Goal: Task Accomplishment & Management: Complete application form

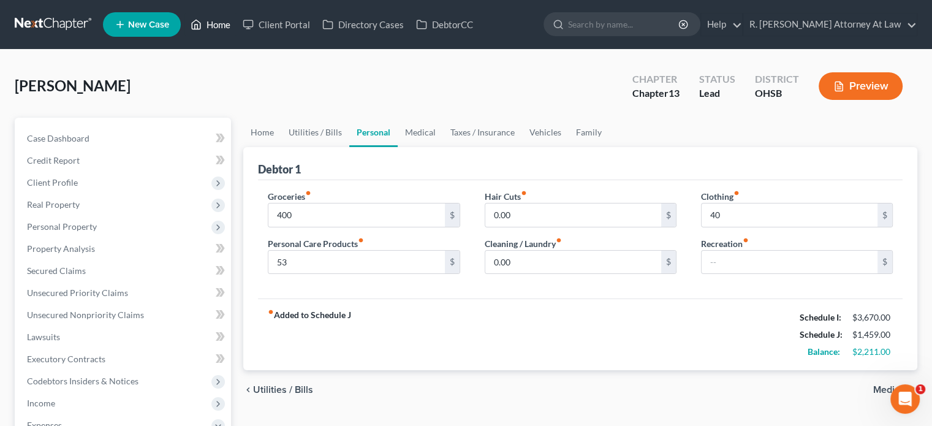
click at [208, 26] on link "Home" at bounding box center [210, 24] width 52 height 22
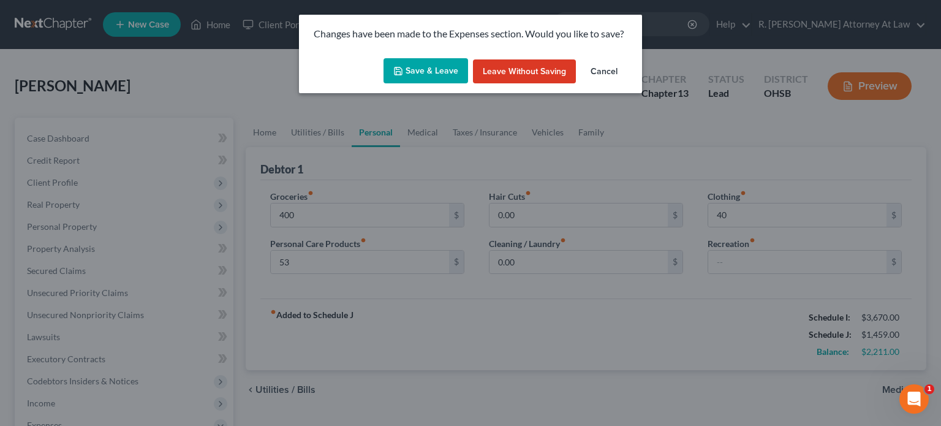
click at [414, 77] on button "Save & Leave" at bounding box center [425, 71] width 85 height 26
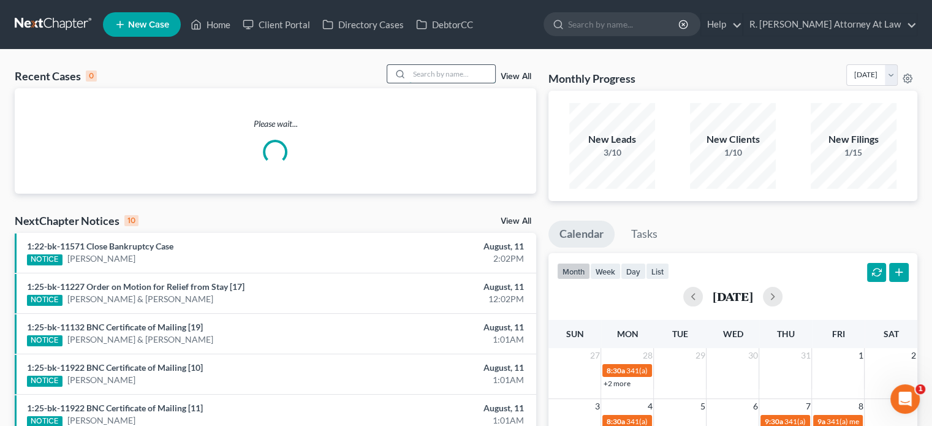
click at [420, 78] on input "search" at bounding box center [452, 74] width 86 height 18
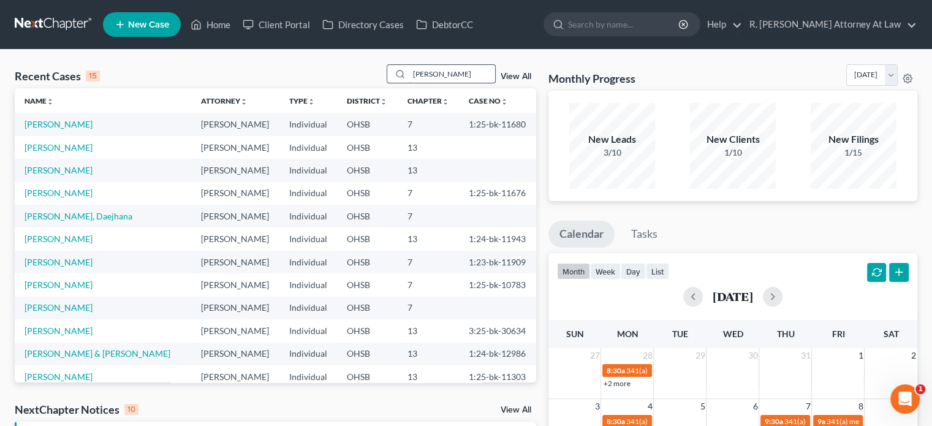
type input "[PERSON_NAME]"
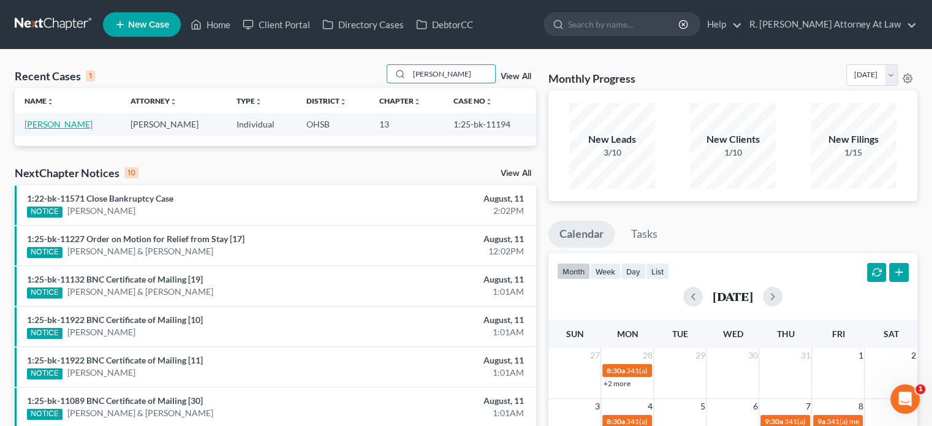
click at [52, 123] on link "[PERSON_NAME]" at bounding box center [59, 124] width 68 height 10
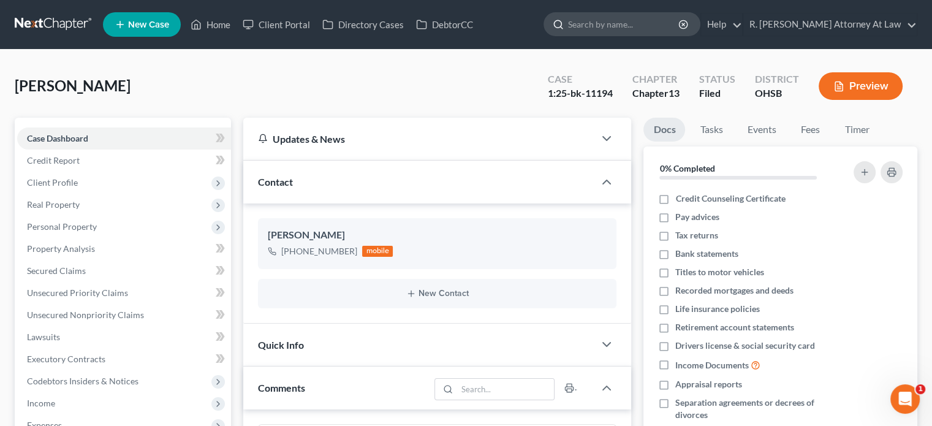
click at [618, 26] on input "search" at bounding box center [624, 24] width 112 height 23
type input "[PERSON_NAME]"
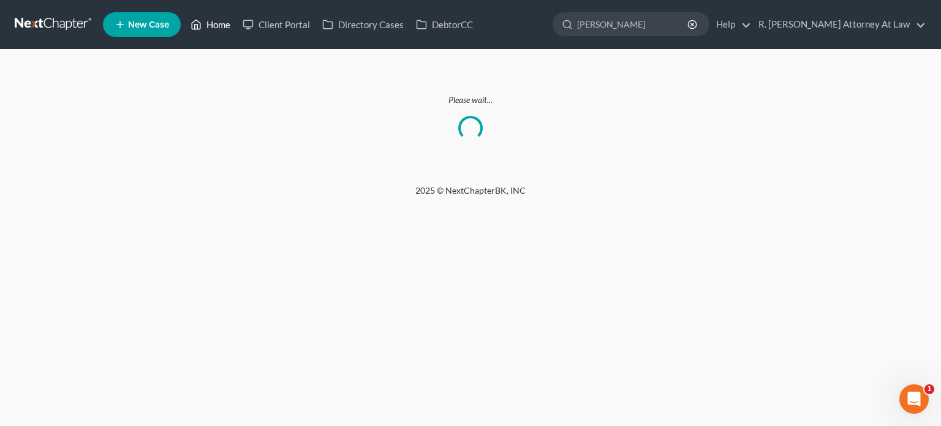
click at [221, 23] on link "Home" at bounding box center [210, 24] width 52 height 22
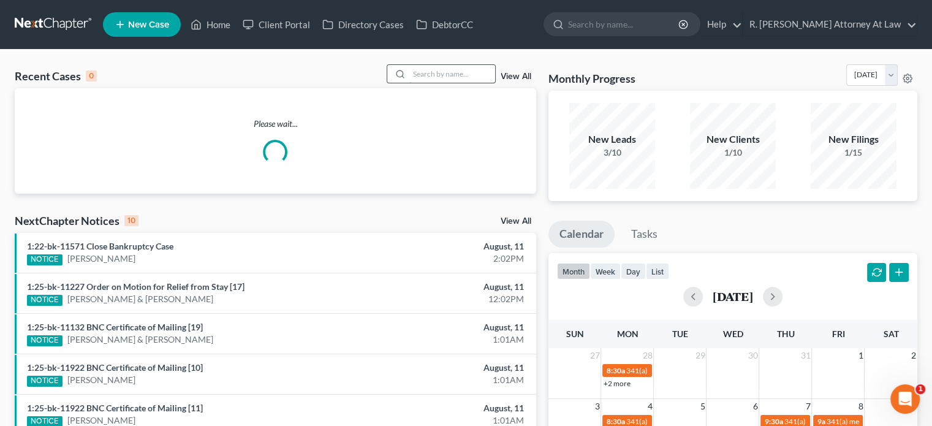
drag, startPoint x: 431, startPoint y: 78, endPoint x: 451, endPoint y: 58, distance: 28.2
click at [431, 78] on input "search" at bounding box center [452, 74] width 86 height 18
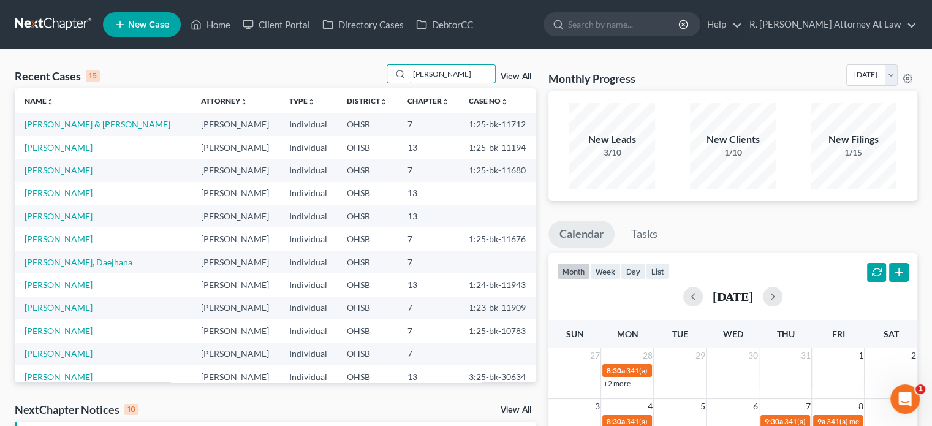
type input "[PERSON_NAME]"
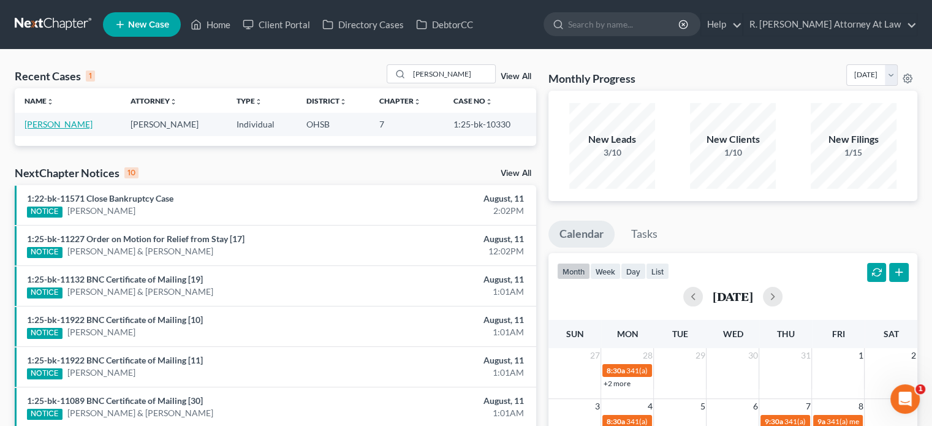
click at [59, 124] on link "[PERSON_NAME]" at bounding box center [59, 124] width 68 height 10
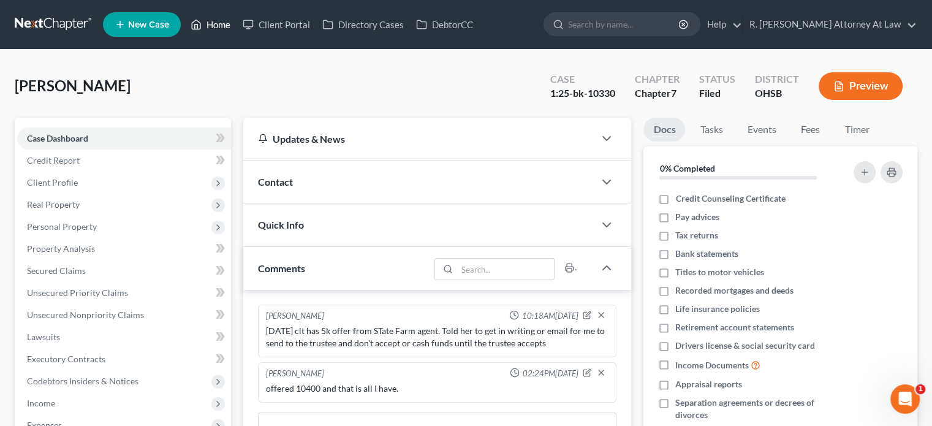
click at [223, 25] on link "Home" at bounding box center [210, 24] width 52 height 22
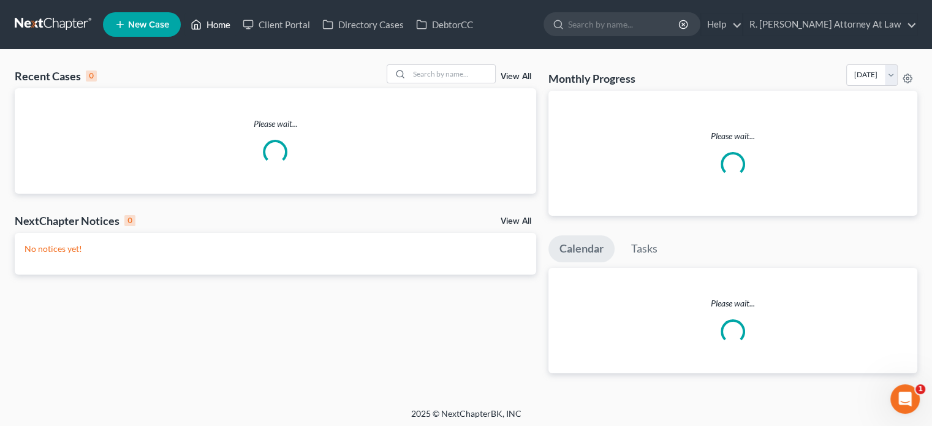
click at [221, 26] on link "Home" at bounding box center [210, 24] width 52 height 22
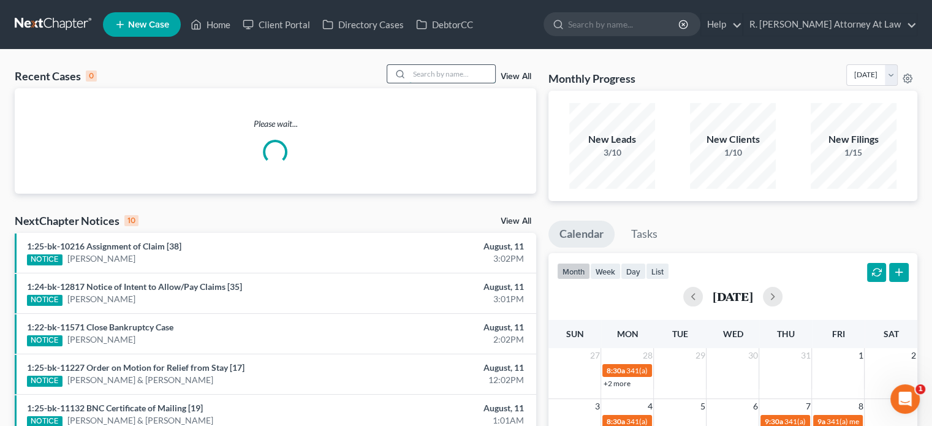
click at [412, 75] on input "search" at bounding box center [452, 74] width 86 height 18
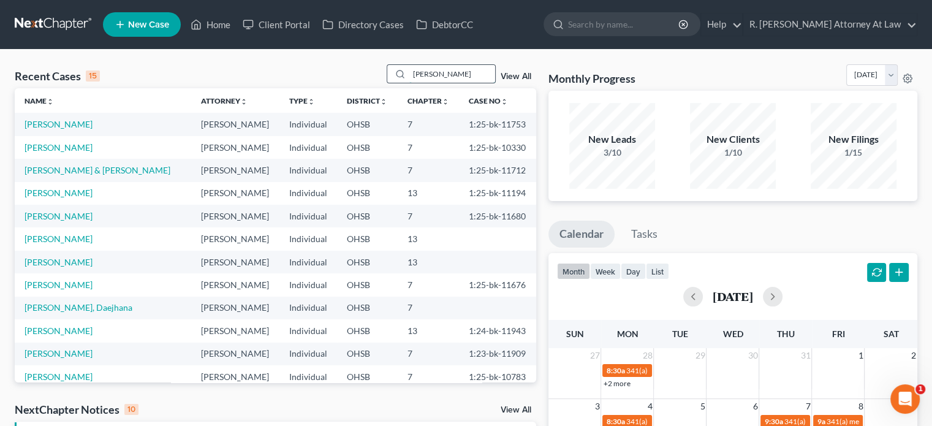
type input "[PERSON_NAME]"
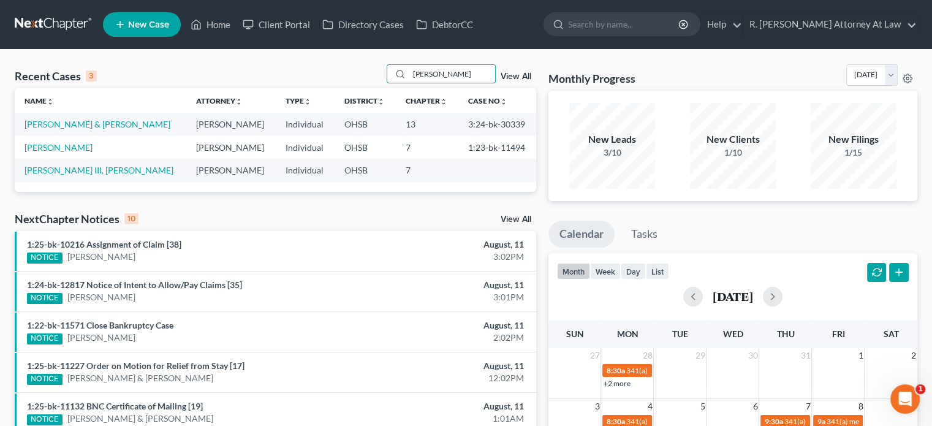
click at [127, 19] on link "New Case" at bounding box center [142, 24] width 78 height 25
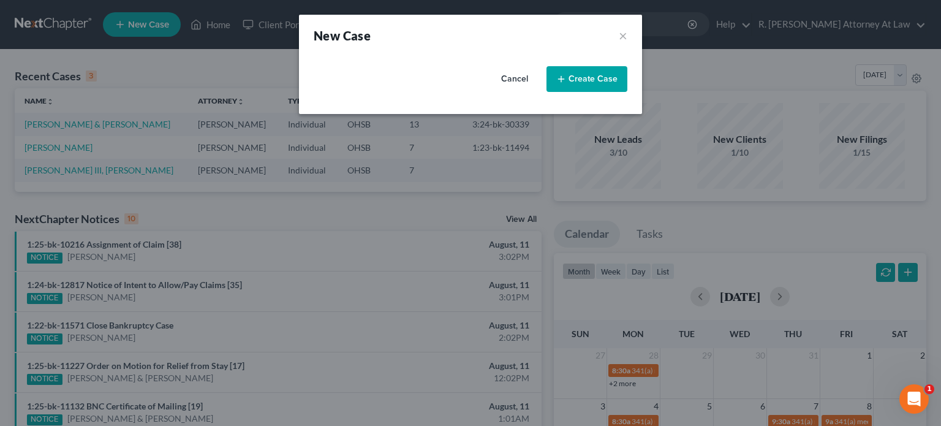
select select "62"
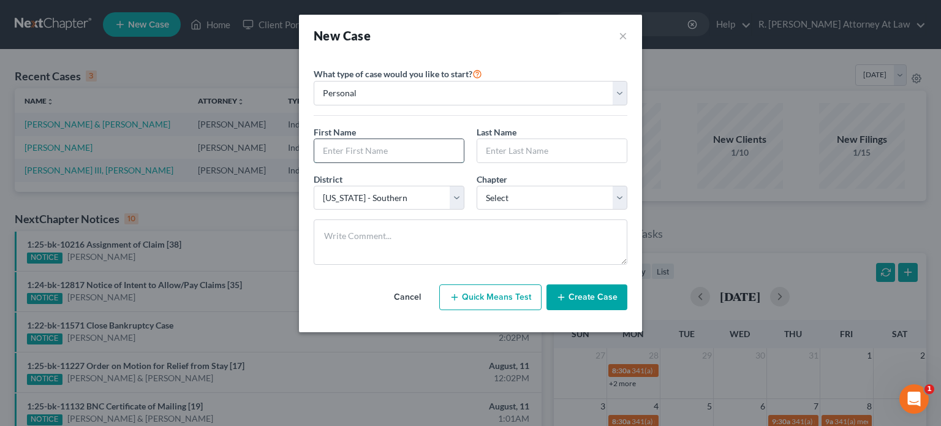
click at [364, 148] on input "text" at bounding box center [388, 150] width 149 height 23
type input "[PERSON_NAME]"
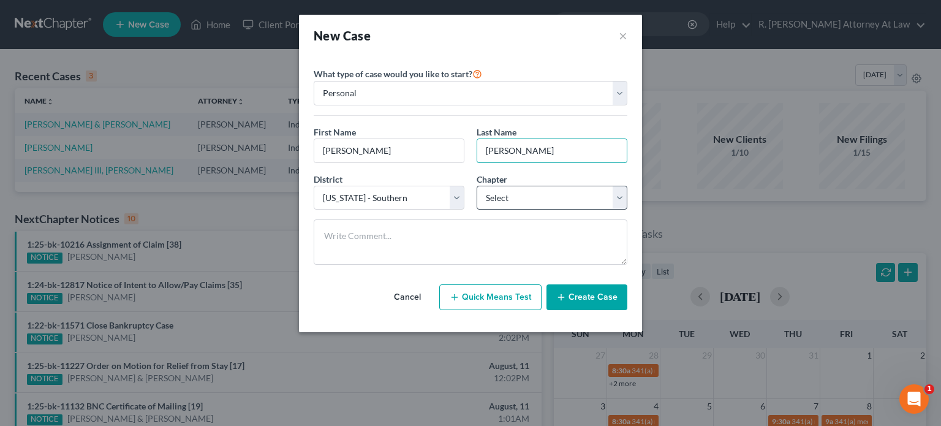
type input "[PERSON_NAME]"
click at [501, 192] on select "Select 7 11 12 13" at bounding box center [552, 198] width 151 height 25
select select "3"
click at [477, 186] on select "Select 7 11 12 13" at bounding box center [552, 198] width 151 height 25
click at [568, 296] on button "Create Case" at bounding box center [586, 297] width 81 height 26
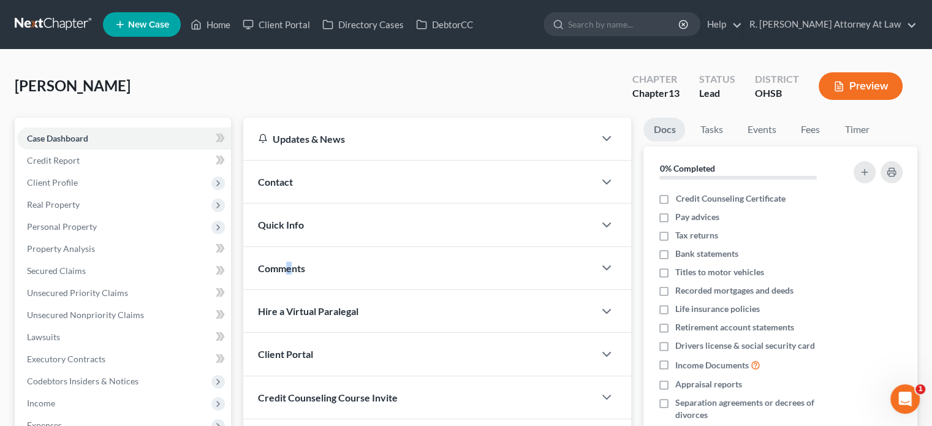
drag, startPoint x: 289, startPoint y: 262, endPoint x: 292, endPoint y: 81, distance: 180.7
click at [289, 262] on span "Comments" at bounding box center [281, 268] width 47 height 12
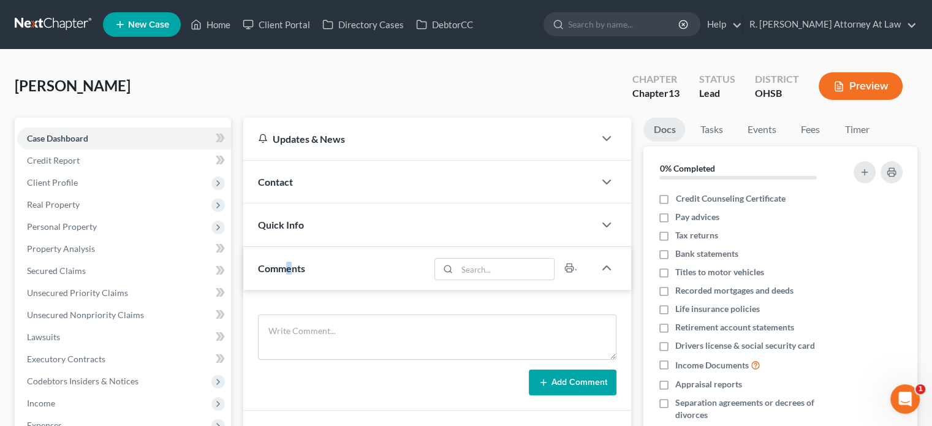
scroll to position [184, 0]
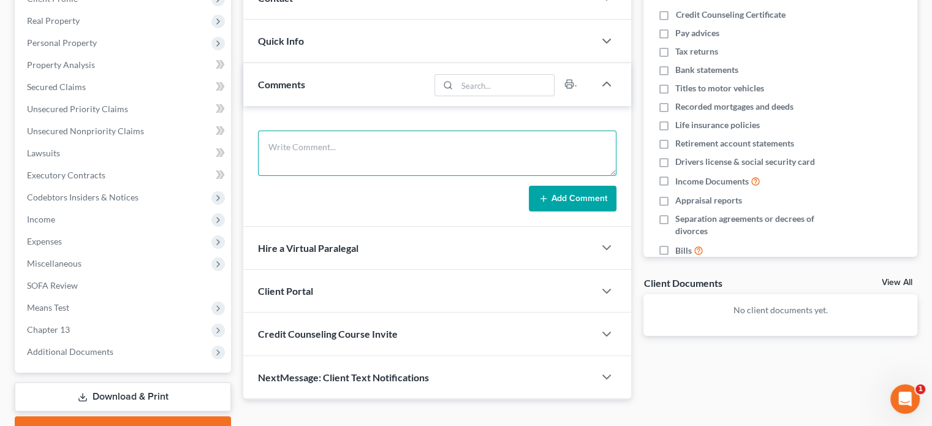
paste textarea "told her to wait until June 2015// $ 171 bi weekly -- $ 100 bi weekly// no real…"
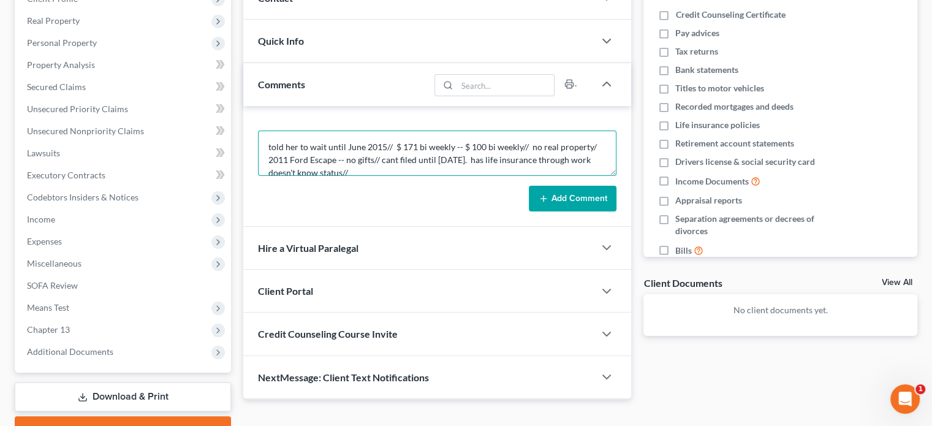
scroll to position [28, 0]
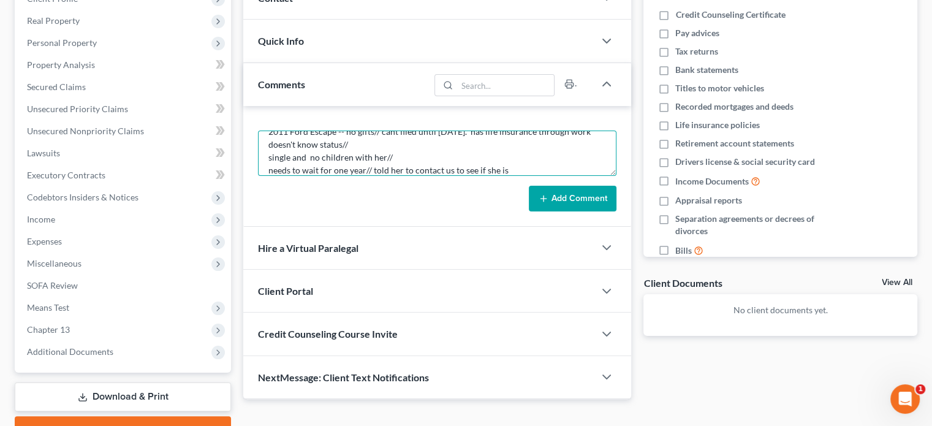
type textarea "told her to wait until June 2015// $ 171 bi weekly -- $ 100 bi weekly// no real…"
drag, startPoint x: 565, startPoint y: 194, endPoint x: 532, endPoint y: 182, distance: 35.8
click at [566, 193] on button "Add Comment" at bounding box center [573, 199] width 88 height 26
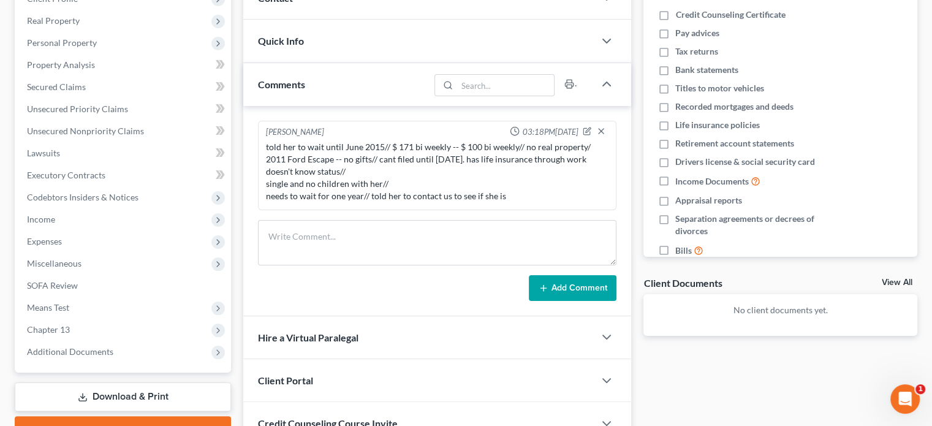
scroll to position [0, 0]
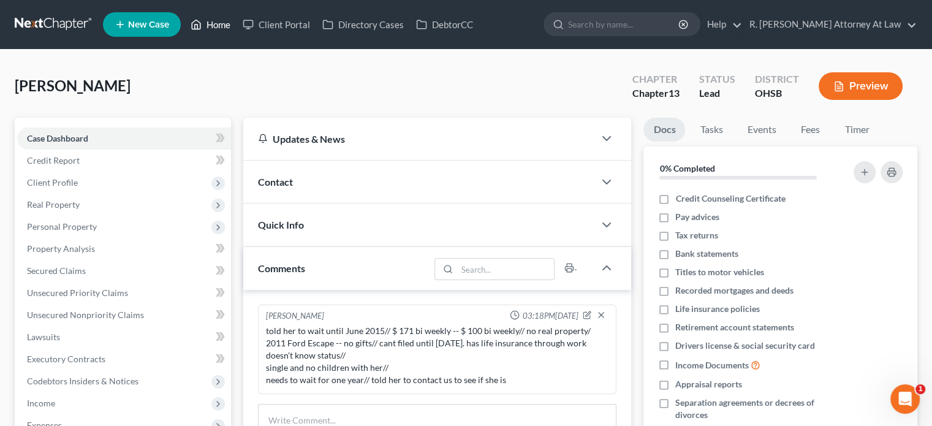
click at [215, 22] on link "Home" at bounding box center [210, 24] width 52 height 22
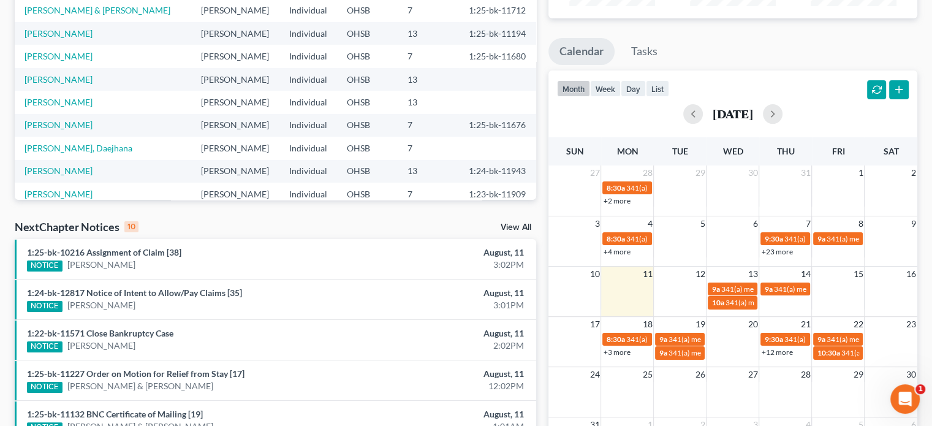
scroll to position [184, 0]
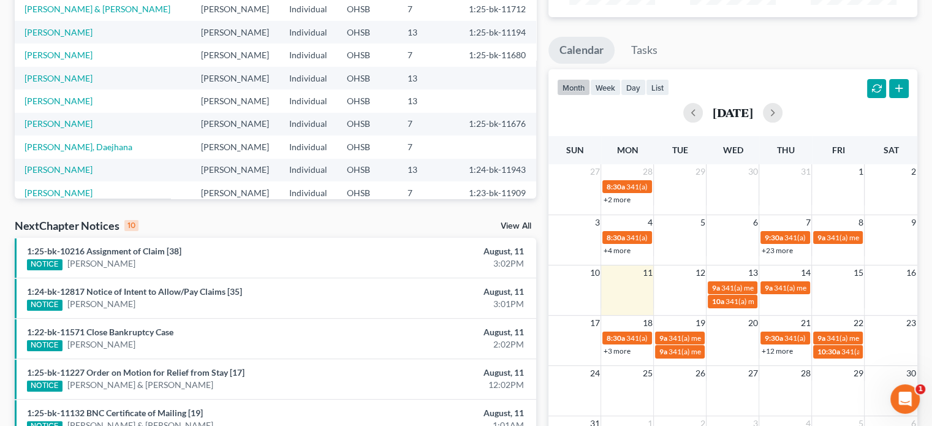
click at [902, 387] on div "Open Intercom Messenger" at bounding box center [904, 399] width 40 height 40
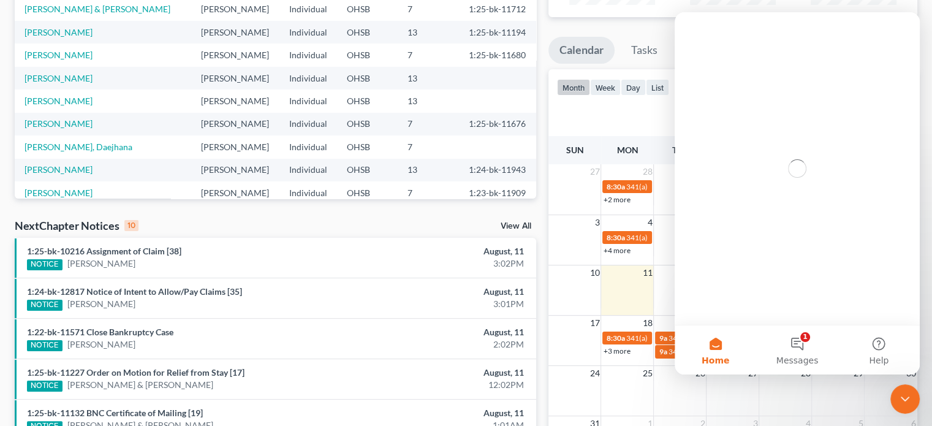
scroll to position [0, 0]
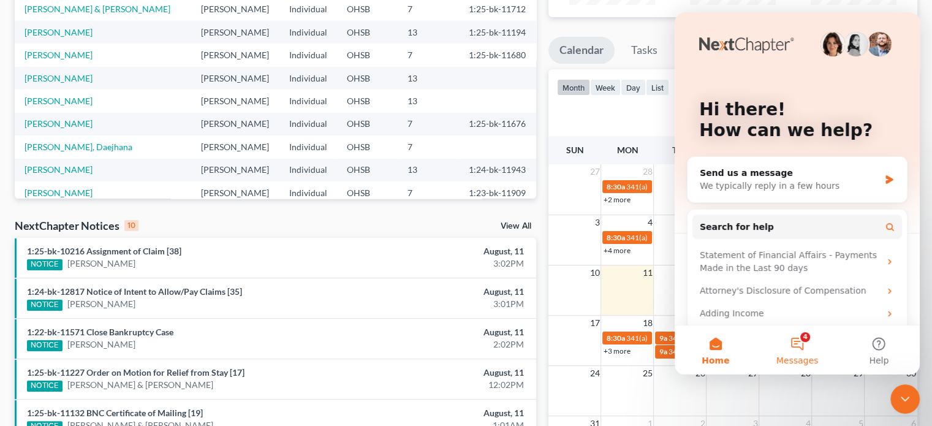
click at [797, 336] on button "4 Messages" at bounding box center [796, 349] width 81 height 49
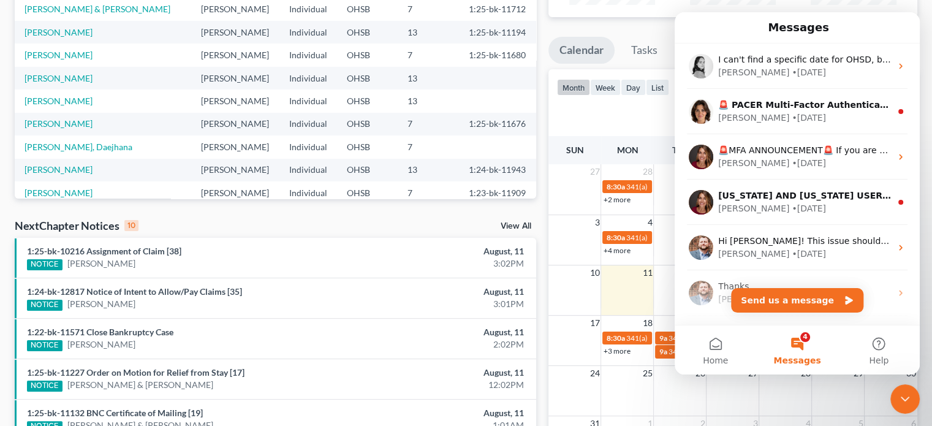
click at [900, 399] on icon "Close Intercom Messenger" at bounding box center [904, 398] width 15 height 15
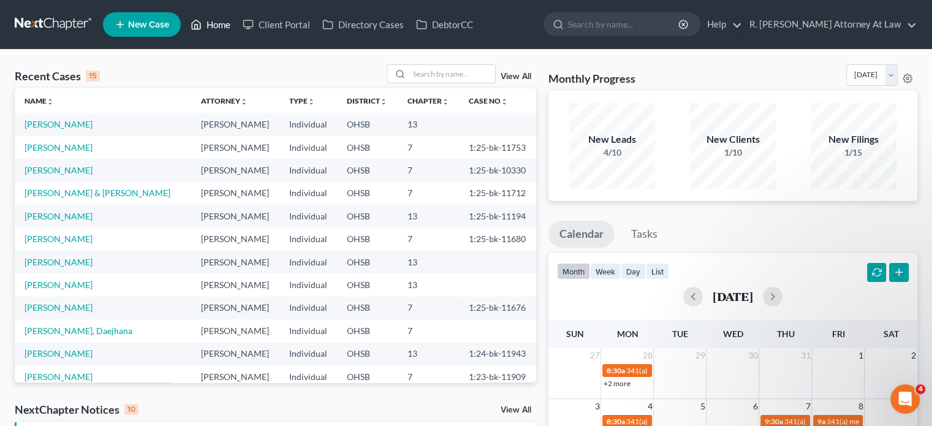
click at [209, 25] on link "Home" at bounding box center [210, 24] width 52 height 22
click at [51, 123] on link "[PERSON_NAME]" at bounding box center [59, 124] width 68 height 10
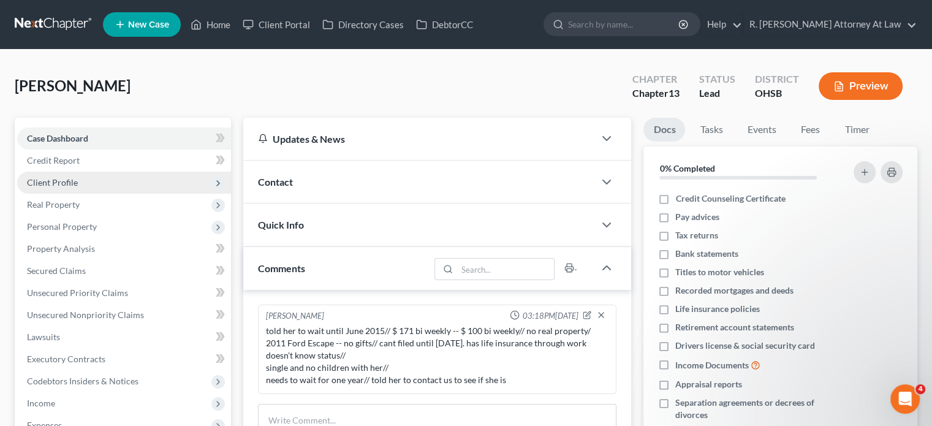
click at [51, 182] on span "Client Profile" at bounding box center [52, 182] width 51 height 10
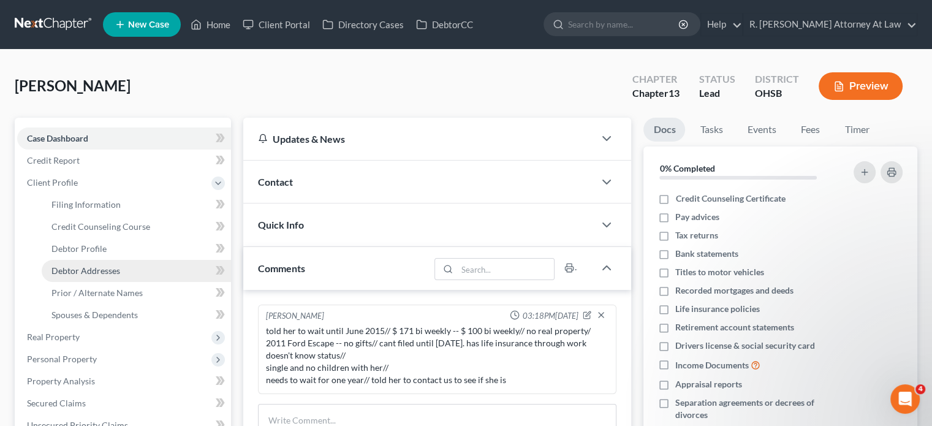
click at [71, 269] on span "Debtor Addresses" at bounding box center [85, 270] width 69 height 10
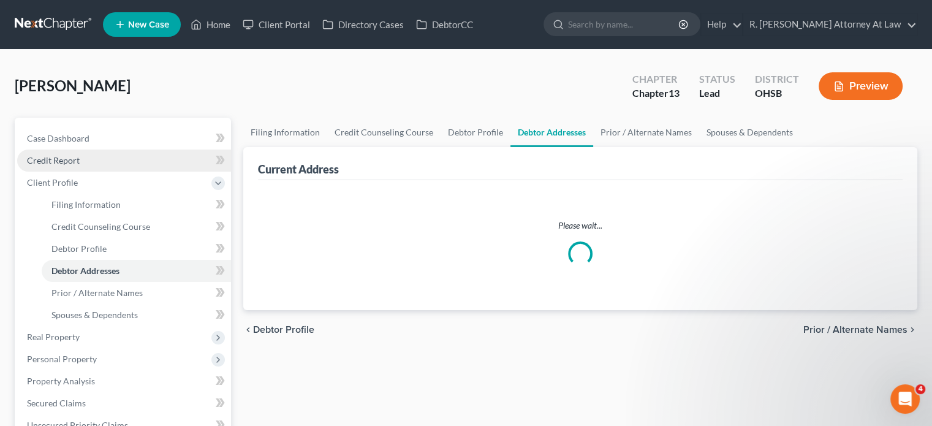
select select "0"
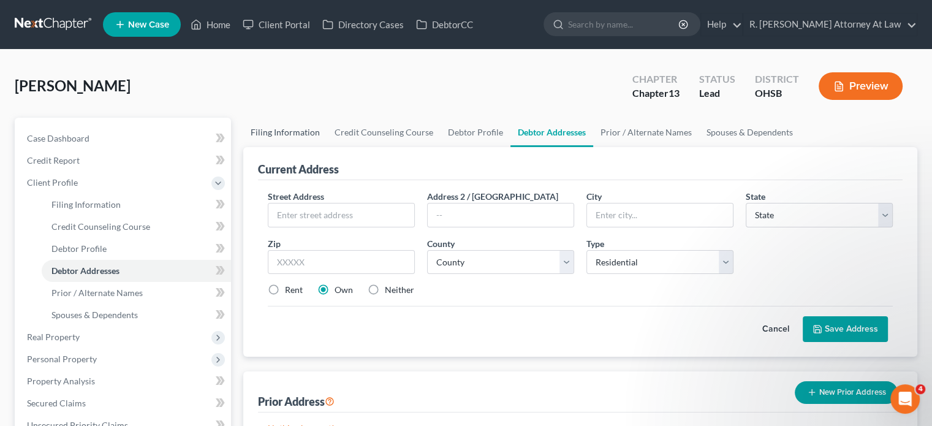
click at [275, 127] on link "Filing Information" at bounding box center [285, 132] width 84 height 29
select select "1"
select select "0"
select select "3"
select select "62"
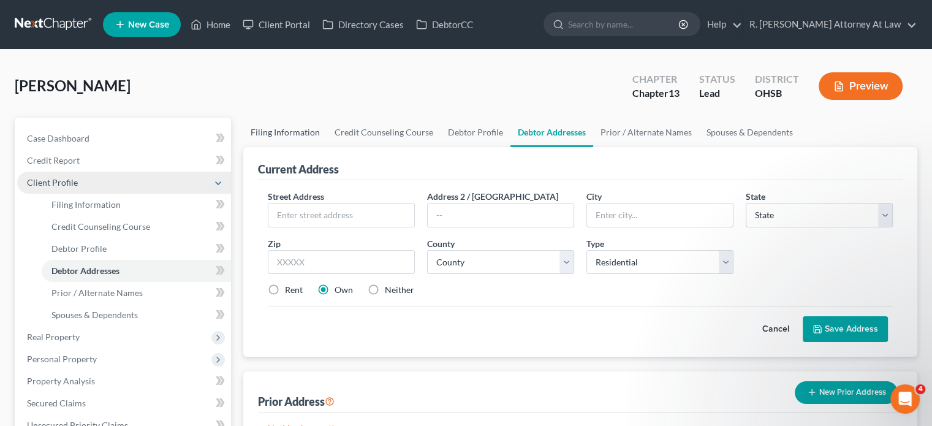
select select "0"
select select "36"
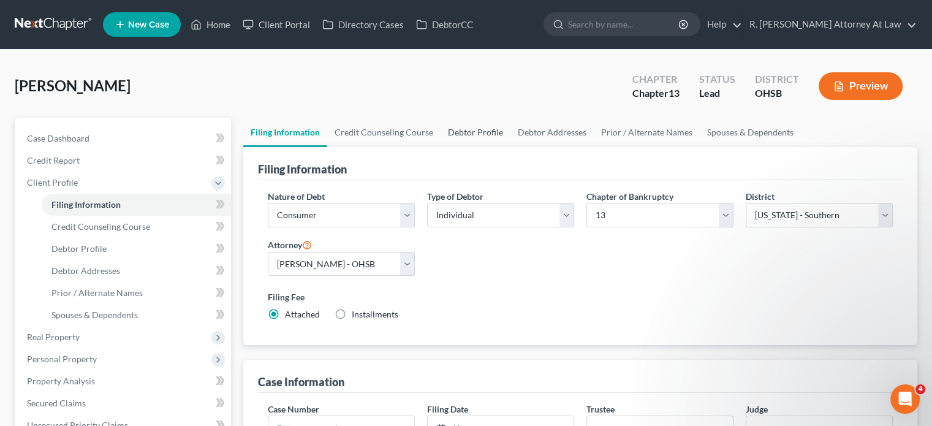
click at [478, 131] on link "Debtor Profile" at bounding box center [475, 132] width 70 height 29
select select "0"
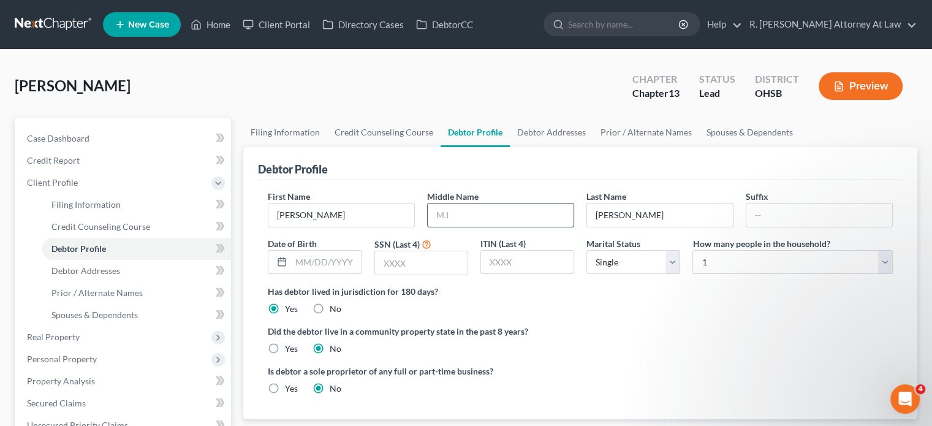
click at [464, 207] on input "text" at bounding box center [501, 214] width 146 height 23
type input "[PERSON_NAME]"
click at [603, 331] on label "Did the debtor live in a community property state in the past 8 years?" at bounding box center [580, 331] width 625 height 13
click at [224, 21] on link "Home" at bounding box center [210, 24] width 52 height 22
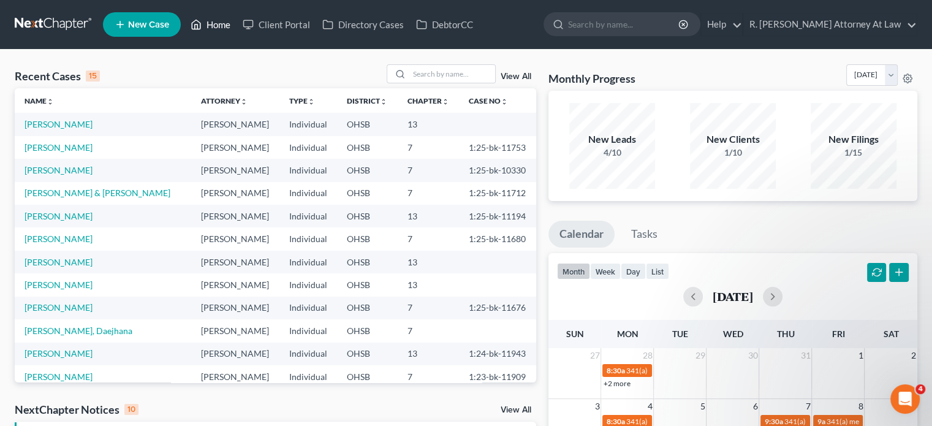
click at [222, 21] on link "Home" at bounding box center [210, 24] width 52 height 22
click at [285, 25] on link "Client Portal" at bounding box center [276, 24] width 80 height 22
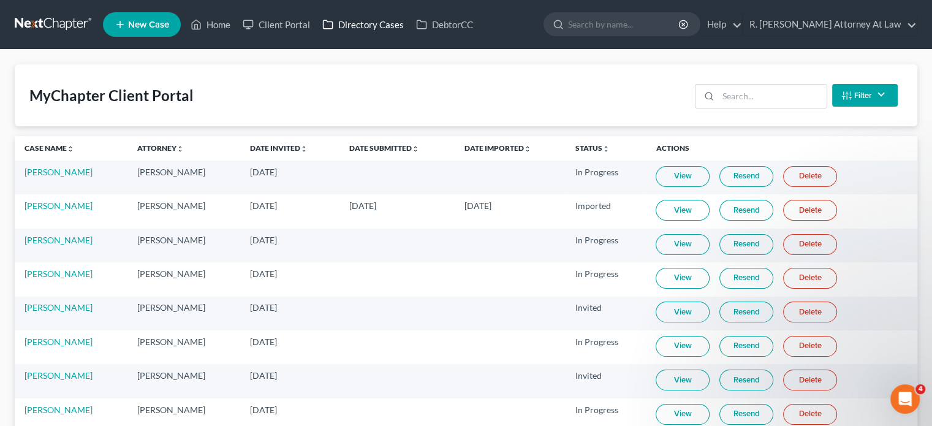
click at [360, 26] on link "Directory Cases" at bounding box center [363, 24] width 94 height 22
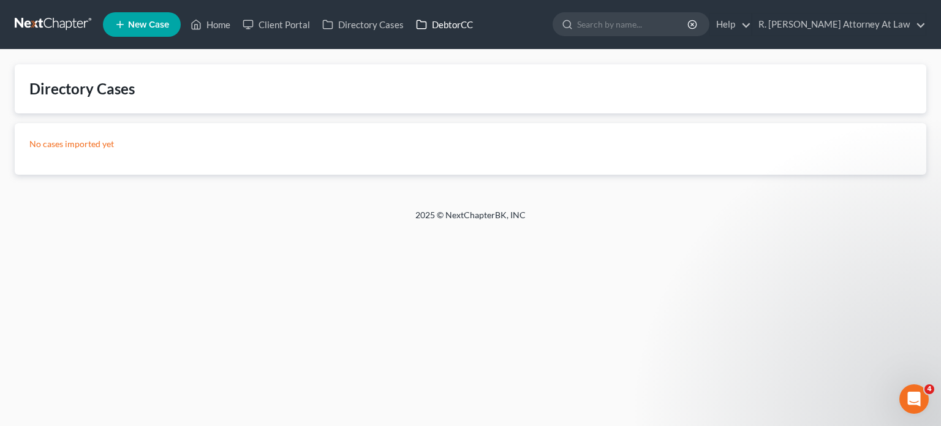
click at [454, 25] on link "DebtorCC" at bounding box center [444, 24] width 69 height 22
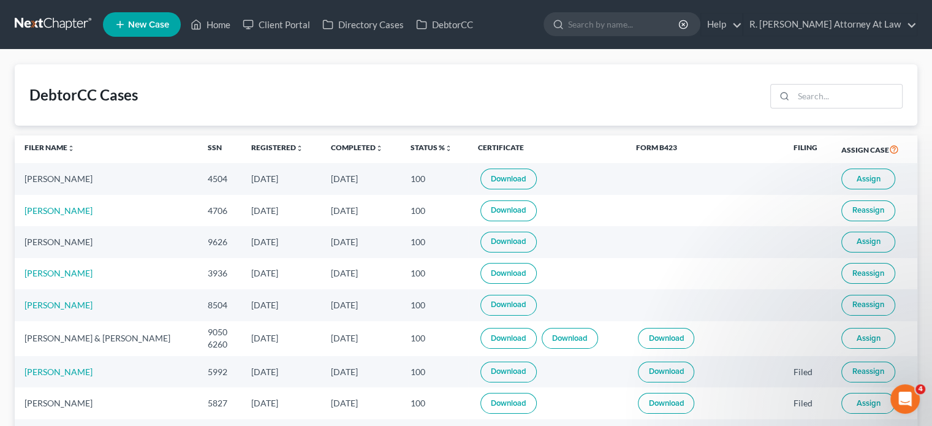
click at [134, 25] on span "New Case" at bounding box center [148, 24] width 41 height 9
select select "62"
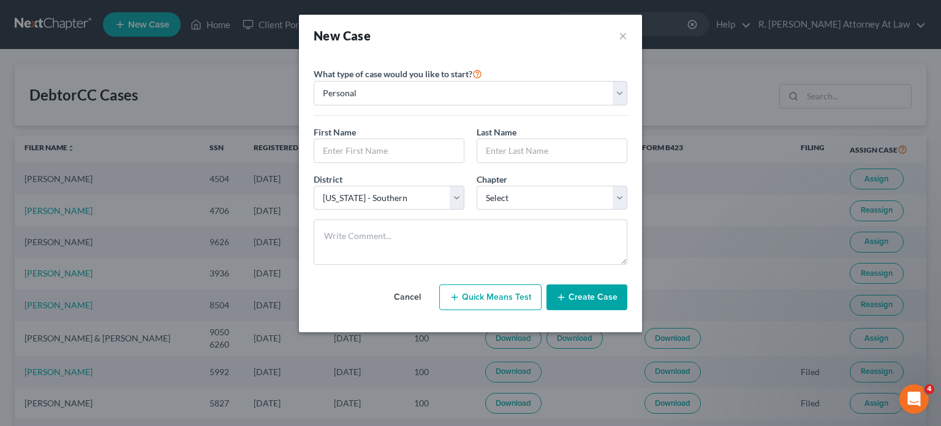
drag, startPoint x: 399, startPoint y: 294, endPoint x: 181, endPoint y: 79, distance: 306.7
click at [399, 293] on button "Cancel" at bounding box center [407, 297] width 54 height 25
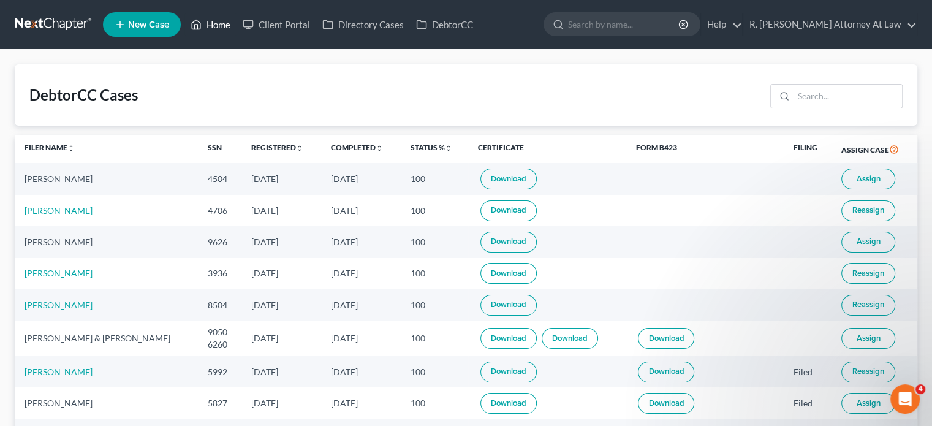
click at [213, 24] on link "Home" at bounding box center [210, 24] width 52 height 22
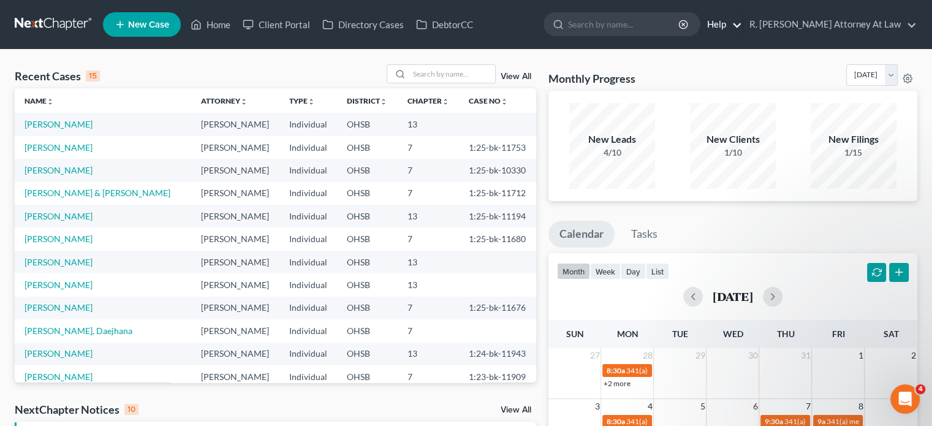
click at [742, 21] on link "Help" at bounding box center [721, 24] width 41 height 22
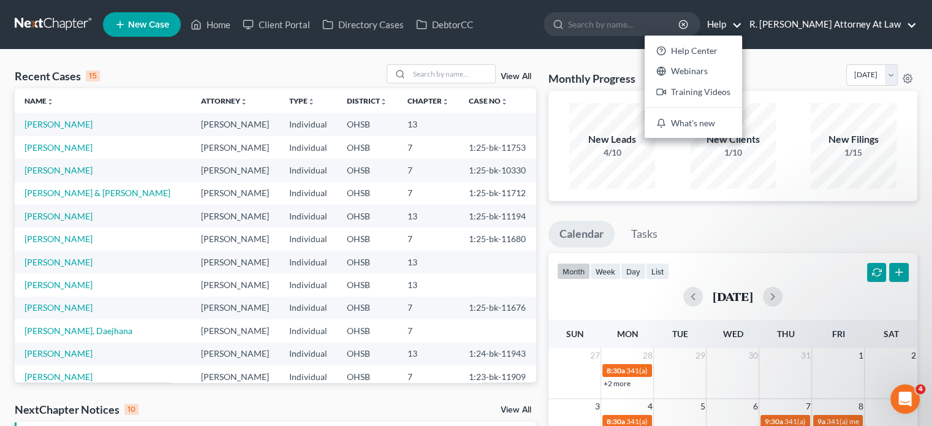
click at [799, 20] on link "R. [PERSON_NAME] Attorney At Law" at bounding box center [829, 24] width 173 height 22
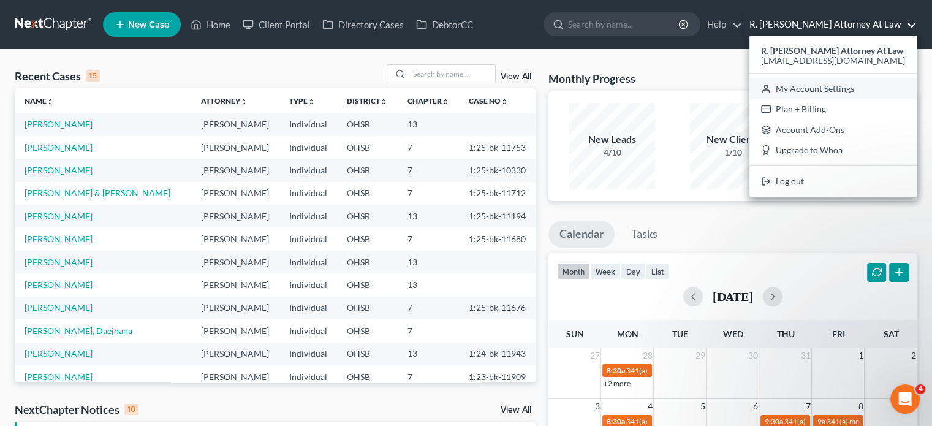
click at [802, 89] on link "My Account Settings" at bounding box center [832, 88] width 167 height 21
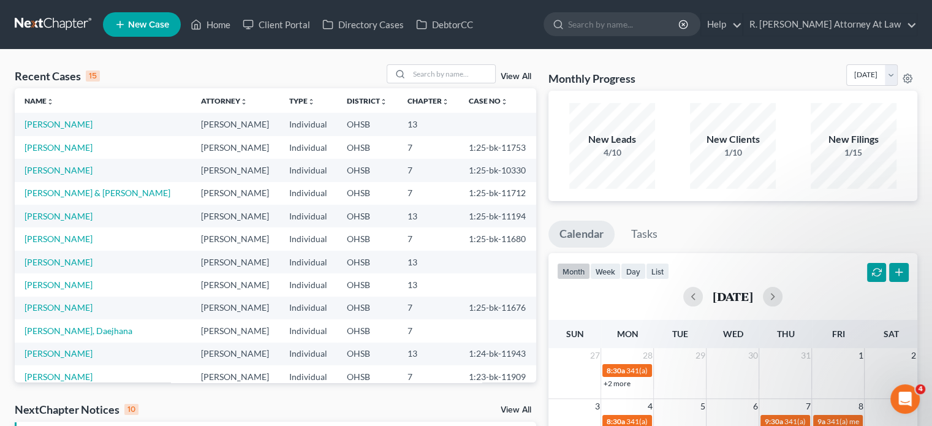
select select "62"
select select "24"
select select "36"
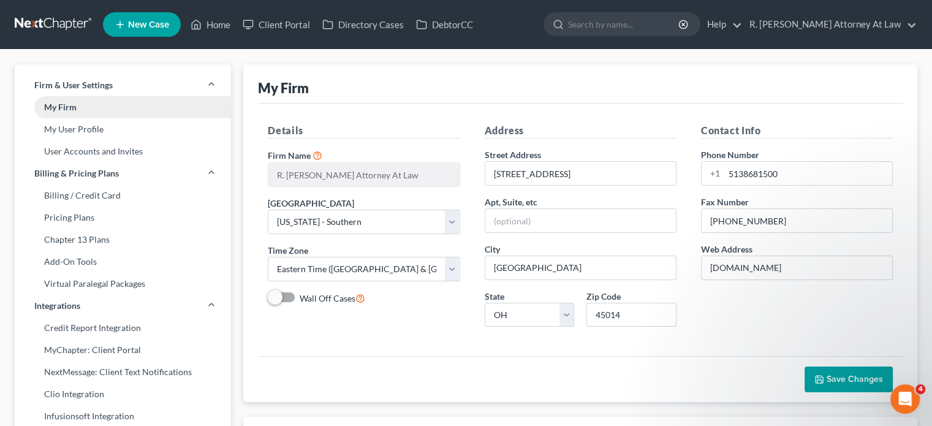
click at [64, 107] on link "My Firm" at bounding box center [123, 107] width 216 height 22
click at [69, 130] on link "My User Profile" at bounding box center [123, 129] width 216 height 22
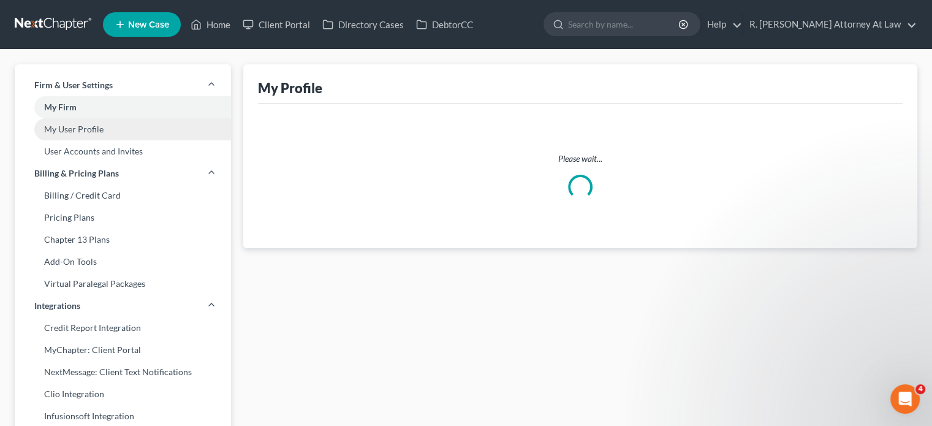
select select "36"
select select "62"
select select "attorney"
select select "0"
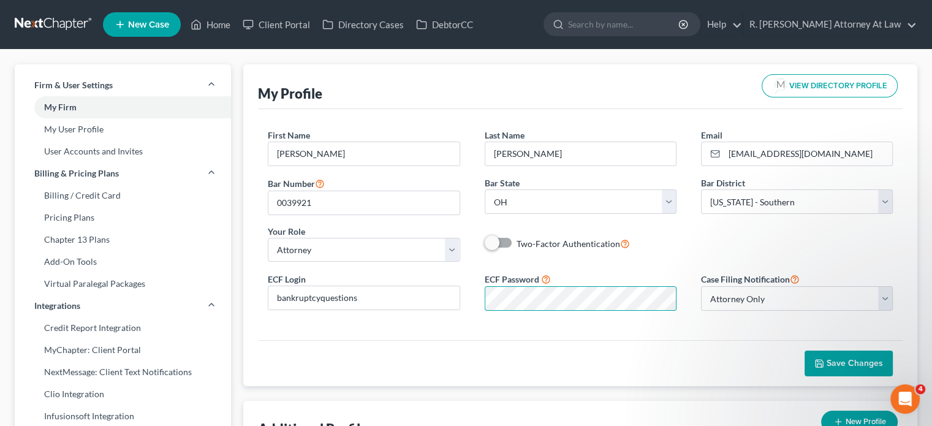
drag, startPoint x: 685, startPoint y: 221, endPoint x: 695, endPoint y: 221, distance: 9.8
click at [688, 221] on div "First Name * [PERSON_NAME] Last Name * [PERSON_NAME] Email * [EMAIL_ADDRESS][DO…" at bounding box center [579, 200] width 649 height 143
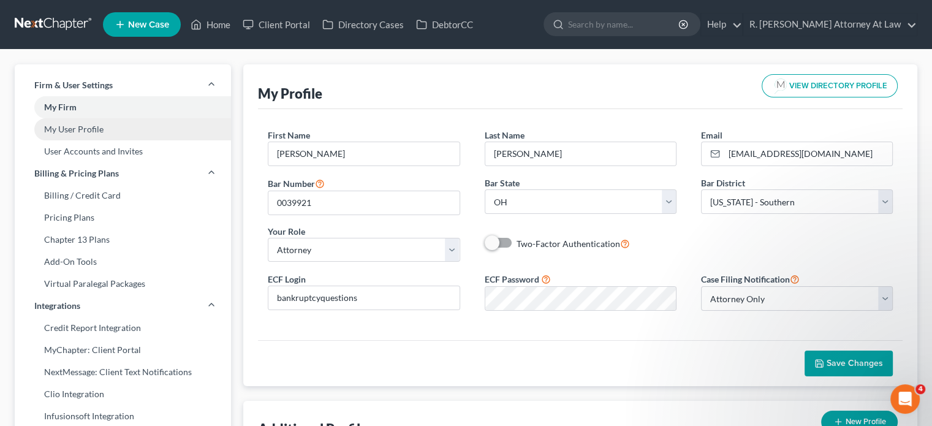
click at [59, 125] on link "My User Profile" at bounding box center [123, 129] width 216 height 22
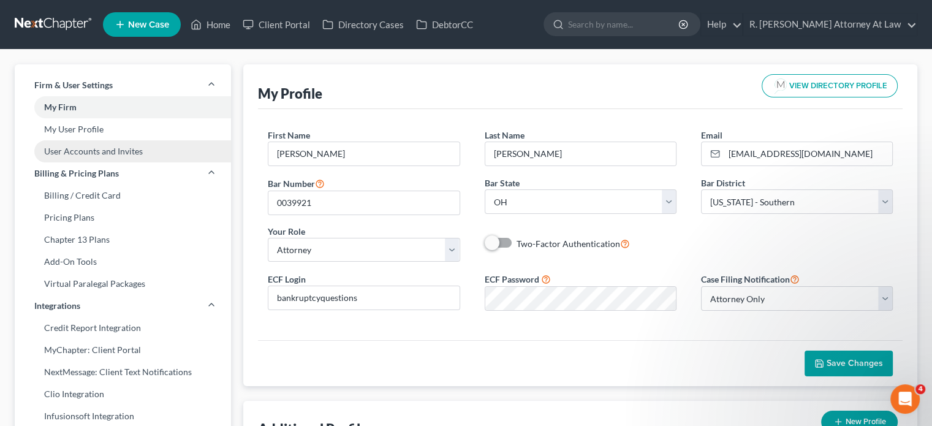
click at [70, 154] on link "User Accounts and Invites" at bounding box center [123, 151] width 216 height 22
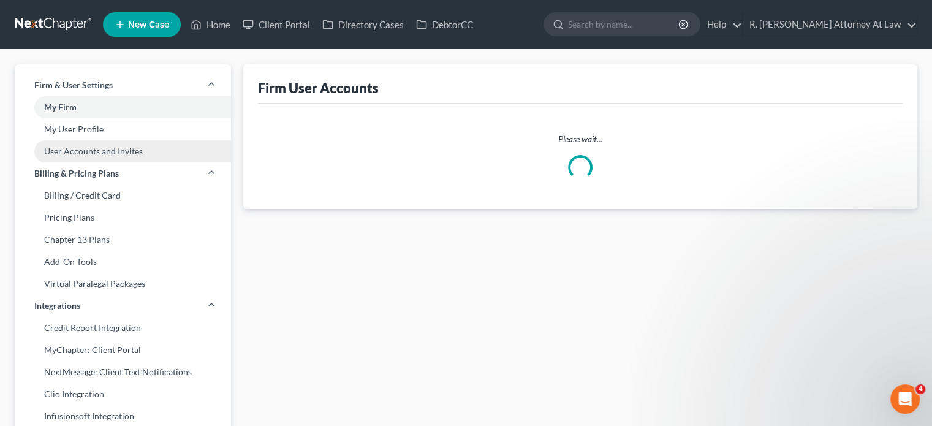
select select "0"
select select "2"
select select "1"
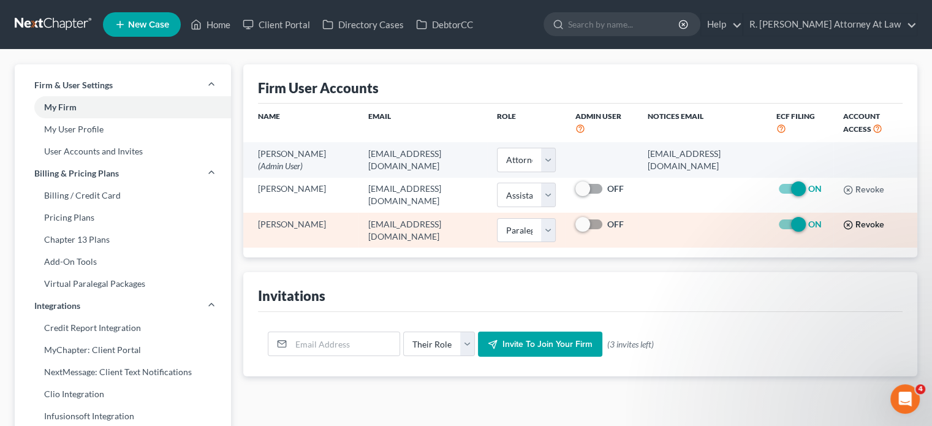
click at [850, 230] on icon "button" at bounding box center [848, 225] width 10 height 10
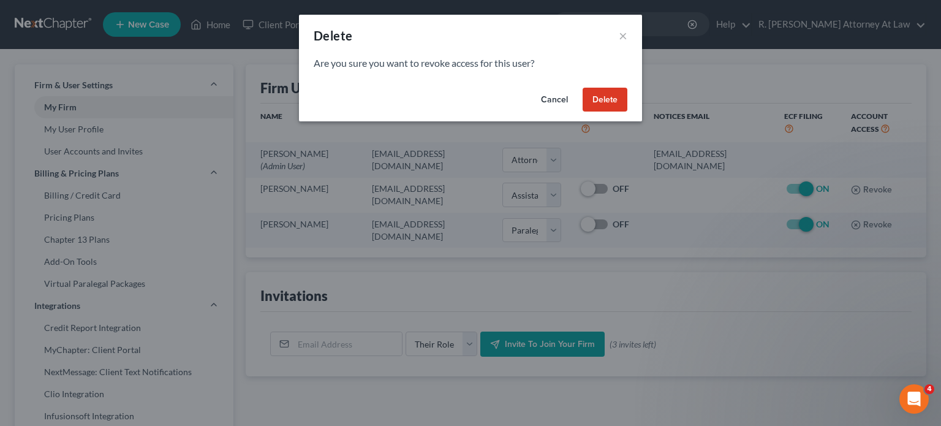
click at [595, 95] on button "Delete" at bounding box center [605, 100] width 45 height 25
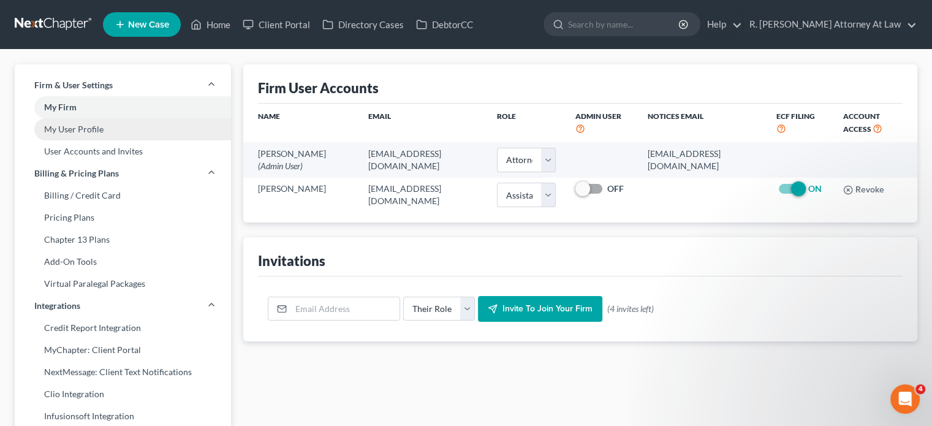
click at [91, 127] on link "My User Profile" at bounding box center [123, 129] width 216 height 22
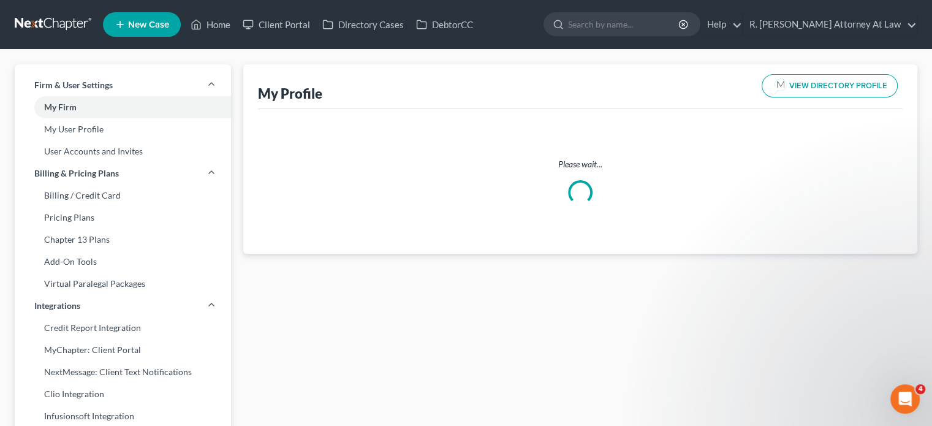
select select "36"
select select "62"
select select "attorney"
select select "0"
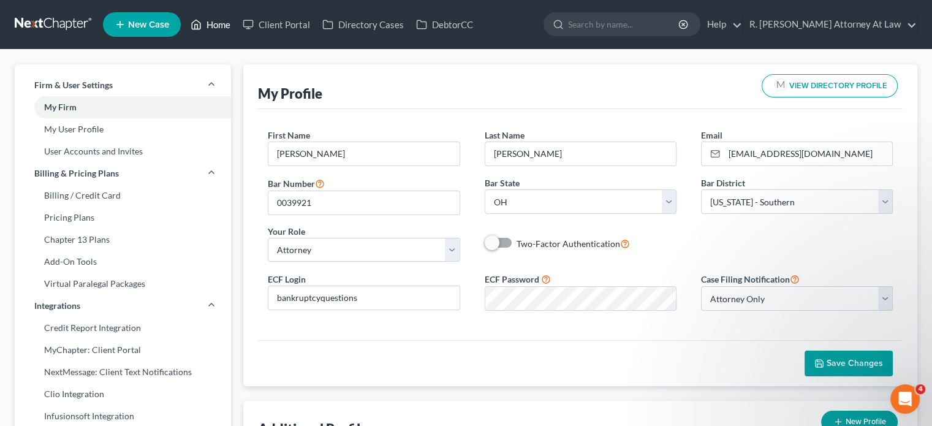
click at [218, 21] on link "Home" at bounding box center [210, 24] width 52 height 22
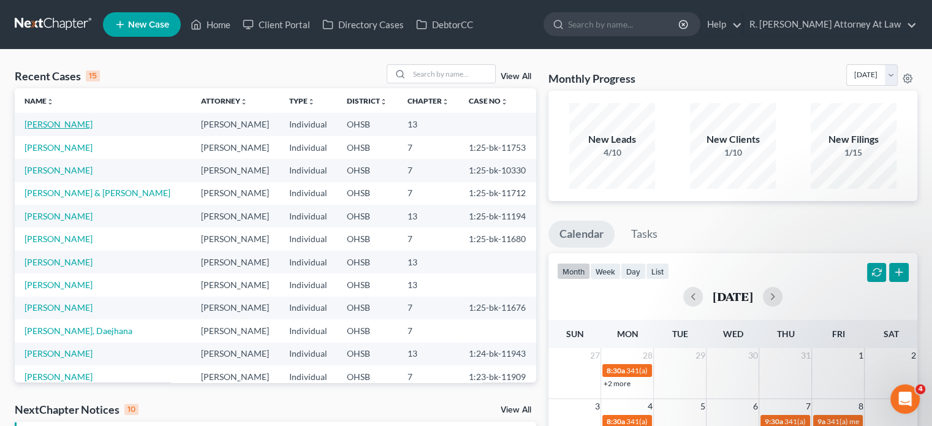
click at [64, 122] on link "[PERSON_NAME]" at bounding box center [59, 124] width 68 height 10
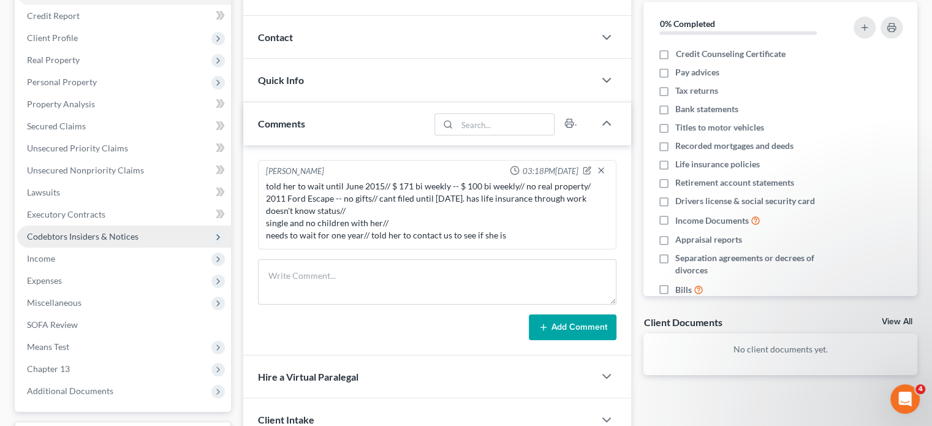
scroll to position [245, 0]
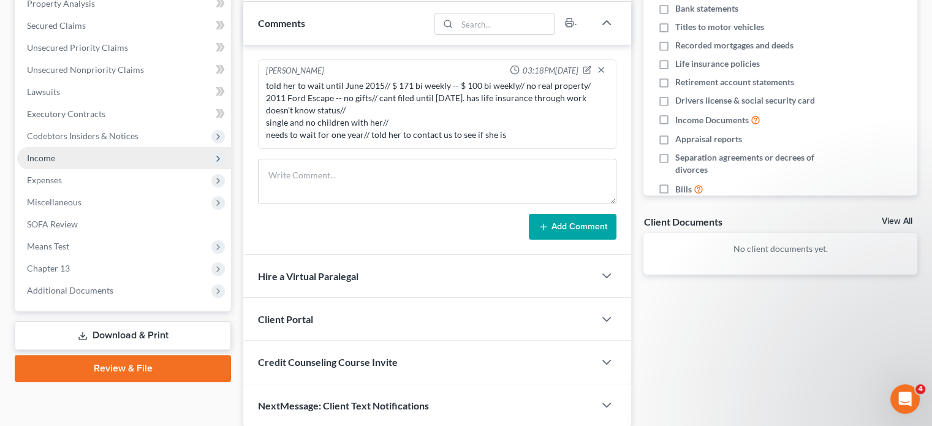
click at [50, 158] on span "Income" at bounding box center [41, 158] width 28 height 10
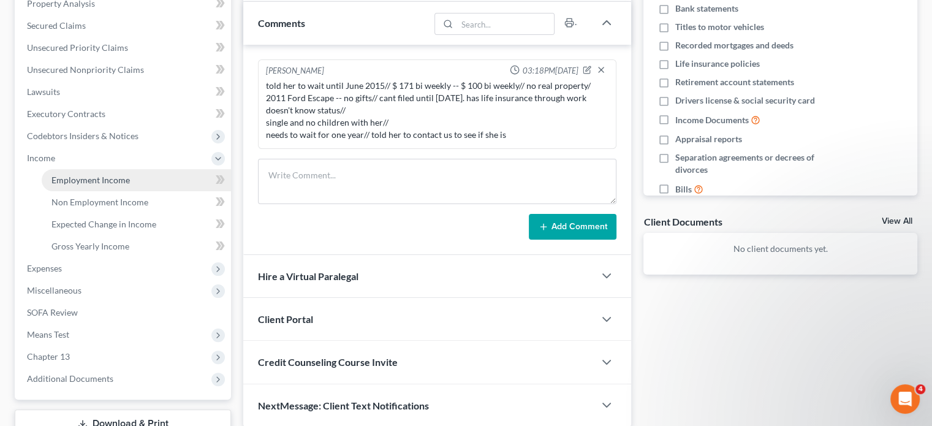
click at [69, 181] on span "Employment Income" at bounding box center [90, 180] width 78 height 10
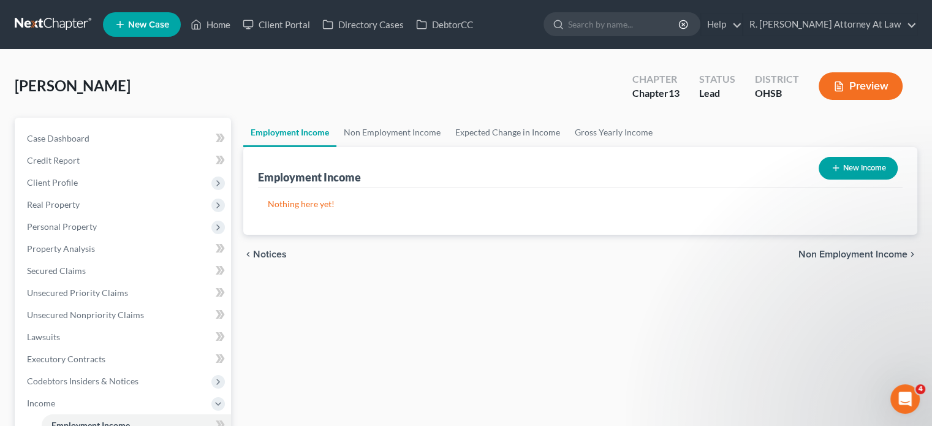
click at [840, 166] on button "New Income" at bounding box center [857, 168] width 79 height 23
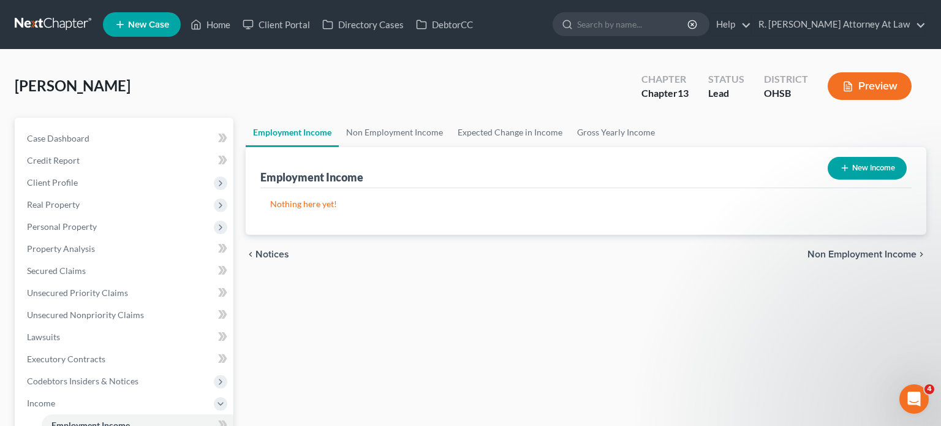
select select "0"
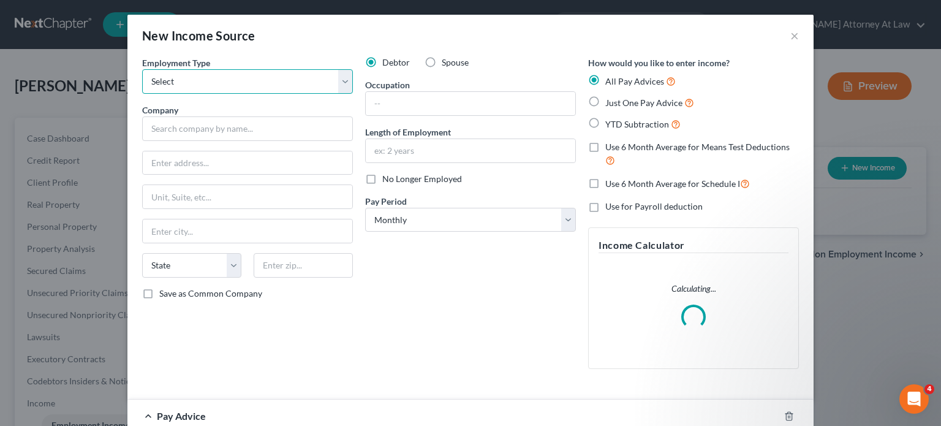
click at [189, 85] on select "Select Full or [DEMOGRAPHIC_DATA] Employment Self Employment" at bounding box center [247, 81] width 211 height 25
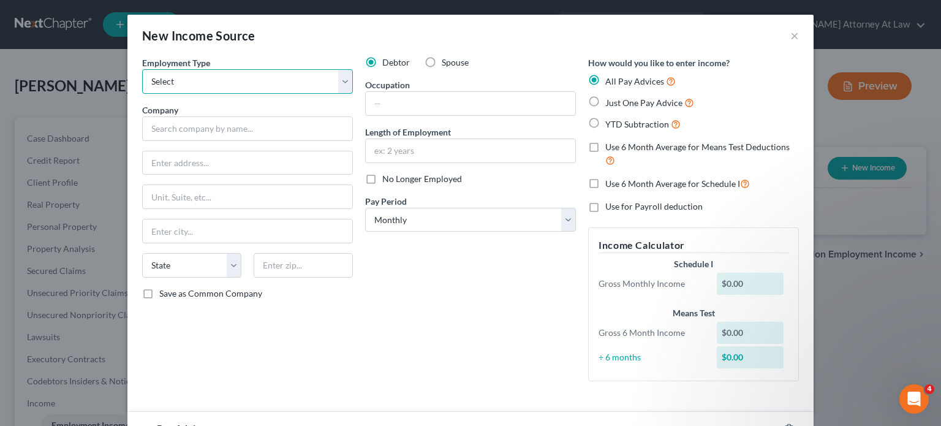
select select "0"
click at [142, 69] on select "Select Full or [DEMOGRAPHIC_DATA] Employment Self Employment" at bounding box center [247, 81] width 211 height 25
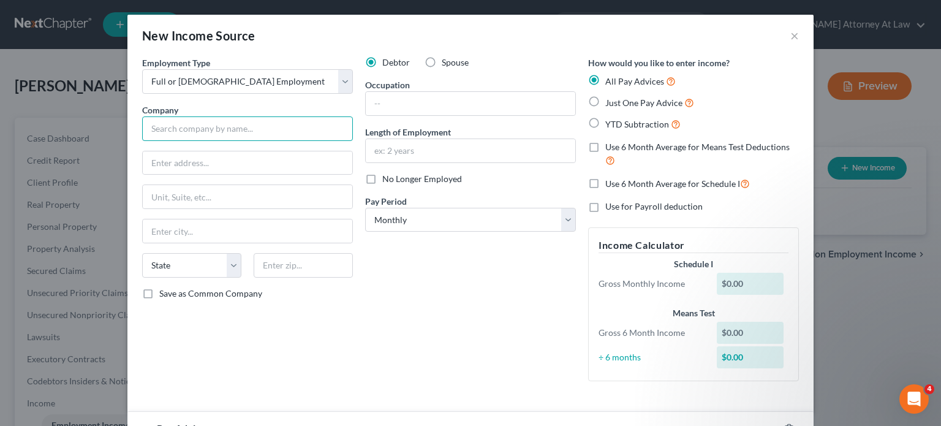
click at [175, 132] on input "text" at bounding box center [247, 128] width 211 height 25
type input "Internal Revenue Service"
drag, startPoint x: 385, startPoint y: 99, endPoint x: 602, endPoint y: 119, distance: 218.4
click at [385, 99] on input "text" at bounding box center [470, 103] width 209 height 23
drag, startPoint x: 591, startPoint y: 102, endPoint x: 446, endPoint y: 108, distance: 145.3
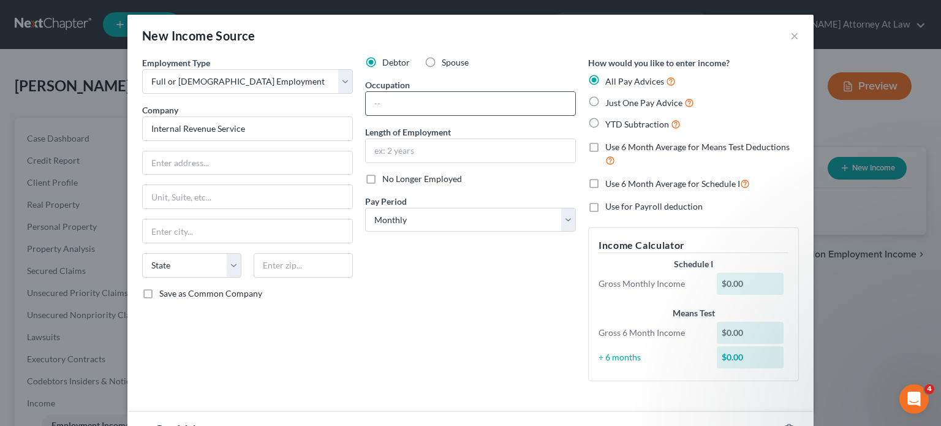
click at [605, 102] on label "Just One Pay Advice" at bounding box center [649, 103] width 89 height 14
click at [610, 102] on input "Just One Pay Advice" at bounding box center [614, 100] width 8 height 8
radio input "true"
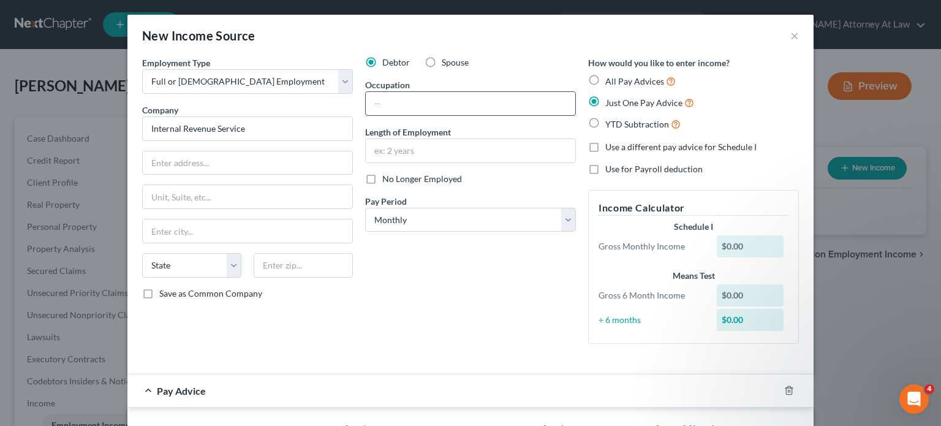
click at [446, 108] on input "text" at bounding box center [470, 103] width 209 height 23
click at [397, 149] on input "text" at bounding box center [470, 150] width 209 height 23
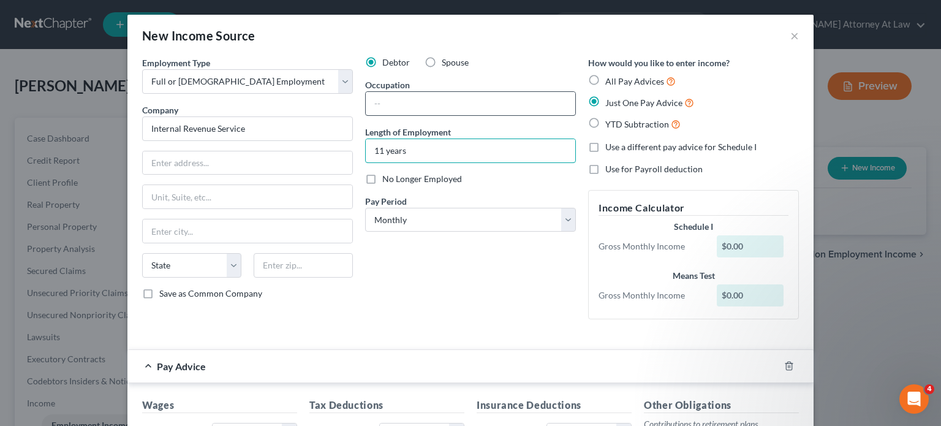
type input "11 years"
drag, startPoint x: 373, startPoint y: 105, endPoint x: 382, endPoint y: 97, distance: 12.2
click at [374, 105] on input "text" at bounding box center [470, 103] width 209 height 23
type input "General Clerk"
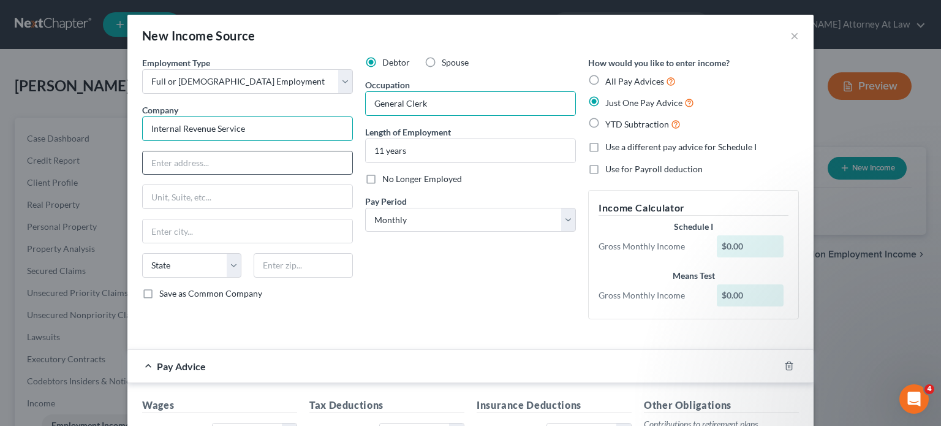
drag, startPoint x: 193, startPoint y: 129, endPoint x: 176, endPoint y: 156, distance: 31.6
click at [192, 129] on input "Internal Revenue Service" at bounding box center [247, 128] width 211 height 25
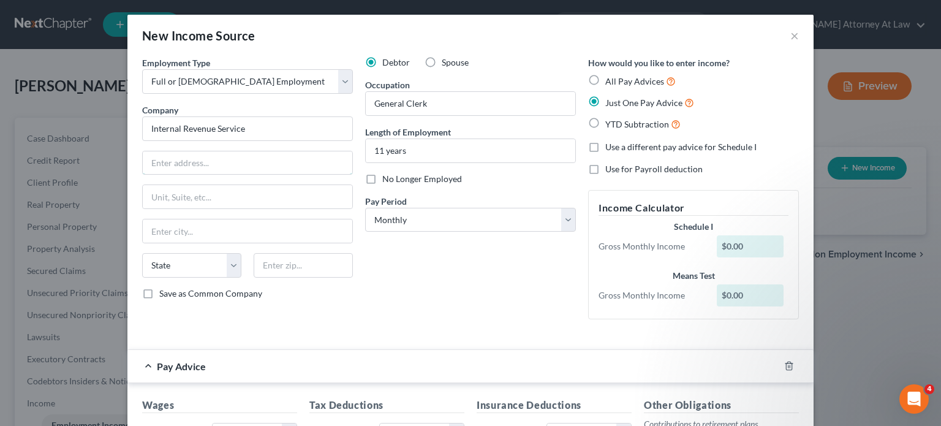
drag, startPoint x: 176, startPoint y: 156, endPoint x: 568, endPoint y: 2, distance: 420.9
click at [176, 156] on input "text" at bounding box center [247, 162] width 209 height 23
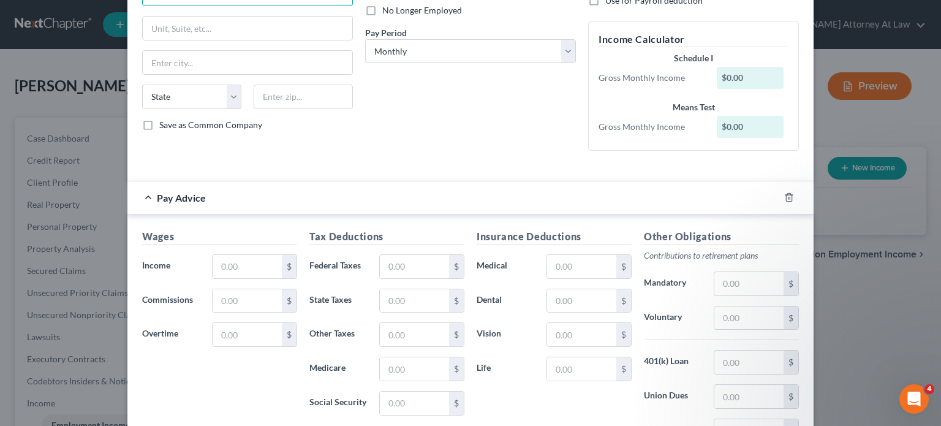
scroll to position [184, 0]
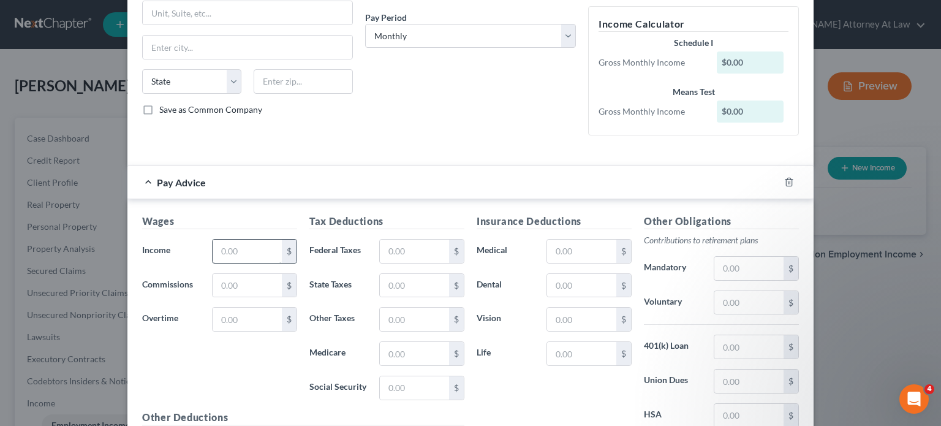
drag, startPoint x: 447, startPoint y: 215, endPoint x: 266, endPoint y: 254, distance: 184.3
click at [447, 214] on h5 "Tax Deductions" at bounding box center [386, 221] width 155 height 15
click at [260, 251] on input "text" at bounding box center [247, 250] width 69 height 23
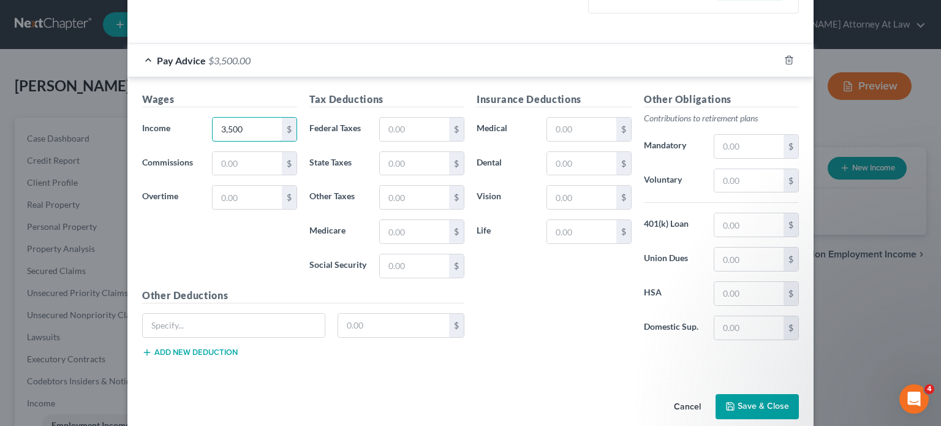
scroll to position [321, 0]
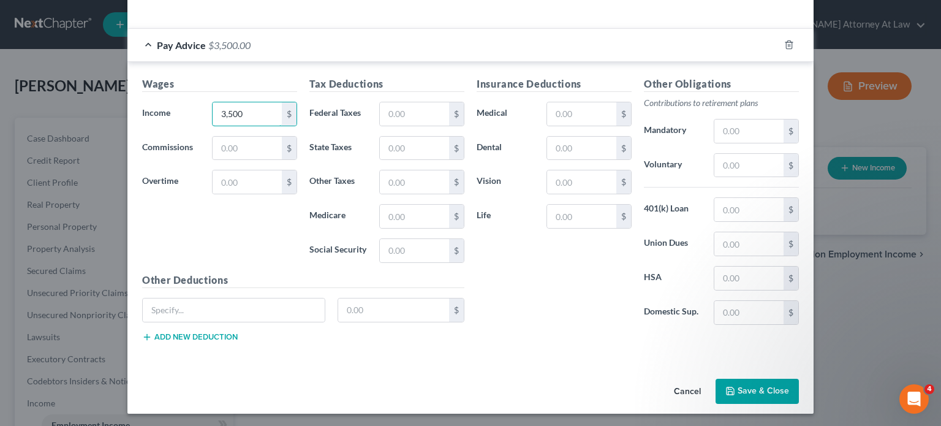
type input "3,500"
click at [751, 379] on button "Save & Close" at bounding box center [756, 392] width 83 height 26
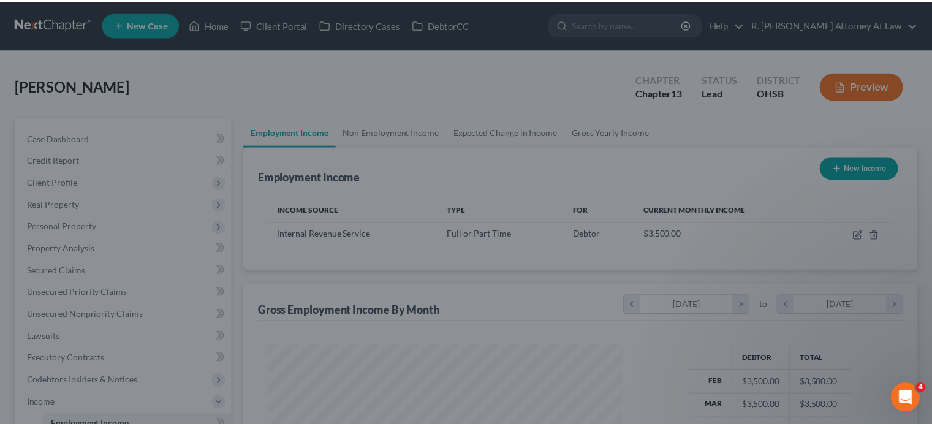
scroll to position [612311, 612151]
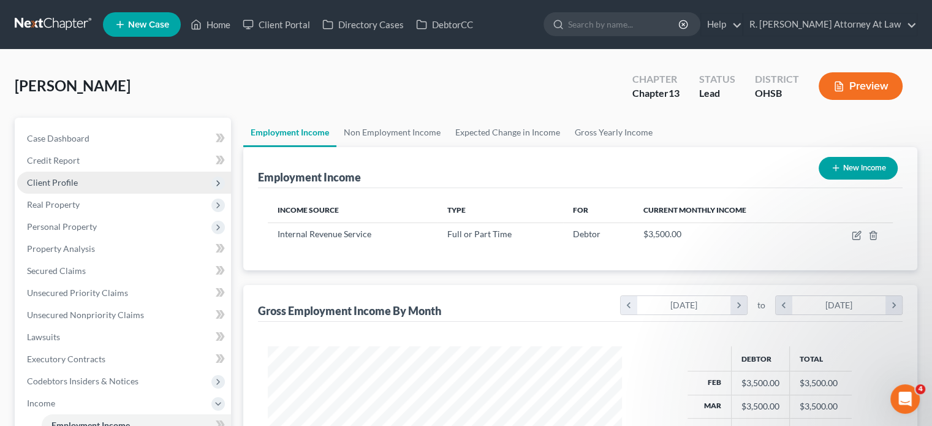
click at [54, 182] on span "Client Profile" at bounding box center [52, 182] width 51 height 10
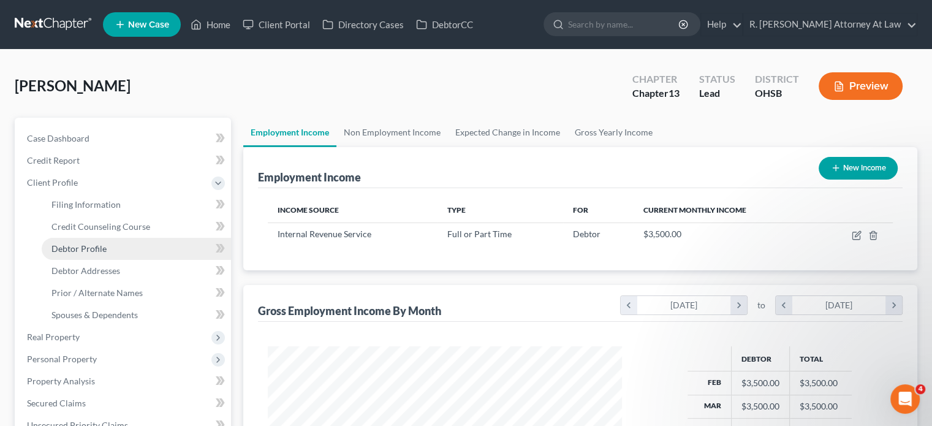
click at [66, 247] on span "Debtor Profile" at bounding box center [78, 248] width 55 height 10
select select "0"
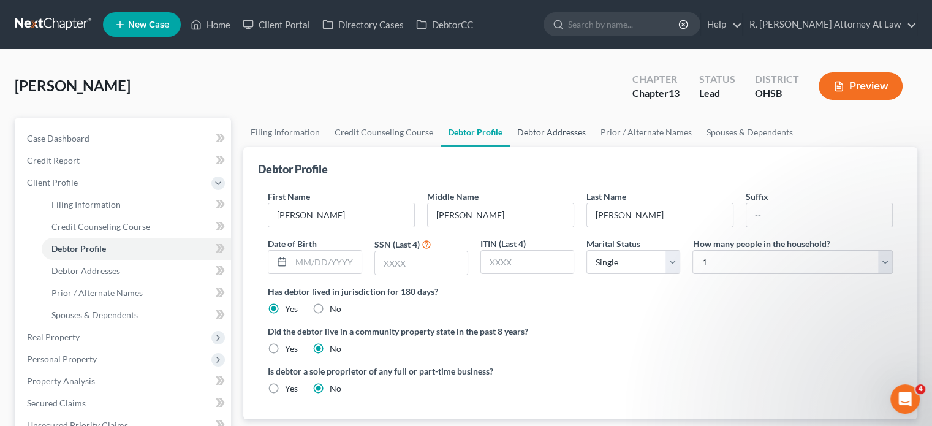
drag, startPoint x: 553, startPoint y: 129, endPoint x: 330, endPoint y: 190, distance: 230.6
click at [553, 129] on link "Debtor Addresses" at bounding box center [551, 132] width 83 height 29
select select "0"
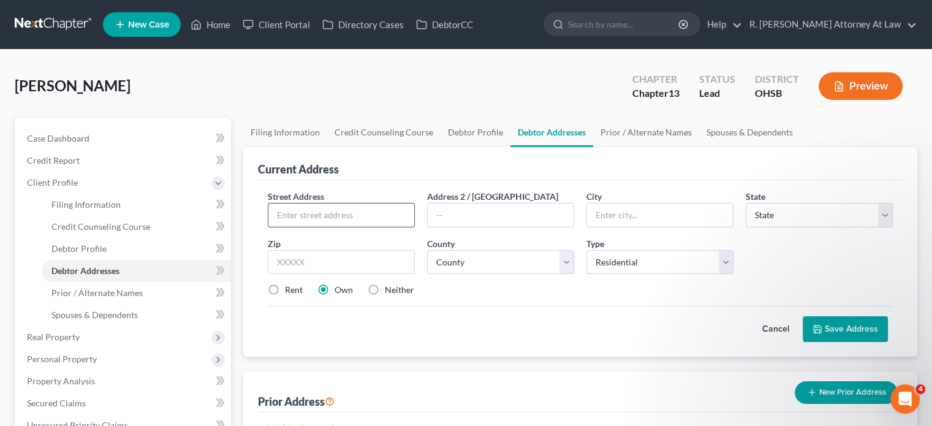
click at [314, 213] on input "text" at bounding box center [341, 214] width 146 height 23
type input "[STREET_ADDRESS]"
type input "Apt 5"
type input "45247"
type input "[GEOGRAPHIC_DATA]"
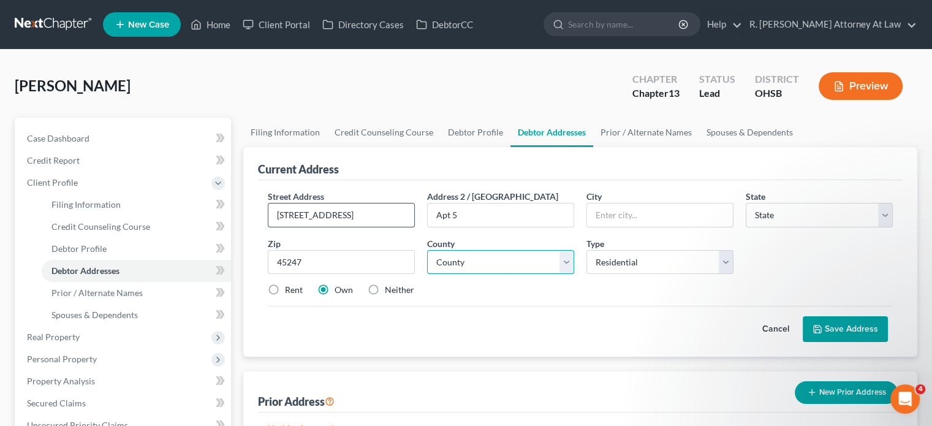
select select "36"
drag, startPoint x: 439, startPoint y: 259, endPoint x: 439, endPoint y: 252, distance: 7.4
click at [439, 259] on select "County [GEOGRAPHIC_DATA] [GEOGRAPHIC_DATA] [GEOGRAPHIC_DATA] [GEOGRAPHIC_DATA] …" at bounding box center [500, 262] width 147 height 25
select select "30"
click at [427, 250] on select "County [GEOGRAPHIC_DATA] [GEOGRAPHIC_DATA] [GEOGRAPHIC_DATA] [GEOGRAPHIC_DATA] …" at bounding box center [500, 262] width 147 height 25
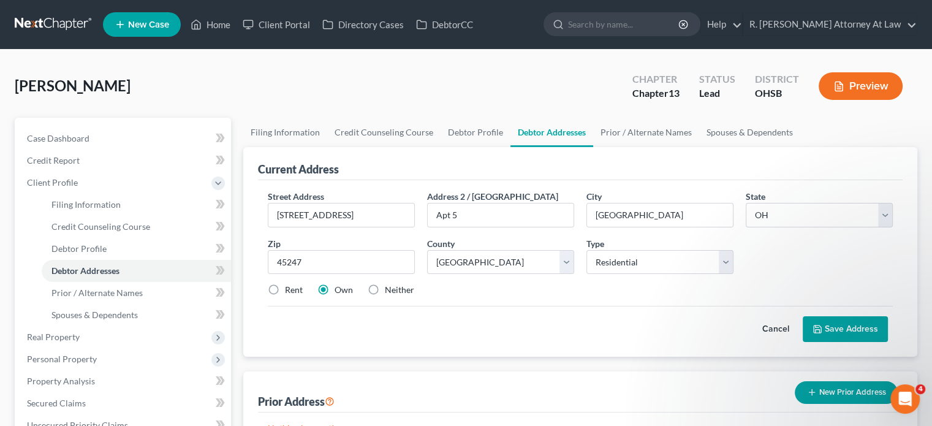
click at [285, 285] on label "Rent" at bounding box center [294, 290] width 18 height 12
click at [290, 285] on input "Rent" at bounding box center [294, 288] width 8 height 8
radio input "true"
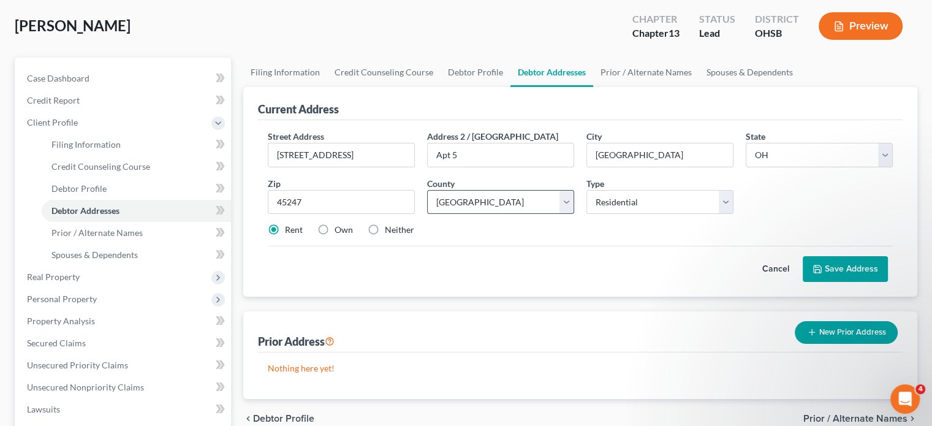
scroll to position [61, 0]
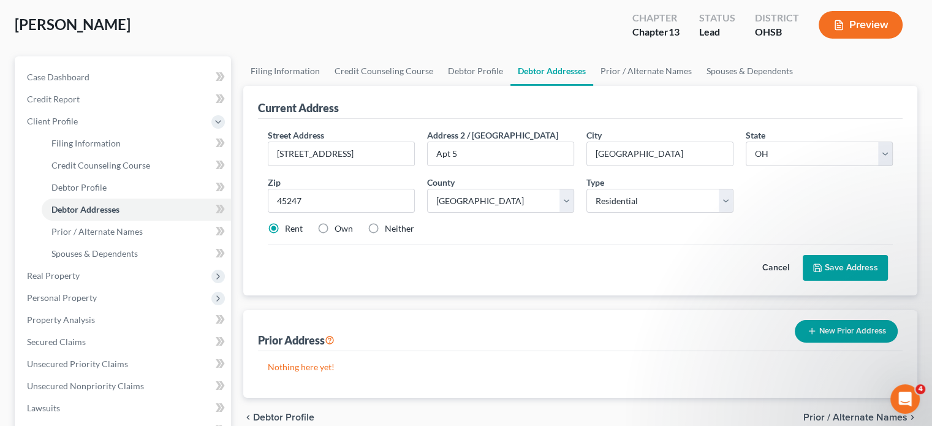
click at [818, 260] on button "Save Address" at bounding box center [844, 268] width 85 height 26
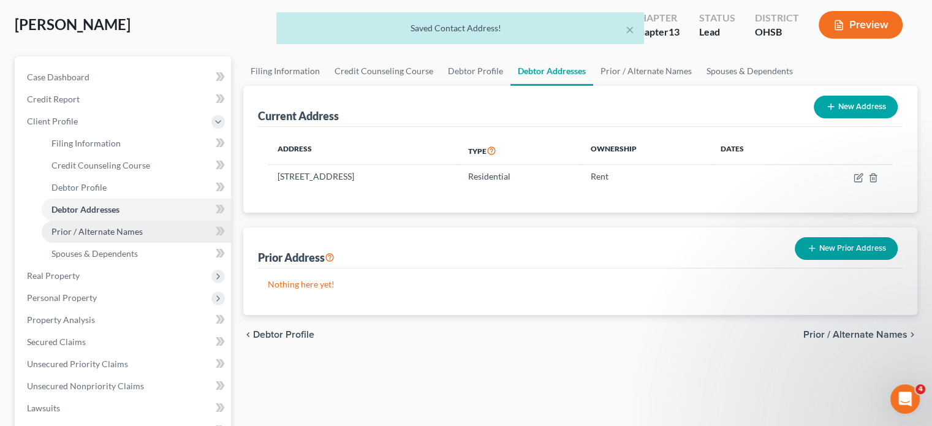
click at [92, 232] on span "Prior / Alternate Names" at bounding box center [96, 231] width 91 height 10
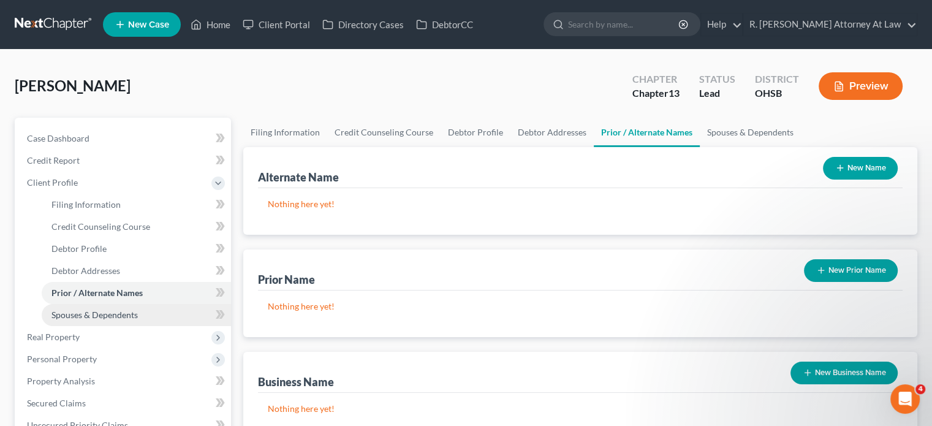
click at [73, 317] on span "Spouses & Dependents" at bounding box center [94, 314] width 86 height 10
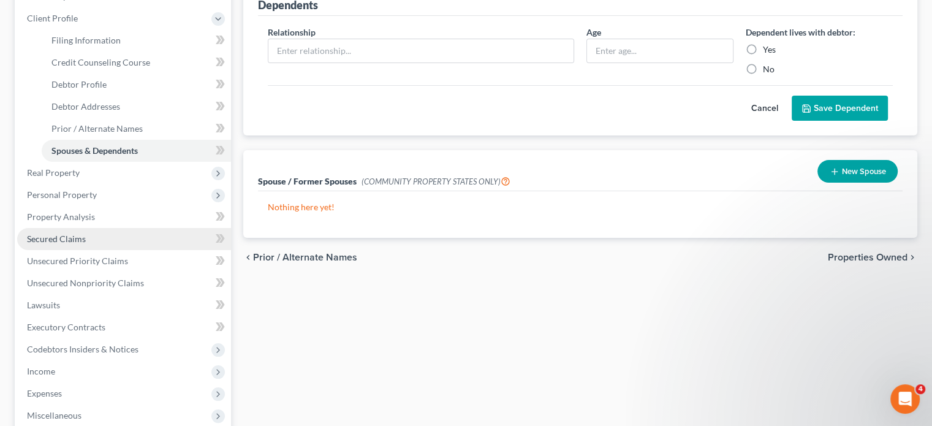
scroll to position [184, 0]
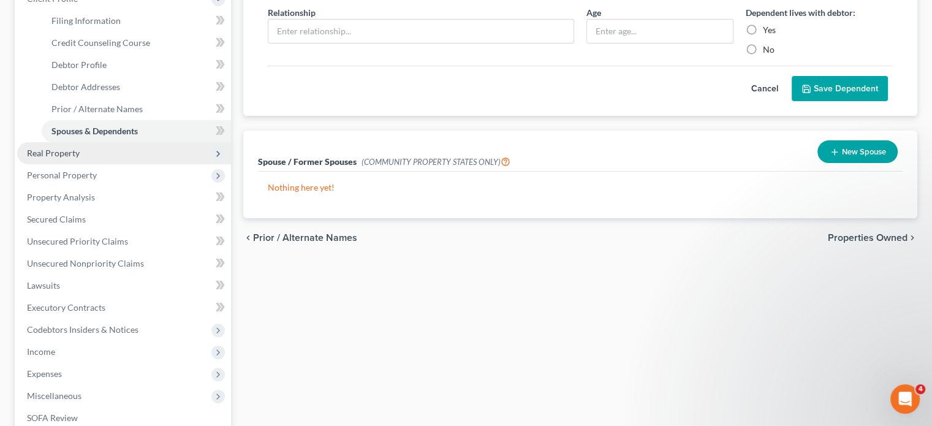
click at [67, 154] on span "Real Property" at bounding box center [53, 153] width 53 height 10
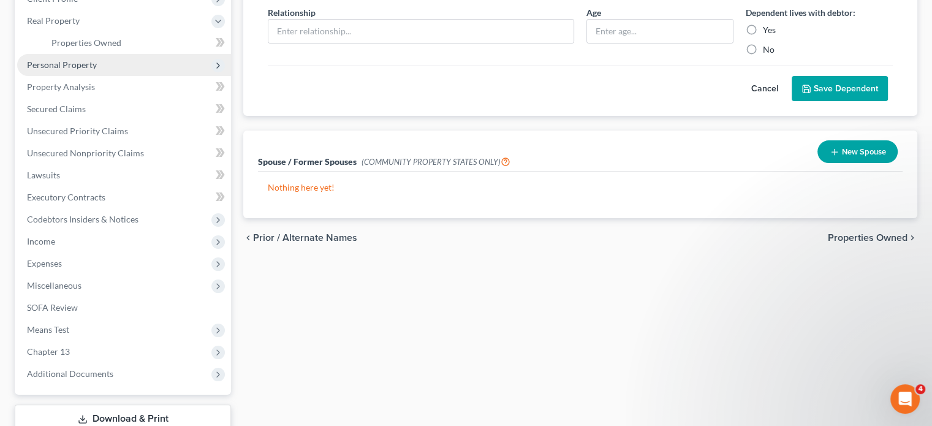
click at [52, 65] on span "Personal Property" at bounding box center [62, 64] width 70 height 10
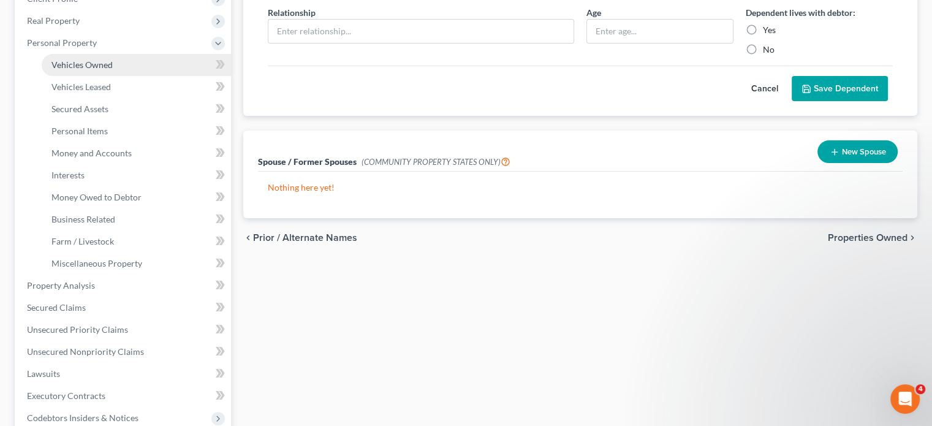
click at [63, 68] on span "Vehicles Owned" at bounding box center [81, 64] width 61 height 10
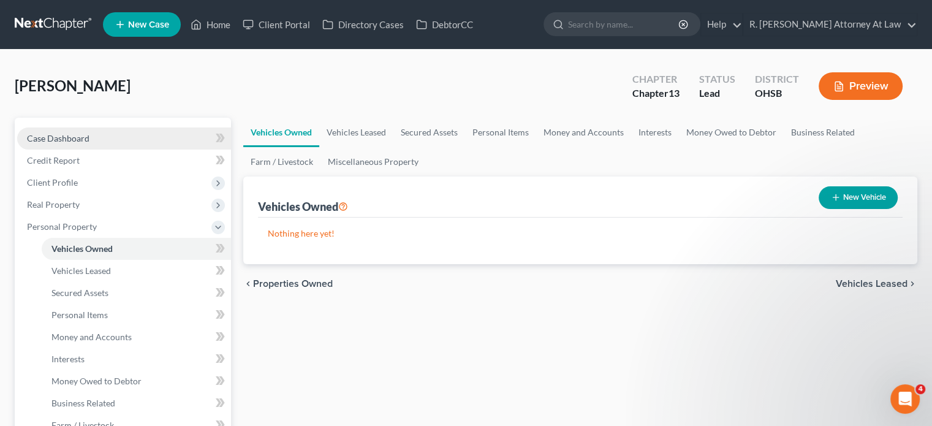
click at [51, 138] on span "Case Dashboard" at bounding box center [58, 138] width 62 height 10
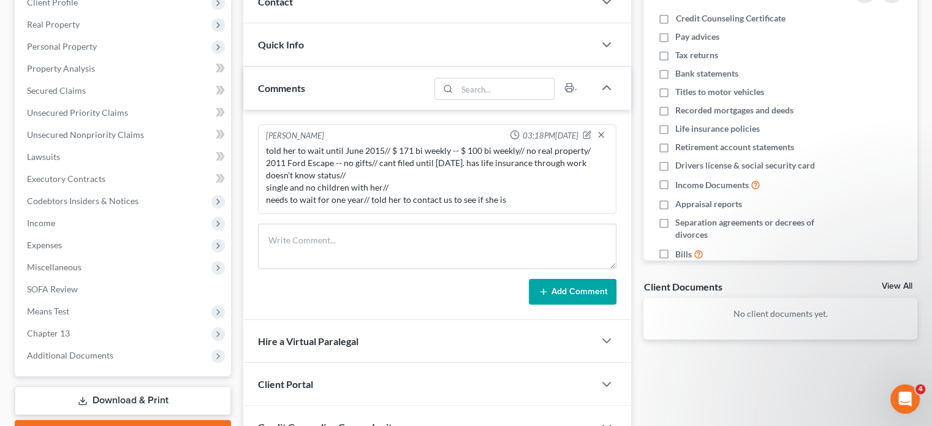
scroll to position [184, 0]
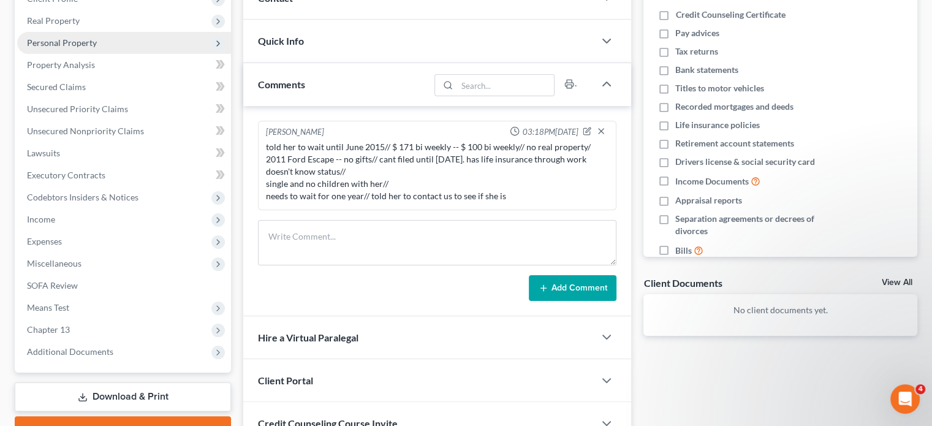
click at [37, 41] on span "Personal Property" at bounding box center [62, 42] width 70 height 10
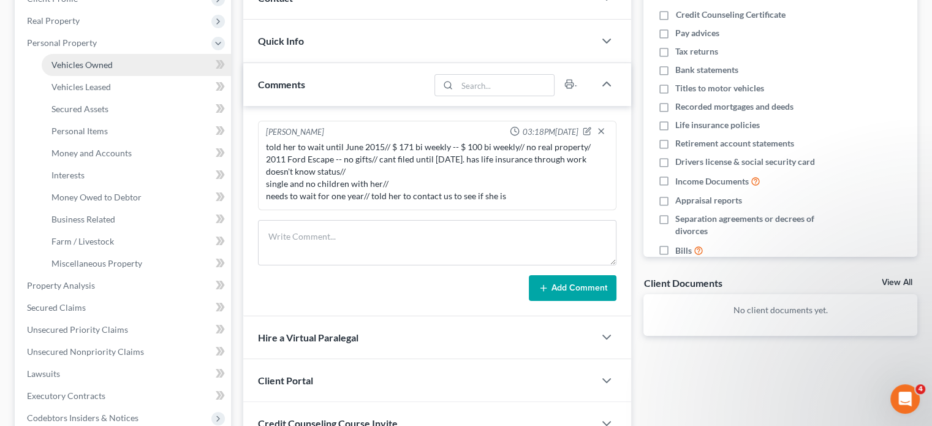
click at [56, 61] on span "Vehicles Owned" at bounding box center [81, 64] width 61 height 10
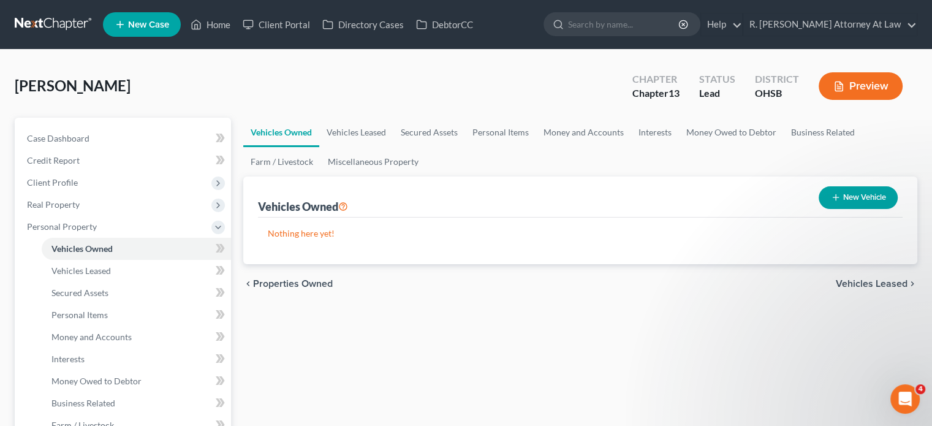
click at [831, 201] on icon "button" at bounding box center [836, 197] width 10 height 10
select select "0"
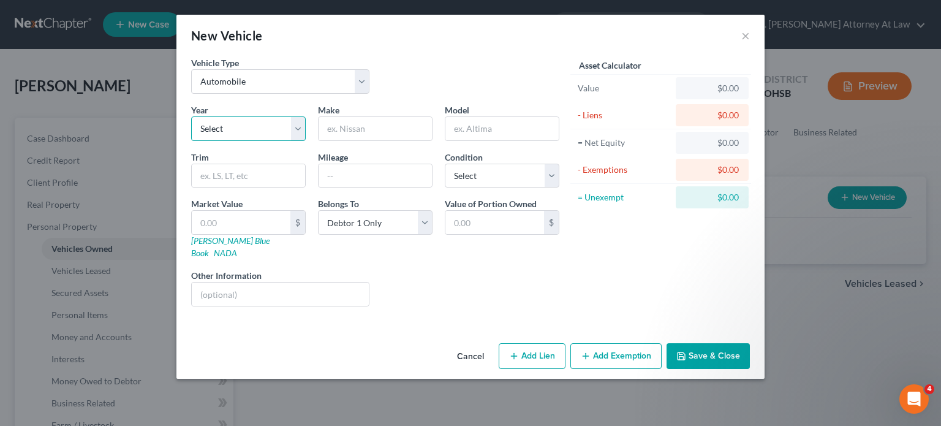
drag, startPoint x: 211, startPoint y: 126, endPoint x: 211, endPoint y: 134, distance: 8.0
click at [211, 126] on select "Select 2026 2025 2024 2023 2022 2021 2020 2019 2018 2017 2016 2015 2014 2013 20…" at bounding box center [248, 128] width 115 height 25
select select "15"
click at [191, 116] on select "Select 2026 2025 2024 2023 2022 2021 2020 2019 2018 2017 2016 2015 2014 2013 20…" at bounding box center [248, 128] width 115 height 25
click at [347, 127] on input "text" at bounding box center [375, 128] width 113 height 23
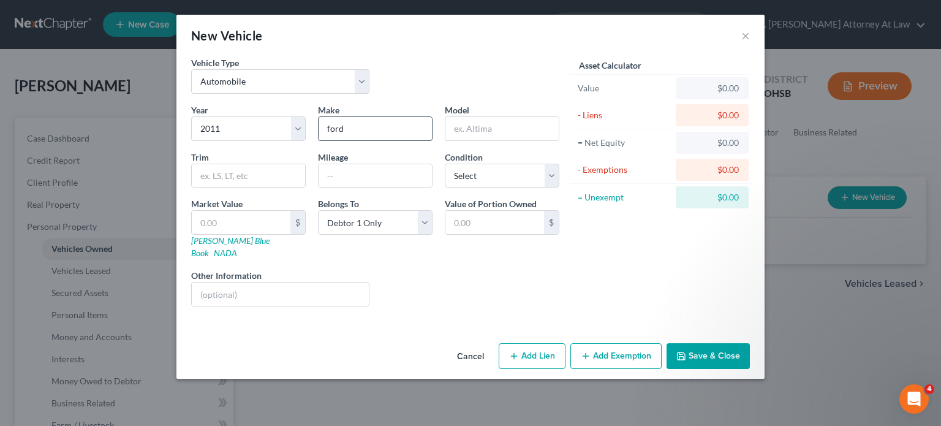
type input "ford"
type input "Escape"
click at [347, 127] on input "ford" at bounding box center [375, 128] width 113 height 23
type input "f"
click at [360, 126] on input "ford" at bounding box center [375, 128] width 113 height 23
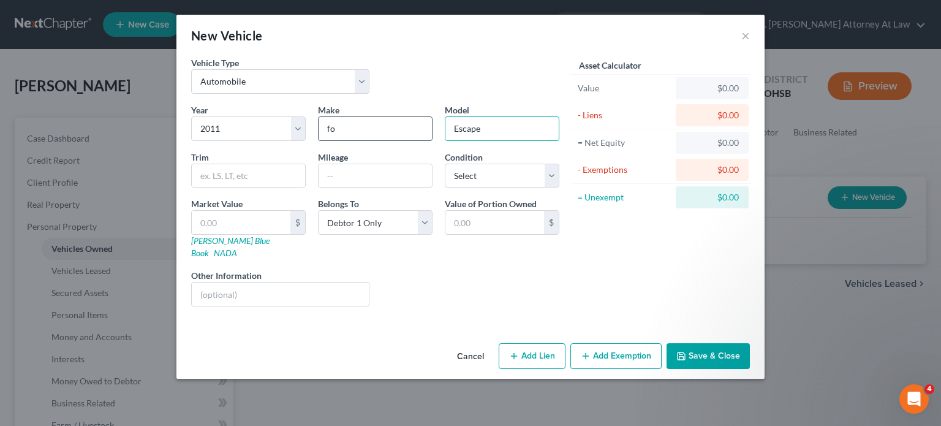
type input "f"
type input "Ford"
drag, startPoint x: 453, startPoint y: 178, endPoint x: 456, endPoint y: 186, distance: 7.7
click at [453, 178] on select "Select Excellent Very Good Good Fair Poor" at bounding box center [502, 176] width 115 height 25
select select "2"
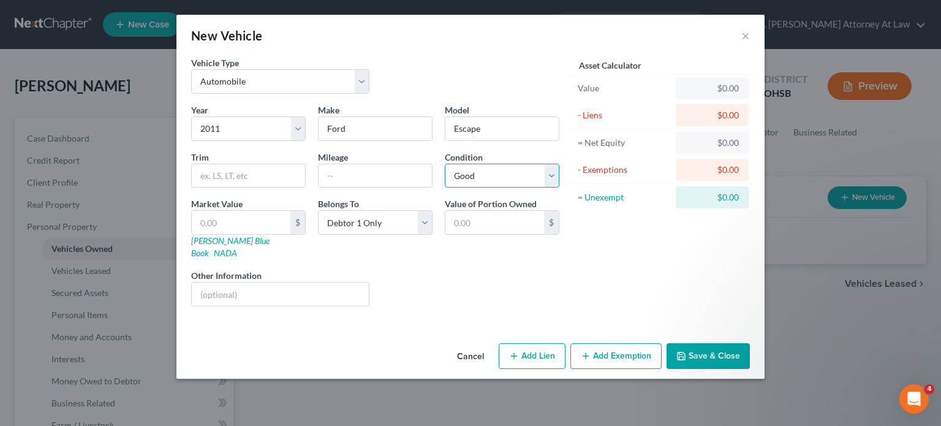
click at [445, 164] on select "Select Excellent Very Good Good Fair Poor" at bounding box center [502, 176] width 115 height 25
drag, startPoint x: 230, startPoint y: 172, endPoint x: 350, endPoint y: 212, distance: 126.7
click at [230, 172] on input "text" at bounding box center [248, 175] width 113 height 23
drag, startPoint x: 375, startPoint y: 244, endPoint x: 218, endPoint y: 274, distance: 159.8
click at [375, 244] on div "Belongs To * Select Debtor 1 Only Debtor 2 Only Debtor 1 And Debtor 2 Only At L…" at bounding box center [375, 228] width 127 height 62
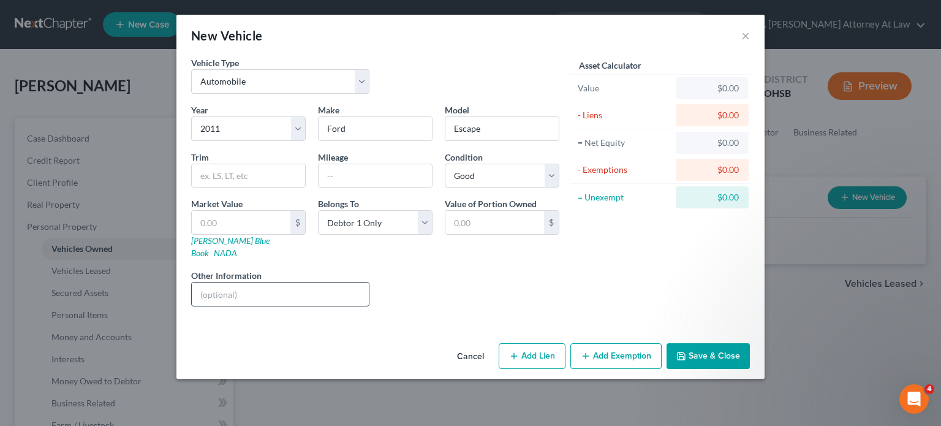
click at [218, 282] on input "text" at bounding box center [280, 293] width 177 height 23
drag, startPoint x: 480, startPoint y: 271, endPoint x: 600, endPoint y: 328, distance: 132.1
click at [480, 273] on div "Liens Select" at bounding box center [470, 287] width 190 height 37
click at [534, 343] on button "Add Lien" at bounding box center [532, 356] width 67 height 26
select select "0"
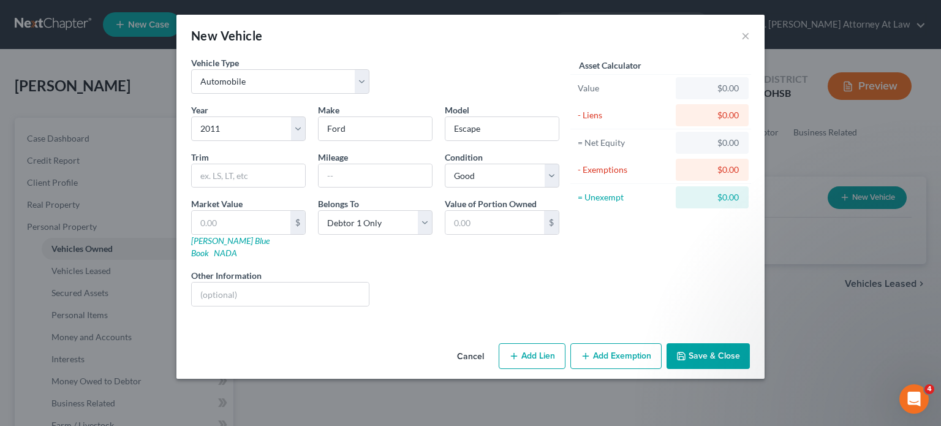
select select "0"
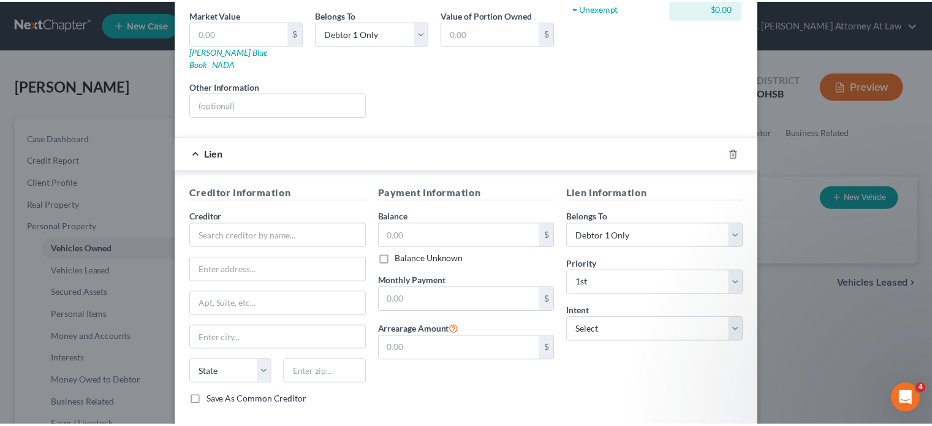
scroll to position [241, 0]
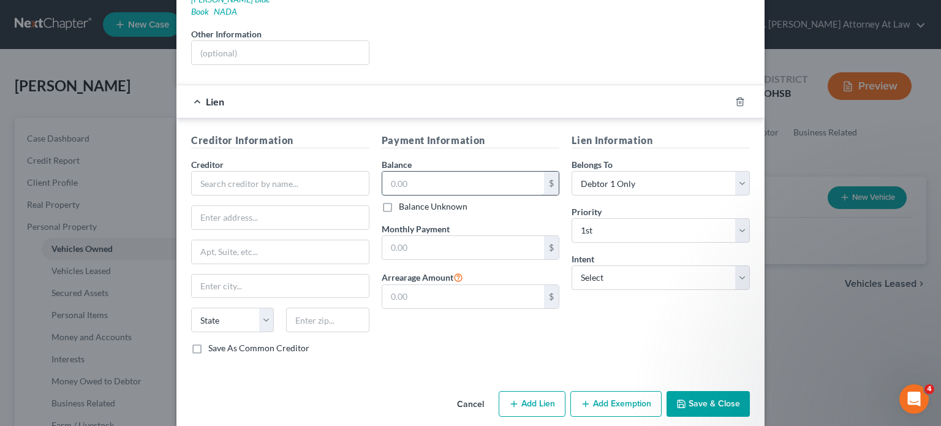
click at [407, 173] on input "text" at bounding box center [463, 183] width 162 height 23
type input "5,000"
click at [244, 171] on input "text" at bounding box center [280, 183] width 178 height 25
type input "Westlake Financial"
drag, startPoint x: 442, startPoint y: 227, endPoint x: 433, endPoint y: 217, distance: 13.9
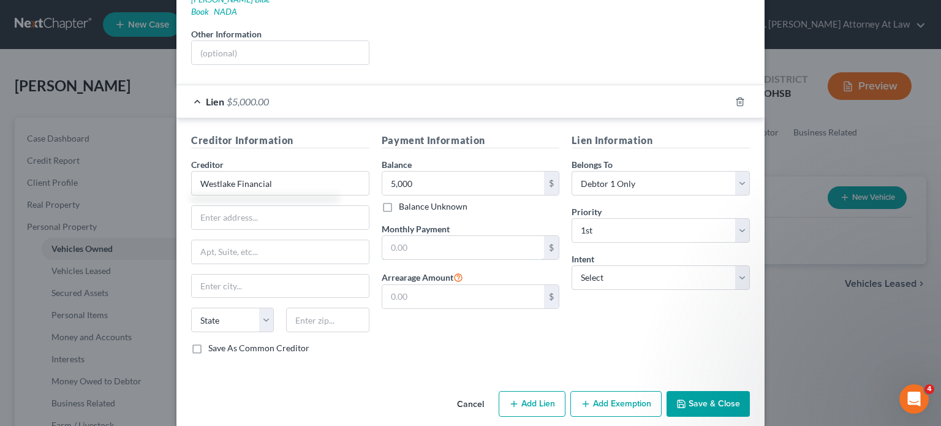
click at [442, 236] on input "text" at bounding box center [463, 247] width 162 height 23
type input "235"
click at [297, 175] on input "Westlake Financial" at bounding box center [280, 183] width 178 height 25
click at [688, 391] on button "Save & Close" at bounding box center [707, 404] width 83 height 26
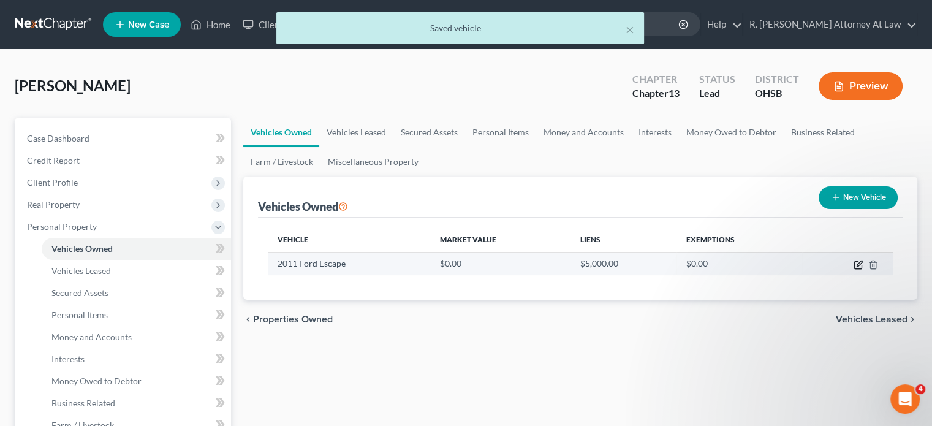
drag, startPoint x: 856, startPoint y: 266, endPoint x: 435, endPoint y: 232, distance: 422.3
click at [855, 266] on icon "button" at bounding box center [858, 265] width 10 height 10
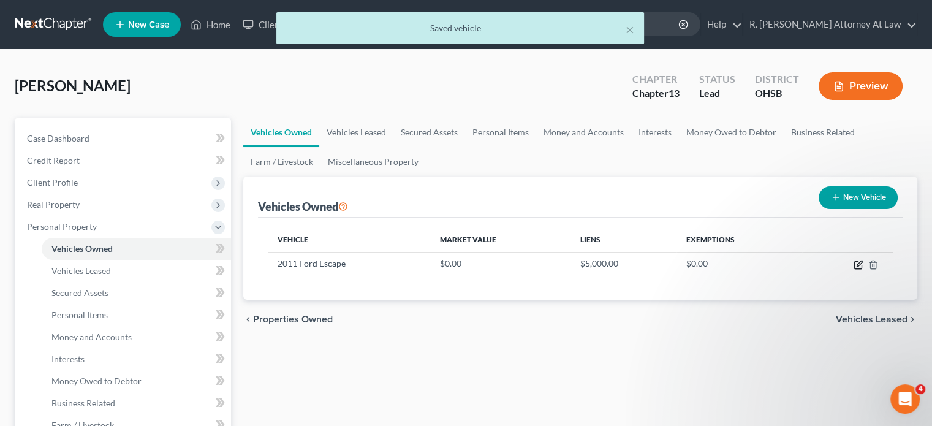
select select "0"
select select "15"
select select "2"
select select "0"
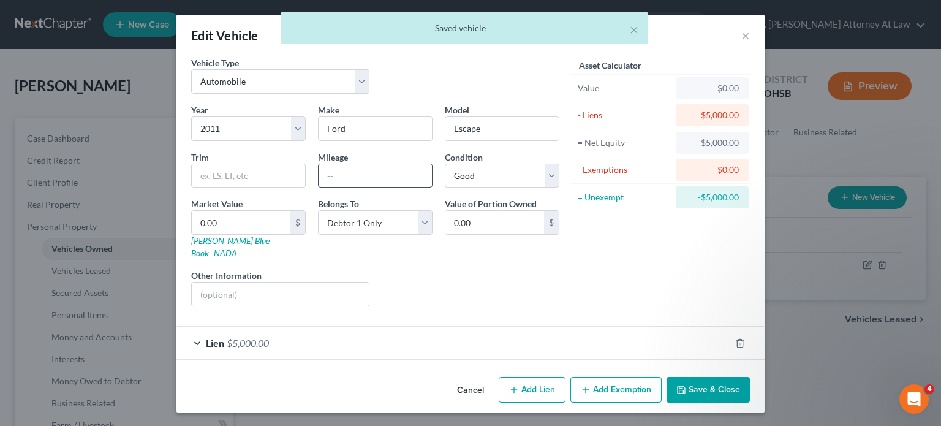
click at [333, 179] on input "text" at bounding box center [375, 175] width 113 height 23
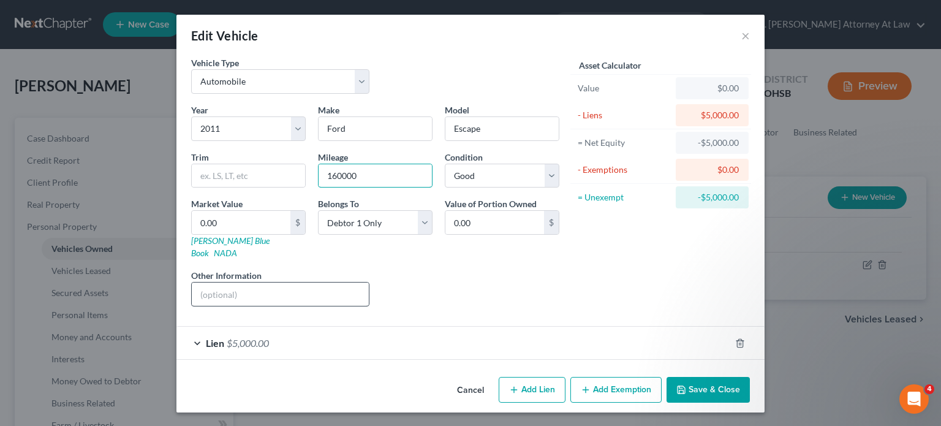
type input "160000"
click at [215, 282] on input "text" at bounding box center [280, 293] width 177 height 23
type input "Black"
click at [696, 377] on button "Save & Close" at bounding box center [707, 390] width 83 height 26
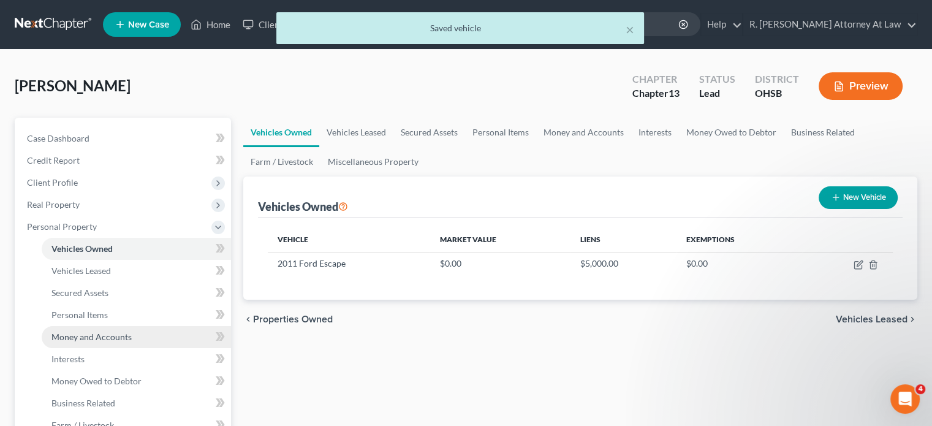
click at [56, 335] on span "Money and Accounts" at bounding box center [91, 336] width 80 height 10
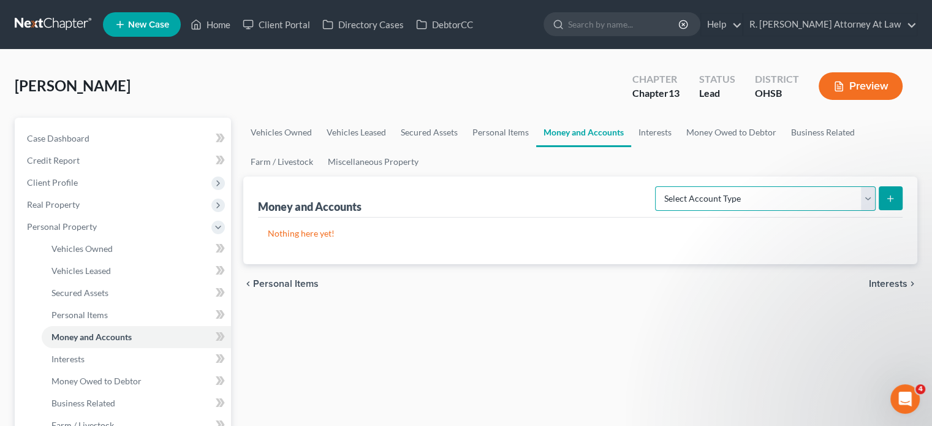
click at [791, 194] on select "Select Account Type Brokerage Cash on Hand Certificates of Deposit Checking Acc…" at bounding box center [765, 198] width 221 height 25
select select "checking"
click at [657, 186] on select "Select Account Type Brokerage Cash on Hand Certificates of Deposit Checking Acc…" at bounding box center [765, 198] width 221 height 25
click at [888, 196] on icon "submit" at bounding box center [890, 199] width 10 height 10
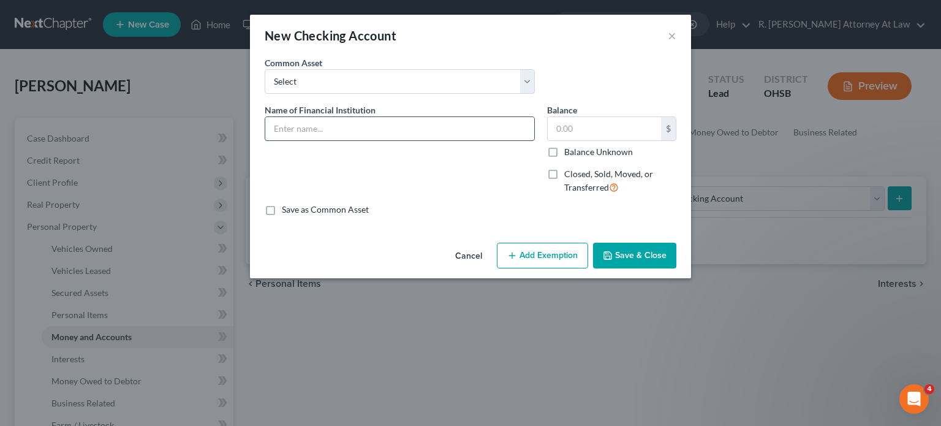
click at [299, 129] on input "text" at bounding box center [399, 128] width 269 height 23
type input "Chime Checking"
type input "500"
click at [630, 252] on button "Save & Close" at bounding box center [634, 256] width 83 height 26
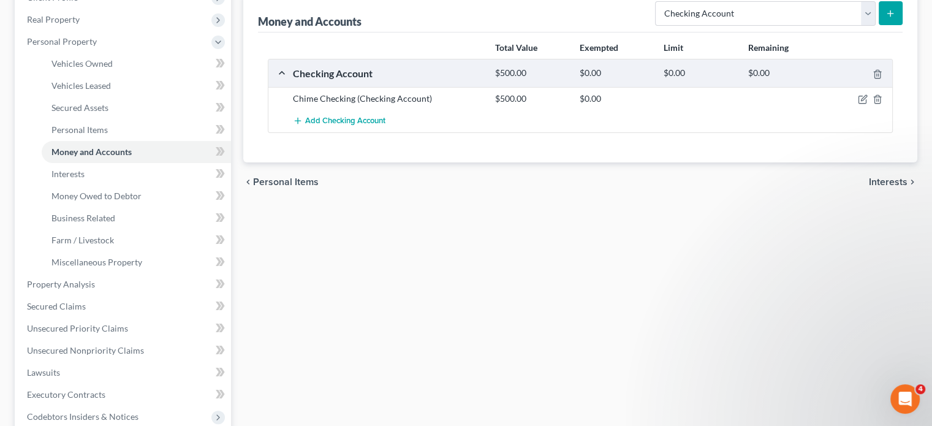
scroll to position [184, 0]
click at [88, 257] on link "Miscellaneous Property" at bounding box center [136, 263] width 189 height 22
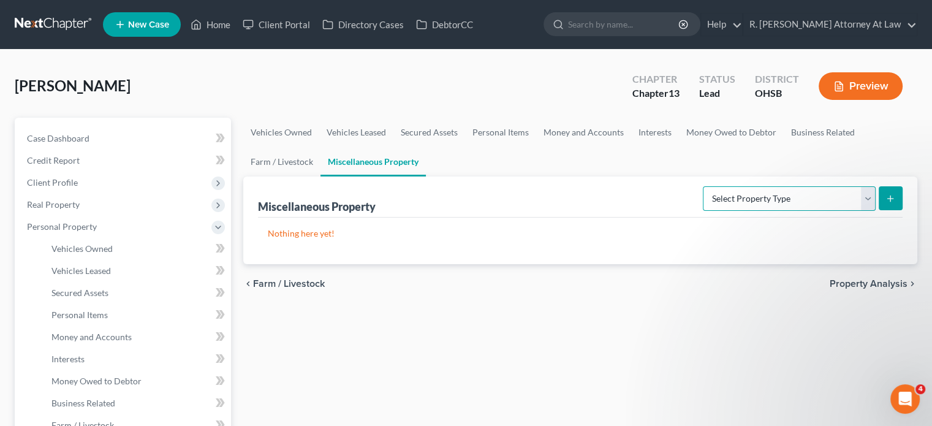
click at [720, 190] on select "Select Property Type Assigned for Creditor Benefit [DATE] Holding for Another N…" at bounding box center [789, 198] width 173 height 25
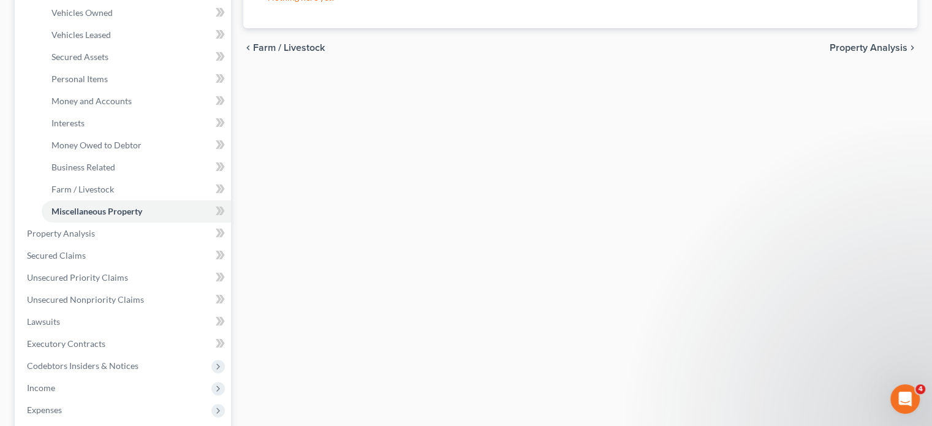
scroll to position [245, 0]
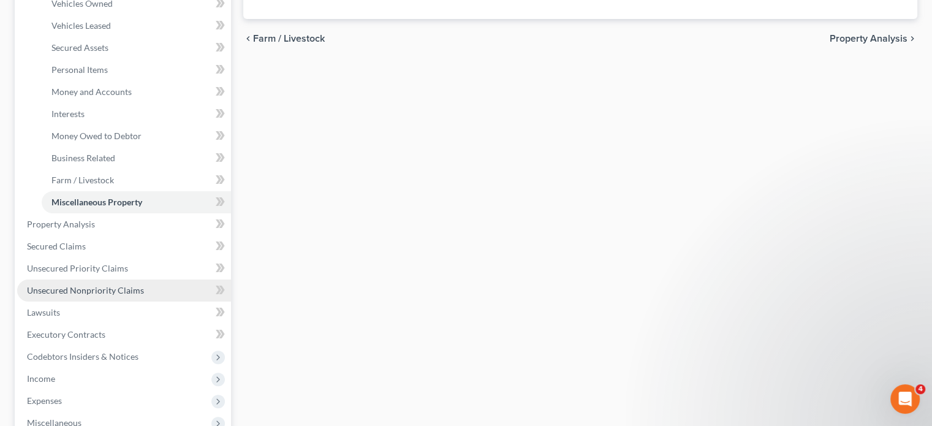
click at [69, 288] on span "Unsecured Nonpriority Claims" at bounding box center [85, 290] width 117 height 10
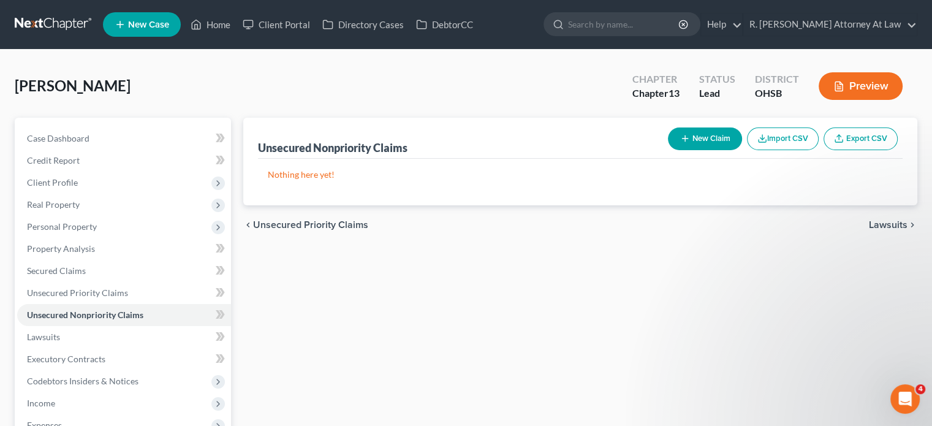
click at [691, 143] on button "New Claim" at bounding box center [705, 138] width 74 height 23
select select "0"
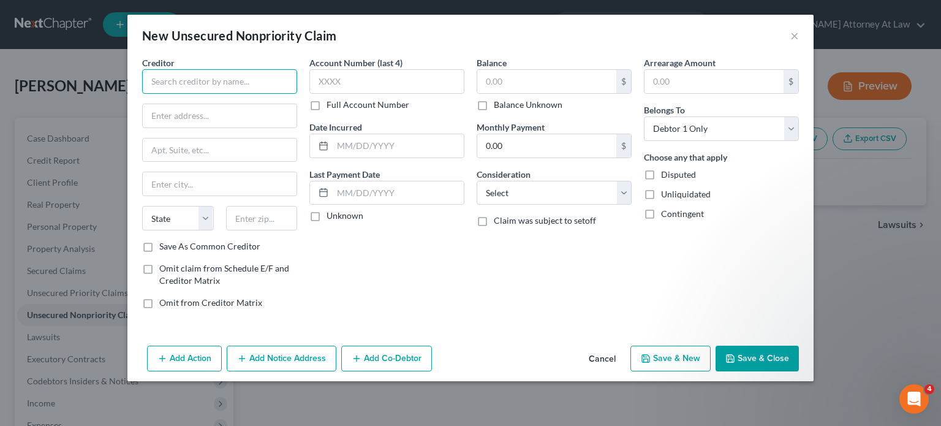
click at [184, 89] on input "text" at bounding box center [219, 81] width 155 height 25
type input "National Debt Relief/"
drag, startPoint x: 502, startPoint y: 191, endPoint x: 505, endPoint y: 182, distance: 9.5
click at [502, 191] on select "Select Cable / Satellite Services Collection Agency Credit Card Debt Debt Couns…" at bounding box center [554, 193] width 155 height 25
select select "3"
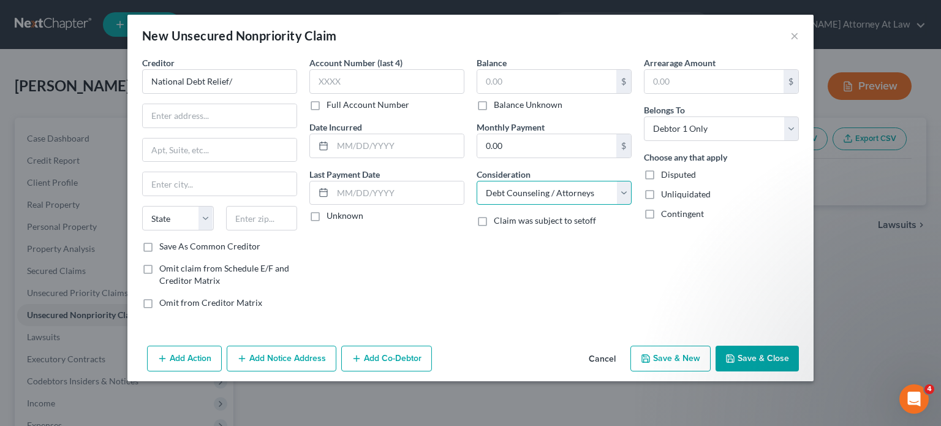
click at [477, 181] on select "Select Cable / Satellite Services Collection Agency Credit Card Debt Debt Couns…" at bounding box center [554, 193] width 155 height 25
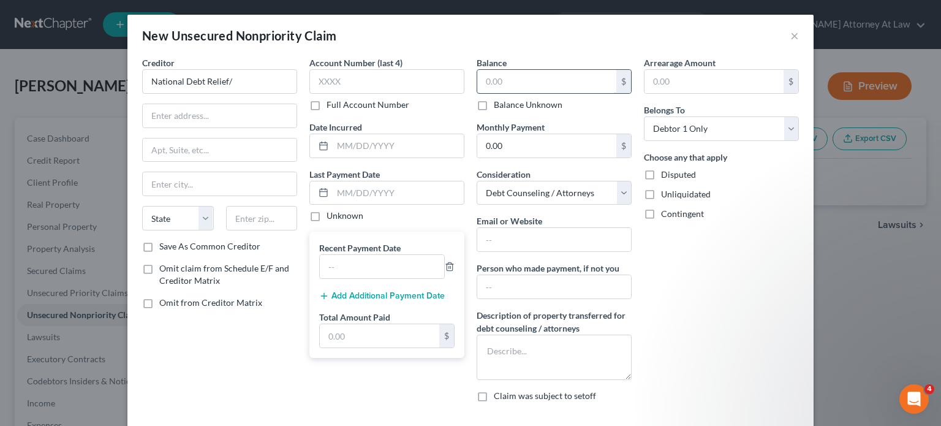
click at [517, 75] on input "text" at bounding box center [546, 81] width 139 height 23
click at [230, 81] on input "National Debt Relief/" at bounding box center [219, 81] width 155 height 25
click at [504, 143] on input "0.00" at bounding box center [546, 145] width 139 height 23
type input "National Debt Relief/[PERSON_NAME] & Associats"
type input "370"
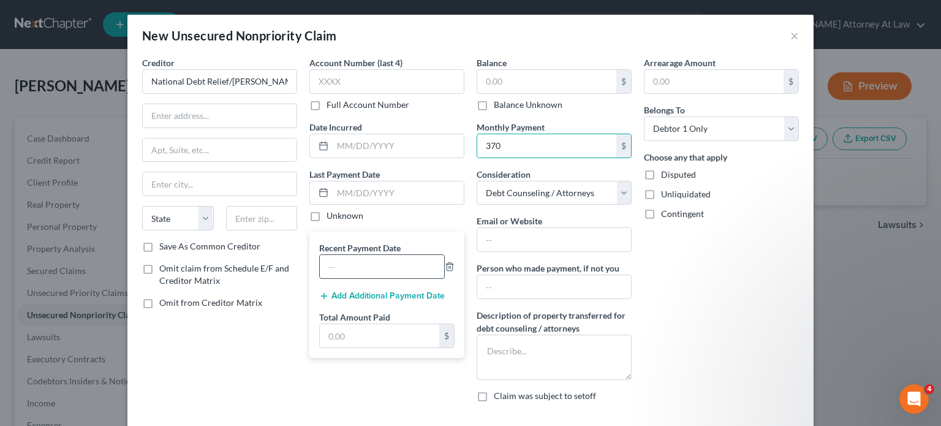
drag, startPoint x: 677, startPoint y: 254, endPoint x: 347, endPoint y: 260, distance: 330.2
click at [647, 254] on div "Arrearage Amount $ Belongs To * Select Debtor 1 Only Debtor 2 Only Debtor 1 And…" at bounding box center [721, 233] width 167 height 355
click at [347, 263] on input "text" at bounding box center [382, 266] width 124 height 23
type input "[DATE]"
click at [349, 337] on input "text" at bounding box center [379, 335] width 119 height 23
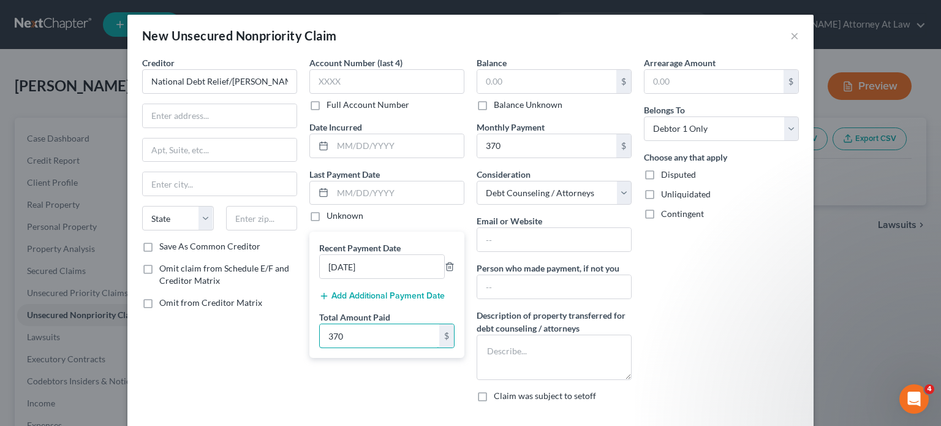
type input "370"
click at [625, 273] on div "Person who made payment, if not you" at bounding box center [554, 280] width 155 height 37
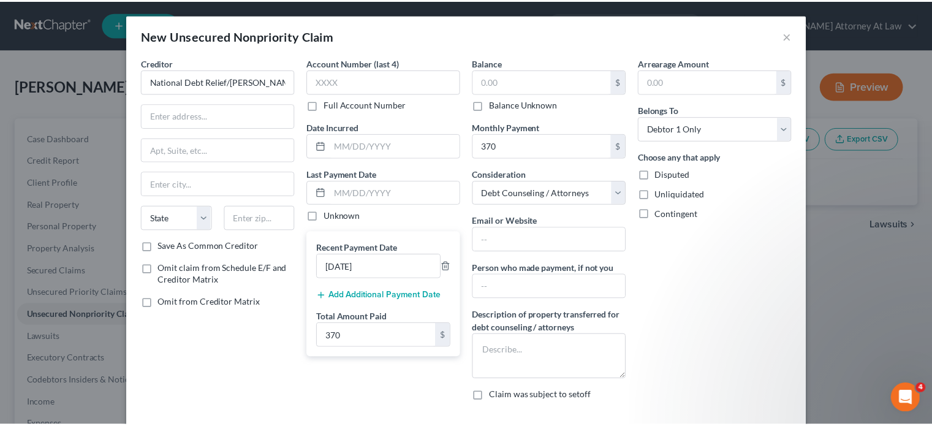
scroll to position [61, 0]
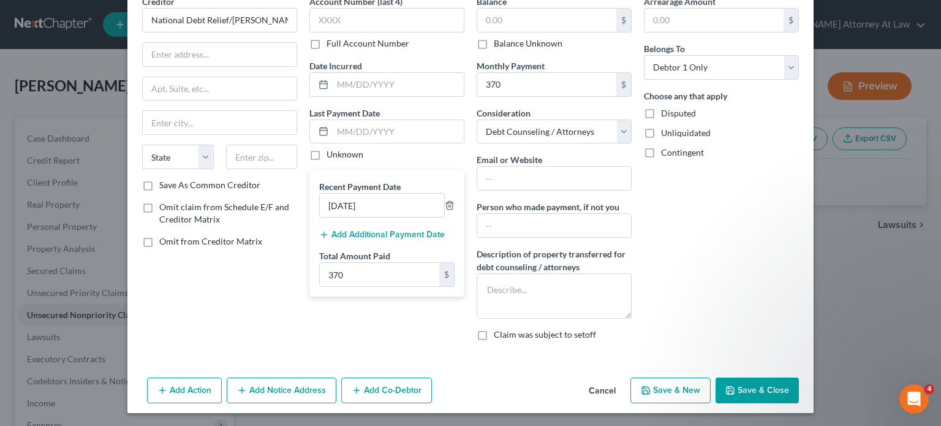
click at [752, 392] on button "Save & Close" at bounding box center [756, 390] width 83 height 26
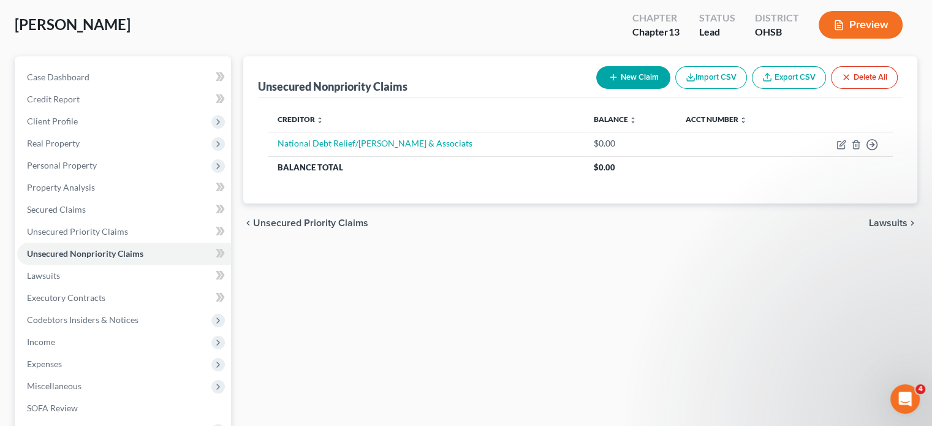
click at [617, 78] on button "New Claim" at bounding box center [633, 77] width 74 height 23
select select "0"
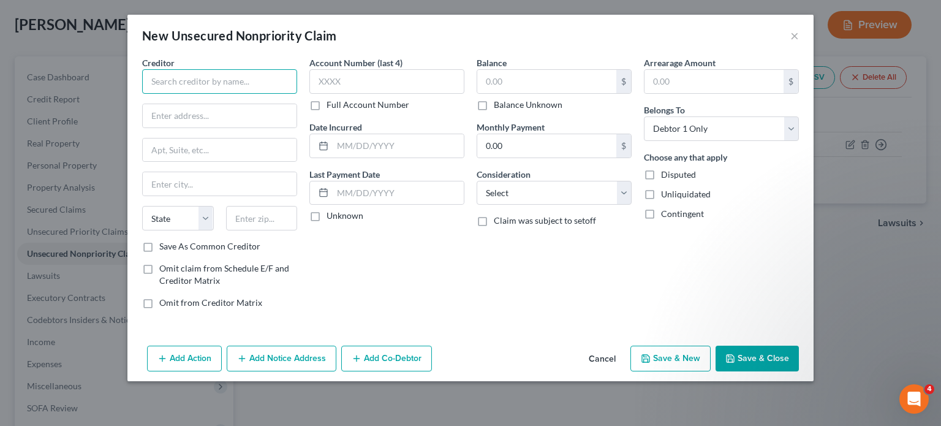
click at [200, 87] on input "text" at bounding box center [219, 81] width 155 height 25
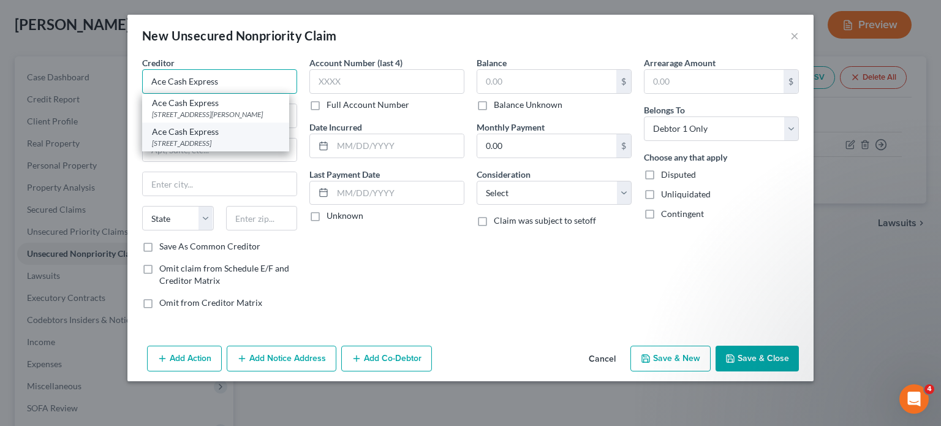
type input "Ace Cash Express"
click at [169, 138] on div "Ace Cash Express" at bounding box center [215, 132] width 127 height 12
type input "[STREET_ADDRESS]"
type input "Suite 700"
type input "[PERSON_NAME]"
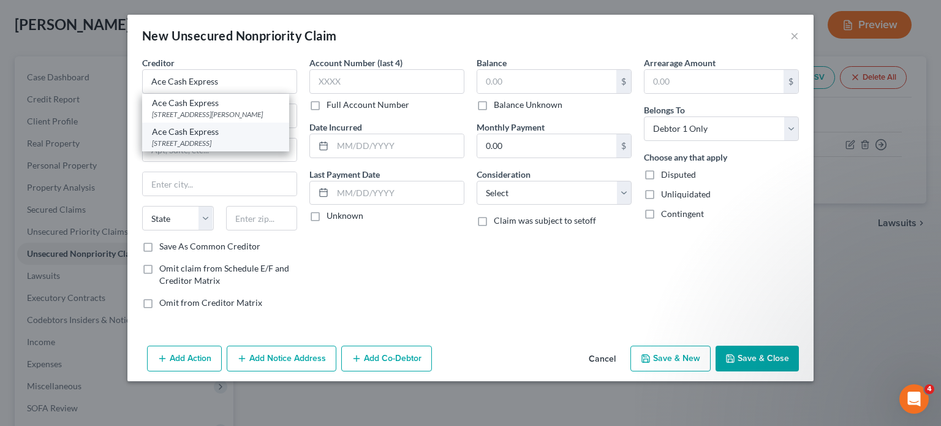
select select "45"
type input "75038"
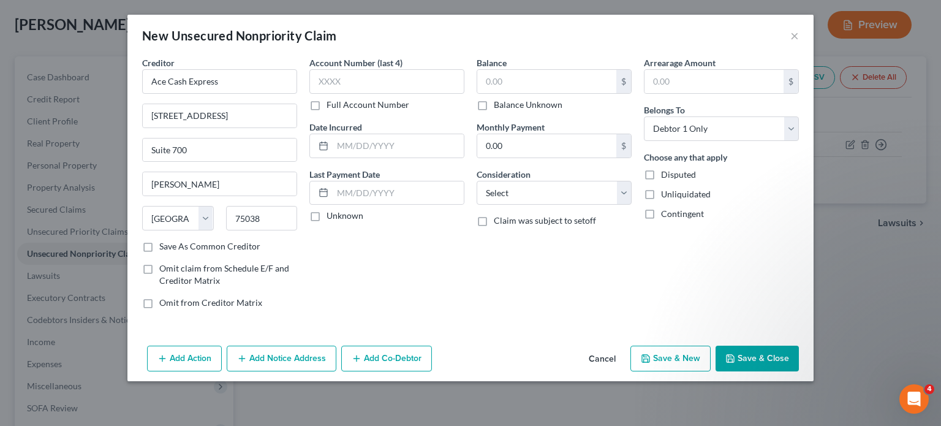
drag, startPoint x: 282, startPoint y: 349, endPoint x: 279, endPoint y: 281, distance: 68.0
click at [282, 350] on button "Add Notice Address" at bounding box center [282, 358] width 110 height 26
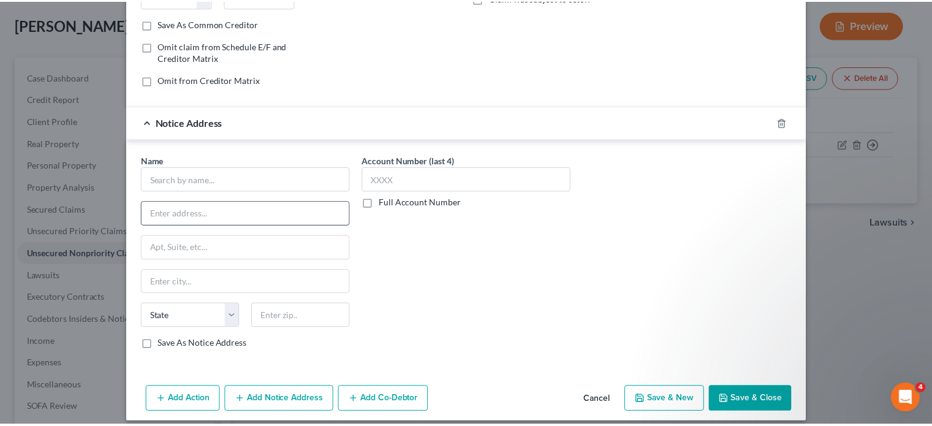
scroll to position [231, 0]
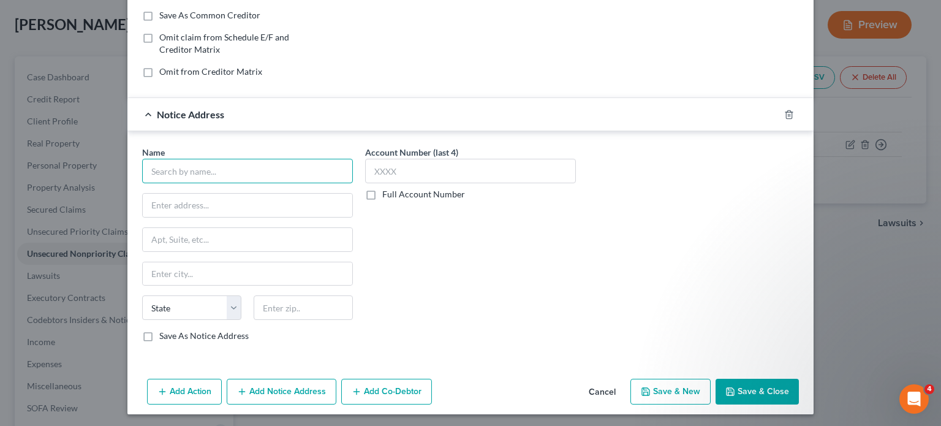
click at [189, 168] on input "text" at bounding box center [247, 171] width 211 height 25
type input "Spire Recovery solutions"
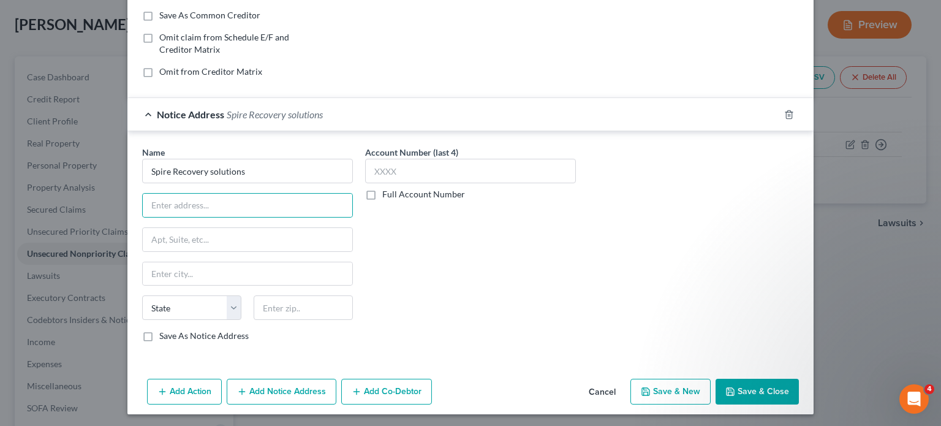
click at [382, 190] on label "Full Account Number" at bounding box center [423, 194] width 83 height 12
click at [387, 190] on input "Full Account Number" at bounding box center [391, 192] width 8 height 8
click at [378, 166] on input "text" at bounding box center [470, 171] width 211 height 25
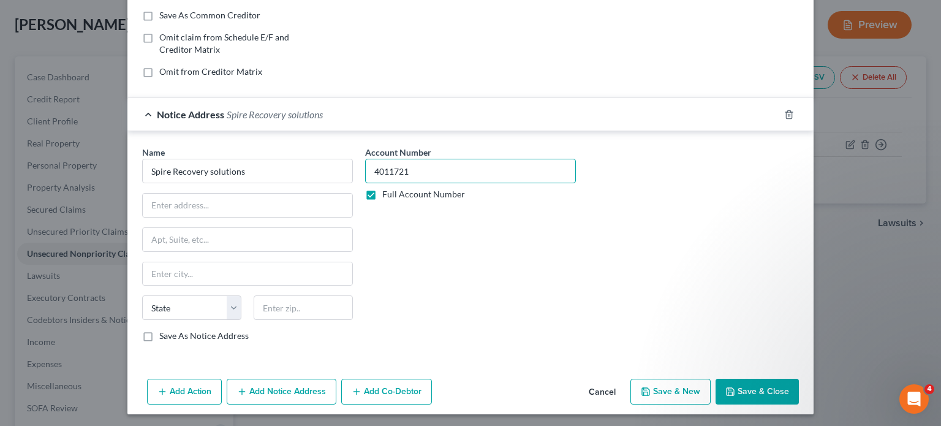
type input "4011721"
click at [744, 388] on button "Save & Close" at bounding box center [756, 392] width 83 height 26
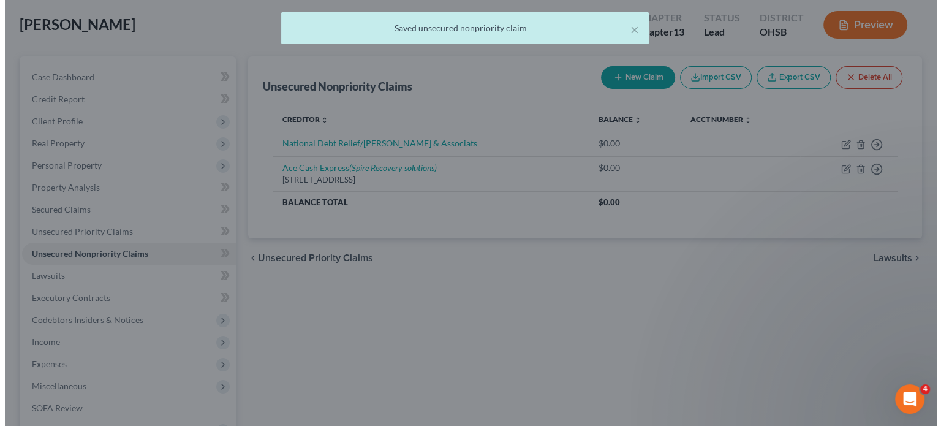
scroll to position [0, 0]
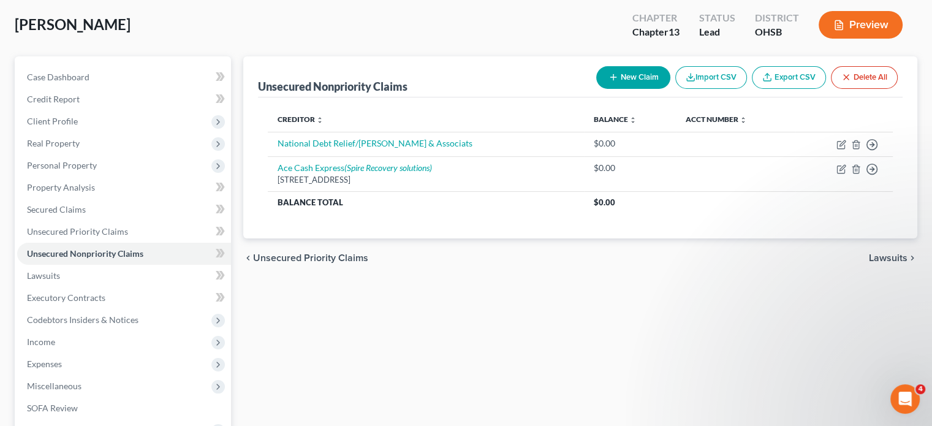
click at [613, 74] on button "New Claim" at bounding box center [633, 77] width 74 height 23
select select "0"
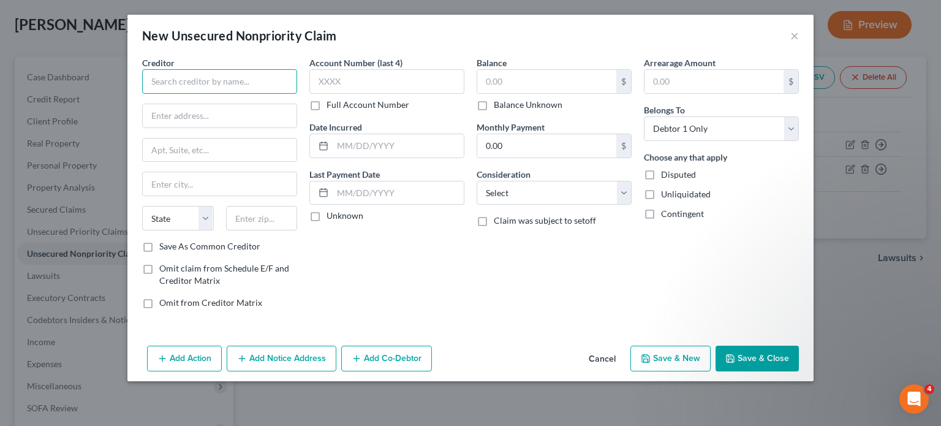
click at [188, 83] on input "text" at bounding box center [219, 81] width 155 height 25
type input "Net Credit"
drag, startPoint x: 744, startPoint y: 354, endPoint x: 575, endPoint y: 238, distance: 205.2
click at [745, 355] on button "Save & Close" at bounding box center [756, 358] width 83 height 26
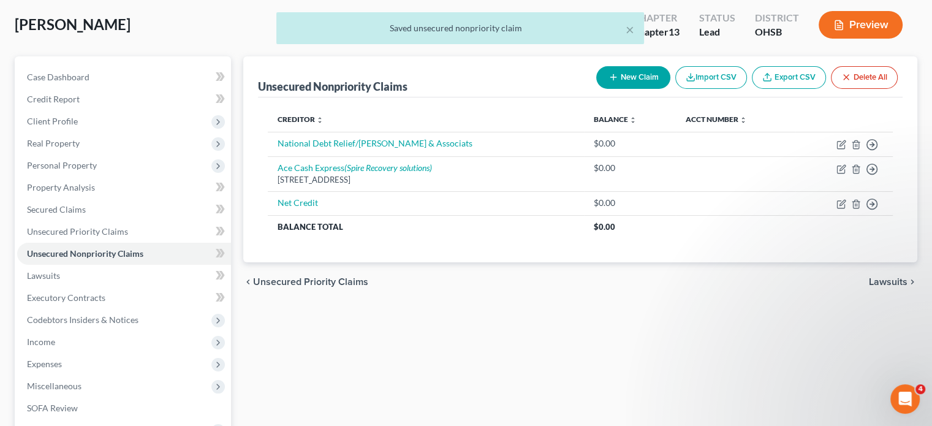
click at [627, 74] on button "New Claim" at bounding box center [633, 77] width 74 height 23
select select "0"
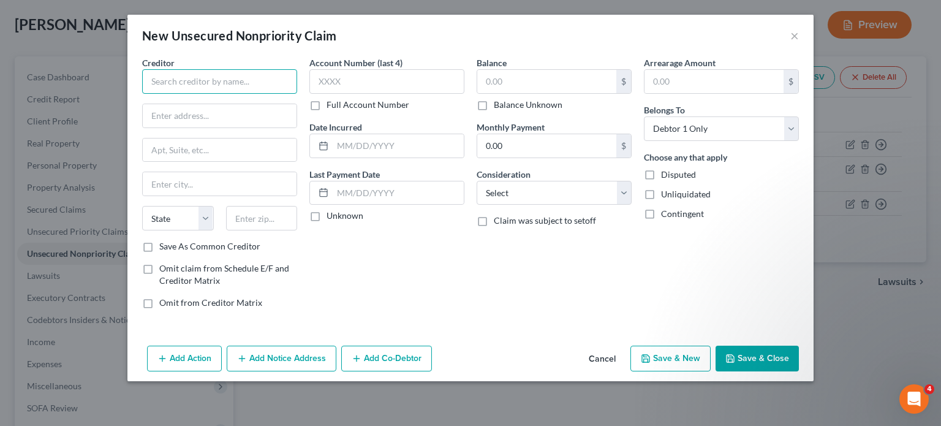
click at [191, 85] on input "text" at bounding box center [219, 81] width 155 height 25
type input "World Finance Co."
click at [347, 136] on input "text" at bounding box center [398, 145] width 131 height 23
type input "2023"
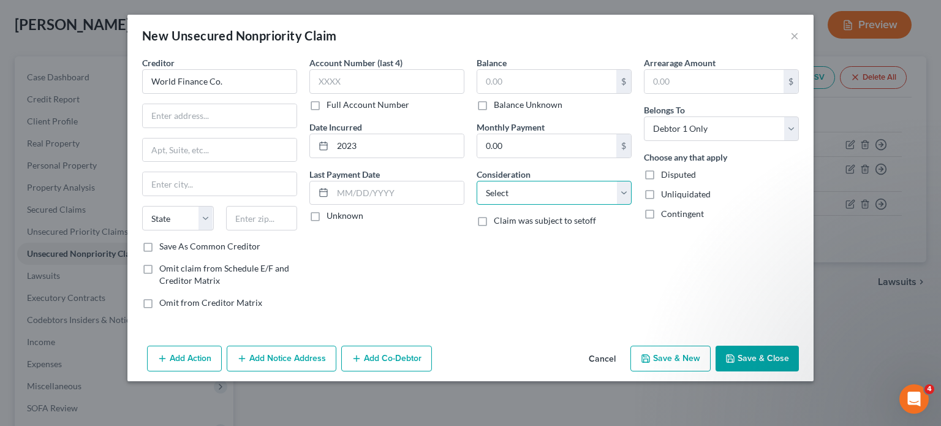
click at [489, 192] on select "Select Cable / Satellite Services Collection Agency Credit Card Debt Debt Couns…" at bounding box center [554, 193] width 155 height 25
select select "10"
click at [477, 181] on select "Select Cable / Satellite Services Collection Agency Credit Card Debt Debt Couns…" at bounding box center [554, 193] width 155 height 25
drag, startPoint x: 750, startPoint y: 359, endPoint x: 599, endPoint y: 219, distance: 206.3
click at [750, 359] on button "Save & Close" at bounding box center [756, 358] width 83 height 26
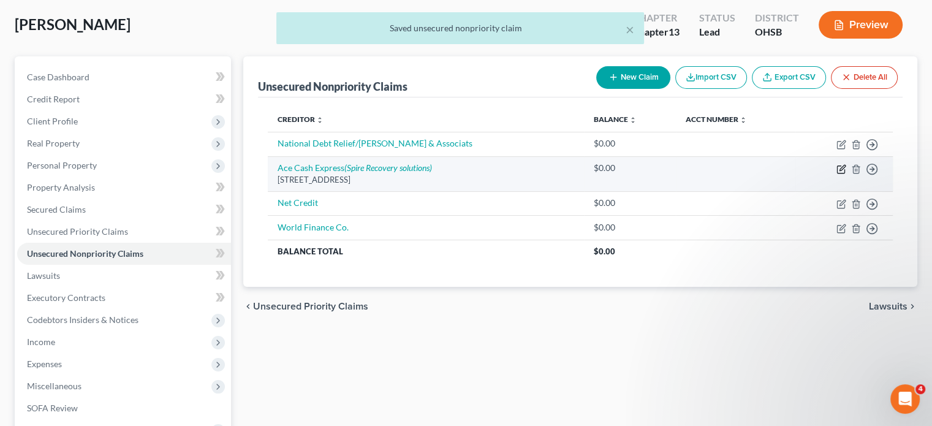
click at [842, 166] on icon "button" at bounding box center [842, 168] width 6 height 6
select select "45"
select select "0"
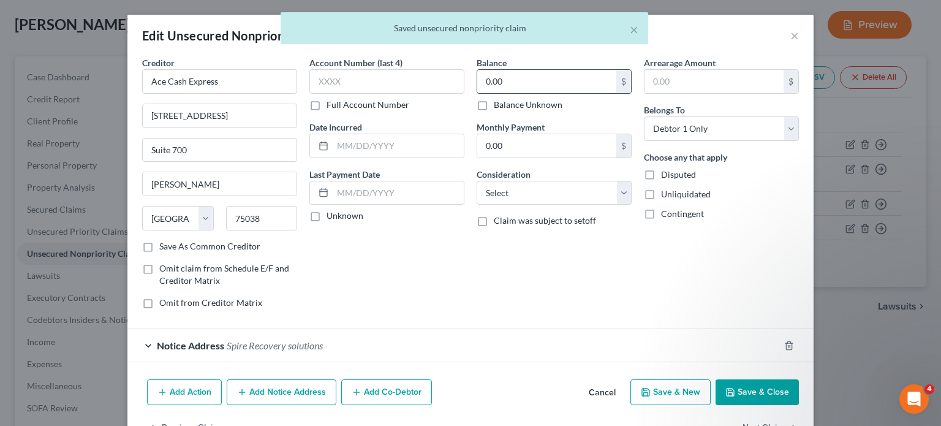
click at [521, 80] on input "0.00" at bounding box center [546, 81] width 139 height 23
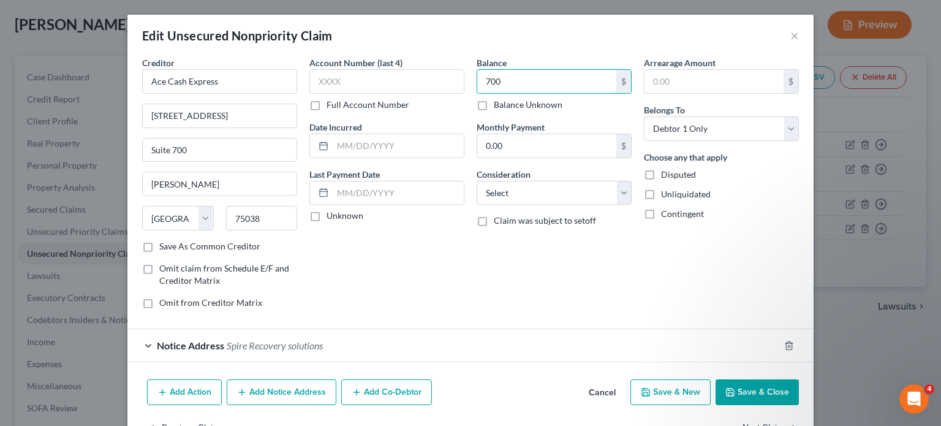
type input "700"
click at [729, 396] on button "Save & Close" at bounding box center [756, 392] width 83 height 26
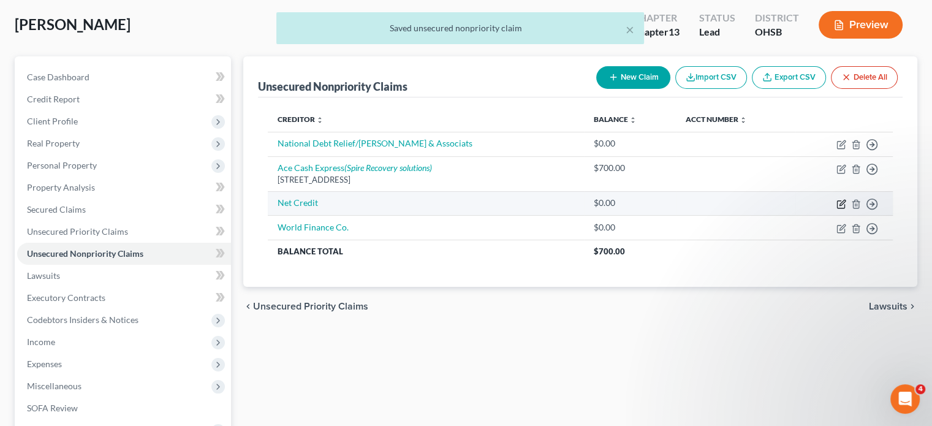
click at [840, 203] on icon "button" at bounding box center [842, 203] width 6 height 6
select select "0"
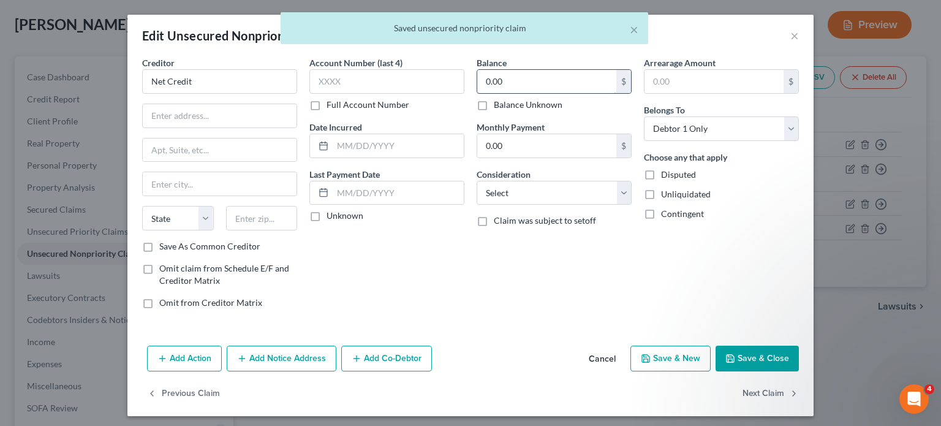
click at [500, 87] on input "0.00" at bounding box center [546, 81] width 139 height 23
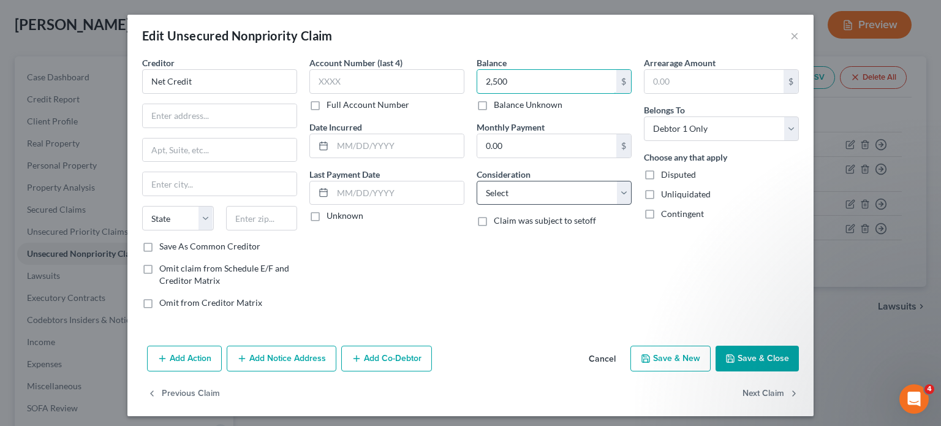
type input "2,500"
drag, startPoint x: 515, startPoint y: 190, endPoint x: 513, endPoint y: 180, distance: 10.0
click at [515, 189] on select "Select Cable / Satellite Services Collection Agency Credit Card Debt Debt Couns…" at bounding box center [554, 193] width 155 height 25
select select "10"
click at [477, 181] on select "Select Cable / Satellite Services Collection Agency Credit Card Debt Debt Couns…" at bounding box center [554, 193] width 155 height 25
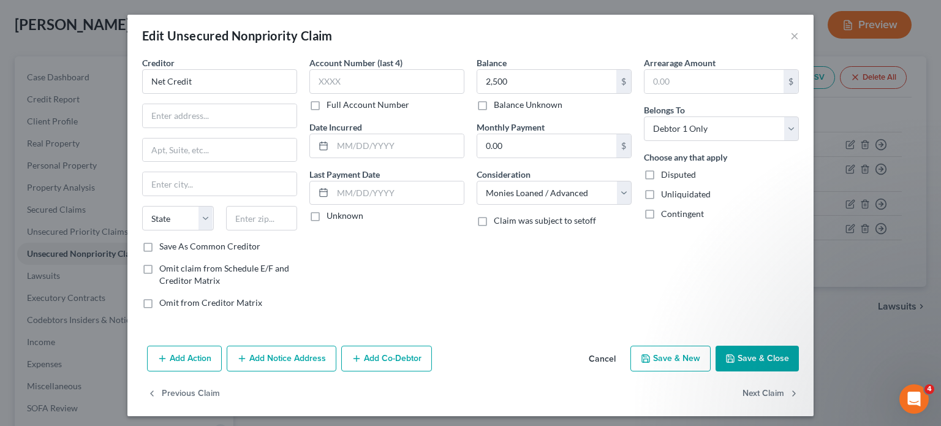
drag, startPoint x: 760, startPoint y: 360, endPoint x: 601, endPoint y: 257, distance: 189.9
click at [760, 360] on button "Save & Close" at bounding box center [756, 358] width 83 height 26
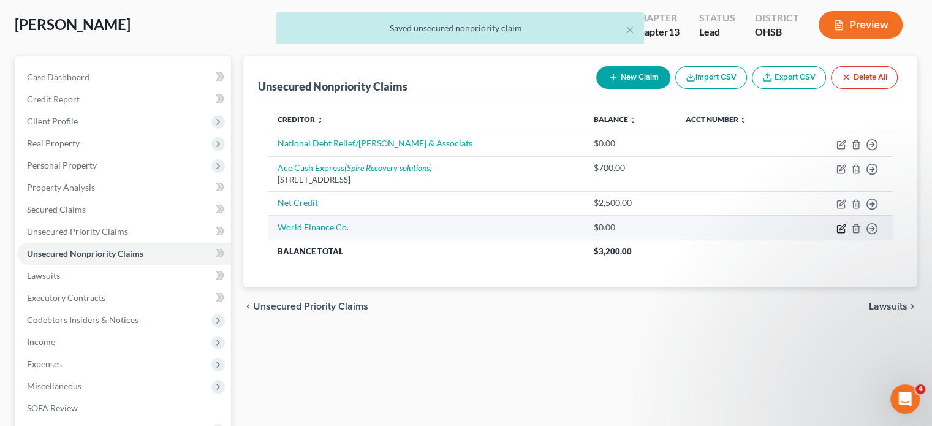
click at [838, 227] on icon "button" at bounding box center [841, 229] width 10 height 10
select select "10"
select select "0"
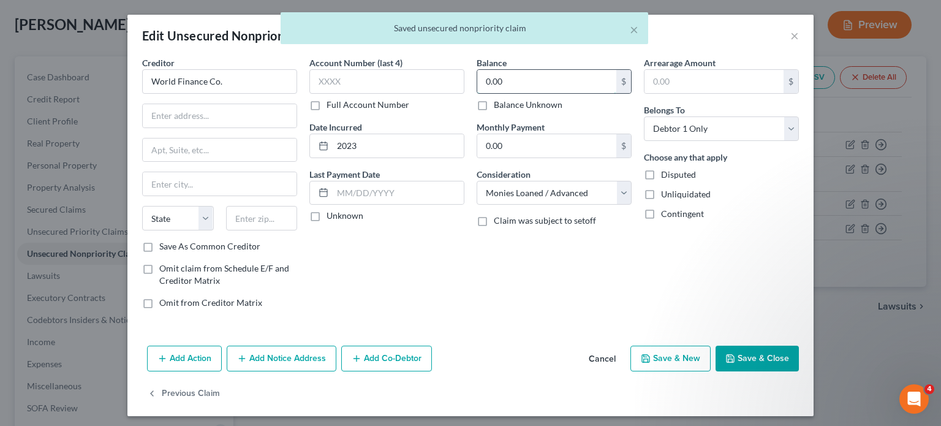
click at [532, 90] on input "0.00" at bounding box center [546, 81] width 139 height 23
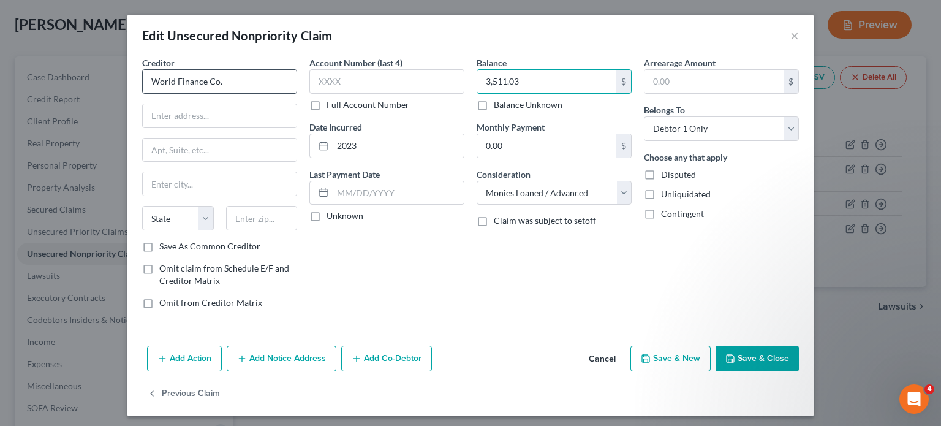
type input "3,511.03"
click at [220, 80] on input "World Finance Co." at bounding box center [219, 81] width 155 height 25
type input "W"
type input "Denali Capital LLC"
click at [273, 359] on button "Add Notice Address" at bounding box center [282, 358] width 110 height 26
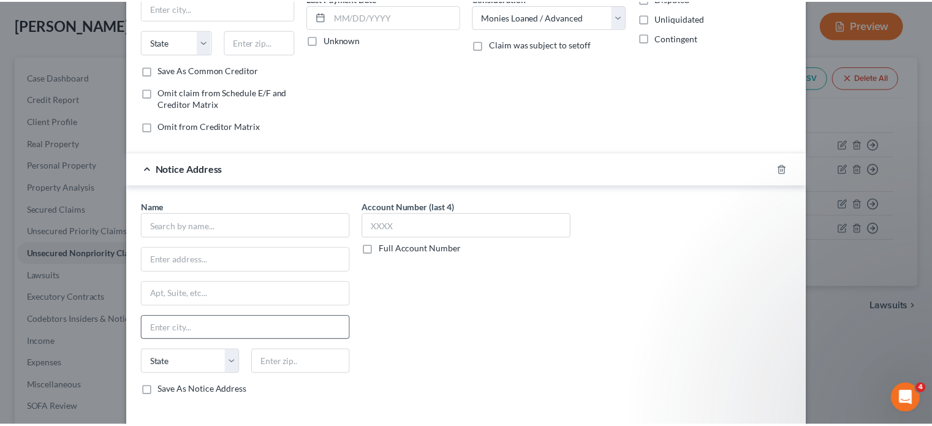
scroll to position [266, 0]
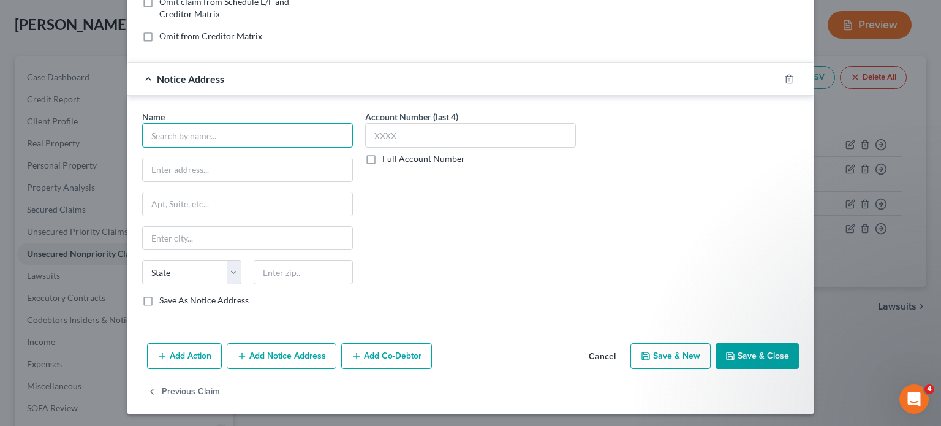
click at [179, 141] on input "text" at bounding box center [247, 135] width 211 height 25
type input "Levy & Associates"
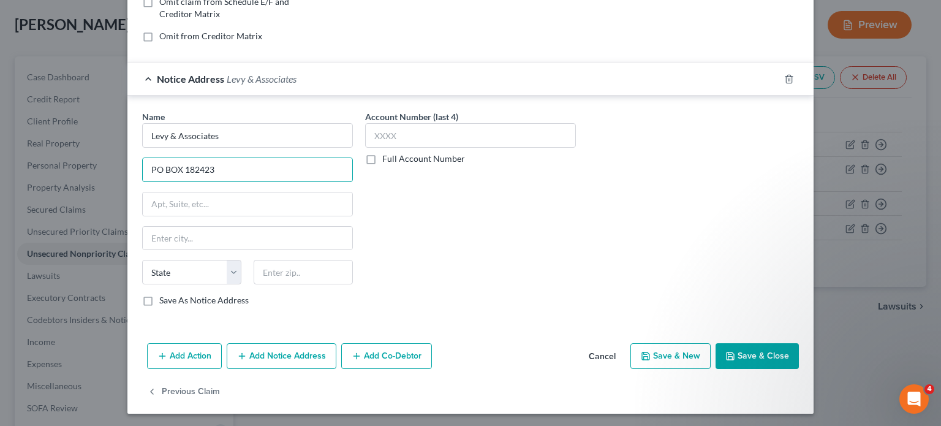
type input "PO BOX 182423"
type input "43218"
type input "Columbus"
select select "36"
drag, startPoint x: 141, startPoint y: 298, endPoint x: 292, endPoint y: 355, distance: 161.3
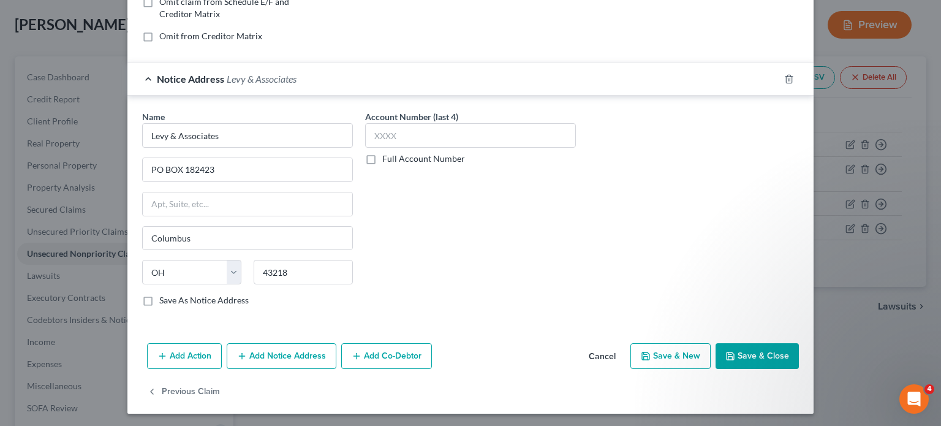
click at [159, 297] on label "Save As Notice Address" at bounding box center [203, 300] width 89 height 12
click at [164, 297] on input "Save As Notice Address" at bounding box center [168, 298] width 8 height 8
checkbox input "true"
click at [730, 343] on button "Save & Close" at bounding box center [756, 356] width 83 height 26
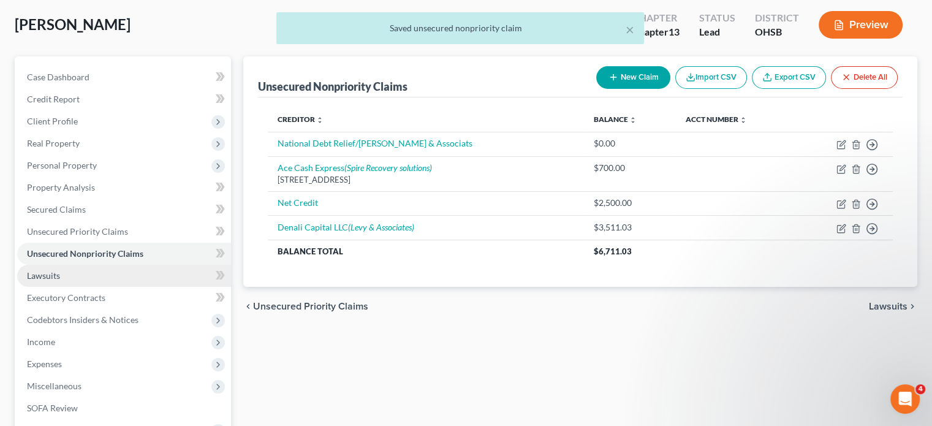
click at [48, 270] on span "Lawsuits" at bounding box center [43, 275] width 33 height 10
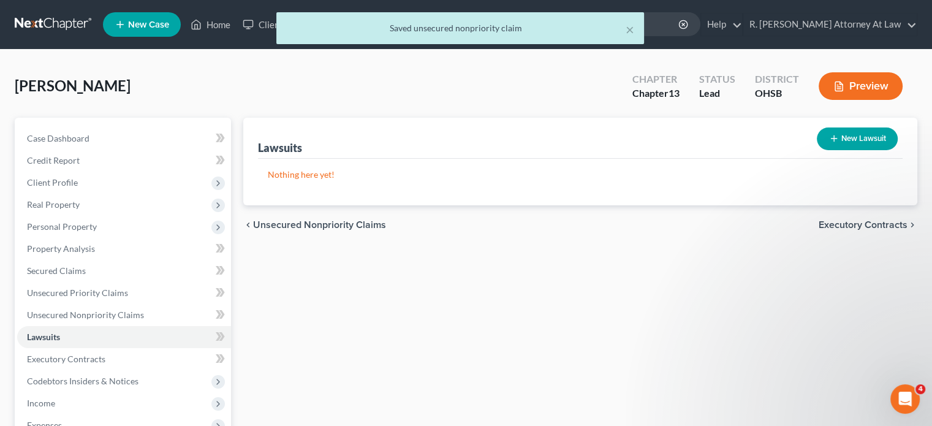
click at [859, 135] on button "New Lawsuit" at bounding box center [857, 138] width 81 height 23
select select "0"
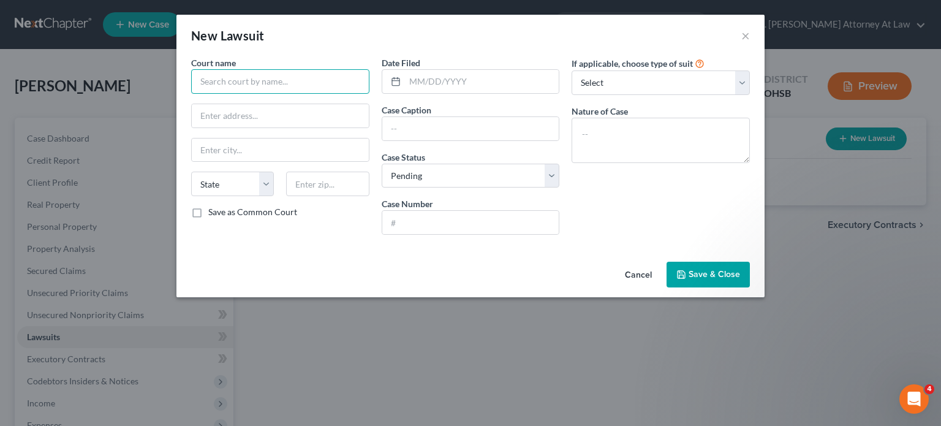
click at [225, 79] on input "text" at bounding box center [280, 81] width 178 height 25
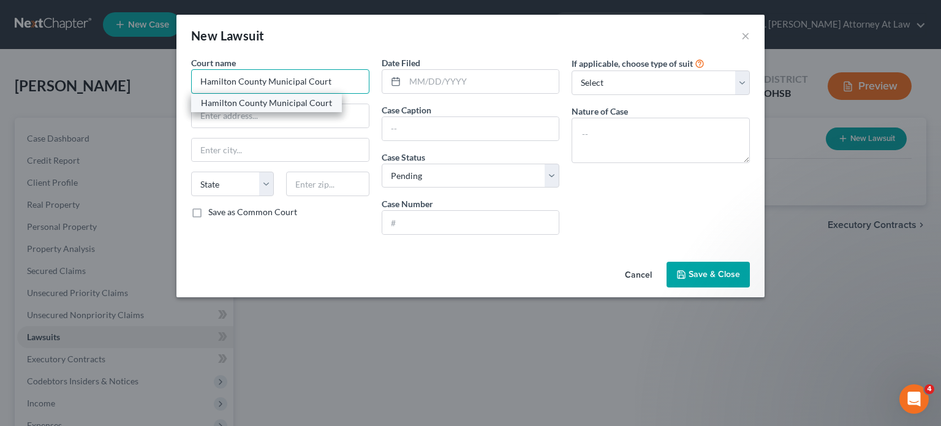
type input "Hamilton County Municipal Court"
click at [282, 104] on div "Hamilton County Municipal Court" at bounding box center [266, 103] width 131 height 12
type input "[STREET_ADDRESS]"
type input "[GEOGRAPHIC_DATA]"
select select "36"
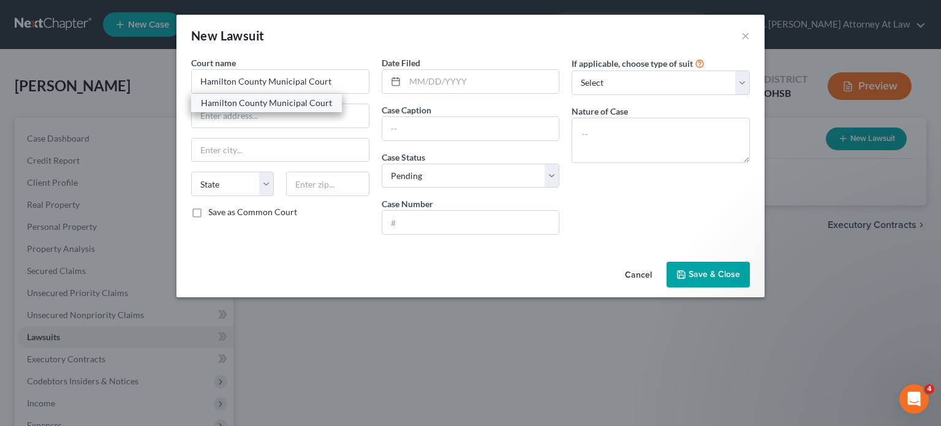
type input "45202"
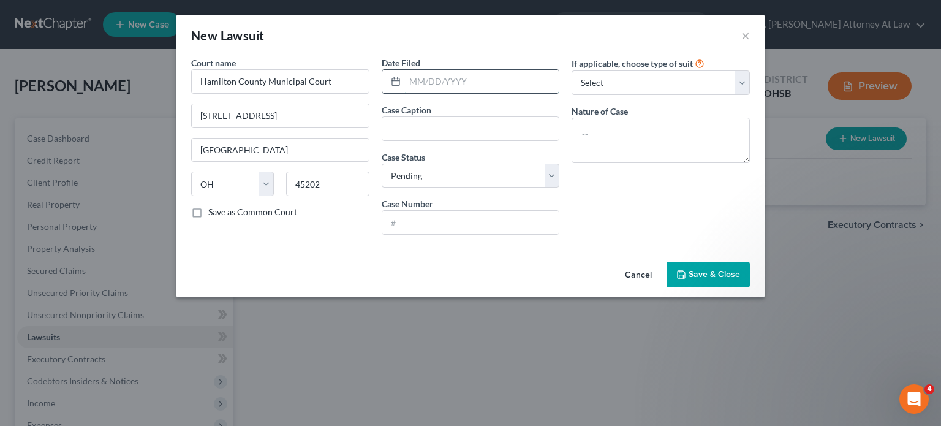
click at [448, 84] on input "text" at bounding box center [482, 81] width 154 height 23
type input "2"
type input "0"
drag, startPoint x: 398, startPoint y: 126, endPoint x: 412, endPoint y: 156, distance: 33.2
click at [398, 126] on input "text" at bounding box center [470, 128] width 177 height 23
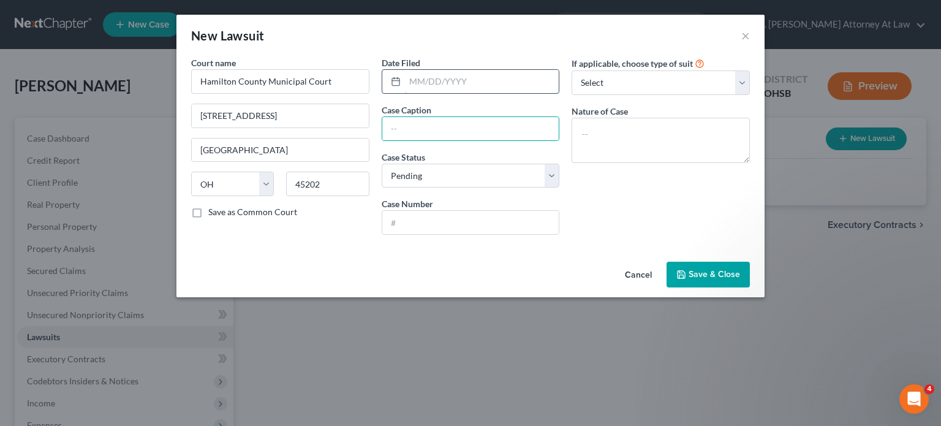
click at [420, 80] on input "text" at bounding box center [482, 81] width 154 height 23
type input "0707/2022"
type input "LVNV [PERSON_NAME]"
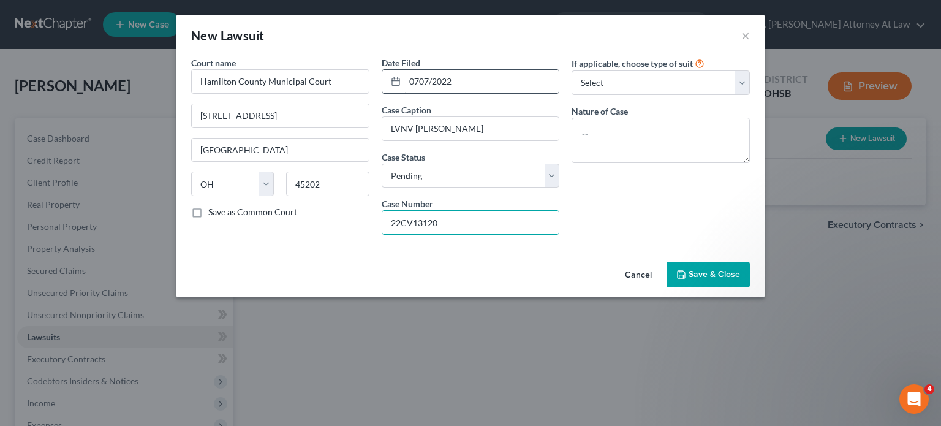
type input "22CV13120"
drag, startPoint x: 588, startPoint y: 144, endPoint x: 581, endPoint y: 142, distance: 7.0
click at [582, 142] on textarea at bounding box center [660, 140] width 178 height 45
type textarea "Money"
click at [707, 271] on span "Save & Close" at bounding box center [713, 274] width 51 height 10
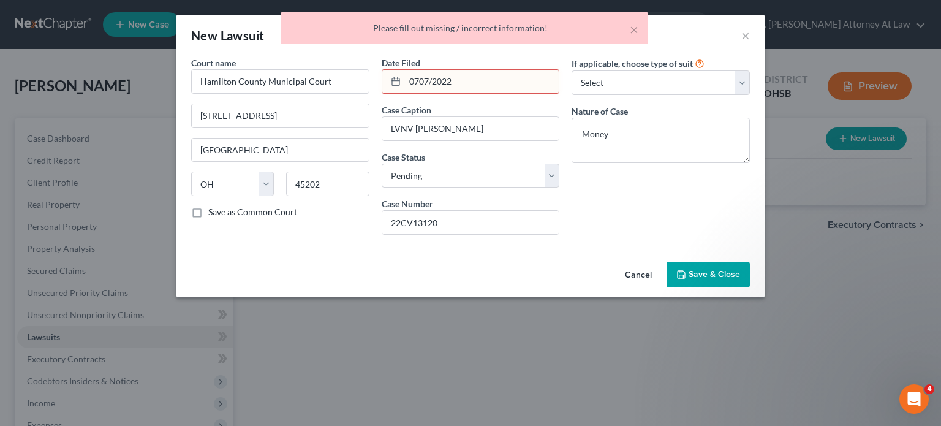
click at [417, 81] on input "0707/2022" at bounding box center [482, 81] width 154 height 23
type input "[DATE]"
click at [720, 270] on span "Save & Close" at bounding box center [713, 274] width 51 height 10
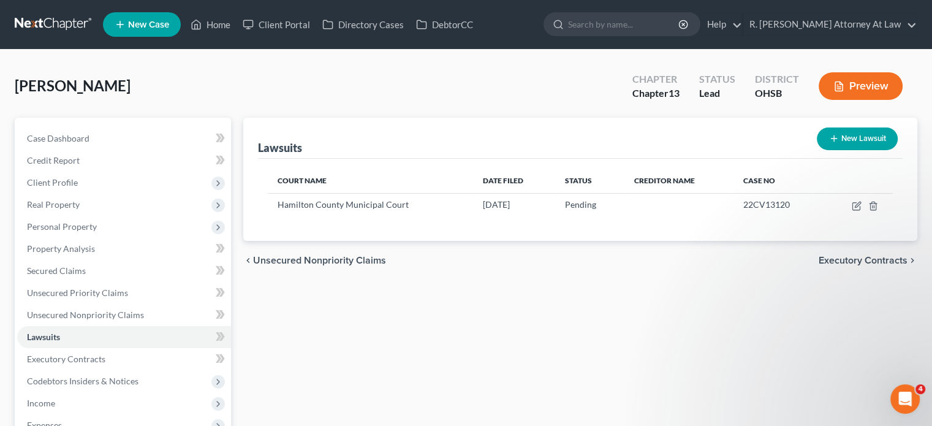
click at [850, 138] on button "New Lawsuit" at bounding box center [857, 138] width 81 height 23
select select "0"
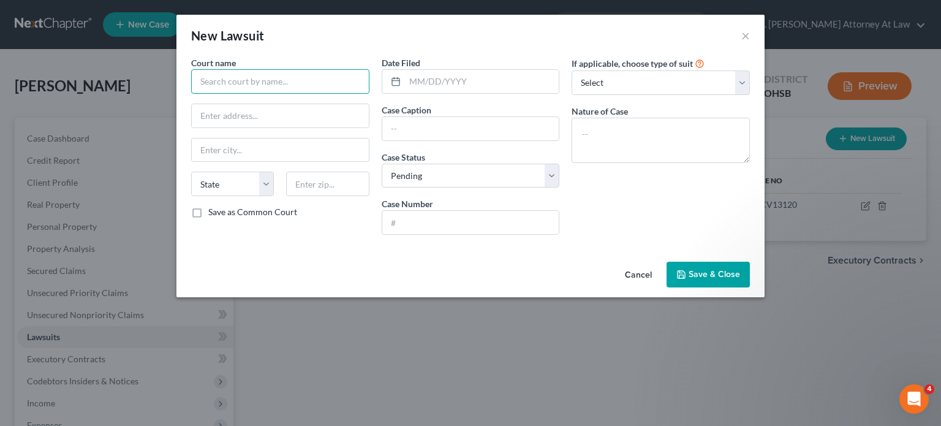
click at [225, 83] on input "text" at bounding box center [280, 81] width 178 height 25
type input "Denali Capital LLC"
click at [418, 77] on input "text" at bounding box center [482, 81] width 154 height 23
type input "[DATE]"
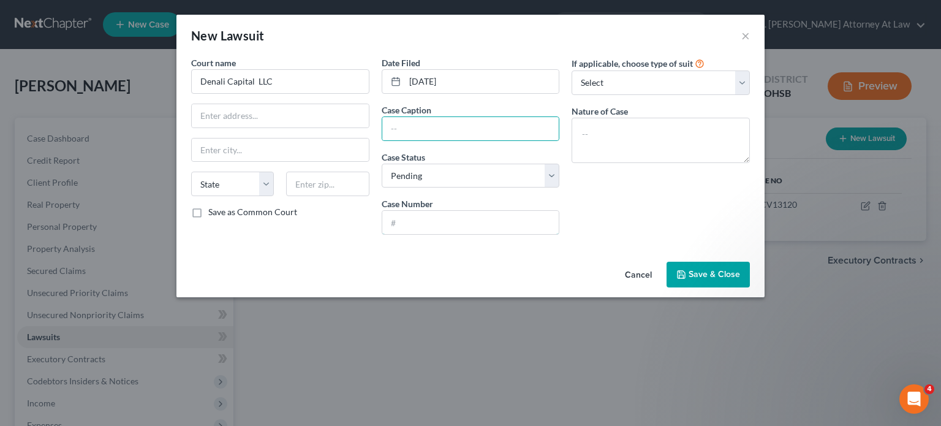
drag, startPoint x: 454, startPoint y: 221, endPoint x: 576, endPoint y: 6, distance: 247.1
click at [454, 221] on input "text" at bounding box center [470, 222] width 177 height 23
click at [411, 132] on input "text" at bounding box center [470, 128] width 177 height 23
type input "24CV27430"
click at [393, 222] on input "text" at bounding box center [470, 222] width 177 height 23
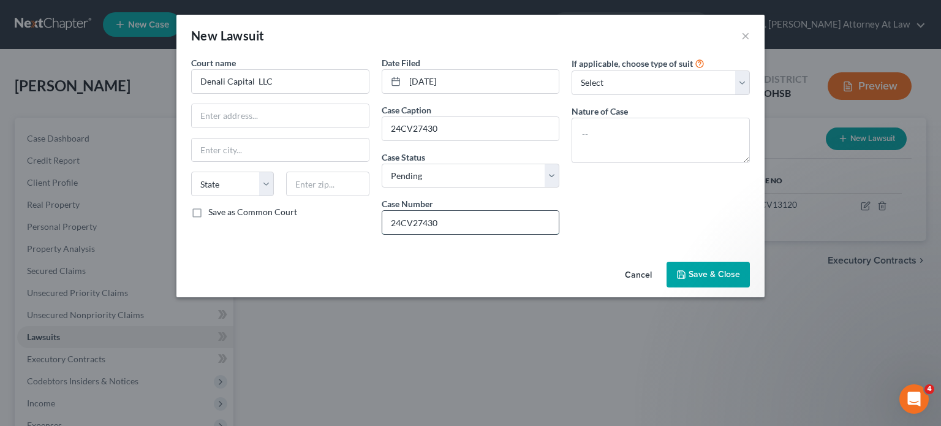
type input "24CV27430"
click at [450, 134] on input "24CV27430" at bounding box center [470, 128] width 177 height 23
type input "2"
type input "Denali Capital [PERSON_NAME]"
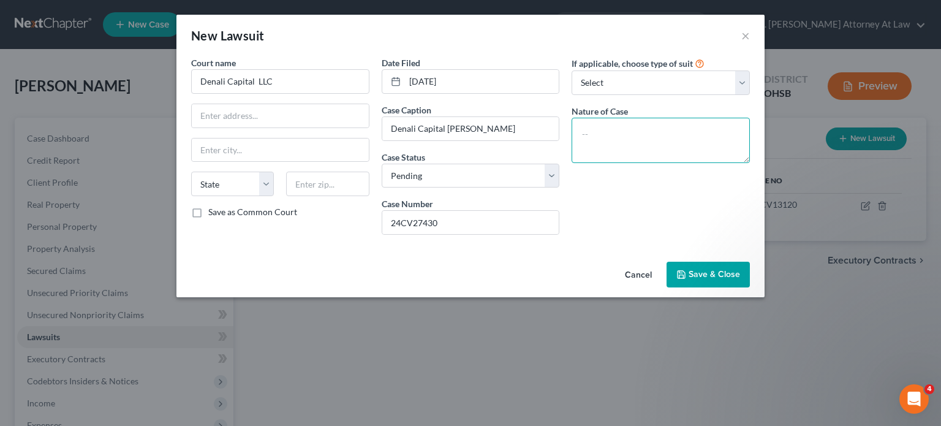
click at [600, 132] on textarea at bounding box center [660, 140] width 178 height 45
type textarea "Money"
click at [226, 109] on input "text" at bounding box center [280, 115] width 177 height 23
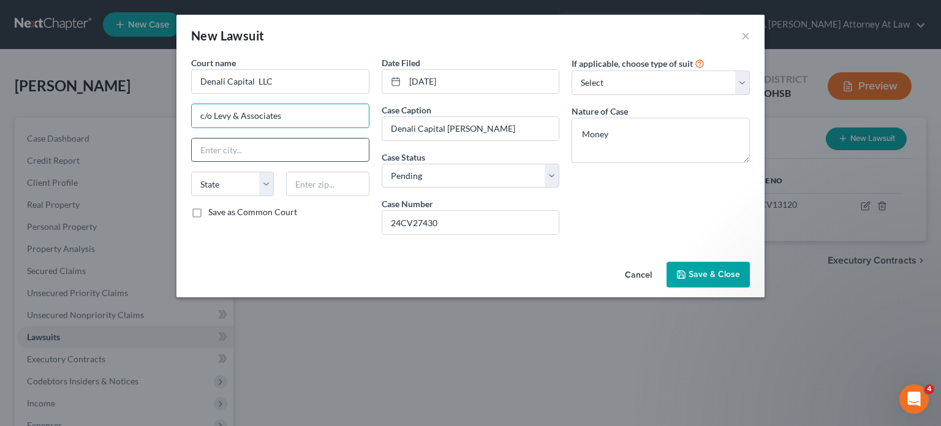
click at [225, 156] on input "text" at bounding box center [280, 149] width 177 height 23
click at [285, 115] on input "c/o Levy & Associates" at bounding box center [280, 115] width 177 height 23
type input "c/o Levy & Associates,"
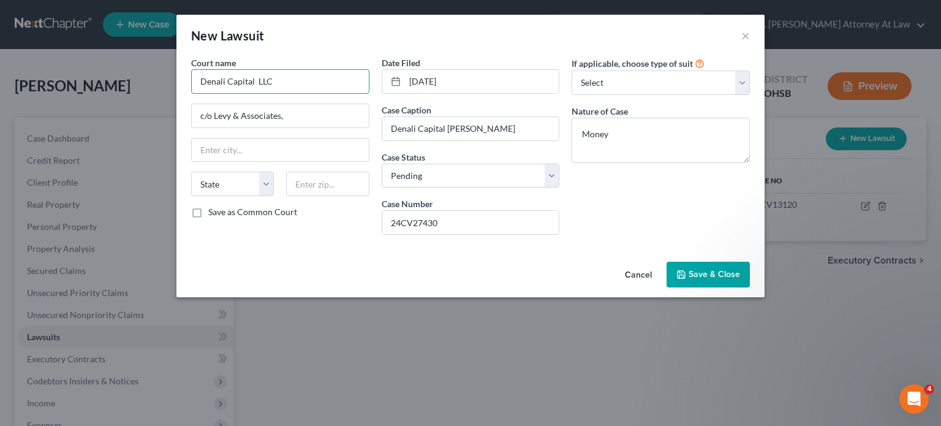
click at [287, 75] on input "Denali Capital LLC" at bounding box center [280, 81] width 178 height 25
type input "Denali Capital LLC/ c/o Levy & Associates"
click at [287, 112] on input "c/o Levy & Associates," at bounding box center [280, 115] width 177 height 23
type input "c"
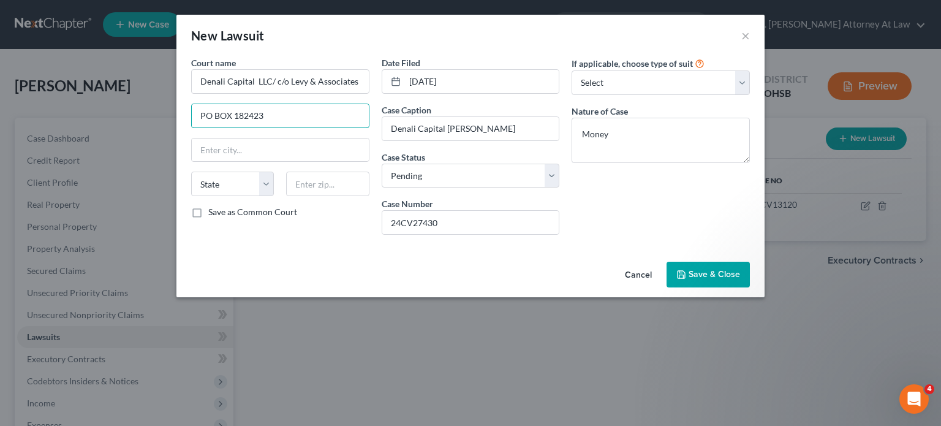
type input "PO BOX 182423"
type input "3"
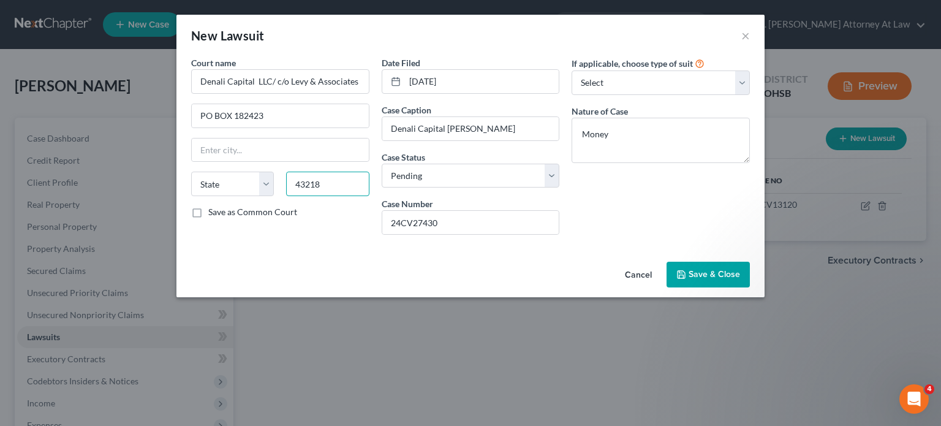
type input "43218"
type input "Columbus"
select select "36"
click at [685, 270] on icon "button" at bounding box center [681, 275] width 10 height 10
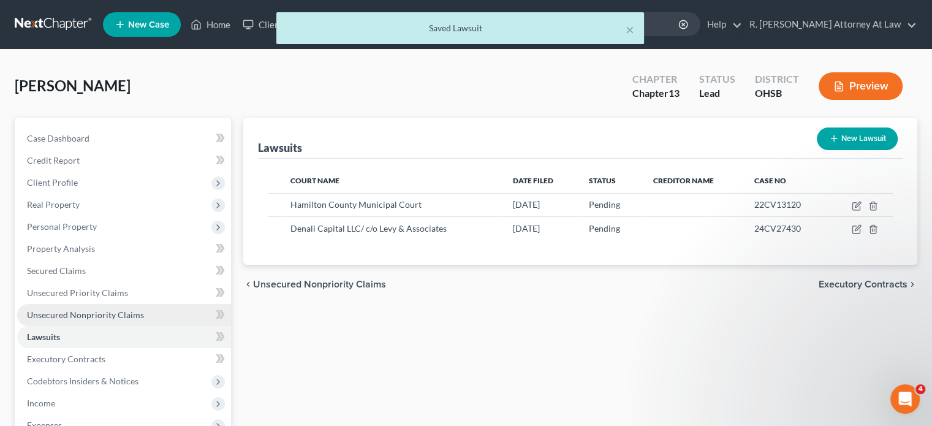
click at [69, 309] on span "Unsecured Nonpriority Claims" at bounding box center [85, 314] width 117 height 10
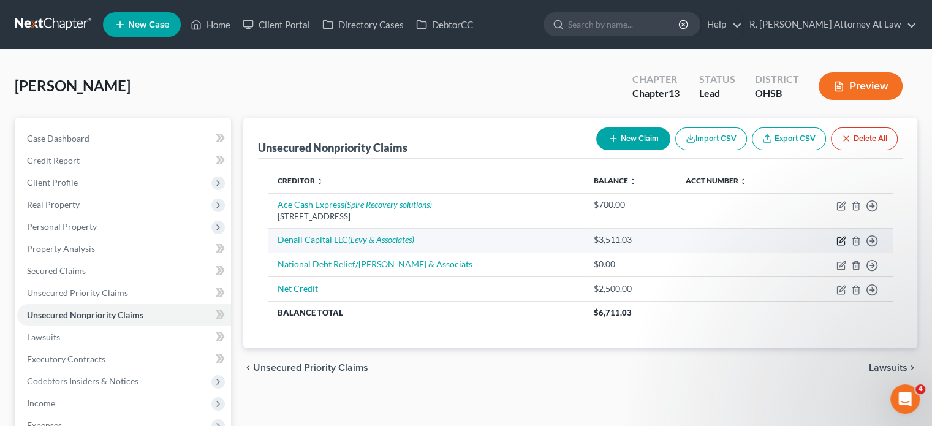
click at [842, 238] on icon "button" at bounding box center [841, 241] width 10 height 10
select select "10"
select select "0"
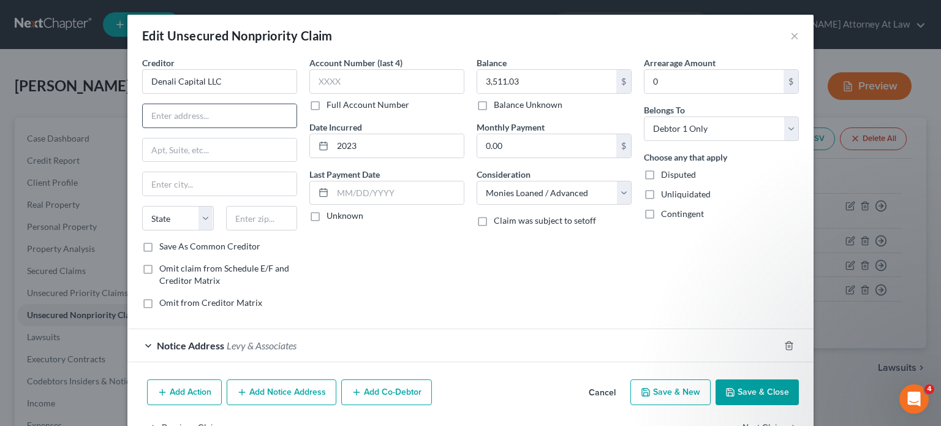
click at [159, 112] on input "text" at bounding box center [220, 115] width 154 height 23
type input "c/o Levy & Associates"
type input "PO BOX 182423"
type input "43218"
type input "Columbus"
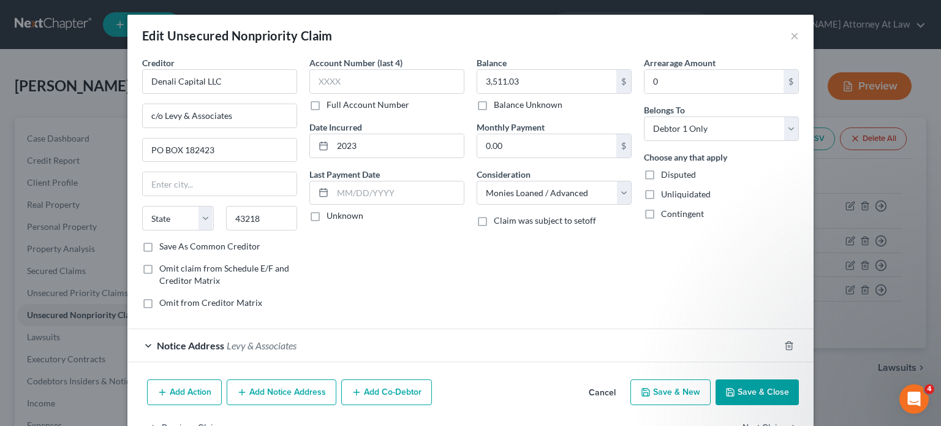
select select "36"
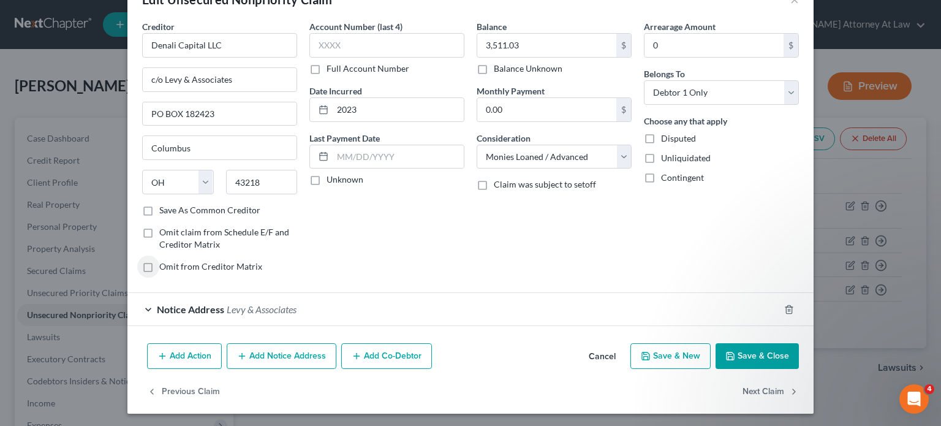
scroll to position [37, 0]
click at [786, 306] on polyline "button" at bounding box center [788, 306] width 7 height 0
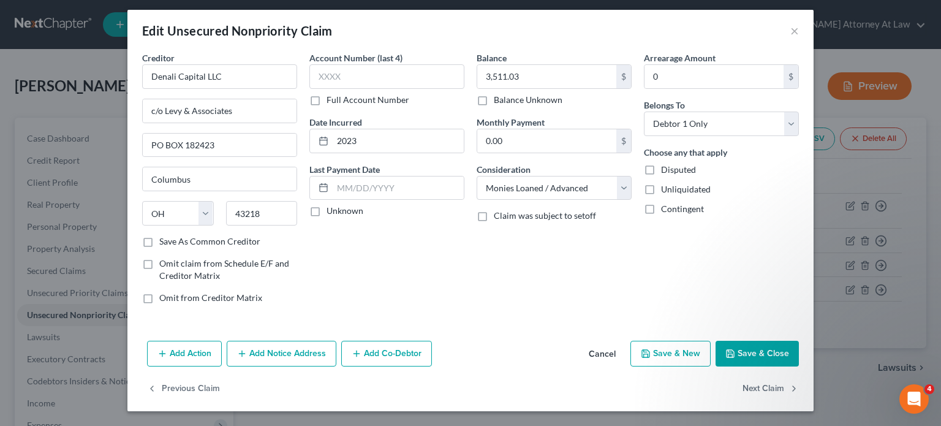
scroll to position [4, 0]
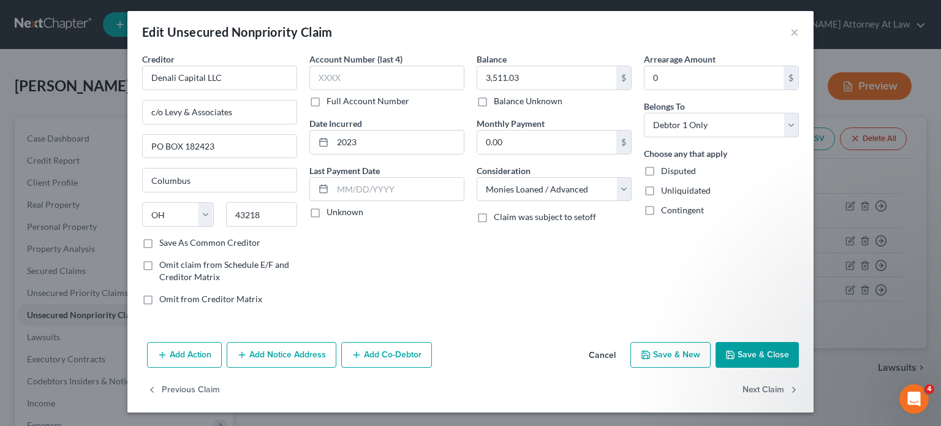
drag, startPoint x: 739, startPoint y: 351, endPoint x: 90, endPoint y: 301, distance: 650.6
click at [739, 350] on button "Save & Close" at bounding box center [756, 355] width 83 height 26
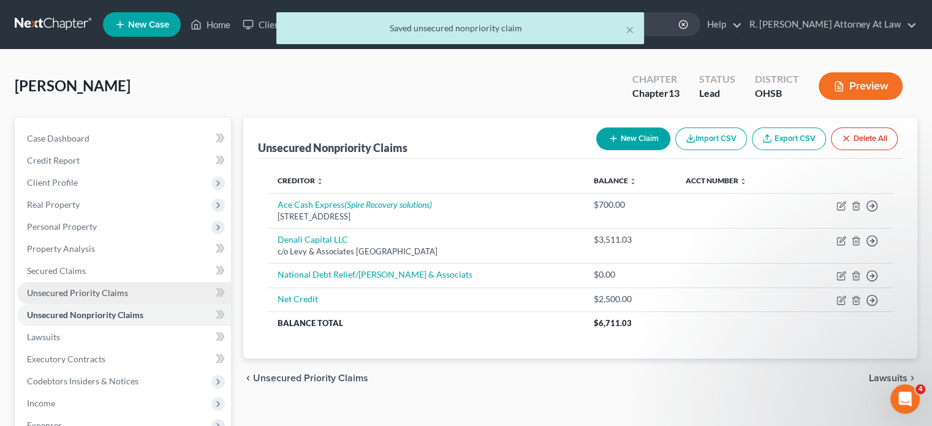
click at [100, 295] on span "Unsecured Priority Claims" at bounding box center [77, 292] width 101 height 10
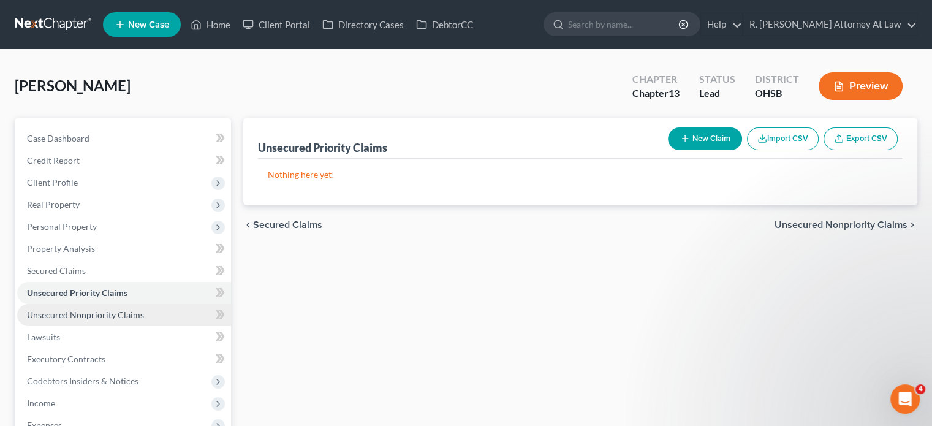
click at [88, 315] on span "Unsecured Nonpriority Claims" at bounding box center [85, 314] width 117 height 10
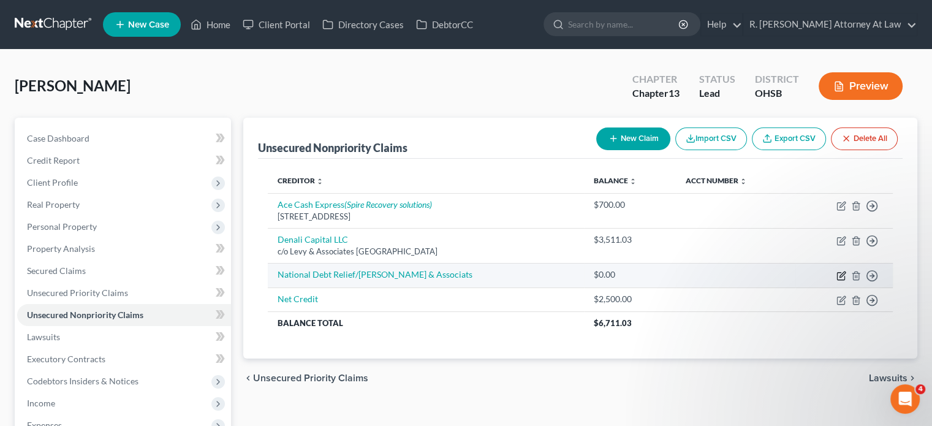
click at [840, 273] on icon "button" at bounding box center [841, 276] width 10 height 10
select select "3"
select select "0"
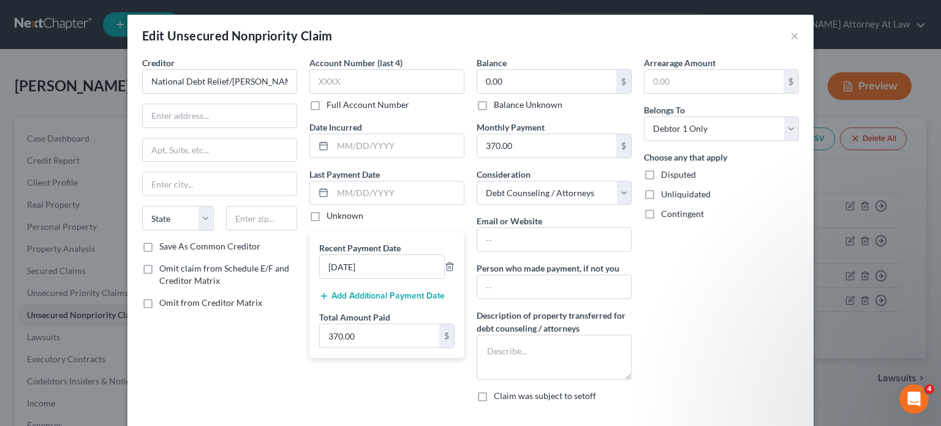
click at [159, 269] on label "Omit claim from Schedule E/F and Creditor Matrix" at bounding box center [228, 274] width 138 height 25
click at [164, 269] on input "Omit claim from Schedule E/F and Creditor Matrix" at bounding box center [168, 266] width 8 height 8
checkbox input "true"
click at [159, 302] on label "Omit from Creditor Matrix" at bounding box center [210, 302] width 103 height 12
click at [164, 302] on input "Omit from Creditor Matrix" at bounding box center [168, 300] width 8 height 8
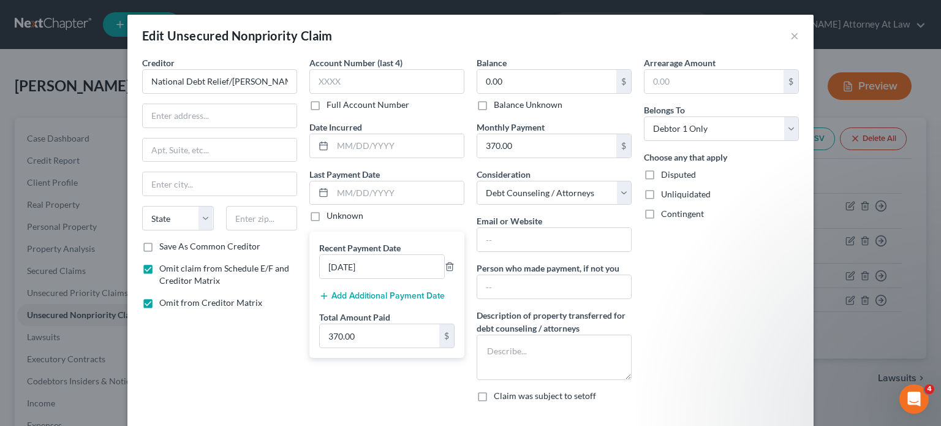
click at [159, 302] on label "Omit from Creditor Matrix" at bounding box center [210, 302] width 103 height 12
click at [164, 302] on input "Omit from Creditor Matrix" at bounding box center [168, 300] width 8 height 8
checkbox input "false"
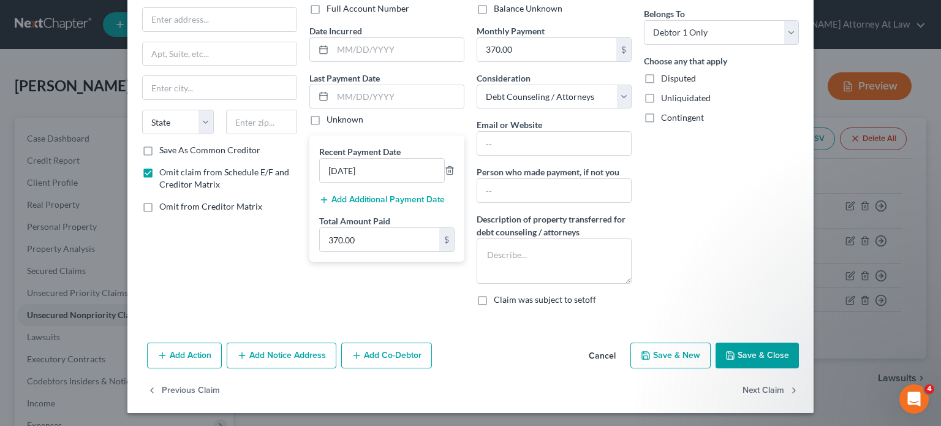
drag, startPoint x: 736, startPoint y: 352, endPoint x: 338, endPoint y: 203, distance: 424.5
click at [736, 350] on button "Save & Close" at bounding box center [756, 355] width 83 height 26
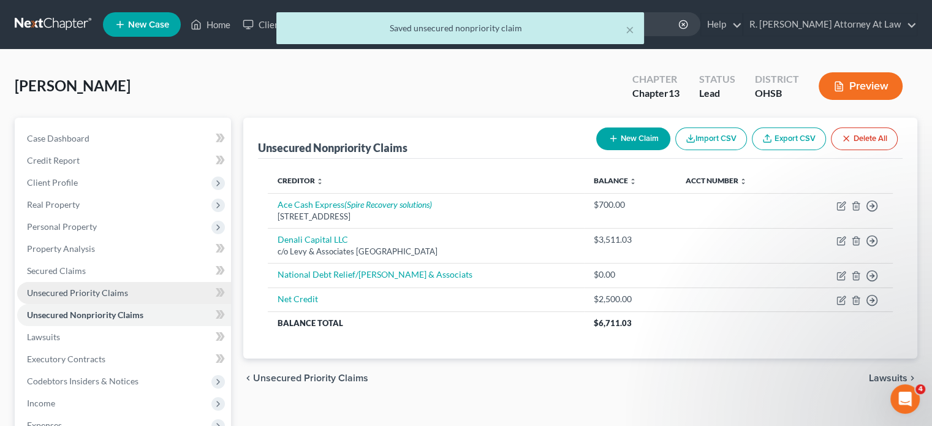
click at [56, 288] on span "Unsecured Priority Claims" at bounding box center [77, 292] width 101 height 10
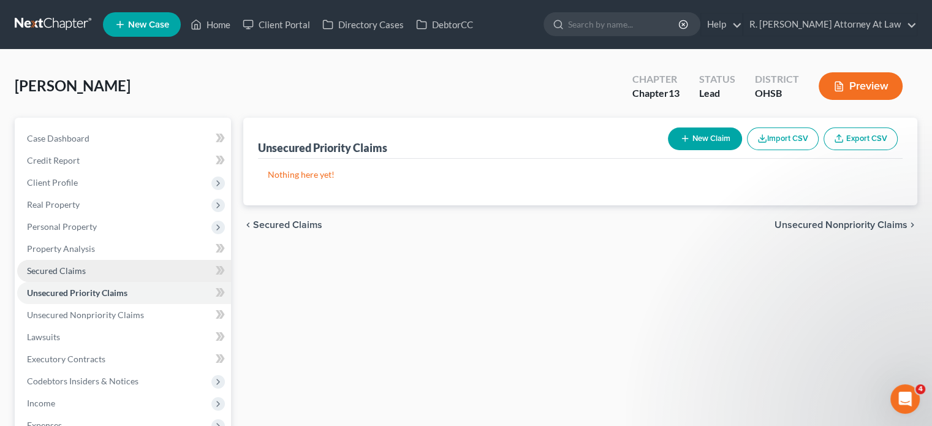
click at [48, 270] on span "Secured Claims" at bounding box center [56, 270] width 59 height 10
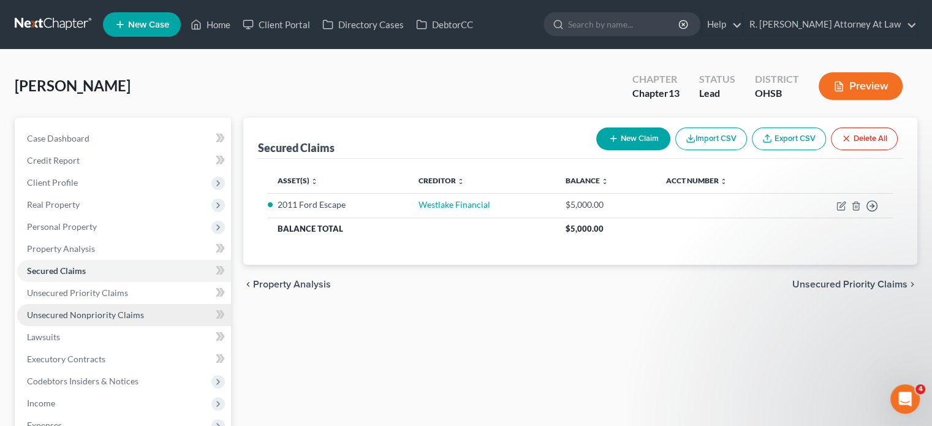
click at [76, 310] on span "Unsecured Nonpriority Claims" at bounding box center [85, 314] width 117 height 10
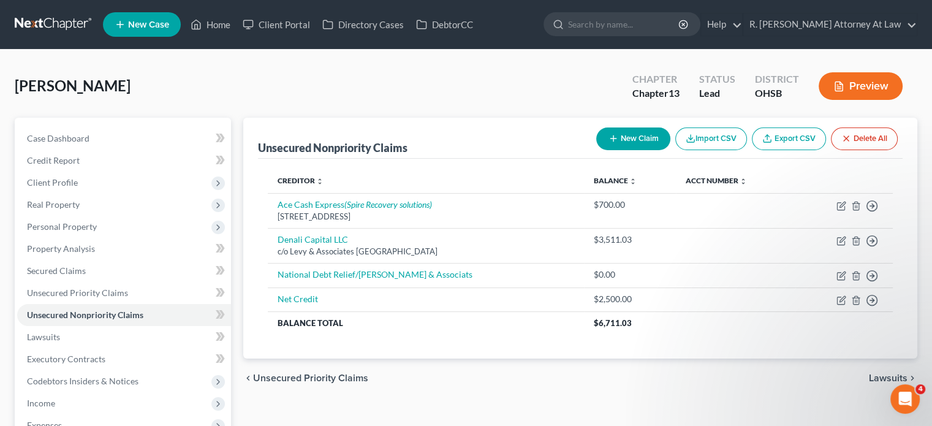
click at [613, 140] on icon "button" at bounding box center [613, 139] width 10 height 10
select select "0"
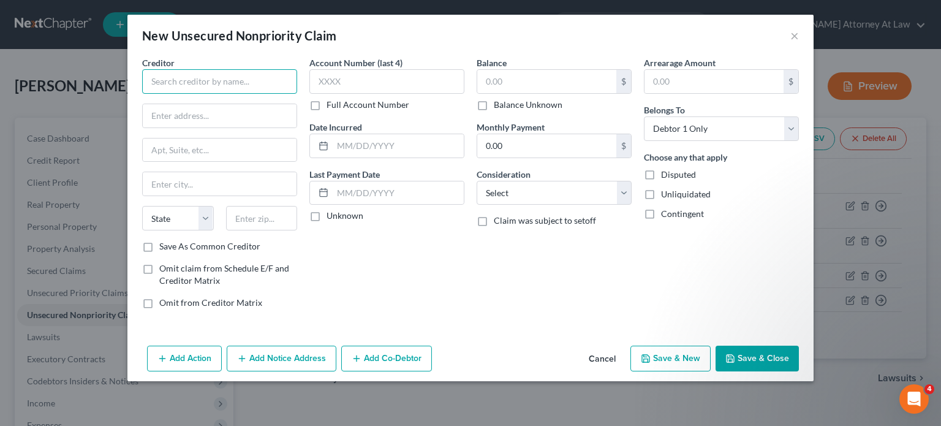
click at [166, 80] on input "text" at bounding box center [219, 81] width 155 height 25
type input "LVNV Funding"
click at [162, 108] on input "text" at bounding box center [220, 115] width 154 height 23
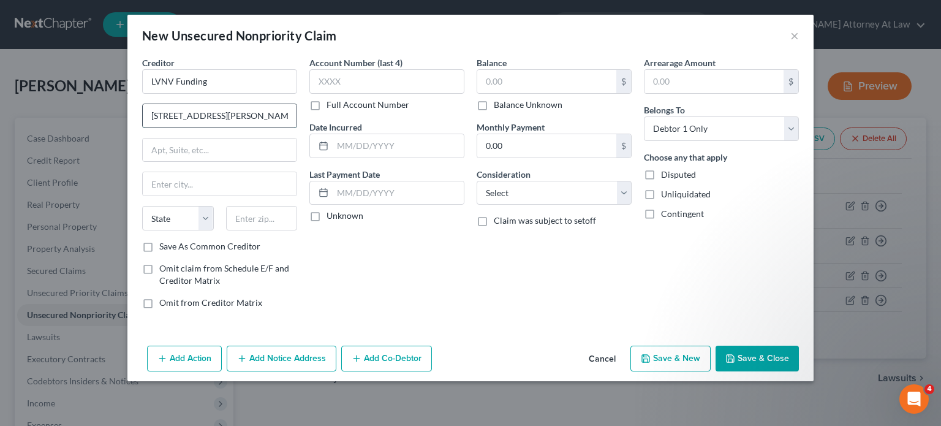
type input "[STREET_ADDRESS][PERSON_NAME]"
type input "sutie 110"
click at [254, 222] on input "text" at bounding box center [262, 218] width 72 height 25
type input "29601"
click at [193, 149] on input "sutie 110" at bounding box center [220, 149] width 154 height 23
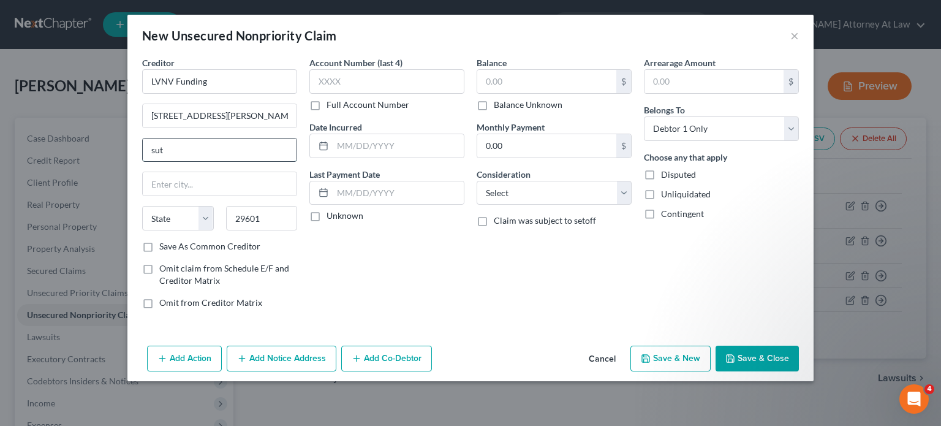
type input "su"
type input "[GEOGRAPHIC_DATA]"
select select "42"
type input "s"
type input "Suite 110"
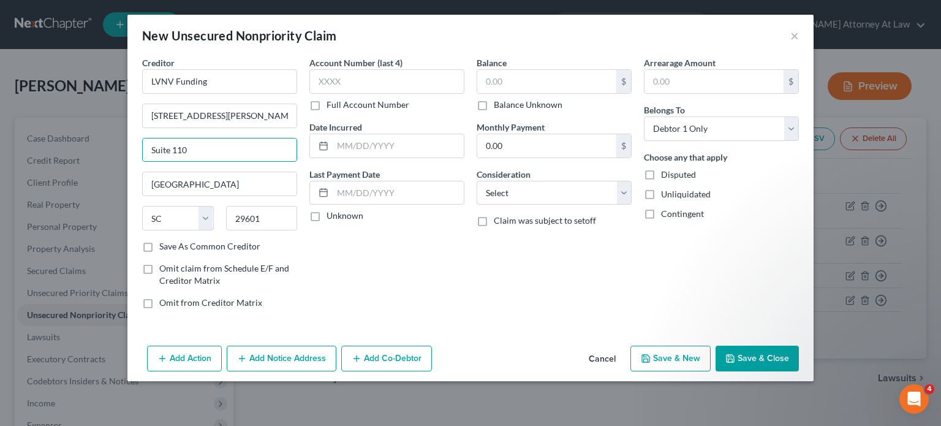
drag, startPoint x: 363, startPoint y: 244, endPoint x: 355, endPoint y: 143, distance: 100.7
click at [363, 243] on div "Account Number (last 4) Full Account Number Date Incurred Last Payment Date Unk…" at bounding box center [386, 187] width 167 height 262
click at [355, 143] on input "text" at bounding box center [398, 145] width 131 height 23
type input "2022"
click at [494, 83] on input "text" at bounding box center [546, 81] width 139 height 23
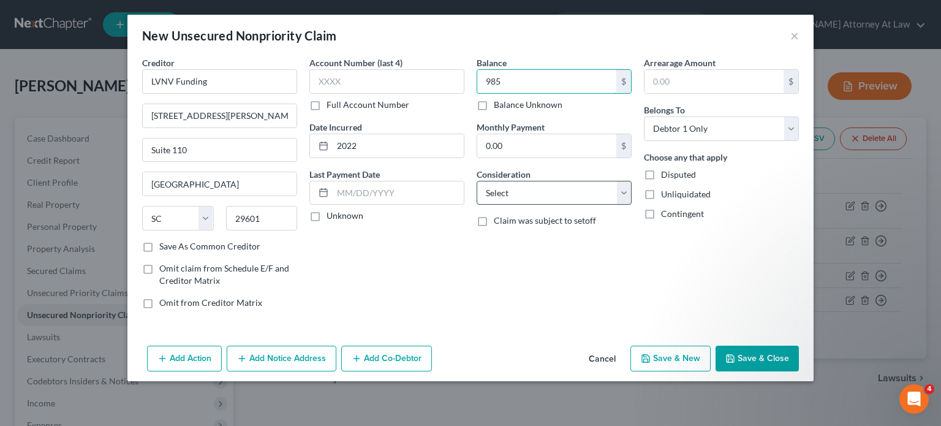
type input "985"
drag, startPoint x: 520, startPoint y: 195, endPoint x: 514, endPoint y: 182, distance: 14.2
click at [520, 195] on select "Select Cable / Satellite Services Collection Agency Credit Card Debt Debt Couns…" at bounding box center [554, 193] width 155 height 25
select select "2"
click at [477, 181] on select "Select Cable / Satellite Services Collection Agency Credit Card Debt Debt Couns…" at bounding box center [554, 193] width 155 height 25
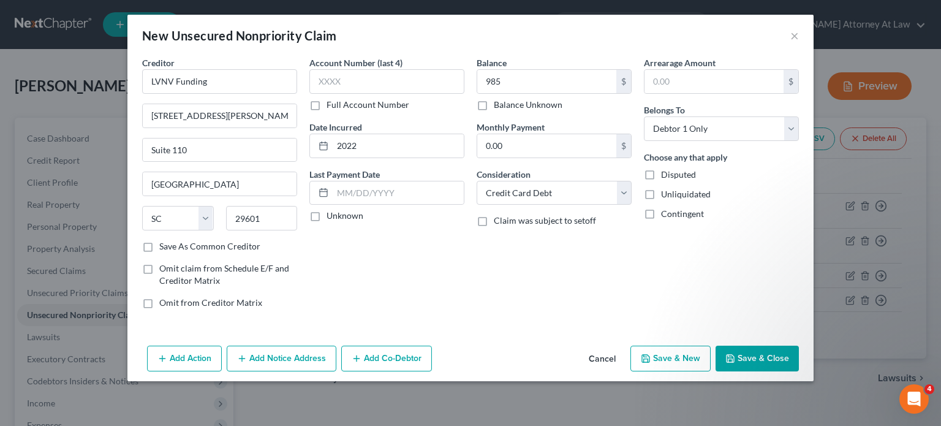
click at [298, 355] on button "Add Notice Address" at bounding box center [282, 358] width 110 height 26
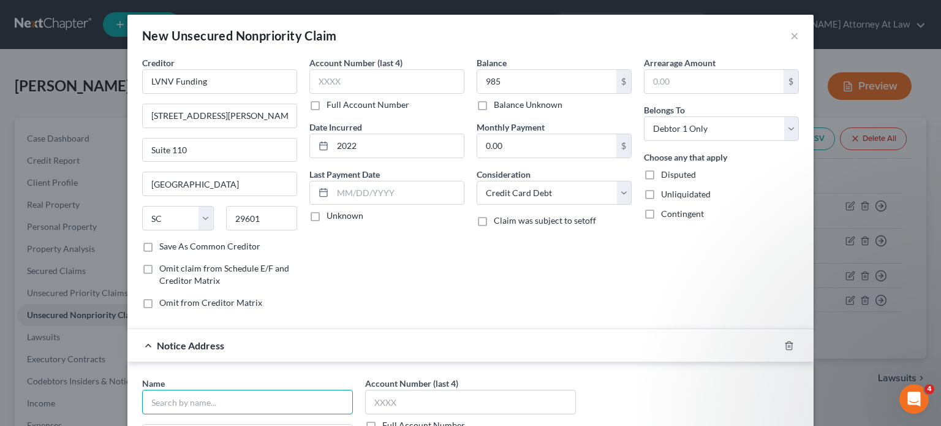
click at [172, 404] on input "text" at bounding box center [247, 402] width 211 height 25
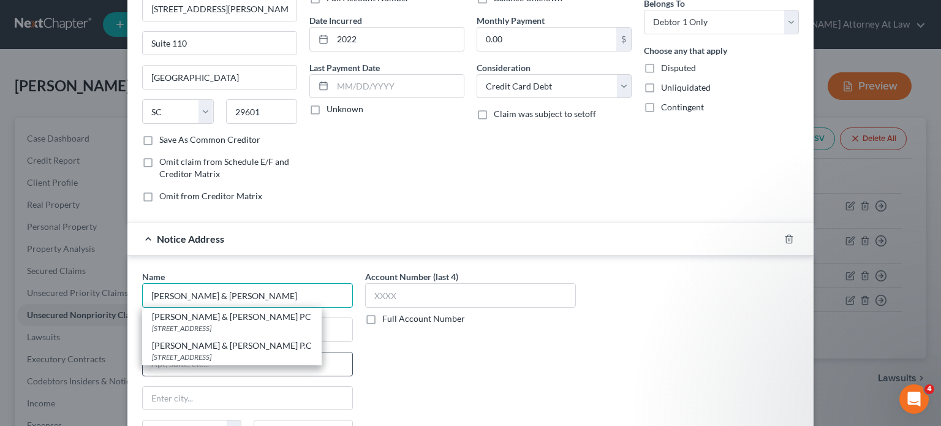
scroll to position [123, 0]
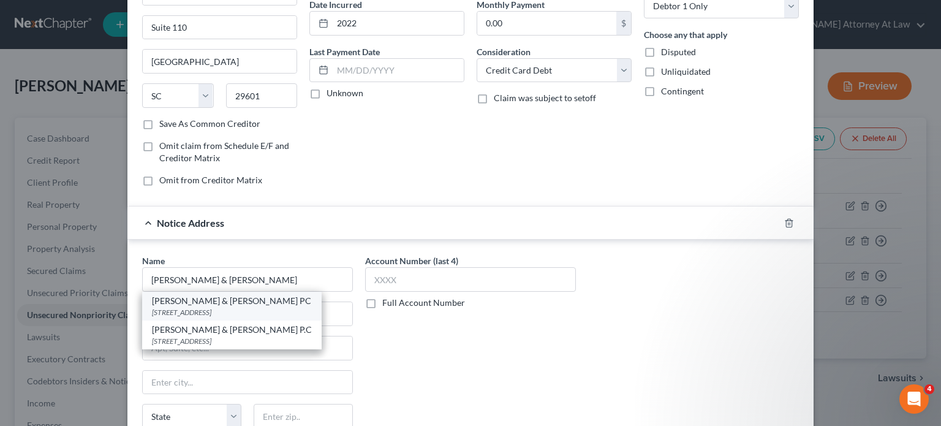
click at [184, 311] on div "[STREET_ADDRESS]" at bounding box center [232, 312] width 160 height 10
type input "[PERSON_NAME] & [PERSON_NAME] PC"
type input "[STREET_ADDRESS]"
type input "[GEOGRAPHIC_DATA]"
select select "23"
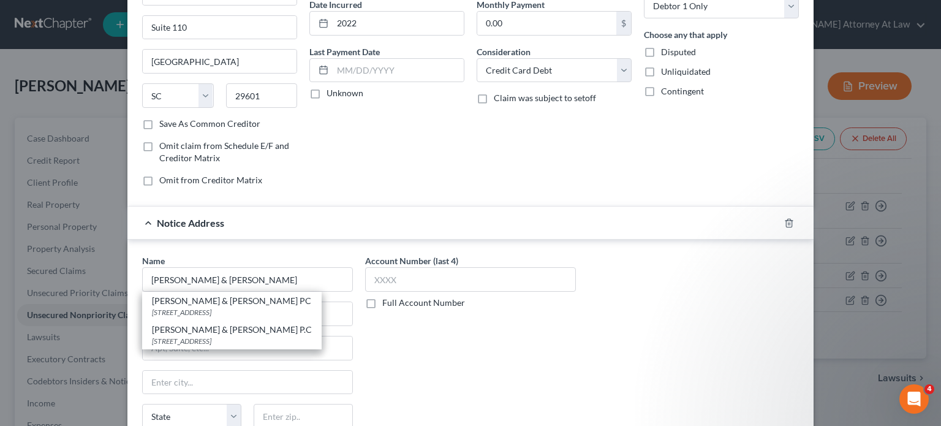
type input "49546"
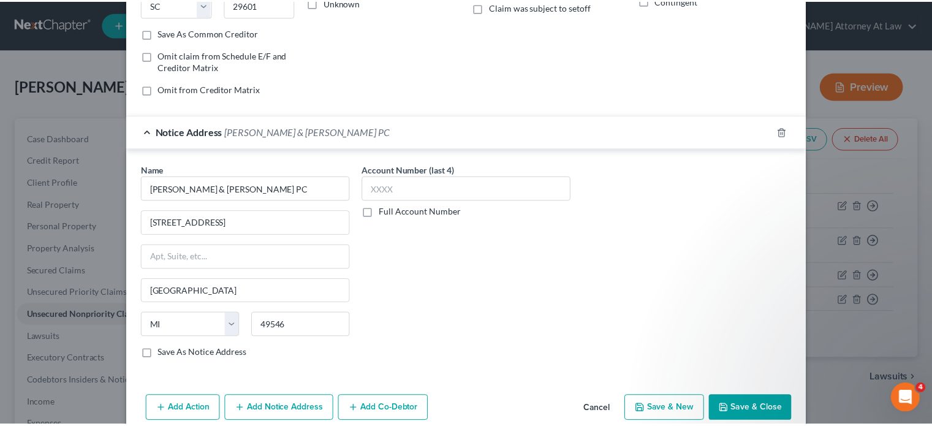
scroll to position [231, 0]
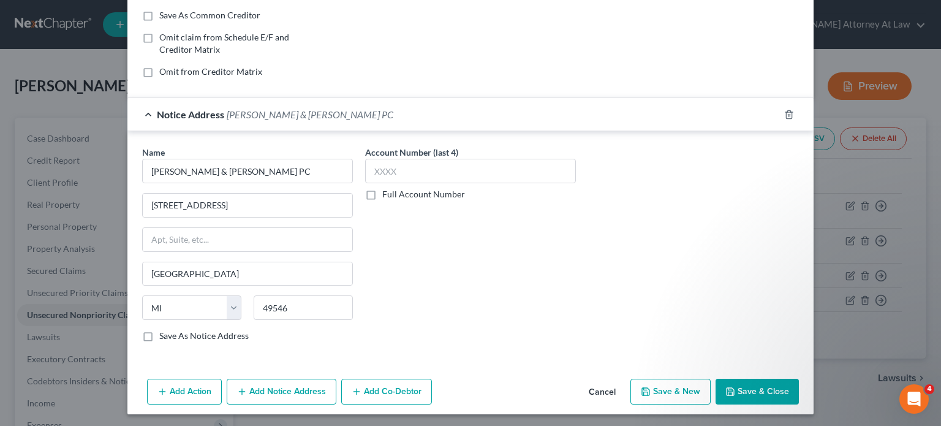
click at [764, 396] on button "Save & Close" at bounding box center [756, 392] width 83 height 26
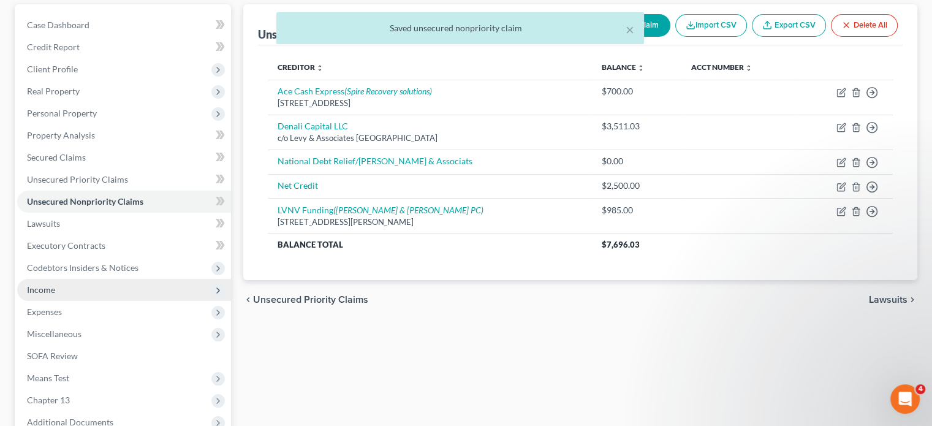
scroll to position [184, 0]
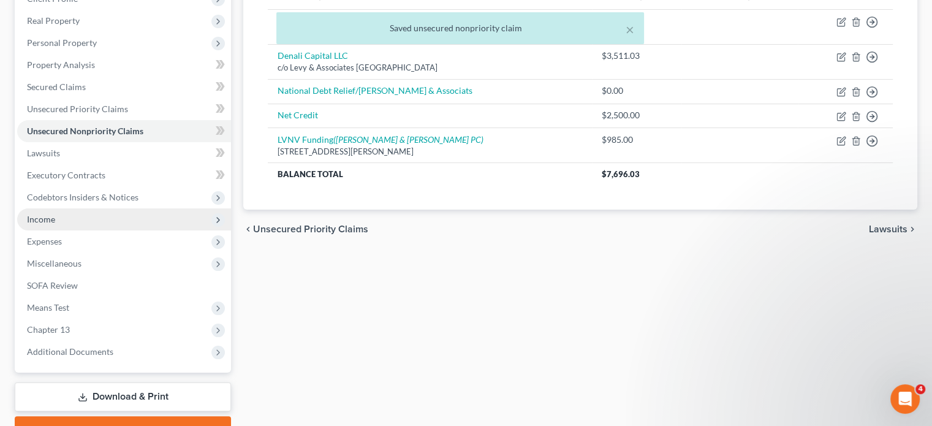
click at [41, 216] on span "Income" at bounding box center [41, 219] width 28 height 10
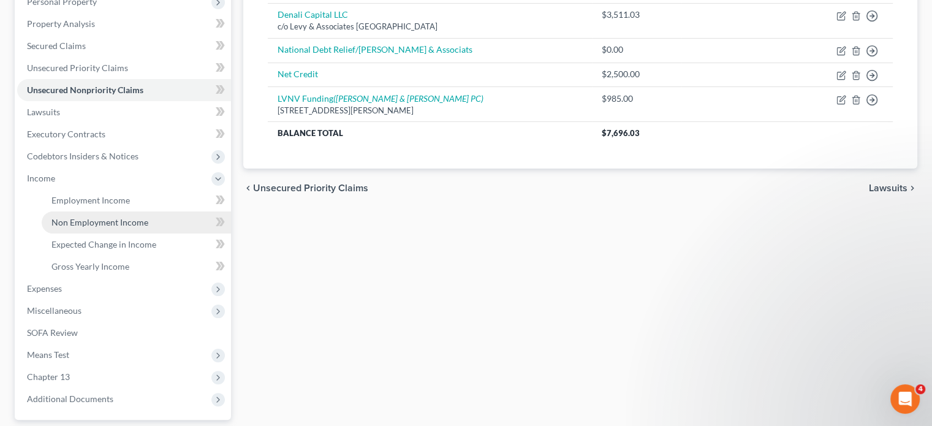
scroll to position [245, 0]
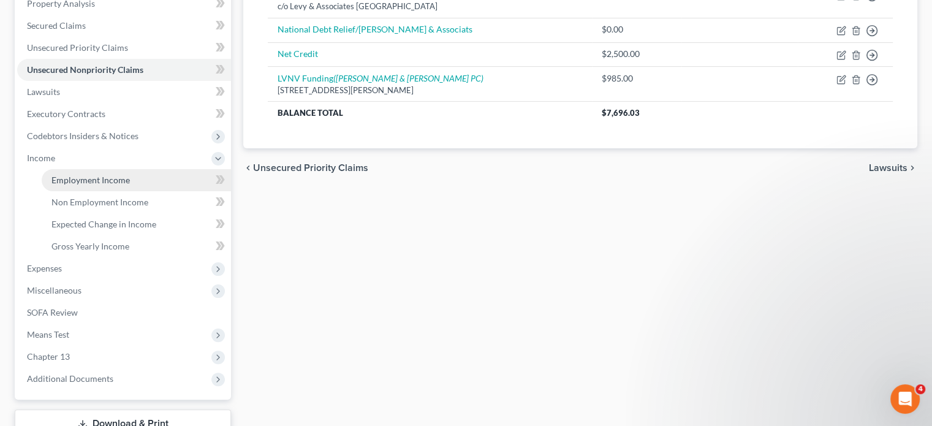
click at [63, 175] on span "Employment Income" at bounding box center [90, 180] width 78 height 10
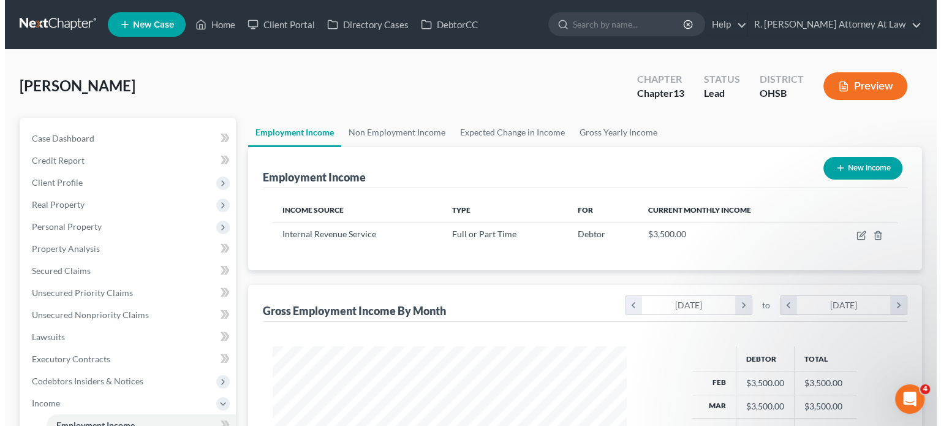
scroll to position [218, 378]
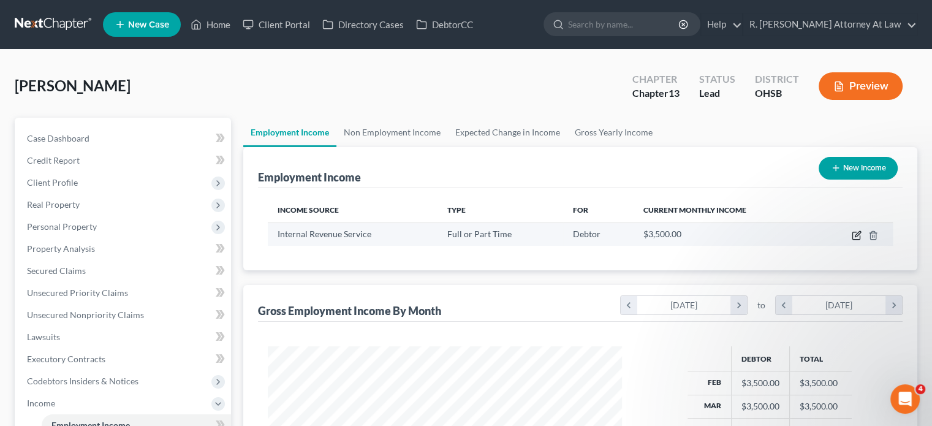
click at [855, 235] on icon "button" at bounding box center [857, 234] width 6 height 6
select select "0"
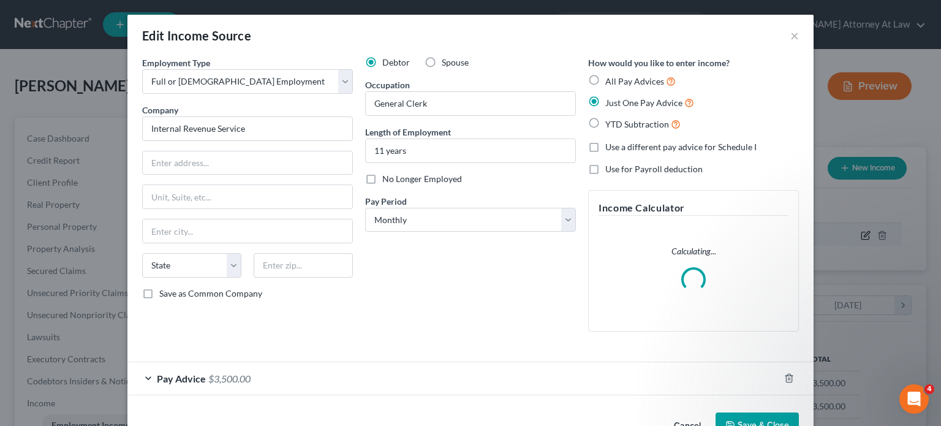
scroll to position [218, 382]
click at [209, 374] on span "$3,500.00" at bounding box center [229, 378] width 42 height 12
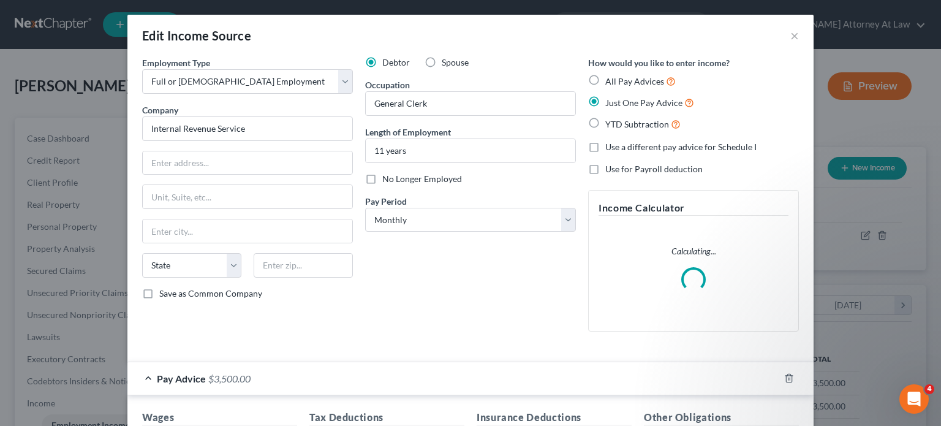
scroll to position [36, 0]
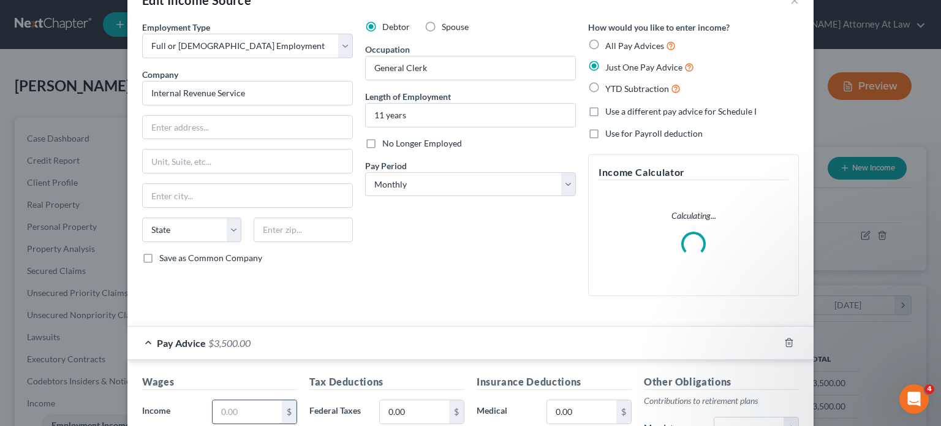
click at [252, 407] on input "text" at bounding box center [247, 411] width 69 height 23
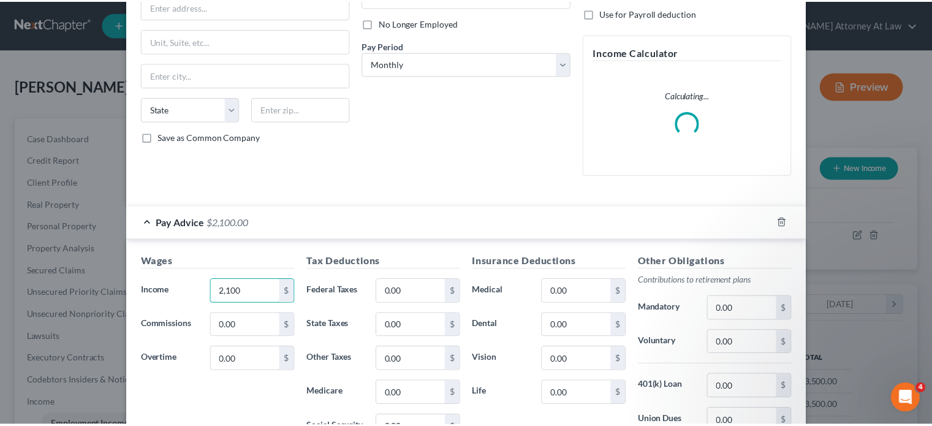
scroll to position [333, 0]
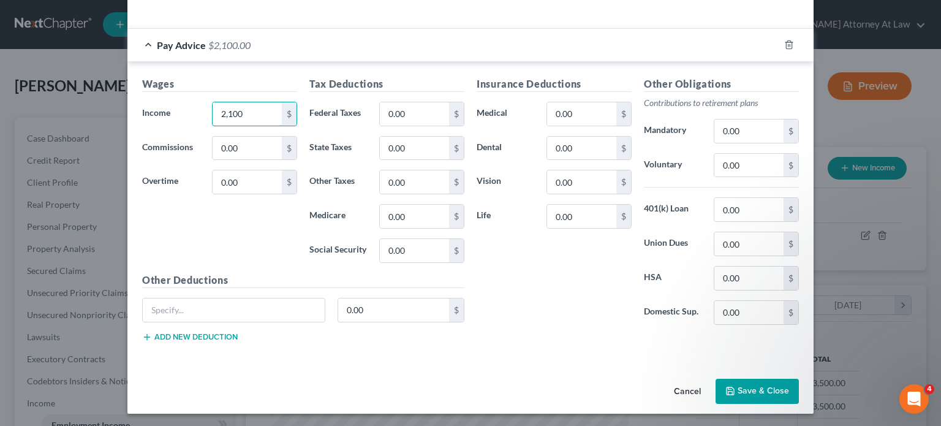
type input "2,100"
click at [736, 391] on button "Save & Close" at bounding box center [756, 392] width 83 height 26
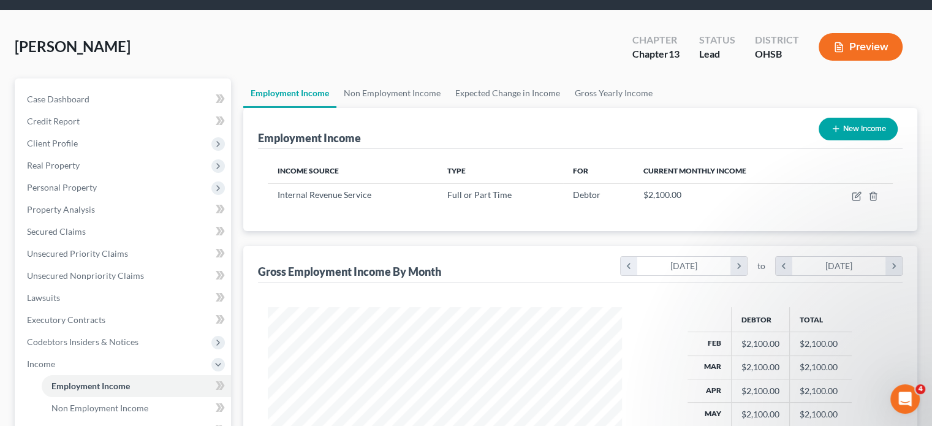
scroll to position [306, 0]
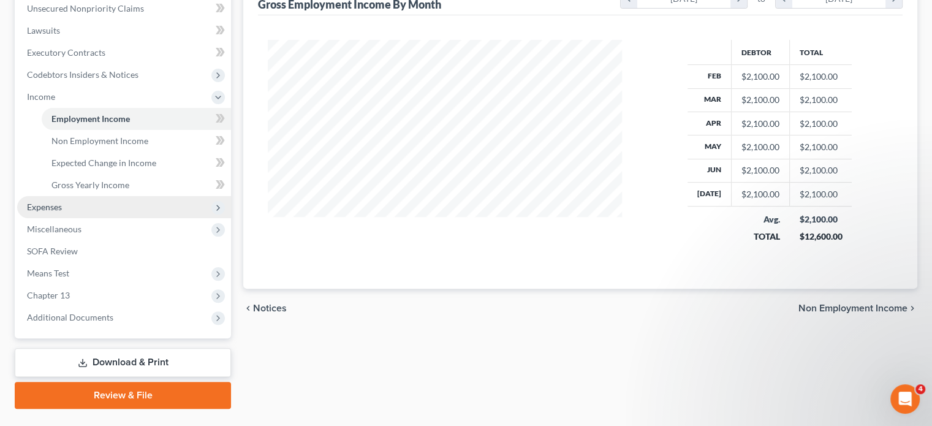
click at [41, 211] on span "Expenses" at bounding box center [44, 207] width 35 height 10
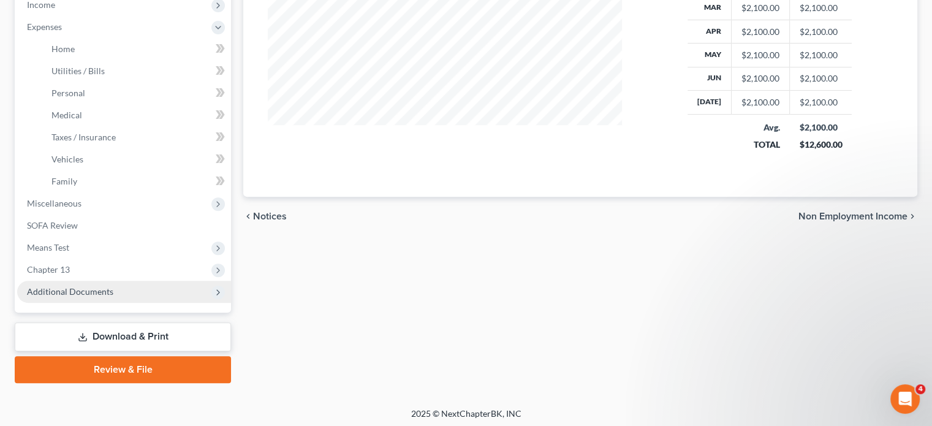
scroll to position [401, 0]
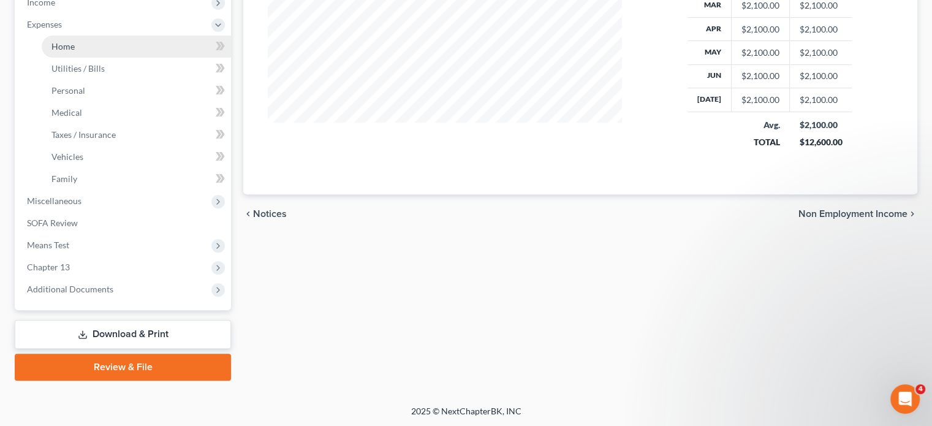
click at [58, 45] on span "Home" at bounding box center [62, 46] width 23 height 10
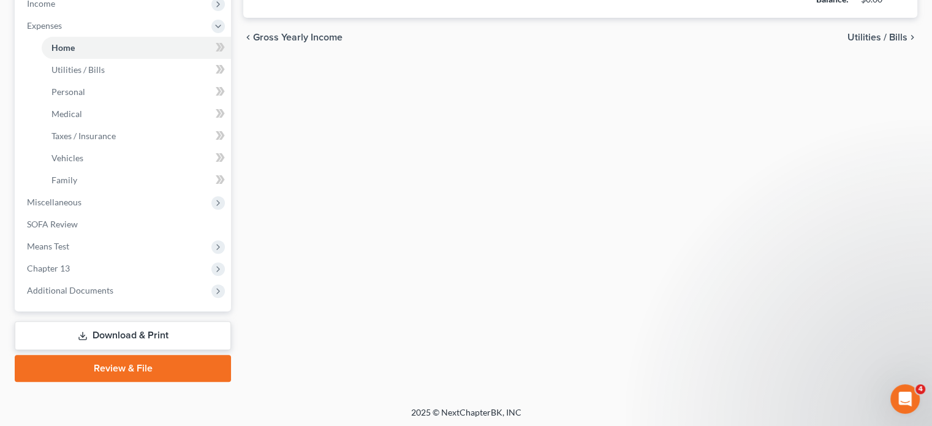
type input "0.00"
radio input "true"
type input "0.00"
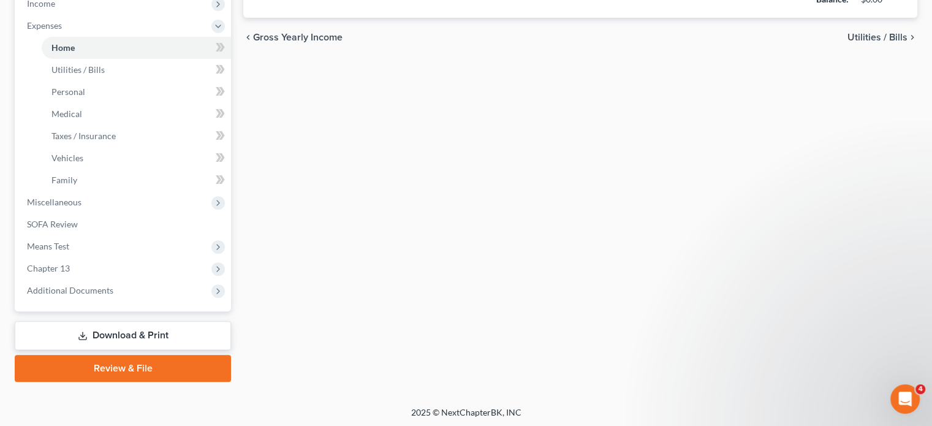
type input "0.00"
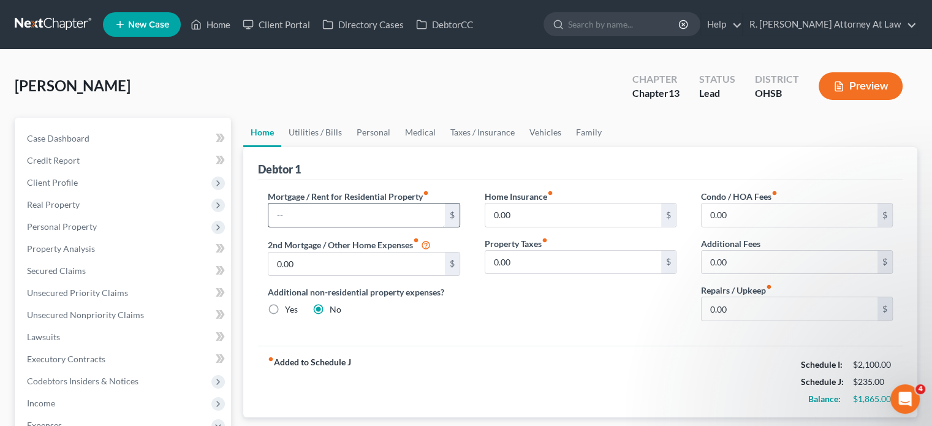
click at [287, 210] on input "text" at bounding box center [356, 214] width 176 height 23
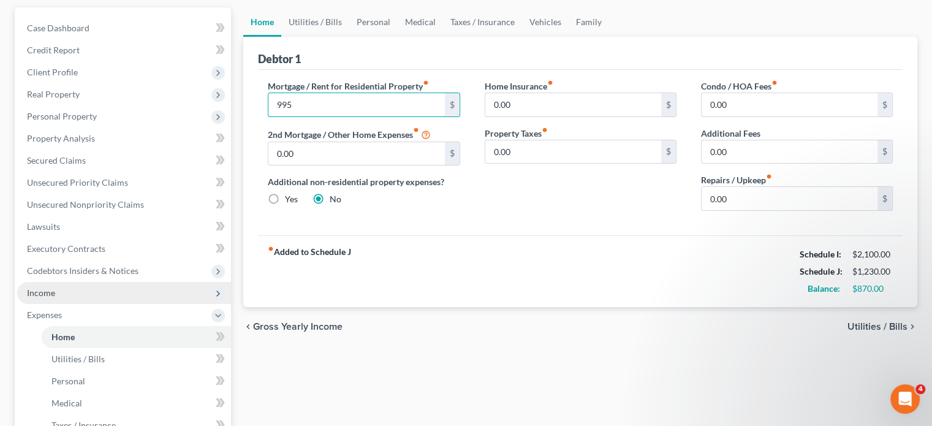
scroll to position [123, 0]
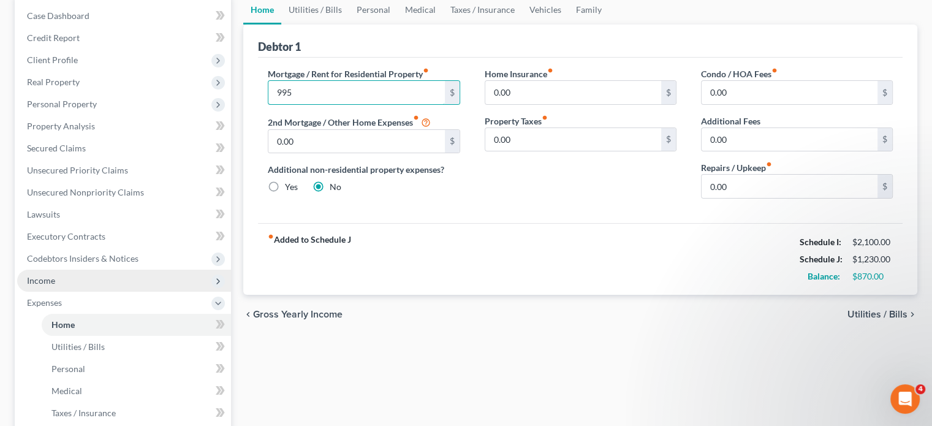
type input "995"
click at [46, 279] on span "Income" at bounding box center [41, 280] width 28 height 10
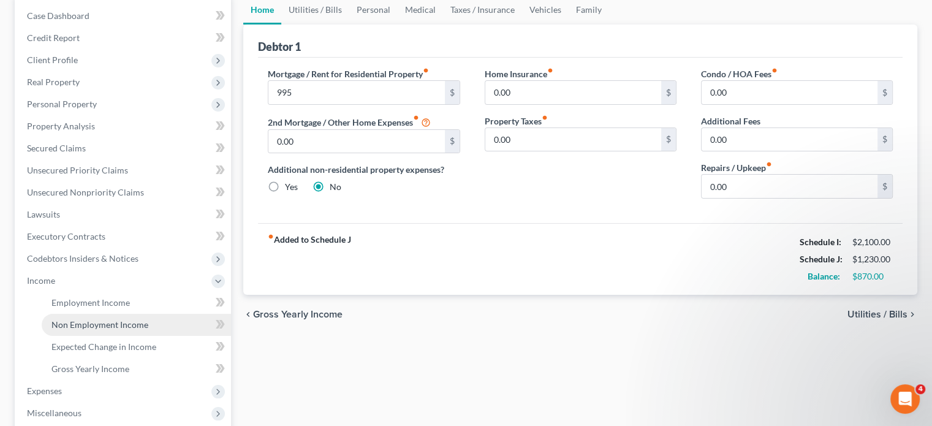
click at [64, 320] on span "Non Employment Income" at bounding box center [99, 324] width 97 height 10
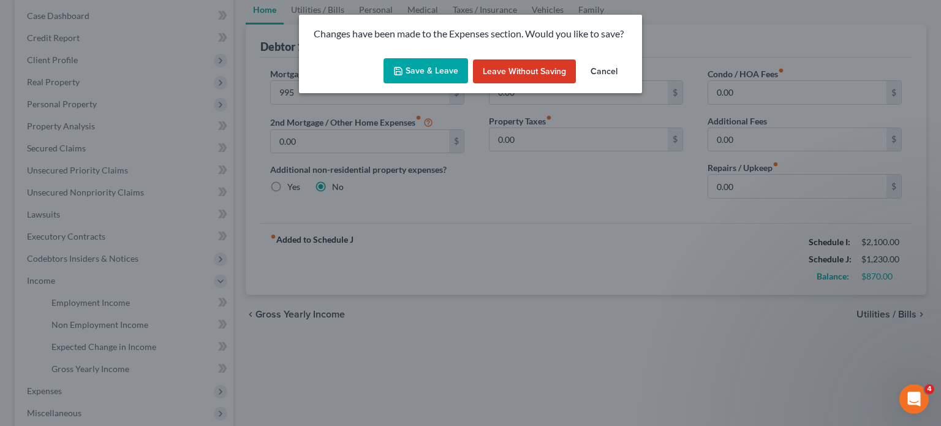
click at [415, 69] on button "Save & Leave" at bounding box center [425, 71] width 85 height 26
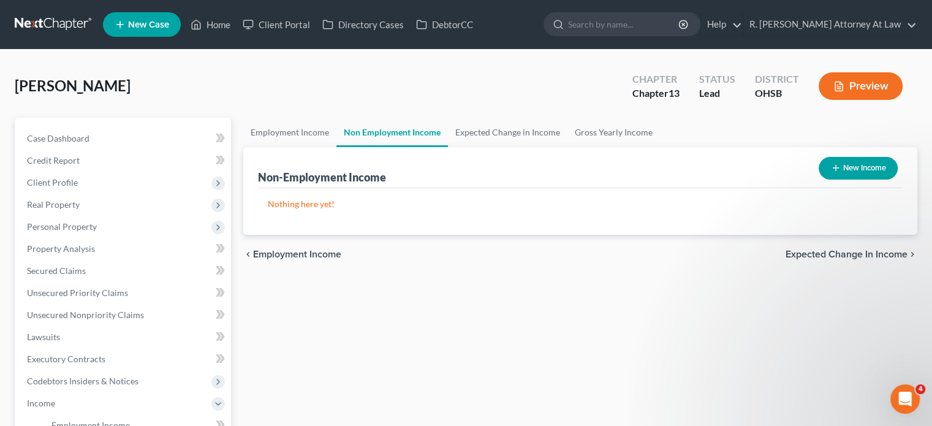
click at [847, 164] on button "New Income" at bounding box center [857, 168] width 79 height 23
select select "0"
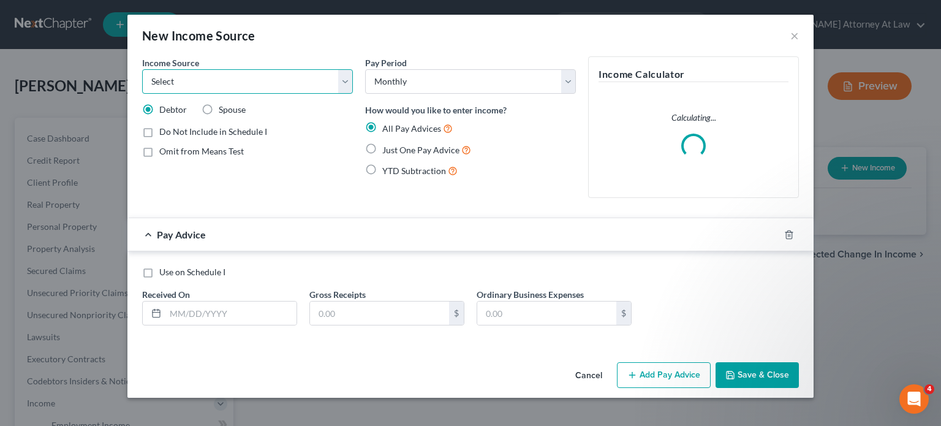
drag, startPoint x: 179, startPoint y: 77, endPoint x: 172, endPoint y: 92, distance: 17.8
click at [179, 77] on select "Select Unemployment Disability (from employer) Pension Retirement Social Securi…" at bounding box center [247, 81] width 211 height 25
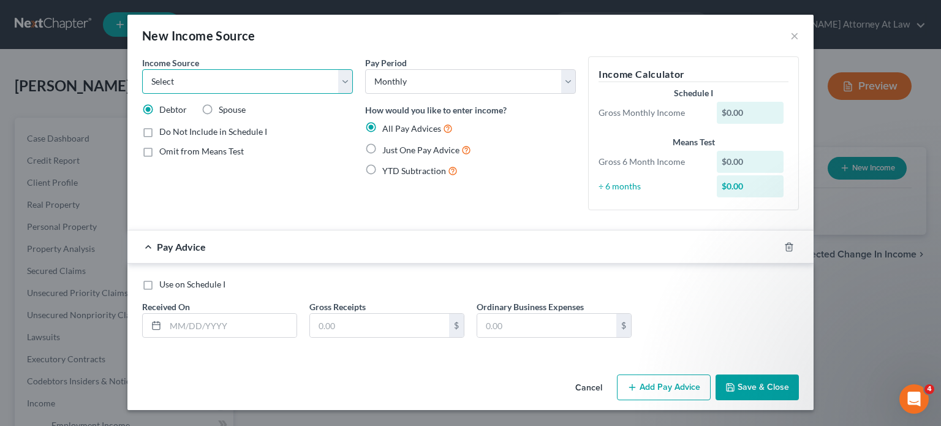
select select "13"
click at [142, 69] on select "Select Unemployment Disability (from employer) Pension Retirement Social Securi…" at bounding box center [247, 81] width 211 height 25
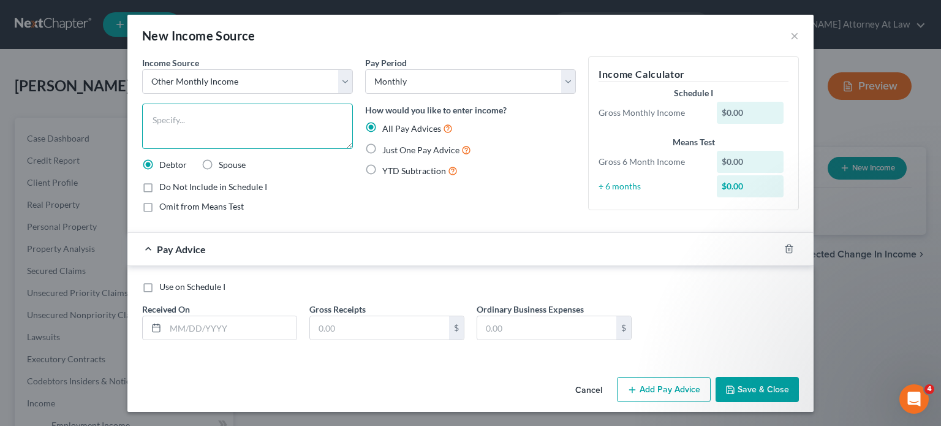
click at [175, 122] on textarea at bounding box center [247, 126] width 211 height 45
type textarea "Contribution from Friend in residence $ 450 per month/"
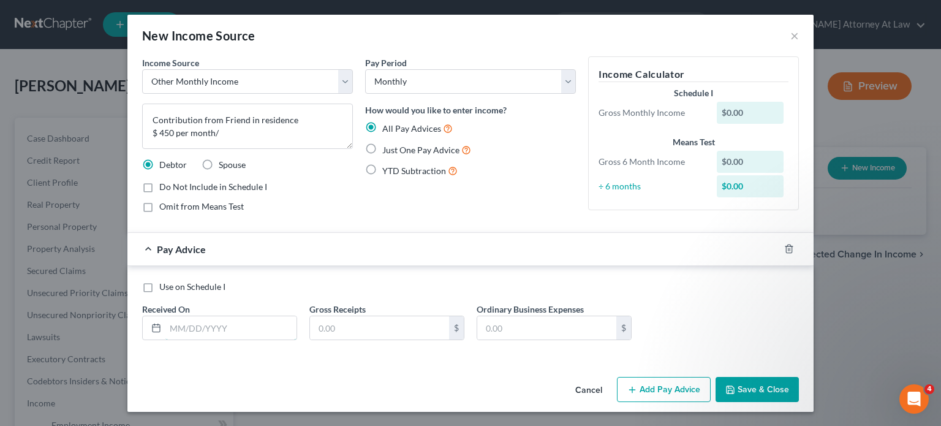
drag, startPoint x: 189, startPoint y: 333, endPoint x: 206, endPoint y: 310, distance: 28.4
click at [189, 332] on input "text" at bounding box center [230, 327] width 131 height 23
type input "[DATE]"
type input "450"
click at [382, 145] on label "Just One Pay Advice" at bounding box center [426, 150] width 89 height 14
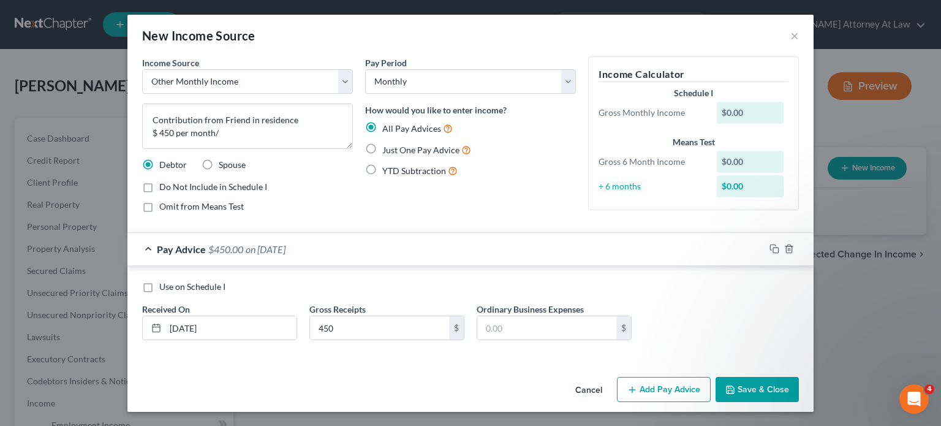
click at [387, 145] on input "Just One Pay Advice" at bounding box center [391, 147] width 8 height 8
radio input "true"
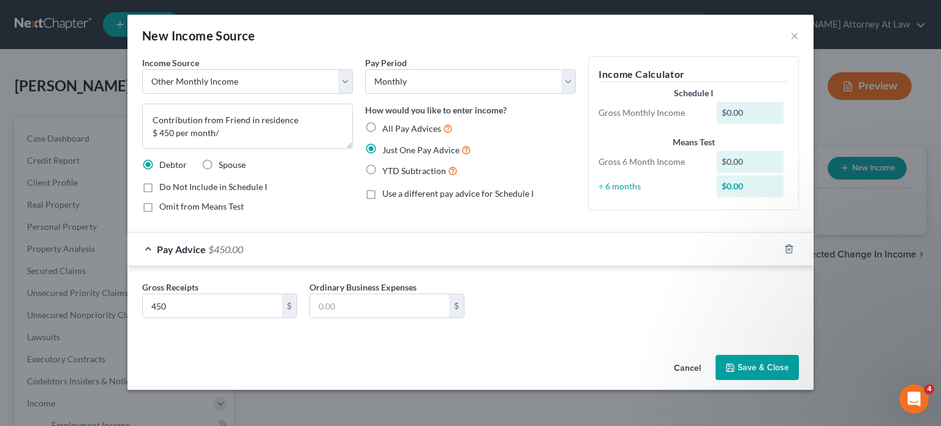
click at [750, 367] on button "Save & Close" at bounding box center [756, 368] width 83 height 26
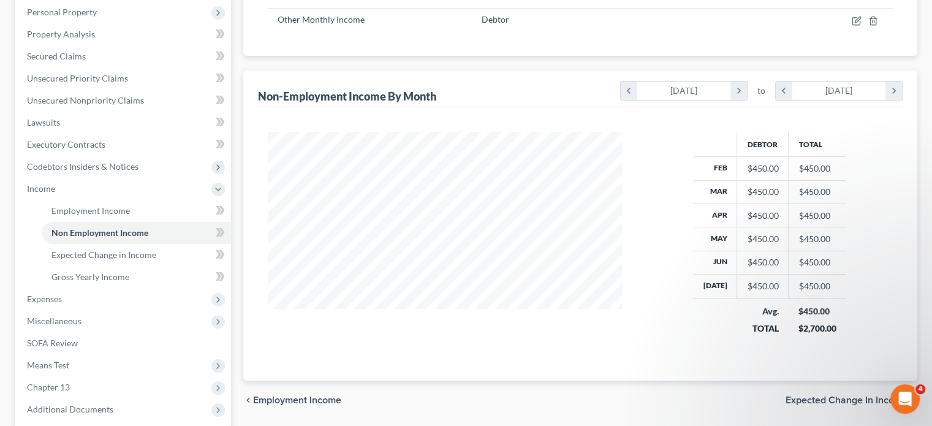
scroll to position [245, 0]
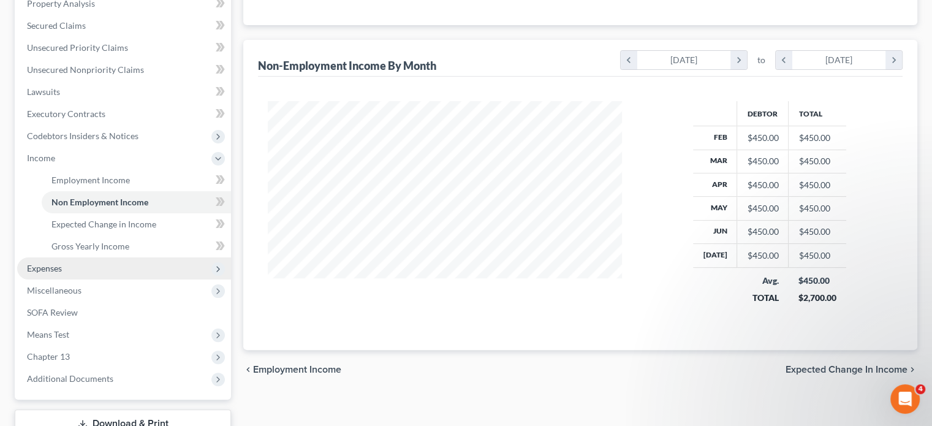
click at [52, 263] on span "Expenses" at bounding box center [44, 268] width 35 height 10
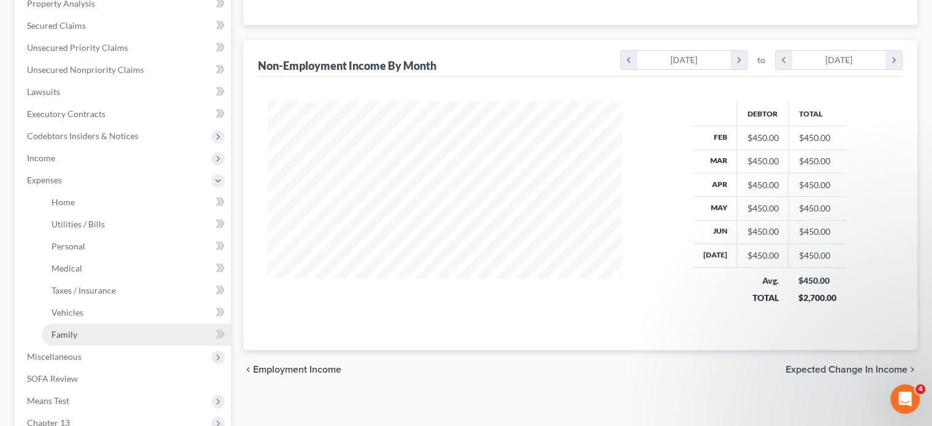
click at [56, 331] on span "Family" at bounding box center [64, 334] width 26 height 10
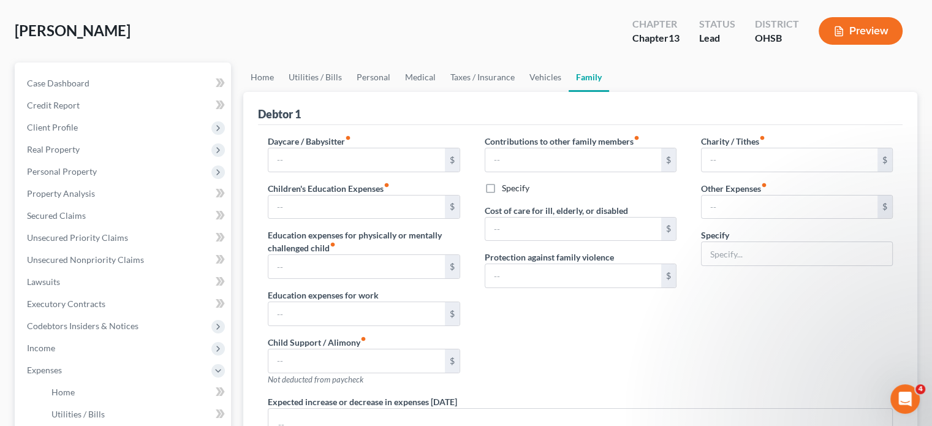
type input "0.00"
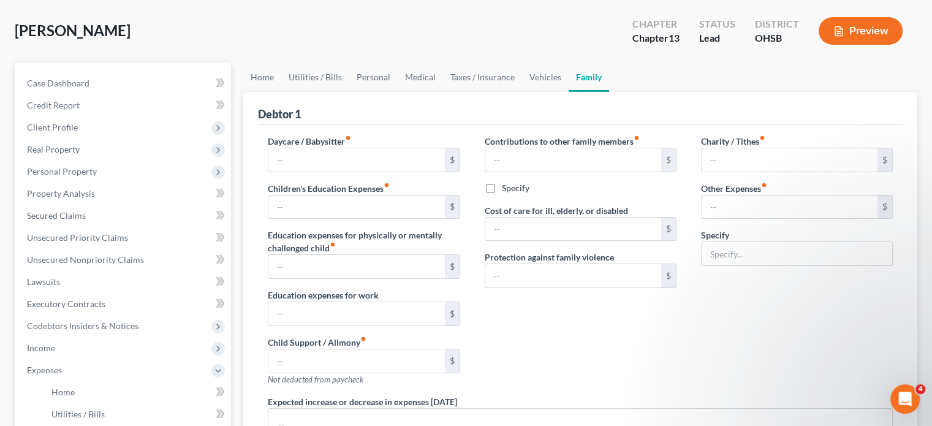
type input "0.00"
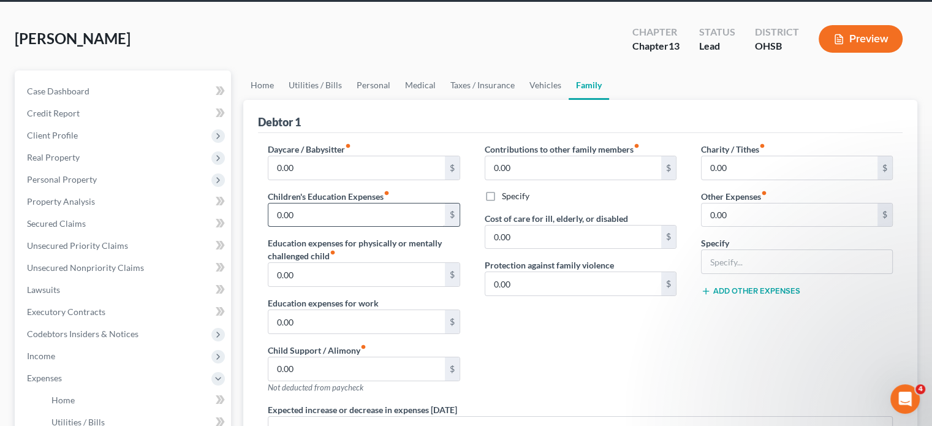
scroll to position [245, 0]
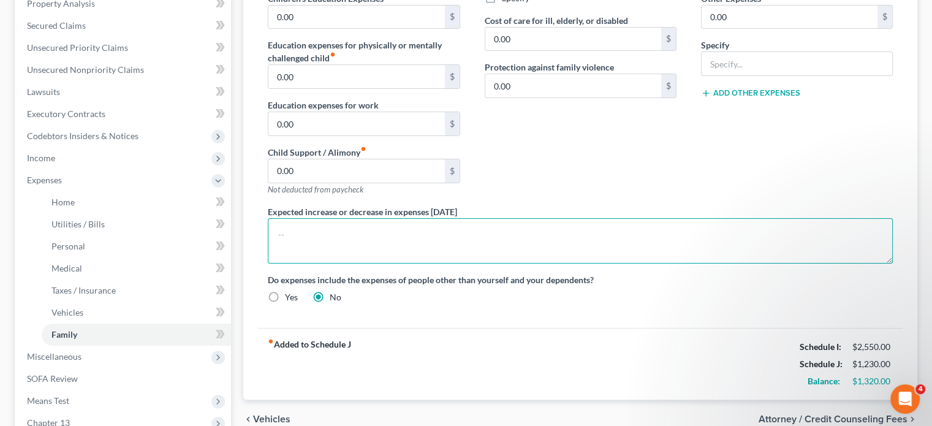
click at [352, 241] on textarea at bounding box center [580, 240] width 625 height 45
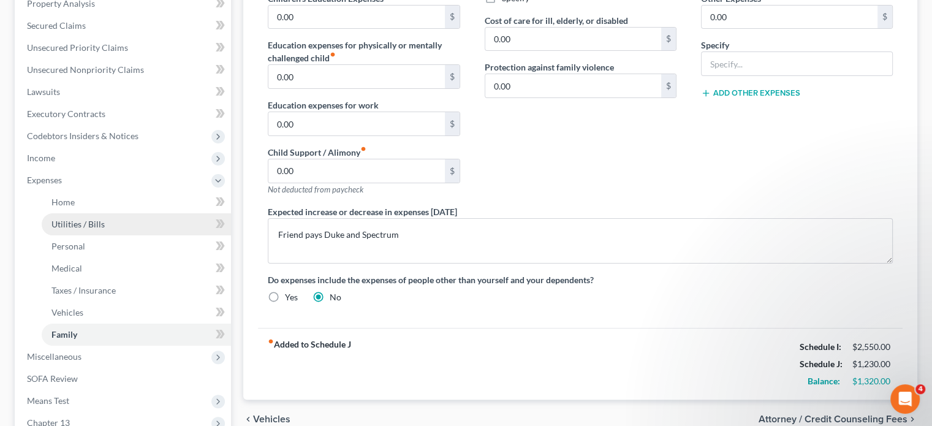
click at [61, 220] on span "Utilities / Bills" at bounding box center [77, 224] width 53 height 10
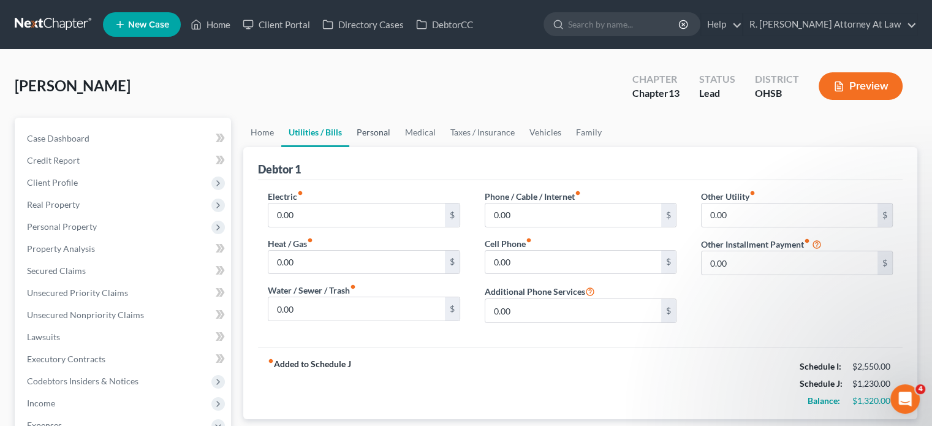
click at [364, 130] on link "Personal" at bounding box center [373, 132] width 48 height 29
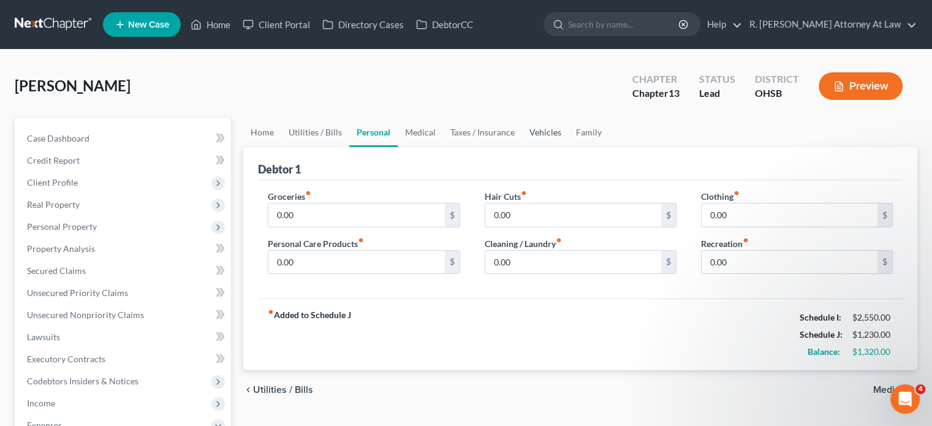
click at [537, 132] on link "Vehicles" at bounding box center [545, 132] width 47 height 29
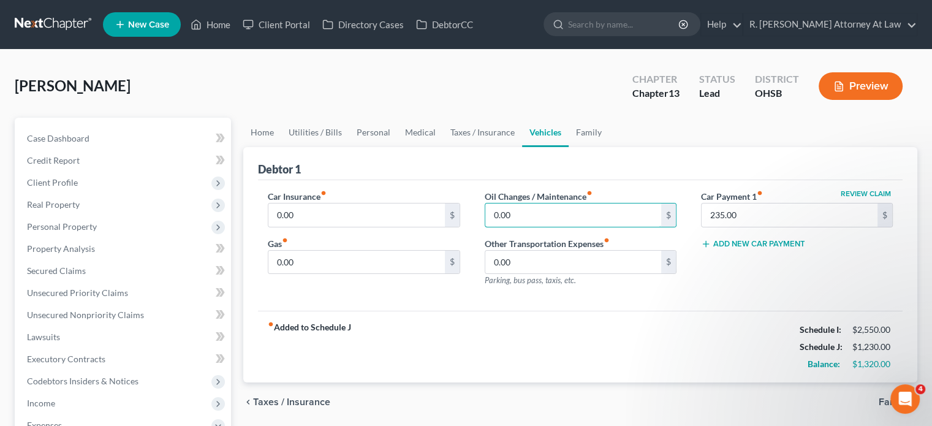
drag, startPoint x: 505, startPoint y: 209, endPoint x: 502, endPoint y: 200, distance: 9.7
click at [505, 210] on input "0.00" at bounding box center [573, 214] width 176 height 23
click at [468, 131] on link "Taxes / Insurance" at bounding box center [482, 132] width 79 height 29
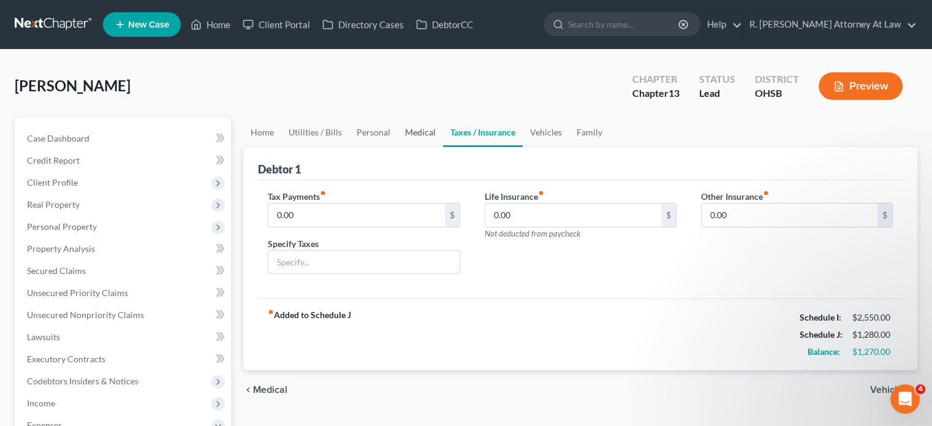
click at [419, 136] on link "Medical" at bounding box center [420, 132] width 45 height 29
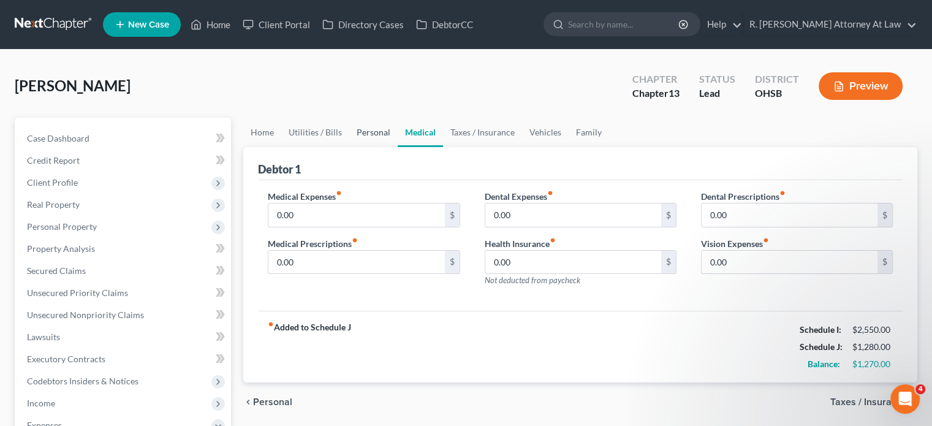
click at [363, 127] on link "Personal" at bounding box center [373, 132] width 48 height 29
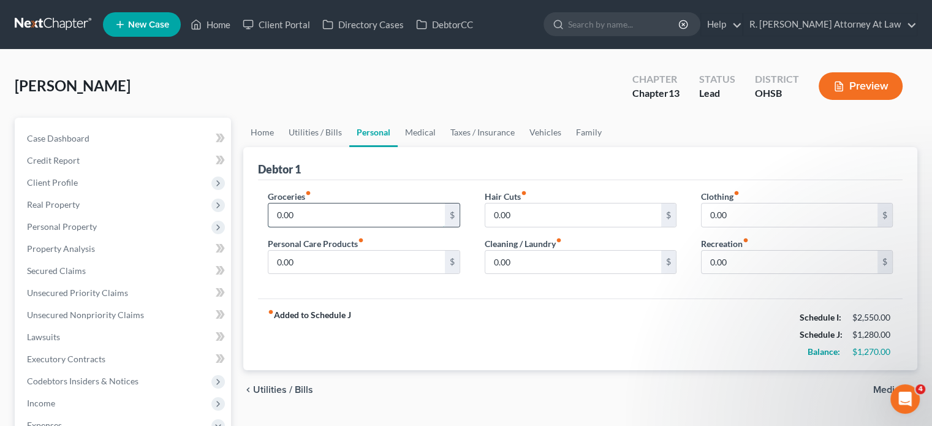
drag, startPoint x: 318, startPoint y: 211, endPoint x: 316, endPoint y: 195, distance: 15.4
click at [317, 211] on input "0.00" at bounding box center [356, 214] width 176 height 23
drag, startPoint x: 740, startPoint y: 211, endPoint x: 733, endPoint y: 208, distance: 7.7
click at [740, 213] on input "0.00" at bounding box center [789, 214] width 176 height 23
click at [261, 136] on link "Home" at bounding box center [262, 132] width 38 height 29
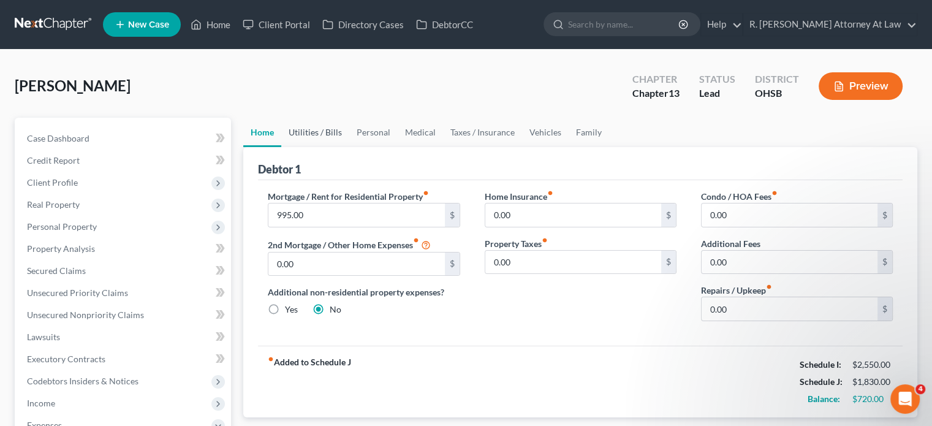
click at [311, 129] on link "Utilities / Bills" at bounding box center [315, 132] width 68 height 29
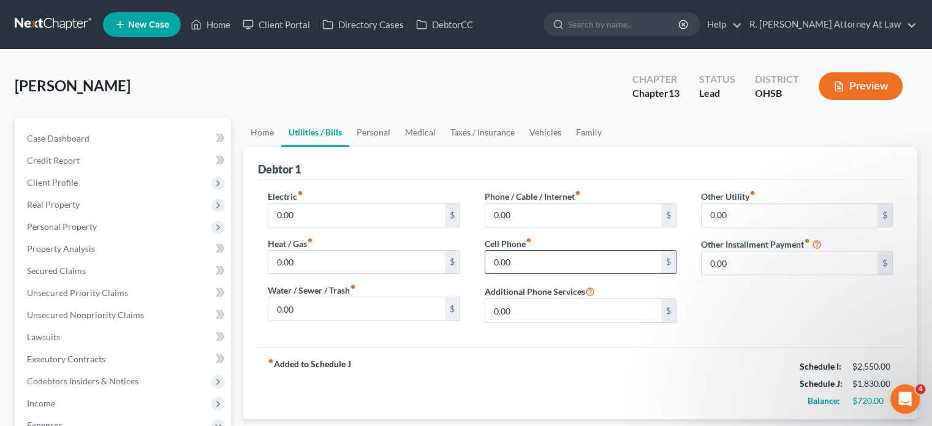
click at [517, 262] on input "0.00" at bounding box center [573, 262] width 176 height 23
click at [534, 132] on link "Vehicles" at bounding box center [545, 132] width 47 height 29
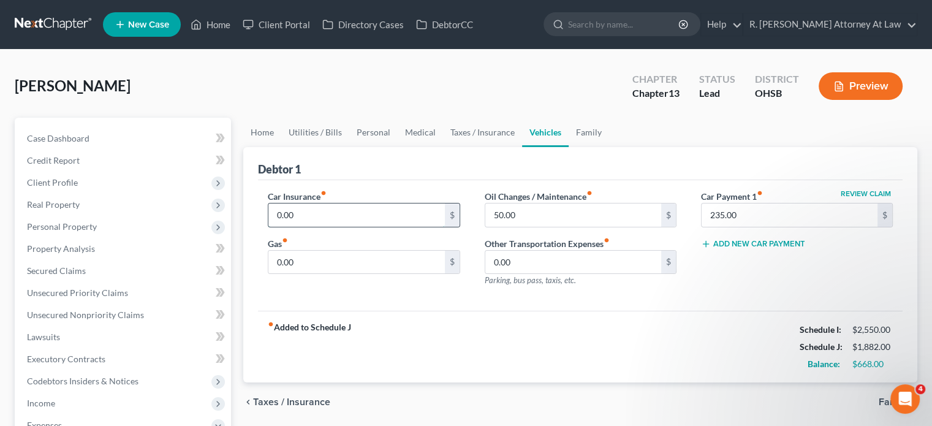
click at [304, 217] on input "0.00" at bounding box center [356, 214] width 176 height 23
click at [405, 130] on link "Medical" at bounding box center [420, 132] width 45 height 29
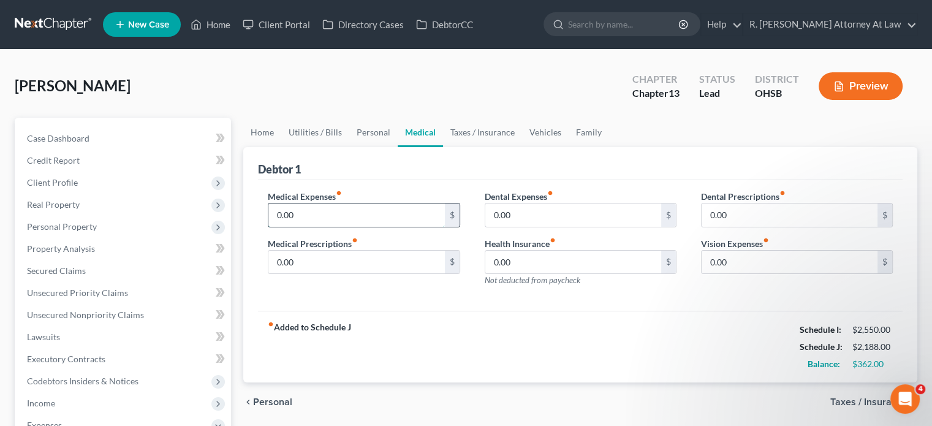
click at [314, 218] on input "0.00" at bounding box center [356, 214] width 176 height 23
click at [368, 129] on link "Personal" at bounding box center [373, 132] width 48 height 29
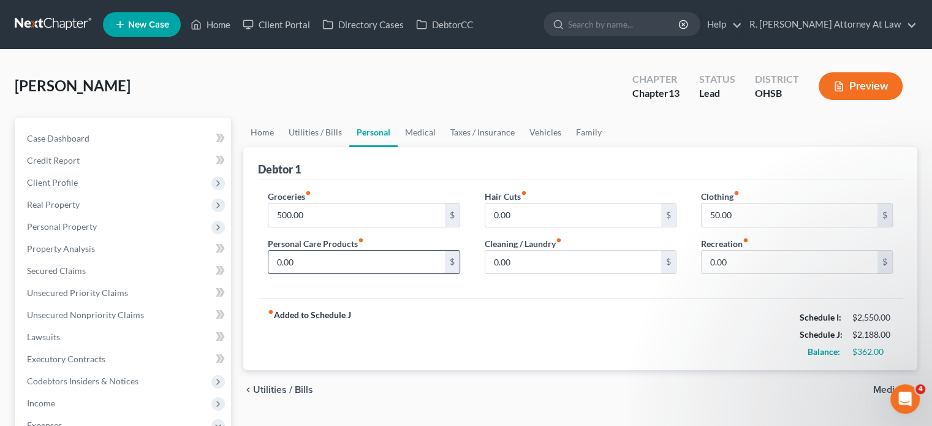
click at [312, 260] on input "0.00" at bounding box center [356, 262] width 176 height 23
click at [307, 129] on link "Utilities / Bills" at bounding box center [315, 132] width 68 height 29
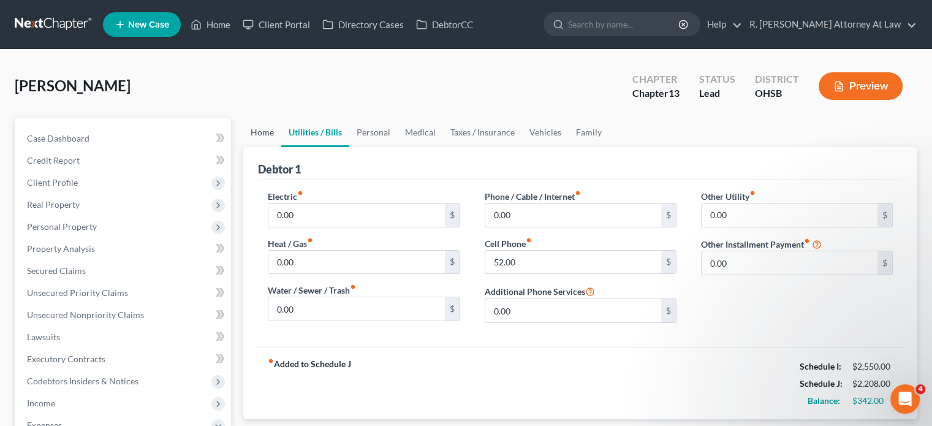
click at [259, 130] on link "Home" at bounding box center [262, 132] width 38 height 29
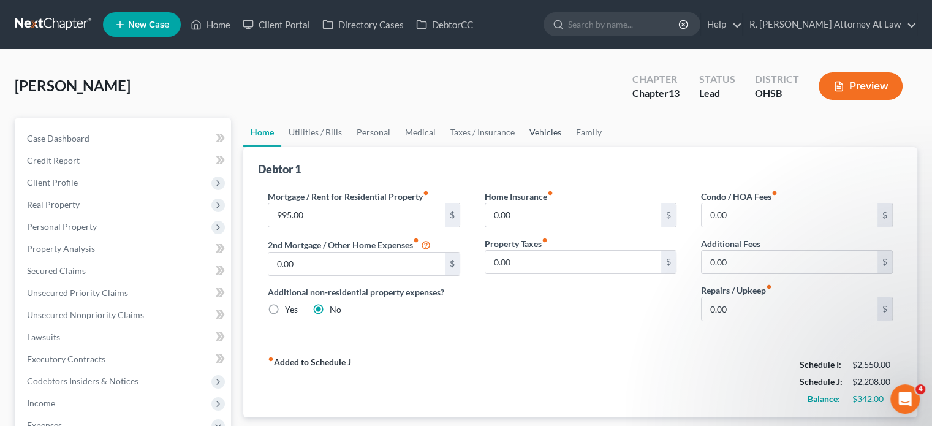
click at [533, 132] on link "Vehicles" at bounding box center [545, 132] width 47 height 29
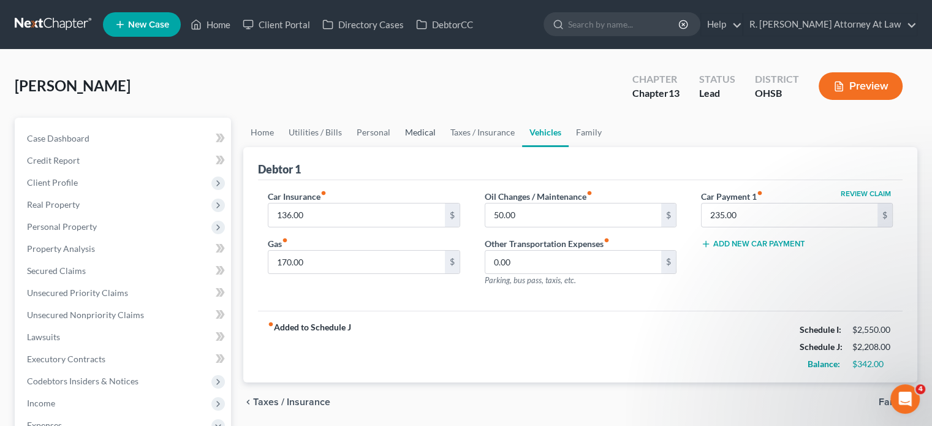
click at [417, 132] on link "Medical" at bounding box center [420, 132] width 45 height 29
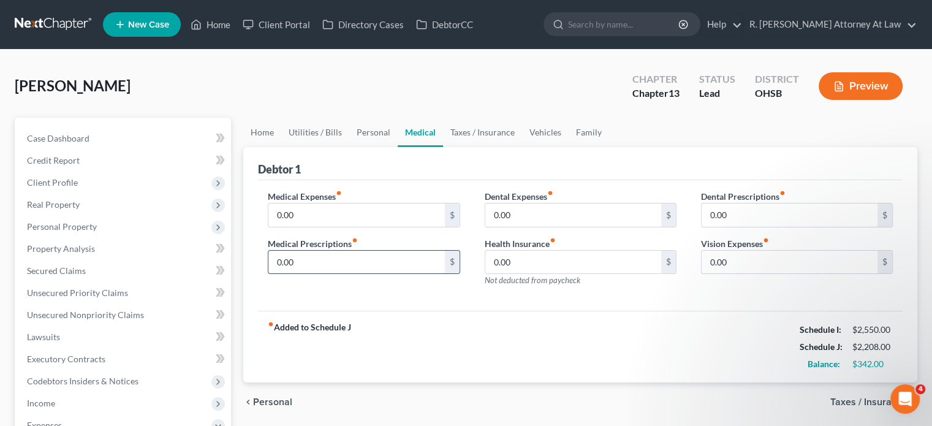
click at [303, 259] on input "0.00" at bounding box center [356, 262] width 176 height 23
click at [625, 174] on div "Debtor 1" at bounding box center [580, 163] width 644 height 33
click at [370, 132] on link "Personal" at bounding box center [373, 132] width 48 height 29
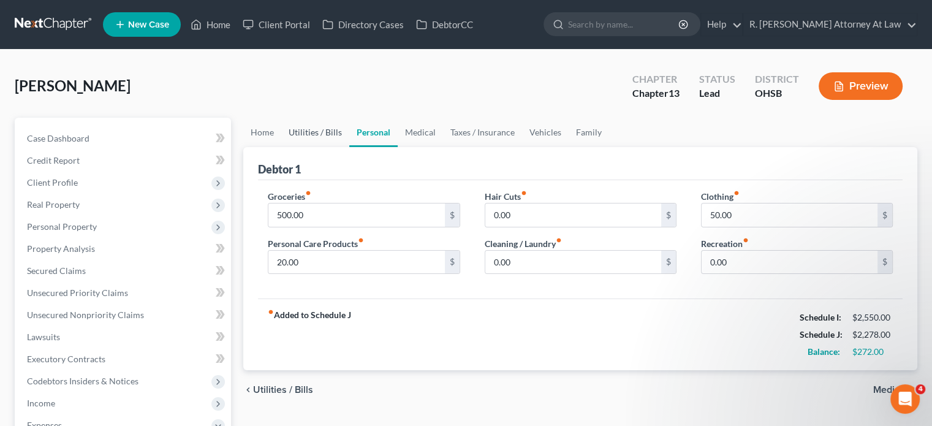
click at [305, 132] on link "Utilities / Bills" at bounding box center [315, 132] width 68 height 29
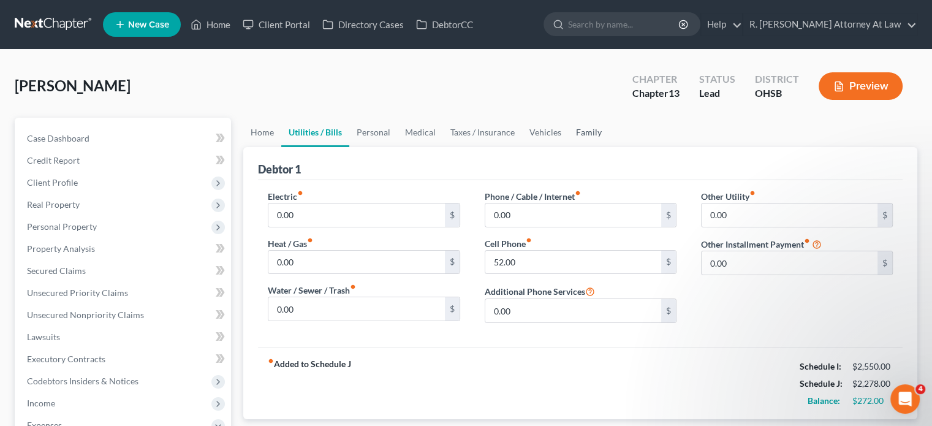
click at [579, 132] on link "Family" at bounding box center [588, 132] width 40 height 29
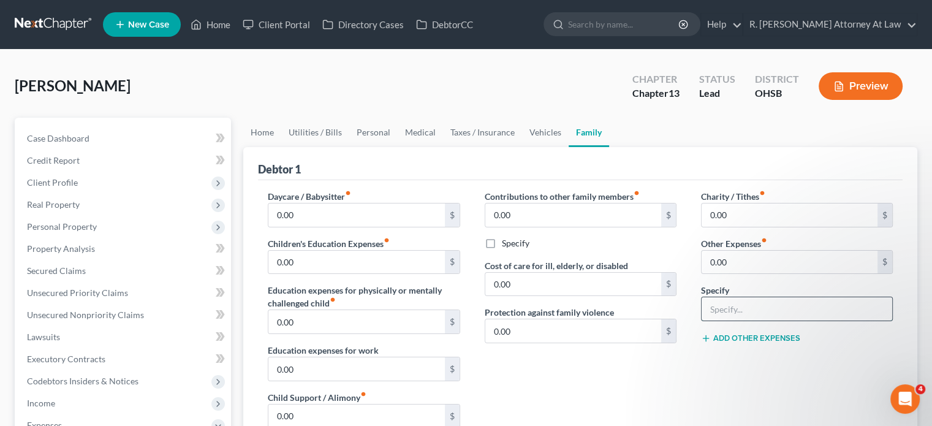
drag, startPoint x: 748, startPoint y: 310, endPoint x: 736, endPoint y: 308, distance: 12.4
click at [748, 310] on input "text" at bounding box center [796, 308] width 190 height 23
click at [744, 261] on input "0.00" at bounding box center [789, 262] width 176 height 23
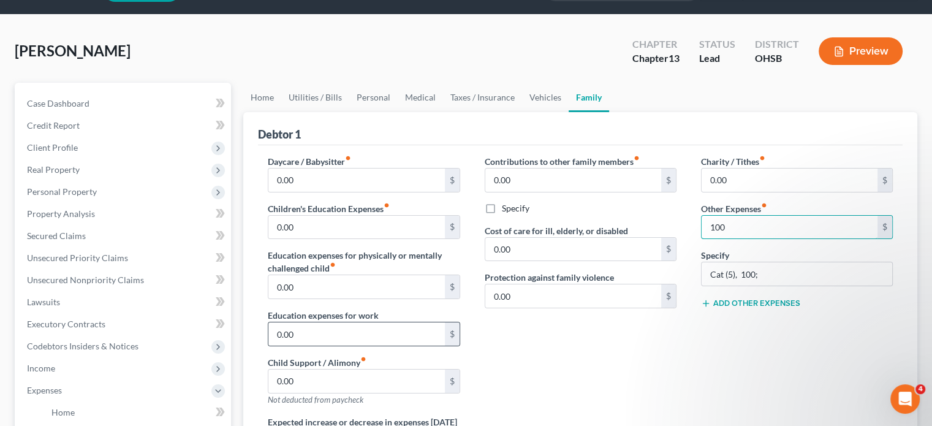
scroll to position [2, 0]
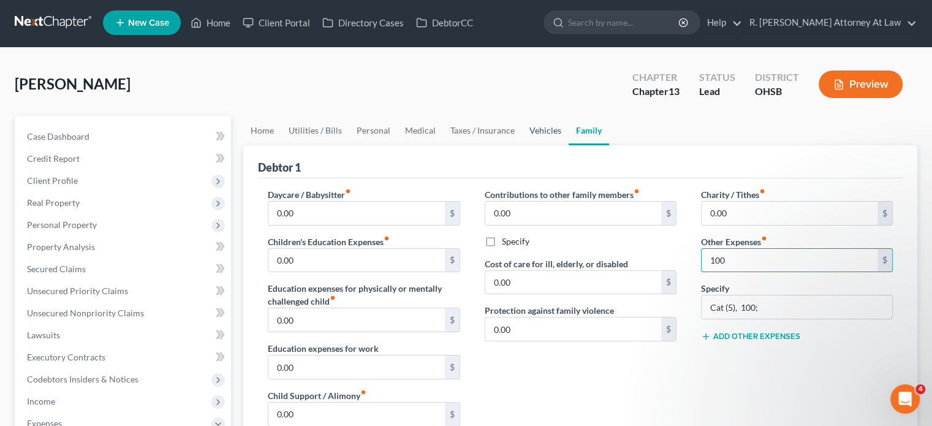
click at [553, 128] on link "Vehicles" at bounding box center [545, 130] width 47 height 29
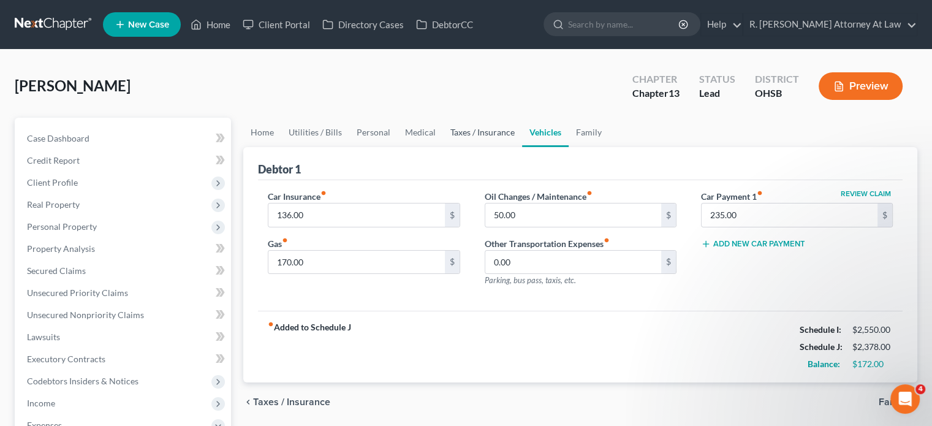
click at [488, 127] on link "Taxes / Insurance" at bounding box center [482, 132] width 79 height 29
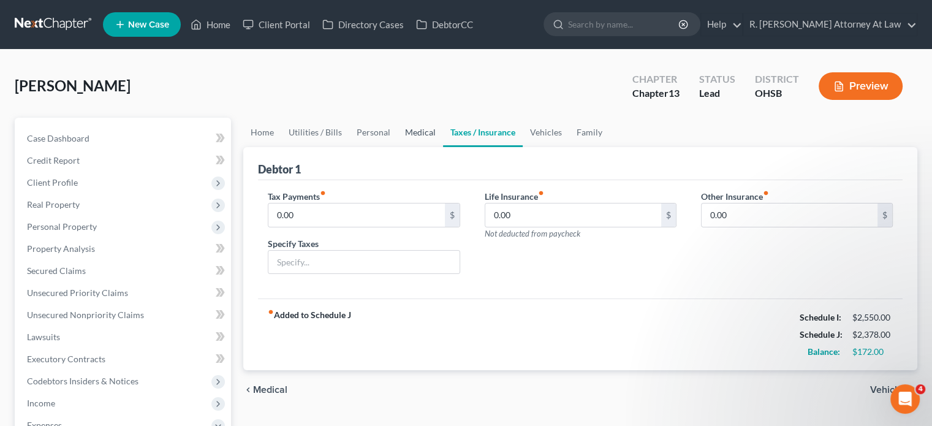
click at [418, 132] on link "Medical" at bounding box center [420, 132] width 45 height 29
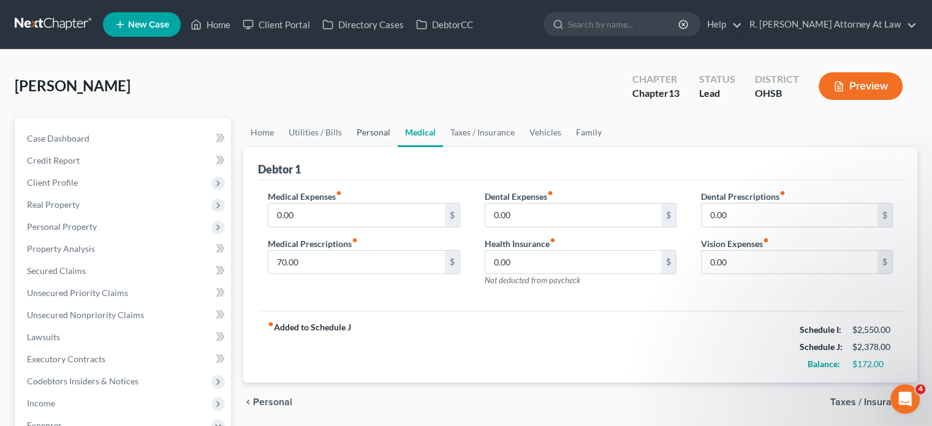
click at [362, 131] on link "Personal" at bounding box center [373, 132] width 48 height 29
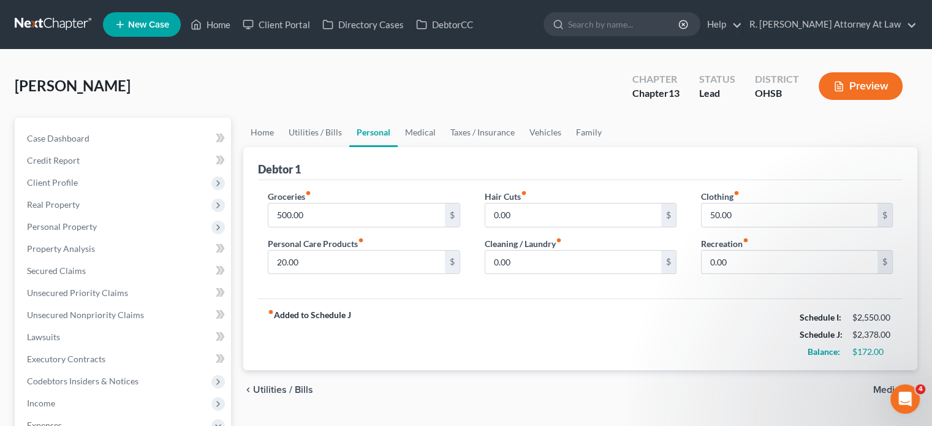
click at [547, 246] on label "Cleaning / Laundry fiber_manual_record" at bounding box center [523, 243] width 77 height 13
click at [728, 262] on input "0.00" at bounding box center [789, 262] width 176 height 23
click at [323, 134] on link "Utilities / Bills" at bounding box center [315, 132] width 68 height 29
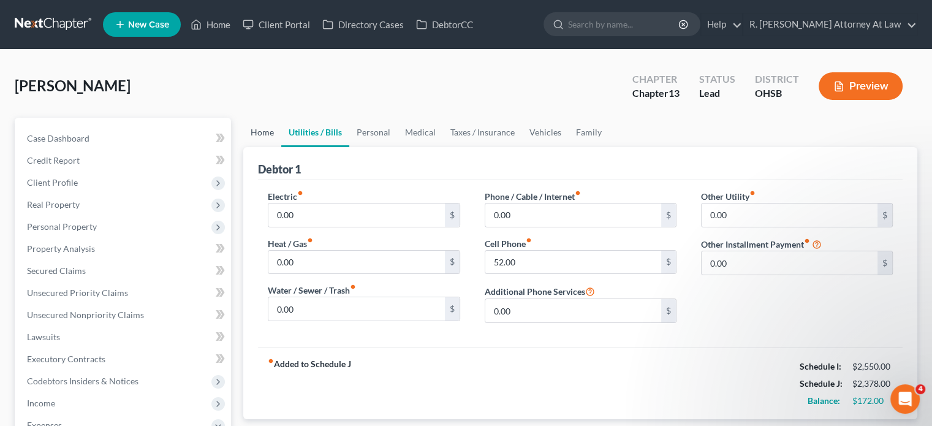
click at [267, 130] on link "Home" at bounding box center [262, 132] width 38 height 29
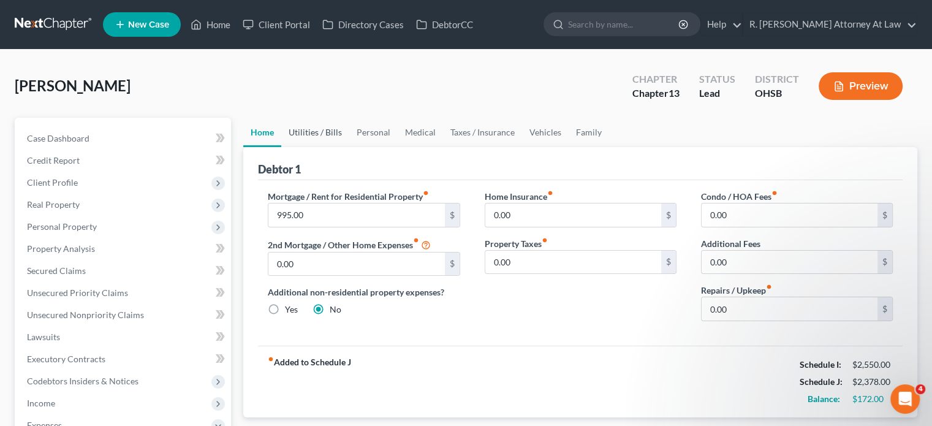
click at [311, 129] on link "Utilities / Bills" at bounding box center [315, 132] width 68 height 29
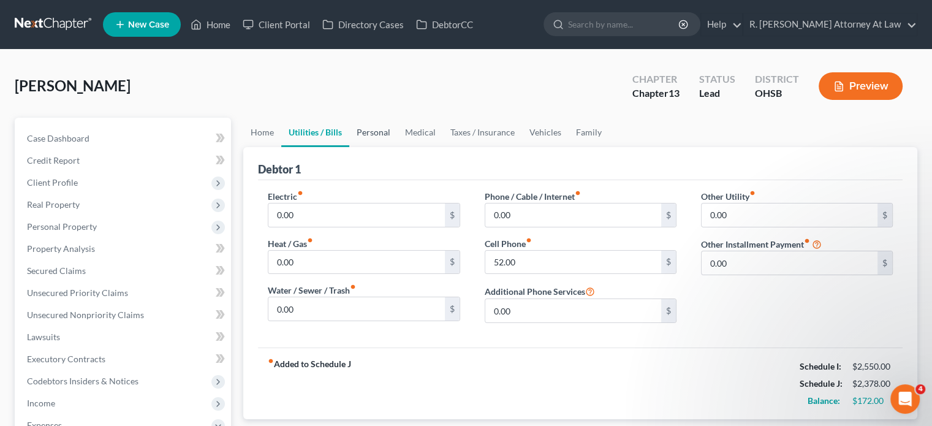
click at [371, 132] on link "Personal" at bounding box center [373, 132] width 48 height 29
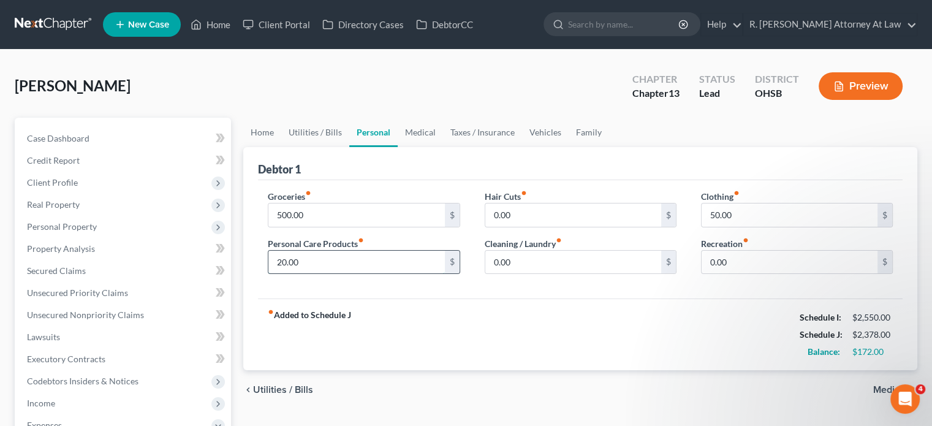
click at [302, 263] on input "20.00" at bounding box center [356, 262] width 176 height 23
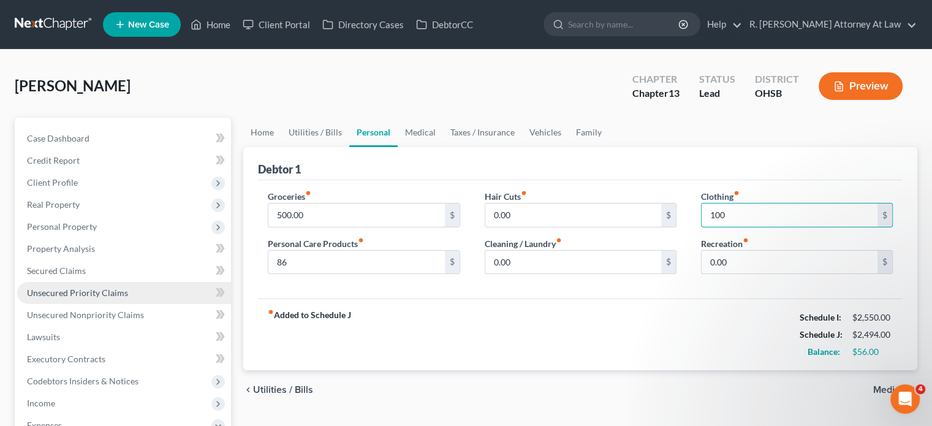
click at [92, 289] on span "Unsecured Priority Claims" at bounding box center [77, 292] width 101 height 10
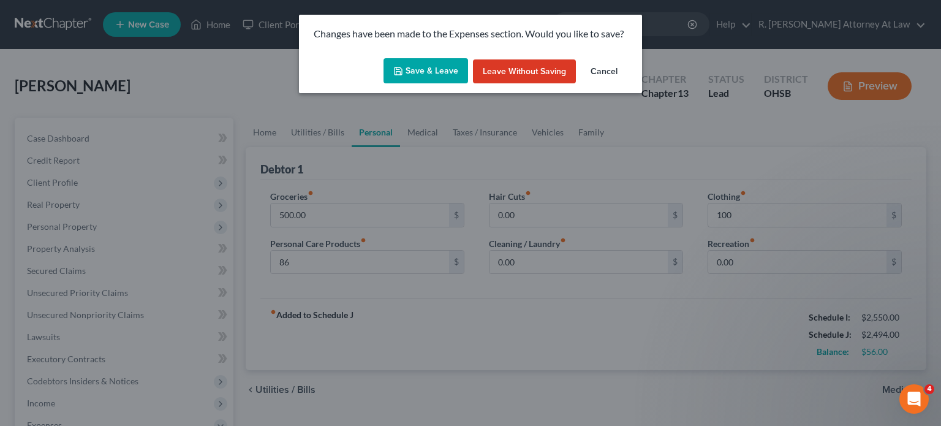
click at [424, 74] on button "Save & Leave" at bounding box center [425, 71] width 85 height 26
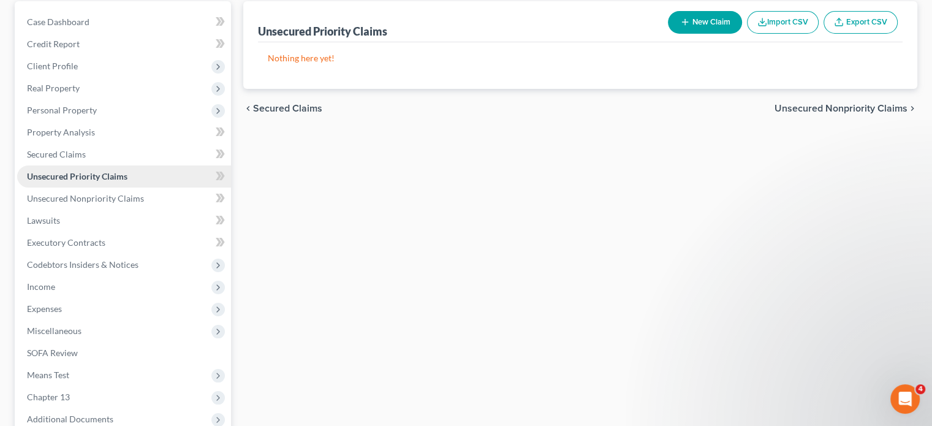
scroll to position [184, 0]
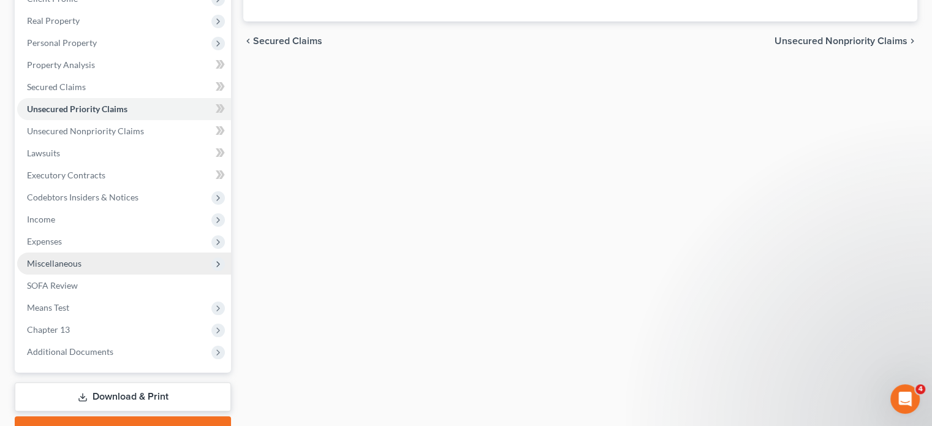
click at [43, 254] on span "Miscellaneous" at bounding box center [124, 263] width 214 height 22
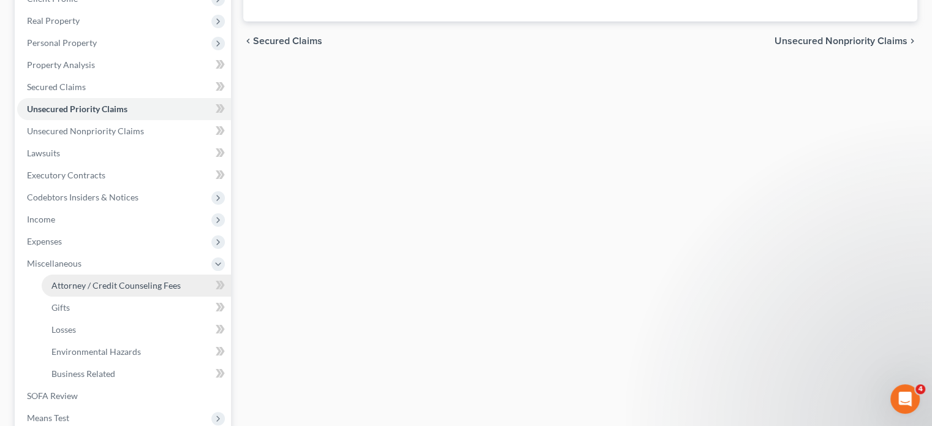
click at [63, 289] on span "Attorney / Credit Counseling Fees" at bounding box center [115, 285] width 129 height 10
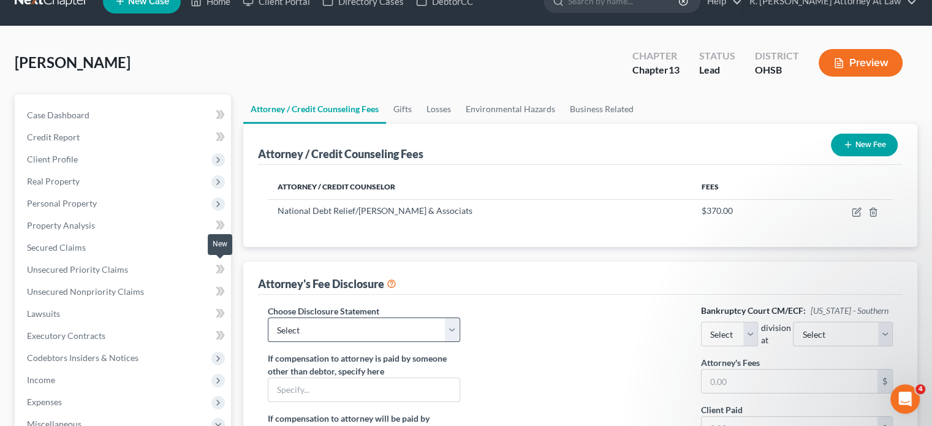
scroll to position [123, 0]
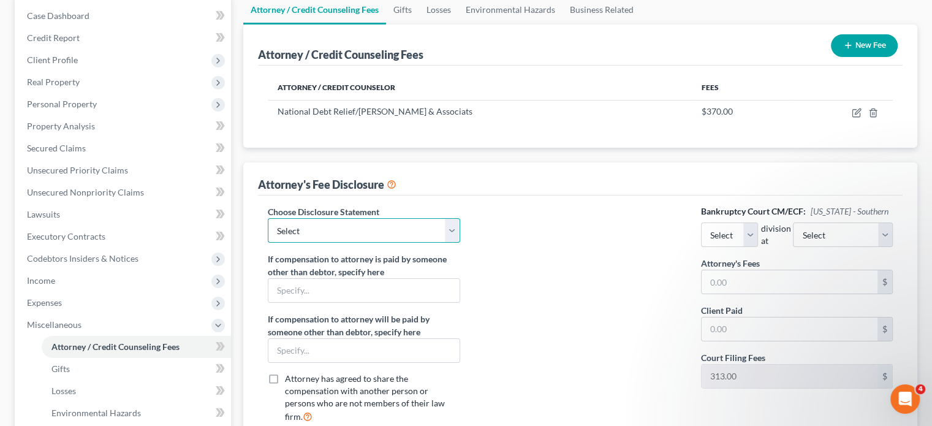
drag, startPoint x: 309, startPoint y: 232, endPoint x: 309, endPoint y: 239, distance: 8.0
click at [309, 232] on select "Select Hourly Fee Disclosure Disclosure of Compensation of Attorney for Debtor …" at bounding box center [364, 230] width 192 height 25
click at [268, 218] on select "Select Hourly Fee Disclosure Disclosure of Compensation of Attorney for Debtor …" at bounding box center [364, 230] width 192 height 25
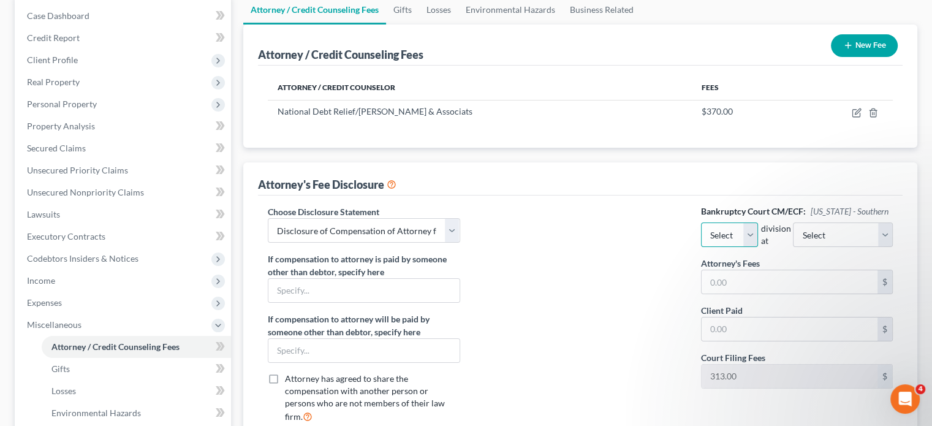
drag, startPoint x: 756, startPoint y: 235, endPoint x: 746, endPoint y: 244, distance: 13.0
click at [756, 235] on select "Select Eastern Western" at bounding box center [730, 234] width 58 height 25
click at [701, 222] on select "Select Eastern Western" at bounding box center [730, 234] width 58 height 25
click at [830, 226] on select "Select Cincinnati [GEOGRAPHIC_DATA] [GEOGRAPHIC_DATA]" at bounding box center [843, 234] width 100 height 25
click at [809, 222] on select "Select Cincinnati [GEOGRAPHIC_DATA] [GEOGRAPHIC_DATA]" at bounding box center [843, 234] width 100 height 25
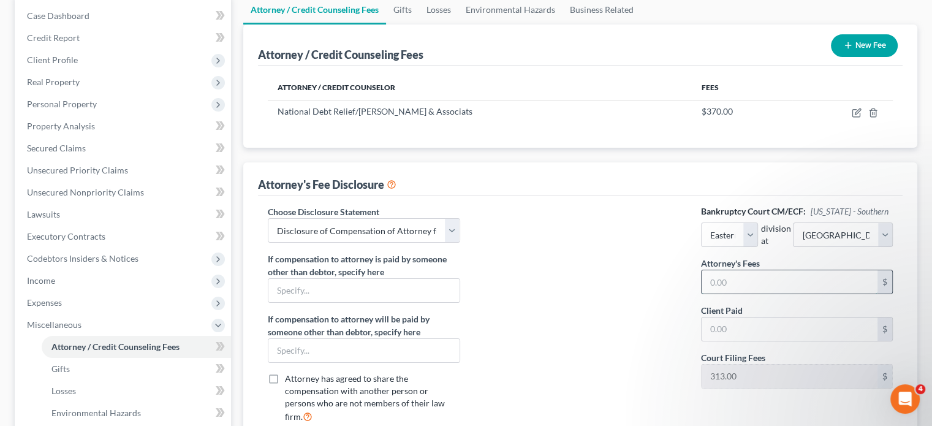
click at [726, 281] on input "text" at bounding box center [789, 281] width 176 height 23
click at [728, 277] on input "text" at bounding box center [789, 281] width 176 height 23
click at [733, 323] on input "text" at bounding box center [789, 328] width 176 height 23
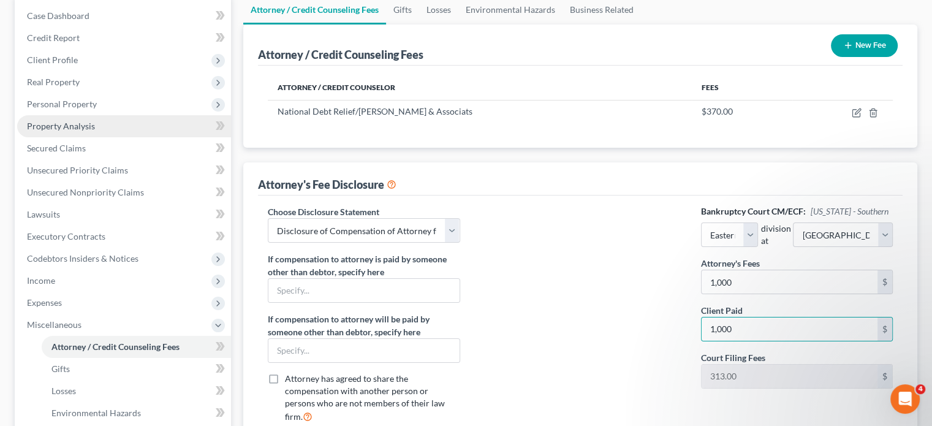
drag, startPoint x: 539, startPoint y: 261, endPoint x: 148, endPoint y: 127, distance: 413.8
click at [538, 260] on div at bounding box center [580, 318] width 216 height 227
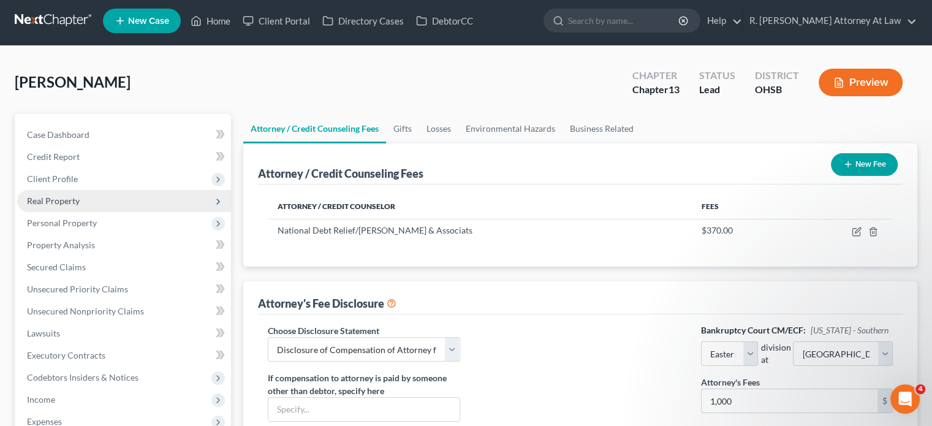
scroll to position [0, 0]
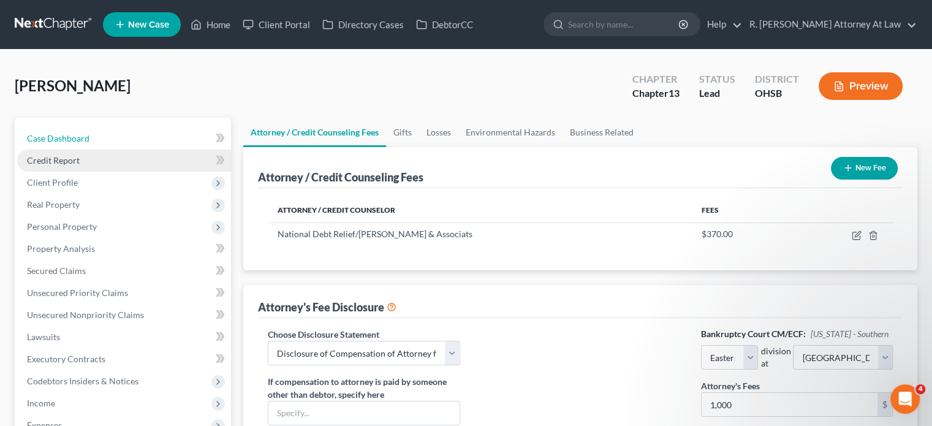
drag, startPoint x: 58, startPoint y: 132, endPoint x: 55, endPoint y: 156, distance: 24.6
click at [58, 132] on link "Case Dashboard" at bounding box center [124, 138] width 214 height 22
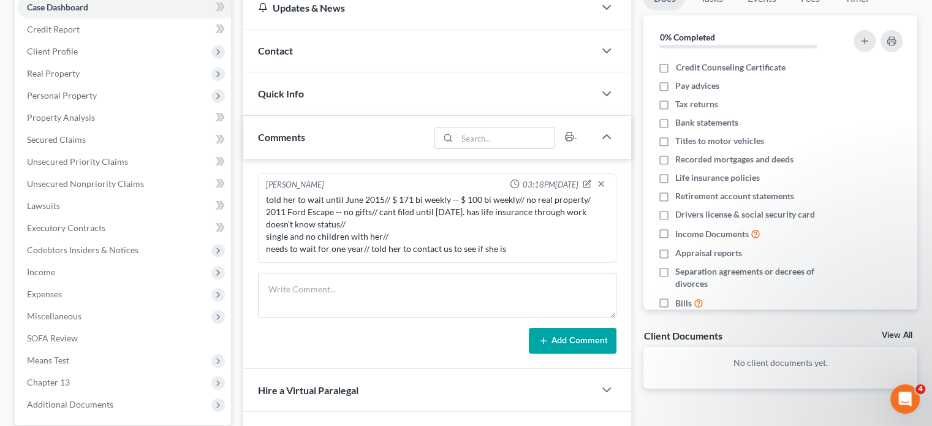
scroll to position [184, 0]
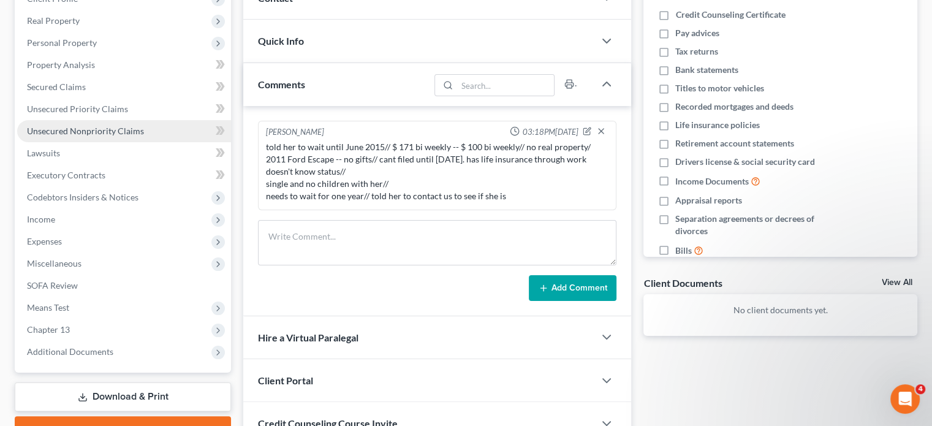
click at [82, 120] on link "Unsecured Nonpriority Claims" at bounding box center [124, 131] width 214 height 22
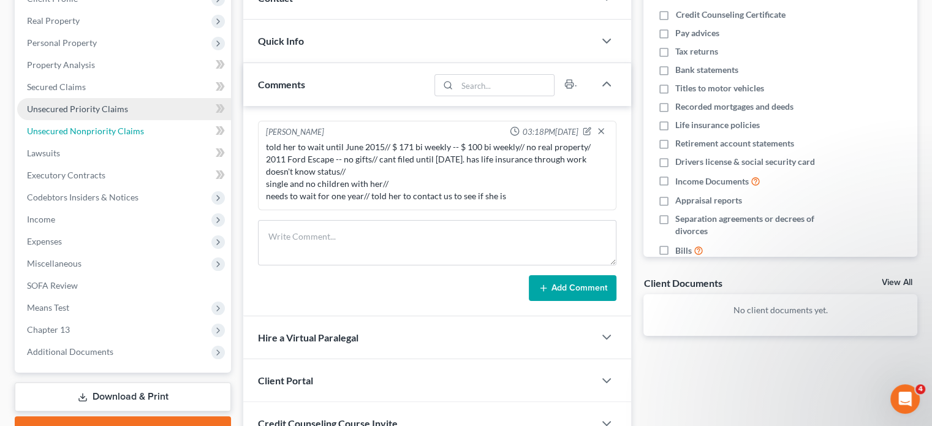
click at [92, 127] on span "Unsecured Nonpriority Claims" at bounding box center [85, 131] width 117 height 10
click at [81, 129] on span "Unsecured Nonpriority Claims" at bounding box center [85, 131] width 117 height 10
click at [83, 129] on span "Unsecured Nonpriority Claims" at bounding box center [85, 131] width 117 height 10
click at [66, 104] on span "Unsecured Priority Claims" at bounding box center [77, 109] width 101 height 10
click at [59, 155] on span "Lawsuits" at bounding box center [43, 153] width 33 height 10
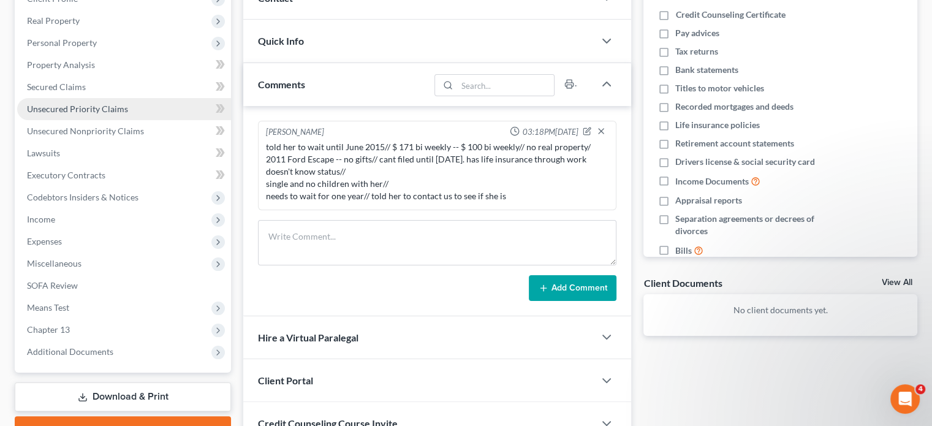
click at [579, 171] on div "told her to wait until June 2015// $ 171 bi weekly -- $ 100 bi weekly// no real…" at bounding box center [437, 171] width 342 height 61
click at [508, 109] on div "[PERSON_NAME] 03:18PM[DATE] told her to wait until June 2015// $ 171 bi weekly …" at bounding box center [437, 211] width 388 height 210
click at [102, 217] on ul "Case Dashboard Payments Invoices Payments Payments Credit Report Client Profile" at bounding box center [124, 153] width 214 height 419
click at [104, 382] on link "Download & Print" at bounding box center [123, 396] width 216 height 29
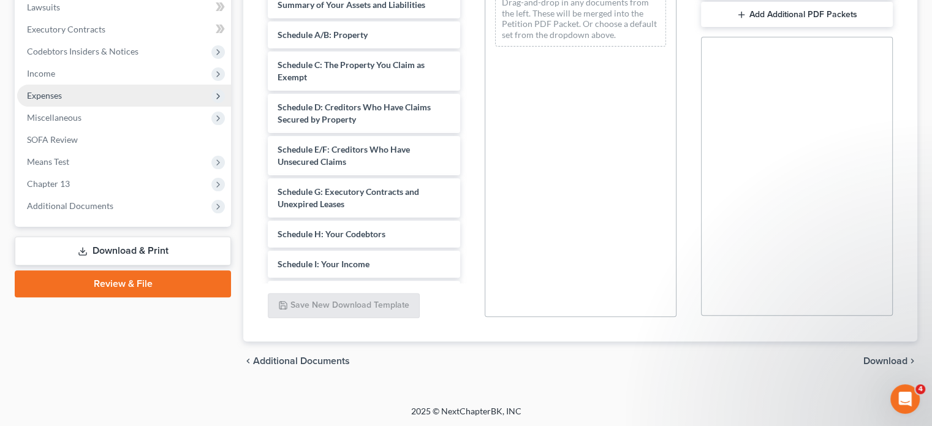
scroll to position [85, 0]
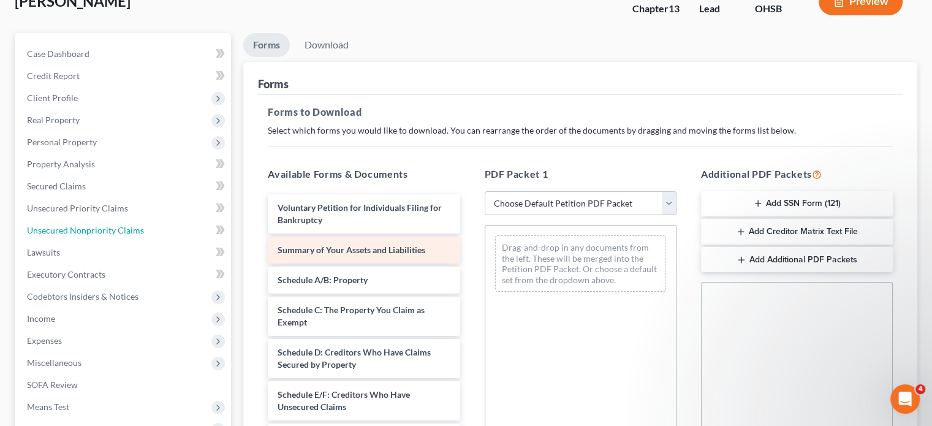
drag, startPoint x: 67, startPoint y: 228, endPoint x: 338, endPoint y: 244, distance: 271.2
click at [67, 228] on span "Unsecured Nonpriority Claims" at bounding box center [85, 230] width 117 height 10
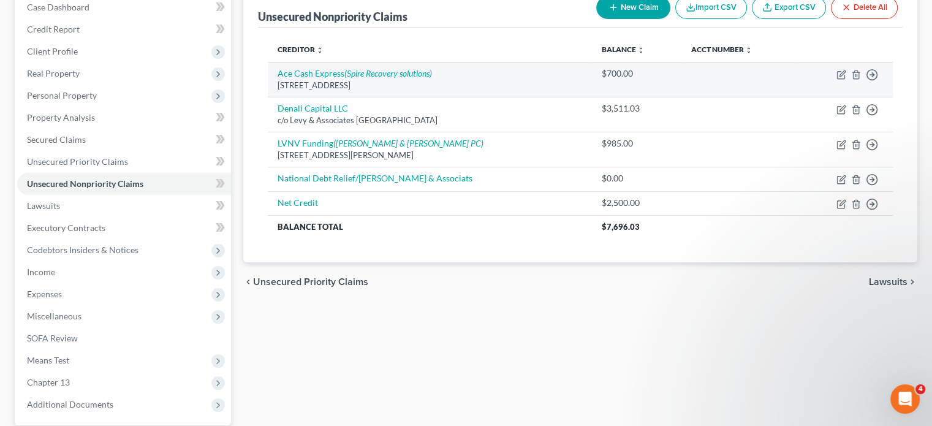
scroll to position [124, 0]
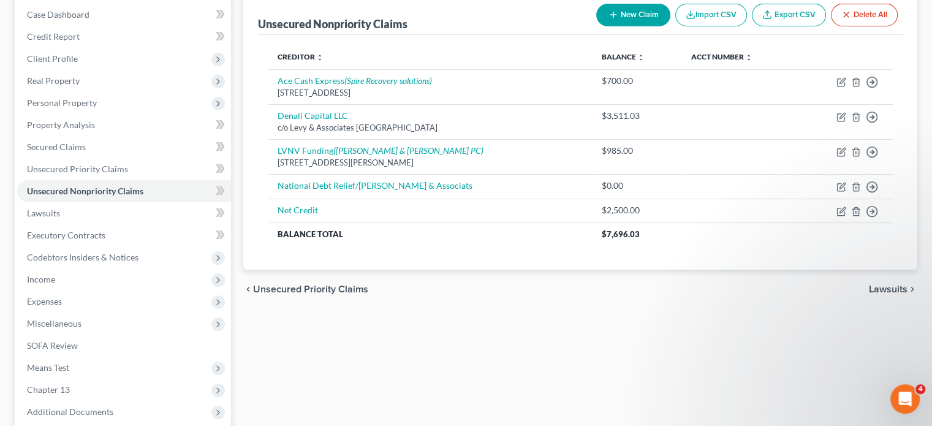
click at [620, 20] on button "New Claim" at bounding box center [633, 15] width 74 height 23
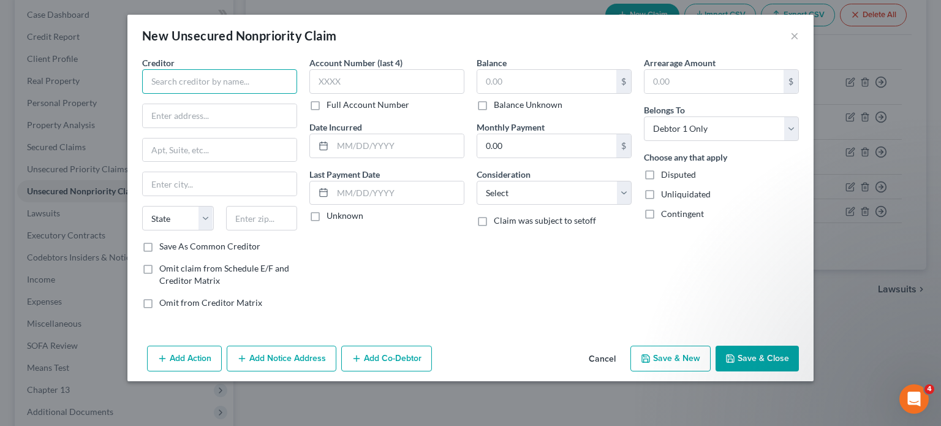
click at [196, 83] on input "text" at bounding box center [219, 81] width 155 height 25
drag, startPoint x: 515, startPoint y: 197, endPoint x: 511, endPoint y: 184, distance: 14.0
click at [513, 197] on select "Select Cable / Satellite Services Collection Agency Credit Card Debt Debt Couns…" at bounding box center [554, 193] width 155 height 25
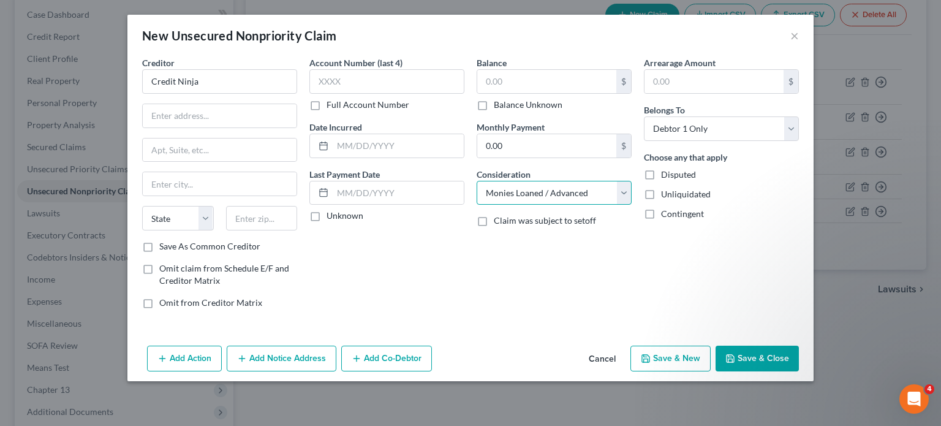
click at [477, 181] on select "Select Cable / Satellite Services Collection Agency Credit Card Debt Debt Couns…" at bounding box center [554, 193] width 155 height 25
drag, startPoint x: 739, startPoint y: 351, endPoint x: 769, endPoint y: 295, distance: 63.8
click at [739, 350] on button "Save & Close" at bounding box center [756, 358] width 83 height 26
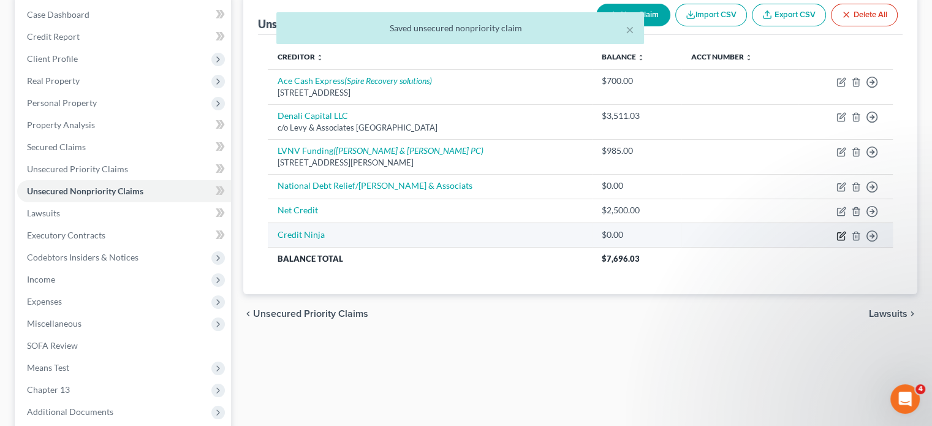
click at [836, 231] on icon "button" at bounding box center [841, 236] width 10 height 10
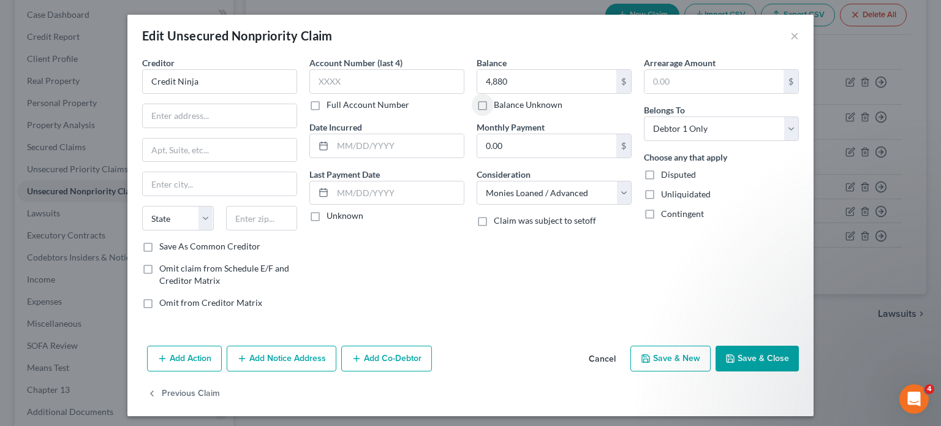
click at [636, 361] on button "Save & New" at bounding box center [670, 358] width 80 height 26
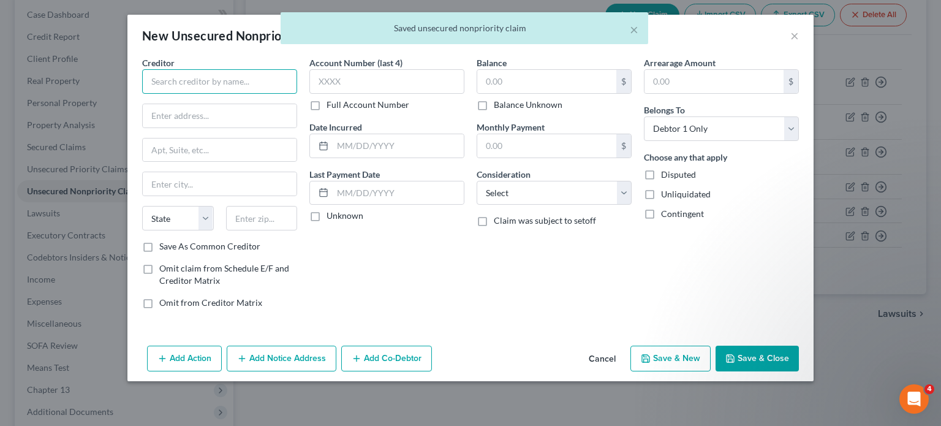
click at [168, 87] on input "text" at bounding box center [219, 81] width 155 height 25
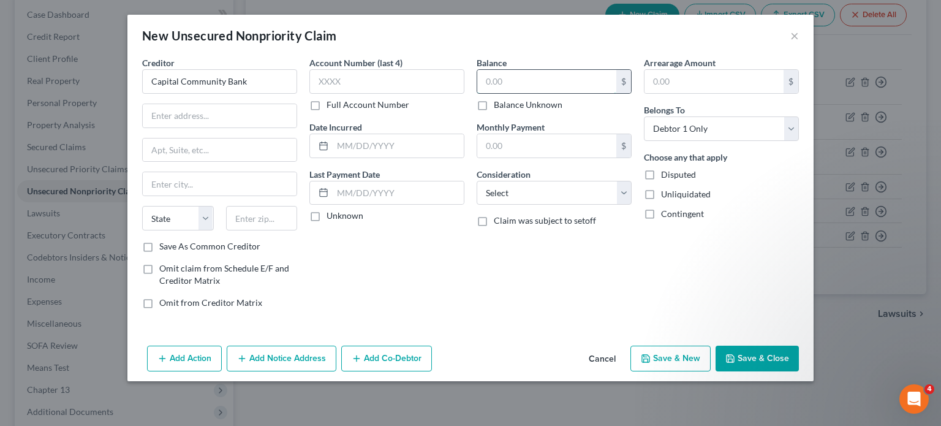
click at [495, 82] on input "text" at bounding box center [546, 81] width 139 height 23
drag, startPoint x: 738, startPoint y: 358, endPoint x: 674, endPoint y: 152, distance: 216.2
click at [737, 357] on button "Save & Close" at bounding box center [756, 358] width 83 height 26
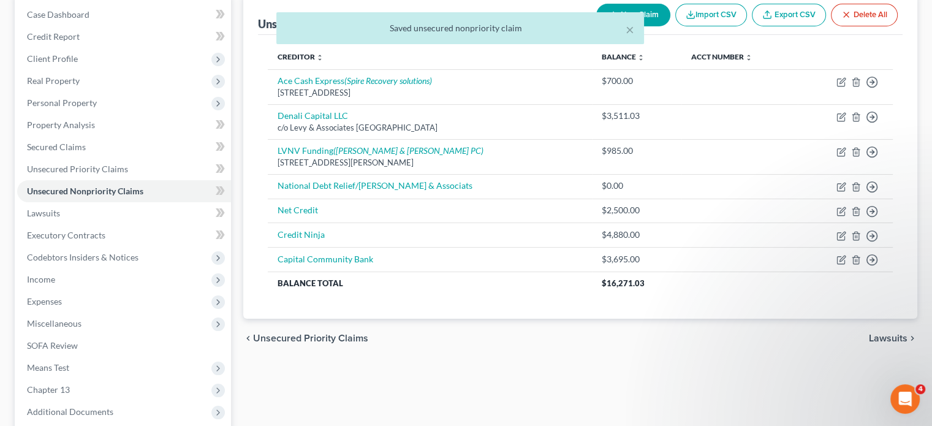
click at [657, 14] on div "× Saved unsecured nonpriority claim" at bounding box center [460, 31] width 932 height 38
click at [655, 12] on div "× Saved unsecured nonpriority claim" at bounding box center [460, 31] width 932 height 38
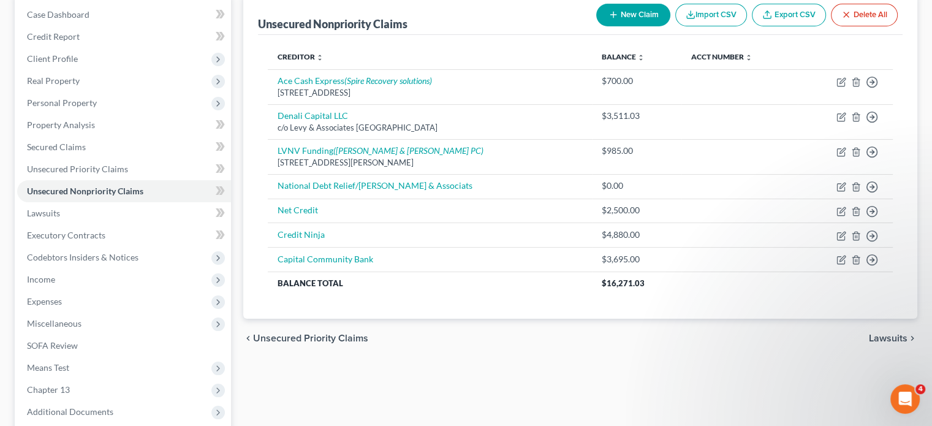
click at [631, 18] on button "New Claim" at bounding box center [633, 15] width 74 height 23
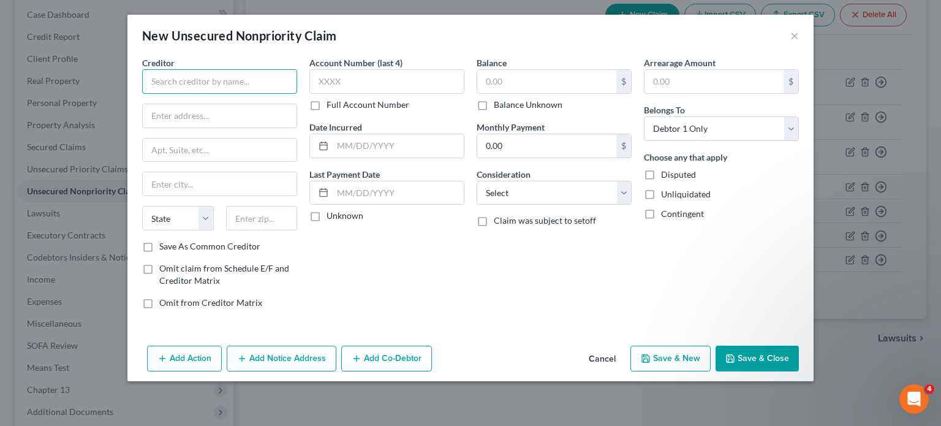
click at [192, 85] on input "text" at bounding box center [219, 81] width 155 height 25
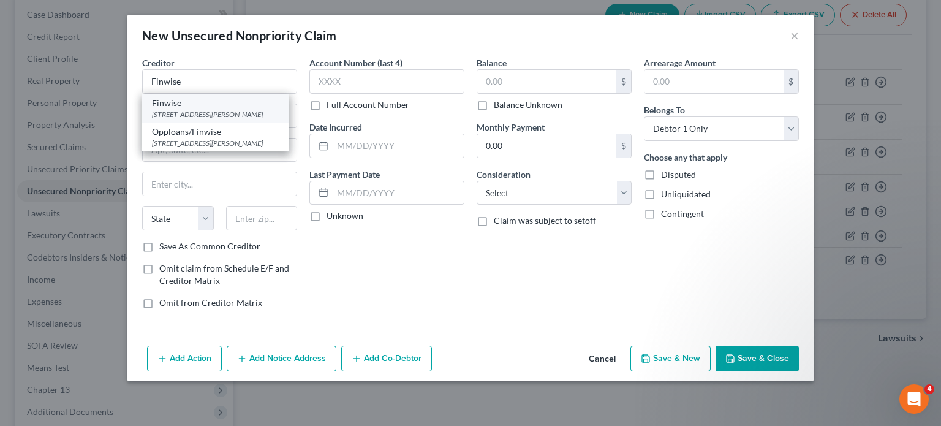
click at [168, 115] on div "[STREET_ADDRESS][PERSON_NAME]" at bounding box center [215, 114] width 127 height 10
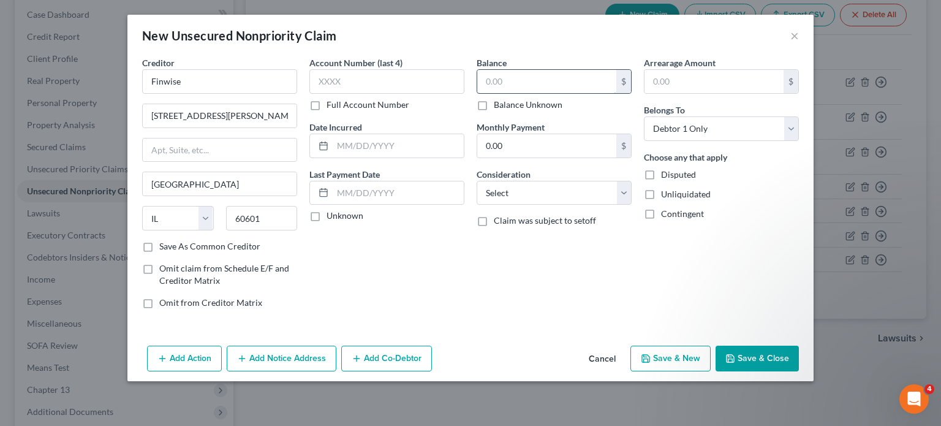
click at [505, 85] on input "text" at bounding box center [546, 81] width 139 height 23
drag, startPoint x: 526, startPoint y: 192, endPoint x: 527, endPoint y: 181, distance: 11.7
click at [526, 192] on select "Select Cable / Satellite Services Collection Agency Credit Card Debt Debt Couns…" at bounding box center [554, 193] width 155 height 25
click at [477, 181] on select "Select Cable / Satellite Services Collection Agency Credit Card Debt Debt Couns…" at bounding box center [554, 193] width 155 height 25
drag, startPoint x: 504, startPoint y: 190, endPoint x: 505, endPoint y: 181, distance: 9.9
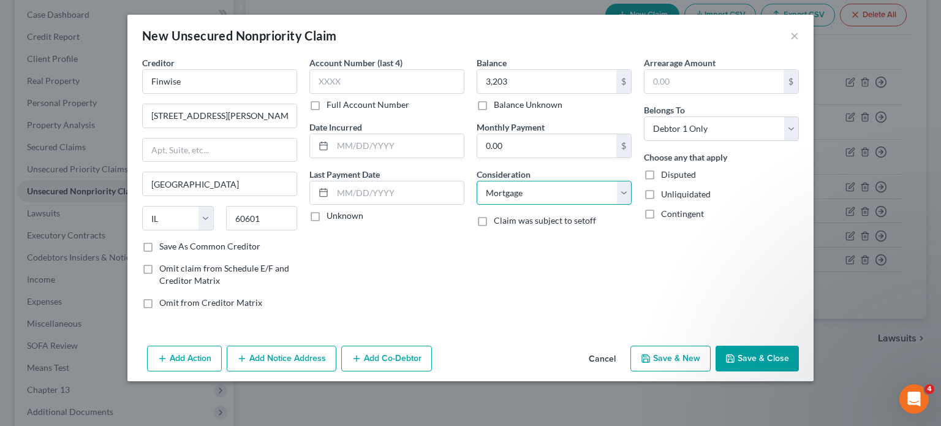
click at [504, 190] on select "Select Cable / Satellite Services Collection Agency Credit Card Debt Debt Couns…" at bounding box center [554, 193] width 155 height 25
click at [477, 181] on select "Select Cable / Satellite Services Collection Agency Credit Card Debt Debt Couns…" at bounding box center [554, 193] width 155 height 25
click at [749, 357] on button "Save & Close" at bounding box center [756, 358] width 83 height 26
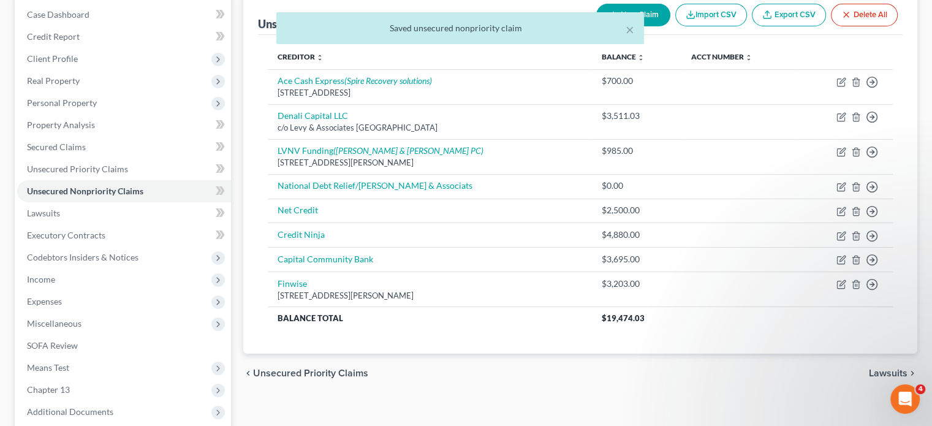
click at [652, 15] on div "× Saved unsecured nonpriority claim" at bounding box center [460, 31] width 932 height 38
click at [628, 30] on button "×" at bounding box center [629, 29] width 9 height 15
click at [649, 10] on button "New Claim" at bounding box center [633, 15] width 74 height 23
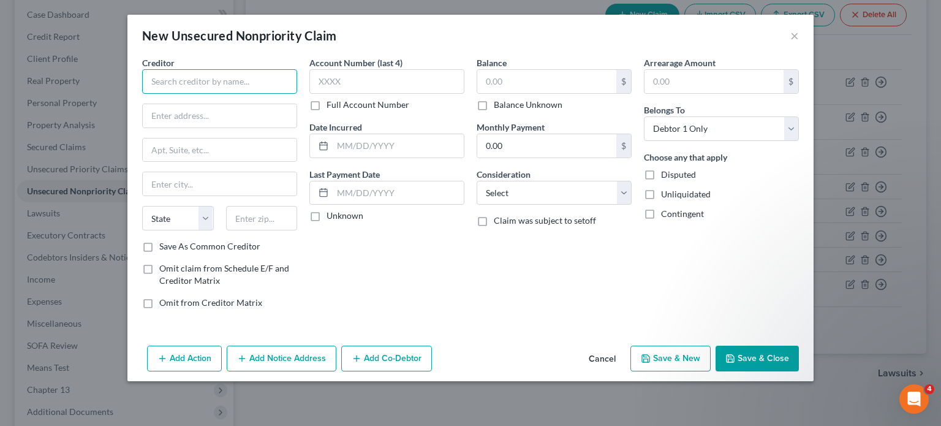
click at [196, 89] on input "text" at bounding box center [219, 81] width 155 height 25
click at [495, 83] on input "text" at bounding box center [546, 81] width 139 height 23
click at [755, 351] on button "Save & Close" at bounding box center [756, 358] width 83 height 26
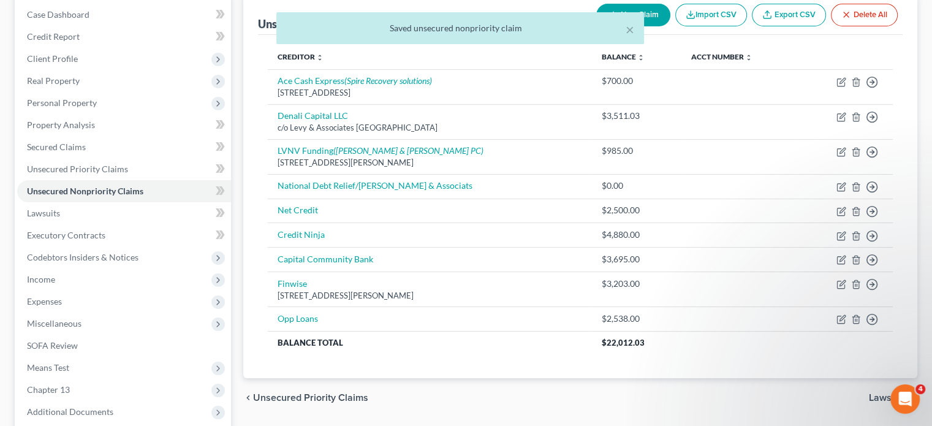
drag, startPoint x: 652, startPoint y: 15, endPoint x: 635, endPoint y: 30, distance: 22.6
click at [652, 15] on div "× Saved unsecured nonpriority claim" at bounding box center [460, 31] width 932 height 38
click at [631, 28] on button "×" at bounding box center [629, 29] width 9 height 15
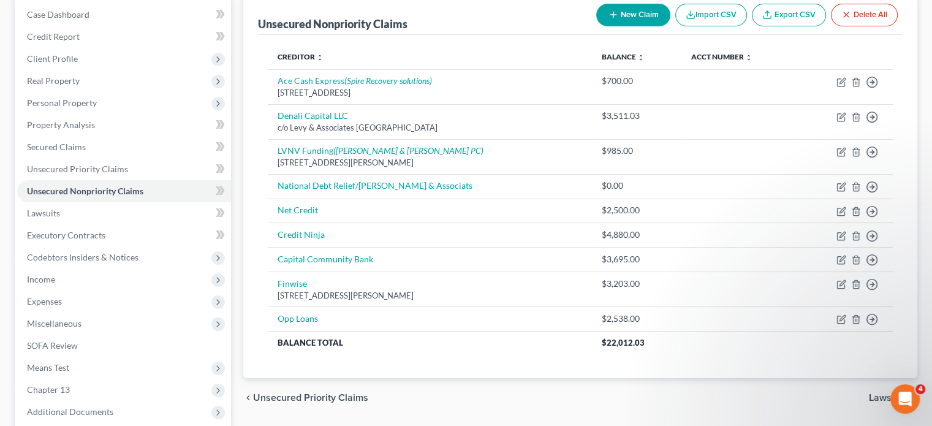
click at [651, 13] on button "New Claim" at bounding box center [633, 15] width 74 height 23
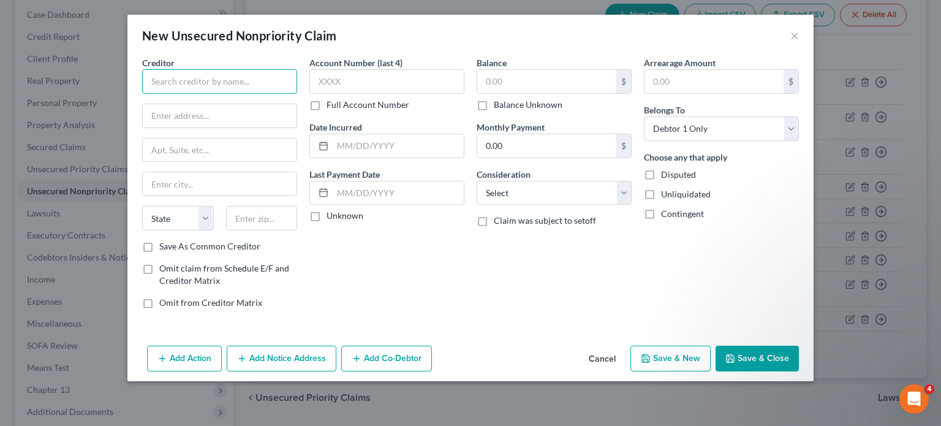
drag, startPoint x: 248, startPoint y: 89, endPoint x: 243, endPoint y: 79, distance: 11.2
click at [247, 89] on input "text" at bounding box center [219, 81] width 155 height 25
click at [516, 78] on input "text" at bounding box center [546, 81] width 139 height 23
click at [639, 353] on button "Save & New" at bounding box center [670, 358] width 80 height 26
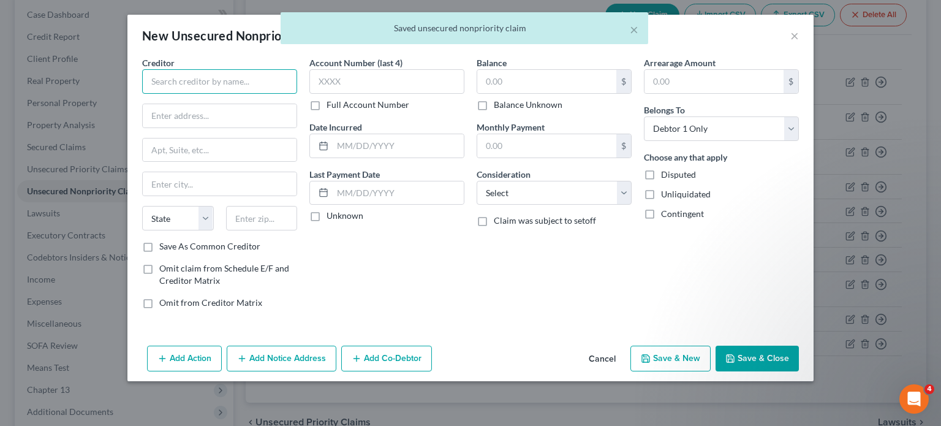
click at [160, 85] on input "text" at bounding box center [219, 81] width 155 height 25
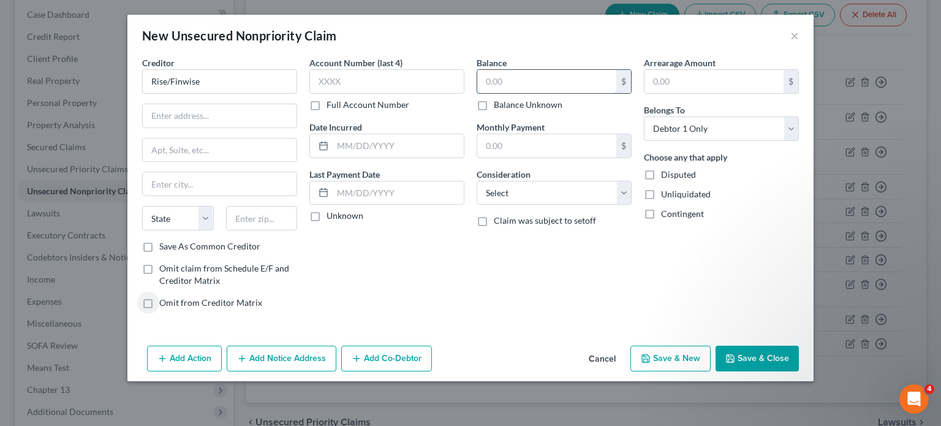
click at [499, 75] on input "text" at bounding box center [546, 81] width 139 height 23
drag, startPoint x: 522, startPoint y: 190, endPoint x: 497, endPoint y: 181, distance: 26.2
click at [514, 190] on select "Select Cable / Satellite Services Collection Agency Credit Card Debt Debt Couns…" at bounding box center [554, 193] width 155 height 25
click at [477, 181] on select "Select Cable / Satellite Services Collection Agency Credit Card Debt Debt Couns…" at bounding box center [554, 193] width 155 height 25
click at [649, 358] on icon "button" at bounding box center [645, 358] width 7 height 7
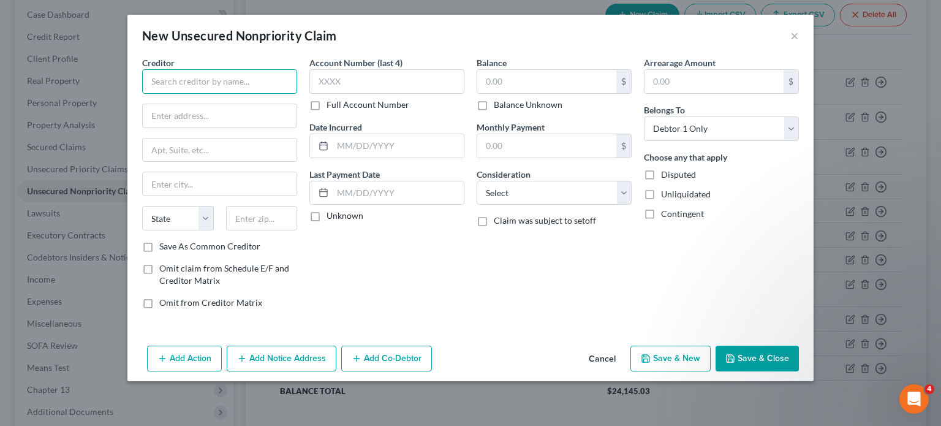
click at [162, 86] on input "text" at bounding box center [219, 81] width 155 height 25
drag, startPoint x: 506, startPoint y: 85, endPoint x: 499, endPoint y: 81, distance: 7.4
click at [505, 82] on input "text" at bounding box center [546, 81] width 139 height 23
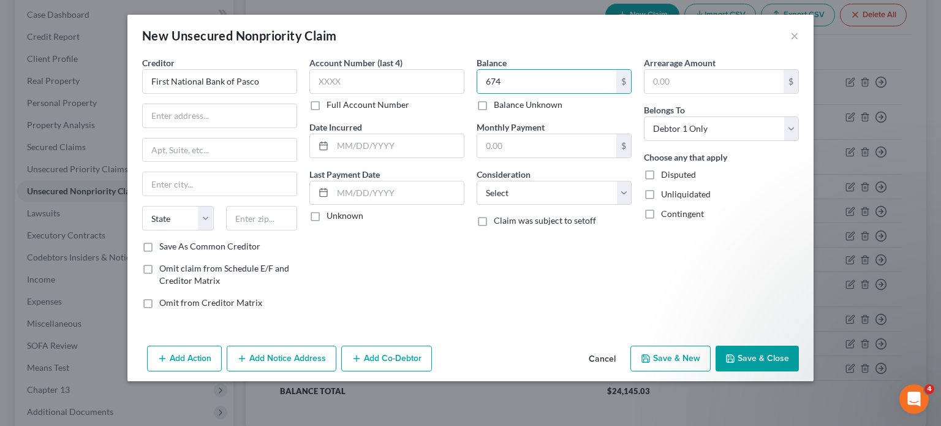
click at [654, 352] on button "Save & New" at bounding box center [670, 358] width 80 height 26
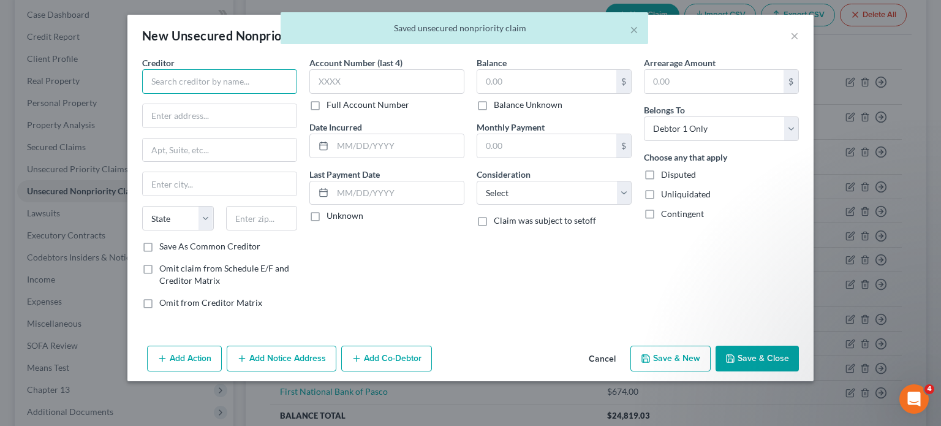
click at [168, 85] on input "text" at bounding box center [219, 81] width 155 height 25
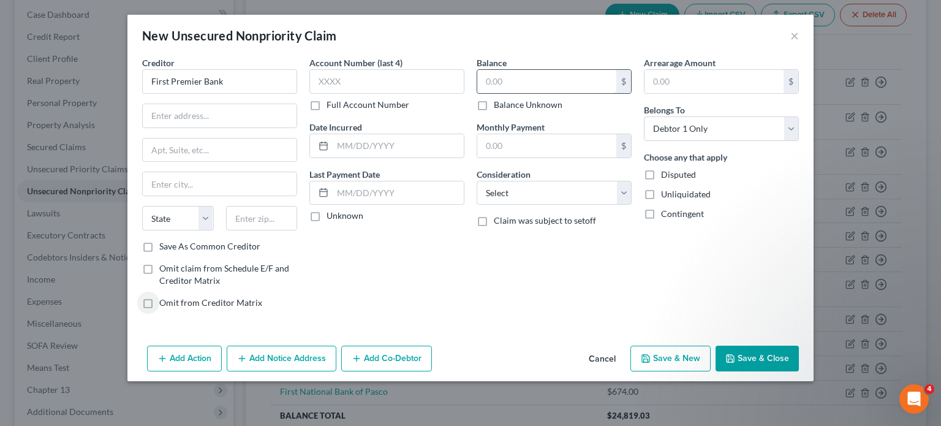
click at [497, 75] on input "text" at bounding box center [546, 81] width 139 height 23
click at [679, 355] on button "Save & New" at bounding box center [670, 358] width 80 height 26
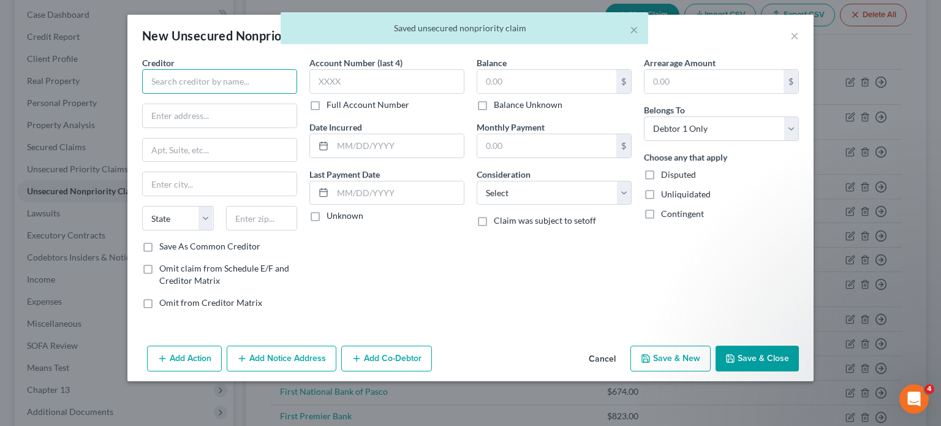
drag, startPoint x: 167, startPoint y: 85, endPoint x: 307, endPoint y: 146, distance: 153.6
click at [154, 97] on div "Creditor * State [US_STATE] AK AR AZ CA CO [GEOGRAPHIC_DATA] DE DC [GEOGRAPHIC_…" at bounding box center [219, 148] width 155 height 184
drag, startPoint x: 546, startPoint y: 188, endPoint x: 542, endPoint y: 181, distance: 8.2
click at [546, 187] on select "Select Cable / Satellite Services Collection Agency Credit Card Debt Debt Couns…" at bounding box center [554, 193] width 155 height 25
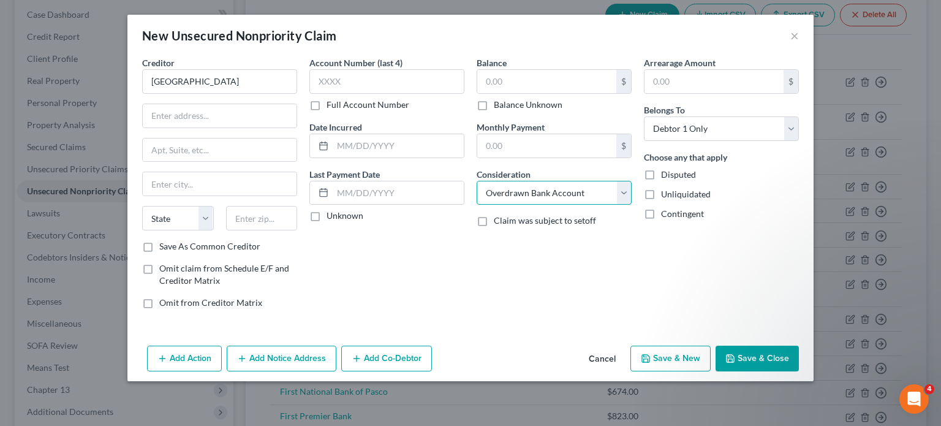
click at [477, 181] on select "Select Cable / Satellite Services Collection Agency Credit Card Debt Debt Couns…" at bounding box center [554, 193] width 155 height 25
click at [505, 187] on select "Select Cable / Satellite Services Collection Agency Credit Card Debt Debt Couns…" at bounding box center [554, 193] width 155 height 25
click at [477, 181] on select "Select Cable / Satellite Services Collection Agency Credit Card Debt Debt Couns…" at bounding box center [554, 193] width 155 height 25
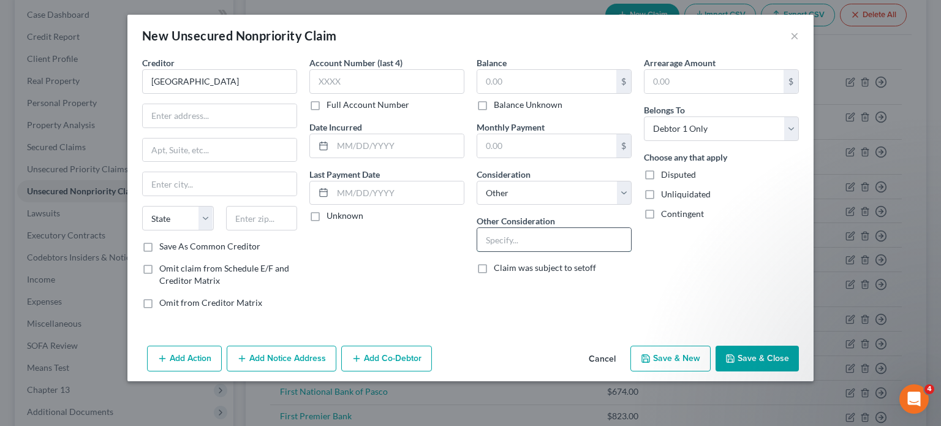
click at [496, 236] on input "text" at bounding box center [554, 239] width 154 height 23
drag, startPoint x: 366, startPoint y: 138, endPoint x: 369, endPoint y: 129, distance: 9.5
click at [366, 138] on input "text" at bounding box center [398, 145] width 131 height 23
click at [510, 88] on input "text" at bounding box center [546, 81] width 139 height 23
click at [522, 83] on input "1,000" at bounding box center [546, 81] width 139 height 23
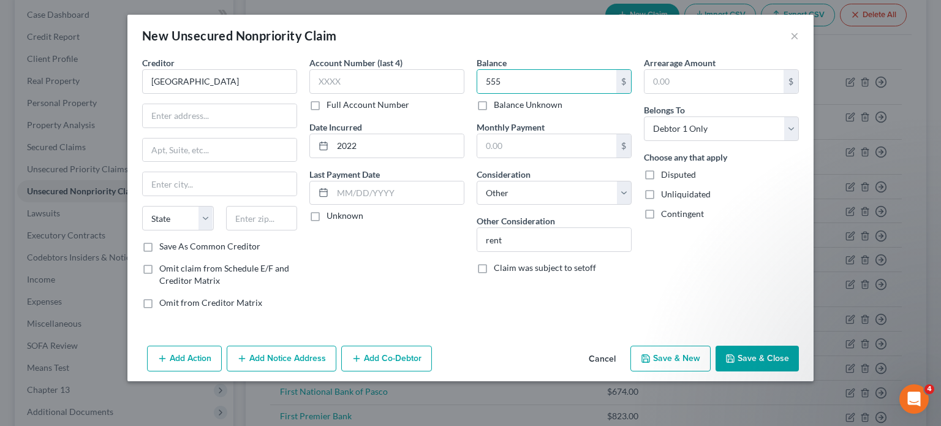
click at [656, 350] on button "Save & New" at bounding box center [670, 358] width 80 height 26
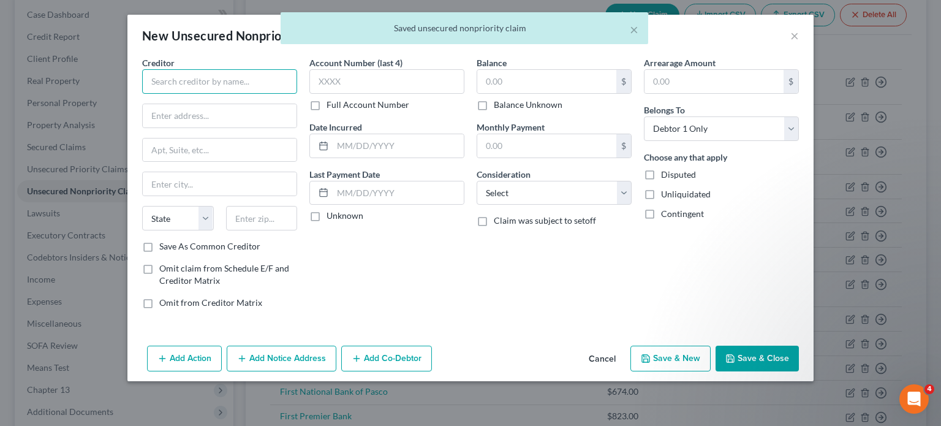
click at [156, 81] on input "text" at bounding box center [219, 81] width 155 height 25
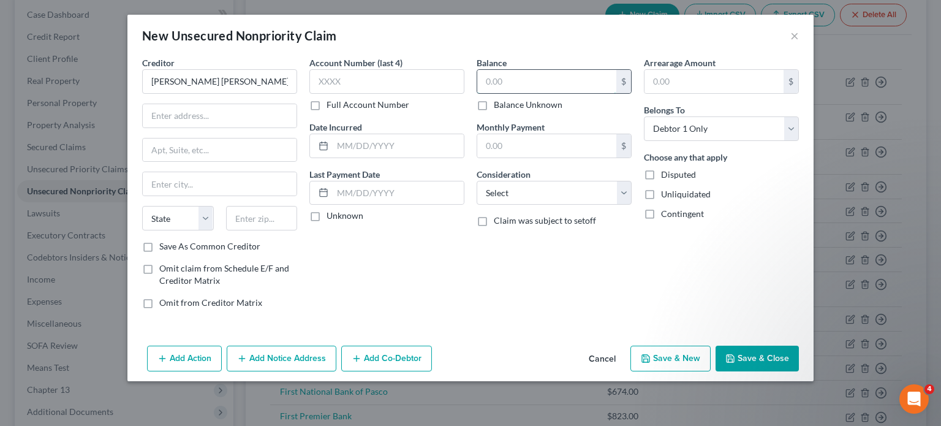
click at [505, 83] on input "text" at bounding box center [546, 81] width 139 height 23
click at [513, 188] on select "Select Cable / Satellite Services Collection Agency Credit Card Debt Debt Couns…" at bounding box center [554, 193] width 155 height 25
click at [477, 181] on select "Select Cable / Satellite Services Collection Agency Credit Card Debt Debt Couns…" at bounding box center [554, 193] width 155 height 25
click at [685, 355] on button "Save & New" at bounding box center [670, 358] width 80 height 26
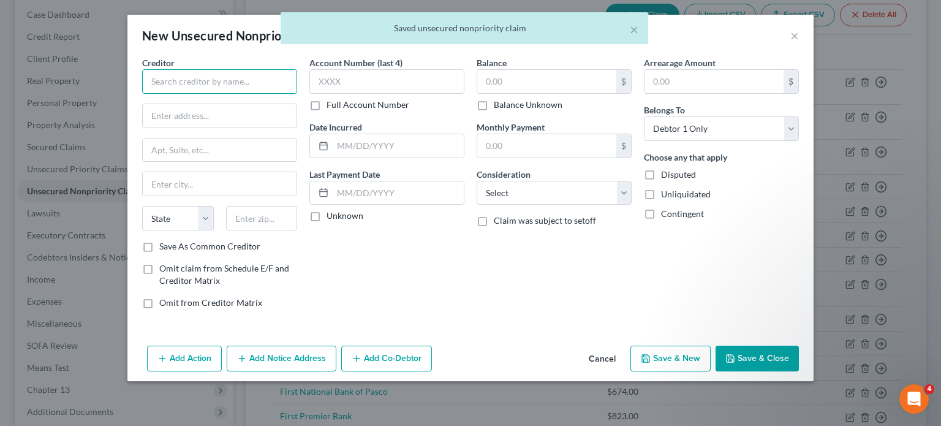
click at [208, 78] on input "text" at bounding box center [219, 81] width 155 height 25
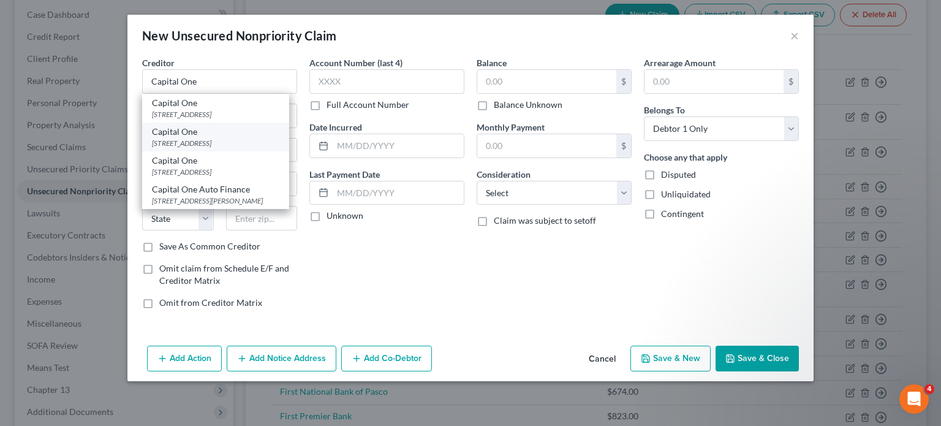
click at [167, 127] on div "Capital One" at bounding box center [215, 132] width 127 height 12
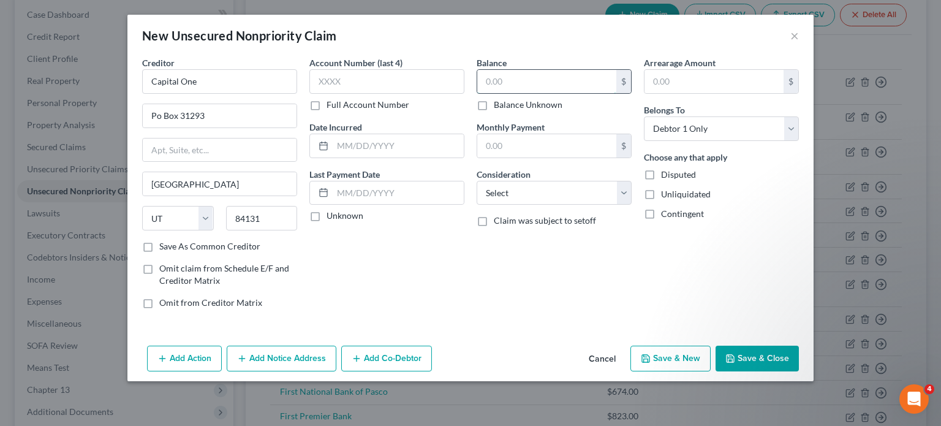
drag, startPoint x: 507, startPoint y: 83, endPoint x: 496, endPoint y: 88, distance: 11.8
click at [497, 88] on input "text" at bounding box center [546, 81] width 139 height 23
click at [511, 183] on select "Select Cable / Satellite Services Collection Agency Credit Card Debt Debt Couns…" at bounding box center [554, 193] width 155 height 25
click at [477, 181] on select "Select Cable / Satellite Services Collection Agency Credit Card Debt Debt Couns…" at bounding box center [554, 193] width 155 height 25
click at [673, 352] on button "Save & New" at bounding box center [670, 358] width 80 height 26
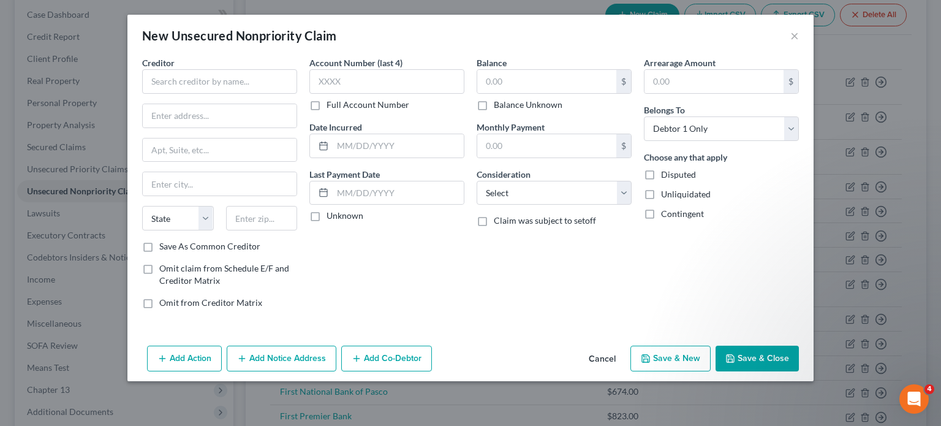
click at [759, 350] on button "Save & Close" at bounding box center [756, 358] width 83 height 26
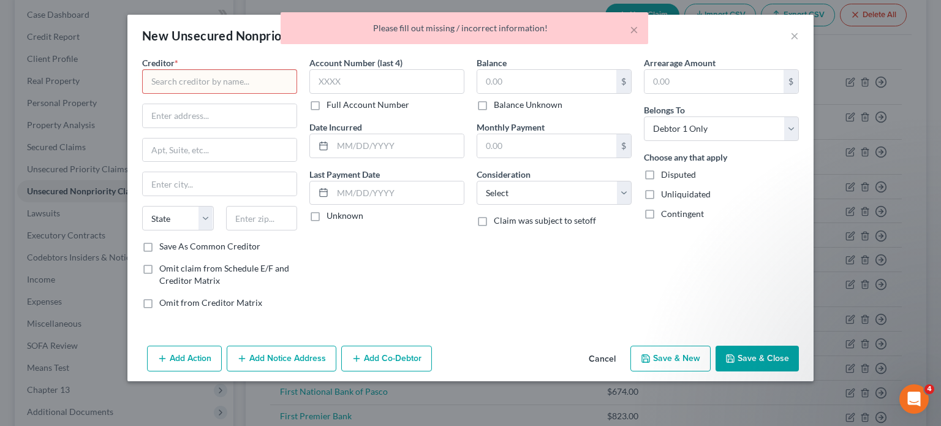
drag, startPoint x: 796, startPoint y: 39, endPoint x: 629, endPoint y: 326, distance: 332.4
click at [796, 38] on div "× Please fill out missing / incorrect information!" at bounding box center [464, 31] width 941 height 38
click at [599, 355] on button "Cancel" at bounding box center [602, 359] width 47 height 25
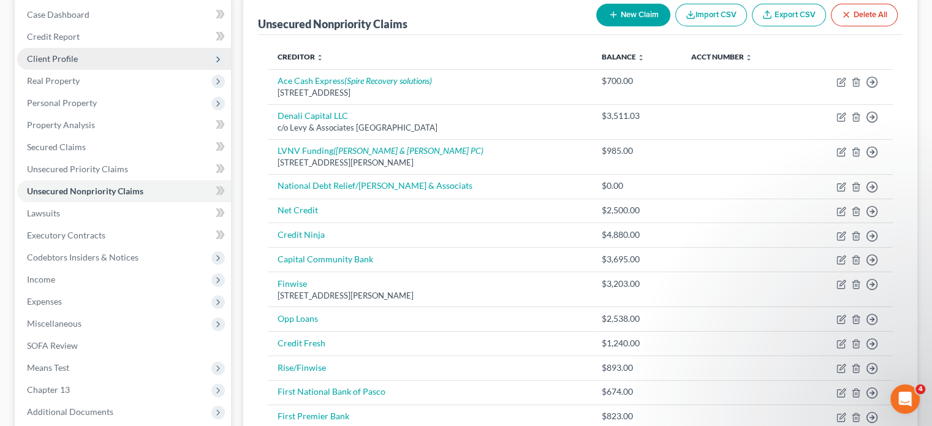
click at [48, 51] on span "Client Profile" at bounding box center [124, 59] width 214 height 22
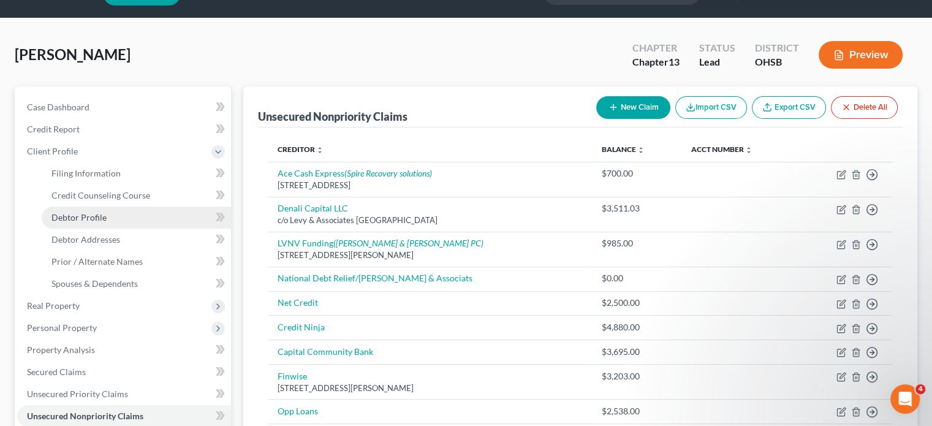
scroll to position [0, 0]
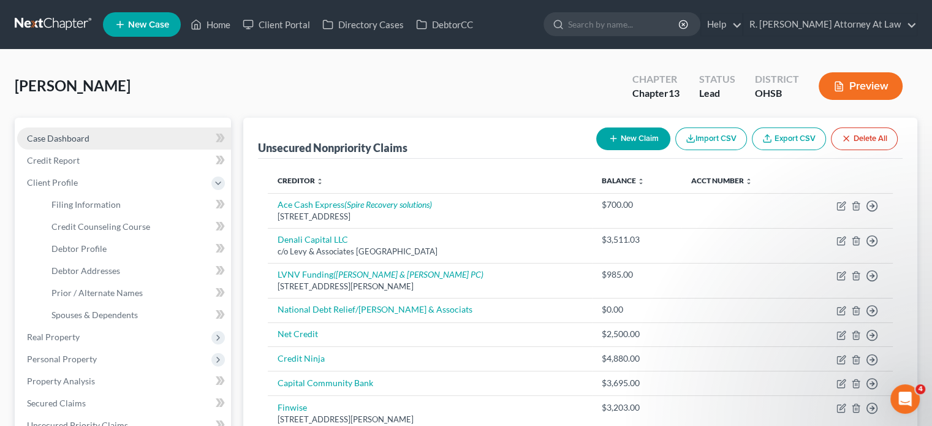
click at [51, 139] on span "Case Dashboard" at bounding box center [58, 138] width 62 height 10
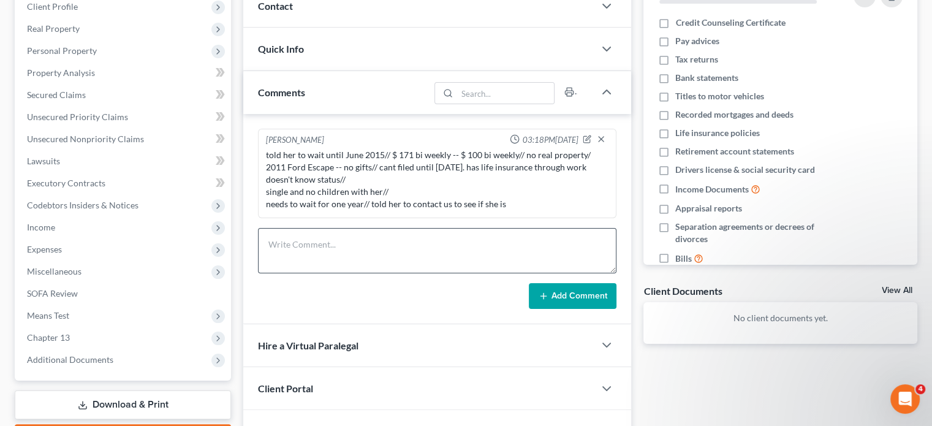
scroll to position [184, 0]
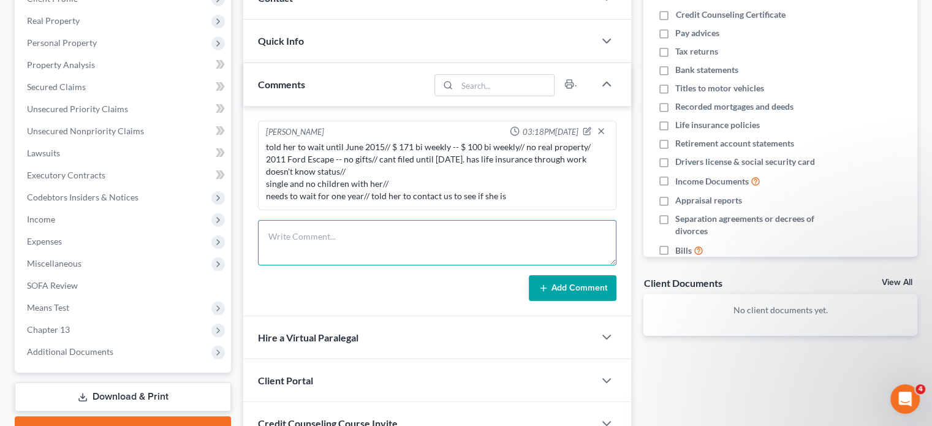
click at [289, 239] on textarea at bounding box center [437, 242] width 358 height 45
click at [364, 239] on textarea "287-60-2210" at bounding box center [437, 242] width 358 height 45
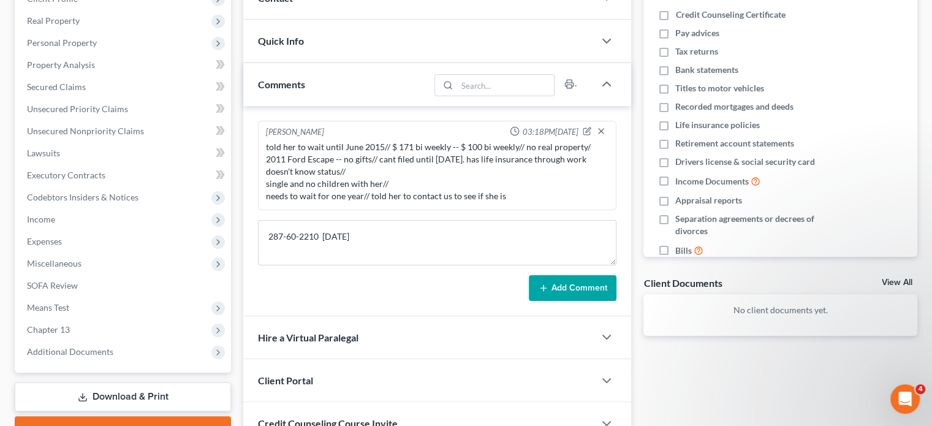
click at [571, 284] on button "Add Comment" at bounding box center [573, 288] width 88 height 26
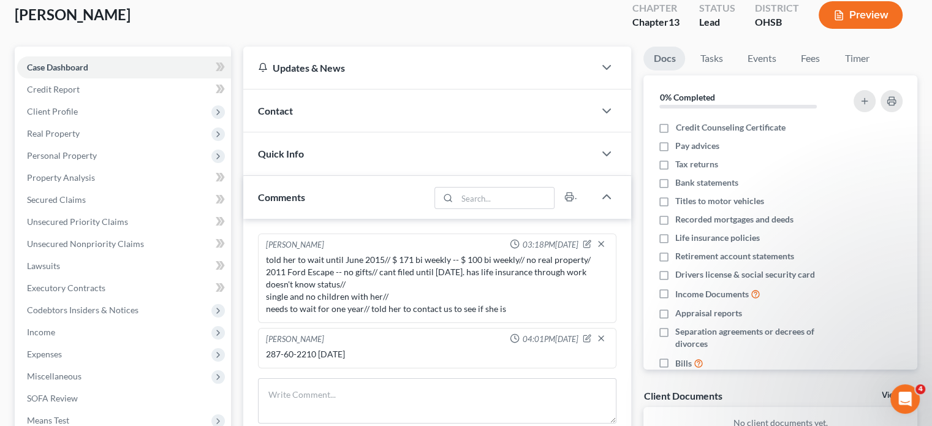
scroll to position [0, 0]
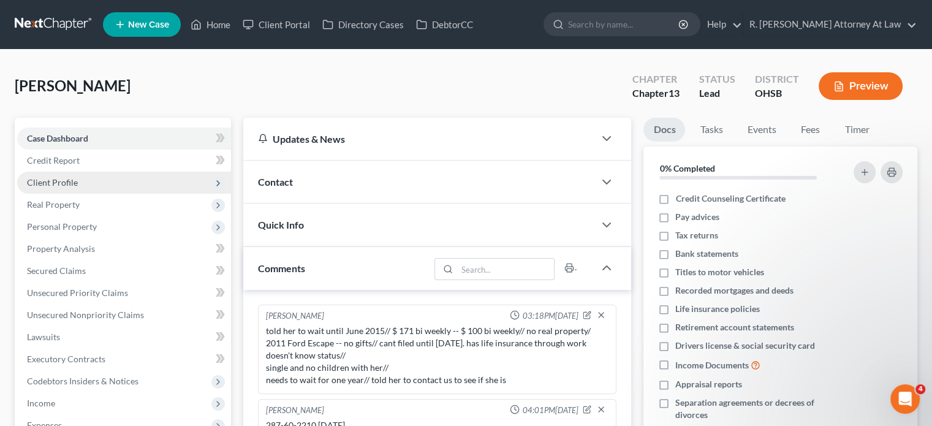
drag, startPoint x: 37, startPoint y: 220, endPoint x: 196, endPoint y: 186, distance: 162.9
click at [37, 220] on span "Personal Property" at bounding box center [124, 227] width 214 height 22
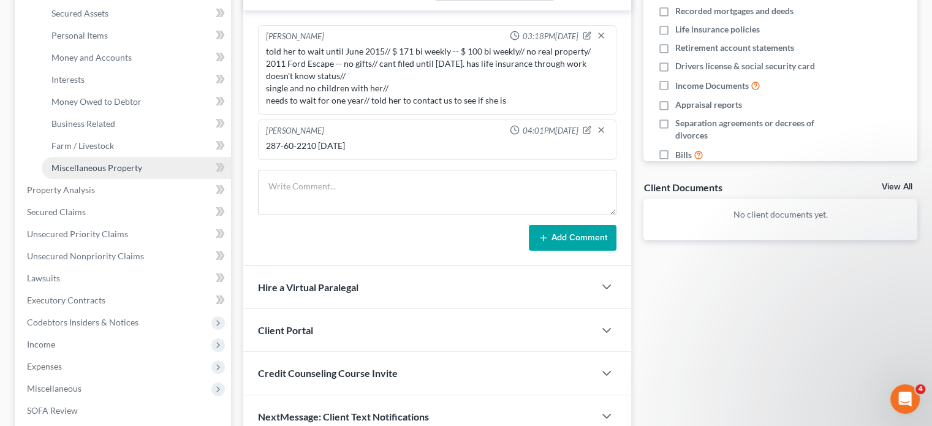
scroll to position [306, 0]
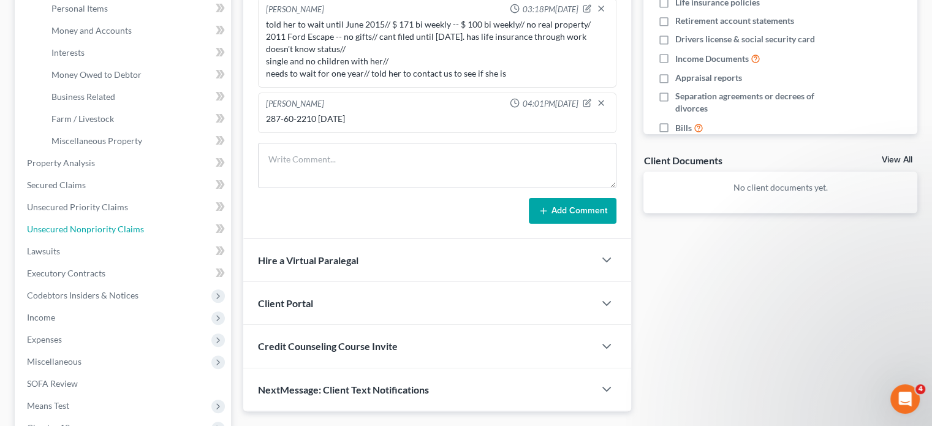
click at [54, 226] on span "Unsecured Nonpriority Claims" at bounding box center [85, 229] width 117 height 10
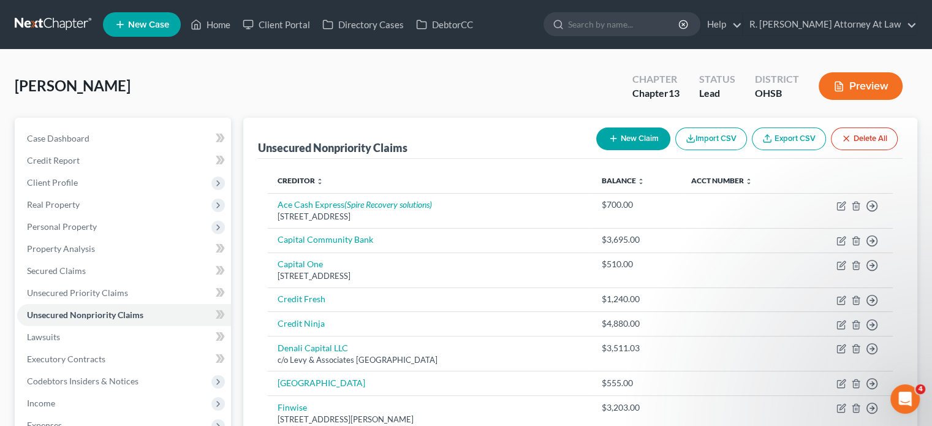
click at [614, 140] on icon "button" at bounding box center [613, 139] width 10 height 10
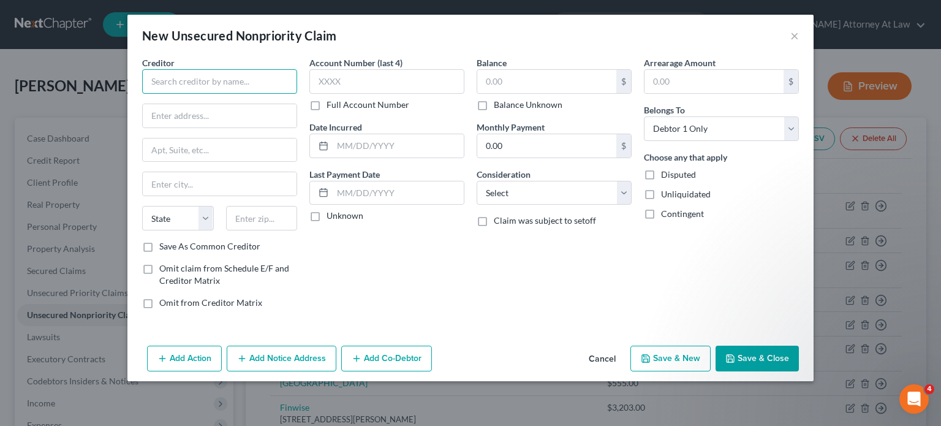
click at [160, 81] on input "text" at bounding box center [219, 81] width 155 height 25
paste input "[STREET_ADDRESS][PERSON_NAME][US_STATE]"
drag, startPoint x: 238, startPoint y: 218, endPoint x: 244, endPoint y: 213, distance: 7.4
click at [238, 217] on input "text" at bounding box center [262, 218] width 72 height 25
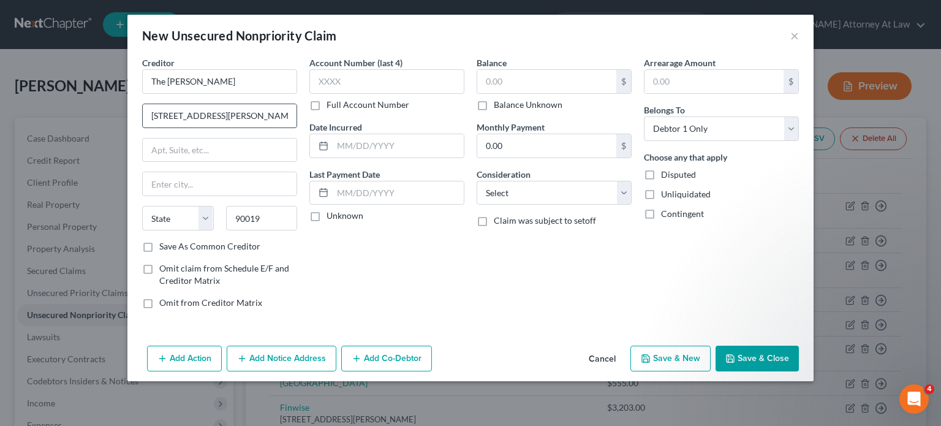
click at [257, 116] on input "[STREET_ADDRESS][PERSON_NAME][US_STATE]" at bounding box center [220, 115] width 154 height 23
drag, startPoint x: 402, startPoint y: 268, endPoint x: 369, endPoint y: 145, distance: 127.6
click at [396, 259] on div "Account Number (last 4) Full Account Number Date Incurred Last Payment Date Unk…" at bounding box center [386, 187] width 167 height 262
click at [368, 145] on input "text" at bounding box center [398, 145] width 131 height 23
click at [500, 75] on input "text" at bounding box center [546, 81] width 139 height 23
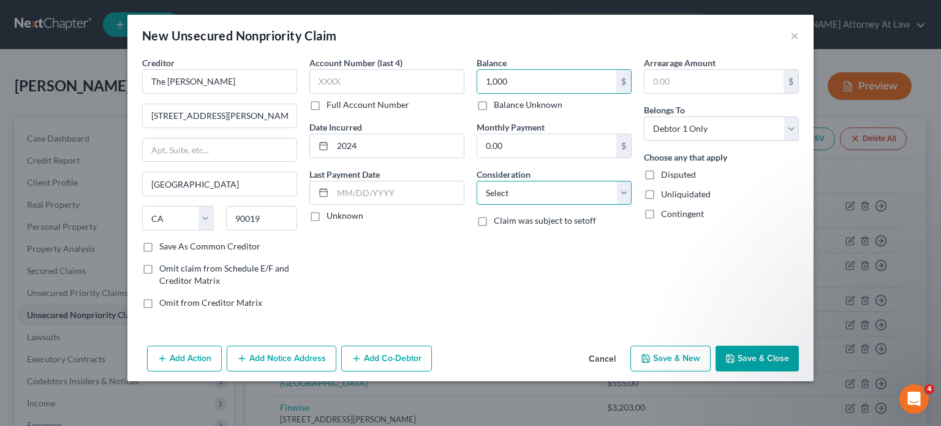
drag, startPoint x: 509, startPoint y: 191, endPoint x: 511, endPoint y: 180, distance: 11.3
click at [509, 191] on select "Select Cable / Satellite Services Collection Agency Credit Card Debt Debt Couns…" at bounding box center [554, 193] width 155 height 25
click at [477, 181] on select "Select Cable / Satellite Services Collection Agency Credit Card Debt Debt Couns…" at bounding box center [554, 193] width 155 height 25
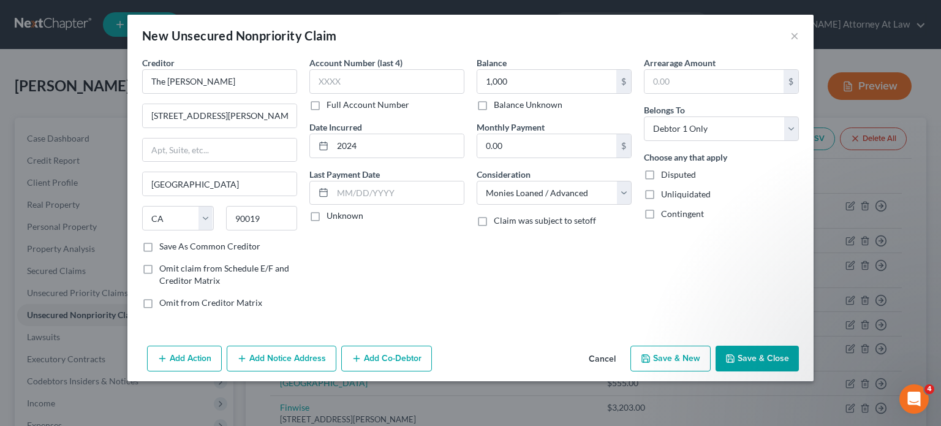
click at [746, 353] on button "Save & Close" at bounding box center [756, 358] width 83 height 26
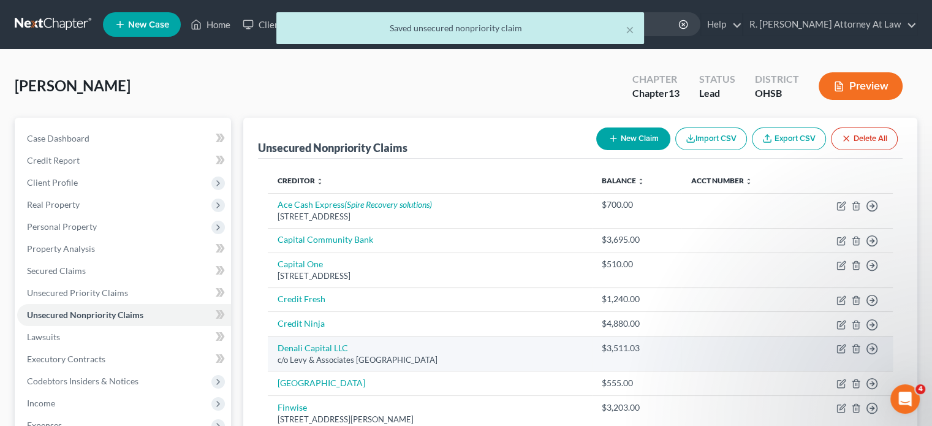
drag, startPoint x: 747, startPoint y: 357, endPoint x: 731, endPoint y: 364, distance: 17.0
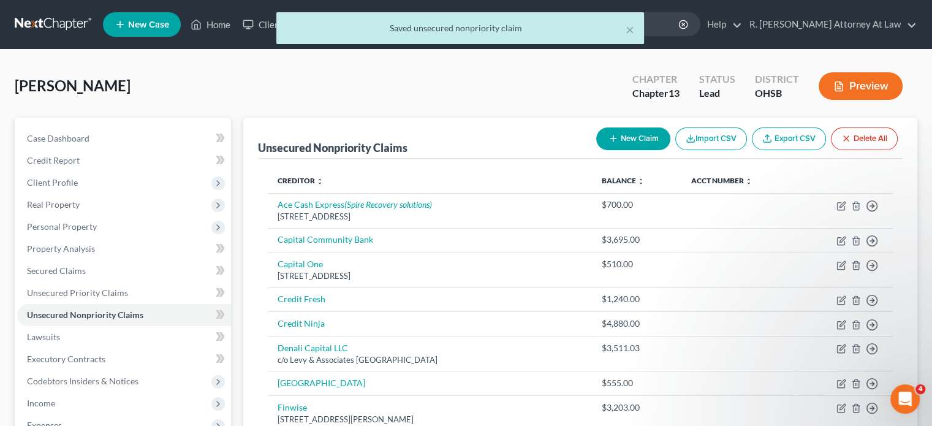
click at [620, 143] on button "New Claim" at bounding box center [633, 138] width 74 height 23
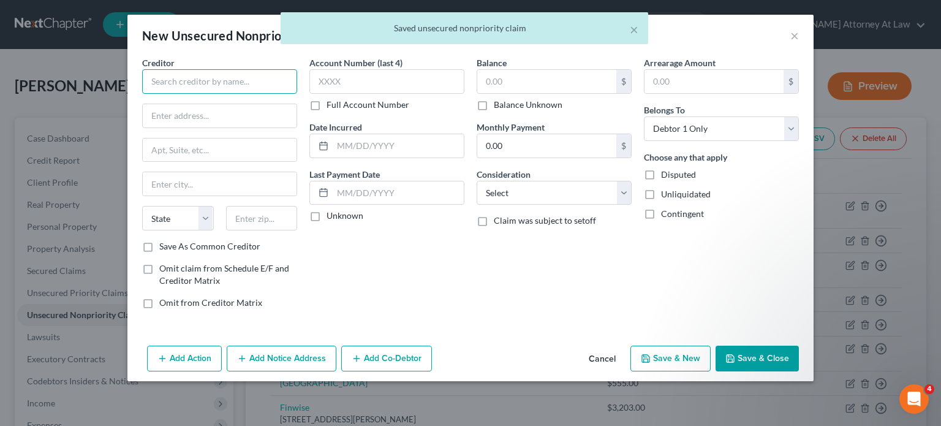
click at [179, 80] on input "text" at bounding box center [219, 81] width 155 height 25
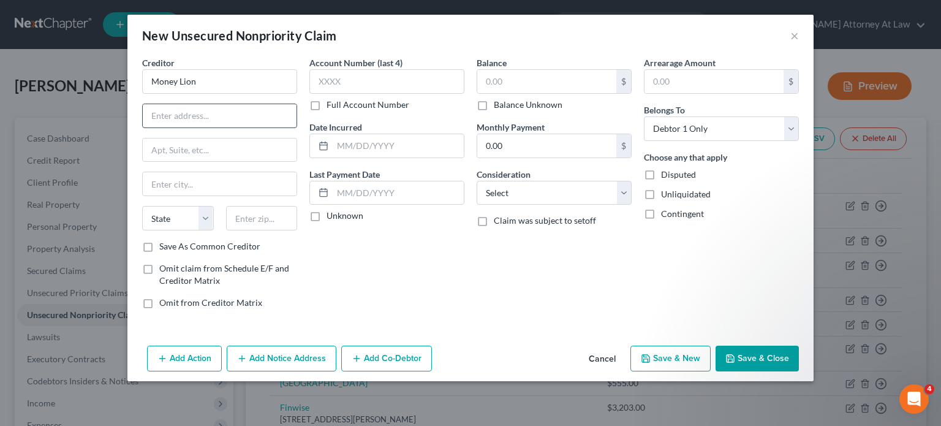
paste input "[STREET_ADDRESS][US_STATE]"
click at [238, 219] on input "text" at bounding box center [262, 218] width 72 height 25
click at [173, 149] on input "text" at bounding box center [220, 149] width 154 height 23
click at [227, 113] on input "[STREET_ADDRESS][US_STATE]" at bounding box center [220, 115] width 154 height 23
click at [339, 143] on input "text" at bounding box center [398, 145] width 131 height 23
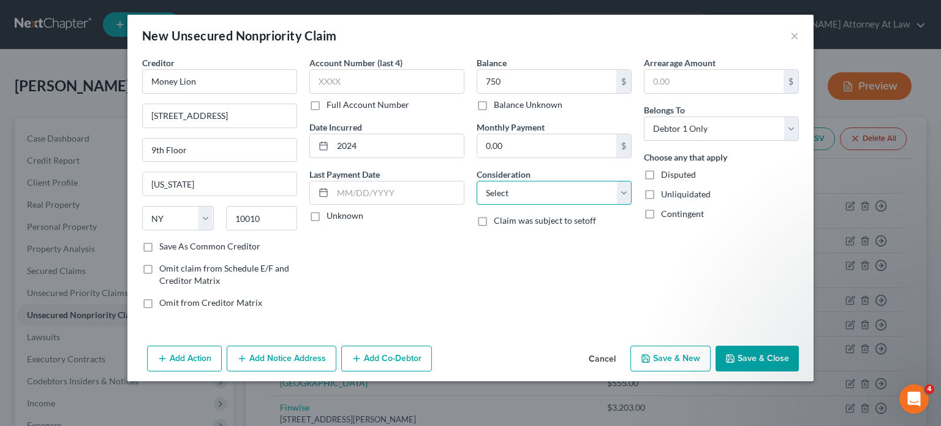
click at [510, 192] on select "Select Cable / Satellite Services Collection Agency Credit Card Debt Debt Couns…" at bounding box center [554, 193] width 155 height 25
click at [477, 181] on select "Select Cable / Satellite Services Collection Agency Credit Card Debt Debt Couns…" at bounding box center [554, 193] width 155 height 25
click at [521, 186] on select "Select Cable / Satellite Services Collection Agency Credit Card Debt Debt Couns…" at bounding box center [554, 193] width 155 height 25
click at [477, 181] on select "Select Cable / Satellite Services Collection Agency Credit Card Debt Debt Couns…" at bounding box center [554, 193] width 155 height 25
drag, startPoint x: 763, startPoint y: 361, endPoint x: 344, endPoint y: 234, distance: 438.3
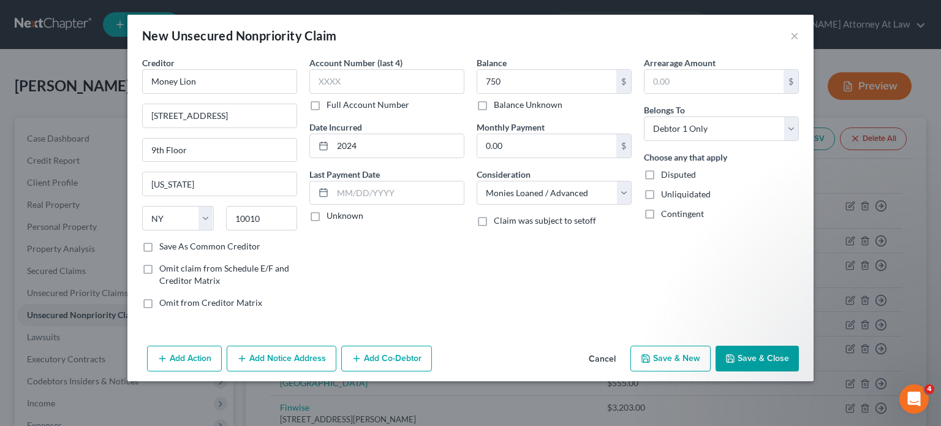
click at [763, 360] on button "Save & Close" at bounding box center [756, 358] width 83 height 26
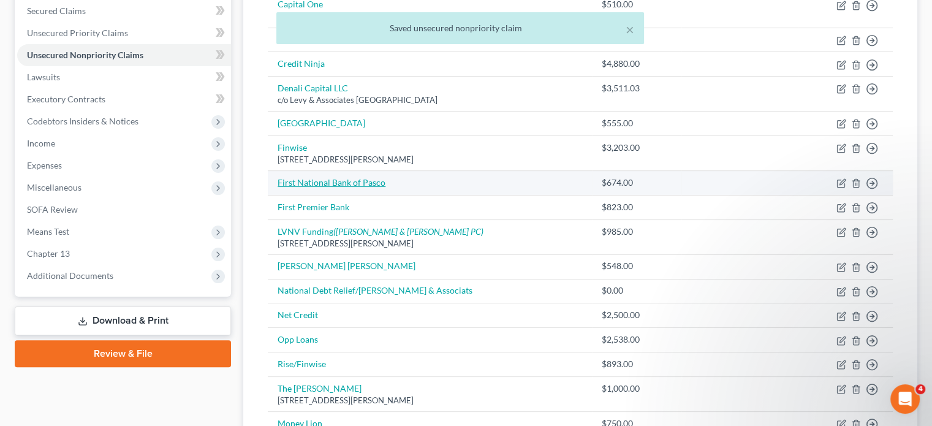
scroll to position [306, 0]
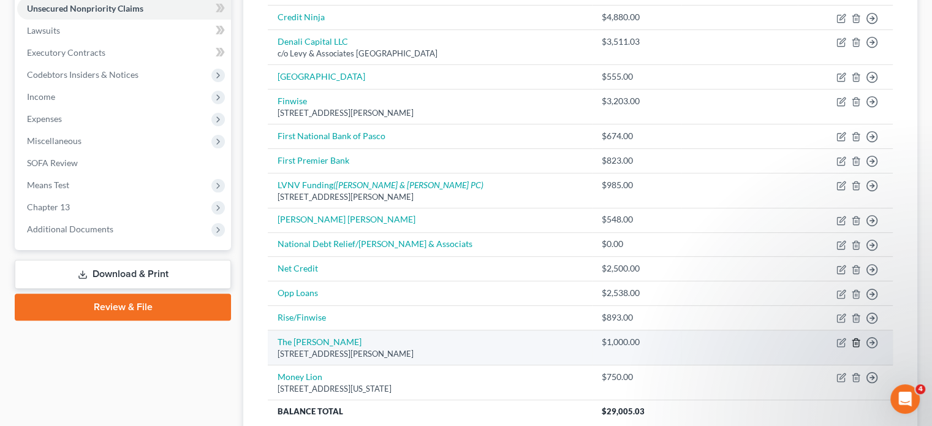
click at [856, 342] on line "button" at bounding box center [856, 343] width 0 height 2
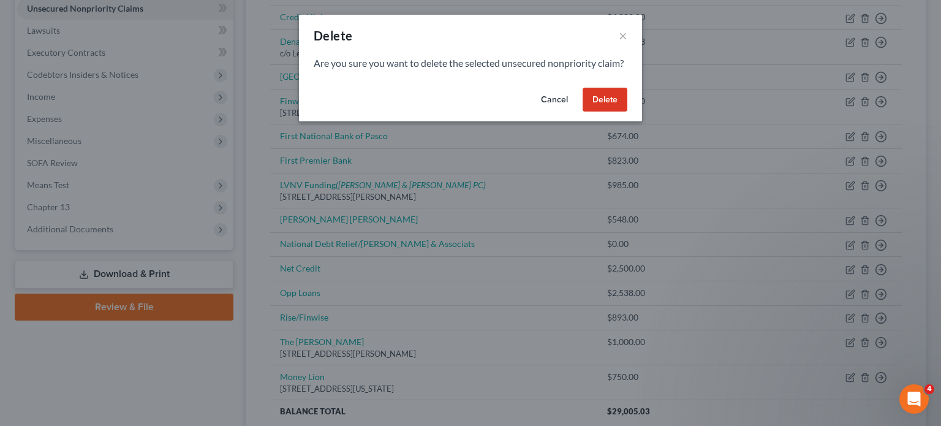
click at [596, 112] on button "Delete" at bounding box center [605, 100] width 45 height 25
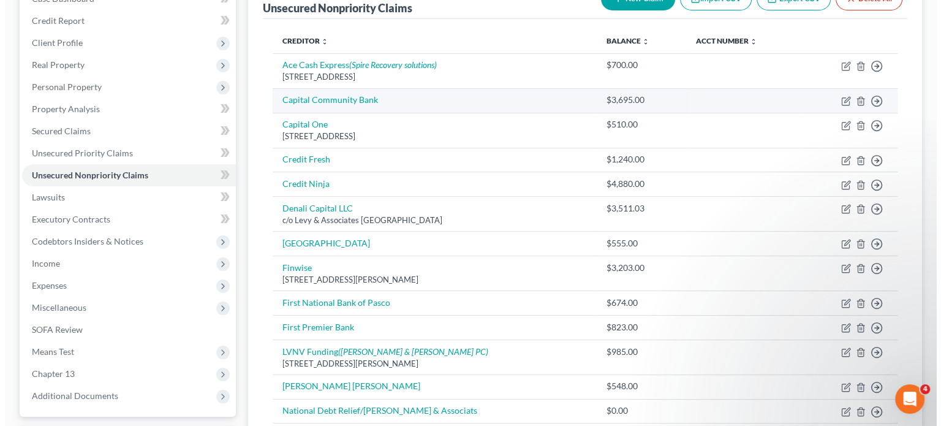
scroll to position [0, 0]
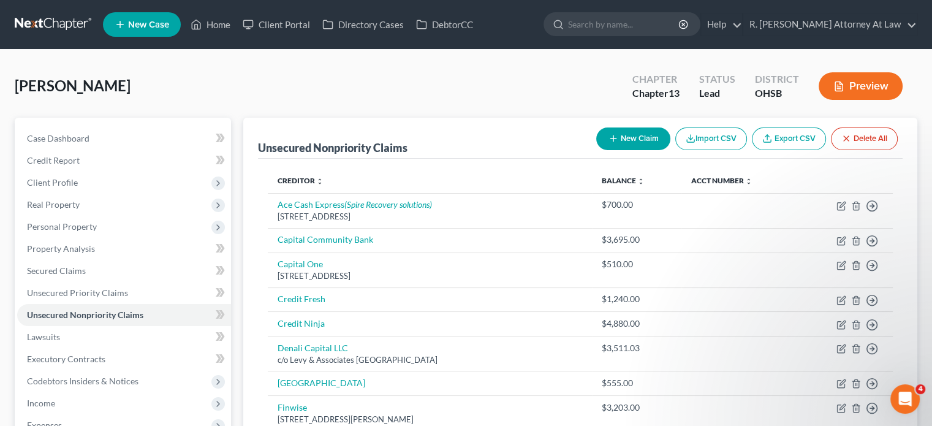
click at [632, 132] on button "New Claim" at bounding box center [633, 138] width 74 height 23
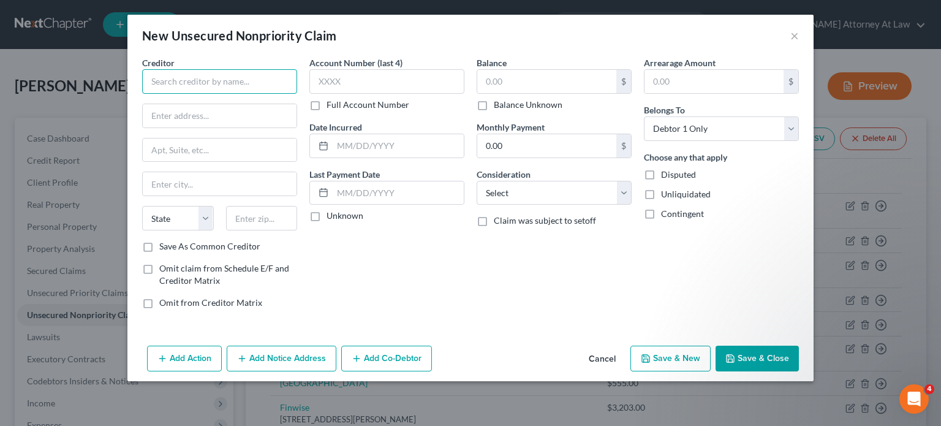
click at [164, 75] on input "text" at bounding box center [219, 81] width 155 height 25
paste input "[STREET_ADDRESS][PERSON_NAME]"
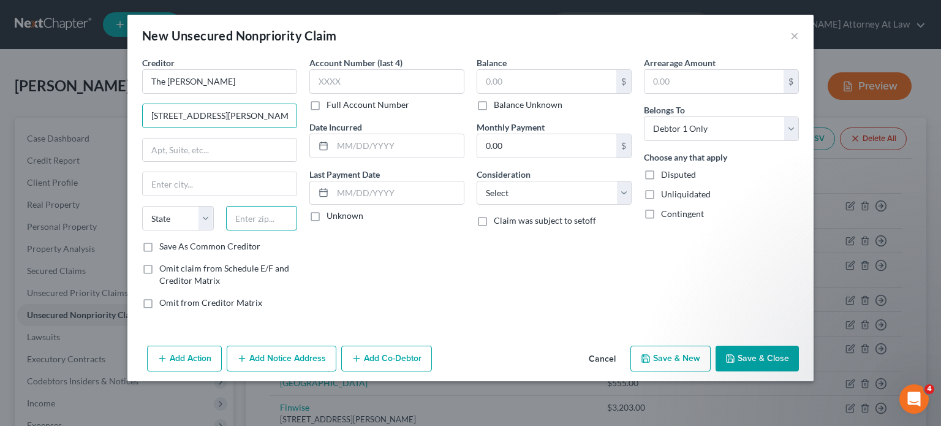
click at [249, 222] on input "text" at bounding box center [262, 218] width 72 height 25
click at [260, 116] on input "[STREET_ADDRESS][PERSON_NAME]" at bounding box center [220, 115] width 154 height 23
click at [353, 144] on input "text" at bounding box center [398, 145] width 131 height 23
drag, startPoint x: 761, startPoint y: 360, endPoint x: 309, endPoint y: 284, distance: 459.1
click at [761, 360] on button "Save & Close" at bounding box center [756, 358] width 83 height 26
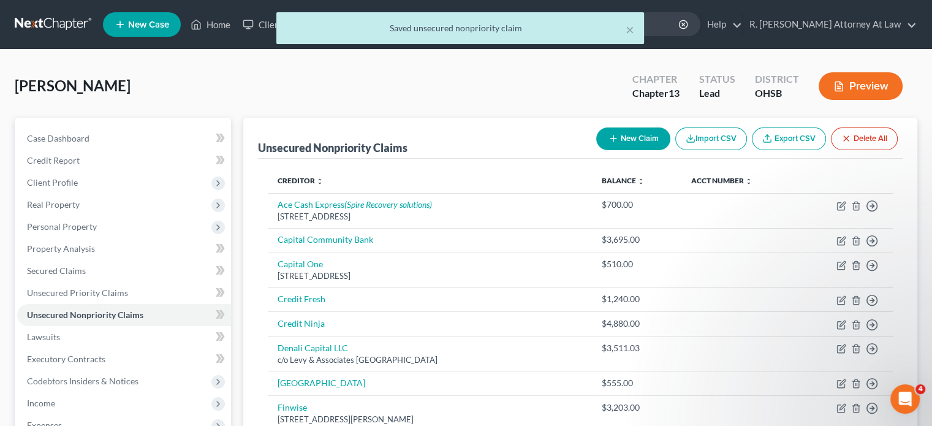
click at [608, 137] on icon "button" at bounding box center [613, 139] width 10 height 10
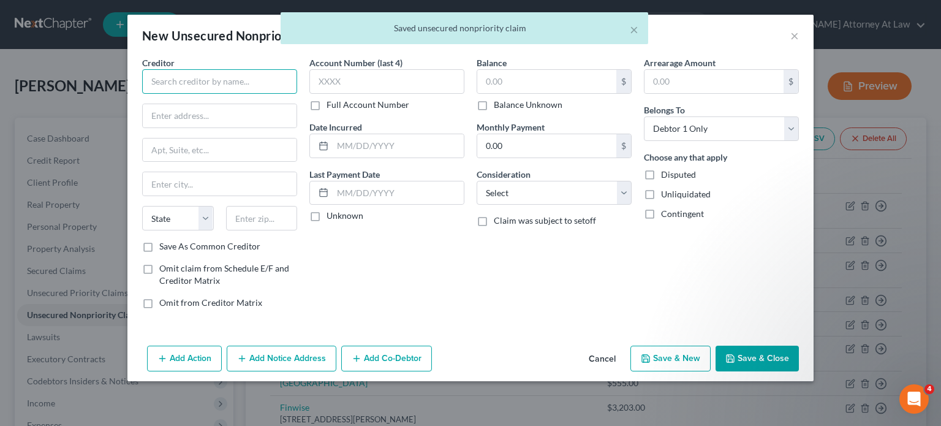
click at [192, 77] on input "text" at bounding box center [219, 81] width 155 height 25
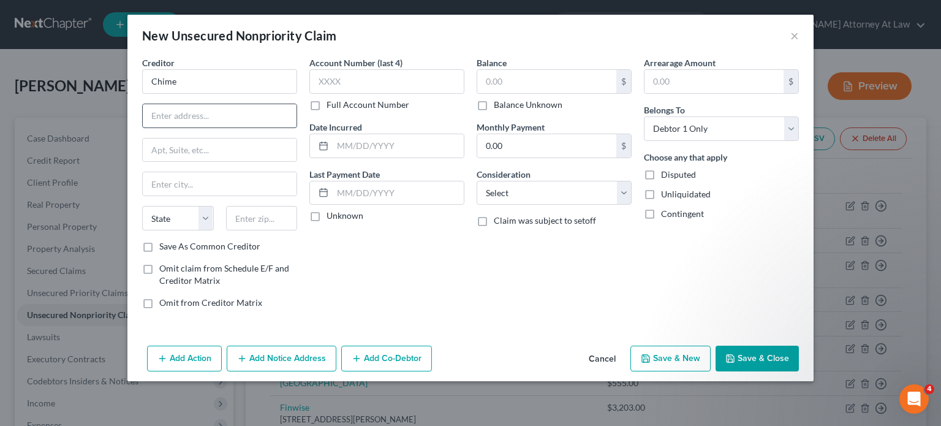
paste input "[STREET_ADDRESS][US_STATE],"
click at [243, 217] on input "text" at bounding box center [262, 218] width 72 height 25
click at [260, 116] on input "[STREET_ADDRESS][US_STATE]," at bounding box center [220, 115] width 154 height 23
click at [352, 144] on input "text" at bounding box center [398, 145] width 131 height 23
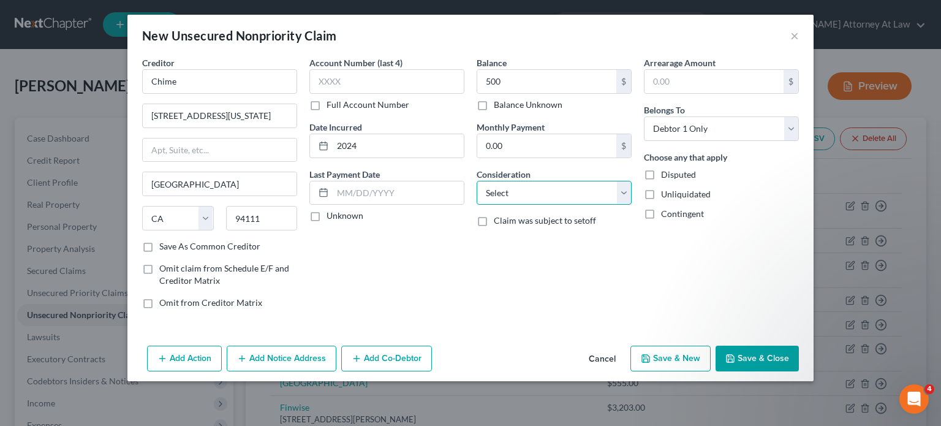
drag, startPoint x: 505, startPoint y: 196, endPoint x: 501, endPoint y: 180, distance: 16.3
click at [505, 195] on select "Select Cable / Satellite Services Collection Agency Credit Card Debt Debt Couns…" at bounding box center [554, 193] width 155 height 25
click at [477, 181] on select "Select Cable / Satellite Services Collection Agency Credit Card Debt Debt Couns…" at bounding box center [554, 193] width 155 height 25
click at [752, 357] on button "Save & Close" at bounding box center [756, 358] width 83 height 26
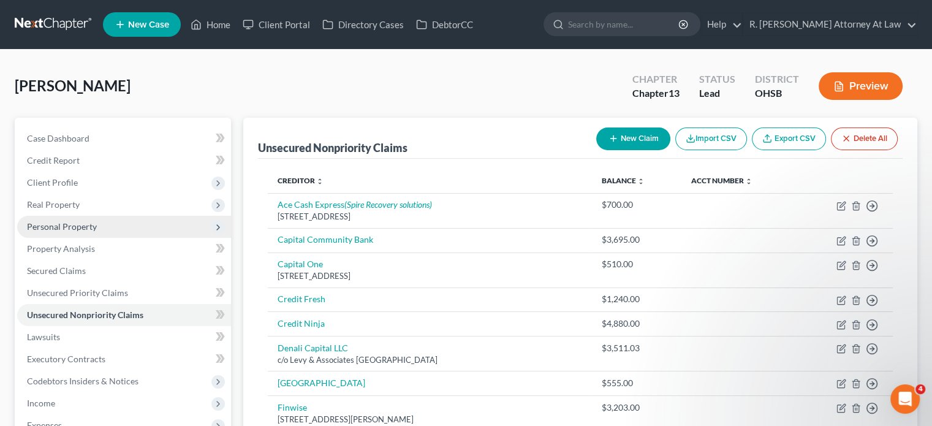
click at [54, 223] on span "Personal Property" at bounding box center [62, 226] width 70 height 10
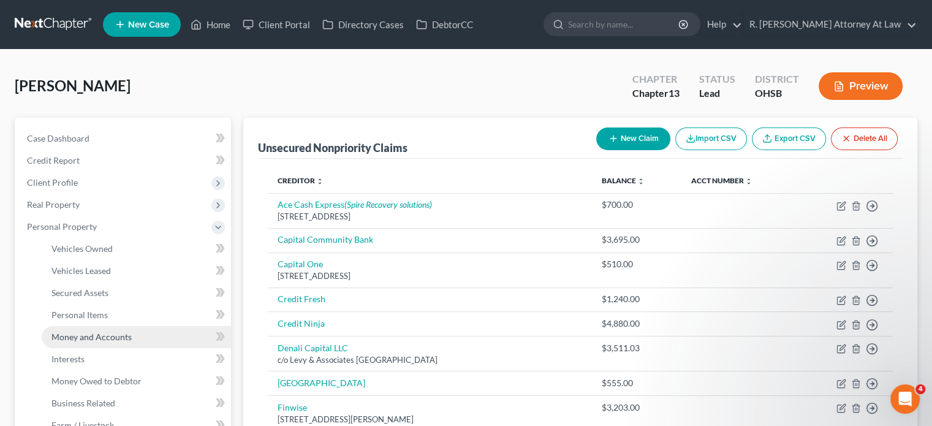
click at [64, 333] on span "Money and Accounts" at bounding box center [91, 336] width 80 height 10
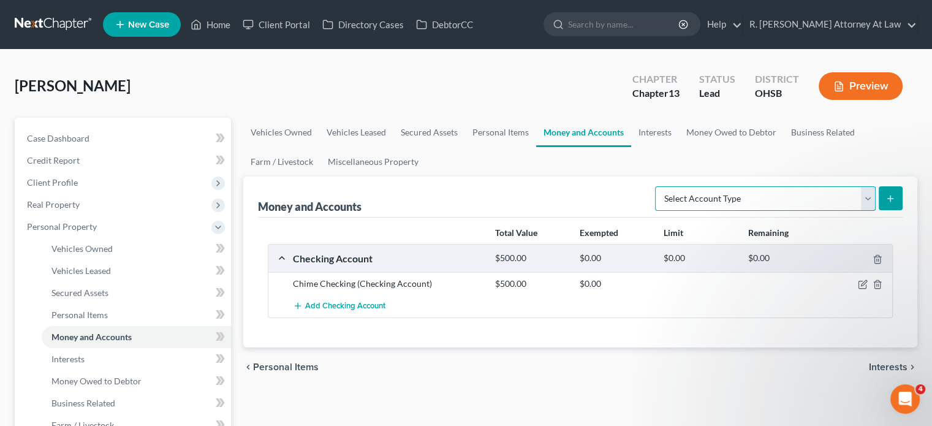
drag, startPoint x: 774, startPoint y: 187, endPoint x: 751, endPoint y: 208, distance: 30.8
click at [774, 187] on select "Select Account Type Brokerage Cash on Hand Certificates of Deposit Checking Acc…" at bounding box center [765, 198] width 221 height 25
click at [657, 186] on select "Select Account Type Brokerage Cash on Hand Certificates of Deposit Checking Acc…" at bounding box center [765, 198] width 221 height 25
click at [367, 303] on span "Add Checking Account" at bounding box center [345, 306] width 80 height 10
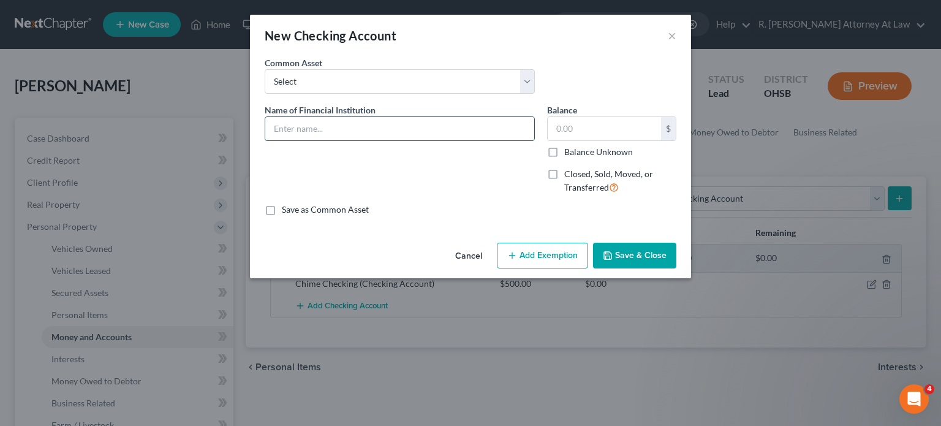
click at [353, 129] on input "text" at bounding box center [399, 128] width 269 height 23
click at [563, 130] on input "text" at bounding box center [604, 128] width 113 height 23
click at [528, 256] on button "Add Exemption" at bounding box center [542, 256] width 91 height 26
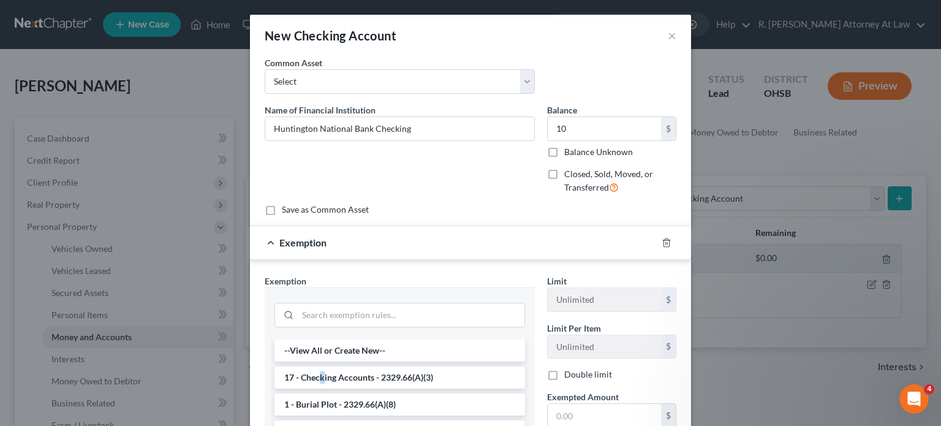
drag, startPoint x: 318, startPoint y: 374, endPoint x: 578, endPoint y: 403, distance: 261.4
click at [324, 370] on li "17 - Checking Accounts - 2329.66(A)(3)" at bounding box center [399, 377] width 251 height 22
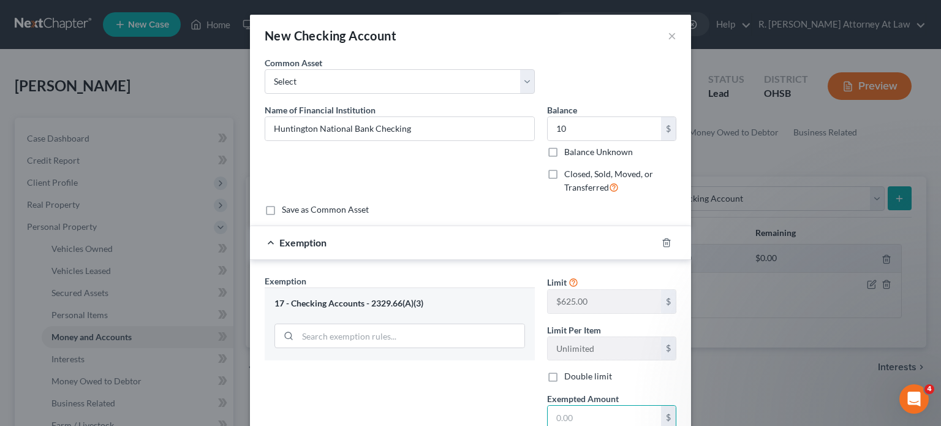
drag, startPoint x: 574, startPoint y: 410, endPoint x: 380, endPoint y: 380, distance: 196.4
click at [574, 410] on input "text" at bounding box center [604, 416] width 113 height 23
drag, startPoint x: 360, startPoint y: 380, endPoint x: 505, endPoint y: 353, distance: 146.9
click at [360, 379] on div "Exemption Set must be selected for CA. Exemption * 17 - Checking Accounts - 232…" at bounding box center [399, 380] width 282 height 212
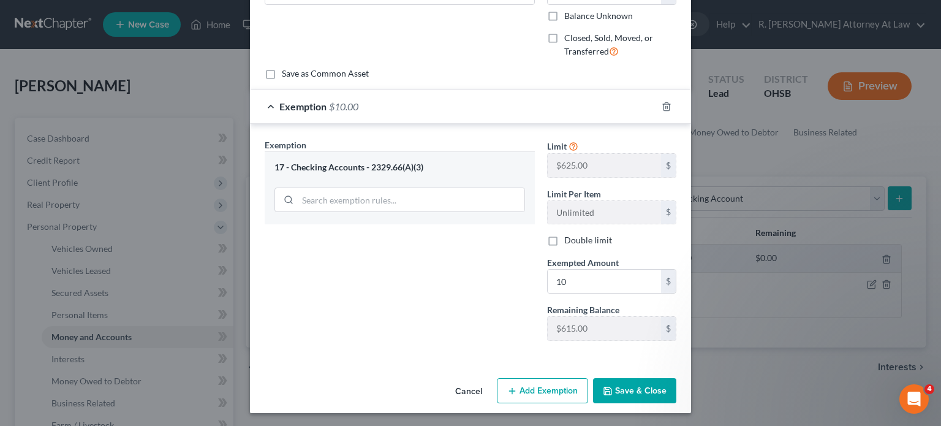
drag, startPoint x: 621, startPoint y: 380, endPoint x: 422, endPoint y: 306, distance: 212.4
click at [621, 380] on button "Save & Close" at bounding box center [634, 391] width 83 height 26
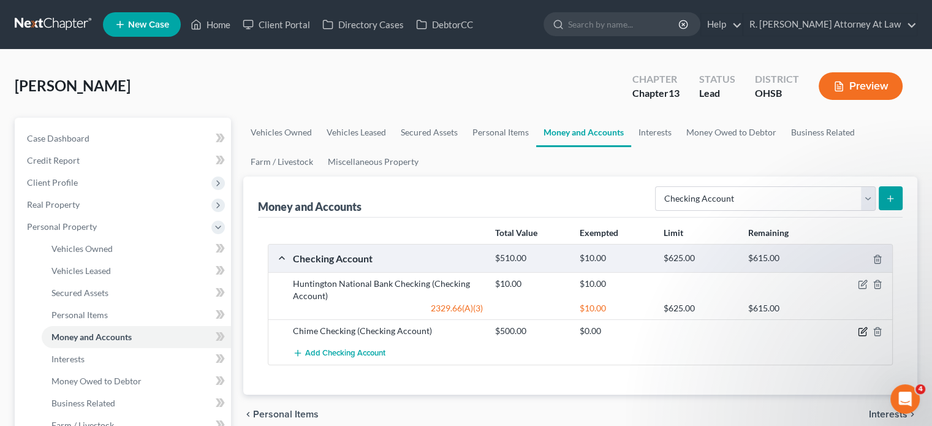
drag, startPoint x: 862, startPoint y: 332, endPoint x: 508, endPoint y: 302, distance: 355.3
click at [860, 330] on icon "button" at bounding box center [863, 331] width 10 height 10
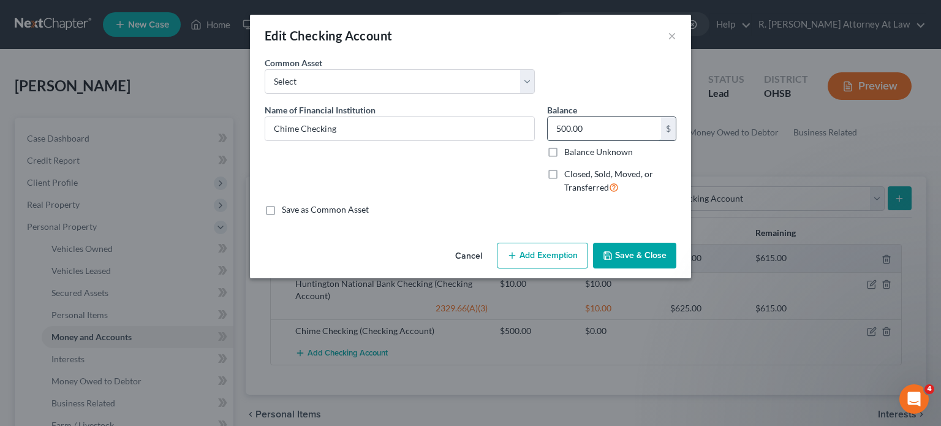
click at [598, 132] on input "500.00" at bounding box center [604, 128] width 113 height 23
click at [542, 260] on button "Add Exemption" at bounding box center [542, 256] width 91 height 26
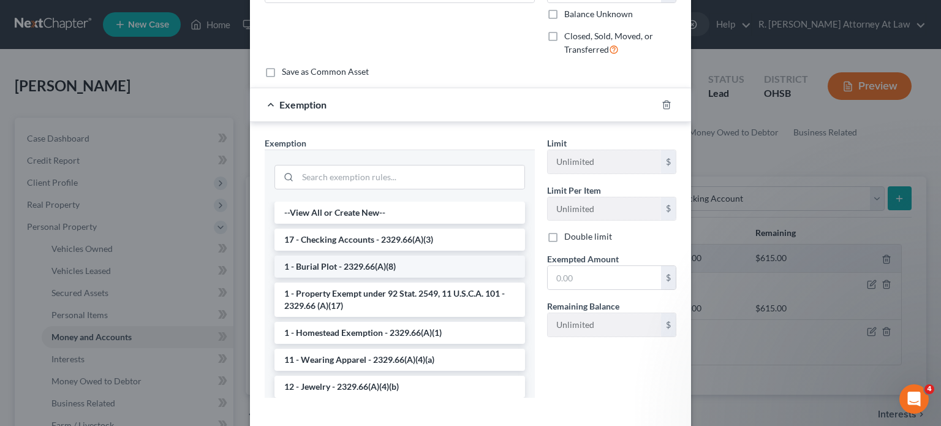
scroll to position [195, 0]
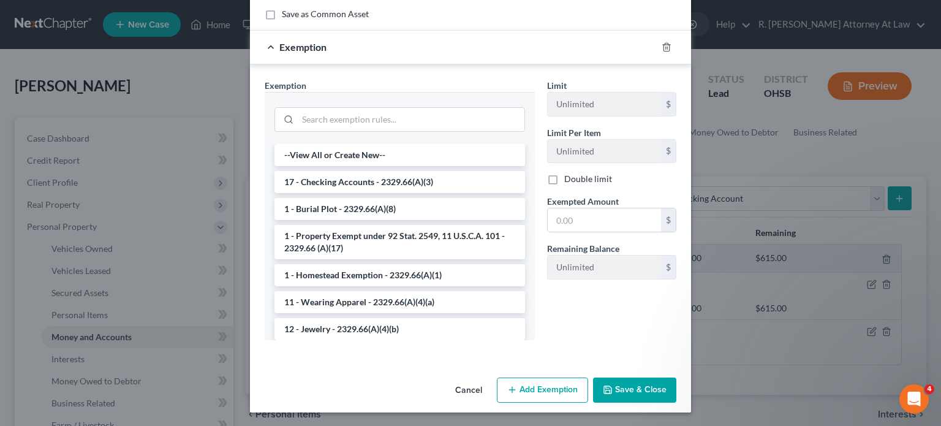
drag, startPoint x: 306, startPoint y: 175, endPoint x: 578, endPoint y: 229, distance: 277.9
click at [310, 175] on li "17 - Checking Accounts - 2329.66(A)(3)" at bounding box center [399, 182] width 251 height 22
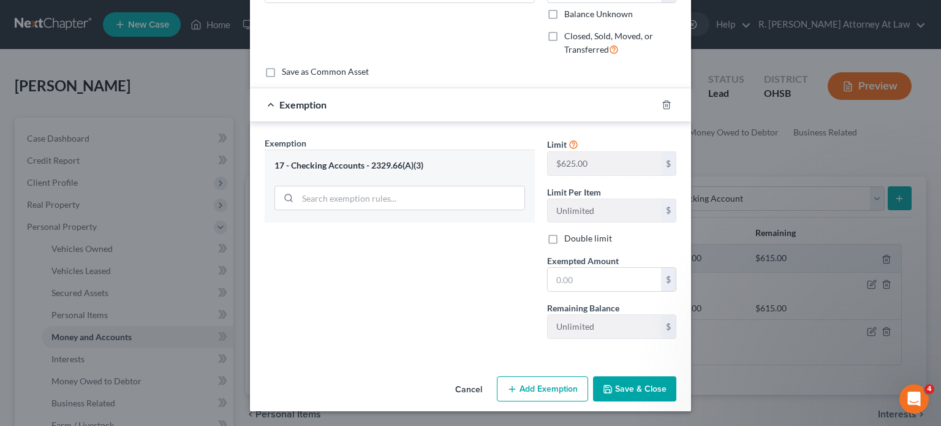
scroll to position [136, 0]
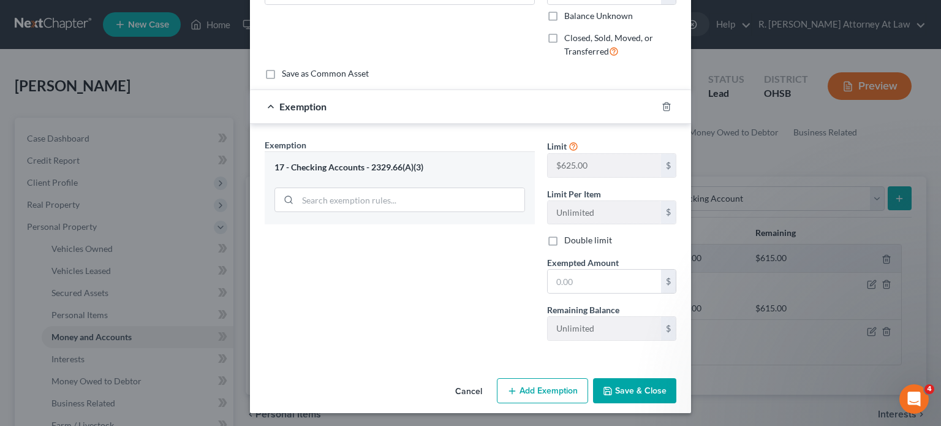
click at [578, 228] on div "Limit $625.00 $ Limit Per Item Unlimited $ Double limit Exempted Amount * $ Rem…" at bounding box center [611, 244] width 141 height 212
click at [569, 271] on input "text" at bounding box center [604, 281] width 113 height 23
click at [566, 279] on input "text" at bounding box center [604, 281] width 113 height 23
click at [649, 387] on button "Save & Close" at bounding box center [634, 391] width 83 height 26
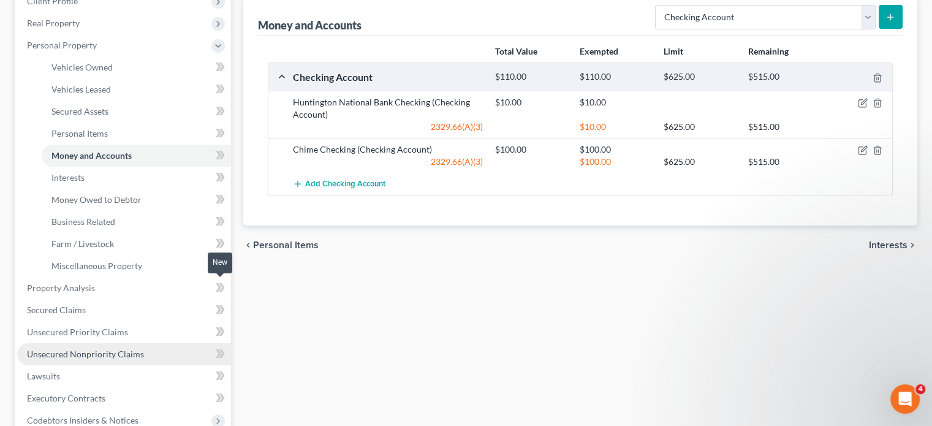
scroll to position [306, 0]
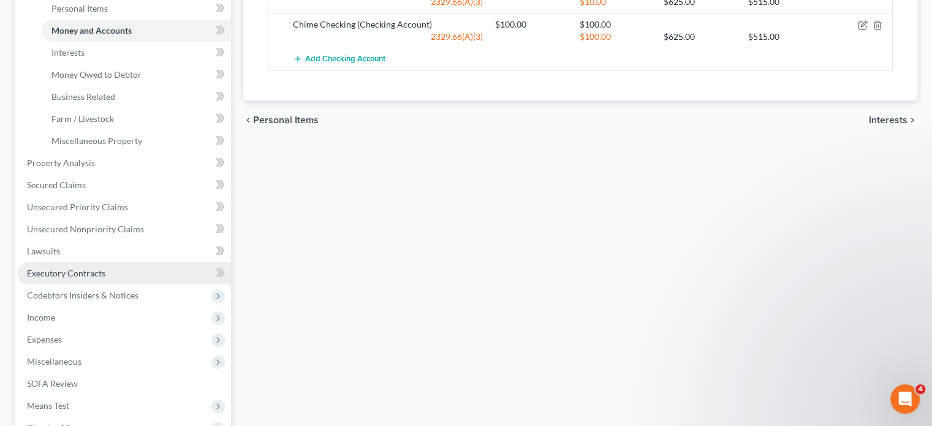
click at [71, 269] on span "Executory Contracts" at bounding box center [66, 273] width 78 height 10
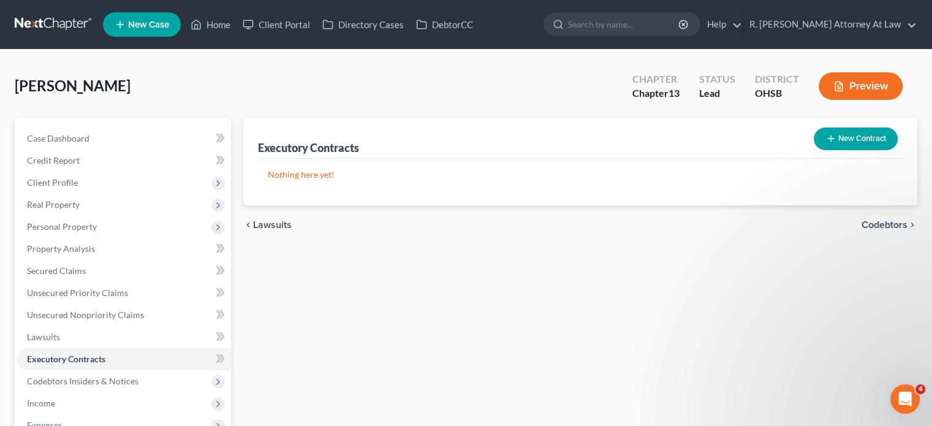
click at [823, 132] on button "New Contract" at bounding box center [855, 138] width 84 height 23
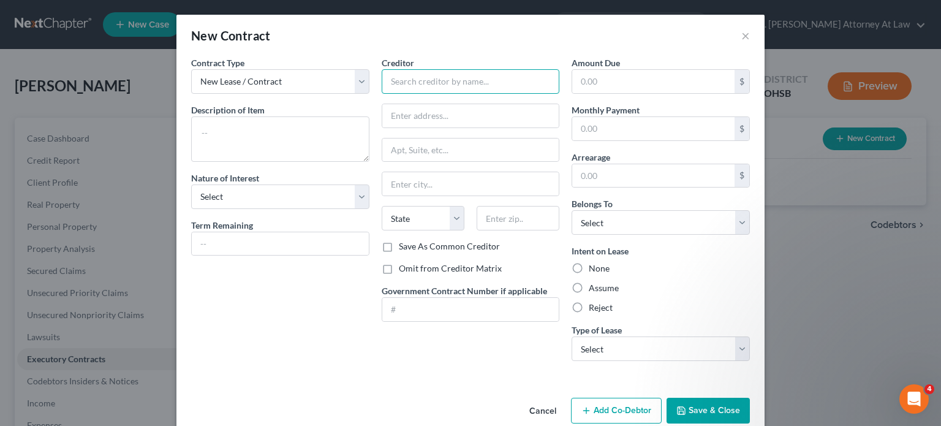
click at [385, 83] on input "text" at bounding box center [471, 81] width 178 height 25
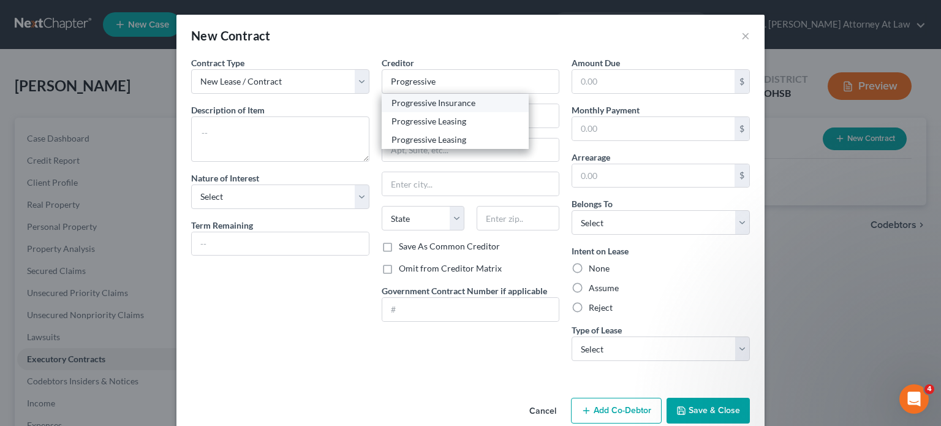
click at [423, 100] on div "Progressive Insurance" at bounding box center [454, 103] width 127 height 12
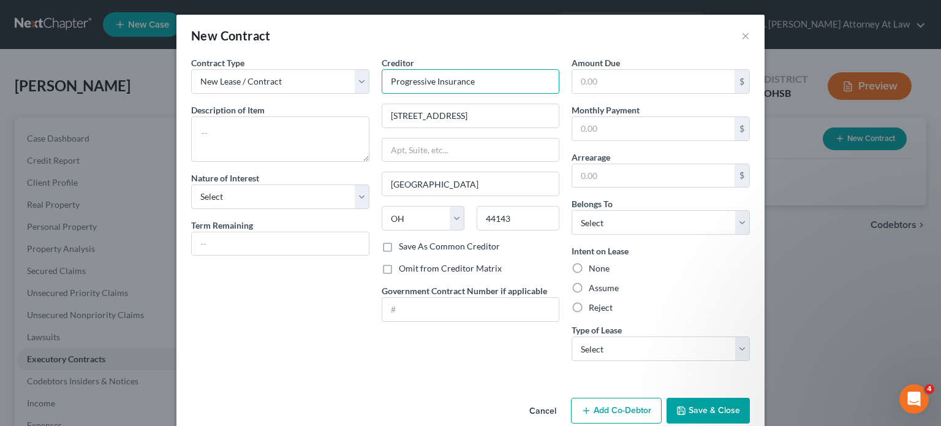
drag, startPoint x: 421, startPoint y: 78, endPoint x: 484, endPoint y: 77, distance: 62.5
click at [426, 77] on input "Progressive Insurance" at bounding box center [471, 81] width 178 height 25
drag, startPoint x: 484, startPoint y: 77, endPoint x: 467, endPoint y: 85, distance: 18.4
click at [483, 80] on input "Progressive Insuranc" at bounding box center [471, 81] width 178 height 25
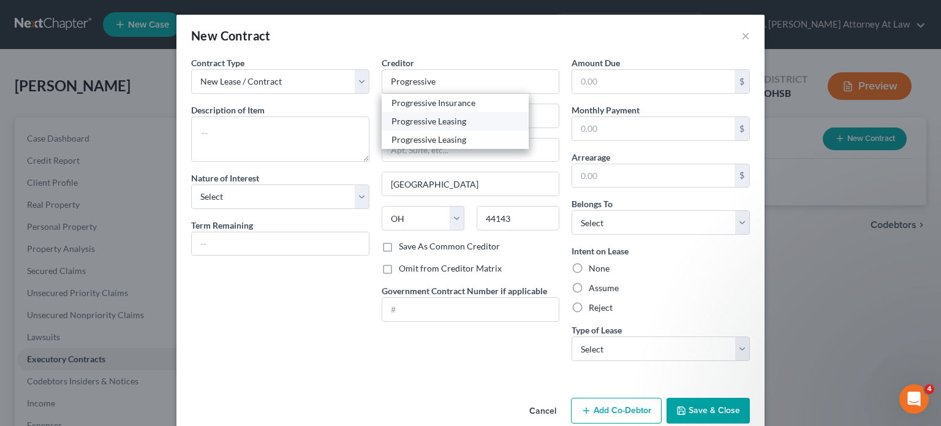
click at [424, 123] on div "Progressive Leasing" at bounding box center [454, 121] width 127 height 12
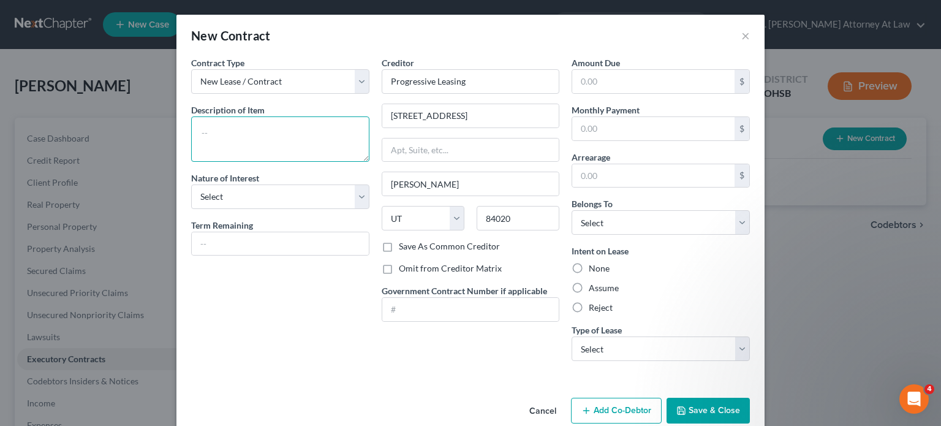
click at [213, 145] on textarea at bounding box center [280, 138] width 178 height 45
click at [200, 244] on input "text" at bounding box center [280, 243] width 177 height 23
click at [589, 282] on label "Assume" at bounding box center [604, 288] width 30 height 12
click at [594, 282] on input "Assume" at bounding box center [598, 286] width 8 height 8
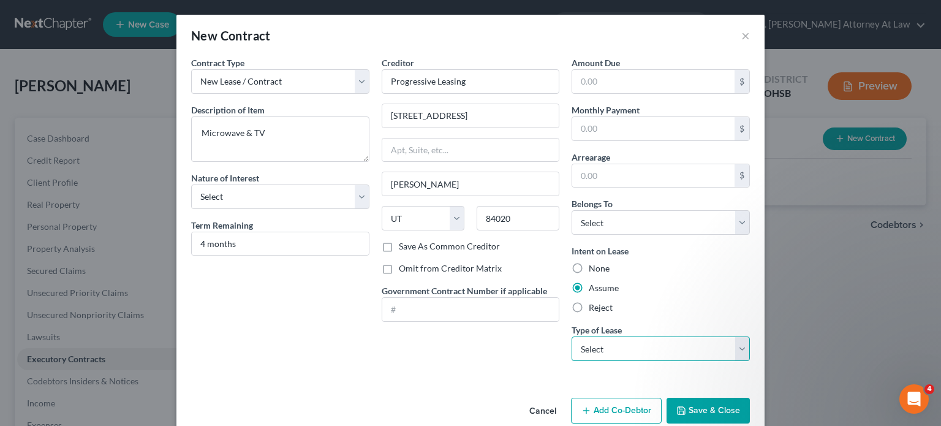
drag, startPoint x: 597, startPoint y: 345, endPoint x: 592, endPoint y: 359, distance: 14.3
click at [596, 345] on select "Select Real Estate Car Other" at bounding box center [660, 348] width 178 height 25
click at [571, 336] on select "Select Real Estate Car Other" at bounding box center [660, 348] width 178 height 25
drag, startPoint x: 589, startPoint y: 84, endPoint x: 583, endPoint y: 154, distance: 70.2
click at [589, 84] on input "text" at bounding box center [653, 81] width 162 height 23
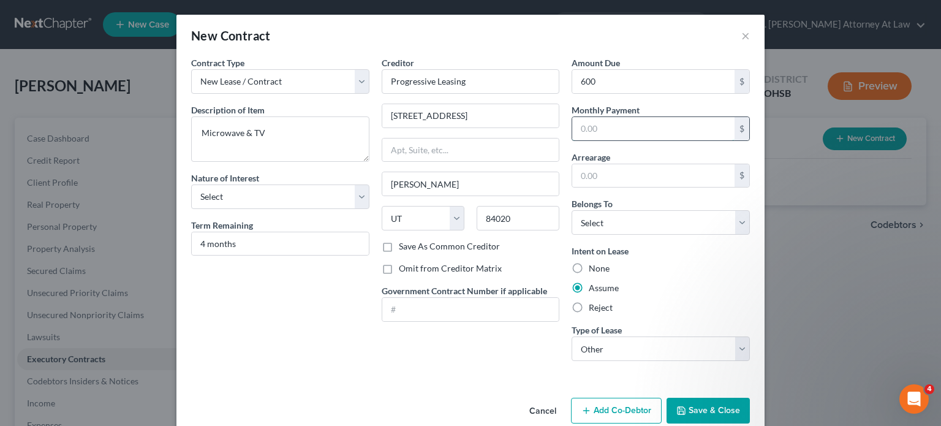
click at [583, 131] on input "text" at bounding box center [653, 128] width 162 height 23
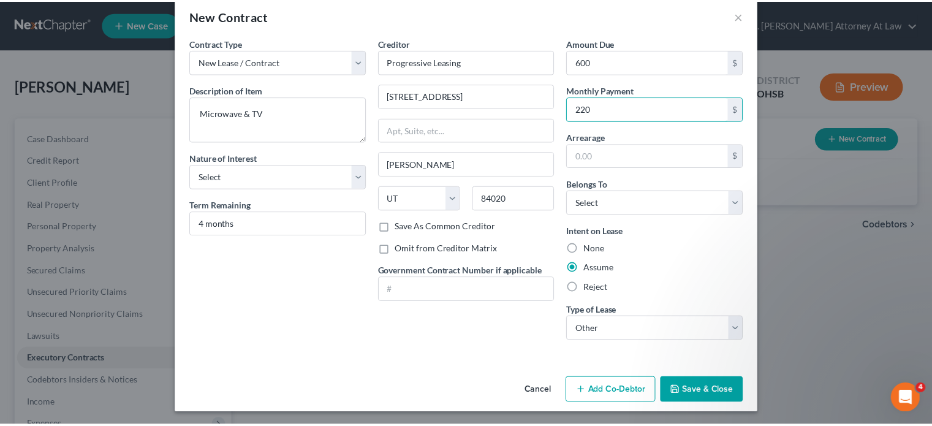
scroll to position [20, 0]
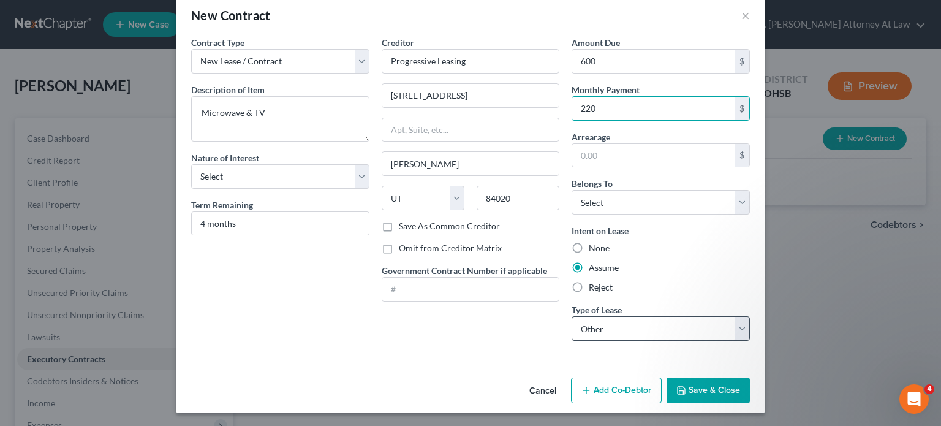
drag, startPoint x: 698, startPoint y: 374, endPoint x: 590, endPoint y: 326, distance: 118.7
click at [699, 375] on div "Cancel Add Co-Debtor Save & Close" at bounding box center [470, 392] width 588 height 40
click at [702, 380] on button "Save & Close" at bounding box center [707, 390] width 83 height 26
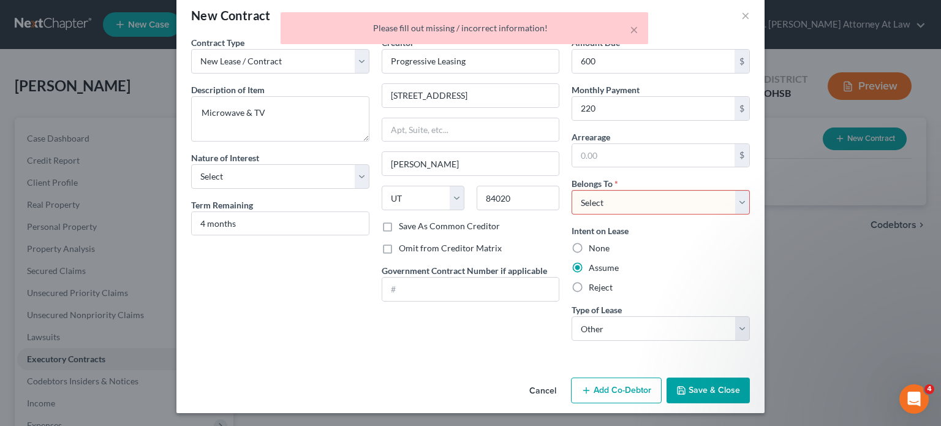
drag, startPoint x: 609, startPoint y: 205, endPoint x: 608, endPoint y: 213, distance: 7.5
click at [609, 205] on select "Select Debtor 1 Only Debtor 2 Only Debtor 1 And Debtor 2 Only At Least One Of T…" at bounding box center [660, 202] width 178 height 25
click at [571, 190] on select "Select Debtor 1 Only Debtor 2 Only Debtor 1 And Debtor 2 Only At Least One Of T…" at bounding box center [660, 202] width 178 height 25
click at [693, 390] on button "Save & Close" at bounding box center [707, 390] width 83 height 26
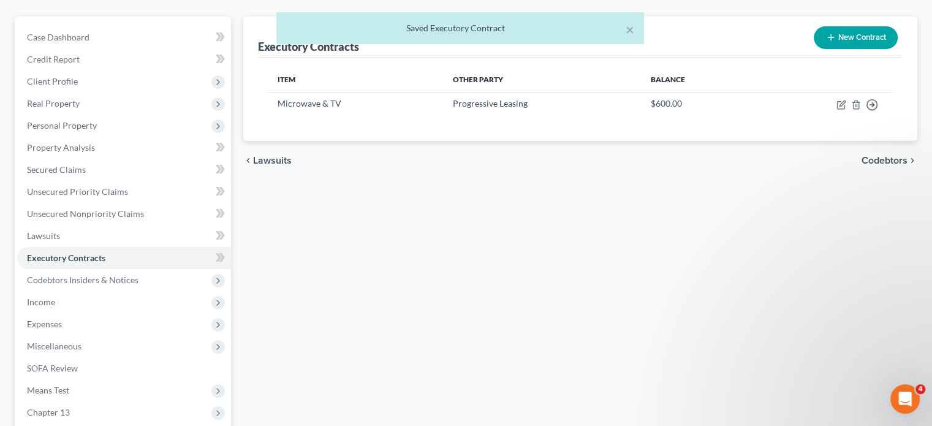
scroll to position [61, 0]
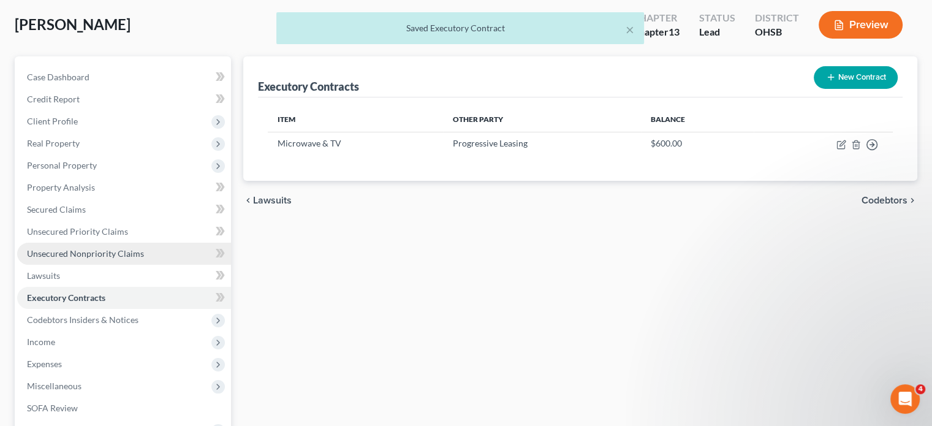
click at [61, 254] on span "Unsecured Nonpriority Claims" at bounding box center [85, 253] width 117 height 10
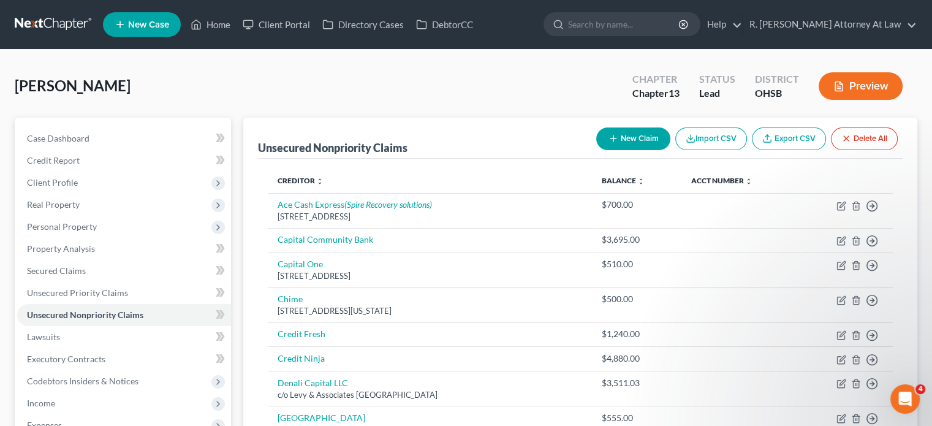
drag, startPoint x: 71, startPoint y: 224, endPoint x: 233, endPoint y: 210, distance: 162.9
click at [71, 224] on span "Personal Property" at bounding box center [62, 226] width 70 height 10
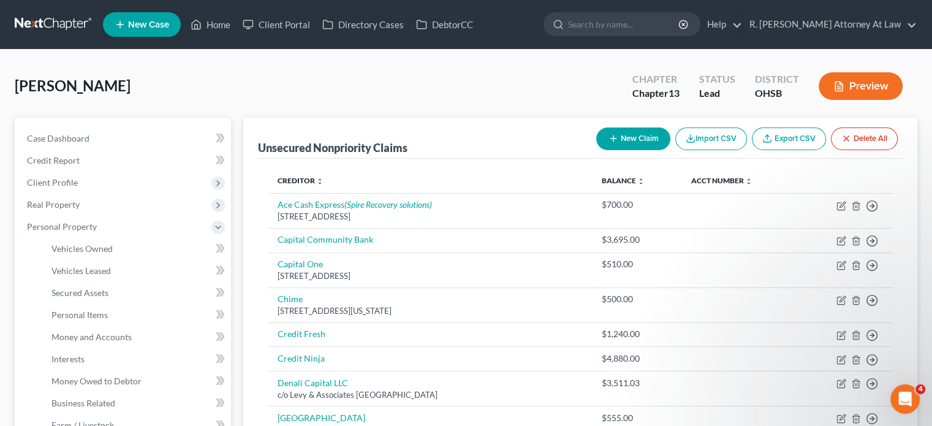
click at [615, 138] on icon "button" at bounding box center [613, 139] width 10 height 10
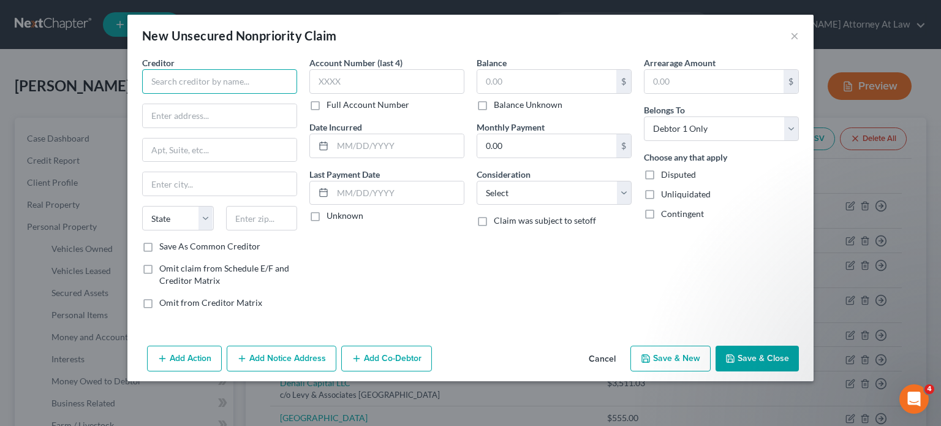
click at [206, 85] on input "text" at bounding box center [219, 81] width 155 height 25
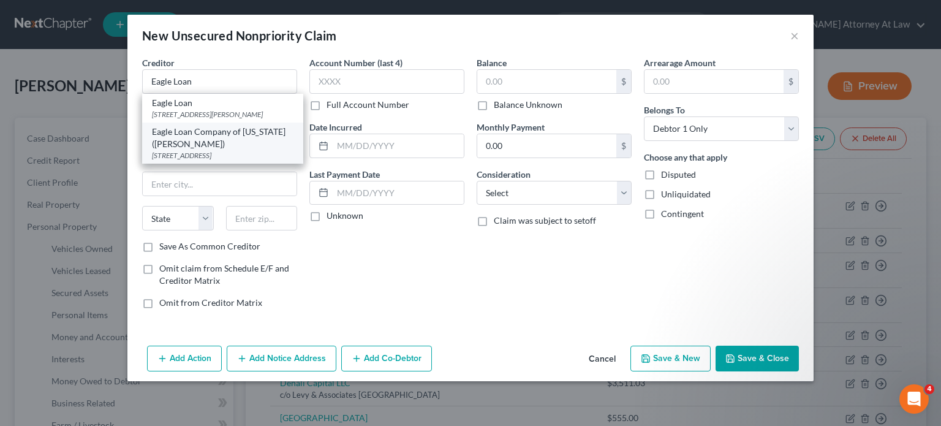
click at [172, 132] on div "Eagle Loan Company of [US_STATE] ([PERSON_NAME])" at bounding box center [222, 138] width 141 height 25
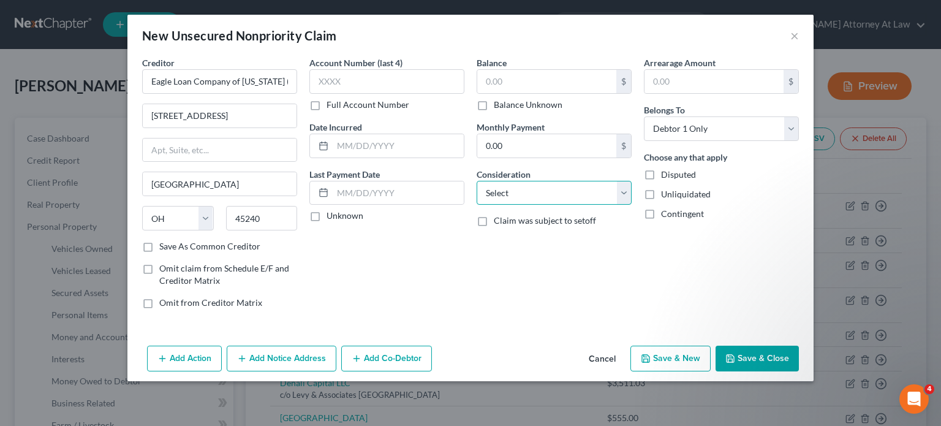
click at [502, 193] on select "Select Cable / Satellite Services Collection Agency Credit Card Debt Debt Couns…" at bounding box center [554, 193] width 155 height 25
drag, startPoint x: 640, startPoint y: 263, endPoint x: 745, endPoint y: 361, distance: 143.4
click at [640, 263] on div "Arrearage Amount $ Belongs To * Select Debtor 1 Only Debtor 2 Only Debtor 1 And…" at bounding box center [721, 187] width 167 height 262
click at [745, 361] on button "Save & Close" at bounding box center [756, 358] width 83 height 26
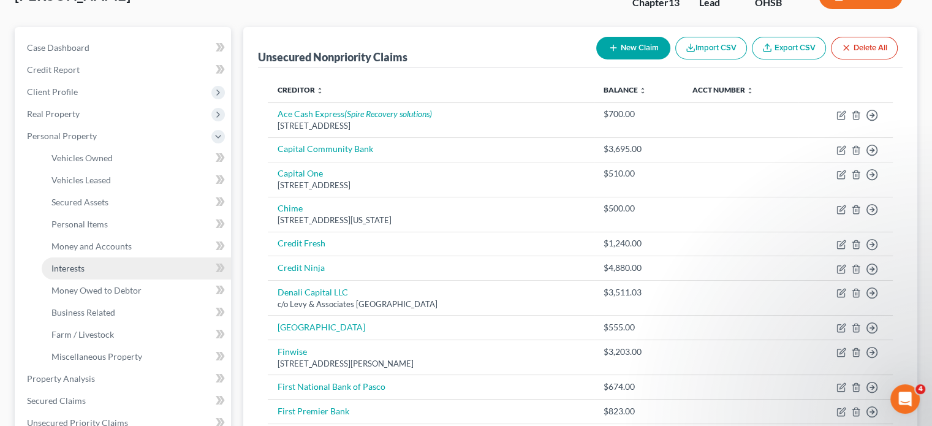
scroll to position [123, 0]
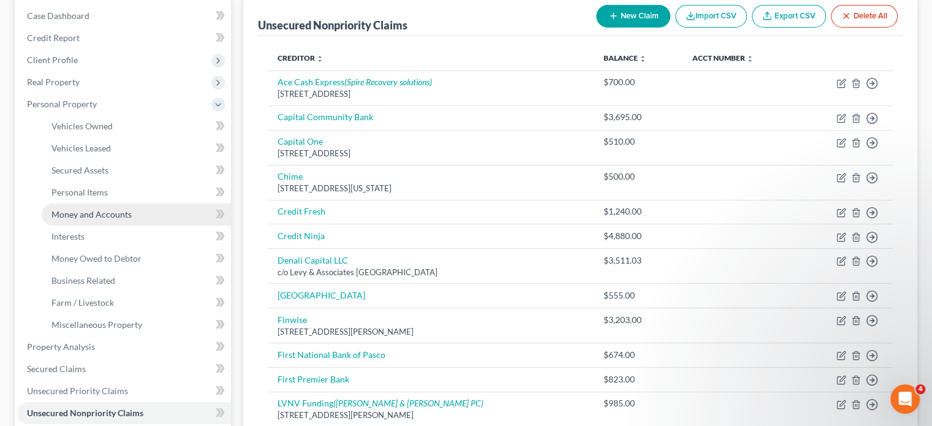
click at [62, 215] on span "Money and Accounts" at bounding box center [91, 214] width 80 height 10
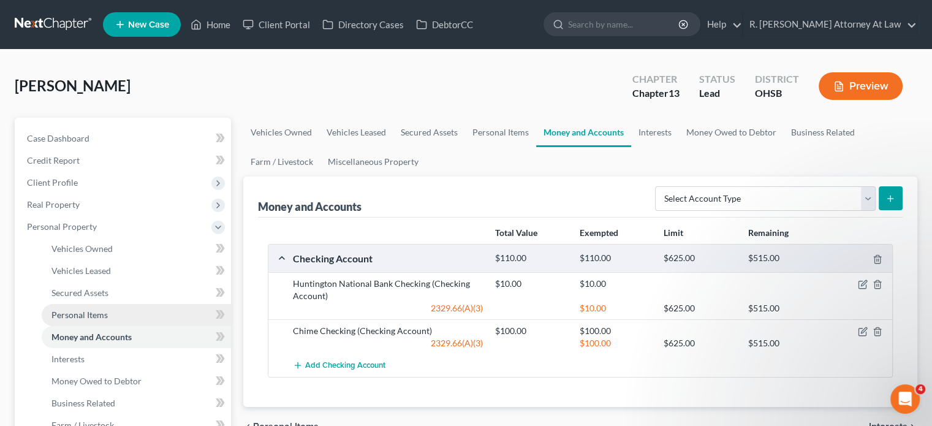
click at [72, 315] on span "Personal Items" at bounding box center [79, 314] width 56 height 10
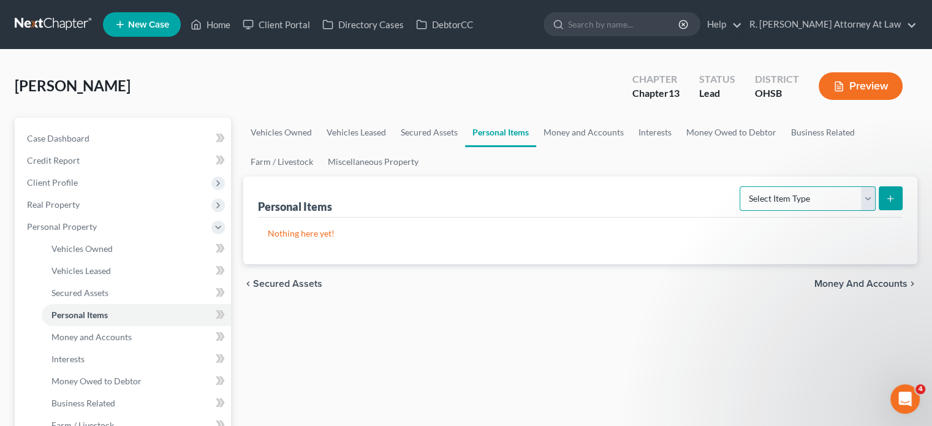
drag, startPoint x: 752, startPoint y: 198, endPoint x: 756, endPoint y: 206, distance: 8.2
click at [752, 198] on select "Select Item Type Clothing Collectibles Of Value Electronics Firearms Household …" at bounding box center [807, 198] width 136 height 25
click at [741, 186] on select "Select Item Type Clothing Collectibles Of Value Electronics Firearms Household …" at bounding box center [807, 198] width 136 height 25
click at [891, 197] on icon "submit" at bounding box center [890, 199] width 10 height 10
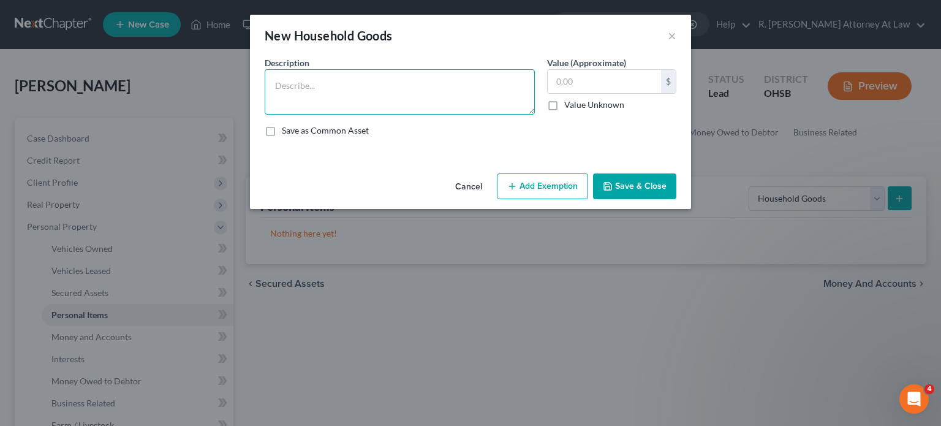
click at [286, 98] on textarea at bounding box center [400, 91] width 270 height 45
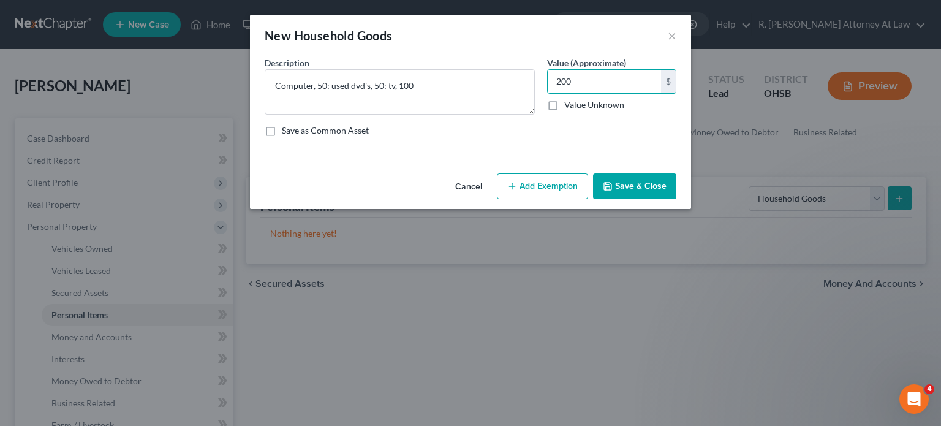
click at [546, 183] on button "Add Exemption" at bounding box center [542, 186] width 91 height 26
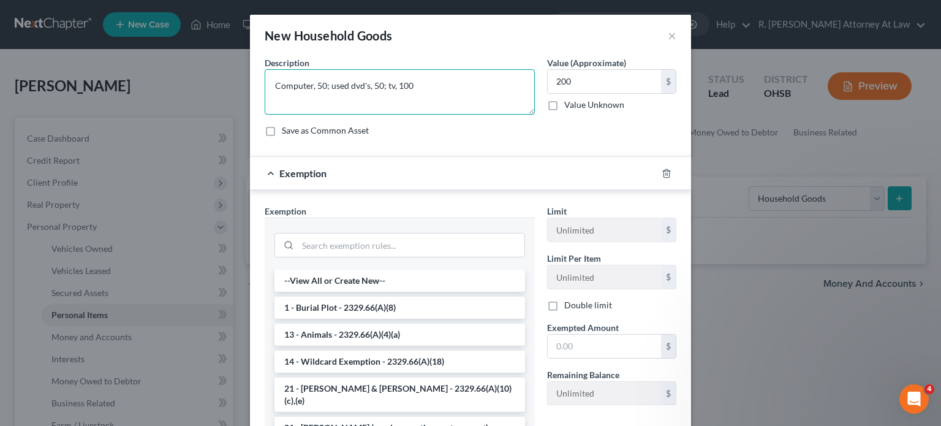
drag, startPoint x: 270, startPoint y: 88, endPoint x: 261, endPoint y: 79, distance: 13.0
click at [270, 88] on textarea "Computer, 50; used dvd's, 50; tv, 100" at bounding box center [400, 91] width 270 height 45
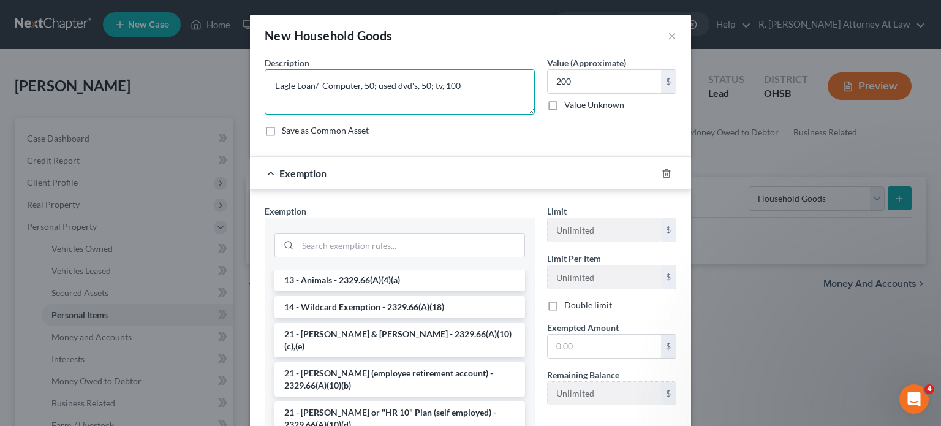
scroll to position [61, 0]
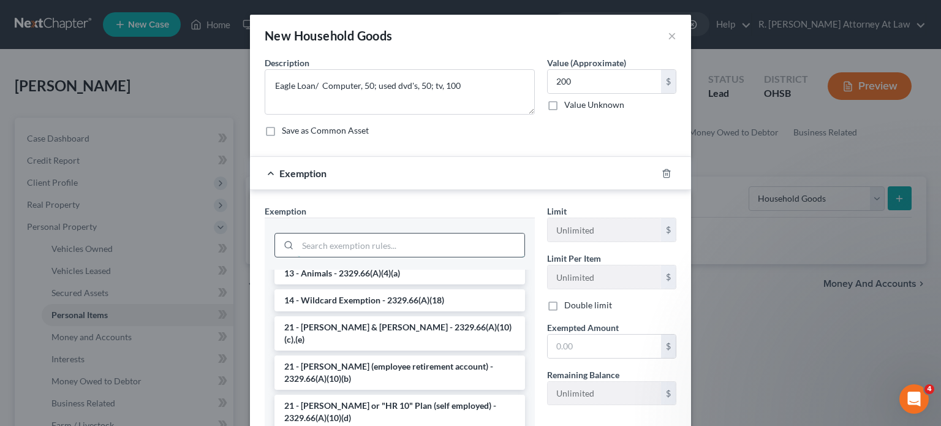
click at [319, 244] on input "search" at bounding box center [411, 244] width 227 height 23
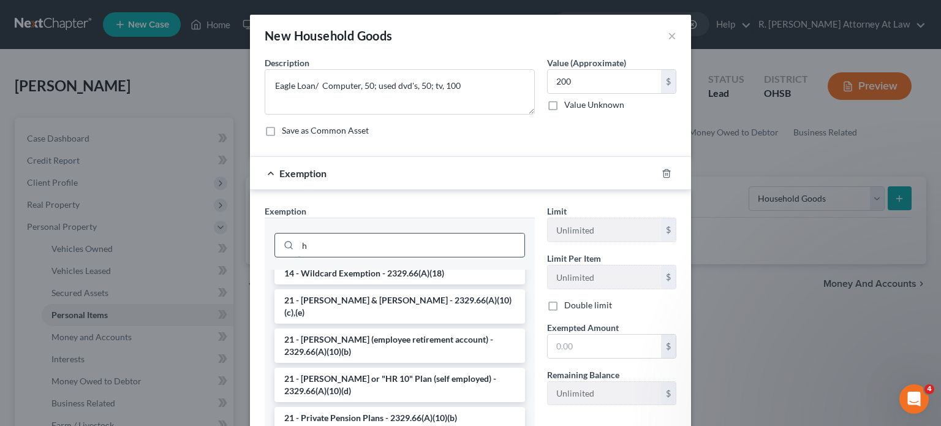
scroll to position [0, 0]
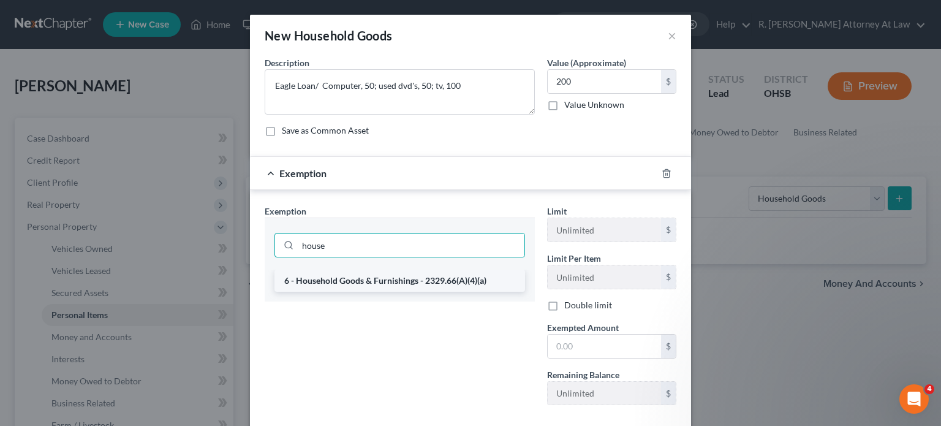
click at [423, 281] on li "6 - Household Goods & Furnishings - 2329.66(A)(4)(a)" at bounding box center [399, 281] width 251 height 22
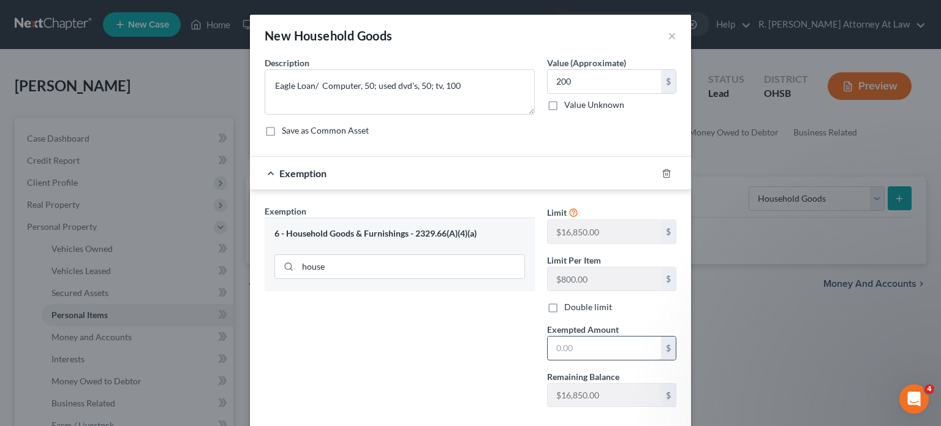
click at [557, 340] on input "text" at bounding box center [604, 347] width 113 height 23
click at [405, 350] on div "Exemption Set must be selected for CA. Exemption * 6 - Household Goods & Furnis…" at bounding box center [399, 311] width 282 height 212
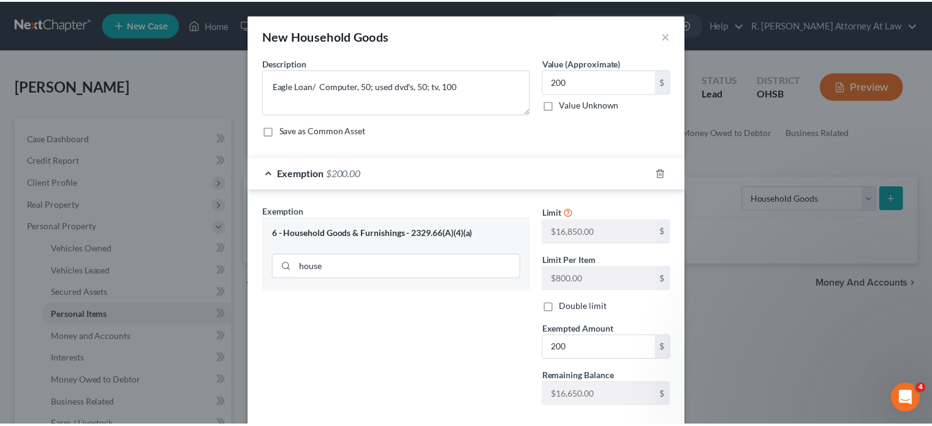
scroll to position [67, 0]
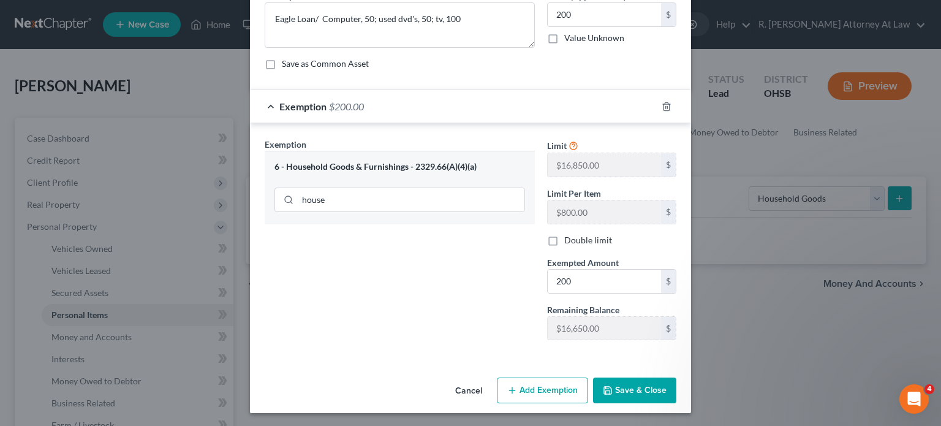
click at [603, 386] on icon "button" at bounding box center [608, 390] width 10 height 10
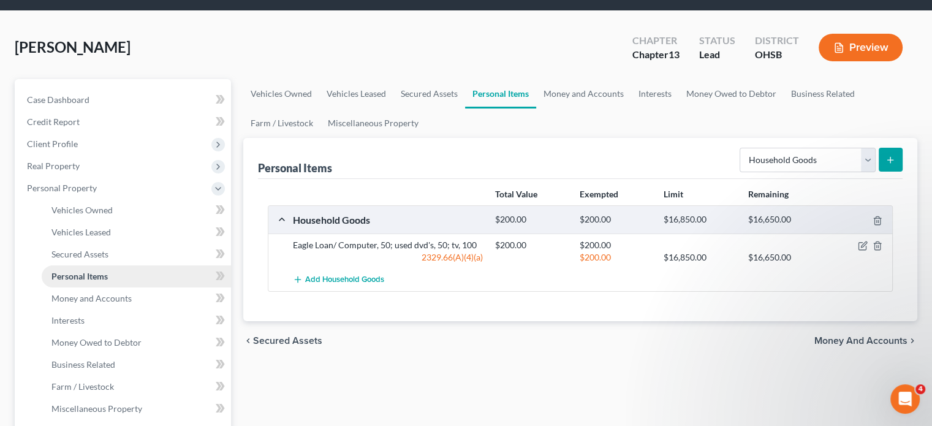
scroll to position [245, 0]
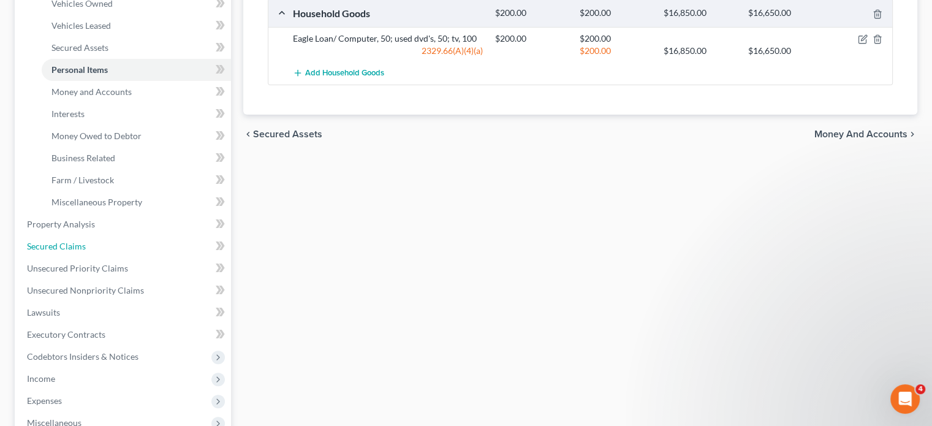
drag, startPoint x: 52, startPoint y: 242, endPoint x: 417, endPoint y: 208, distance: 366.0
click at [52, 242] on span "Secured Claims" at bounding box center [56, 246] width 59 height 10
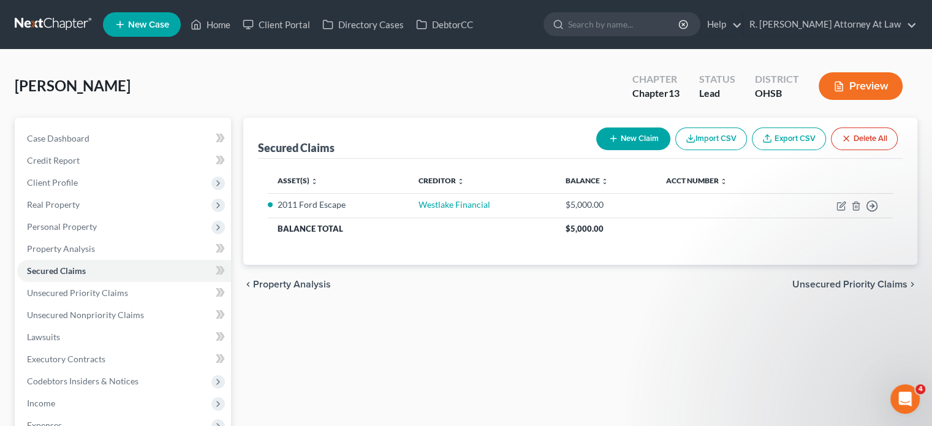
click at [617, 138] on button "New Claim" at bounding box center [633, 138] width 74 height 23
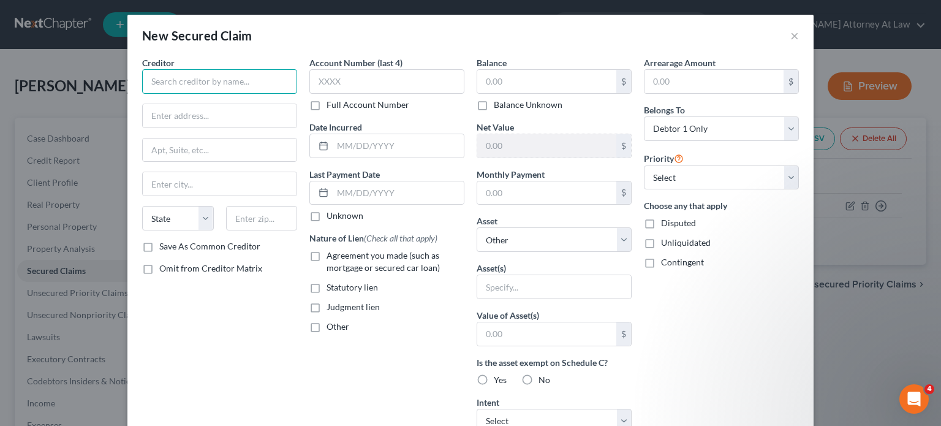
click at [162, 86] on input "text" at bounding box center [219, 81] width 155 height 25
paste input "[STREET_ADDRESS][PERSON_NAME]"
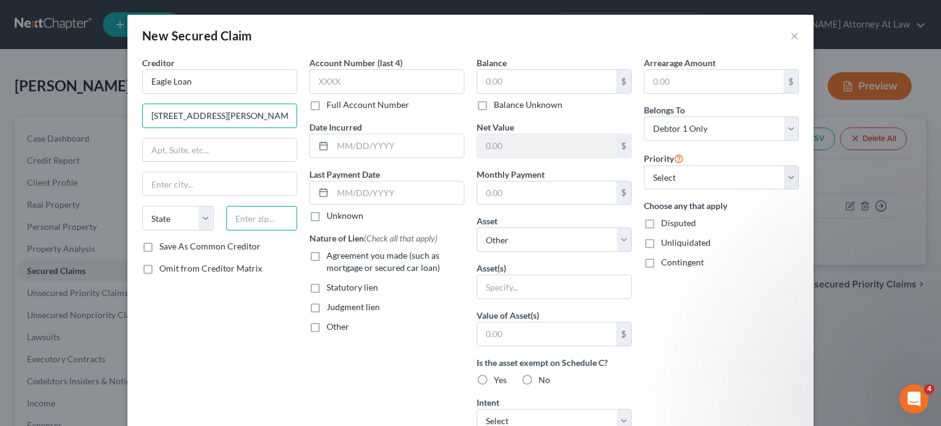
drag, startPoint x: 238, startPoint y: 227, endPoint x: 243, endPoint y: 224, distance: 6.6
click at [238, 227] on input "text" at bounding box center [262, 218] width 72 height 25
click at [170, 152] on input "text" at bounding box center [220, 149] width 154 height 23
click at [147, 148] on input "suite G" at bounding box center [220, 149] width 154 height 23
click at [247, 113] on input "[STREET_ADDRESS][PERSON_NAME]" at bounding box center [220, 115] width 154 height 23
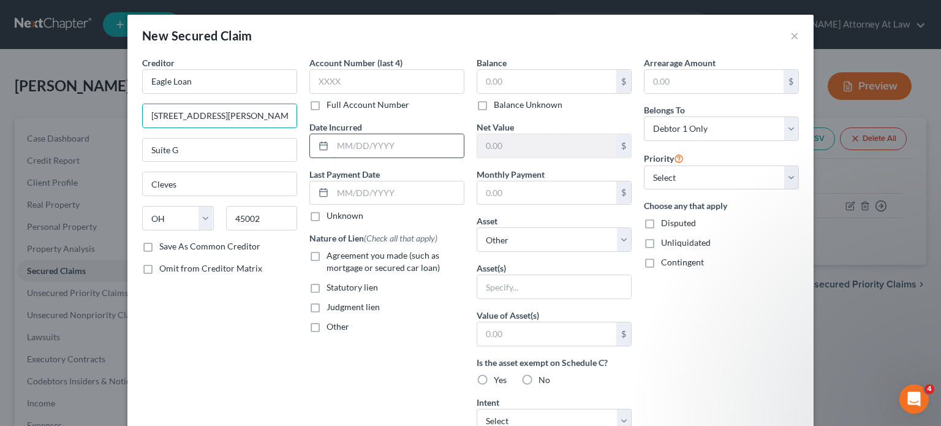
drag, startPoint x: 338, startPoint y: 142, endPoint x: 336, endPoint y: 148, distance: 6.6
click at [336, 148] on input "text" at bounding box center [398, 145] width 131 height 23
click at [504, 72] on input "text" at bounding box center [546, 81] width 139 height 23
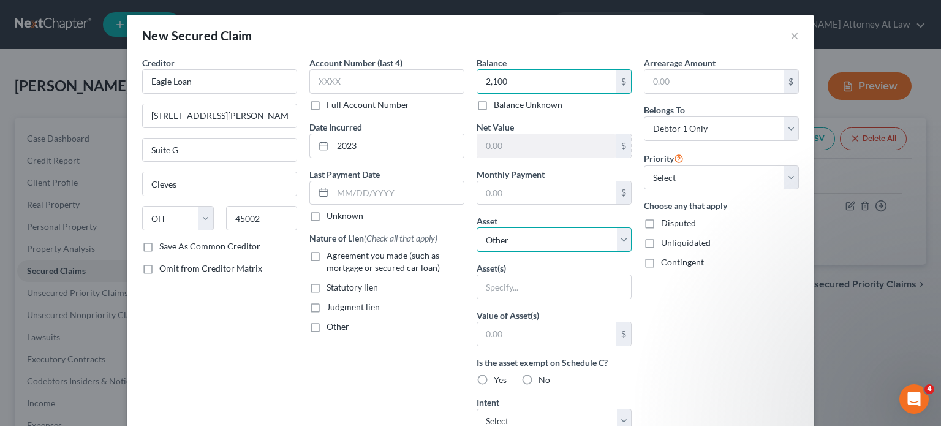
drag, startPoint x: 507, startPoint y: 240, endPoint x: 506, endPoint y: 249, distance: 9.3
click at [507, 239] on select "Select Other Multiple Assets Huntington National Bank Checking (Checking Accoun…" at bounding box center [554, 239] width 155 height 25
click at [477, 227] on select "Select Other Multiple Assets Huntington National Bank Checking (Checking Accoun…" at bounding box center [554, 239] width 155 height 25
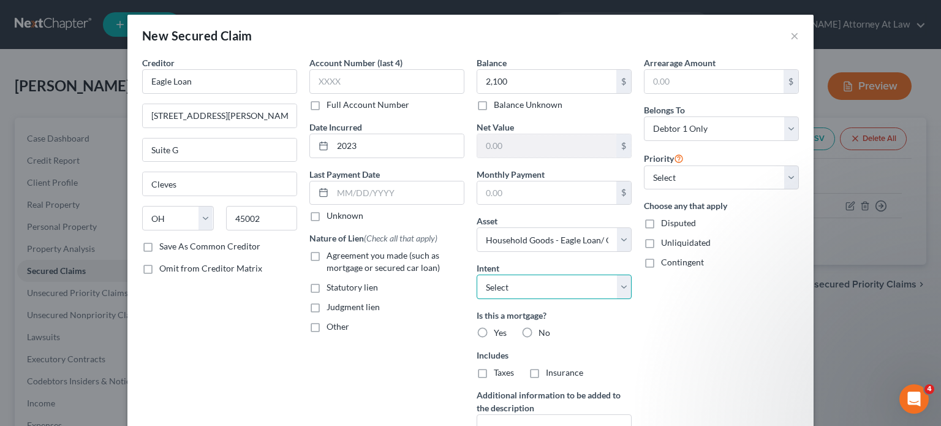
click at [494, 290] on select "Select Surrender Redeem Reaffirm Avoid Other" at bounding box center [554, 286] width 155 height 25
click at [477, 274] on select "Select Surrender Redeem Reaffirm Avoid Other" at bounding box center [554, 286] width 155 height 25
click at [326, 253] on label "Agreement you made (such as mortgage or secured car loan)" at bounding box center [395, 261] width 138 height 25
click at [331, 253] on input "Agreement you made (such as mortgage or secured car loan)" at bounding box center [335, 253] width 8 height 8
click at [538, 328] on label "No" at bounding box center [544, 332] width 12 height 12
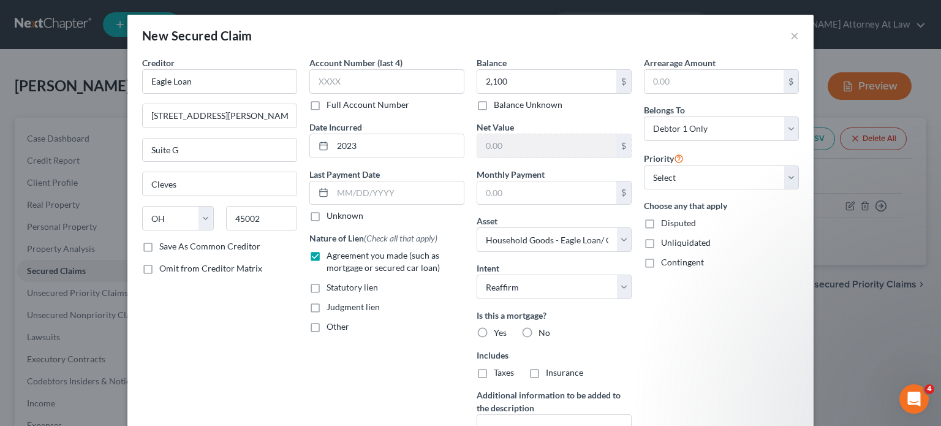
click at [543, 328] on input "No" at bounding box center [547, 330] width 8 height 8
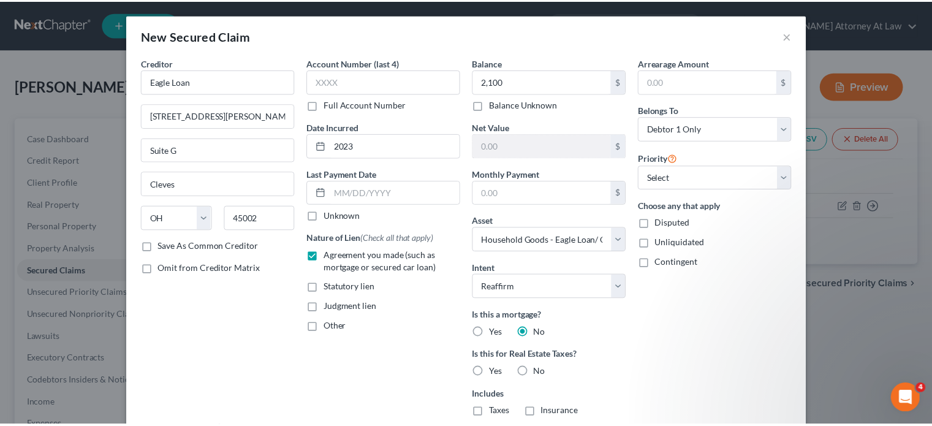
scroll to position [159, 0]
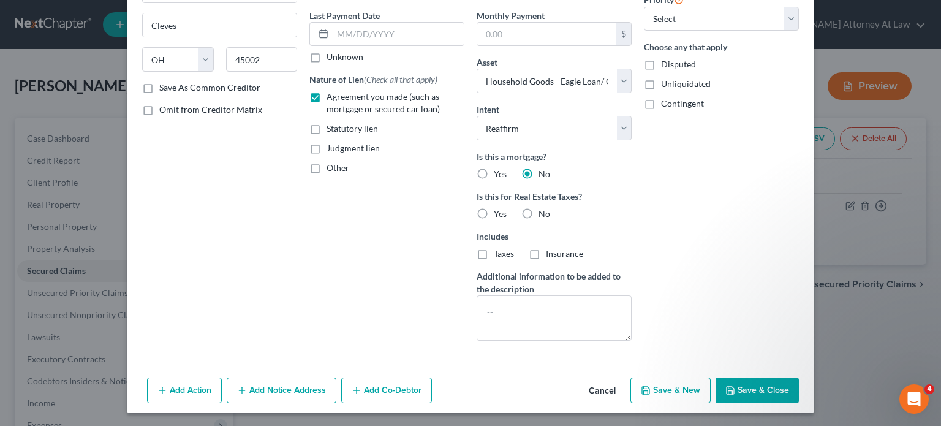
drag, startPoint x: 754, startPoint y: 384, endPoint x: 179, endPoint y: 193, distance: 605.5
click at [754, 383] on button "Save & Close" at bounding box center [756, 390] width 83 height 26
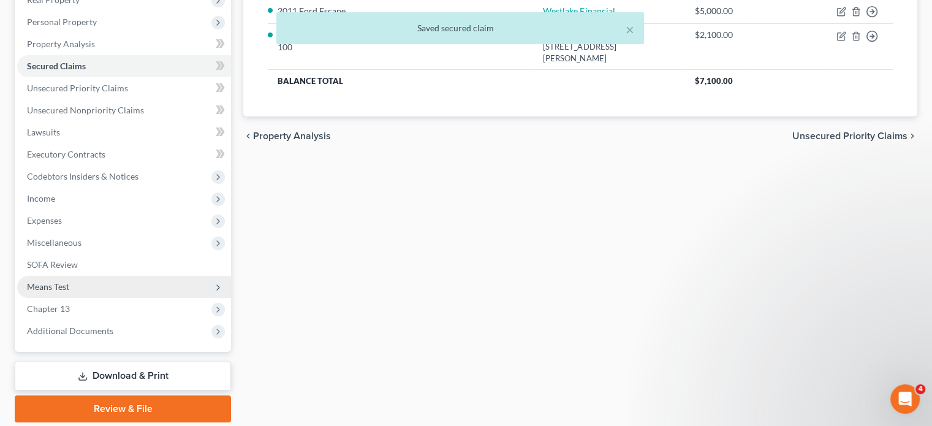
scroll to position [246, 0]
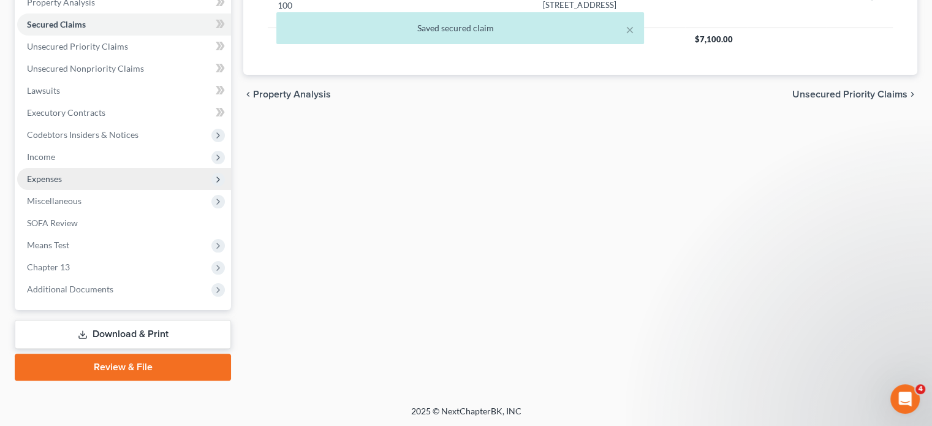
click at [37, 178] on span "Expenses" at bounding box center [44, 178] width 35 height 10
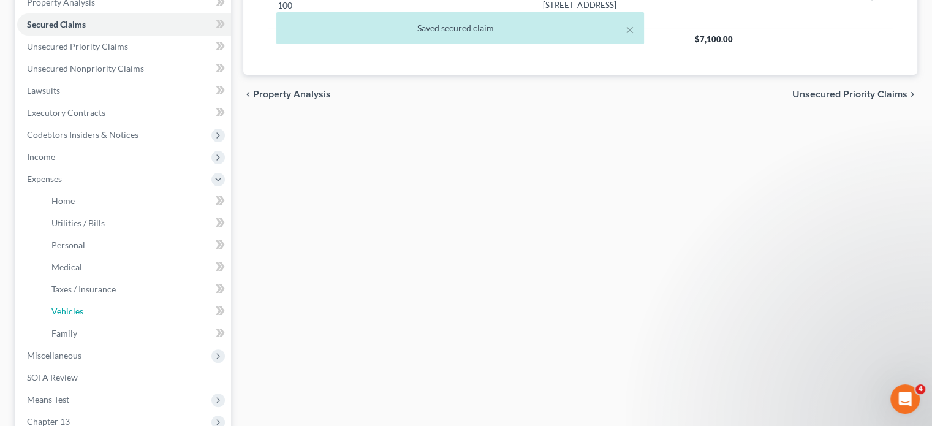
drag, startPoint x: 53, startPoint y: 306, endPoint x: 560, endPoint y: 146, distance: 531.6
click at [54, 306] on span "Vehicles" at bounding box center [67, 311] width 32 height 10
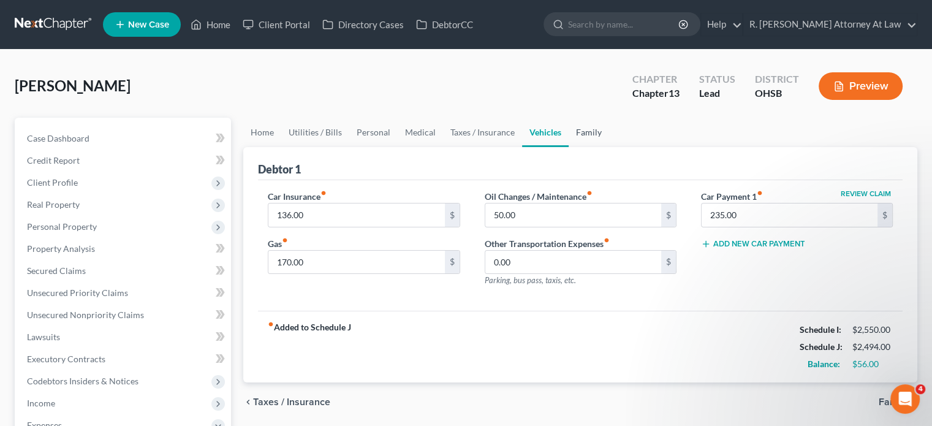
click at [590, 129] on link "Family" at bounding box center [588, 132] width 40 height 29
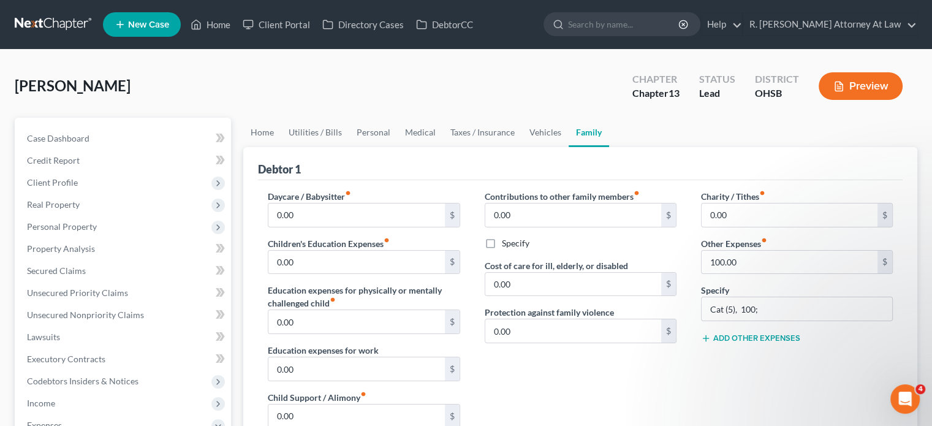
click at [717, 334] on button "Add Other Expenses" at bounding box center [750, 338] width 99 height 10
click at [729, 356] on input "0.00" at bounding box center [789, 355] width 176 height 23
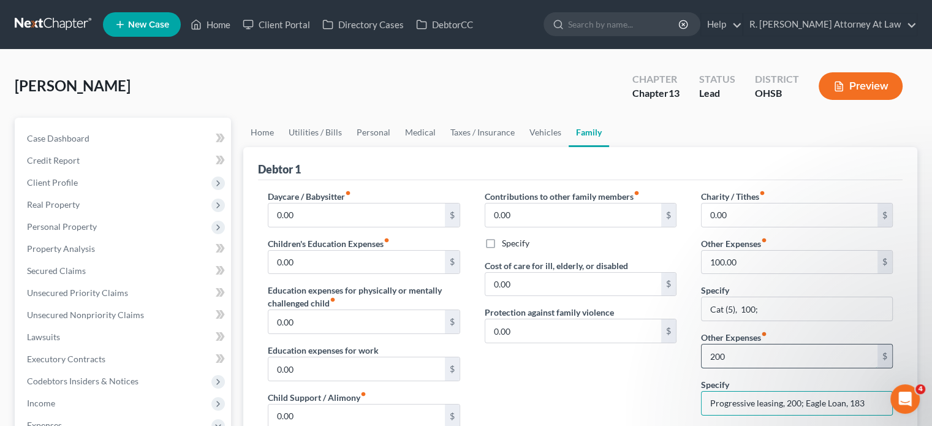
click at [767, 365] on input "200" at bounding box center [789, 355] width 176 height 23
click at [539, 132] on link "Vehicles" at bounding box center [545, 132] width 47 height 29
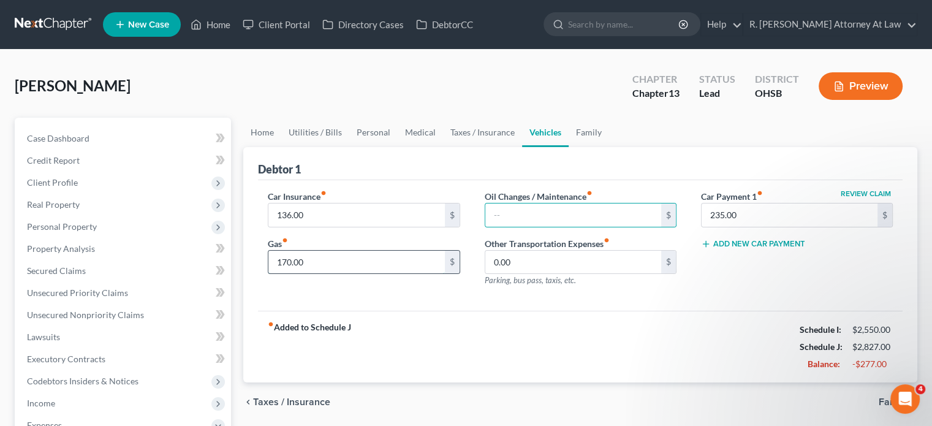
drag, startPoint x: 311, startPoint y: 260, endPoint x: 319, endPoint y: 256, distance: 9.0
click at [310, 260] on input "170.00" at bounding box center [356, 262] width 176 height 23
click at [419, 134] on link "Medical" at bounding box center [420, 132] width 45 height 29
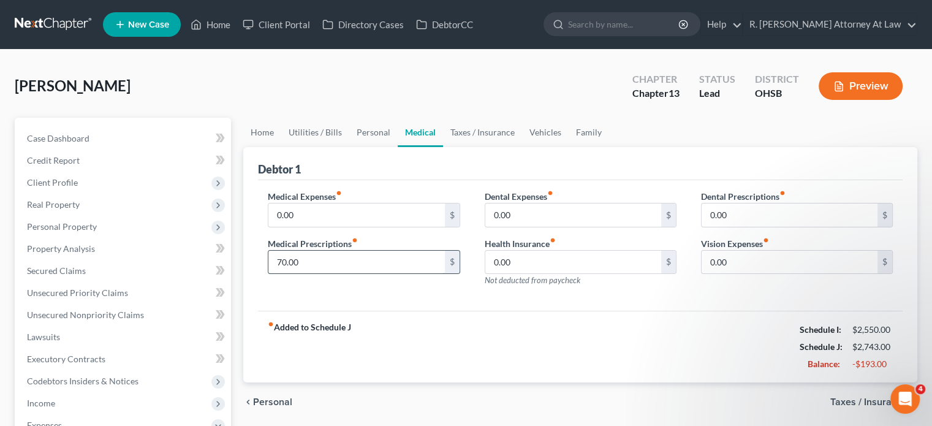
click at [297, 265] on input "70.00" at bounding box center [356, 262] width 176 height 23
click at [364, 127] on link "Personal" at bounding box center [373, 132] width 48 height 29
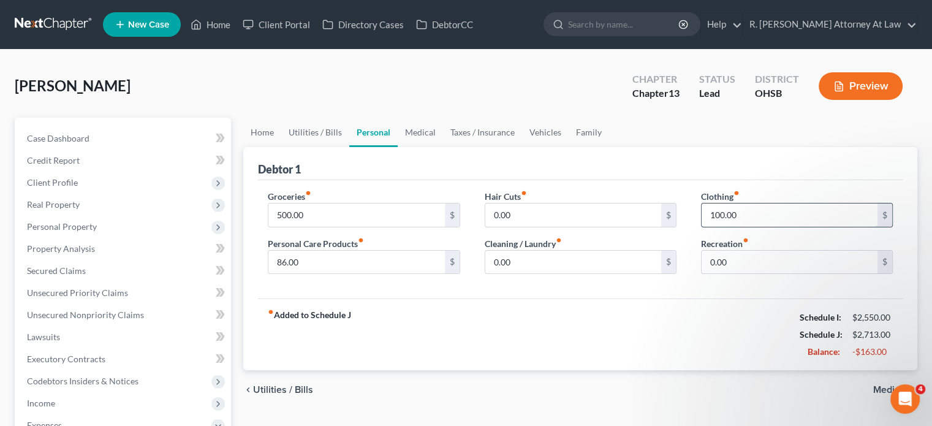
click at [744, 209] on input "100.00" at bounding box center [789, 214] width 176 height 23
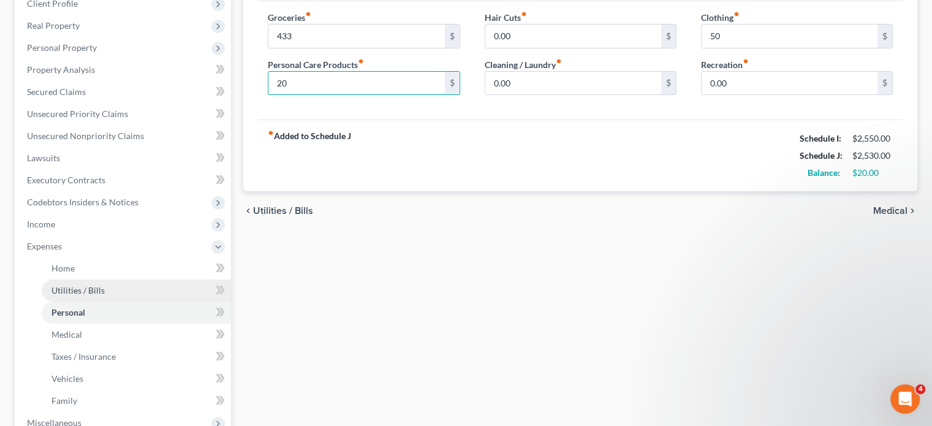
scroll to position [123, 0]
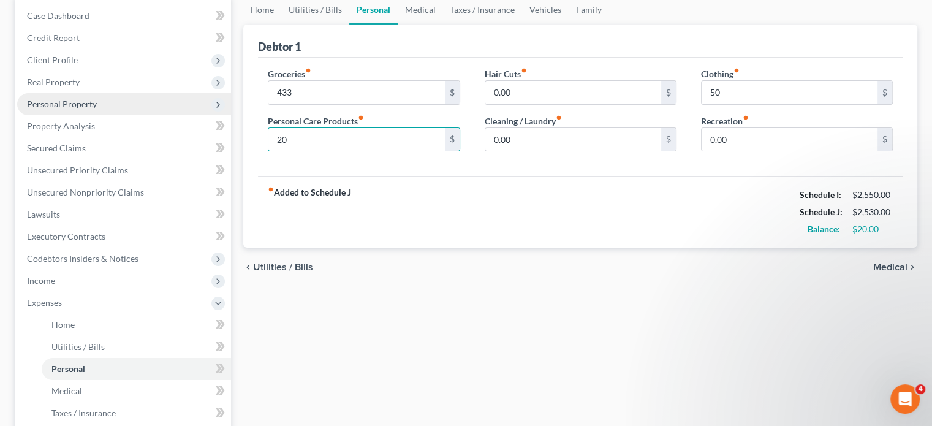
click at [56, 104] on span "Personal Property" at bounding box center [62, 104] width 70 height 10
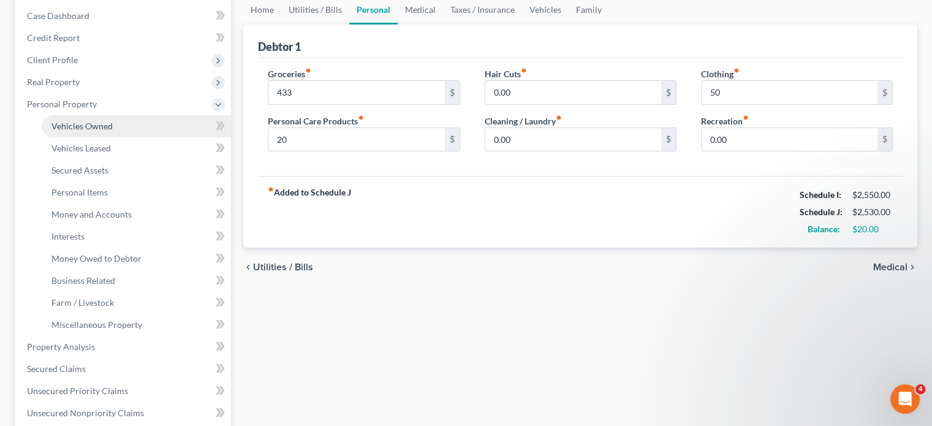
click at [62, 121] on span "Vehicles Owned" at bounding box center [81, 126] width 61 height 10
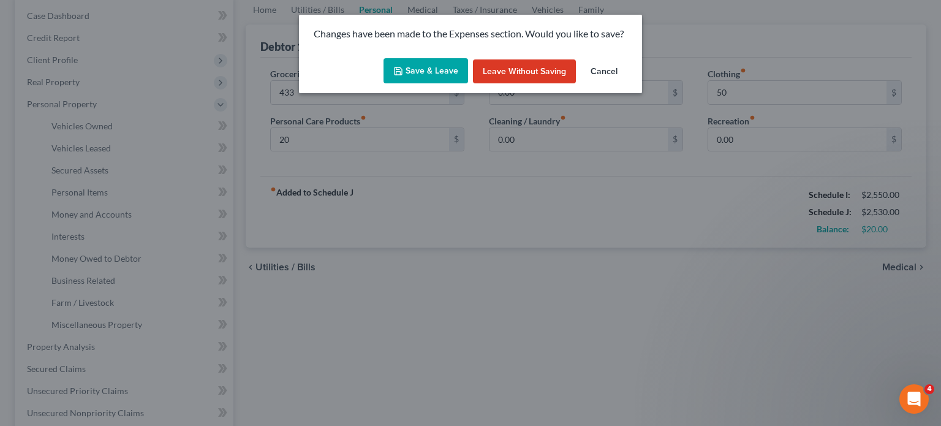
click at [395, 80] on button "Save & Leave" at bounding box center [425, 71] width 85 height 26
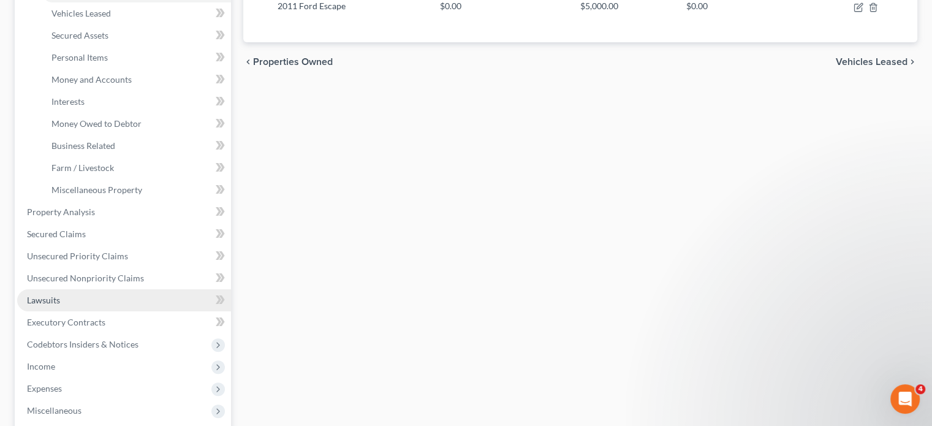
scroll to position [306, 0]
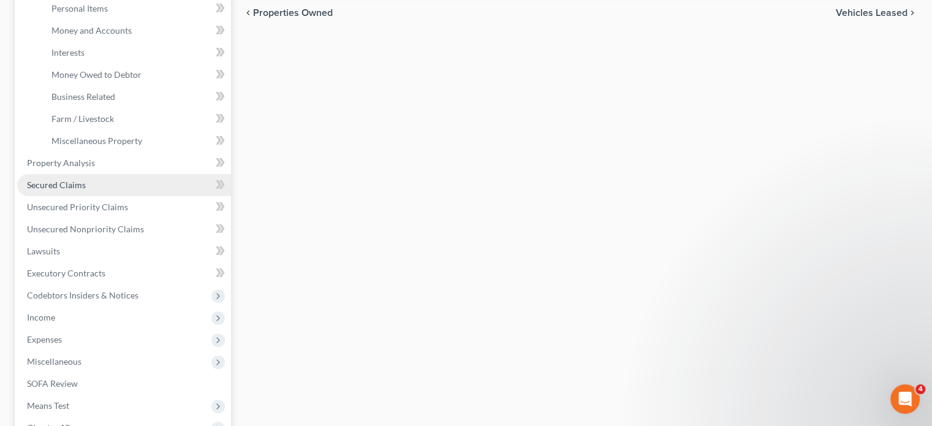
click at [50, 183] on span "Secured Claims" at bounding box center [56, 184] width 59 height 10
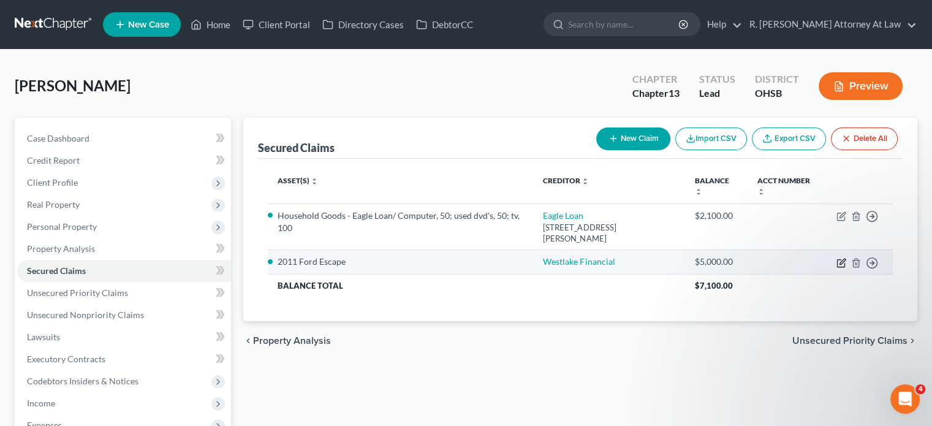
click at [842, 260] on icon "button" at bounding box center [841, 263] width 10 height 10
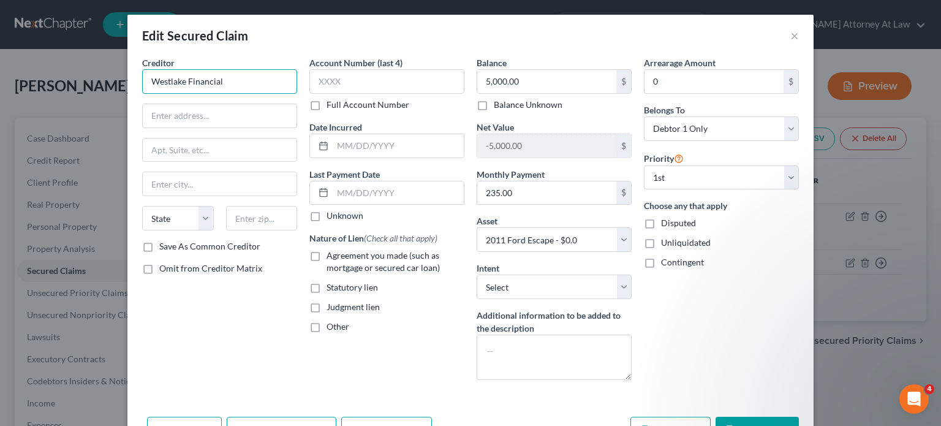
drag, startPoint x: 215, startPoint y: 83, endPoint x: 233, endPoint y: 86, distance: 18.0
click at [215, 83] on input "Westlake Financial" at bounding box center [219, 81] width 155 height 25
click at [217, 80] on input "Westlake Financial" at bounding box center [219, 81] width 155 height 25
click at [356, 146] on input "text" at bounding box center [398, 145] width 131 height 23
click at [358, 146] on input "2020" at bounding box center [398, 145] width 131 height 23
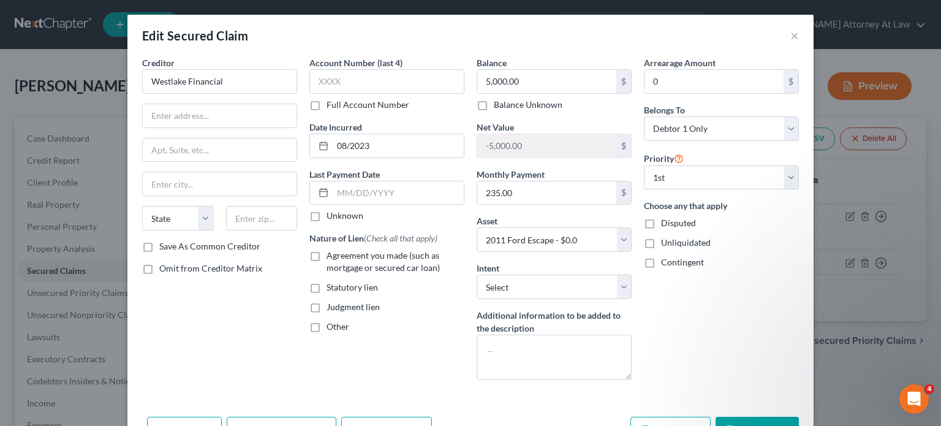
click at [326, 257] on label "Agreement you made (such as mortgage or secured car loan)" at bounding box center [395, 261] width 138 height 25
click at [331, 257] on input "Agreement you made (such as mortgage or secured car loan)" at bounding box center [335, 253] width 8 height 8
click at [495, 287] on select "Select Surrender Redeem Reaffirm Avoid Other" at bounding box center [554, 286] width 155 height 25
click at [477, 274] on select "Select Surrender Redeem Reaffirm Avoid Other" at bounding box center [554, 286] width 155 height 25
click at [737, 423] on button "Save & Close" at bounding box center [756, 430] width 83 height 26
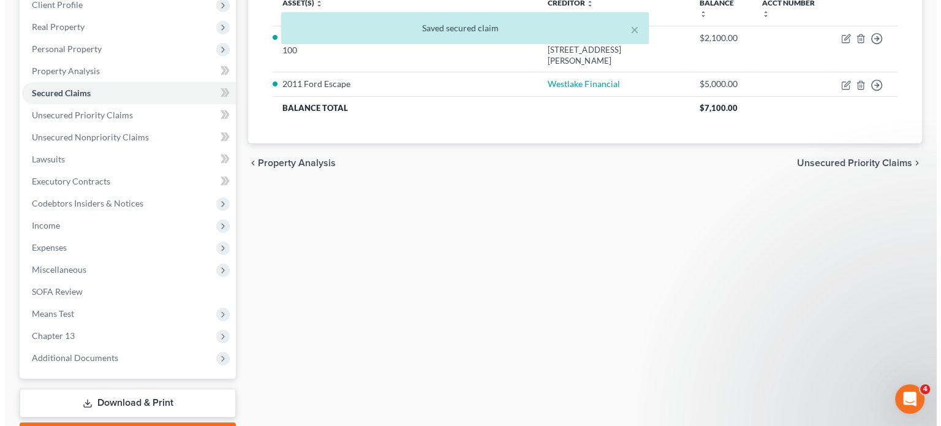
scroll to position [184, 0]
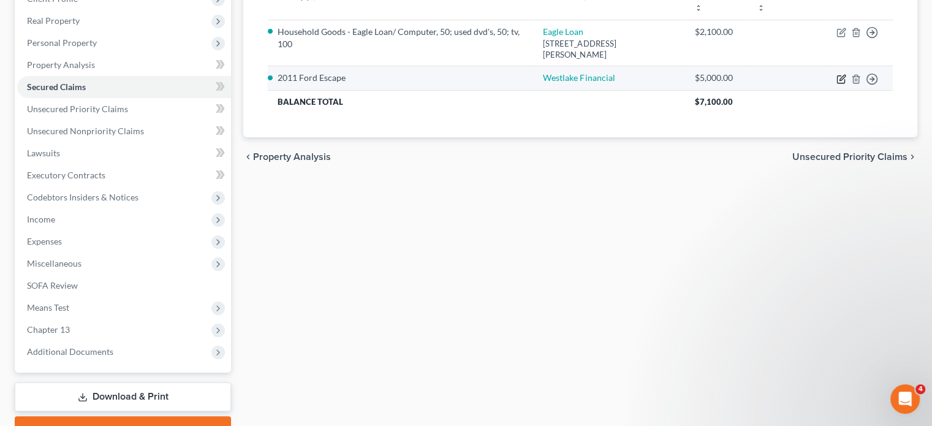
click at [845, 75] on icon "button" at bounding box center [842, 78] width 6 height 6
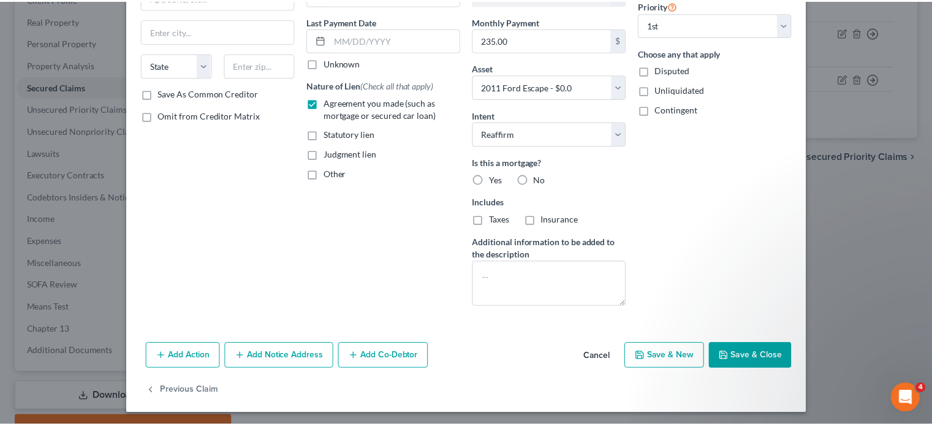
scroll to position [154, 0]
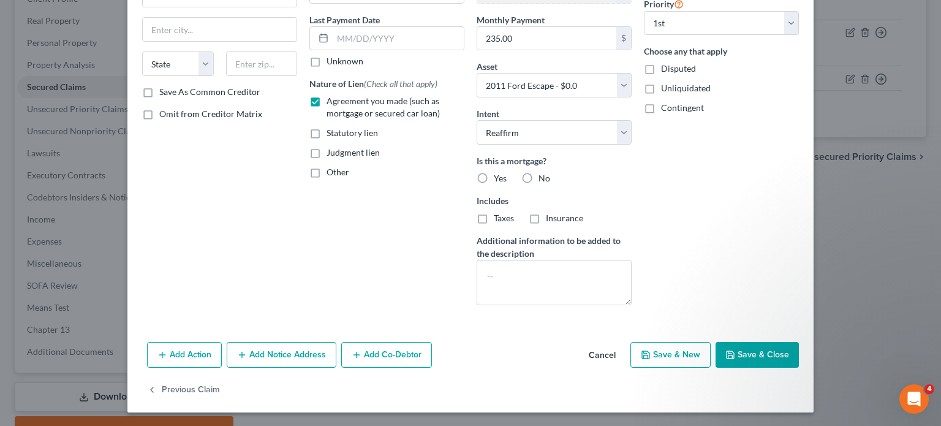
click at [777, 351] on button "Save & Close" at bounding box center [756, 355] width 83 height 26
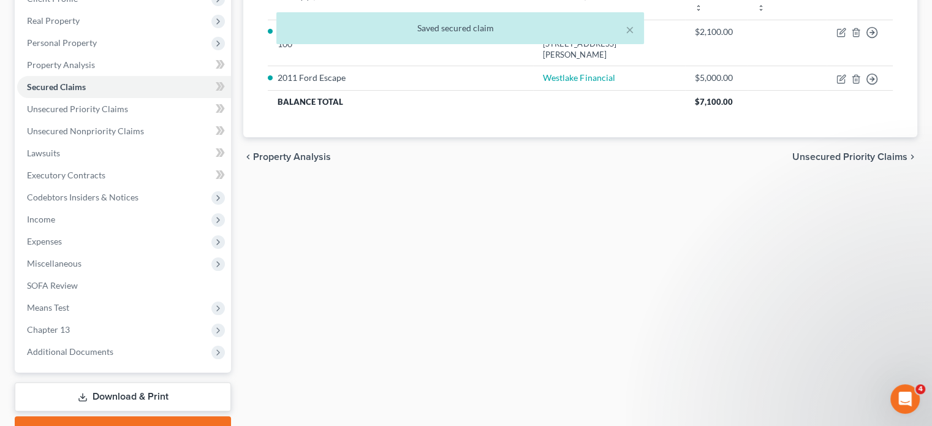
drag, startPoint x: 66, startPoint y: 40, endPoint x: 242, endPoint y: 5, distance: 180.0
click at [66, 40] on div "× Saved secured claim" at bounding box center [460, 31] width 932 height 38
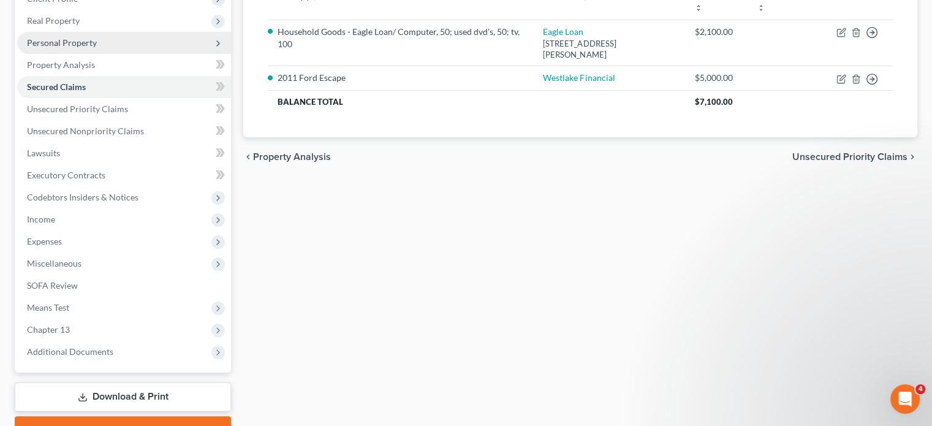
click at [44, 44] on span "Personal Property" at bounding box center [62, 42] width 70 height 10
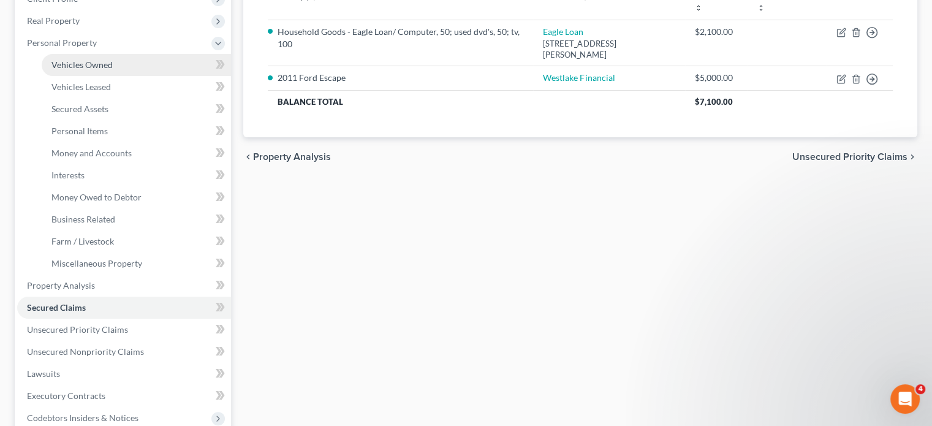
click at [66, 60] on span "Vehicles Owned" at bounding box center [81, 64] width 61 height 10
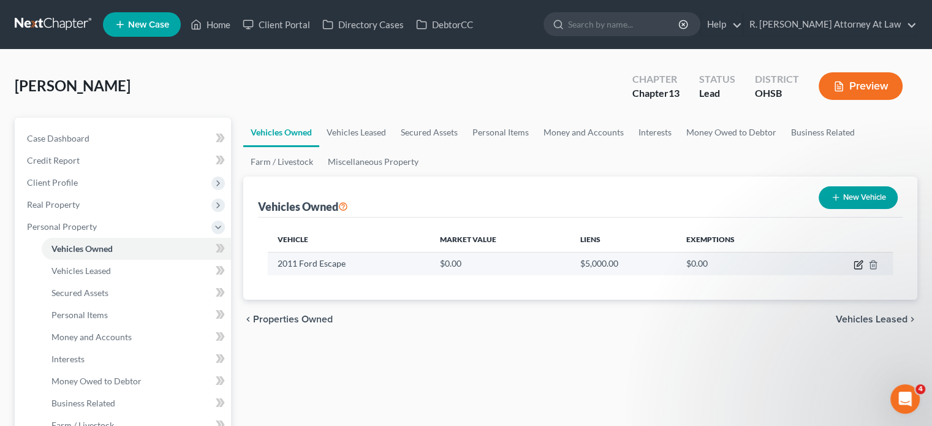
click at [859, 263] on icon "button" at bounding box center [858, 265] width 10 height 10
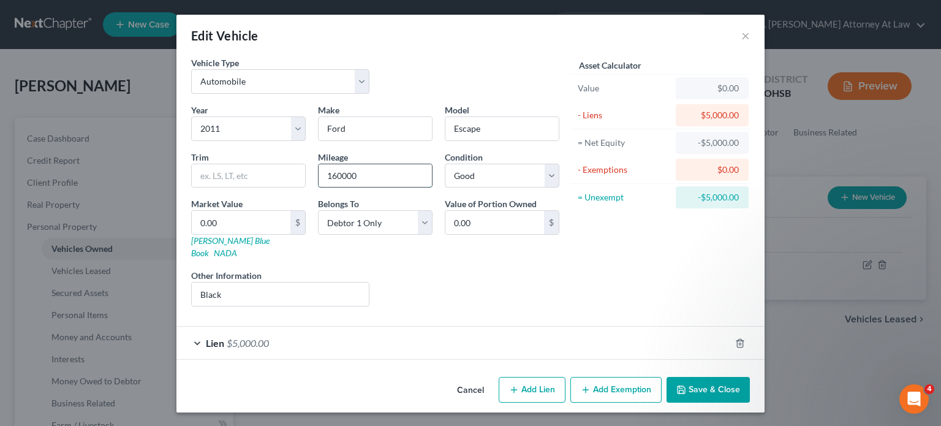
click at [369, 170] on input "160000" at bounding box center [375, 175] width 113 height 23
drag, startPoint x: 466, startPoint y: 248, endPoint x: 519, endPoint y: 272, distance: 59.0
click at [466, 248] on div "Year Select 2026 2025 2024 2023 2022 2021 2020 2019 2018 2017 2016 2015 2014 20…" at bounding box center [375, 210] width 380 height 213
click at [245, 282] on input "Black" at bounding box center [280, 293] width 177 height 23
click at [235, 220] on input "0.00" at bounding box center [241, 222] width 99 height 23
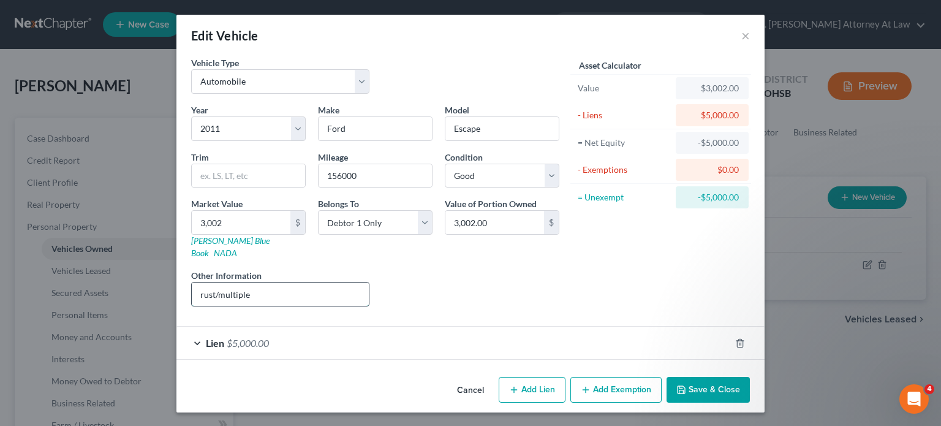
click at [257, 284] on input "rust/multiple" at bounding box center [280, 293] width 177 height 23
click at [488, 292] on div "Liens Select" at bounding box center [470, 287] width 190 height 37
click at [691, 377] on button "Save & Close" at bounding box center [707, 390] width 83 height 26
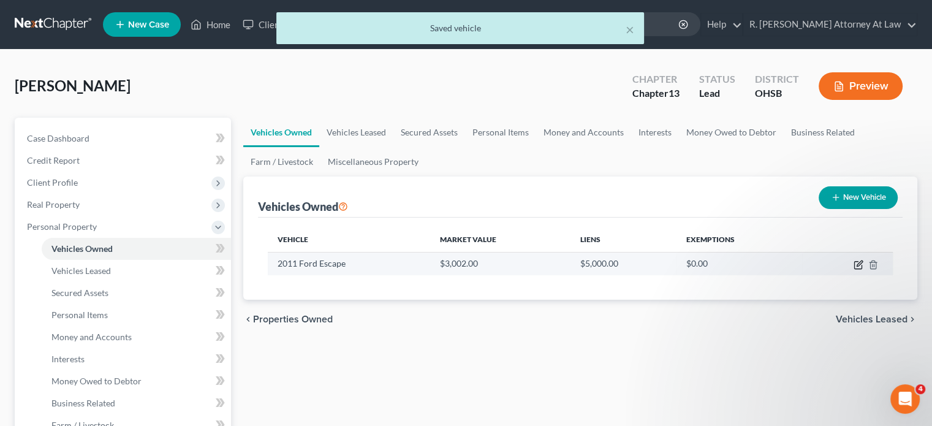
click at [858, 262] on icon "button" at bounding box center [859, 263] width 6 height 6
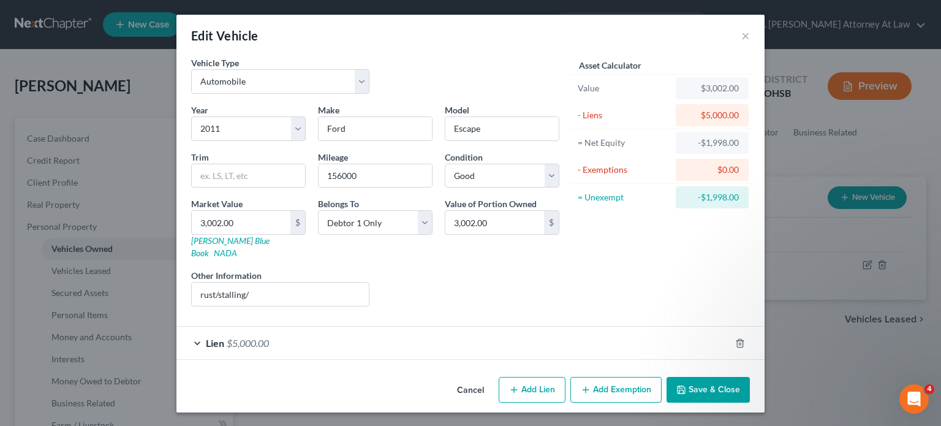
click at [583, 385] on icon "button" at bounding box center [586, 390] width 10 height 10
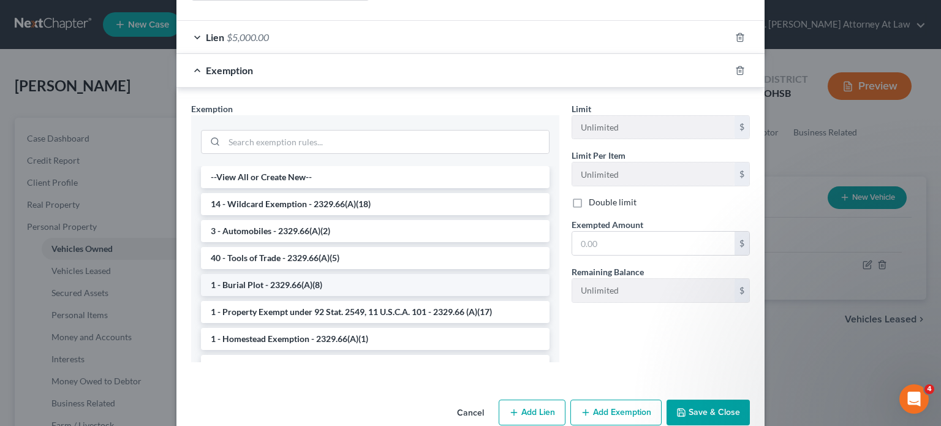
scroll to position [306, 0]
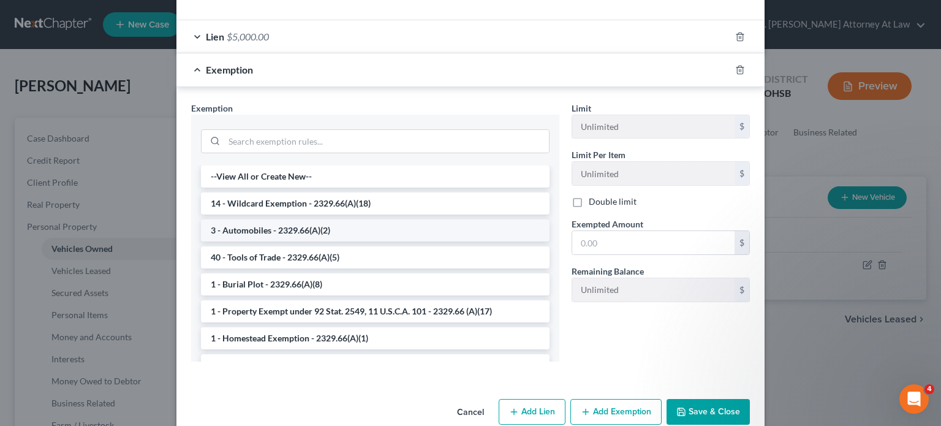
click at [257, 219] on li "3 - Automobiles - 2329.66(A)(2)" at bounding box center [375, 230] width 349 height 22
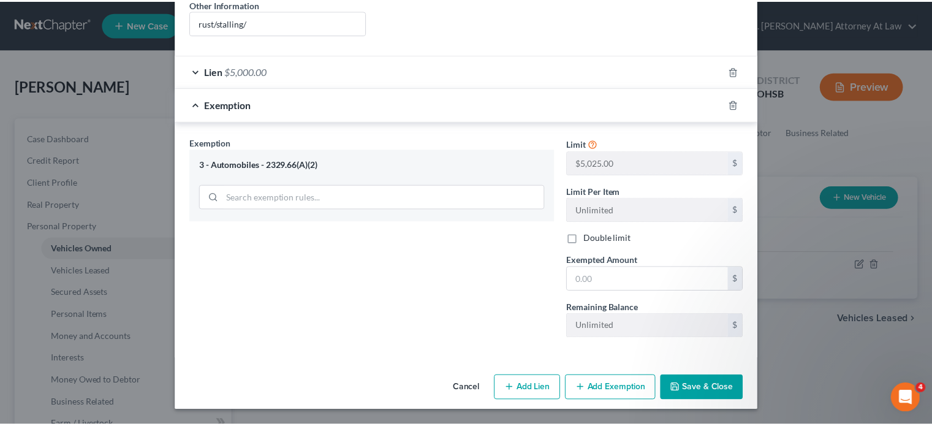
scroll to position [257, 0]
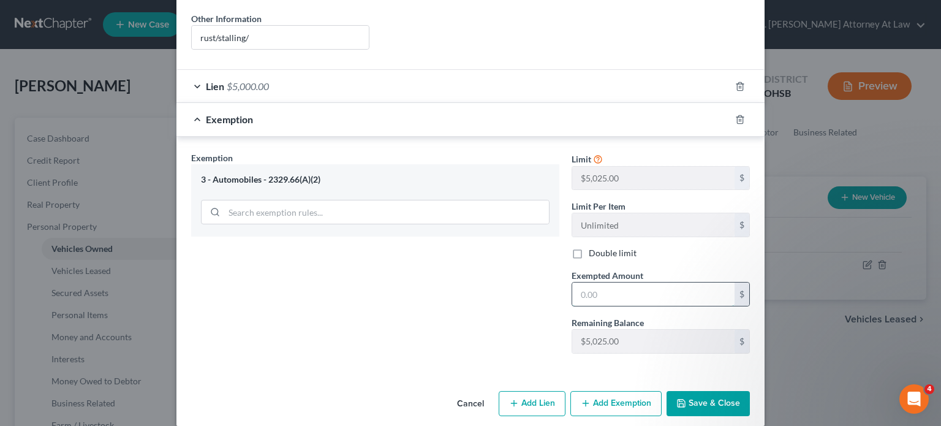
click at [587, 282] on input "text" at bounding box center [653, 293] width 162 height 23
click at [434, 268] on div "Exemption Set must be selected for CA. Exemption * 3 - Automobiles - 2329.66(A)…" at bounding box center [375, 257] width 380 height 212
click at [688, 391] on button "Save & Close" at bounding box center [707, 404] width 83 height 26
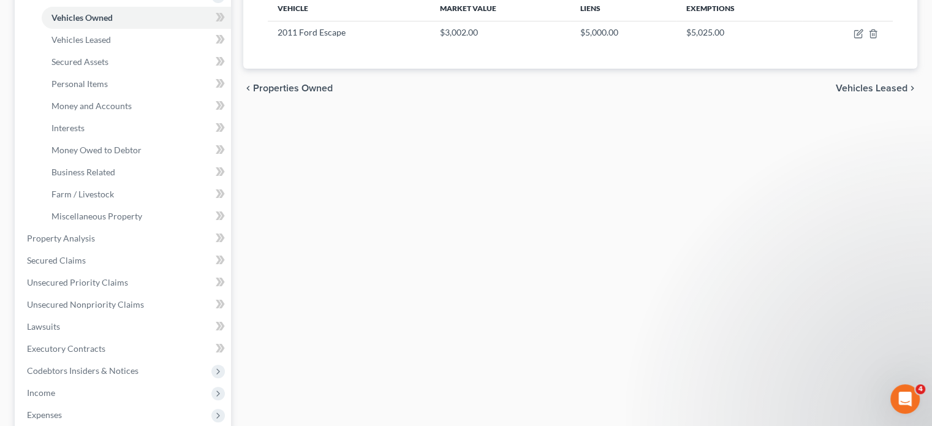
scroll to position [245, 0]
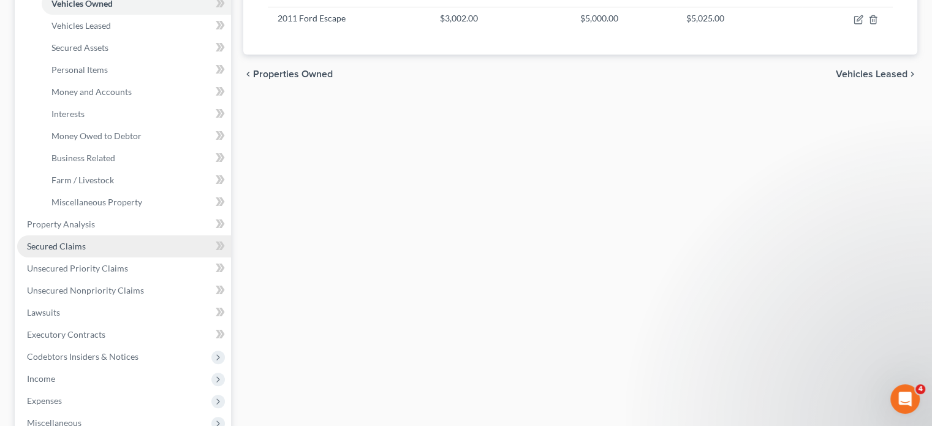
click at [44, 244] on span "Secured Claims" at bounding box center [56, 246] width 59 height 10
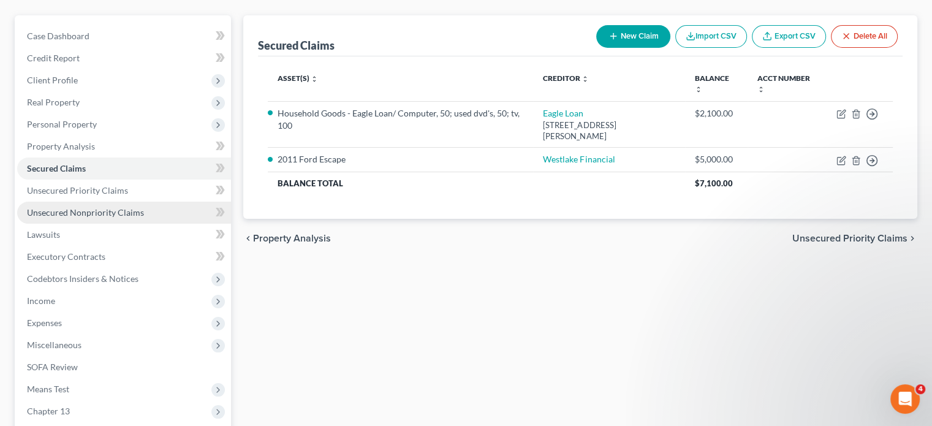
scroll to position [123, 0]
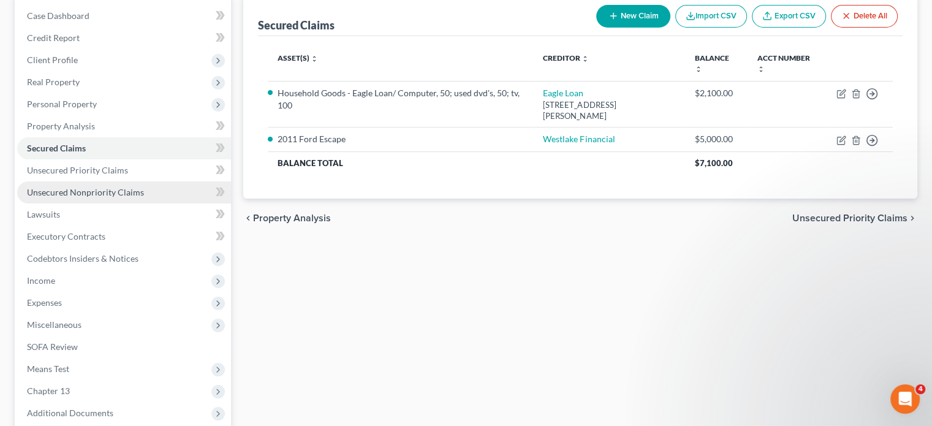
click at [64, 187] on span "Unsecured Nonpriority Claims" at bounding box center [85, 192] width 117 height 10
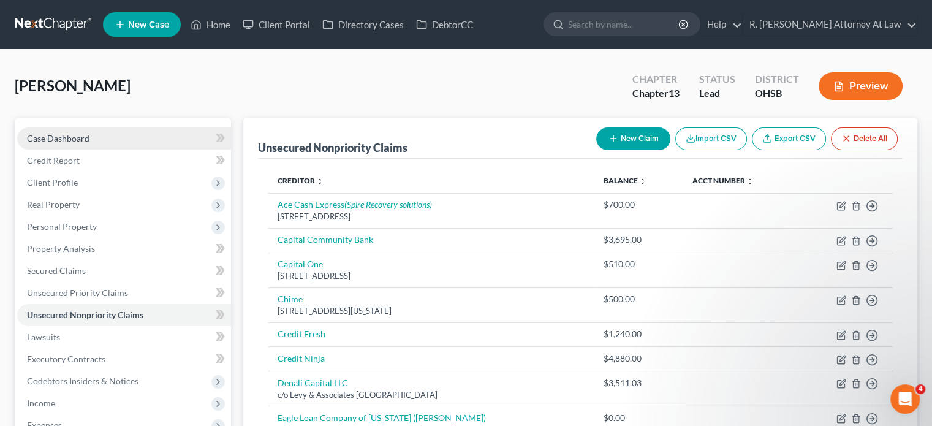
click at [42, 133] on span "Case Dashboard" at bounding box center [58, 138] width 62 height 10
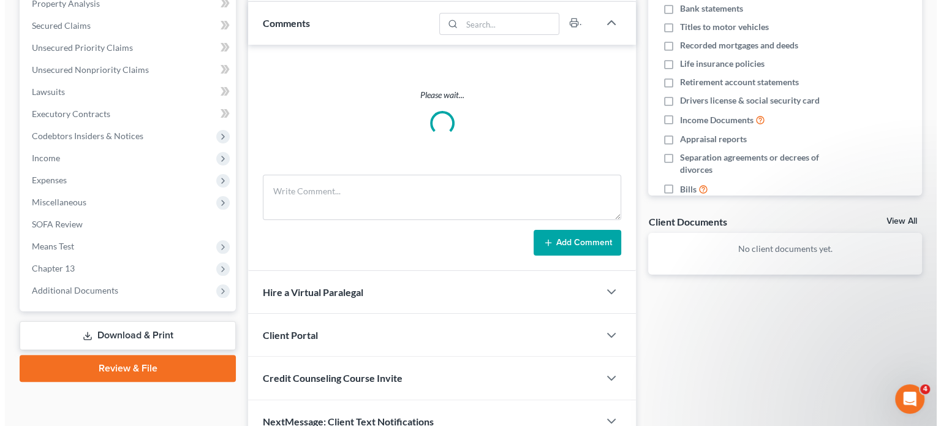
scroll to position [246, 0]
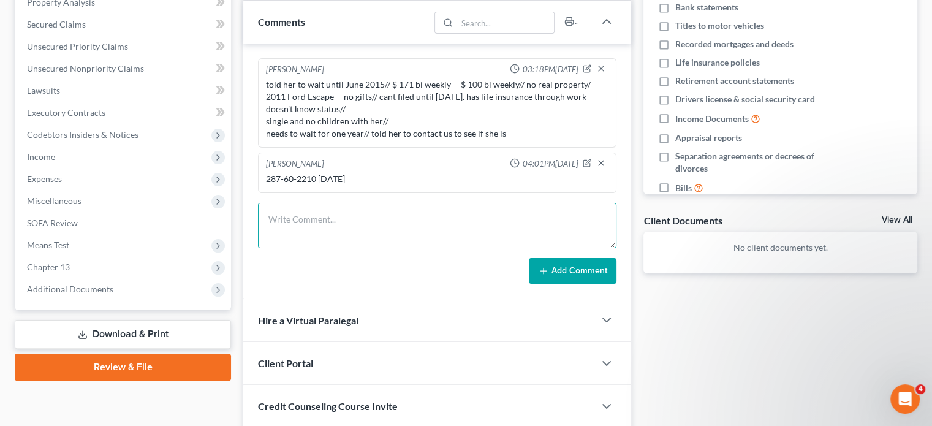
click at [296, 211] on textarea at bounding box center [437, 225] width 358 height 45
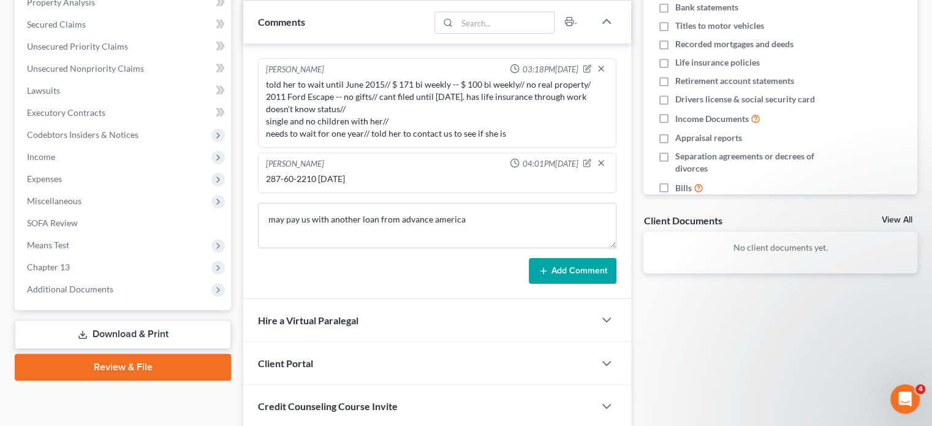
click at [539, 271] on icon at bounding box center [543, 271] width 10 height 10
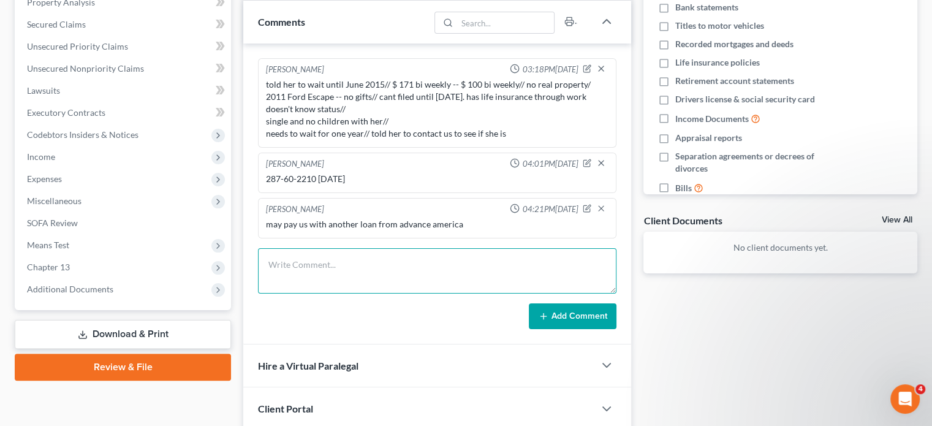
click at [292, 262] on textarea at bounding box center [437, 270] width 358 height 45
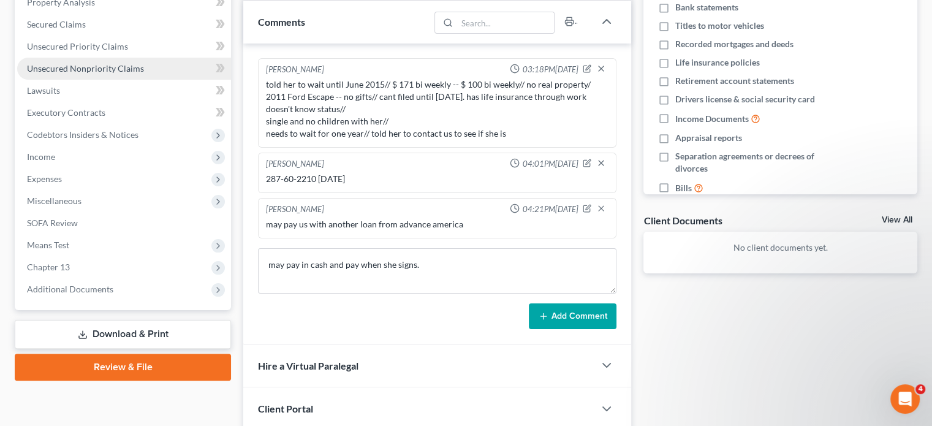
click at [52, 67] on span "Unsecured Nonpriority Claims" at bounding box center [85, 68] width 117 height 10
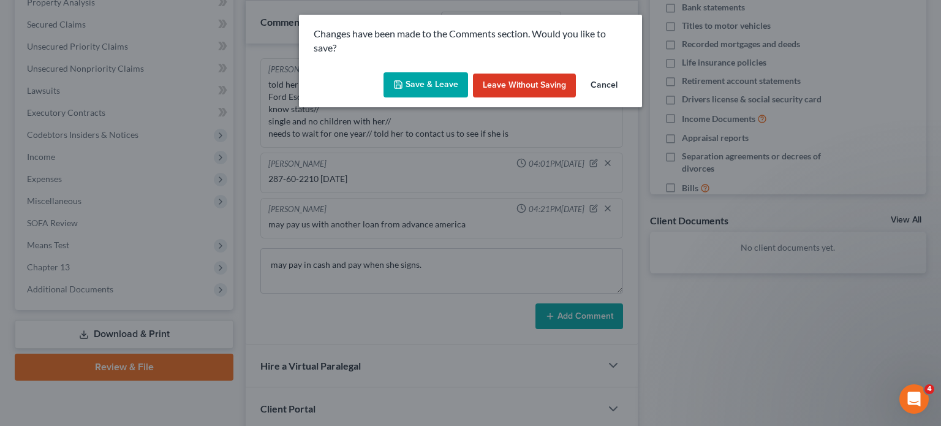
click at [431, 80] on button "Save & Leave" at bounding box center [425, 85] width 85 height 26
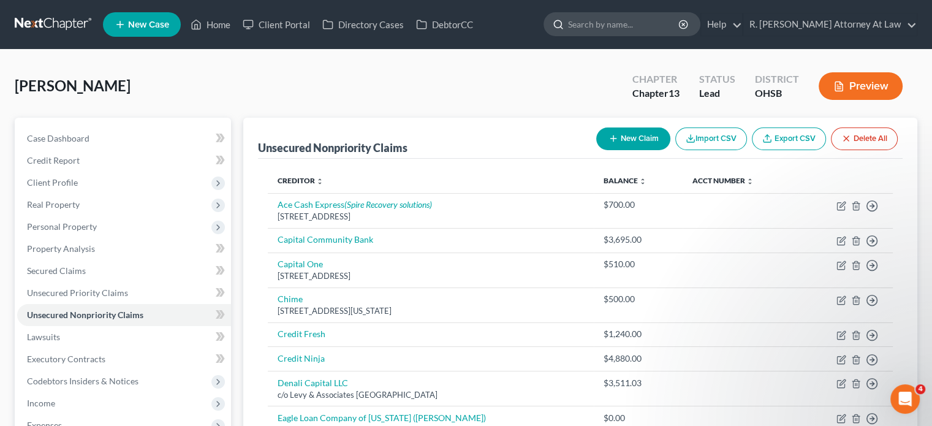
click at [617, 17] on input "search" at bounding box center [624, 24] width 112 height 23
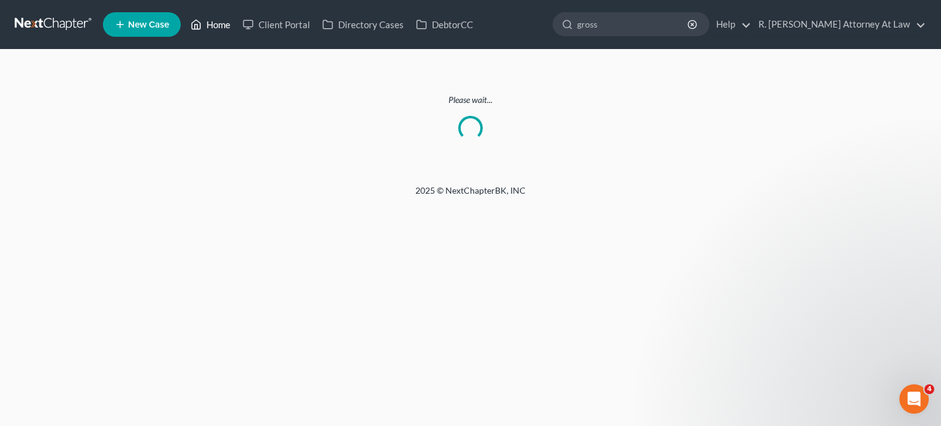
click at [211, 24] on link "Home" at bounding box center [210, 24] width 52 height 22
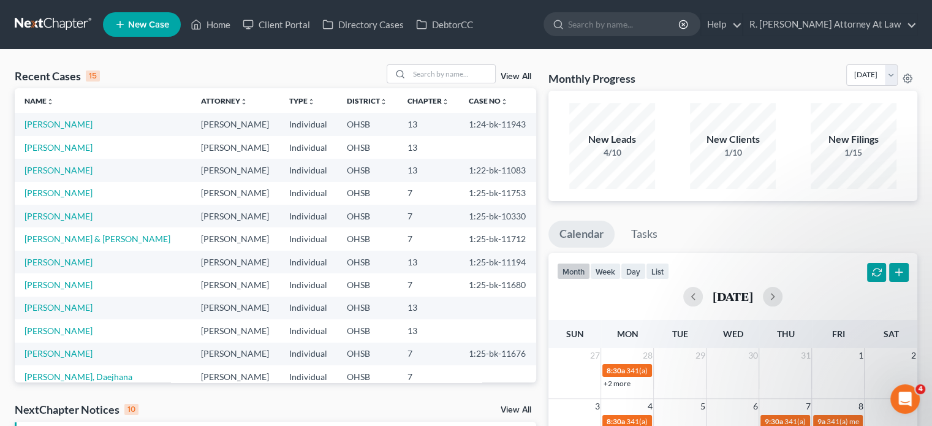
click at [121, 25] on line at bounding box center [120, 25] width 7 height 0
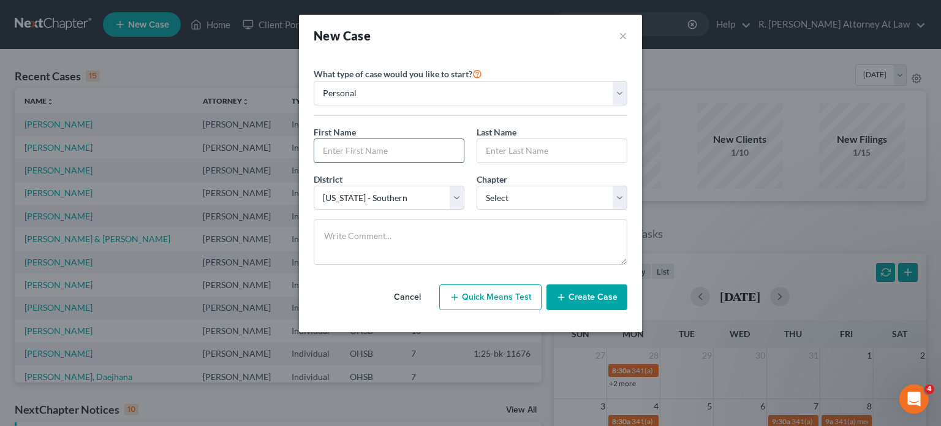
click at [358, 154] on input "text" at bounding box center [388, 150] width 149 height 23
click at [493, 200] on select "Select 7 11 12 13" at bounding box center [552, 198] width 151 height 25
click at [477, 186] on select "Select 7 11 12 13" at bounding box center [552, 198] width 151 height 25
click at [571, 296] on button "Create Case" at bounding box center [586, 297] width 81 height 26
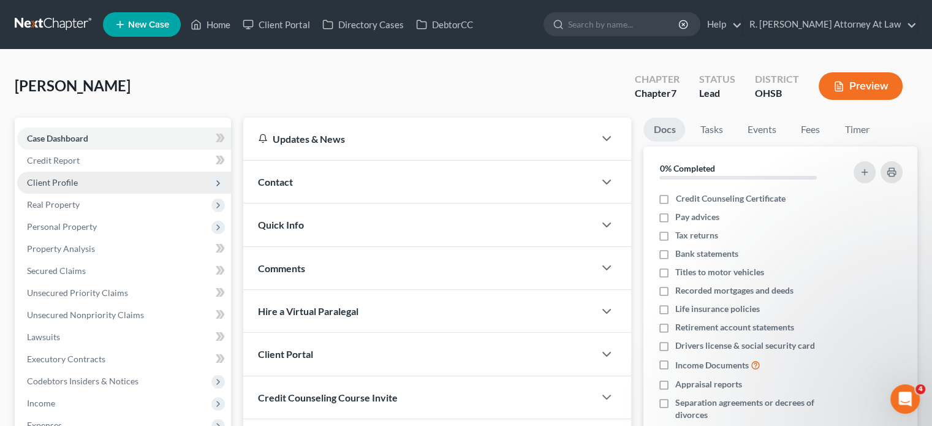
click at [51, 178] on span "Client Profile" at bounding box center [52, 182] width 51 height 10
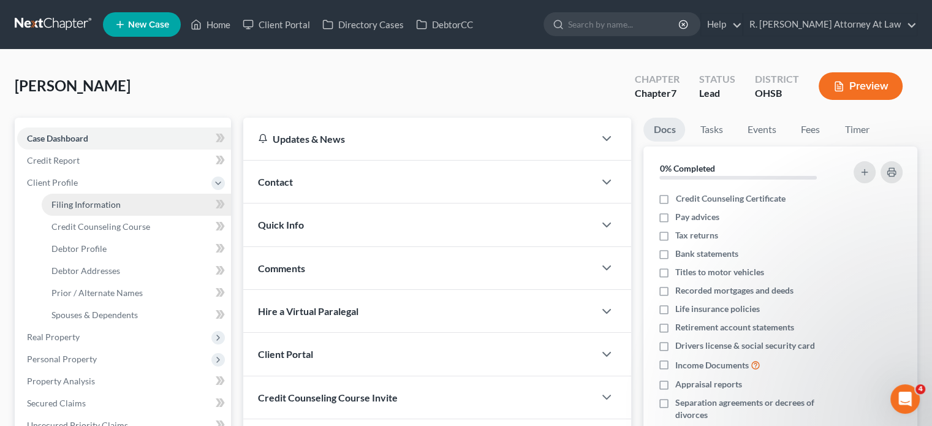
click at [69, 195] on link "Filing Information" at bounding box center [136, 205] width 189 height 22
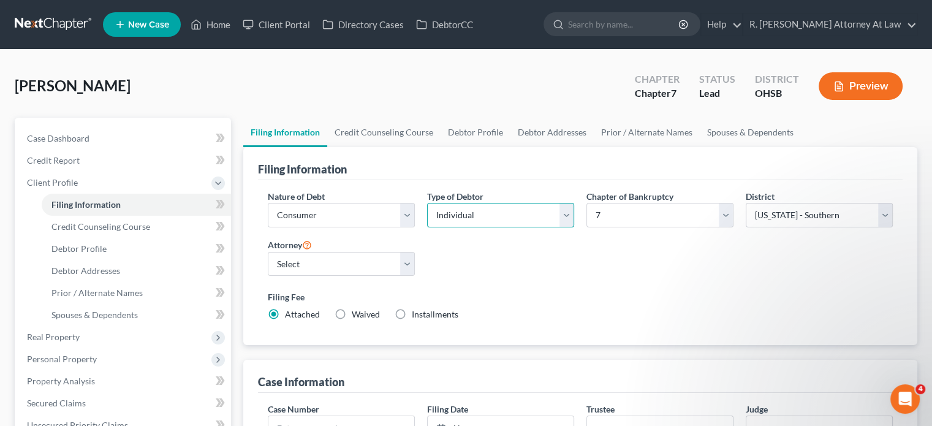
drag, startPoint x: 553, startPoint y: 212, endPoint x: 470, endPoint y: 225, distance: 83.1
click at [553, 212] on select "Select Individual Joint" at bounding box center [500, 215] width 147 height 25
click at [427, 203] on select "Select Individual Joint" at bounding box center [500, 215] width 147 height 25
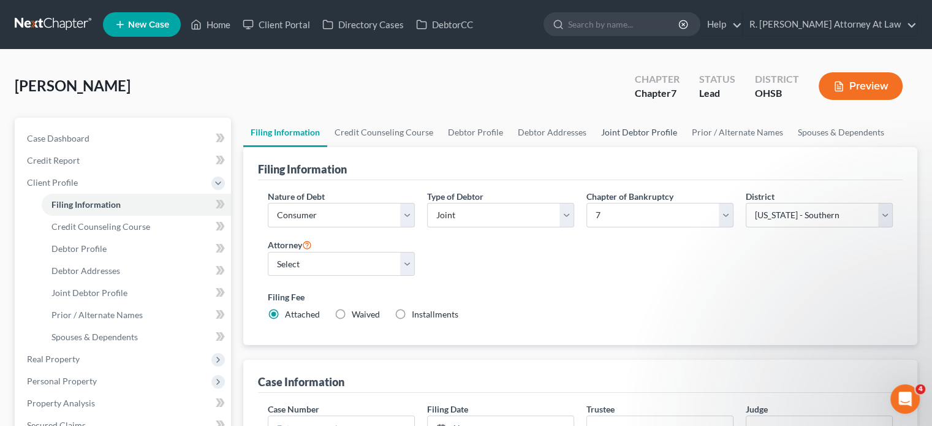
click at [632, 130] on link "Joint Debtor Profile" at bounding box center [639, 132] width 91 height 29
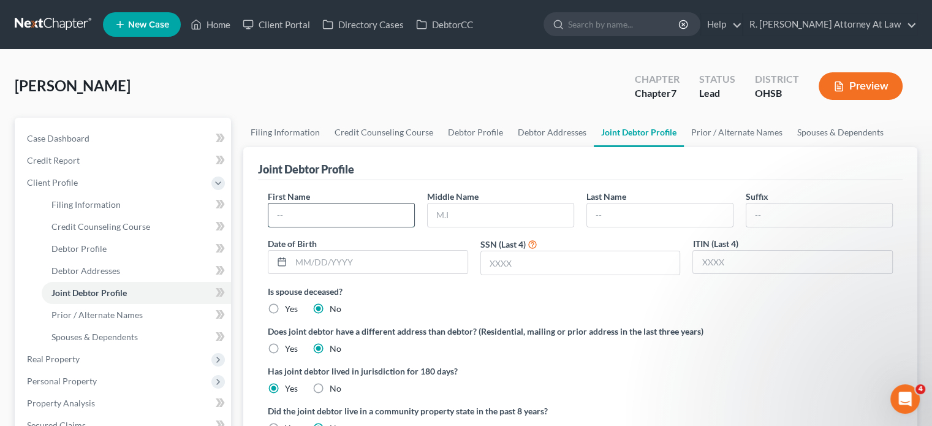
drag, startPoint x: 319, startPoint y: 211, endPoint x: 309, endPoint y: 203, distance: 12.7
click at [315, 209] on input "text" at bounding box center [341, 214] width 146 height 23
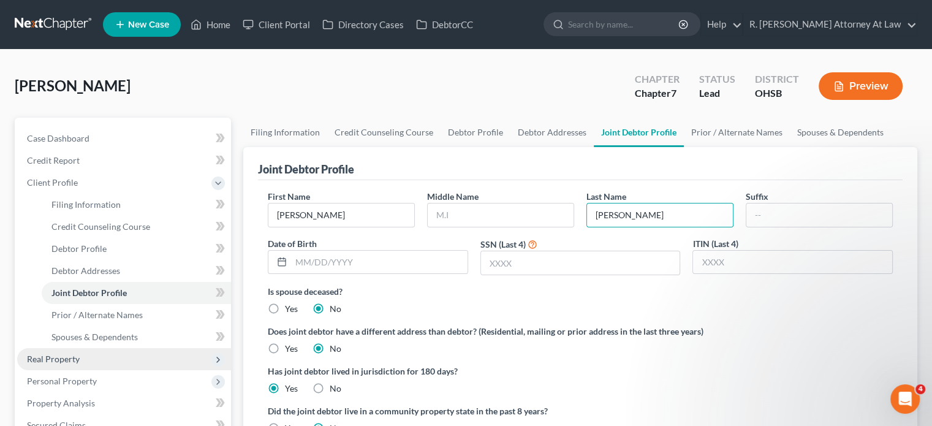
click at [55, 360] on span "Real Property" at bounding box center [53, 358] width 53 height 10
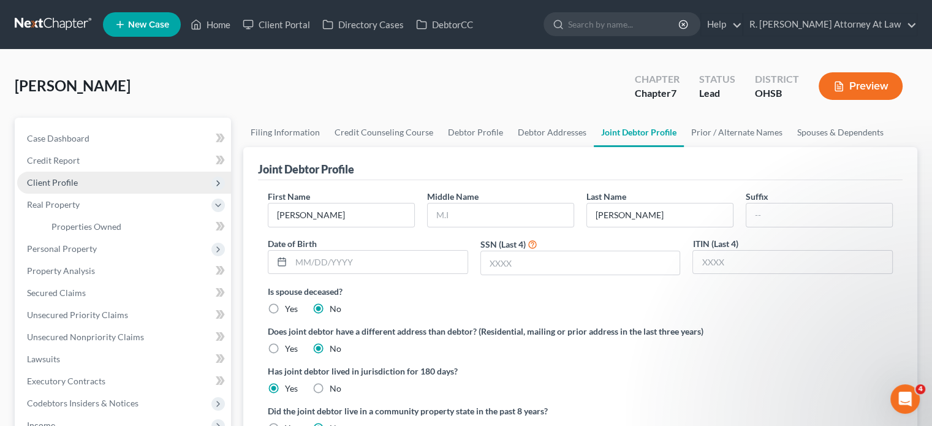
click at [49, 183] on span "Client Profile" at bounding box center [52, 182] width 51 height 10
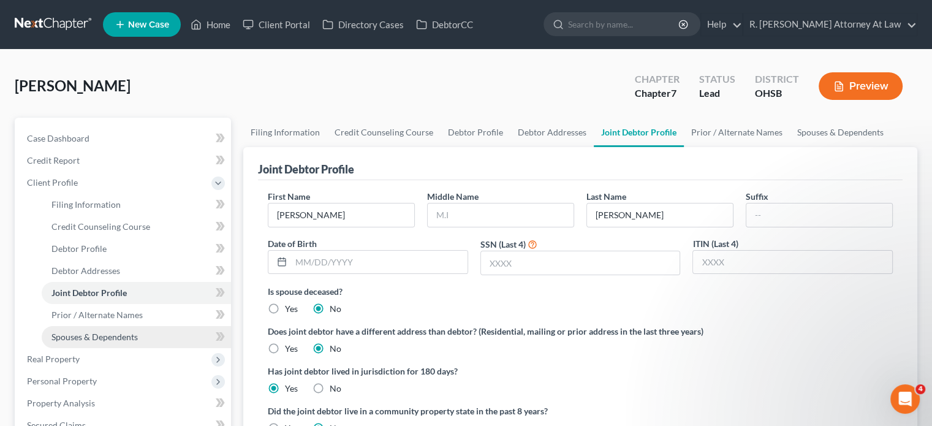
click at [96, 333] on span "Spouses & Dependents" at bounding box center [94, 336] width 86 height 10
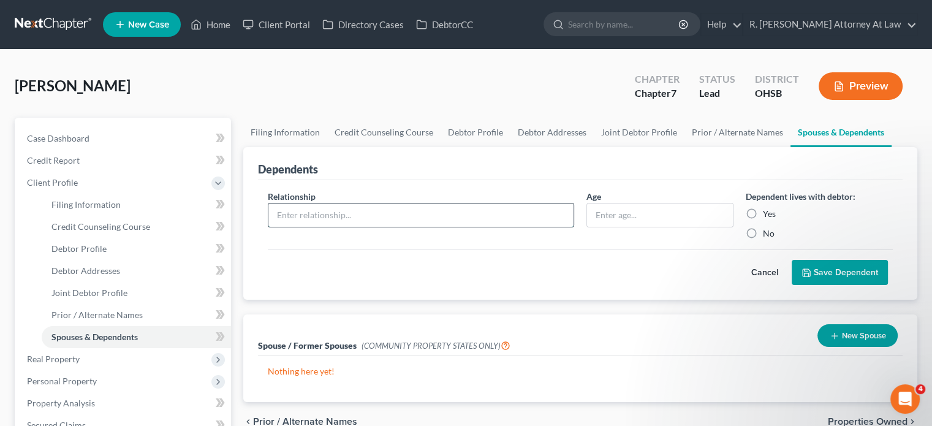
click at [317, 213] on input "text" at bounding box center [420, 214] width 305 height 23
click at [763, 211] on label "Yes" at bounding box center [769, 214] width 13 height 12
click at [767, 211] on input "Yes" at bounding box center [771, 212] width 8 height 8
click at [828, 271] on button "Save Dependent" at bounding box center [839, 273] width 96 height 26
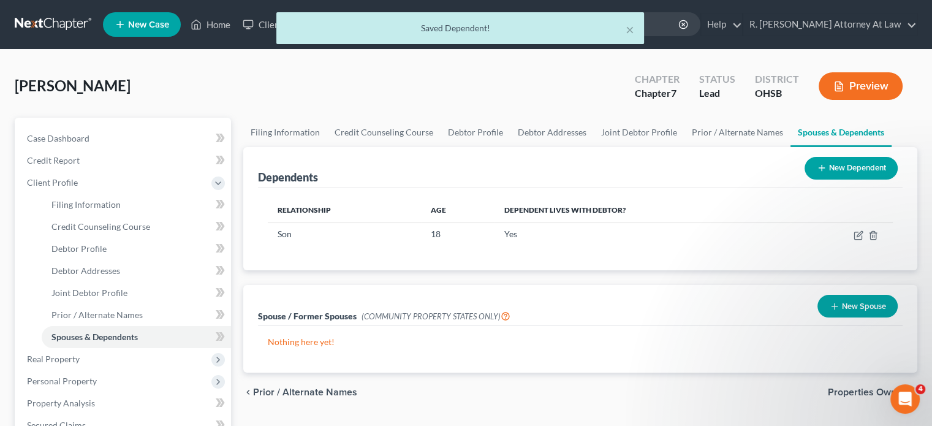
click at [839, 172] on button "New Dependent" at bounding box center [850, 168] width 93 height 23
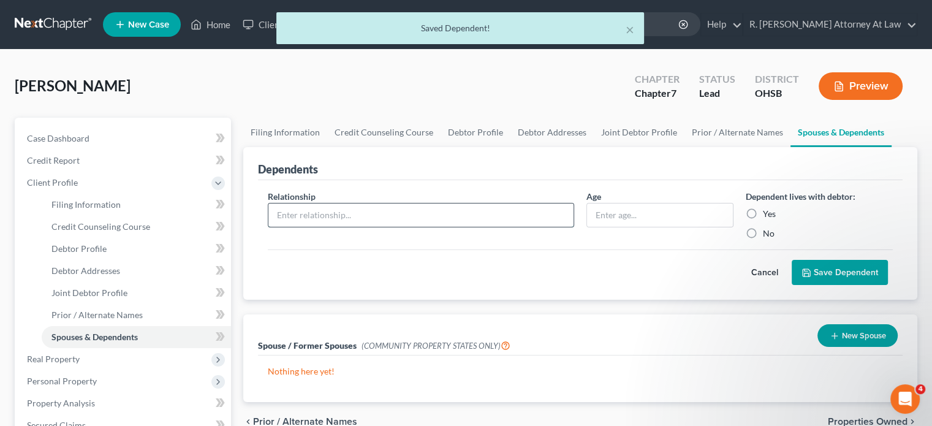
click at [284, 209] on input "text" at bounding box center [420, 214] width 305 height 23
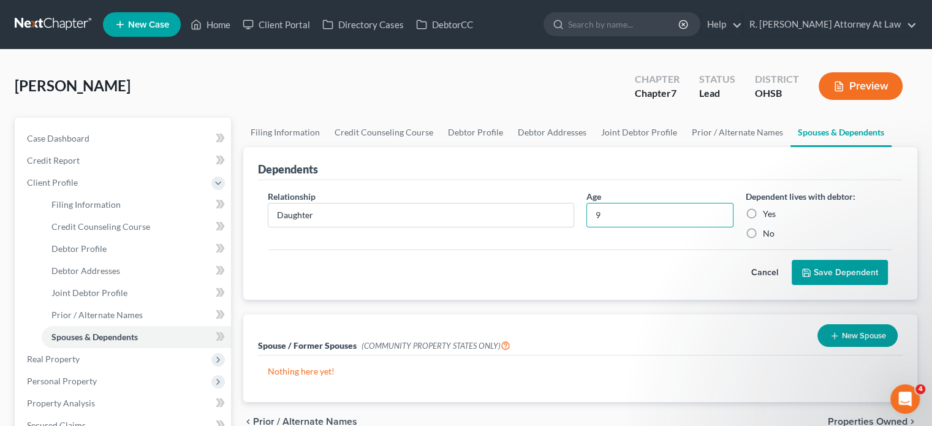
drag, startPoint x: 752, startPoint y: 212, endPoint x: 821, endPoint y: 271, distance: 91.2
click at [763, 213] on label "Yes" at bounding box center [769, 214] width 13 height 12
click at [767, 213] on input "Yes" at bounding box center [771, 212] width 8 height 8
click at [821, 271] on button "Save Dependent" at bounding box center [839, 273] width 96 height 26
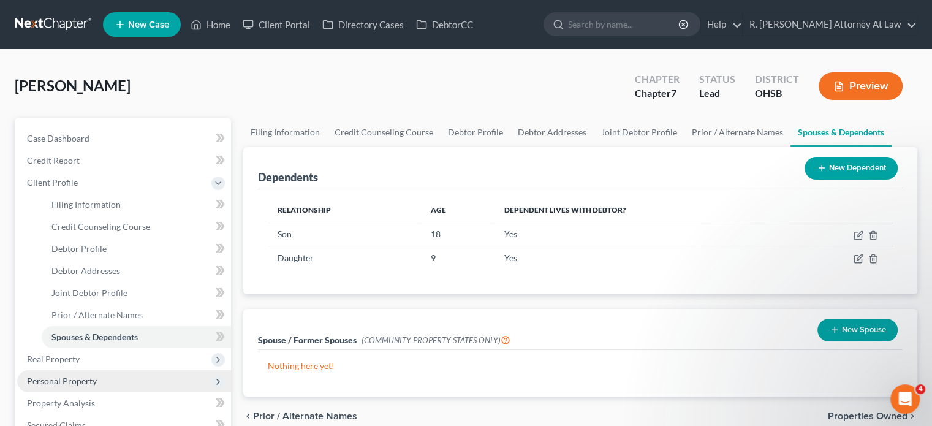
click at [44, 380] on span "Personal Property" at bounding box center [62, 380] width 70 height 10
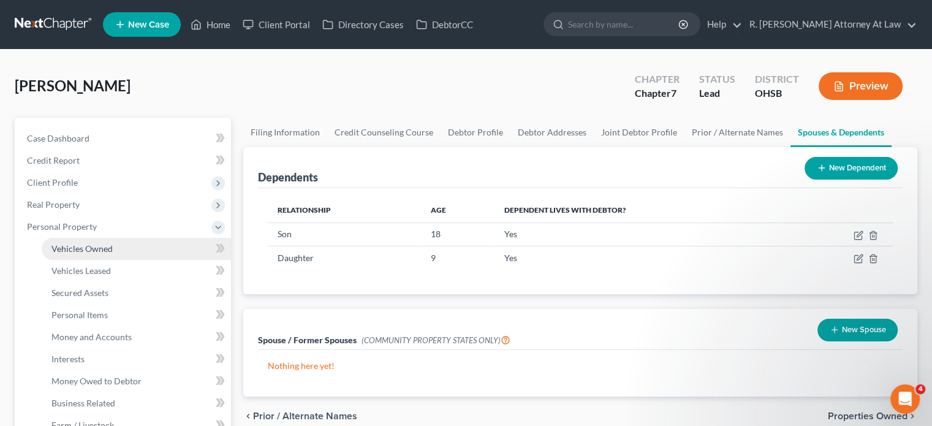
click at [70, 251] on span "Vehicles Owned" at bounding box center [81, 248] width 61 height 10
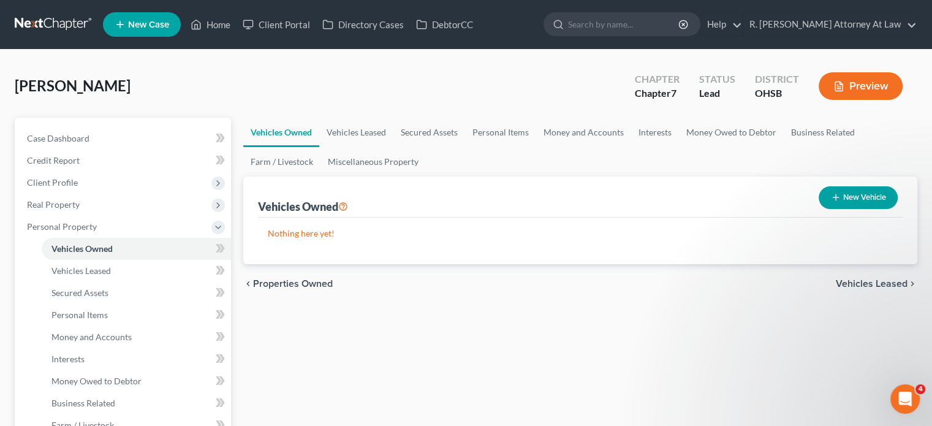
click at [827, 198] on button "New Vehicle" at bounding box center [857, 197] width 79 height 23
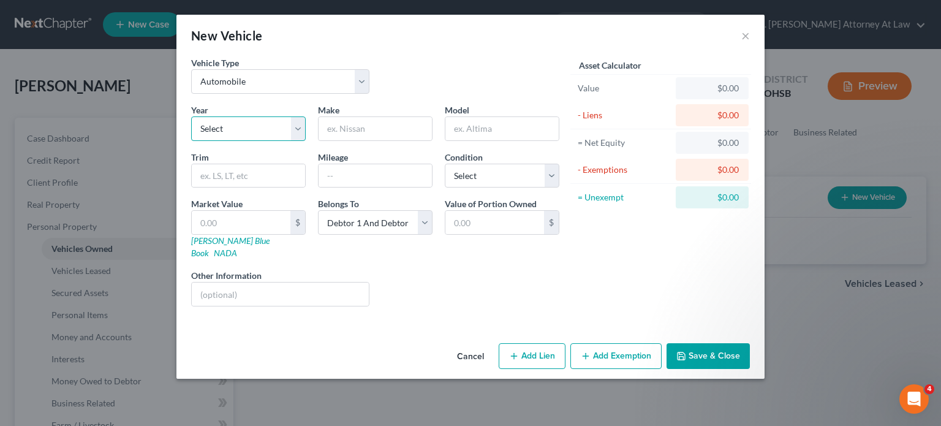
drag, startPoint x: 247, startPoint y: 133, endPoint x: 240, endPoint y: 137, distance: 8.5
click at [247, 133] on select "Select 2026 2025 2024 2023 2022 2021 2020 2019 2018 2017 2016 2015 2014 2013 20…" at bounding box center [248, 128] width 115 height 25
click at [191, 116] on select "Select 2026 2025 2024 2023 2022 2021 2020 2019 2018 2017 2016 2015 2014 2013 20…" at bounding box center [248, 128] width 115 height 25
drag, startPoint x: 336, startPoint y: 170, endPoint x: 345, endPoint y: 171, distance: 9.3
click at [336, 170] on input "text" at bounding box center [375, 175] width 113 height 23
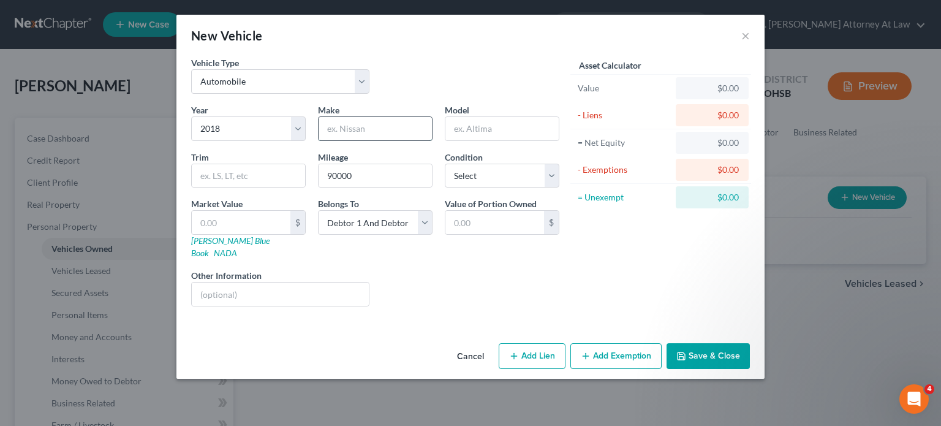
click at [341, 133] on input "text" at bounding box center [375, 128] width 113 height 23
click at [364, 124] on input "ford" at bounding box center [375, 128] width 113 height 23
drag, startPoint x: 235, startPoint y: 127, endPoint x: 241, endPoint y: 138, distance: 12.6
click at [235, 127] on select "Select 2026 2025 2024 2023 2022 2021 2020 2019 2018 2017 2016 2015 2014 2013 20…" at bounding box center [248, 128] width 115 height 25
click at [191, 116] on select "Select 2026 2025 2024 2023 2022 2021 2020 2019 2018 2017 2016 2015 2014 2013 20…" at bounding box center [248, 128] width 115 height 25
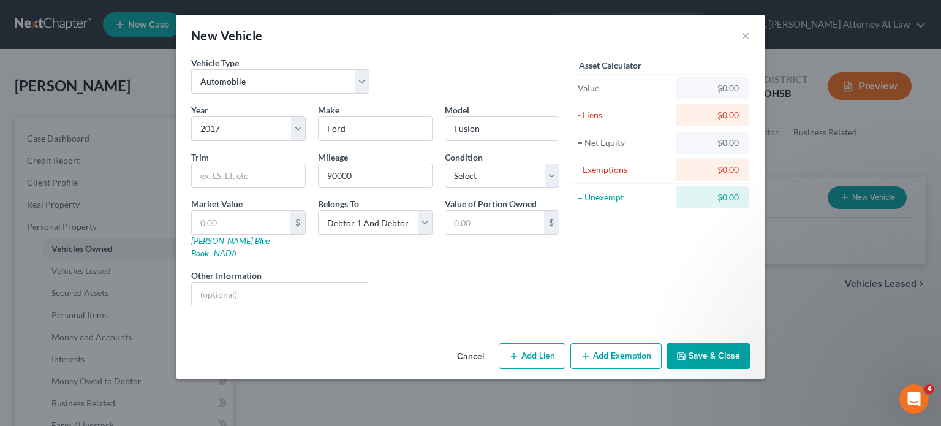
click at [431, 279] on div "Liens Select" at bounding box center [470, 287] width 190 height 37
click at [696, 343] on button "Save & Close" at bounding box center [707, 356] width 83 height 26
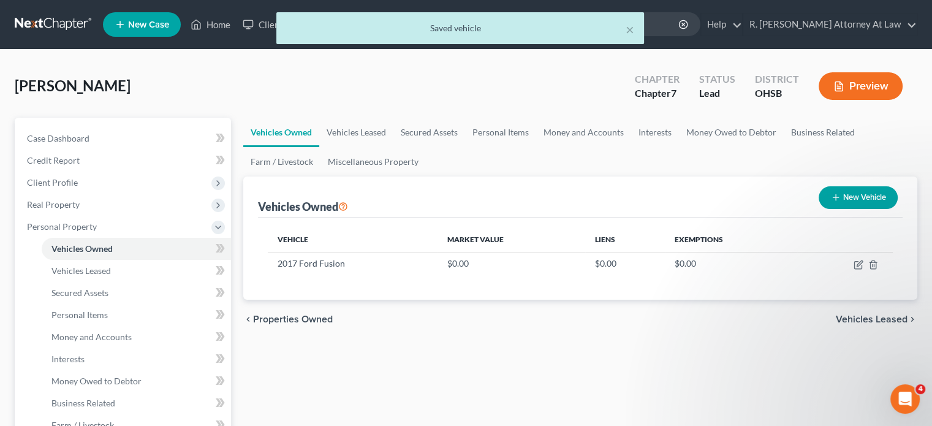
click at [831, 195] on icon "button" at bounding box center [836, 197] width 10 height 10
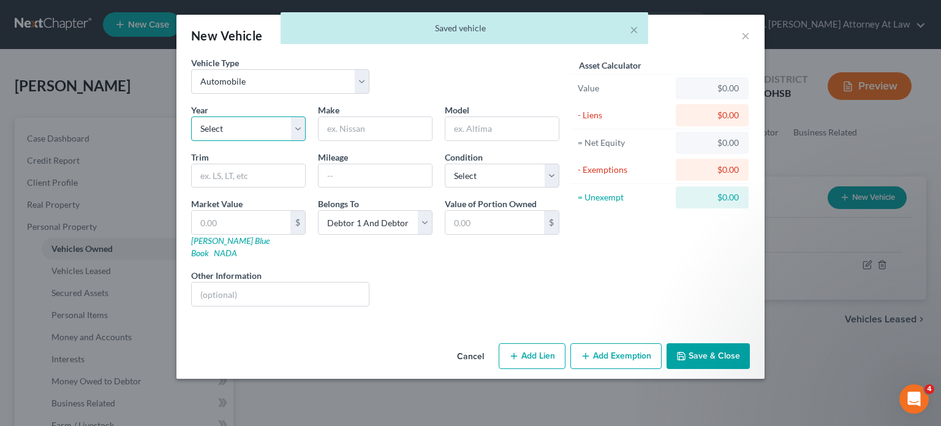
drag, startPoint x: 233, startPoint y: 121, endPoint x: 228, endPoint y: 138, distance: 18.0
click at [233, 119] on select "Select 2026 2025 2024 2023 2022 2021 2020 2019 2018 2017 2016 2015 2014 2013 20…" at bounding box center [248, 128] width 115 height 25
click at [191, 116] on select "Select 2026 2025 2024 2023 2022 2021 2020 2019 2018 2017 2016 2015 2014 2013 20…" at bounding box center [248, 128] width 115 height 25
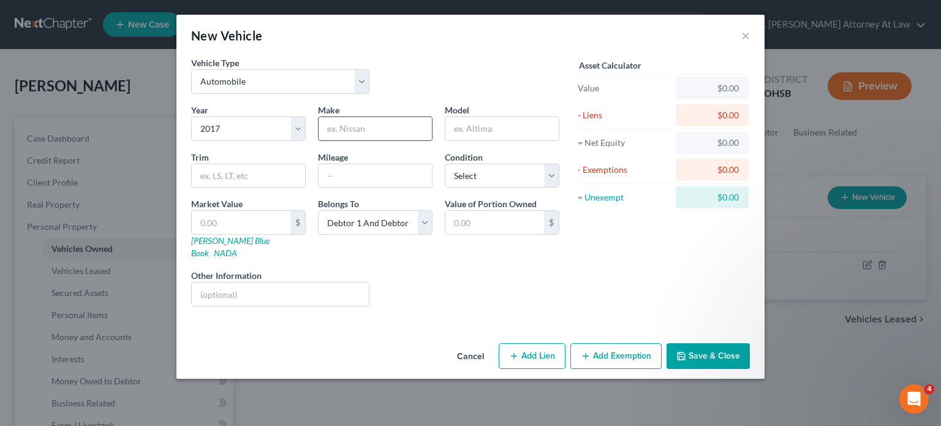
click at [339, 127] on input "text" at bounding box center [375, 128] width 113 height 23
click at [385, 174] on input "text" at bounding box center [375, 175] width 113 height 23
click at [219, 287] on input "text" at bounding box center [280, 293] width 177 height 23
click at [688, 343] on button "Save & Close" at bounding box center [707, 356] width 83 height 26
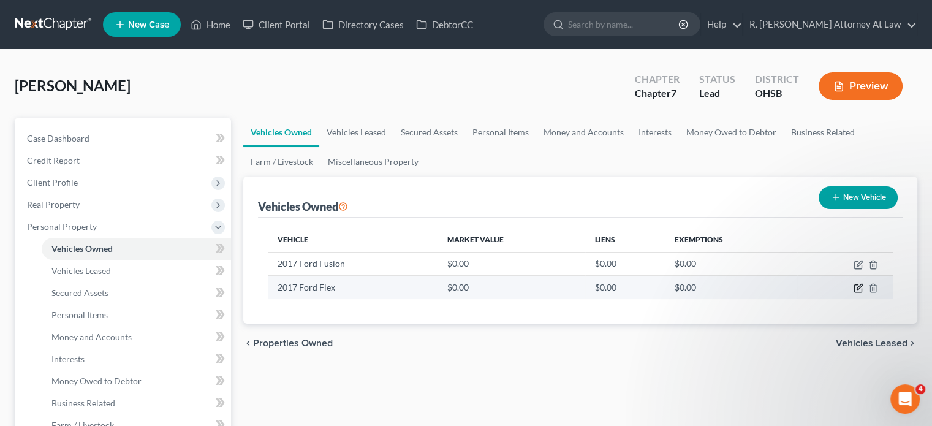
click at [858, 286] on icon "button" at bounding box center [858, 288] width 10 height 10
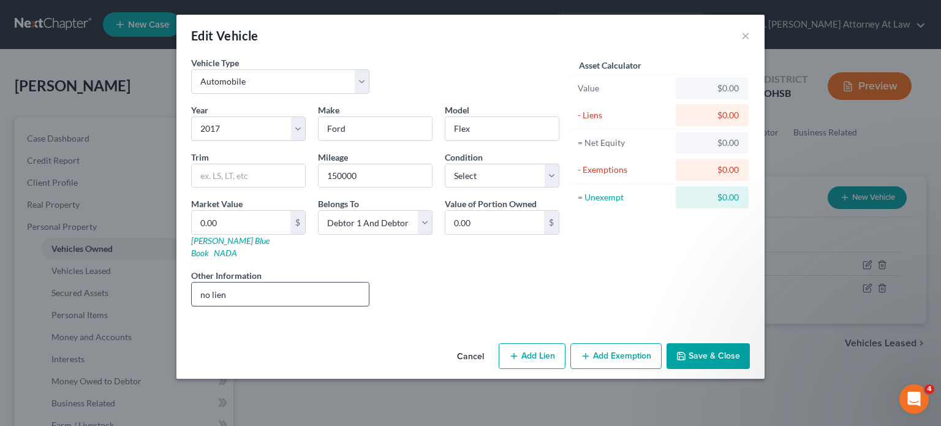
click at [240, 282] on input "no lien" at bounding box center [280, 293] width 177 height 23
click at [734, 343] on button "Save & Close" at bounding box center [707, 356] width 83 height 26
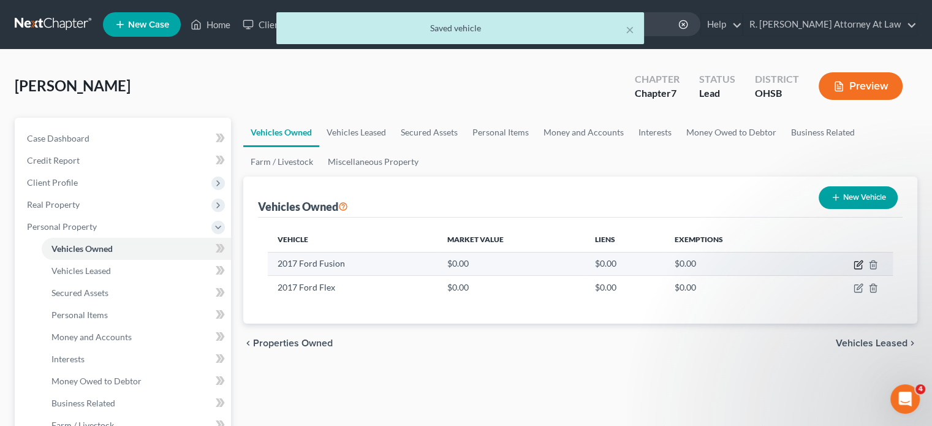
click at [856, 264] on icon "button" at bounding box center [858, 265] width 10 height 10
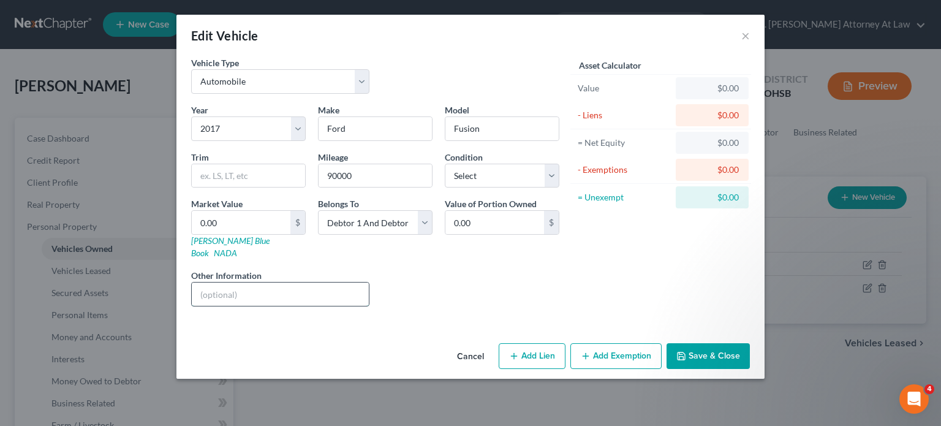
drag, startPoint x: 240, startPoint y: 284, endPoint x: 230, endPoint y: 282, distance: 10.1
click at [237, 286] on input "text" at bounding box center [280, 293] width 177 height 23
drag, startPoint x: 695, startPoint y: 335, endPoint x: 475, endPoint y: 339, distance: 219.9
click at [696, 343] on button "Save & Close" at bounding box center [707, 356] width 83 height 26
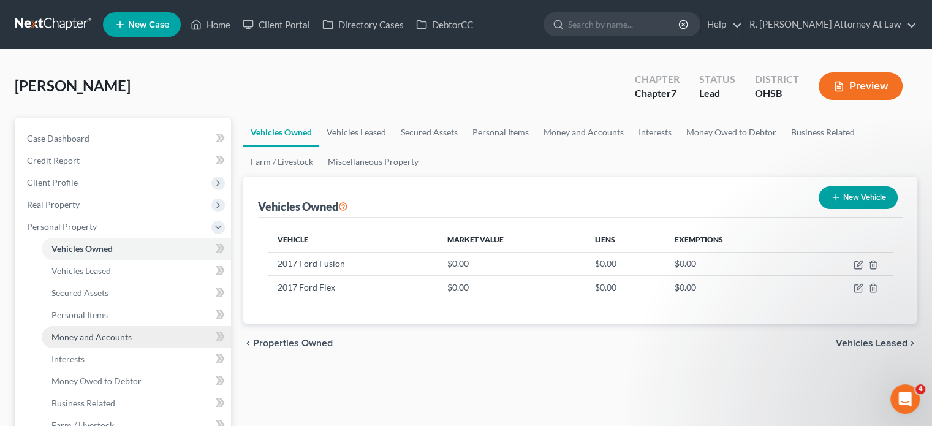
click at [86, 338] on span "Money and Accounts" at bounding box center [91, 336] width 80 height 10
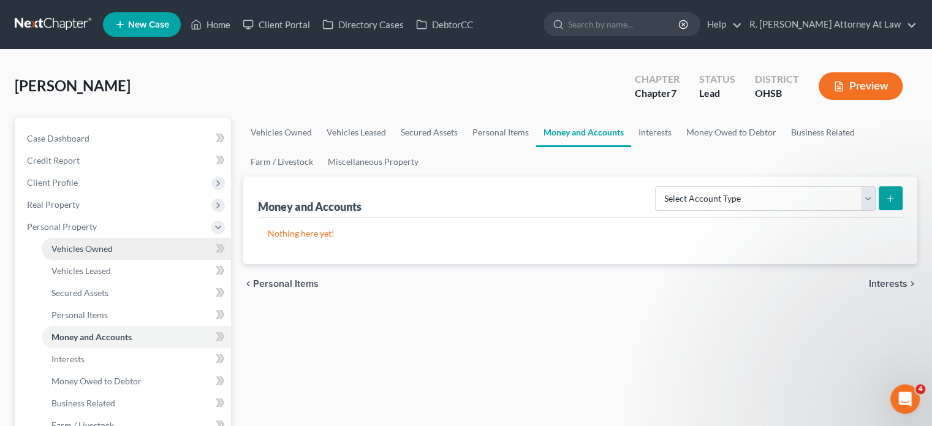
click at [61, 251] on span "Vehicles Owned" at bounding box center [81, 248] width 61 height 10
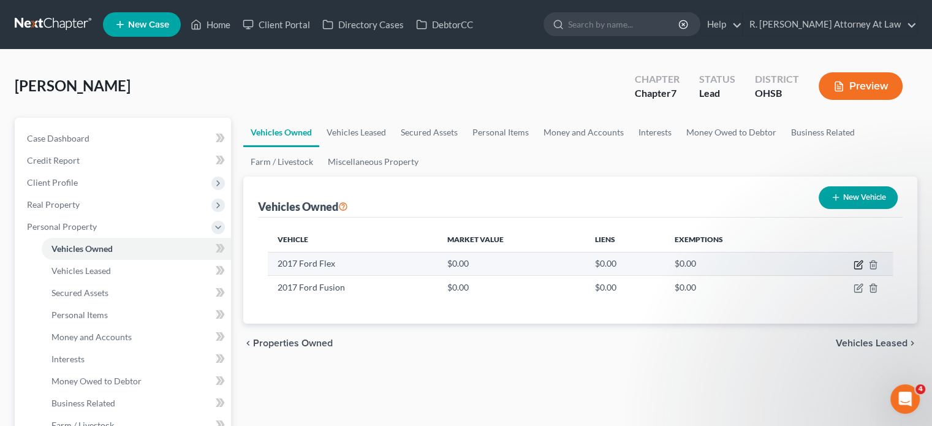
click at [858, 262] on icon "button" at bounding box center [858, 265] width 10 height 10
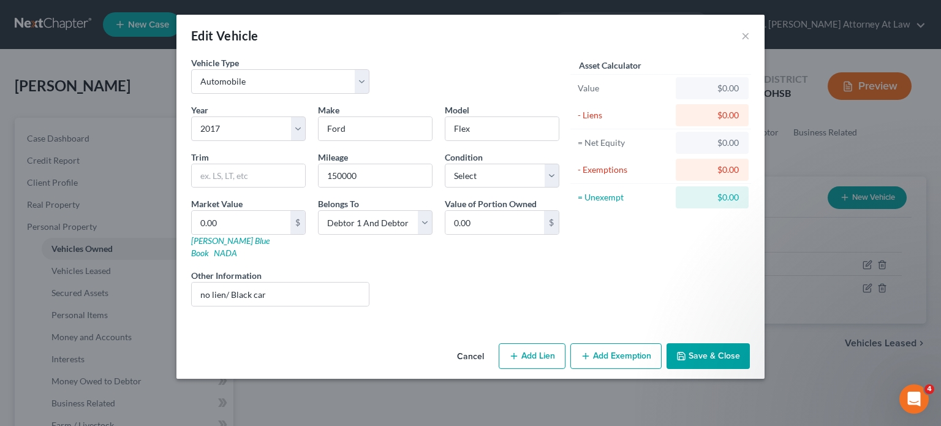
click at [682, 352] on icon "button" at bounding box center [680, 355] width 7 height 7
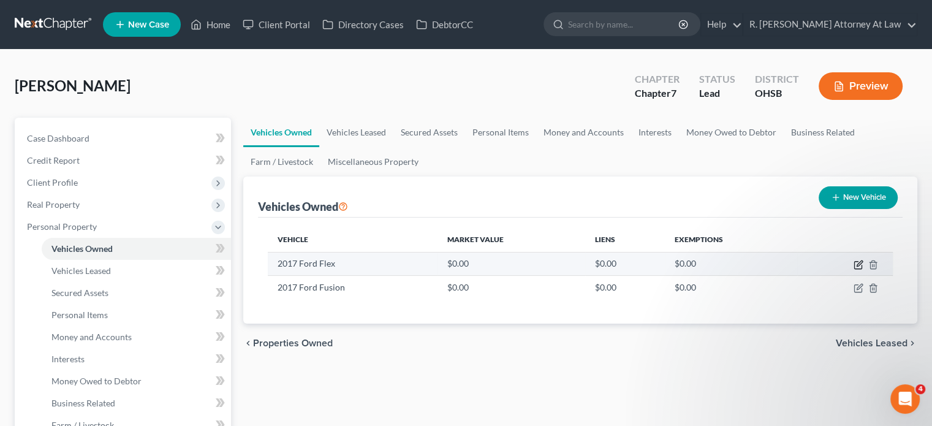
click at [857, 265] on icon "button" at bounding box center [859, 263] width 6 height 6
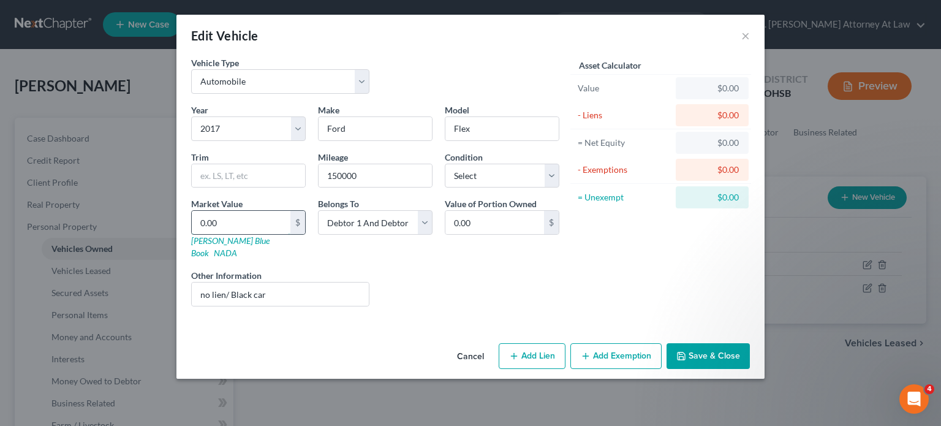
click at [256, 226] on input "0.00" at bounding box center [241, 222] width 99 height 23
drag, startPoint x: 367, startPoint y: 219, endPoint x: 369, endPoint y: 232, distance: 13.1
click at [367, 219] on select "Select Debtor 1 Only Debtor 2 Only Debtor 1 And Debtor 2 Only At Least One Of T…" at bounding box center [375, 222] width 115 height 25
click at [318, 210] on select "Select Debtor 1 Only Debtor 2 Only Debtor 1 And Debtor 2 Only At Least One Of T…" at bounding box center [375, 222] width 115 height 25
click at [686, 354] on button "Save & Close" at bounding box center [707, 356] width 83 height 26
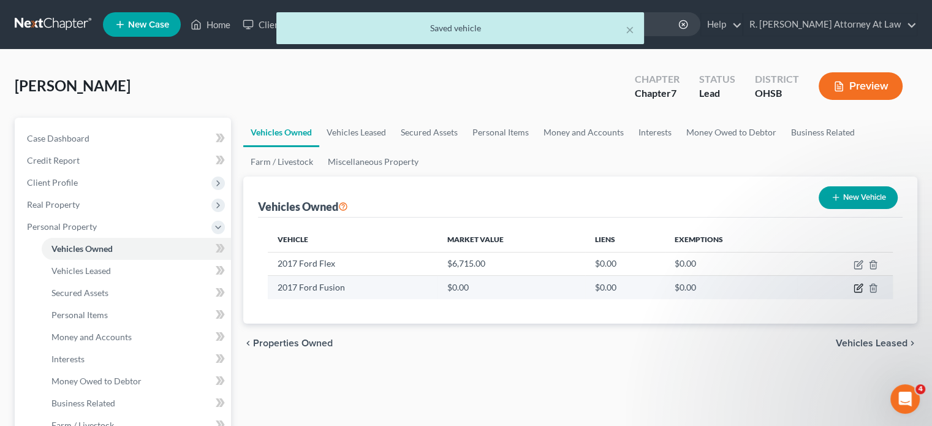
click at [858, 286] on icon "button" at bounding box center [859, 287] width 6 height 6
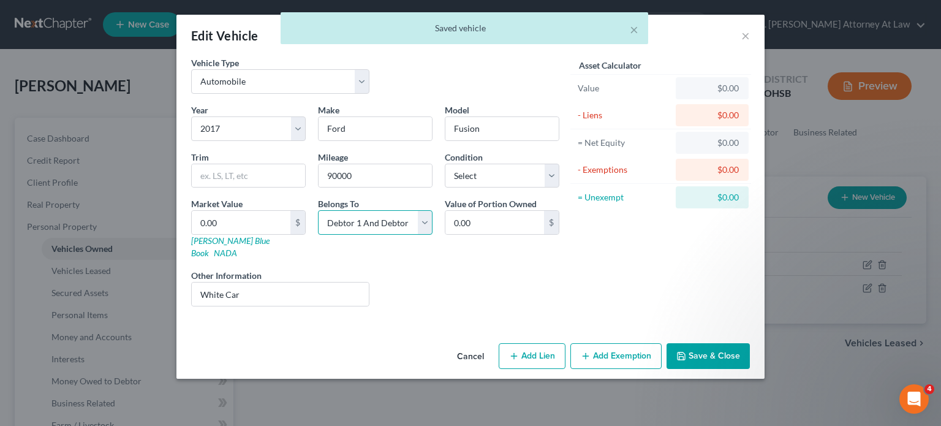
click at [350, 221] on select "Select Debtor 1 Only Debtor 2 Only Debtor 1 And Debtor 2 Only At Least One Of T…" at bounding box center [375, 222] width 115 height 25
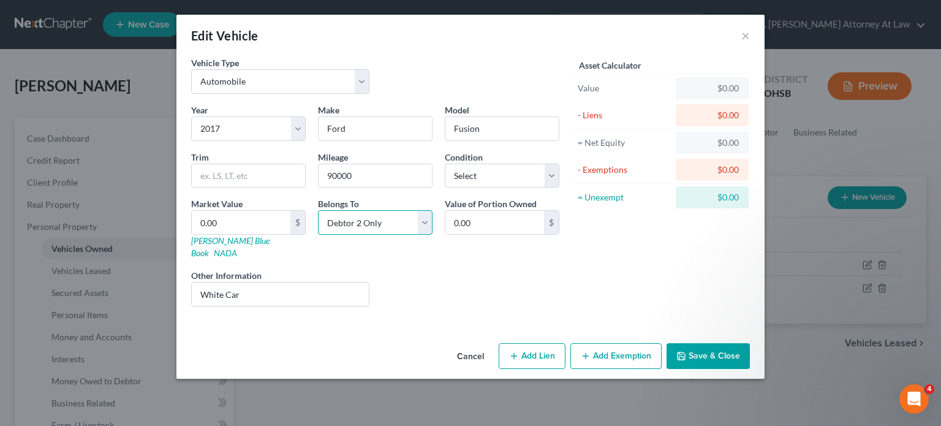
click at [318, 210] on select "Select Debtor 1 Only Debtor 2 Only Debtor 1 And Debtor 2 Only At Least One Of T…" at bounding box center [375, 222] width 115 height 25
click at [338, 222] on select "Select Debtor 1 Only Debtor 2 Only Debtor 1 And Debtor 2 Only At Least One Of T…" at bounding box center [375, 222] width 115 height 25
click at [318, 210] on select "Select Debtor 1 Only Debtor 2 Only Debtor 1 And Debtor 2 Only At Least One Of T…" at bounding box center [375, 222] width 115 height 25
click at [602, 343] on button "Add Exemption" at bounding box center [615, 356] width 91 height 26
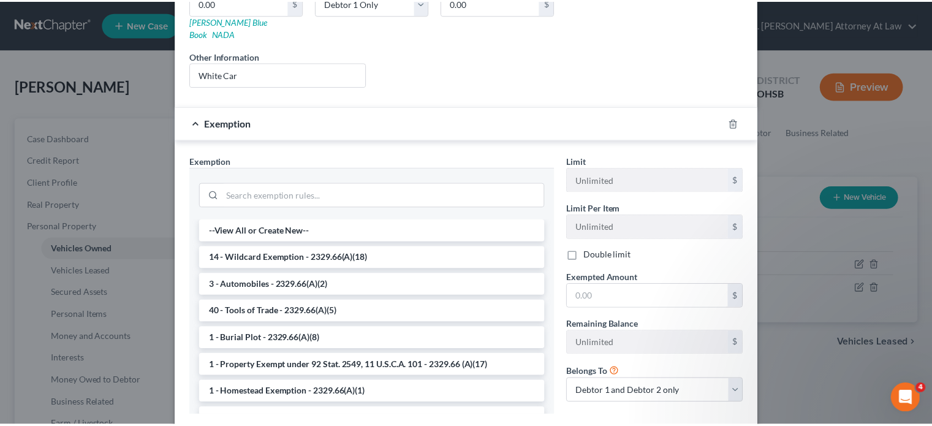
scroll to position [282, 0]
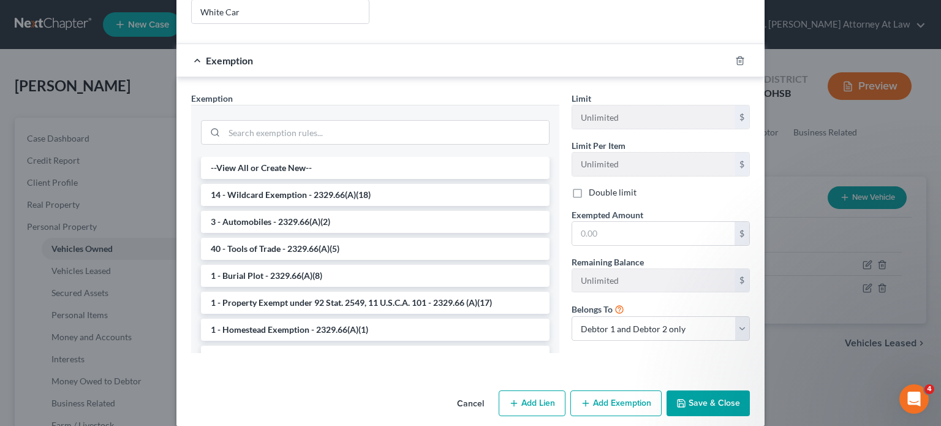
click at [687, 390] on button "Save & Close" at bounding box center [707, 403] width 83 height 26
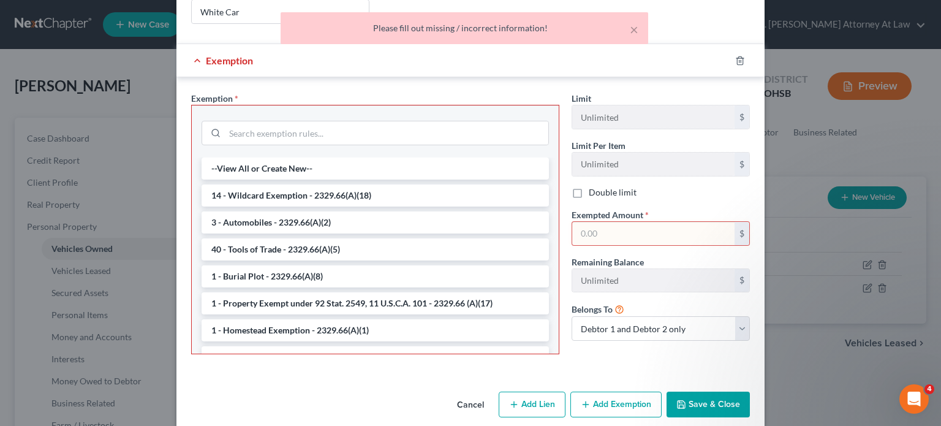
click at [584, 222] on input "text" at bounding box center [653, 233] width 162 height 23
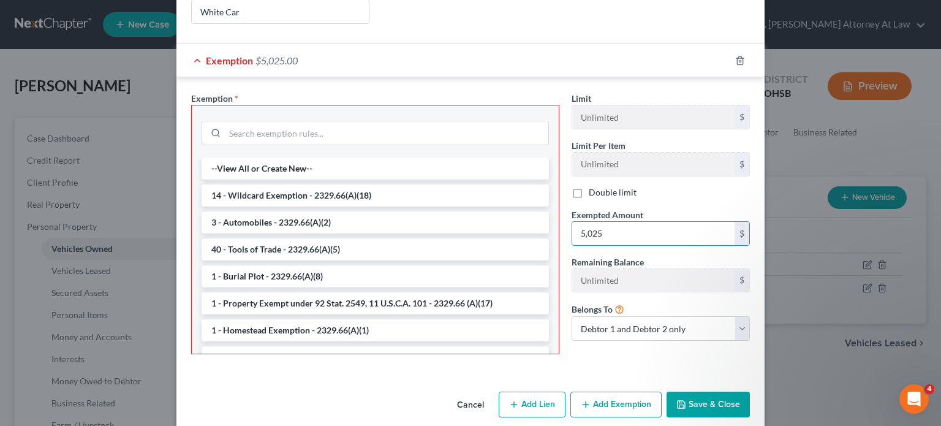
drag, startPoint x: 693, startPoint y: 388, endPoint x: 651, endPoint y: 386, distance: 42.9
click at [693, 391] on button "Save & Close" at bounding box center [707, 404] width 83 height 26
click at [666, 391] on button "Save & Close" at bounding box center [707, 404] width 83 height 26
click at [680, 396] on button "Save & Close" at bounding box center [707, 404] width 83 height 26
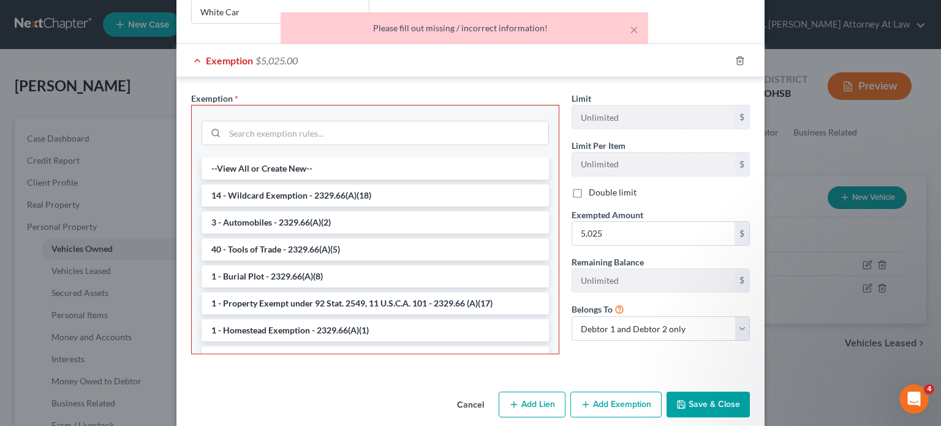
click at [693, 391] on button "Save & Close" at bounding box center [707, 404] width 83 height 26
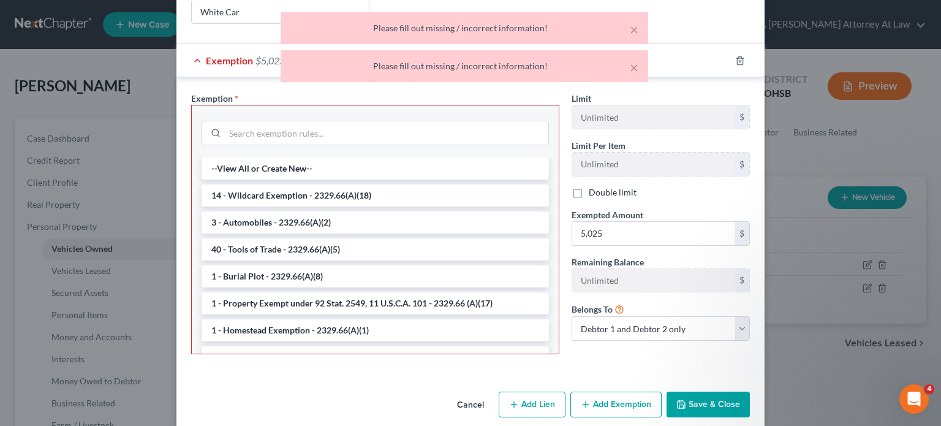
click at [475, 393] on button "Cancel" at bounding box center [470, 405] width 47 height 25
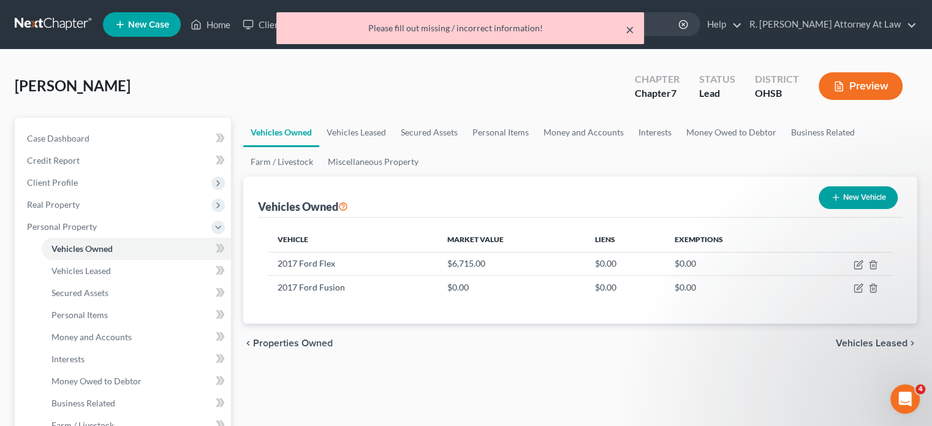
click at [630, 30] on button "×" at bounding box center [629, 29] width 9 height 15
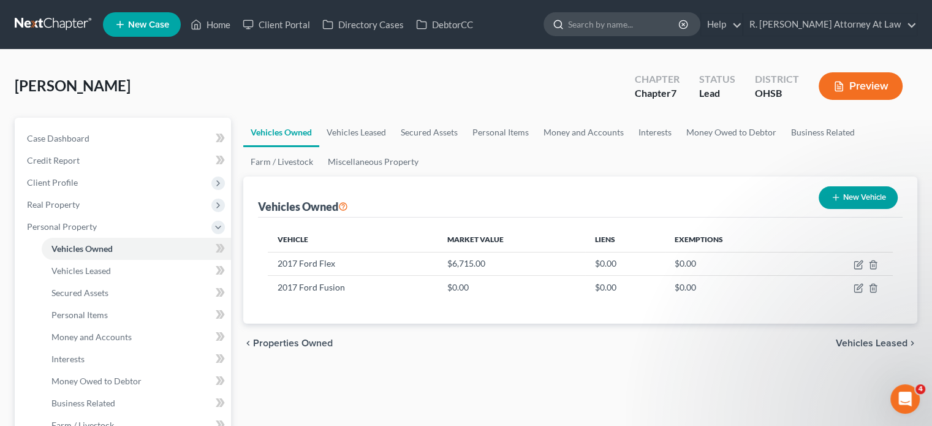
click at [647, 23] on input "search" at bounding box center [624, 24] width 112 height 23
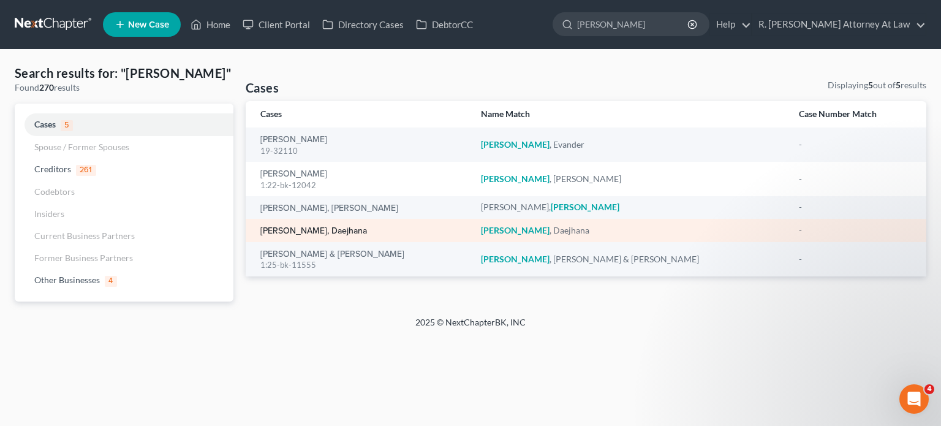
click at [287, 232] on link "[PERSON_NAME], Daejhana" at bounding box center [313, 231] width 107 height 9
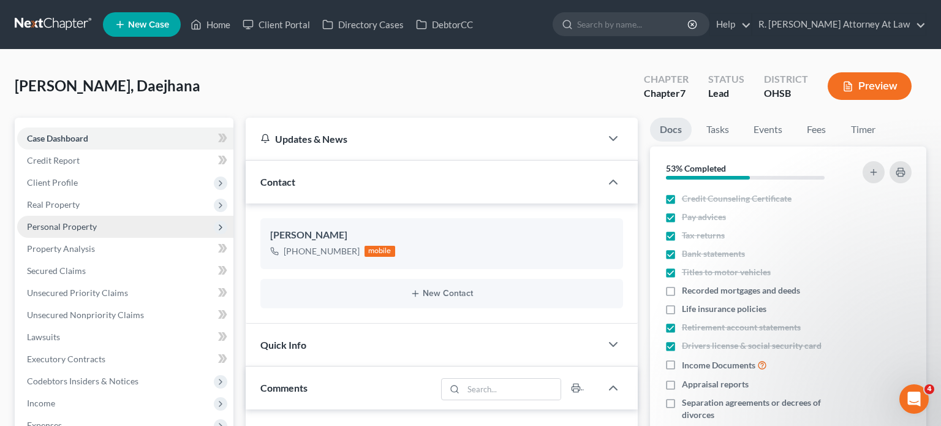
click at [59, 225] on span "Personal Property" at bounding box center [62, 226] width 70 height 10
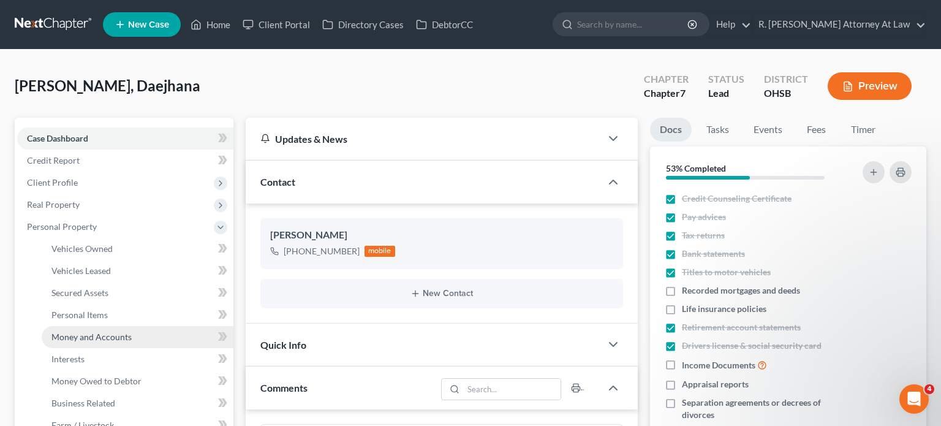
click at [77, 339] on span "Money and Accounts" at bounding box center [91, 336] width 80 height 10
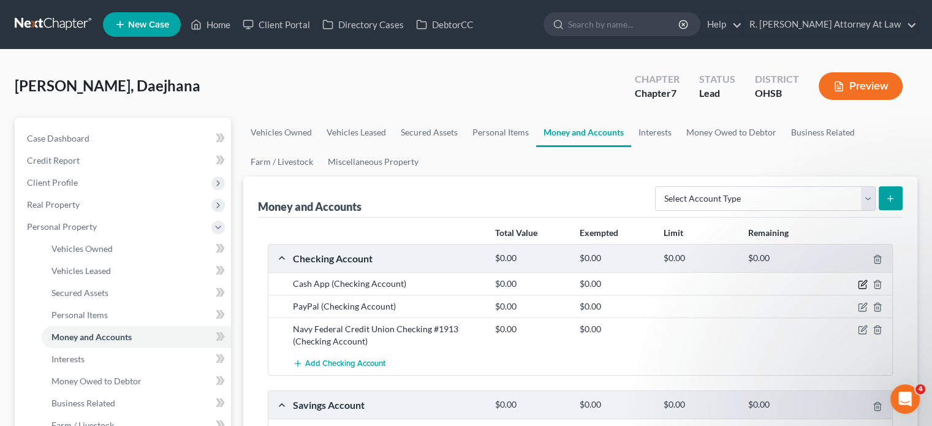
drag, startPoint x: 864, startPoint y: 281, endPoint x: 532, endPoint y: 208, distance: 339.9
click at [863, 281] on icon "button" at bounding box center [863, 284] width 10 height 10
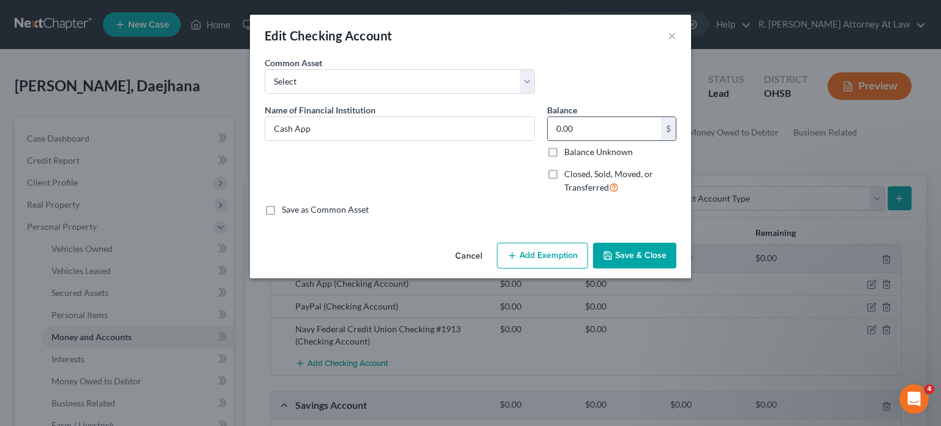
click at [581, 132] on input "0.00" at bounding box center [604, 128] width 113 height 23
click at [617, 261] on button "Save & Close" at bounding box center [634, 256] width 83 height 26
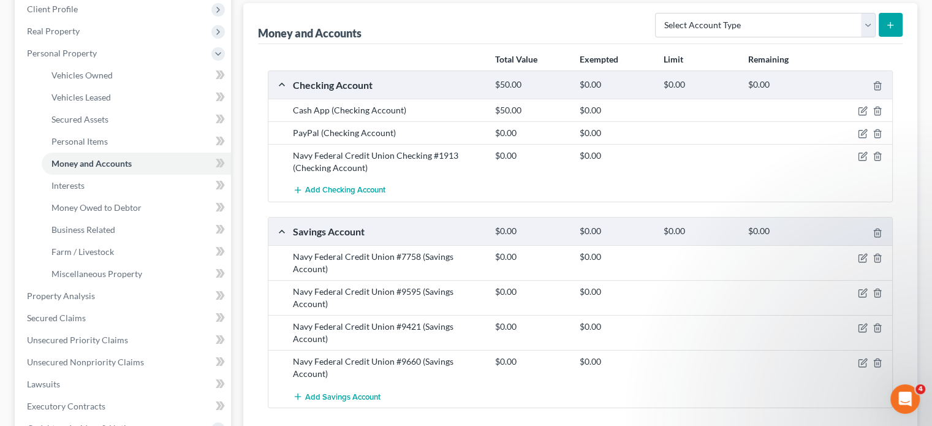
scroll to position [184, 0]
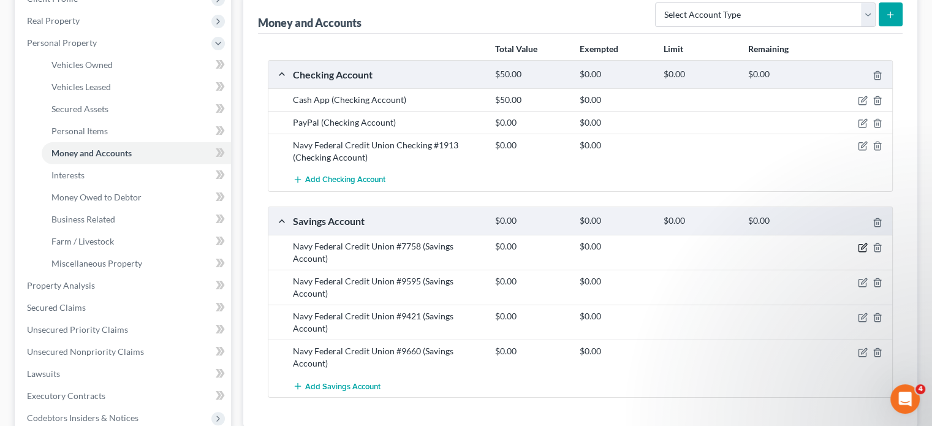
click at [862, 244] on icon "button" at bounding box center [864, 246] width 6 height 6
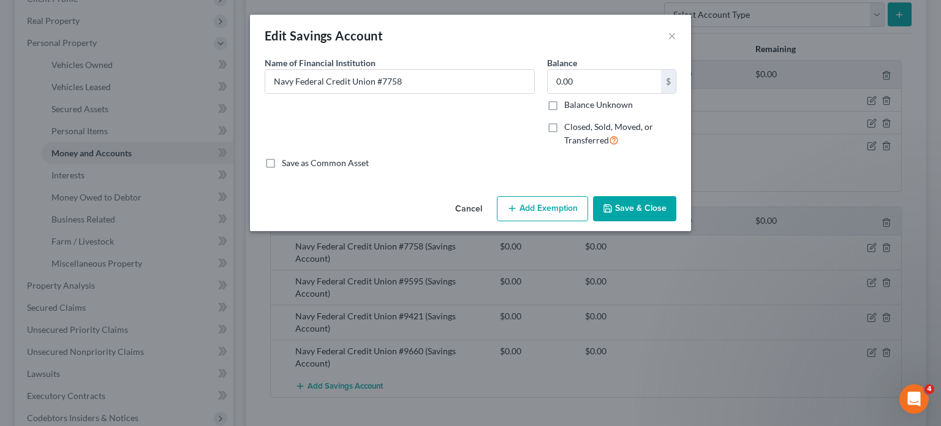
click at [630, 213] on button "Save & Close" at bounding box center [634, 209] width 83 height 26
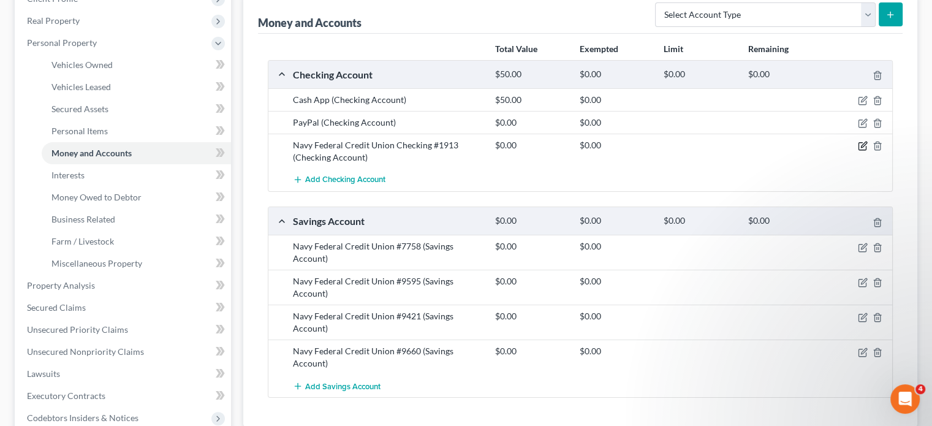
click at [862, 145] on icon "button" at bounding box center [864, 145] width 6 height 6
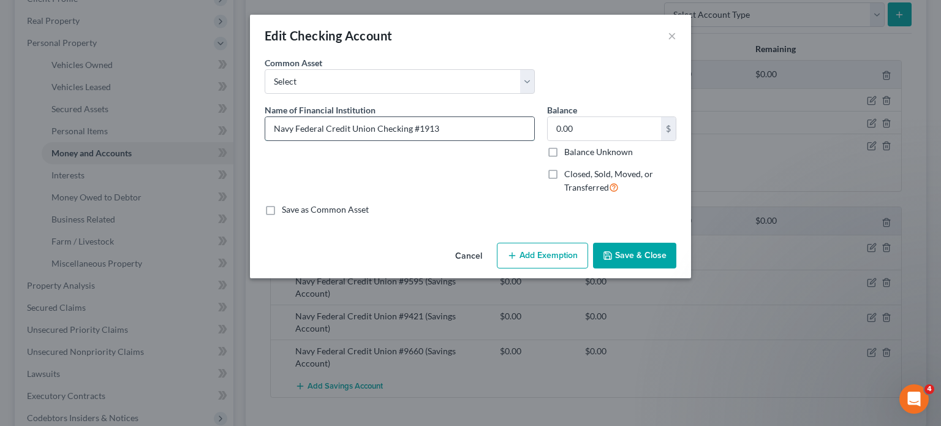
click at [456, 126] on input "Navy Federal Credit Union Checking #1913" at bounding box center [399, 128] width 269 height 23
click at [637, 252] on button "Save & Close" at bounding box center [634, 256] width 83 height 26
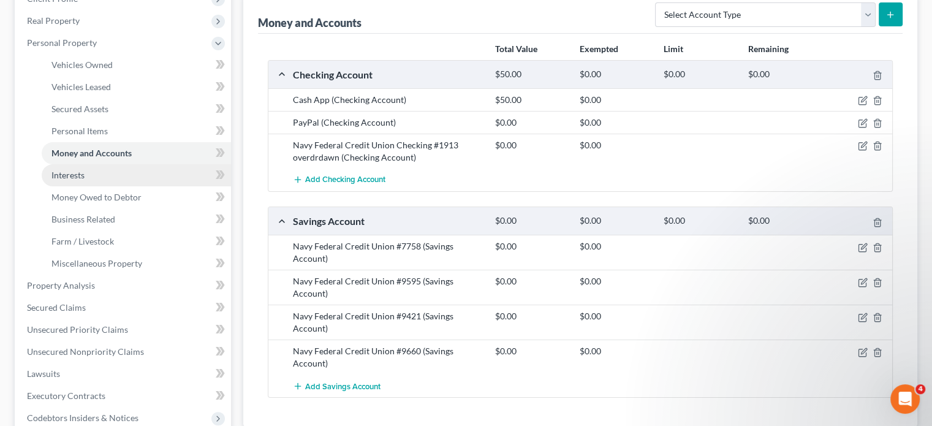
click at [66, 176] on span "Interests" at bounding box center [67, 175] width 33 height 10
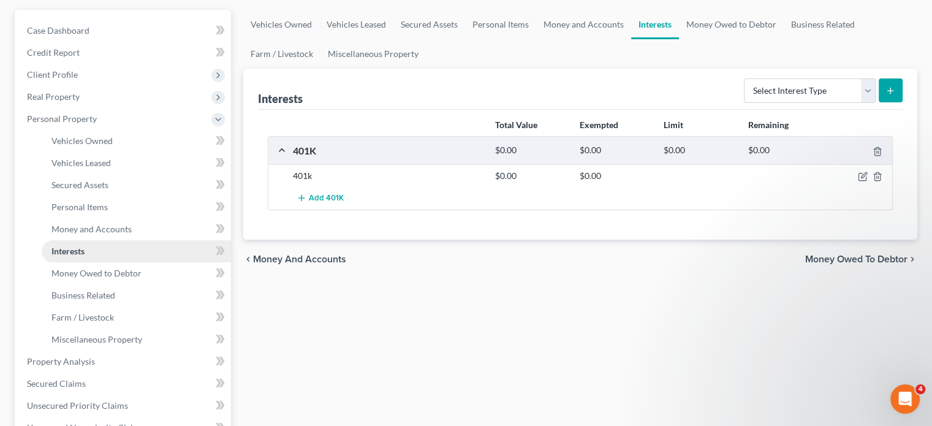
scroll to position [123, 0]
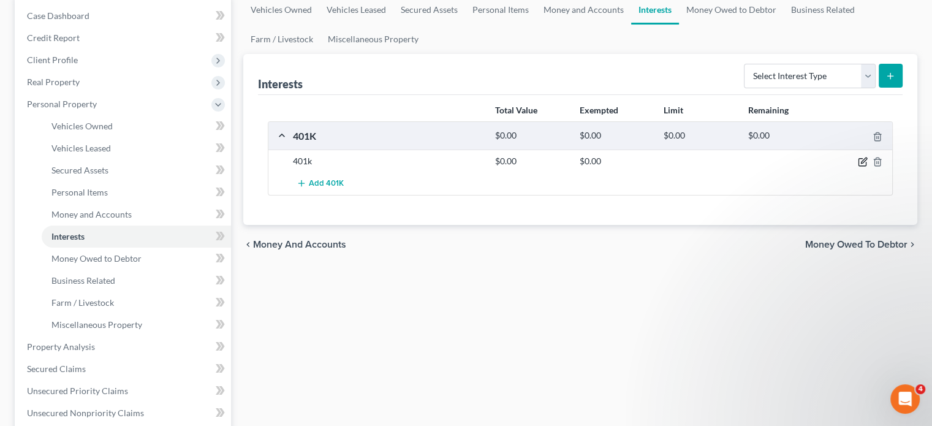
drag, startPoint x: 862, startPoint y: 160, endPoint x: 408, endPoint y: 199, distance: 456.1
click at [862, 161] on icon "button" at bounding box center [863, 162] width 10 height 10
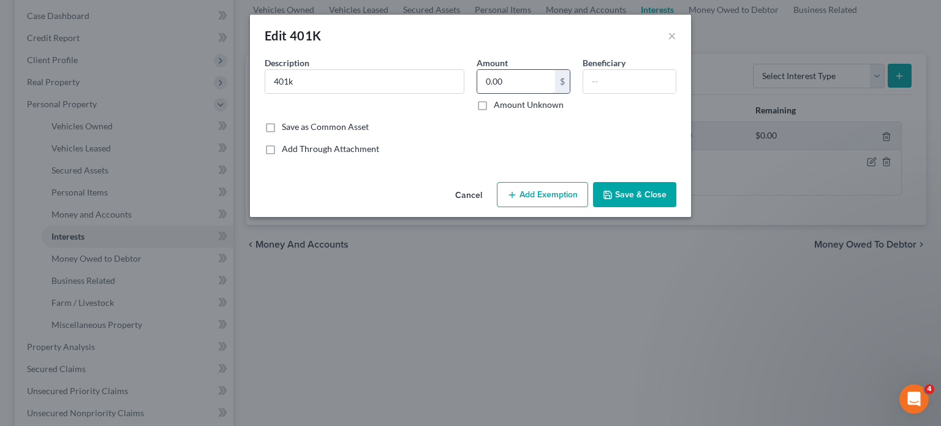
click at [502, 85] on input "0.00" at bounding box center [516, 81] width 78 height 23
drag, startPoint x: 619, startPoint y: 196, endPoint x: 86, endPoint y: 257, distance: 536.9
click at [619, 197] on button "Save & Close" at bounding box center [634, 195] width 83 height 26
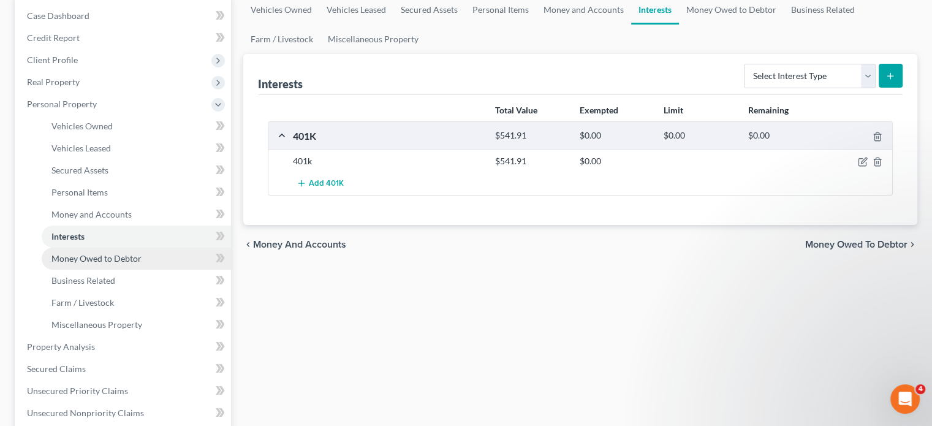
click at [86, 257] on span "Money Owed to Debtor" at bounding box center [96, 258] width 90 height 10
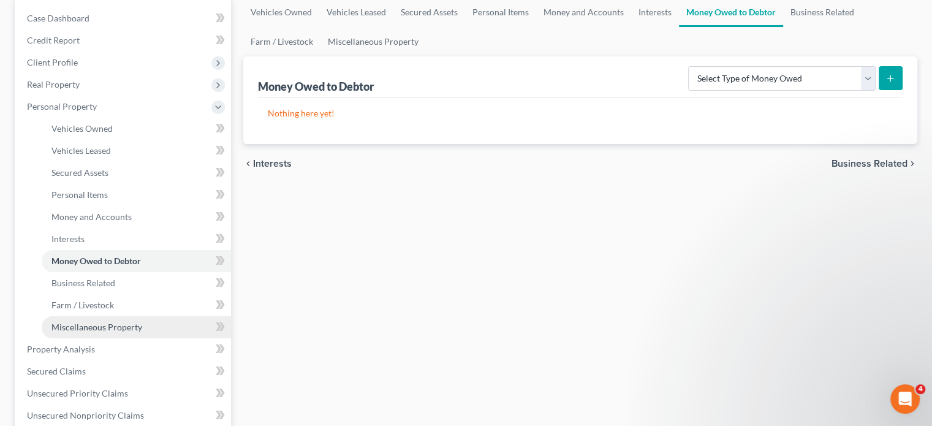
scroll to position [184, 0]
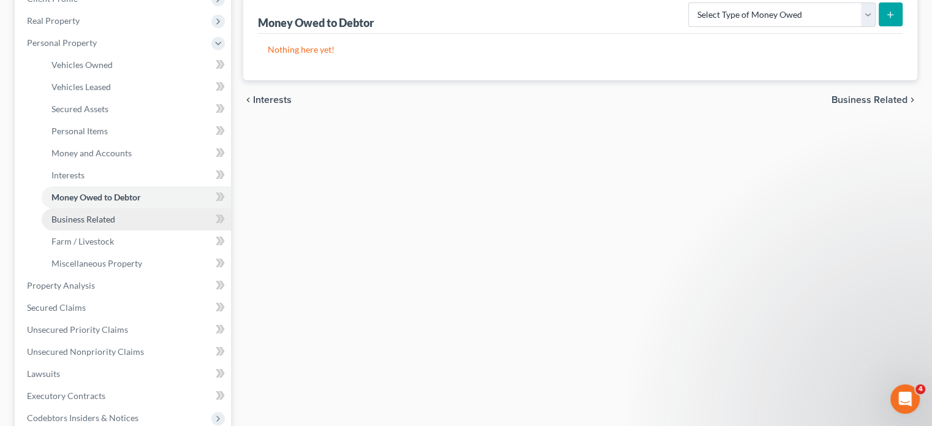
click at [74, 222] on span "Business Related" at bounding box center [83, 219] width 64 height 10
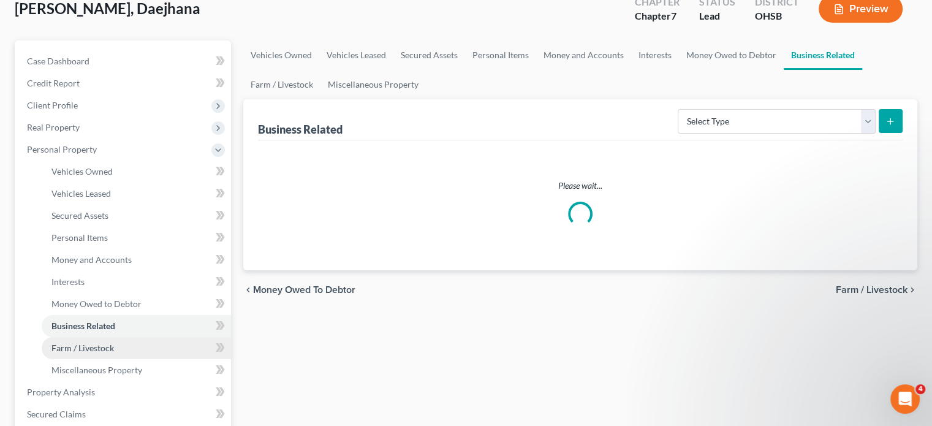
click at [81, 241] on ul "Vehicles Owned Vehicles Leased Machinery and Vehicles Office Related" at bounding box center [124, 270] width 214 height 221
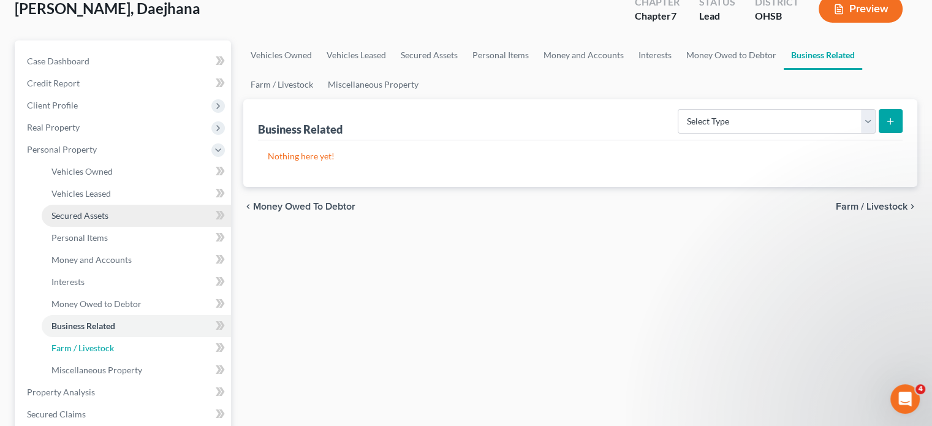
scroll to position [245, 0]
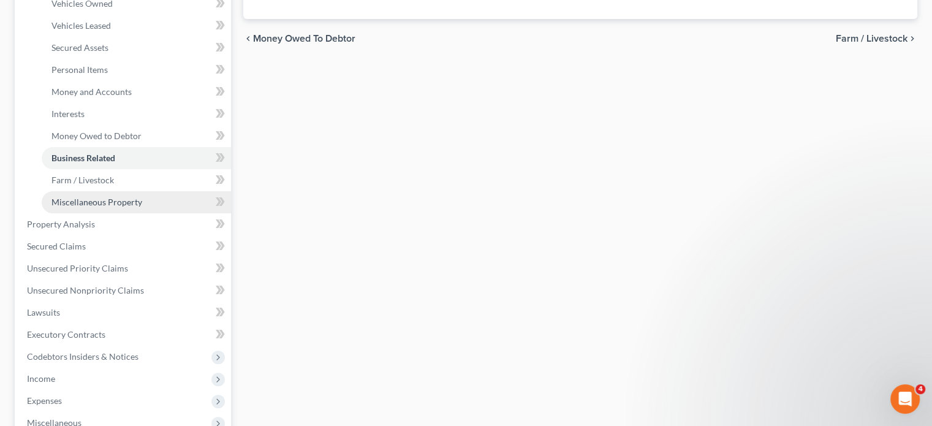
click at [76, 202] on span "Miscellaneous Property" at bounding box center [96, 202] width 91 height 10
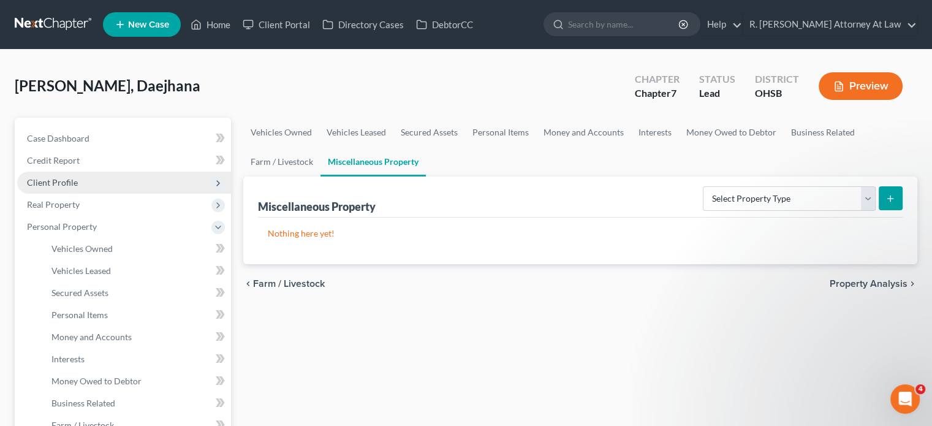
click at [50, 183] on span "Client Profile" at bounding box center [52, 182] width 51 height 10
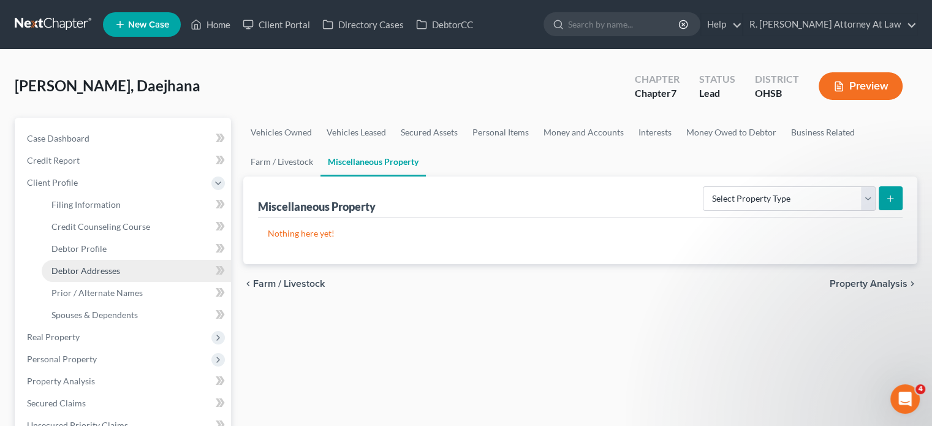
click at [80, 273] on span "Debtor Addresses" at bounding box center [85, 270] width 69 height 10
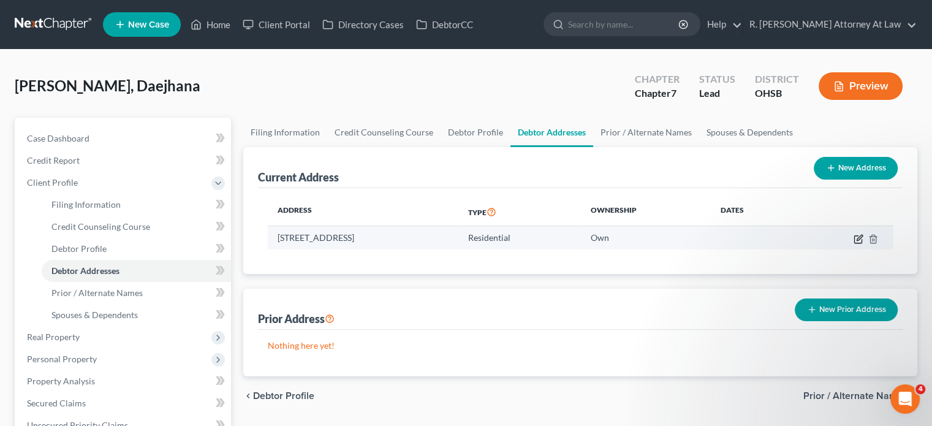
click at [858, 236] on icon "button" at bounding box center [858, 239] width 10 height 10
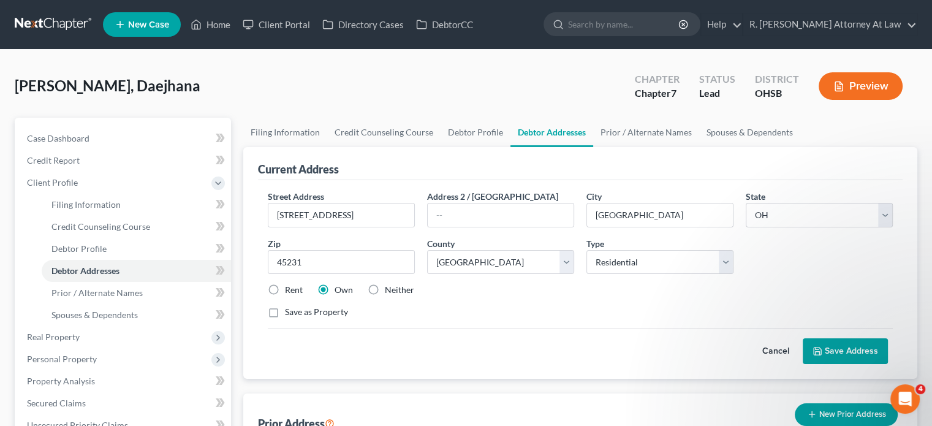
click at [285, 289] on label "Rent" at bounding box center [294, 290] width 18 height 12
click at [290, 289] on input "Rent" at bounding box center [294, 288] width 8 height 8
click at [818, 349] on icon at bounding box center [817, 351] width 10 height 10
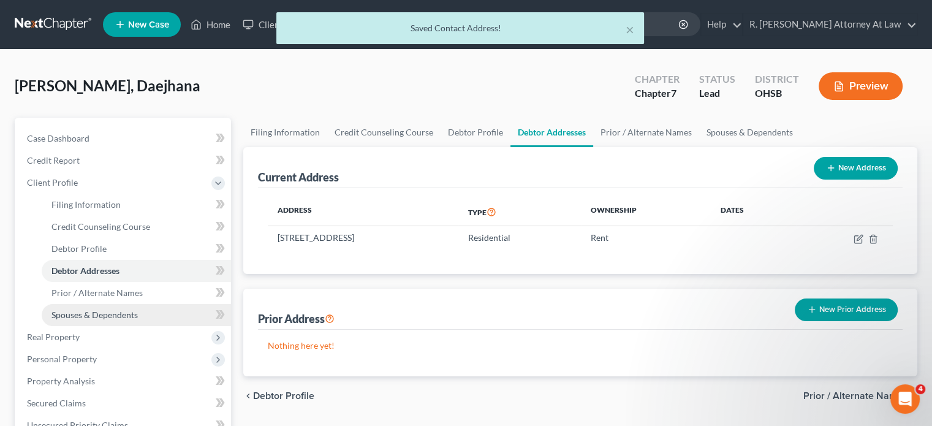
click at [70, 311] on span "Spouses & Dependents" at bounding box center [94, 314] width 86 height 10
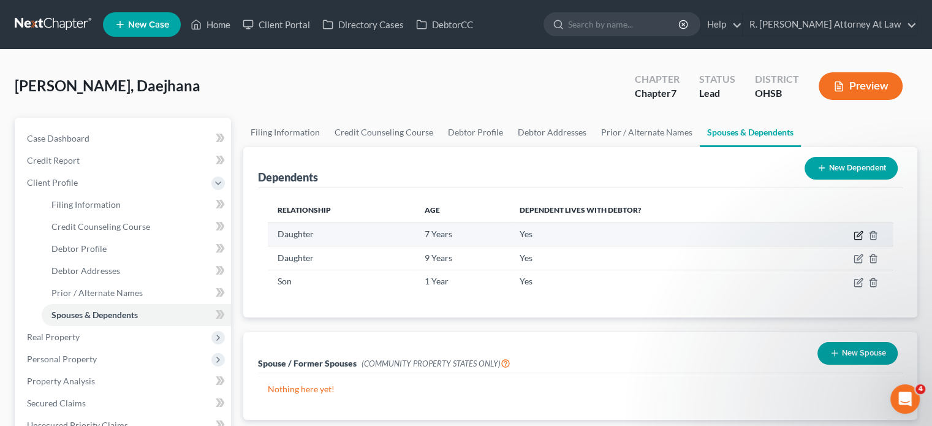
click at [858, 235] on icon "button" at bounding box center [858, 235] width 10 height 10
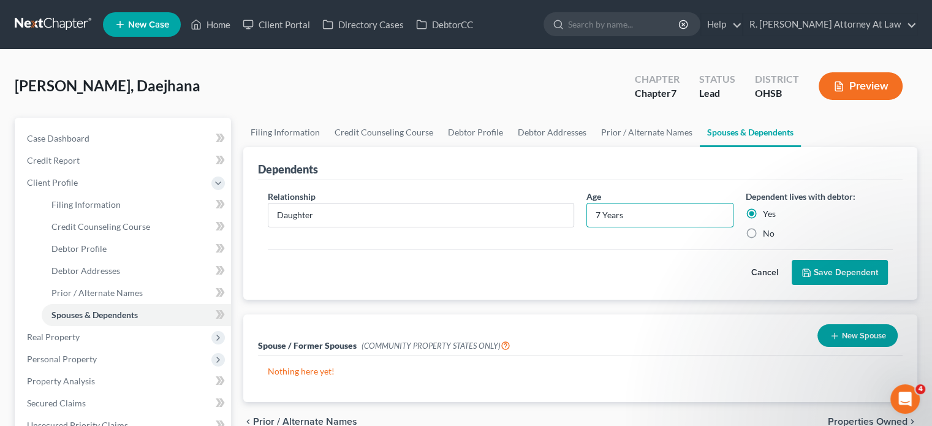
drag, startPoint x: 600, startPoint y: 210, endPoint x: 528, endPoint y: 226, distance: 73.4
click at [598, 211] on input "7 Years" at bounding box center [660, 214] width 146 height 23
click at [811, 275] on button "Save Dependent" at bounding box center [839, 273] width 96 height 26
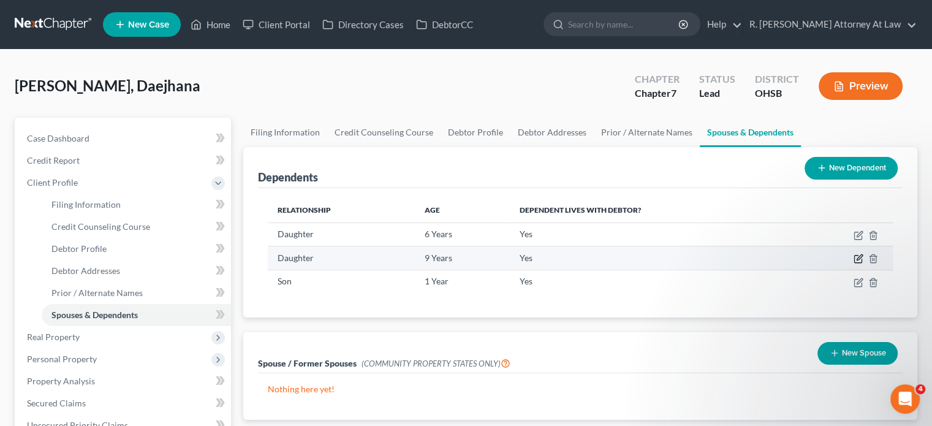
click at [859, 257] on icon "button" at bounding box center [858, 259] width 10 height 10
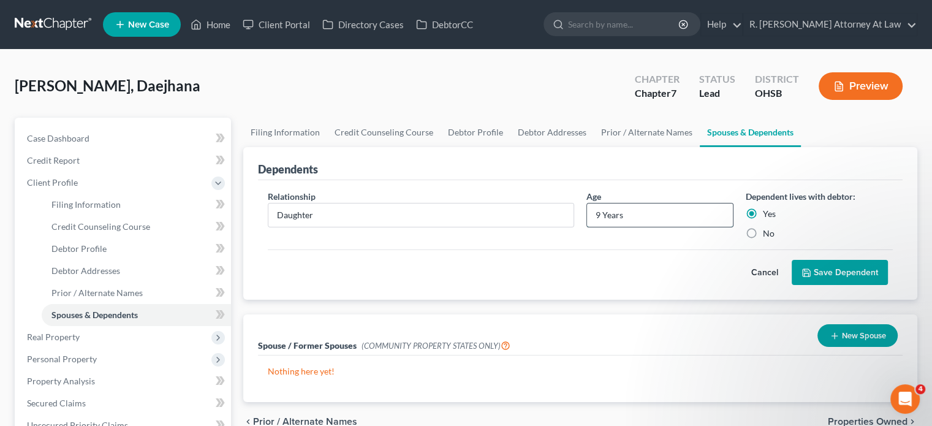
click at [598, 214] on input "9 Years" at bounding box center [660, 214] width 146 height 23
click at [804, 270] on polyline "submit" at bounding box center [805, 270] width 3 height 2
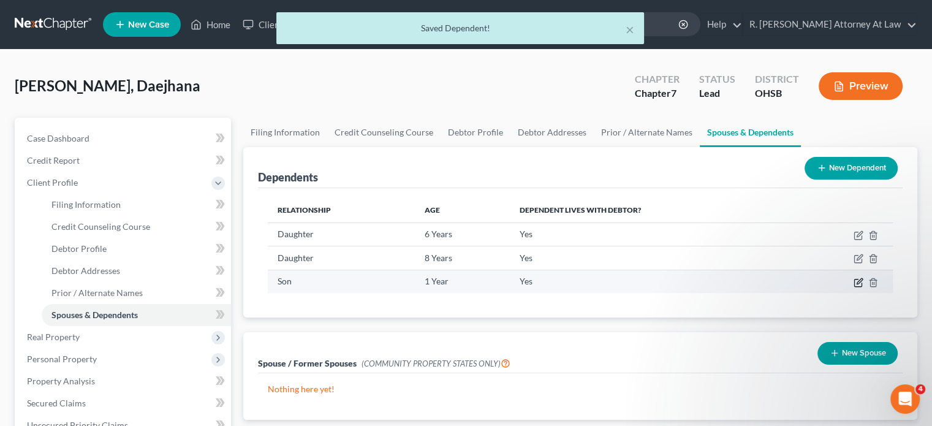
click at [860, 282] on icon "button" at bounding box center [858, 282] width 10 height 10
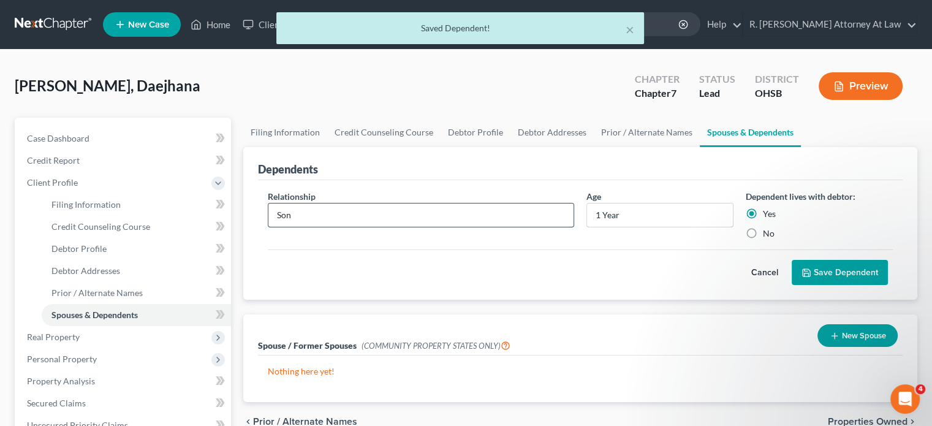
drag, startPoint x: 630, startPoint y: 213, endPoint x: 558, endPoint y: 223, distance: 72.3
click at [627, 214] on input "1 Year" at bounding box center [660, 214] width 146 height 23
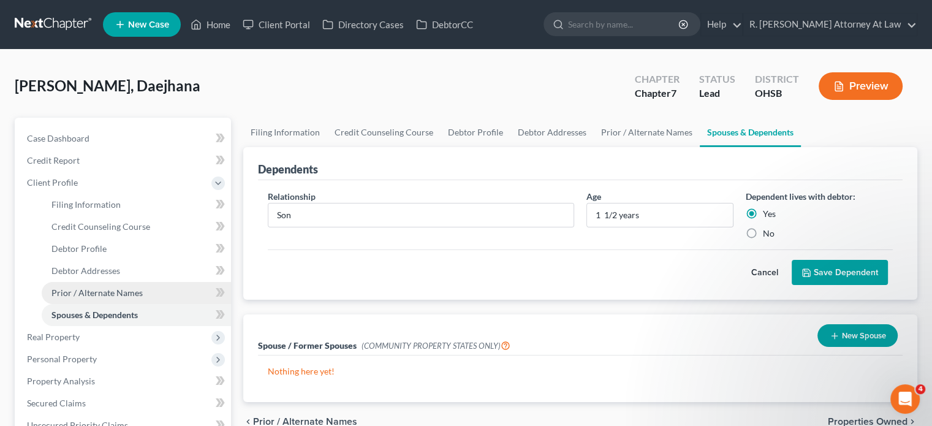
drag, startPoint x: 818, startPoint y: 276, endPoint x: 75, endPoint y: 300, distance: 743.4
click at [818, 276] on button "Save Dependent" at bounding box center [839, 273] width 96 height 26
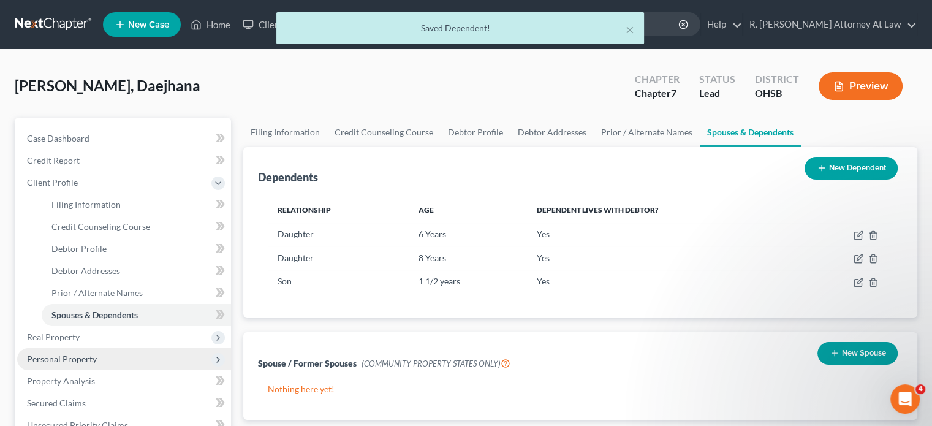
click at [60, 356] on span "Personal Property" at bounding box center [62, 358] width 70 height 10
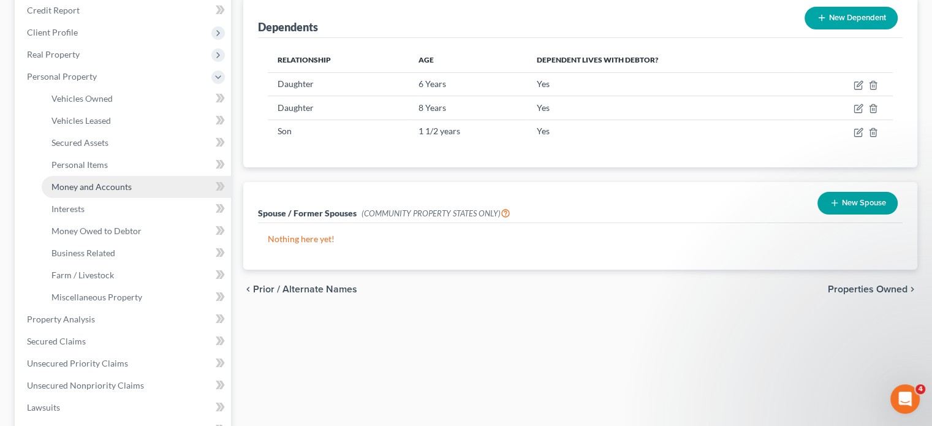
scroll to position [184, 0]
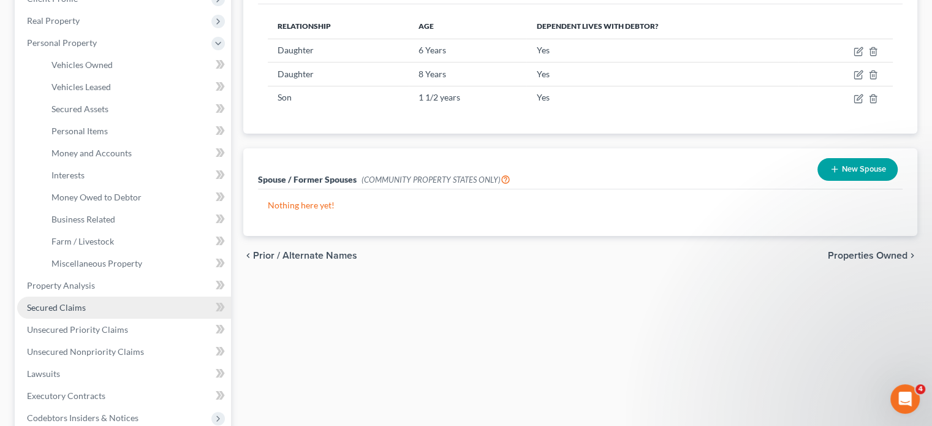
click at [45, 301] on link "Secured Claims" at bounding box center [124, 307] width 214 height 22
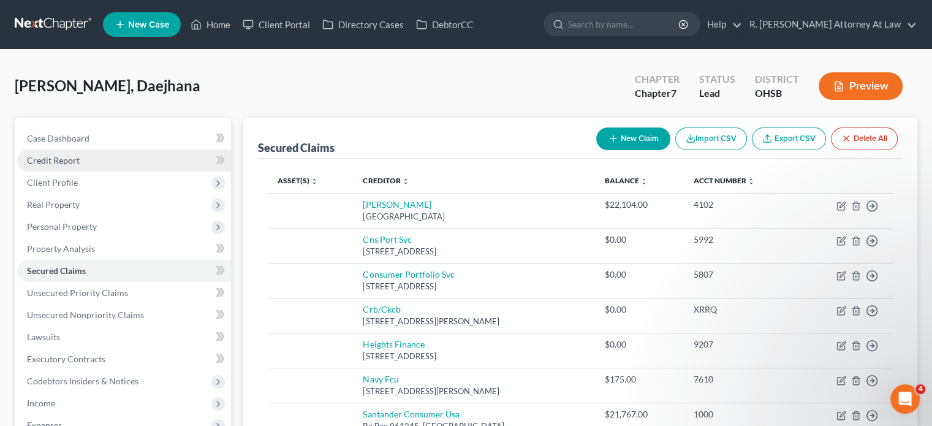
click at [55, 156] on span "Credit Report" at bounding box center [53, 160] width 53 height 10
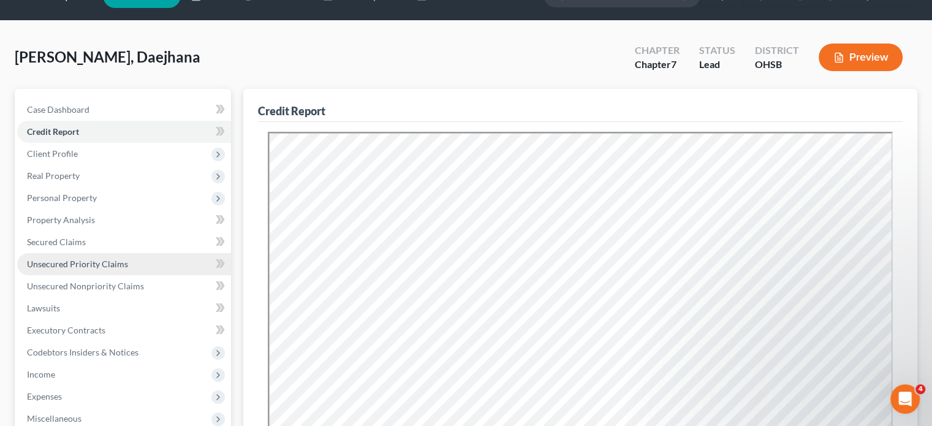
scroll to position [184, 0]
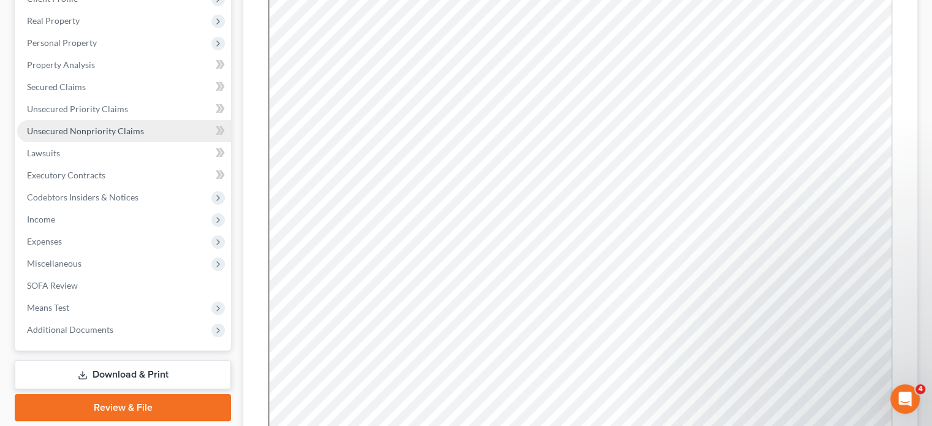
click at [54, 130] on span "Unsecured Nonpriority Claims" at bounding box center [85, 131] width 117 height 10
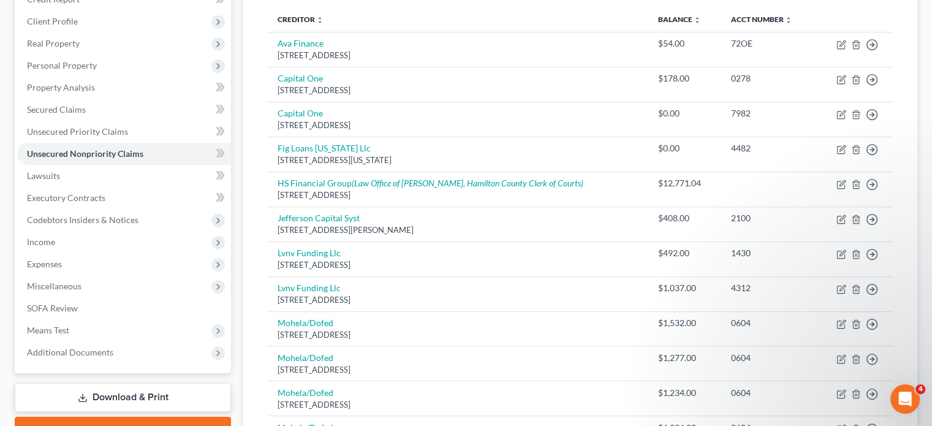
scroll to position [156, 0]
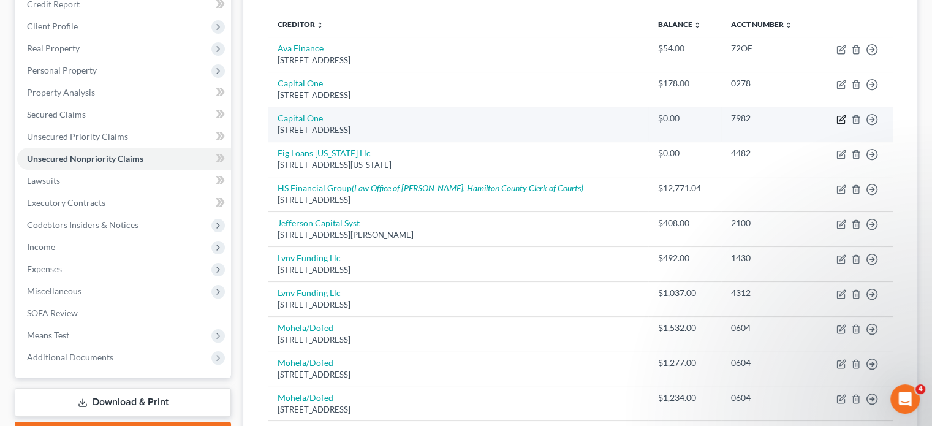
click at [842, 119] on icon "button" at bounding box center [842, 118] width 6 height 6
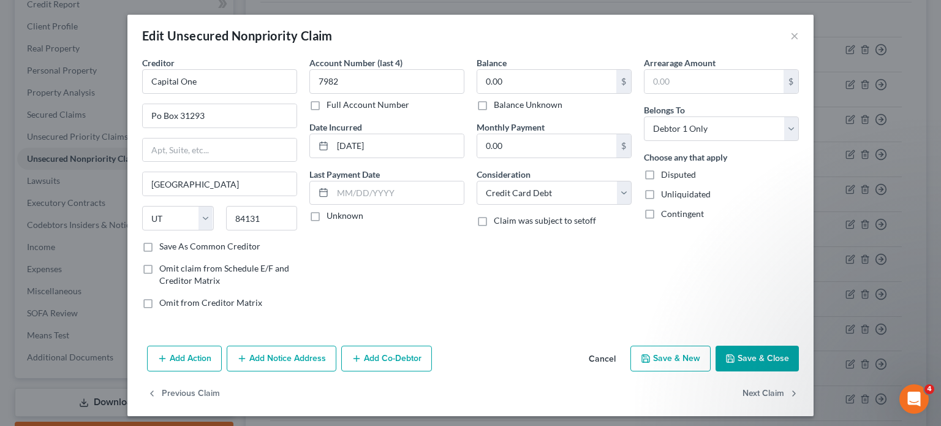
click at [494, 105] on label "Balance Unknown" at bounding box center [528, 105] width 69 height 12
click at [499, 105] on input "Balance Unknown" at bounding box center [503, 103] width 8 height 8
click at [736, 355] on button "Save & Close" at bounding box center [756, 358] width 83 height 26
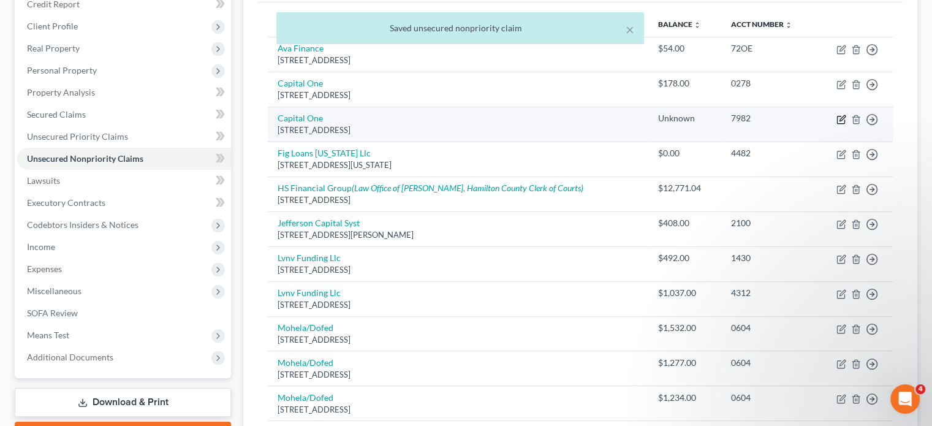
click at [841, 118] on icon "button" at bounding box center [841, 120] width 10 height 10
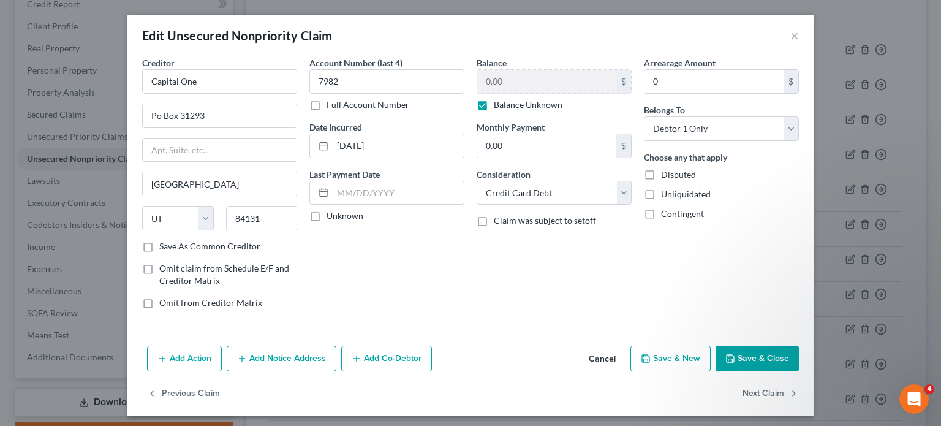
click at [731, 360] on icon "button" at bounding box center [730, 358] width 10 height 10
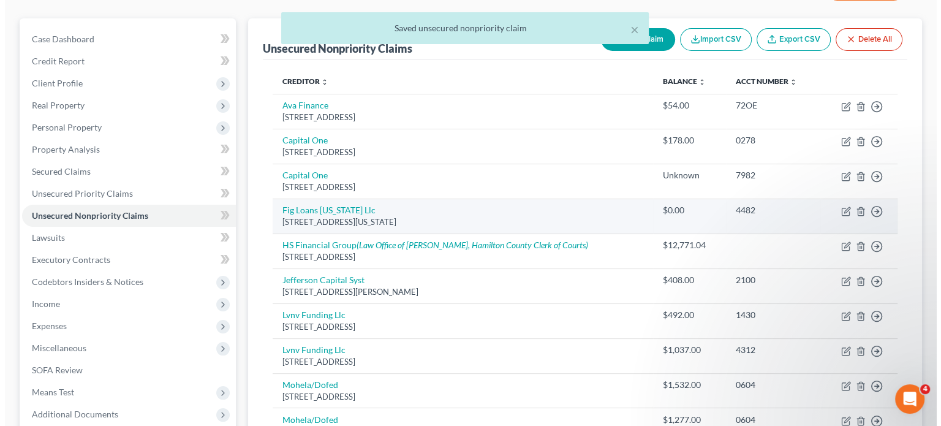
scroll to position [95, 0]
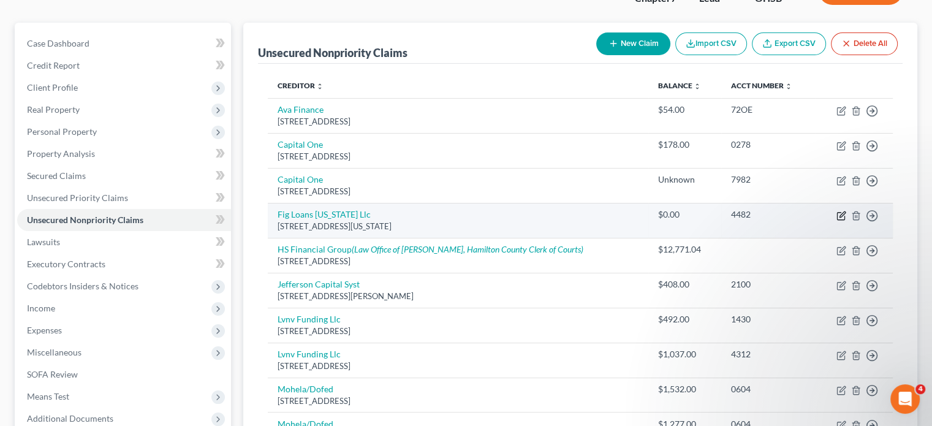
click at [840, 215] on icon "button" at bounding box center [841, 216] width 10 height 10
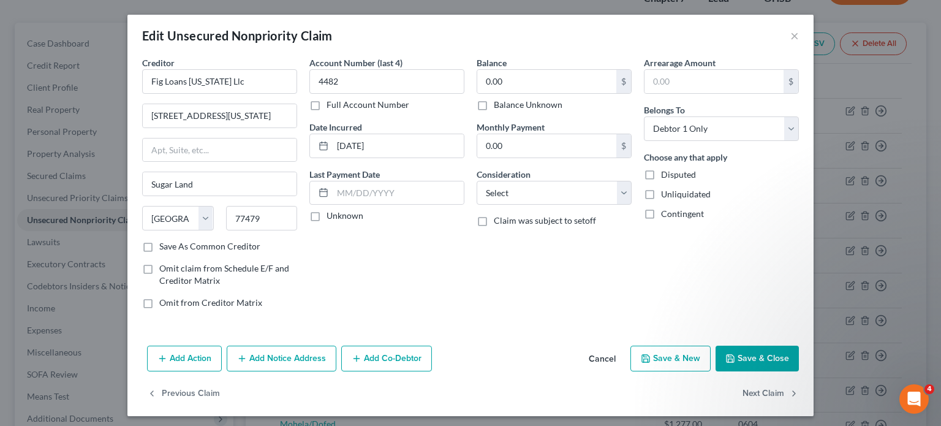
click at [494, 105] on label "Balance Unknown" at bounding box center [528, 105] width 69 height 12
click at [499, 105] on input "Balance Unknown" at bounding box center [503, 103] width 8 height 8
click at [734, 351] on button "Save & Close" at bounding box center [756, 358] width 83 height 26
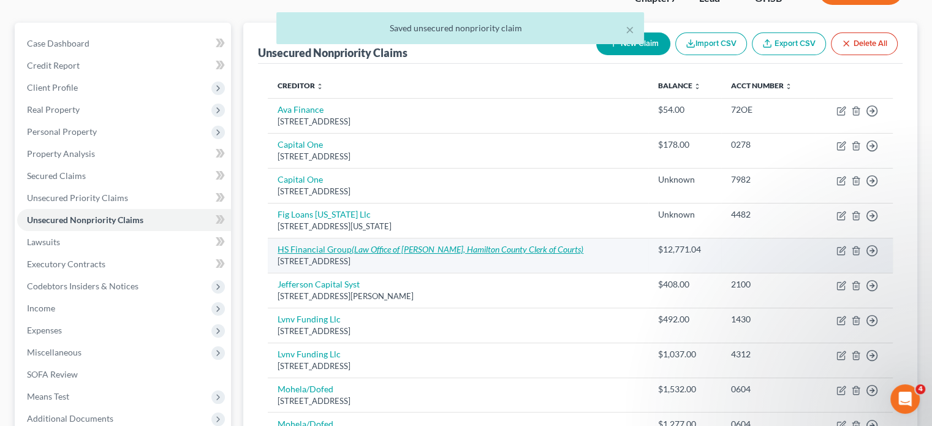
click at [293, 247] on link "HS Financial Group (Law Office of [PERSON_NAME], Hamilton County Clerk of Court…" at bounding box center [430, 249] width 306 height 10
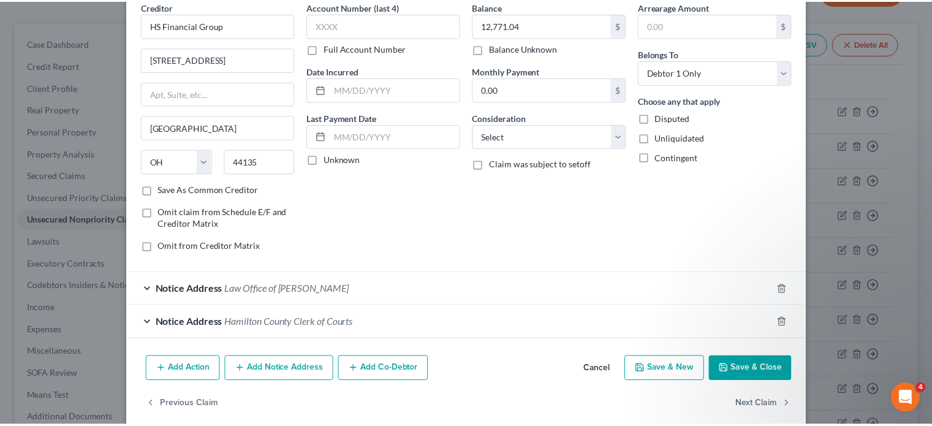
scroll to position [70, 0]
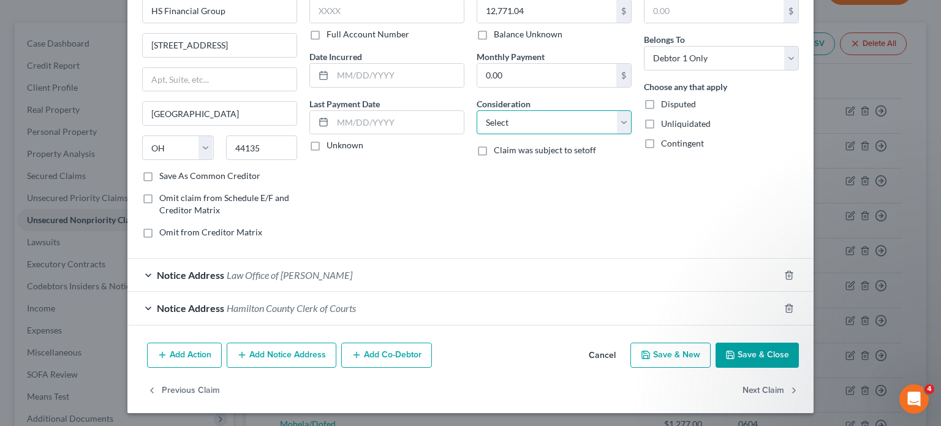
drag, startPoint x: 505, startPoint y: 118, endPoint x: 448, endPoint y: 205, distance: 104.5
click at [505, 118] on select "Select Cable / Satellite Services Collection Agency Credit Card Debt Debt Couns…" at bounding box center [554, 122] width 155 height 25
click at [477, 110] on select "Select Cable / Satellite Services Collection Agency Credit Card Debt Debt Couns…" at bounding box center [554, 122] width 155 height 25
drag, startPoint x: 516, startPoint y: 119, endPoint x: 516, endPoint y: 132, distance: 12.9
click at [516, 119] on select "Select Cable / Satellite Services Collection Agency Credit Card Debt Debt Couns…" at bounding box center [554, 122] width 155 height 25
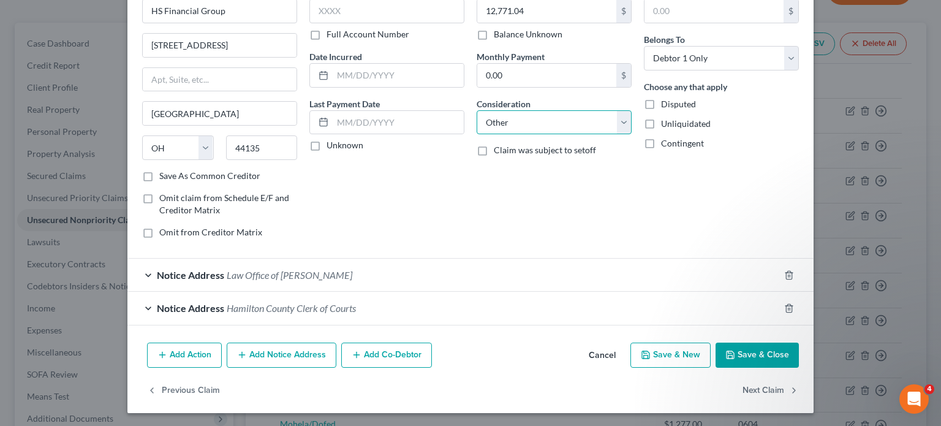
click at [477, 110] on select "Select Cable / Satellite Services Collection Agency Credit Card Debt Debt Couns…" at bounding box center [554, 122] width 155 height 25
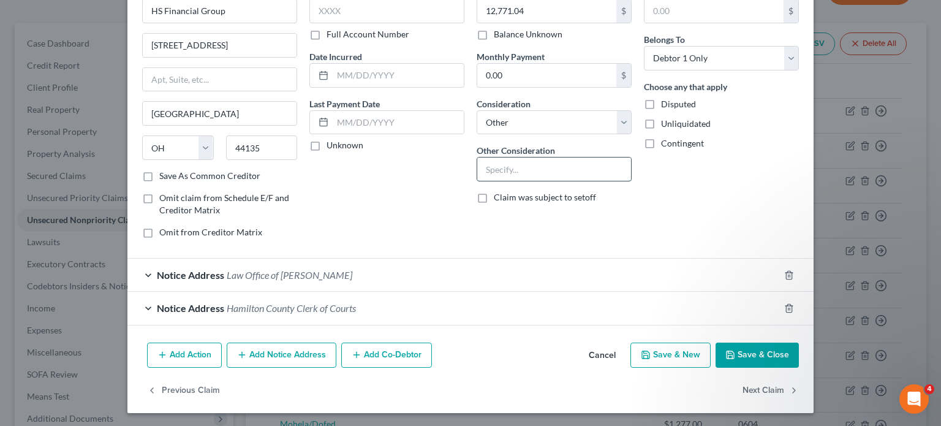
click at [508, 169] on input "text" at bounding box center [554, 168] width 154 height 23
click at [737, 353] on button "Save & Close" at bounding box center [756, 355] width 83 height 26
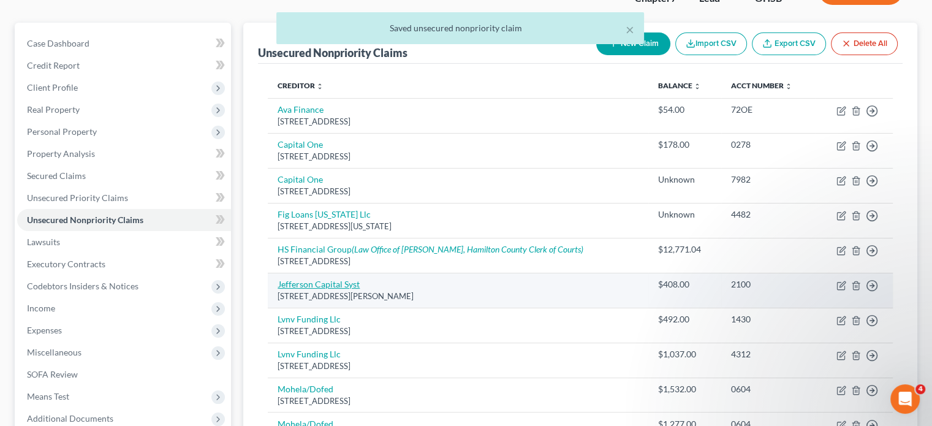
click at [296, 279] on link "Jefferson Capital Syst" at bounding box center [318, 284] width 82 height 10
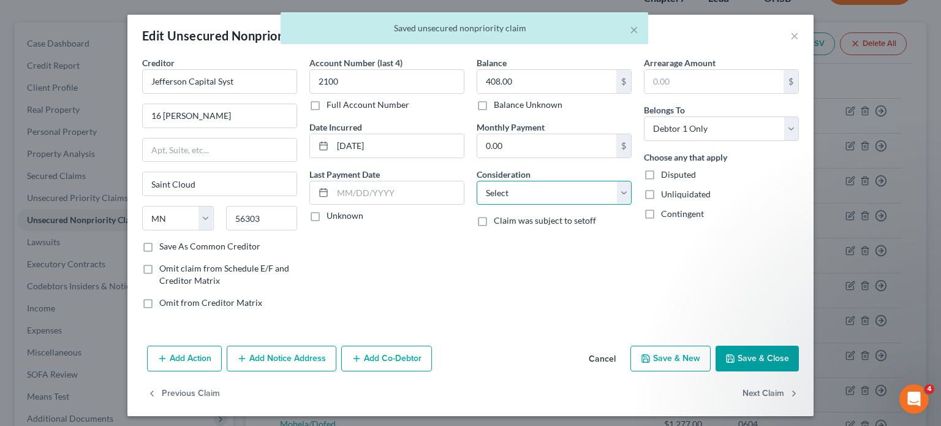
drag, startPoint x: 511, startPoint y: 188, endPoint x: 504, endPoint y: 181, distance: 10.0
click at [511, 188] on select "Select Cable / Satellite Services Collection Agency Credit Card Debt Debt Couns…" at bounding box center [554, 193] width 155 height 25
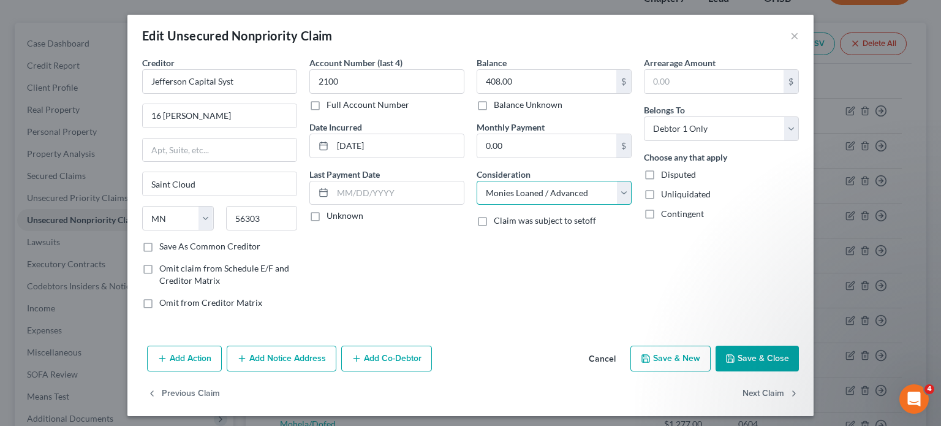
click at [477, 181] on select "Select Cable / Satellite Services Collection Agency Credit Card Debt Debt Couns…" at bounding box center [554, 193] width 155 height 25
click at [742, 360] on button "Save & Close" at bounding box center [756, 358] width 83 height 26
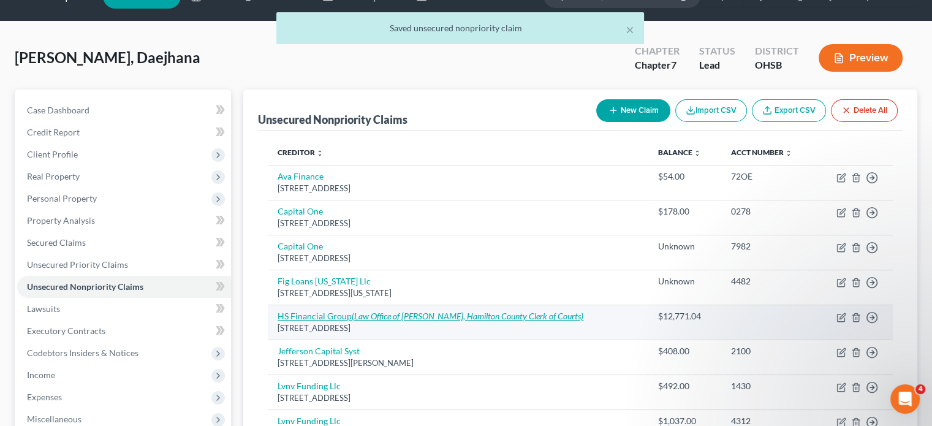
scroll to position [0, 0]
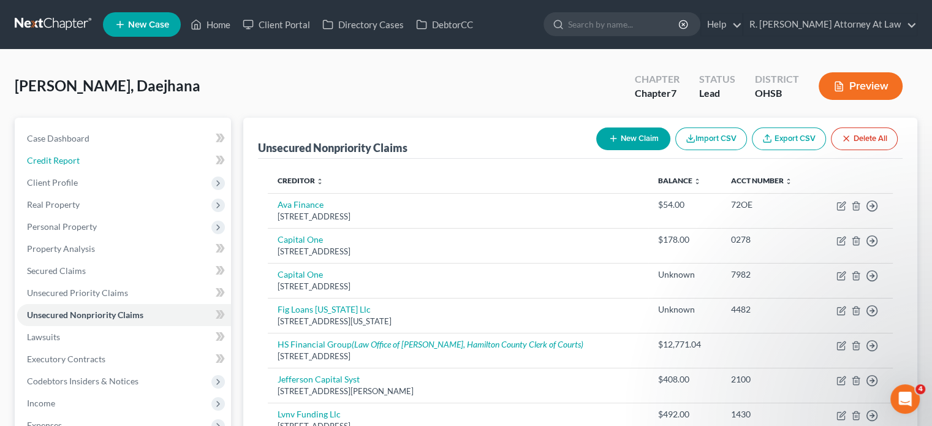
drag, startPoint x: 64, startPoint y: 155, endPoint x: 492, endPoint y: 156, distance: 428.8
click at [64, 155] on span "Credit Report" at bounding box center [53, 160] width 53 height 10
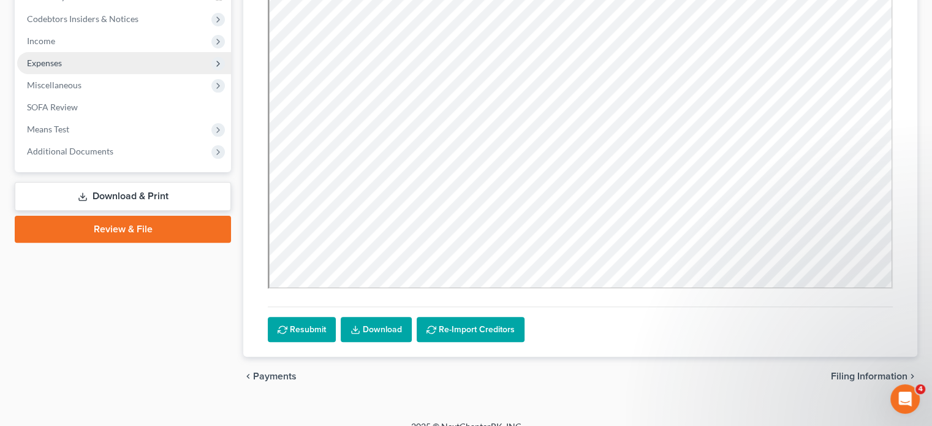
scroll to position [377, 0]
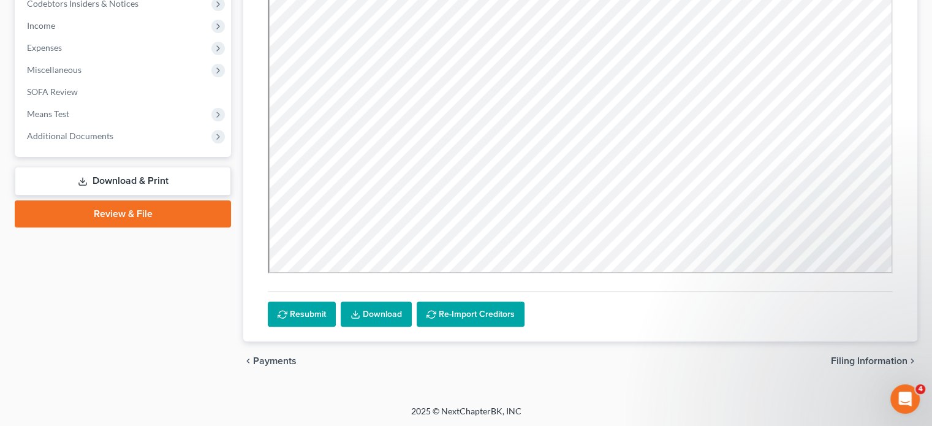
click at [111, 176] on link "Download & Print" at bounding box center [123, 181] width 216 height 29
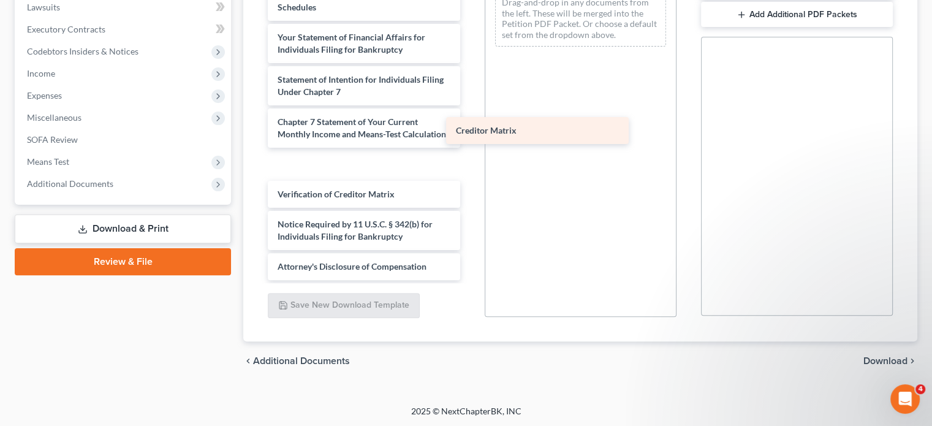
scroll to position [311, 0]
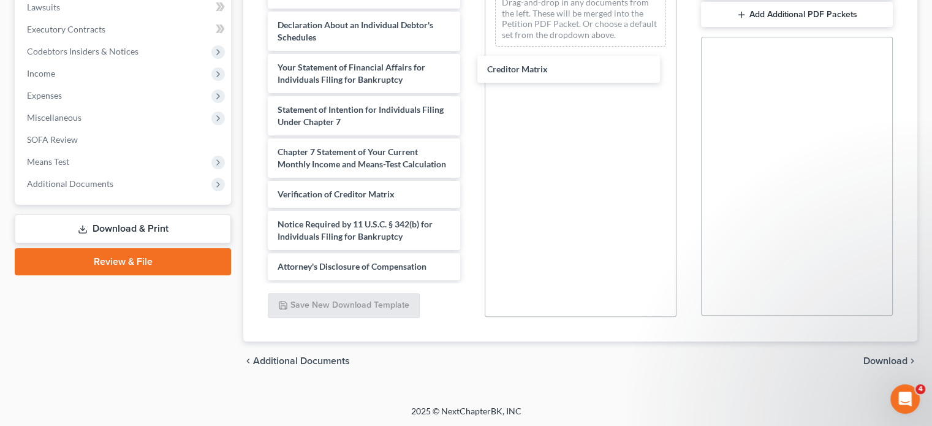
drag, startPoint x: 319, startPoint y: 164, endPoint x: 878, endPoint y: 361, distance: 593.0
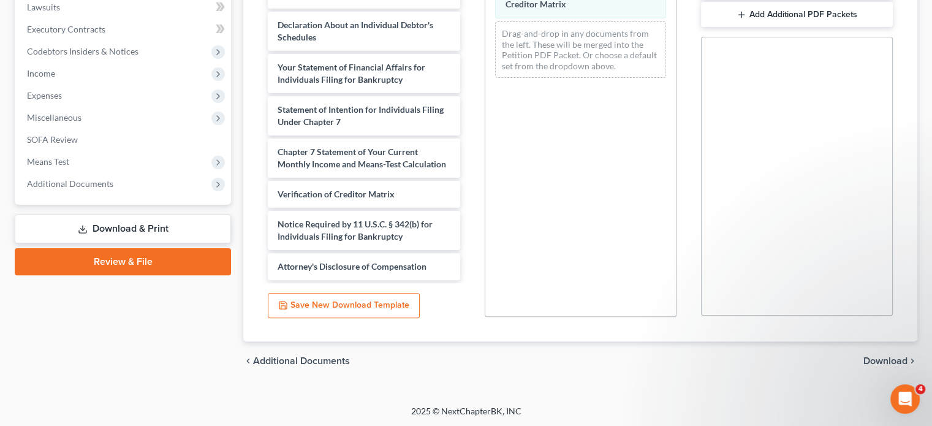
click at [878, 361] on span "Download" at bounding box center [885, 361] width 44 height 10
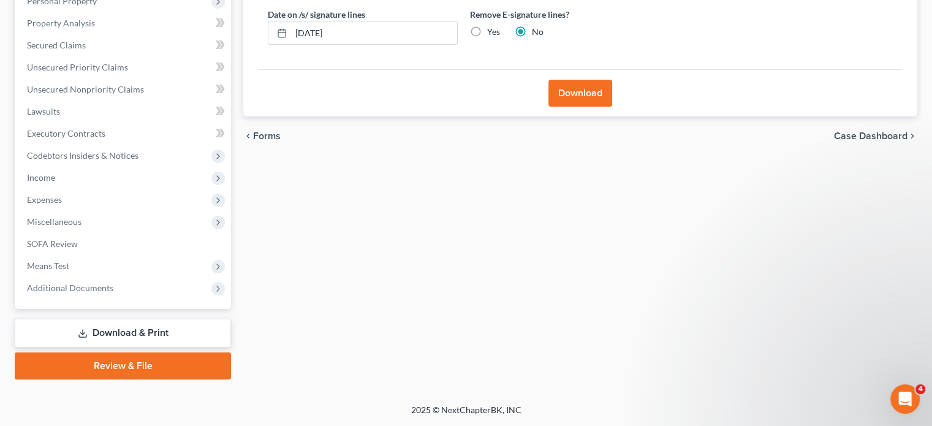
scroll to position [224, 0]
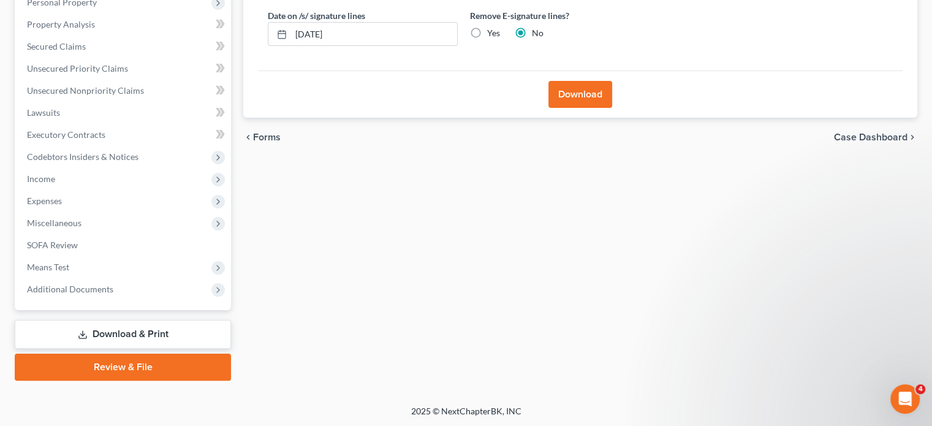
click at [566, 96] on button "Download" at bounding box center [580, 94] width 64 height 27
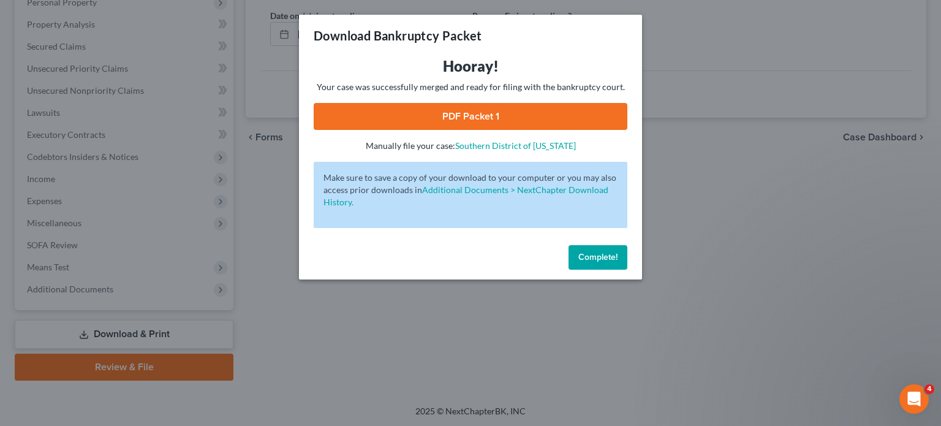
drag, startPoint x: 436, startPoint y: 114, endPoint x: 596, endPoint y: 80, distance: 164.0
click at [436, 114] on link "PDF Packet 1" at bounding box center [471, 116] width 314 height 27
drag, startPoint x: 590, startPoint y: 254, endPoint x: 170, endPoint y: 172, distance: 427.5
click at [590, 254] on span "Complete!" at bounding box center [597, 257] width 39 height 10
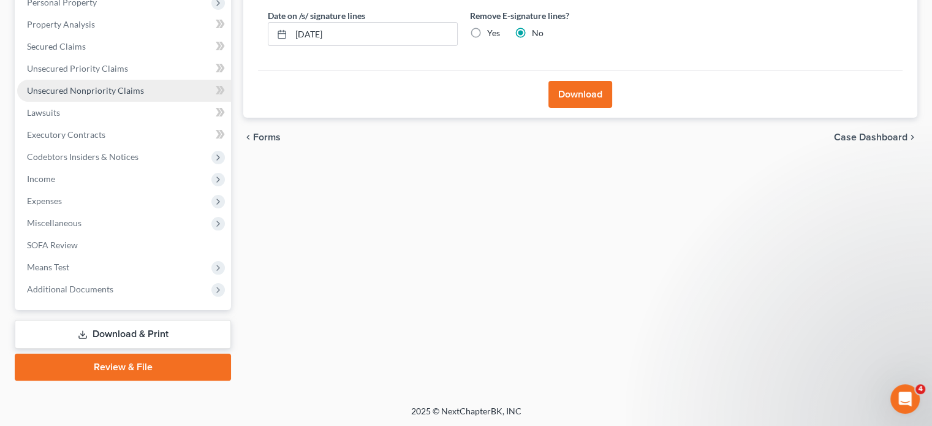
click at [47, 91] on span "Unsecured Nonpriority Claims" at bounding box center [85, 90] width 117 height 10
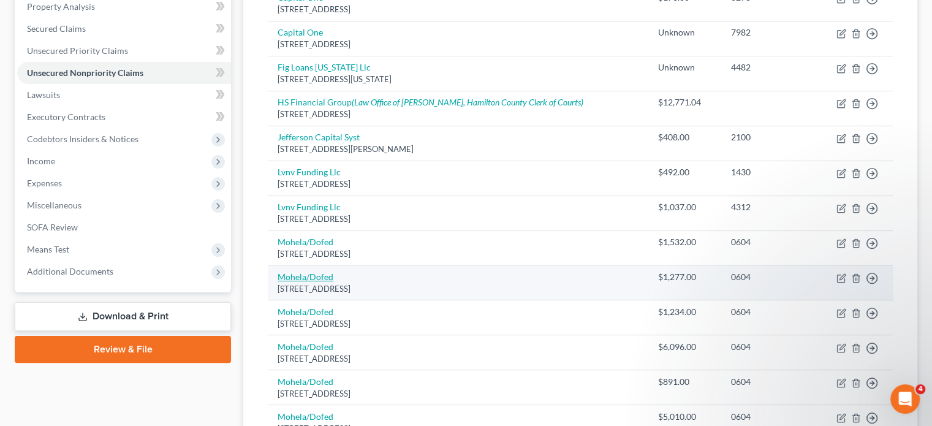
scroll to position [184, 0]
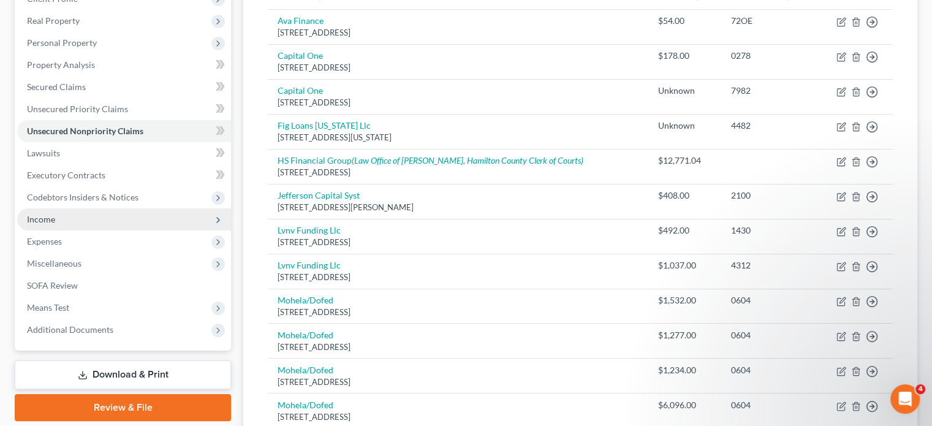
click at [34, 213] on span "Income" at bounding box center [124, 219] width 214 height 22
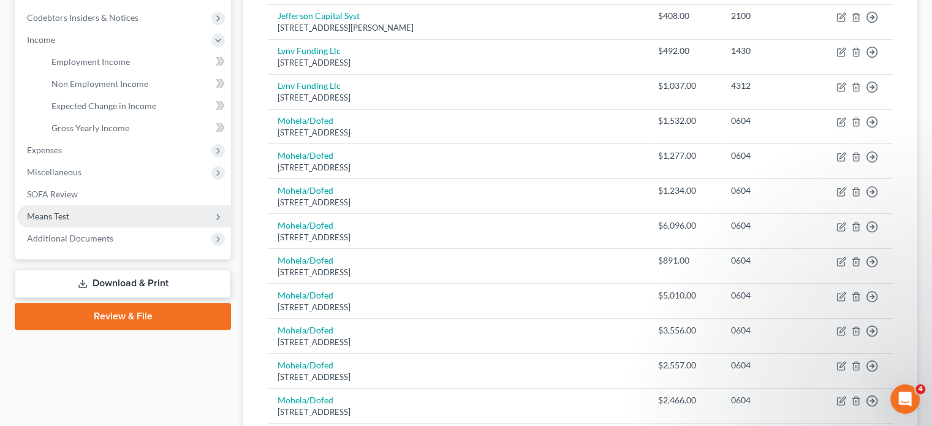
scroll to position [368, 0]
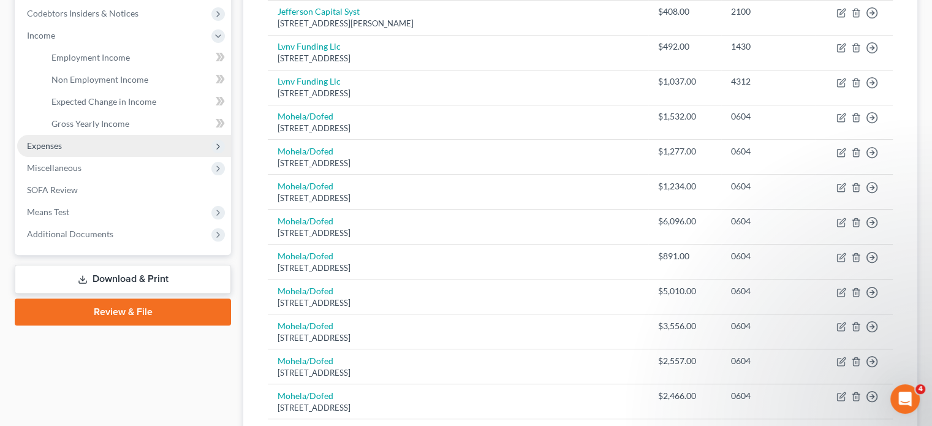
click at [48, 148] on span "Expenses" at bounding box center [44, 145] width 35 height 10
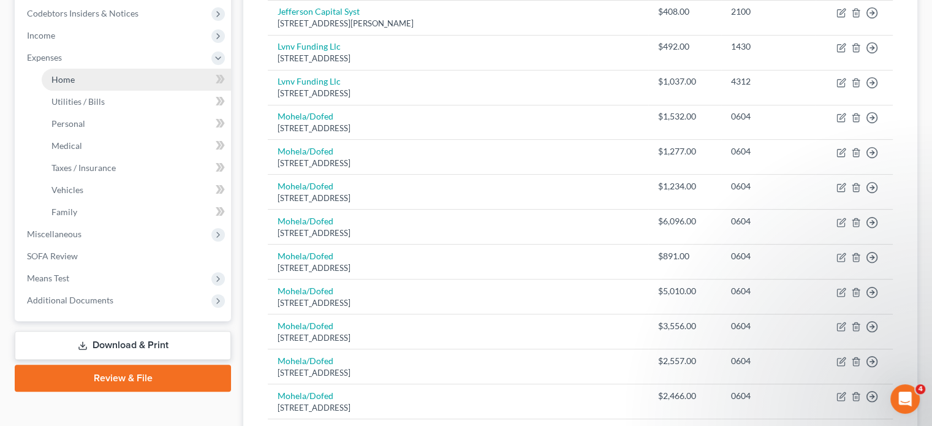
click at [61, 80] on span "Home" at bounding box center [62, 79] width 23 height 10
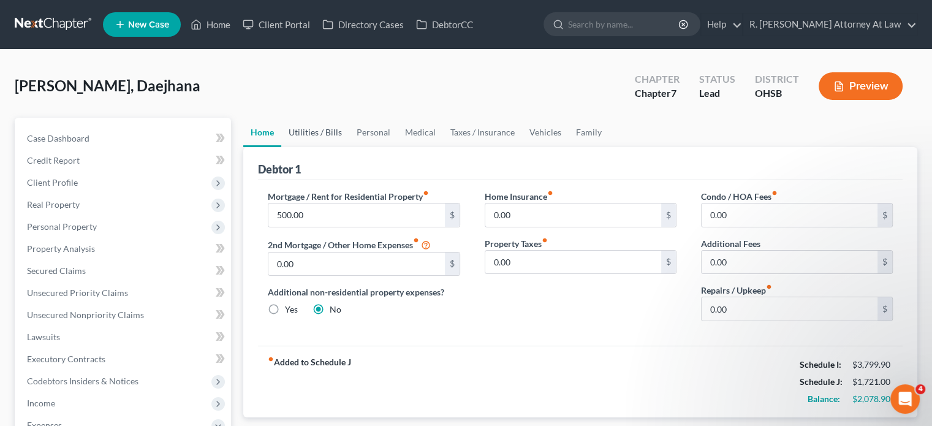
click at [303, 132] on link "Utilities / Bills" at bounding box center [315, 132] width 68 height 29
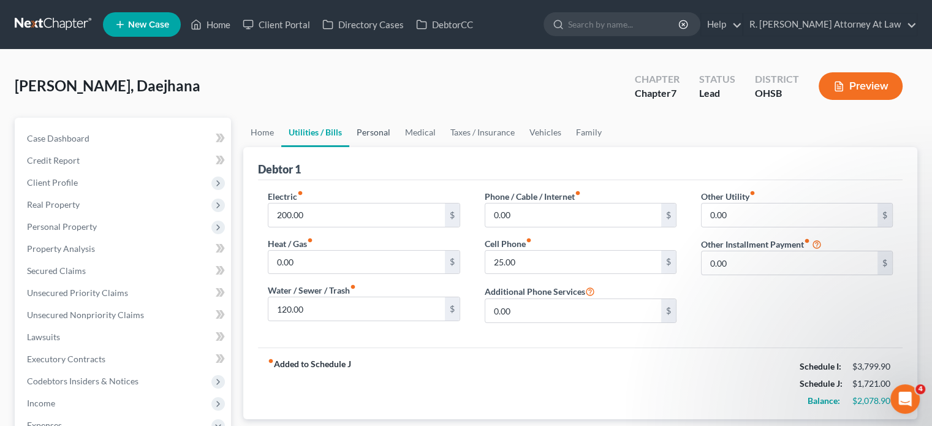
click at [368, 134] on link "Personal" at bounding box center [373, 132] width 48 height 29
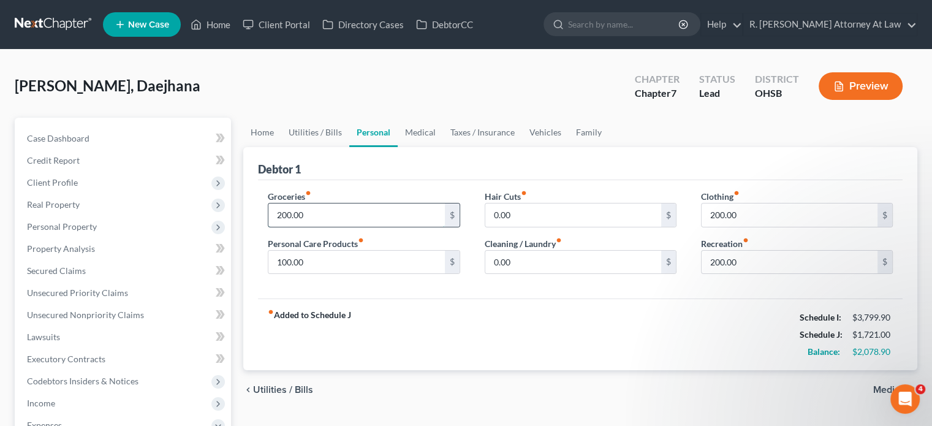
click at [323, 217] on input "200.00" at bounding box center [356, 214] width 176 height 23
click at [744, 216] on input "200.00" at bounding box center [789, 214] width 176 height 23
click at [409, 129] on link "Medical" at bounding box center [420, 132] width 45 height 29
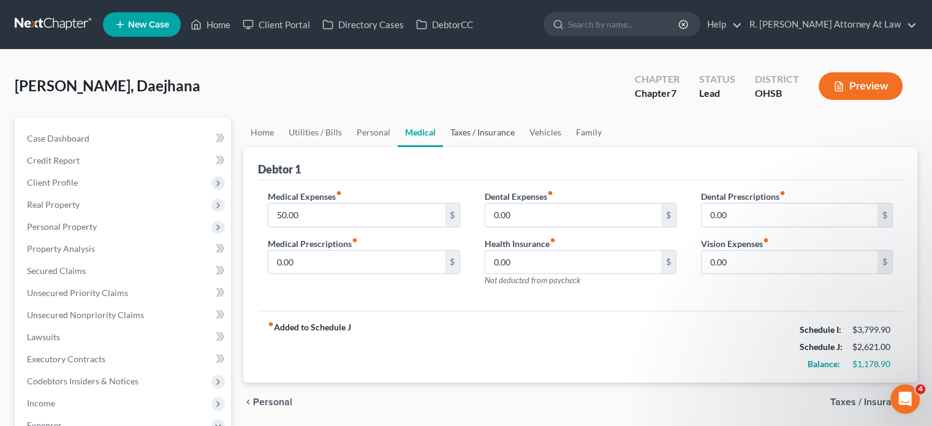
click at [480, 132] on link "Taxes / Insurance" at bounding box center [482, 132] width 79 height 29
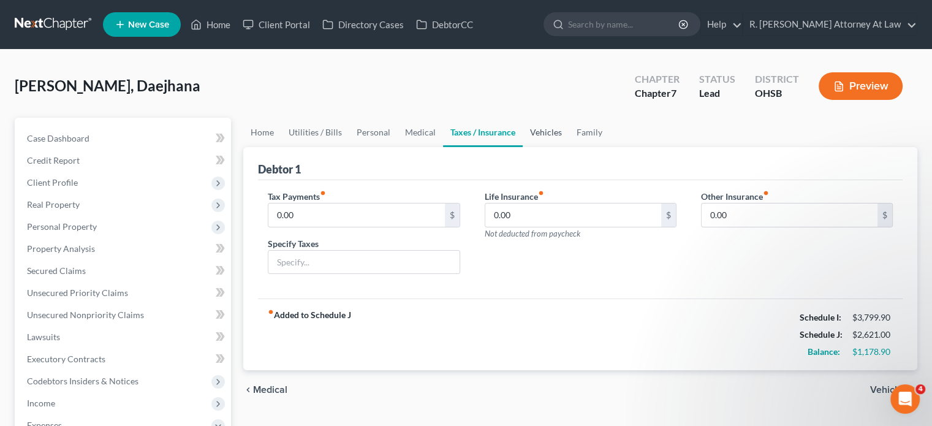
click at [539, 131] on link "Vehicles" at bounding box center [545, 132] width 47 height 29
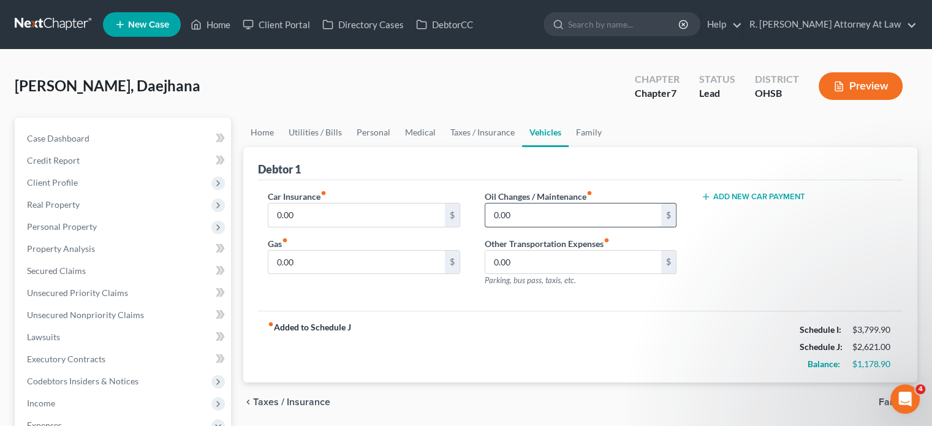
click at [530, 213] on input "0.00" at bounding box center [573, 214] width 176 height 23
drag, startPoint x: 371, startPoint y: 266, endPoint x: 565, endPoint y: 139, distance: 232.2
click at [371, 266] on input "0.00" at bounding box center [356, 262] width 176 height 23
click at [581, 132] on link "Family" at bounding box center [588, 132] width 40 height 29
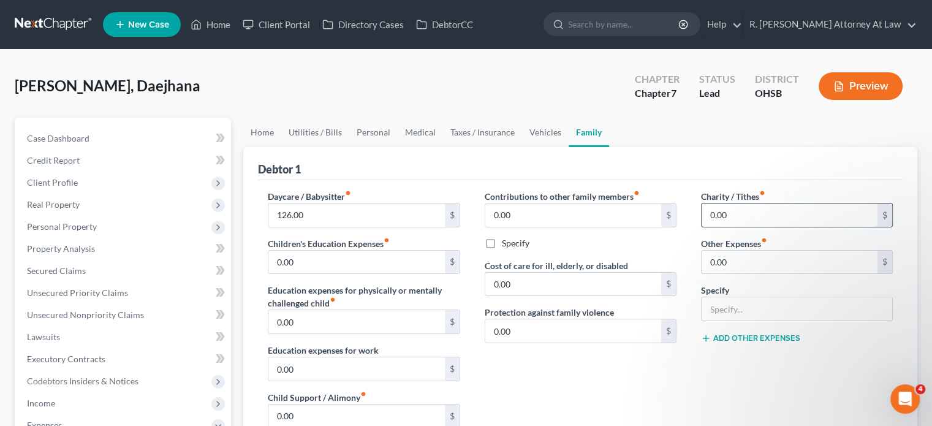
click at [726, 214] on input "0.00" at bounding box center [789, 214] width 176 height 23
click at [344, 214] on input "126.00" at bounding box center [356, 214] width 176 height 23
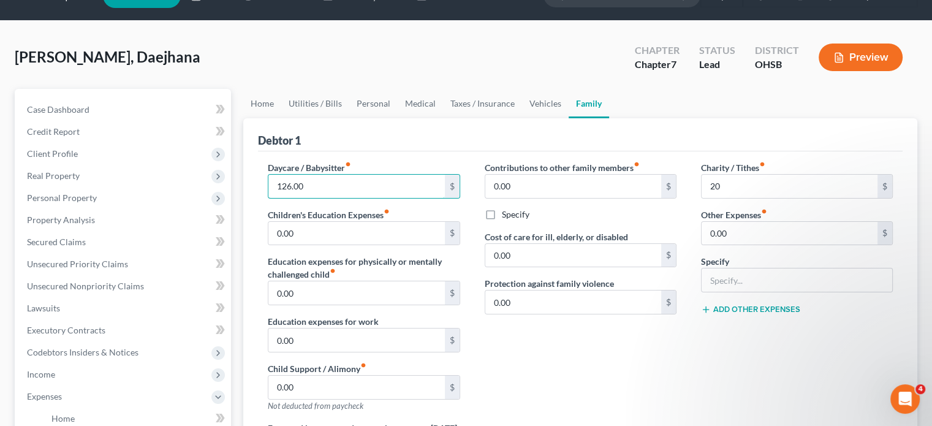
scroll to position [123, 0]
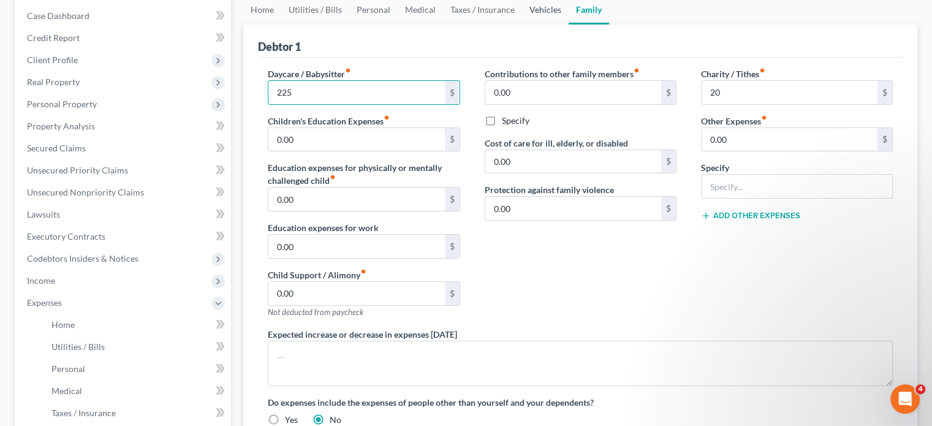
drag, startPoint x: 539, startPoint y: 7, endPoint x: 531, endPoint y: 36, distance: 30.5
click at [539, 7] on link "Vehicles" at bounding box center [545, 9] width 47 height 29
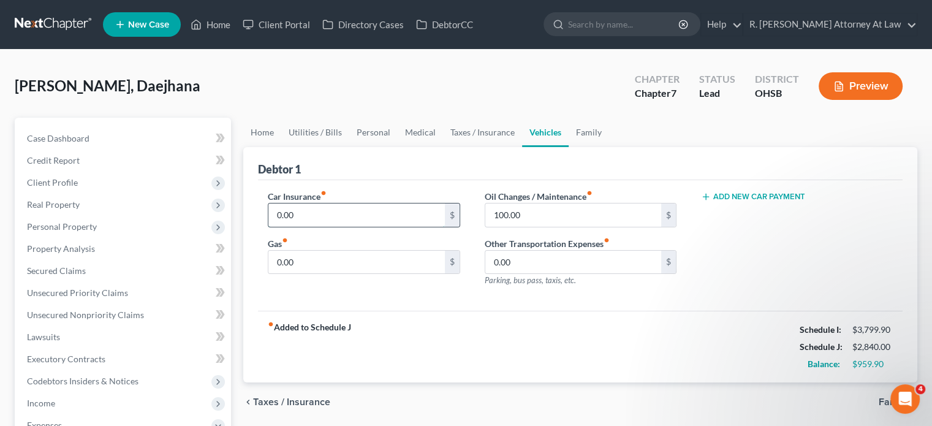
click at [333, 214] on input "0.00" at bounding box center [356, 214] width 176 height 23
click at [307, 265] on input "0.00" at bounding box center [356, 262] width 176 height 23
drag, startPoint x: 454, startPoint y: 132, endPoint x: 417, endPoint y: 129, distance: 36.8
click at [454, 132] on link "Taxes / Insurance" at bounding box center [482, 132] width 79 height 29
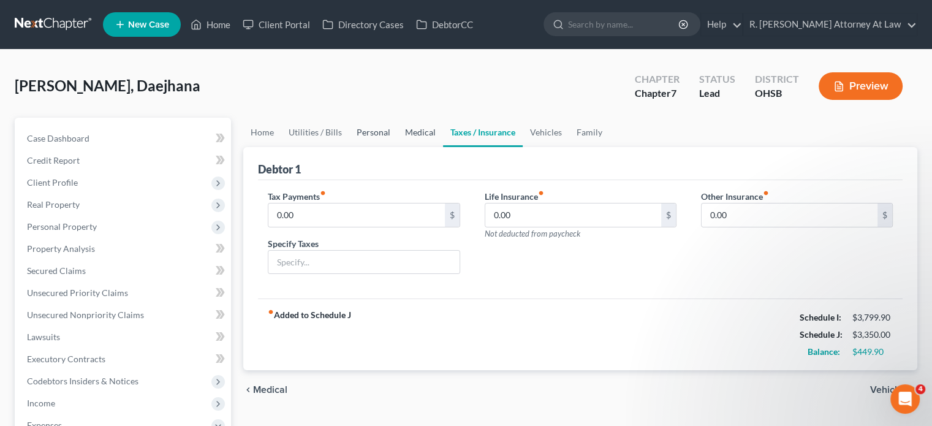
drag, startPoint x: 417, startPoint y: 130, endPoint x: 377, endPoint y: 137, distance: 40.4
click at [417, 130] on link "Medical" at bounding box center [420, 132] width 45 height 29
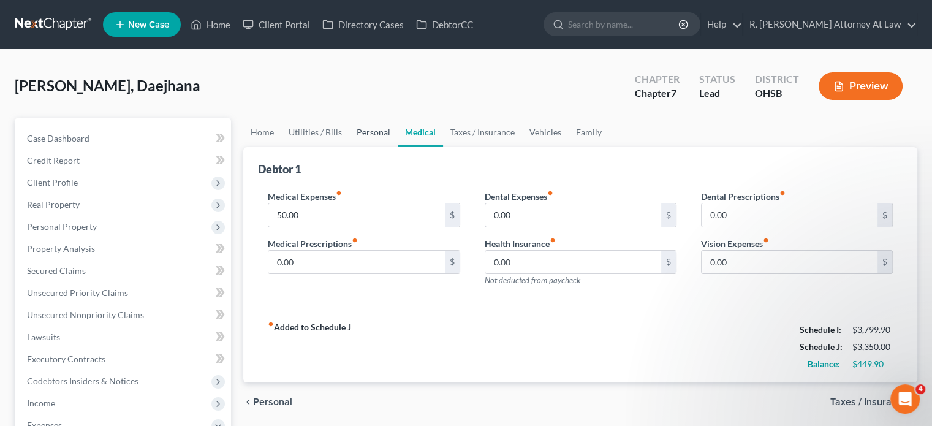
click at [360, 129] on link "Personal" at bounding box center [373, 132] width 48 height 29
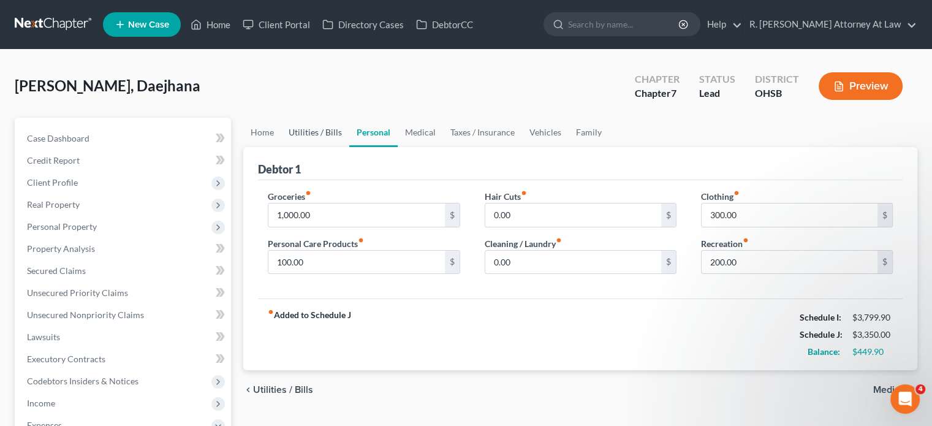
click at [332, 127] on link "Utilities / Bills" at bounding box center [315, 132] width 68 height 29
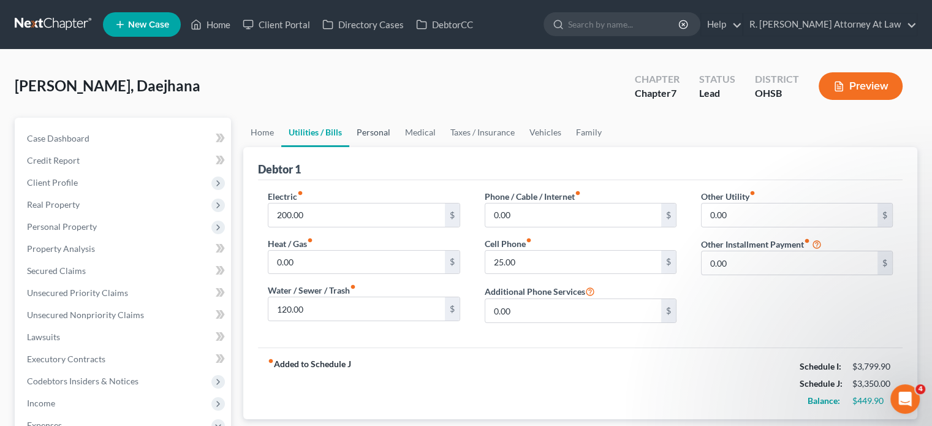
click at [379, 130] on link "Personal" at bounding box center [373, 132] width 48 height 29
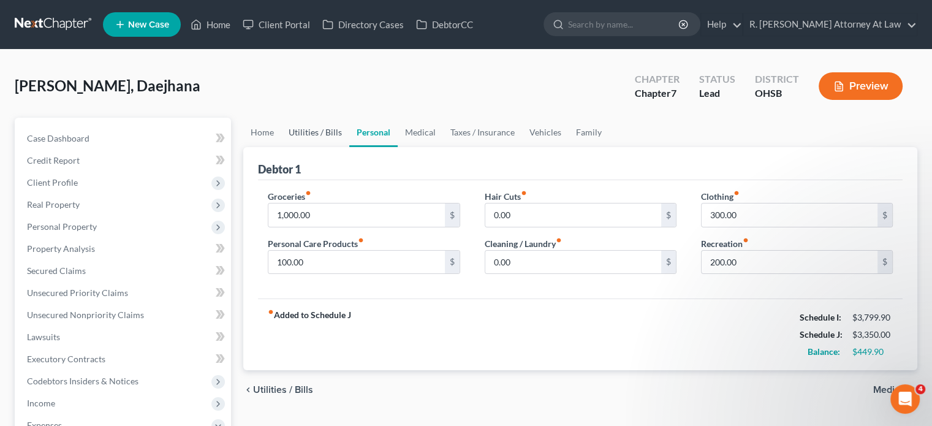
click at [298, 131] on link "Utilities / Bills" at bounding box center [315, 132] width 68 height 29
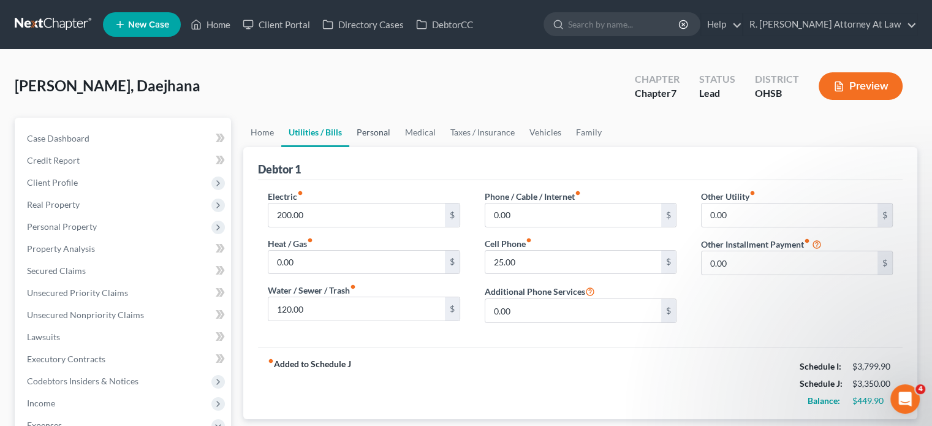
click at [370, 132] on link "Personal" at bounding box center [373, 132] width 48 height 29
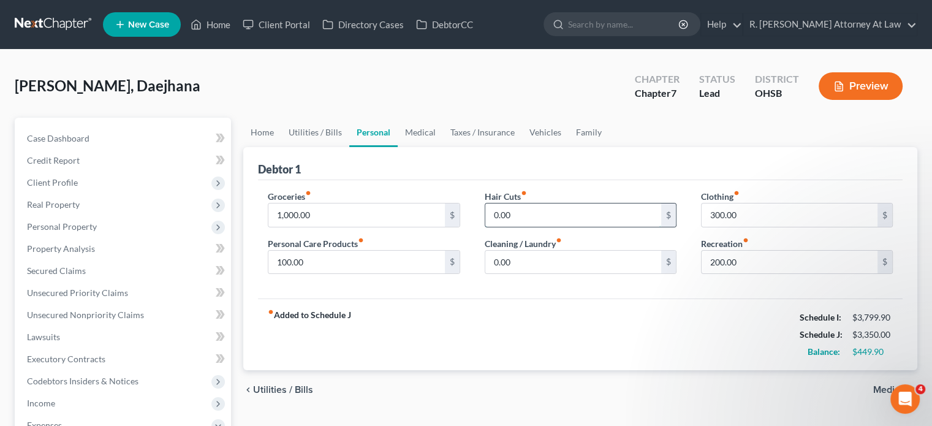
click at [516, 214] on input "0.00" at bounding box center [573, 214] width 176 height 23
click at [301, 129] on link "Utilities / Bills" at bounding box center [315, 132] width 68 height 29
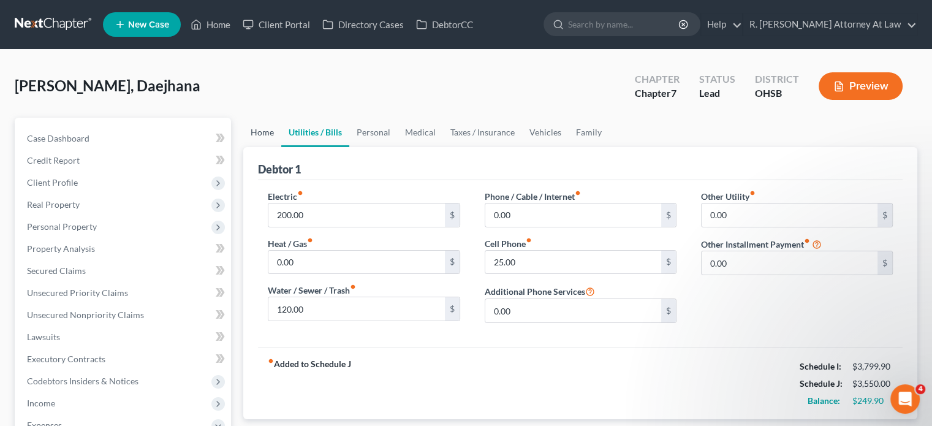
click at [263, 128] on link "Home" at bounding box center [262, 132] width 38 height 29
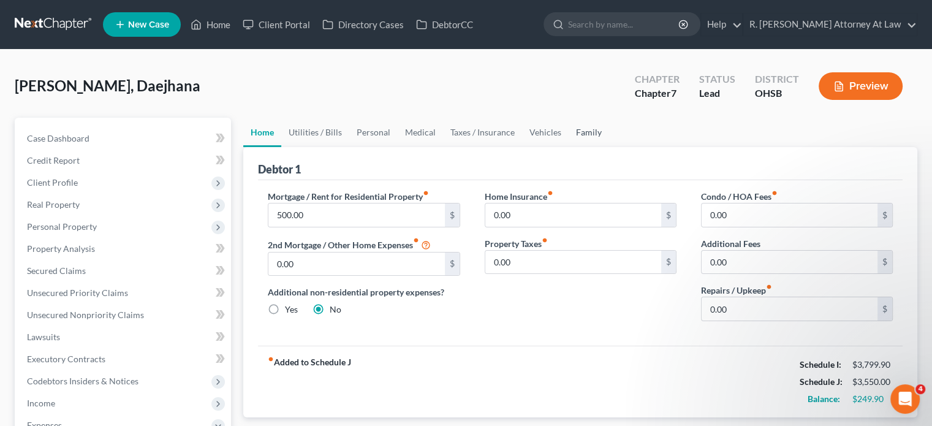
click at [579, 130] on link "Family" at bounding box center [588, 132] width 40 height 29
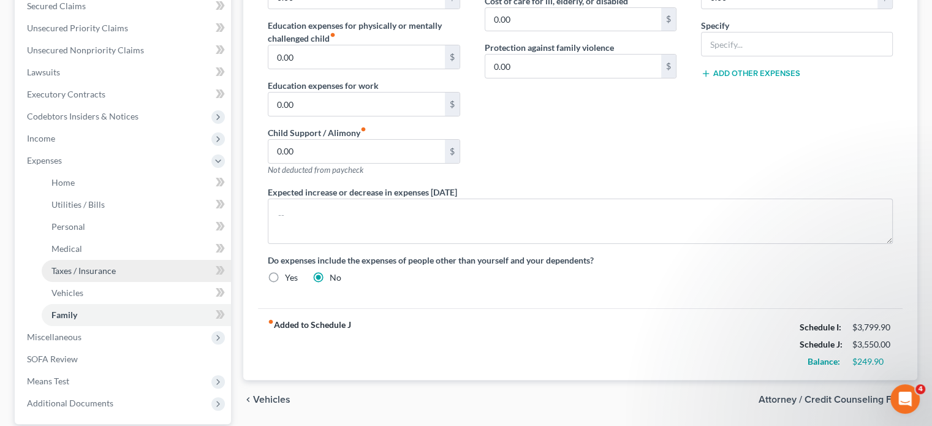
scroll to position [306, 0]
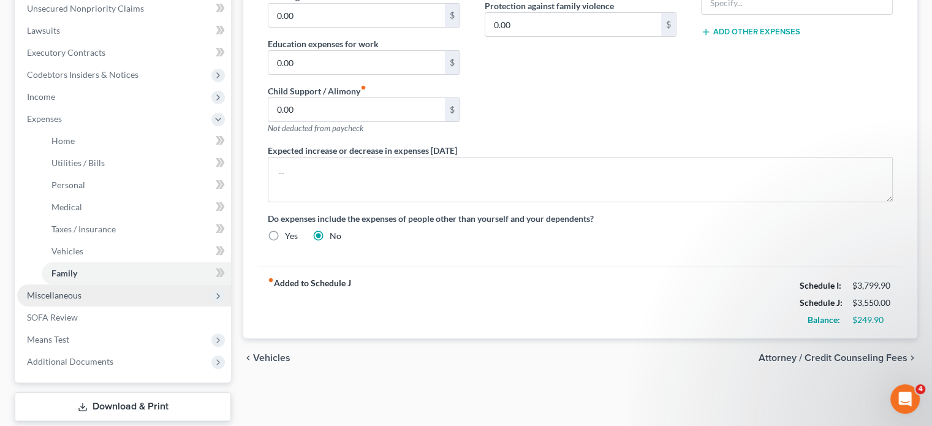
click at [49, 295] on span "Miscellaneous" at bounding box center [54, 295] width 55 height 10
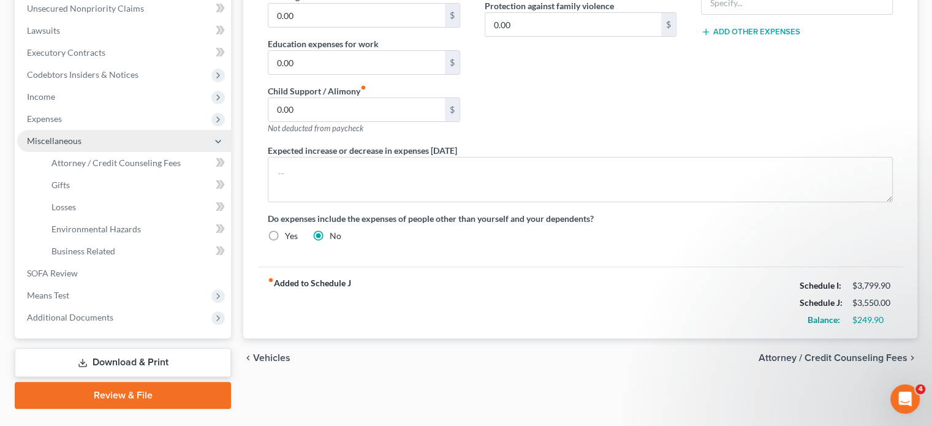
drag, startPoint x: 44, startPoint y: 94, endPoint x: 215, endPoint y: 134, distance: 175.5
click at [45, 94] on span "Income" at bounding box center [41, 96] width 28 height 10
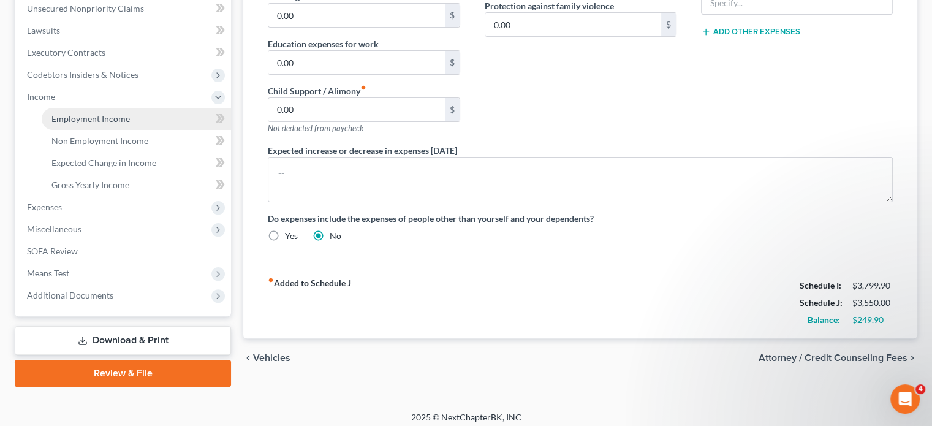
click at [99, 121] on span "Employment Income" at bounding box center [90, 118] width 78 height 10
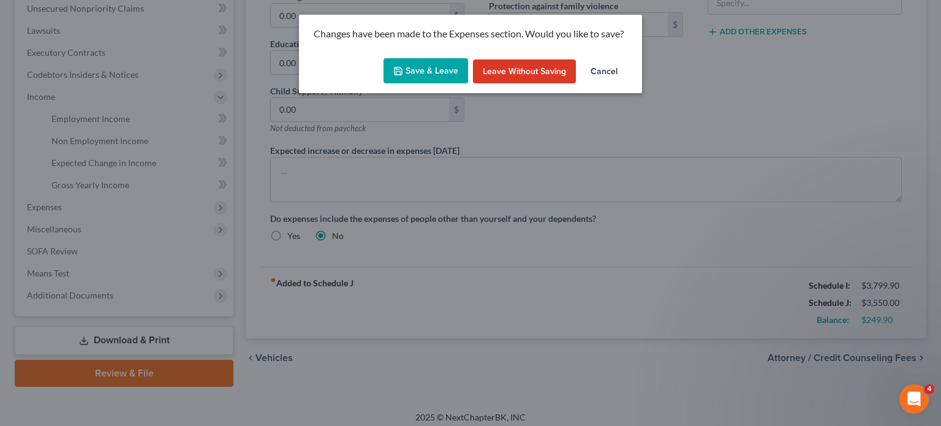
click at [409, 70] on button "Save & Leave" at bounding box center [425, 71] width 85 height 26
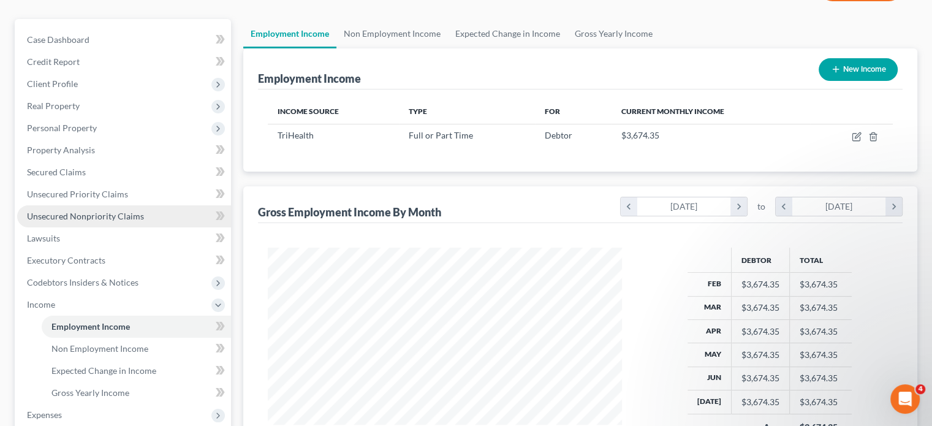
scroll to position [123, 0]
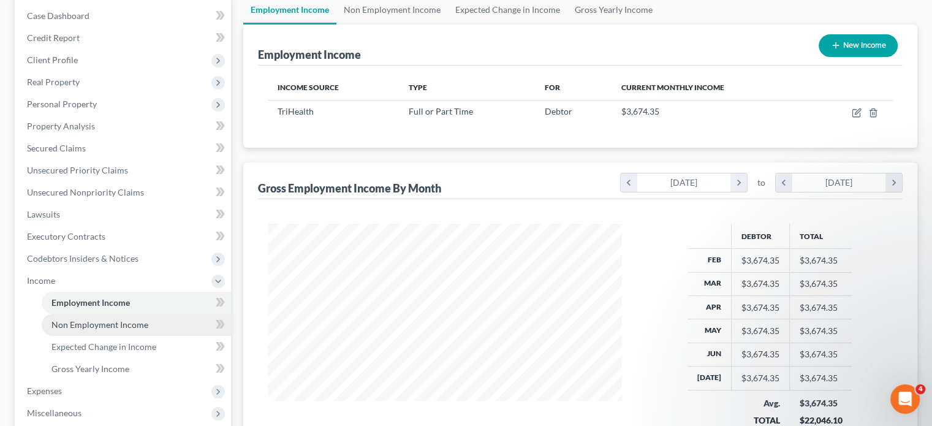
click at [89, 325] on span "Non Employment Income" at bounding box center [99, 324] width 97 height 10
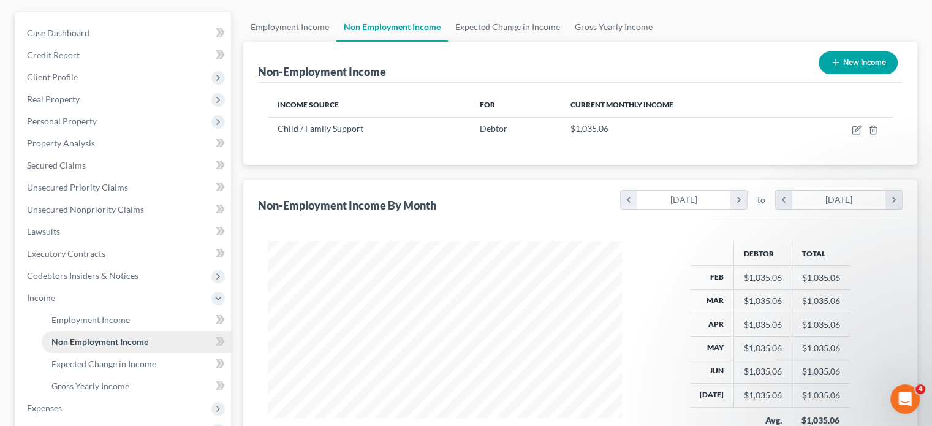
scroll to position [123, 0]
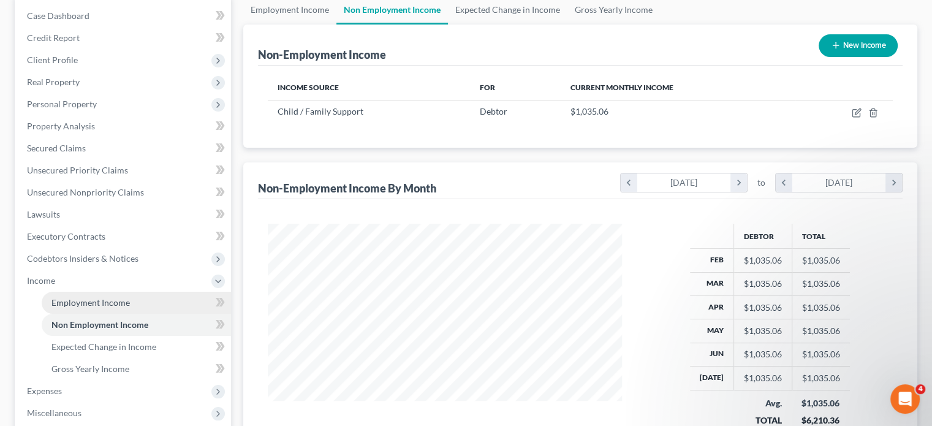
click at [66, 301] on span "Employment Income" at bounding box center [90, 302] width 78 height 10
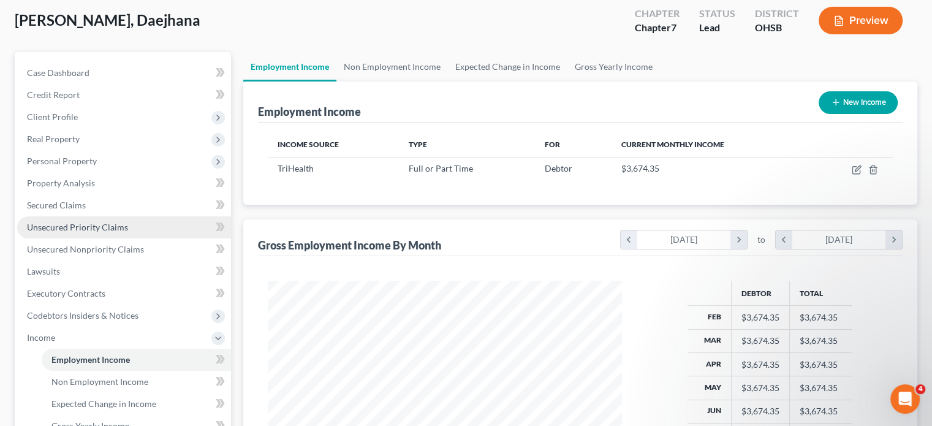
scroll to position [61, 0]
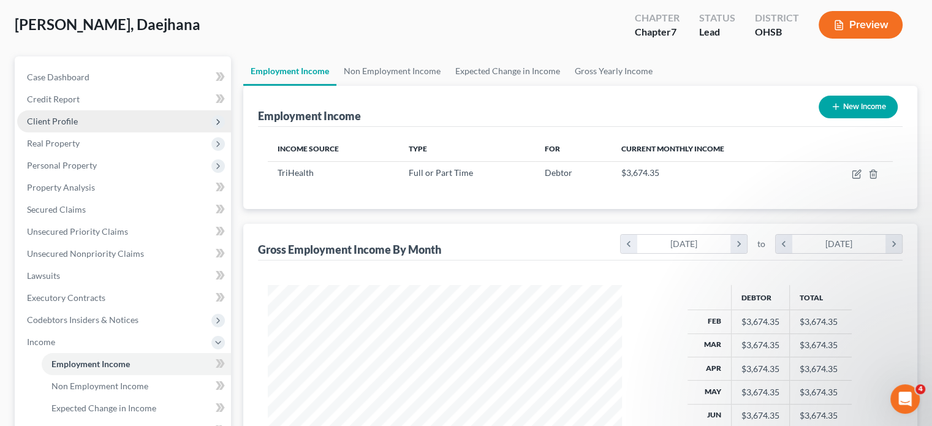
click at [51, 117] on span "Client Profile" at bounding box center [52, 121] width 51 height 10
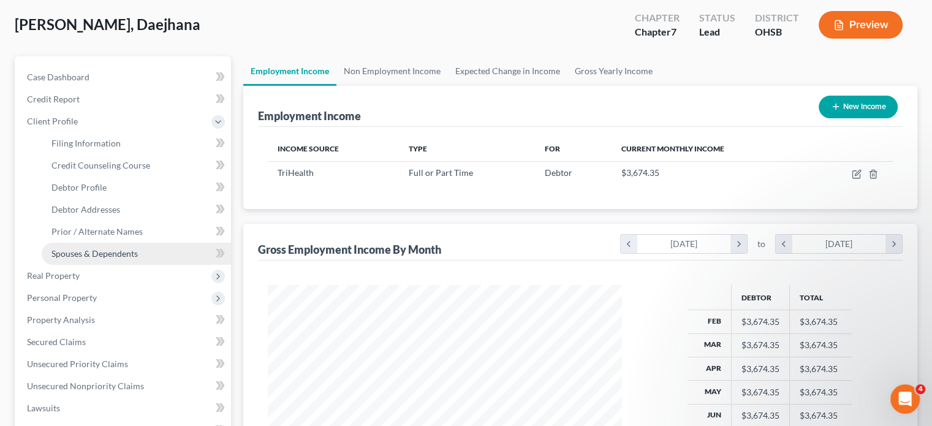
click at [91, 251] on span "Spouses & Dependents" at bounding box center [94, 253] width 86 height 10
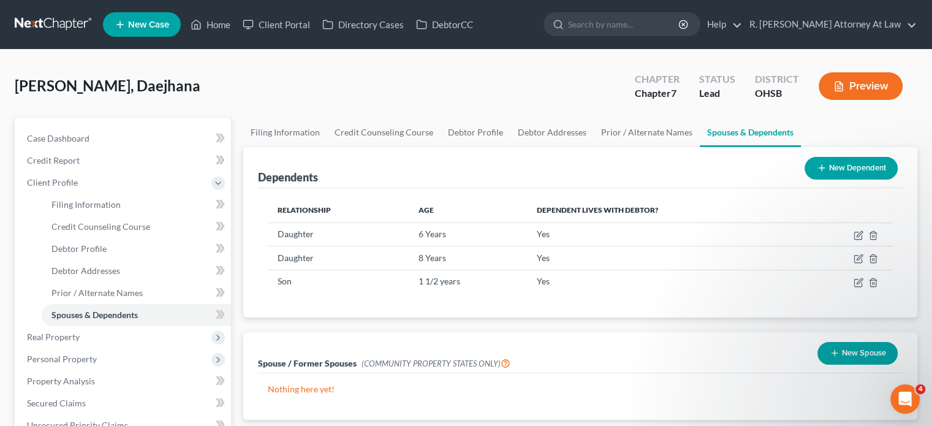
click at [826, 166] on button "New Dependent" at bounding box center [850, 168] width 93 height 23
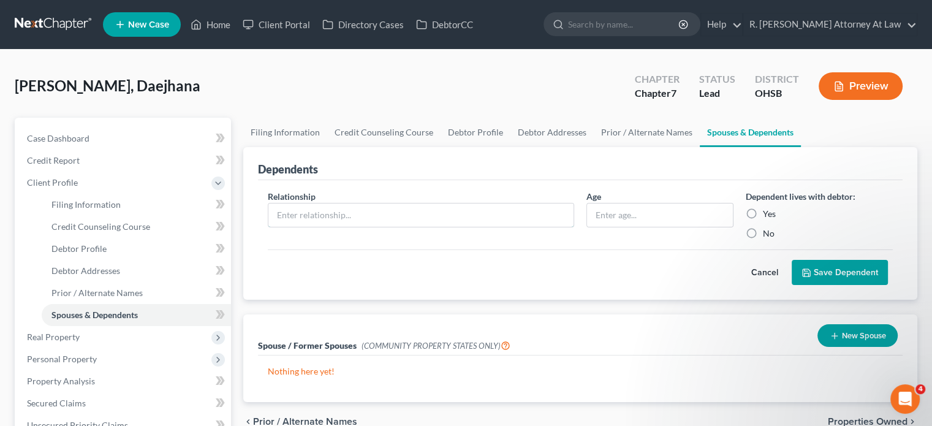
drag, startPoint x: 303, startPoint y: 210, endPoint x: 286, endPoint y: 195, distance: 22.6
click at [303, 210] on input "text" at bounding box center [420, 214] width 305 height 23
click at [308, 216] on input "Mother" at bounding box center [420, 214] width 305 height 23
click at [763, 213] on label "Yes" at bounding box center [769, 214] width 13 height 12
click at [767, 213] on input "Yes" at bounding box center [771, 212] width 8 height 8
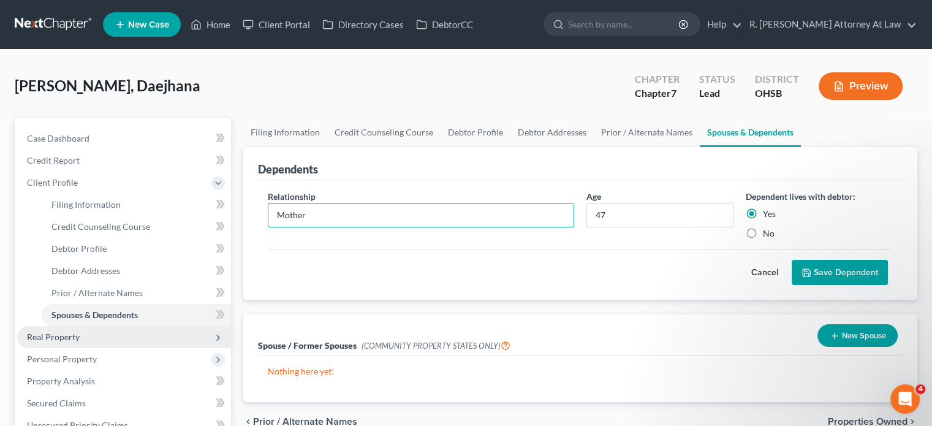
click at [816, 271] on button "Save Dependent" at bounding box center [839, 273] width 96 height 26
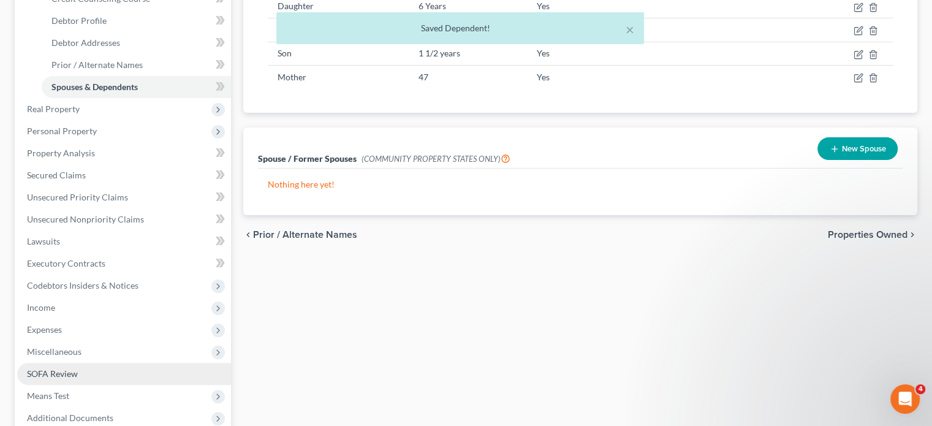
scroll to position [245, 0]
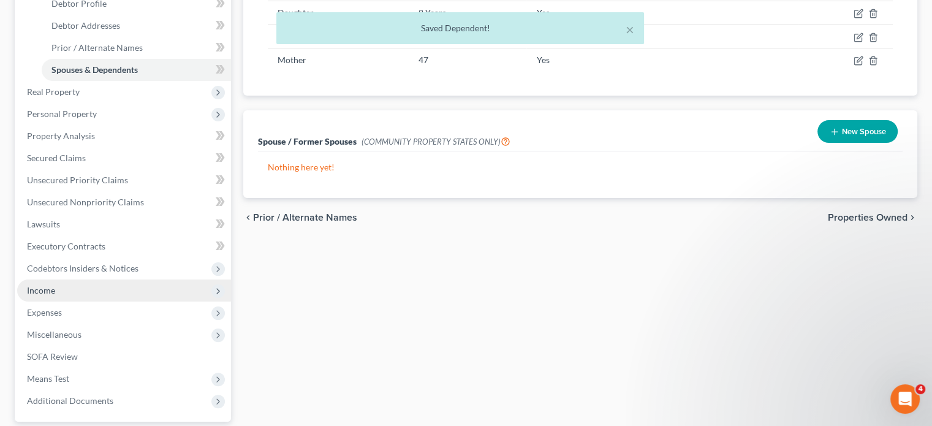
click at [47, 290] on span "Income" at bounding box center [41, 290] width 28 height 10
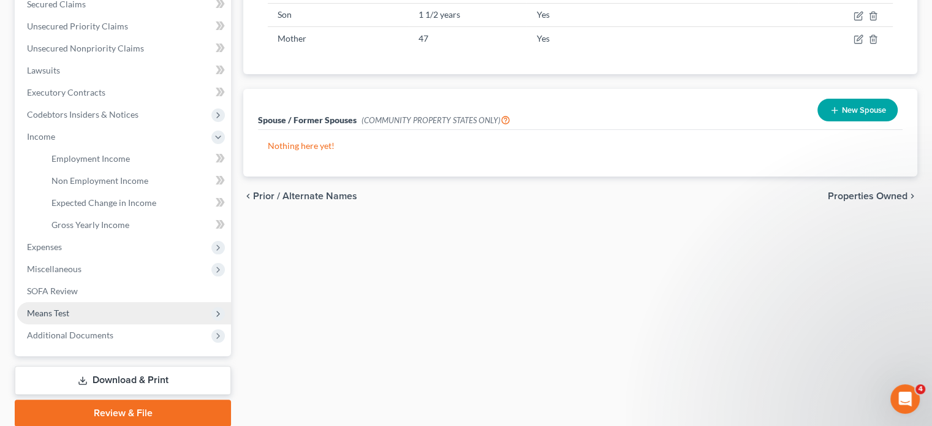
scroll to position [306, 0]
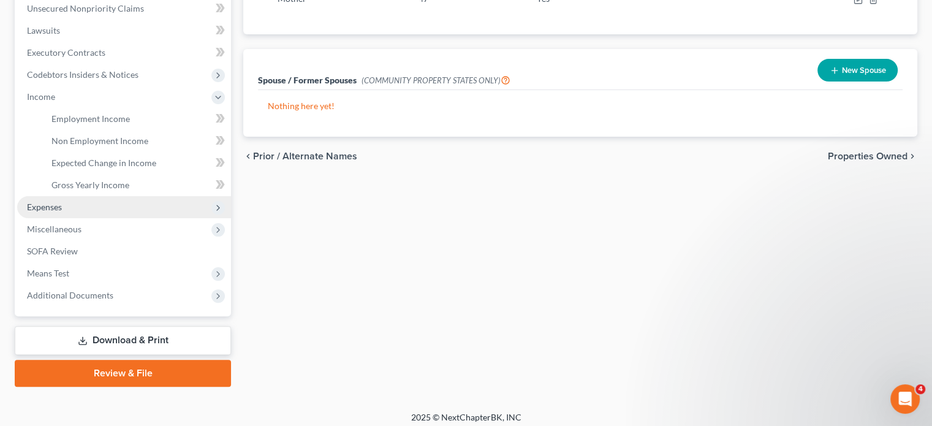
click at [38, 209] on span "Expenses" at bounding box center [44, 207] width 35 height 10
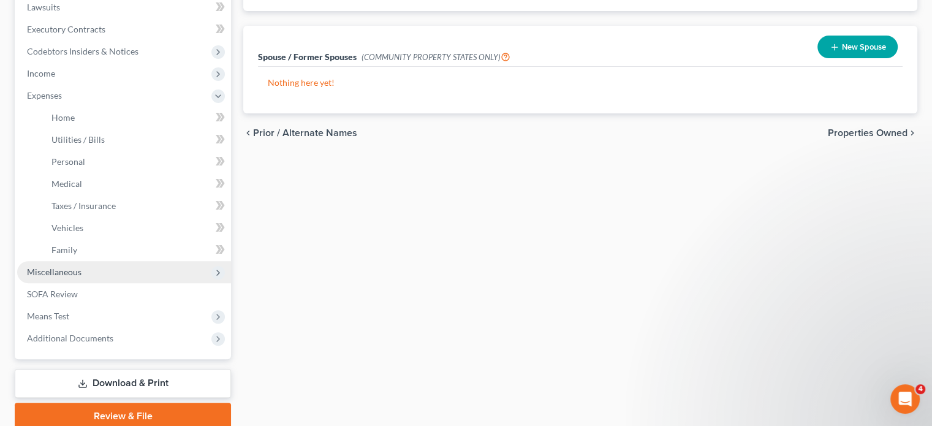
scroll to position [379, 0]
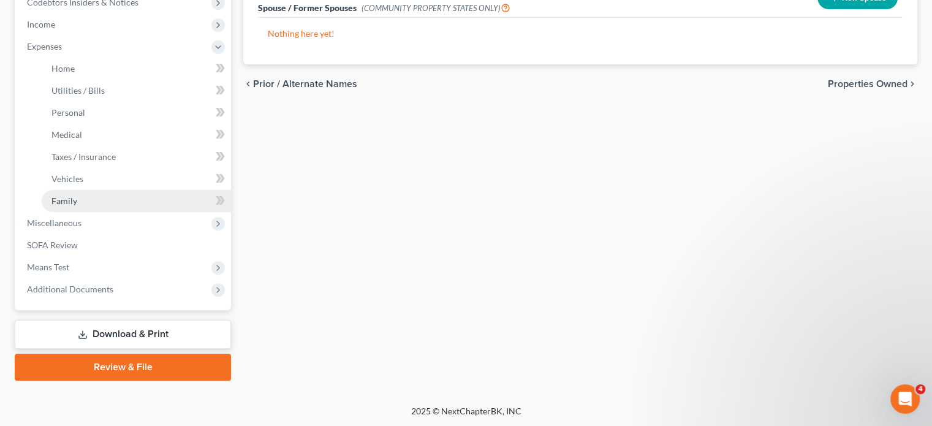
click at [63, 195] on span "Family" at bounding box center [64, 200] width 26 height 10
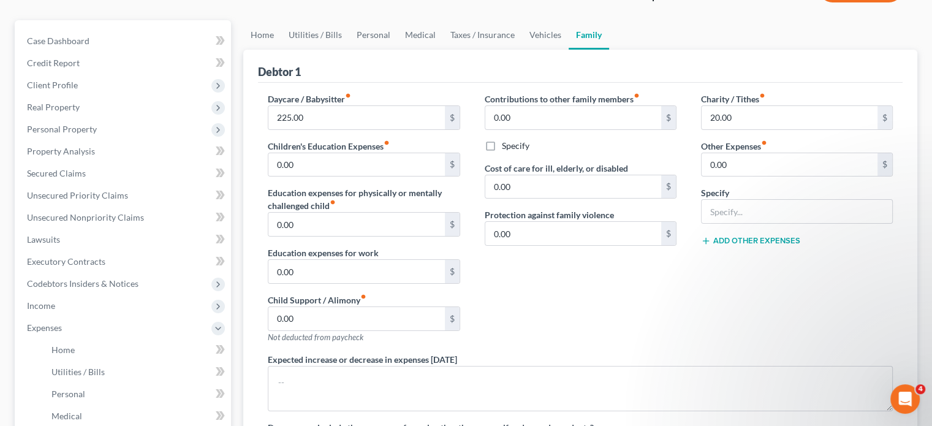
scroll to position [123, 0]
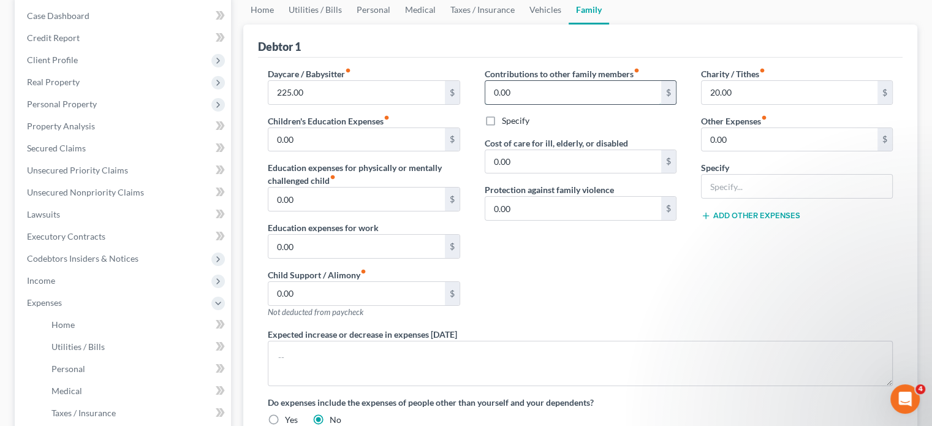
click at [544, 95] on input "0.00" at bounding box center [573, 92] width 176 height 23
drag, startPoint x: 557, startPoint y: 242, endPoint x: 560, endPoint y: 222, distance: 19.8
click at [557, 242] on div "Contributions to other family members fiber_manual_record 300 $ Specify Cost of…" at bounding box center [580, 197] width 216 height 260
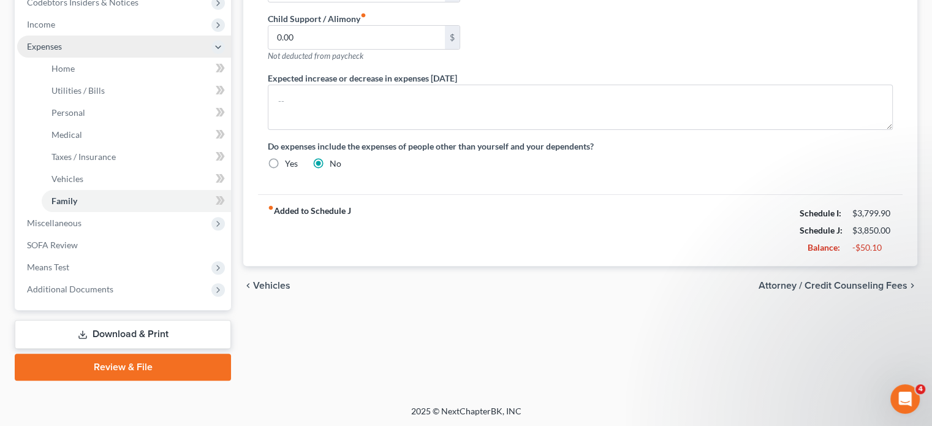
drag, startPoint x: 37, startPoint y: 17, endPoint x: 56, endPoint y: 45, distance: 34.3
click at [37, 17] on span "Income" at bounding box center [124, 24] width 214 height 22
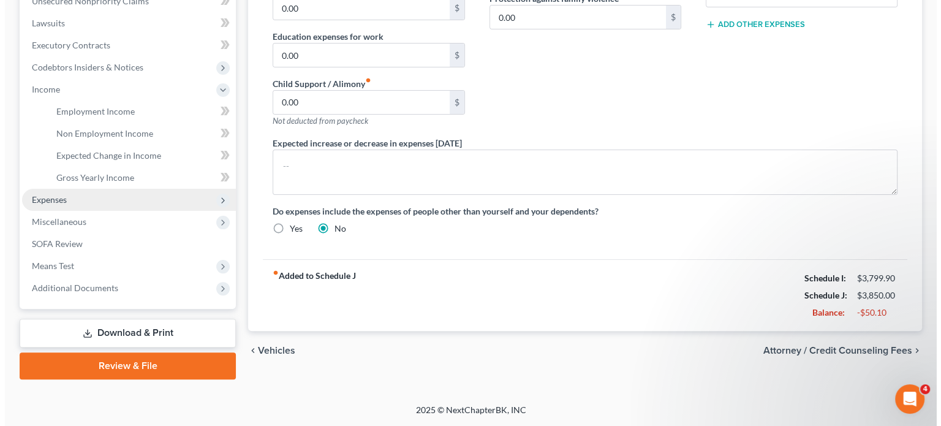
scroll to position [312, 0]
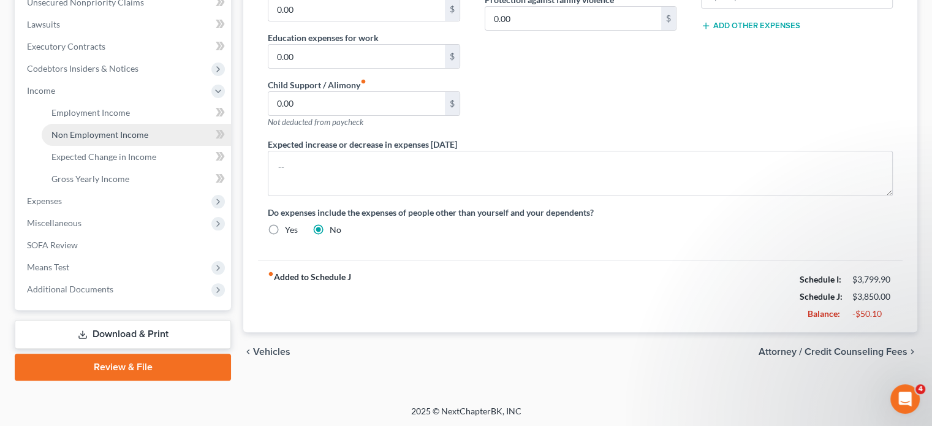
click at [73, 138] on span "Non Employment Income" at bounding box center [99, 134] width 97 height 10
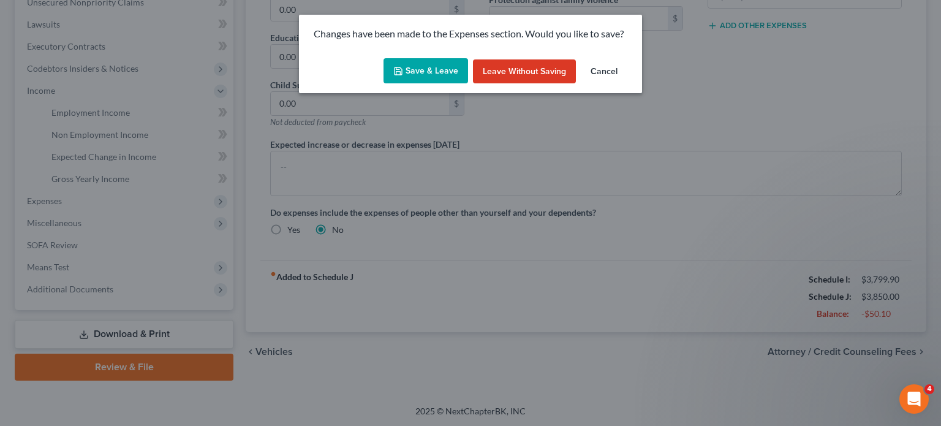
click at [434, 69] on button "Save & Leave" at bounding box center [425, 71] width 85 height 26
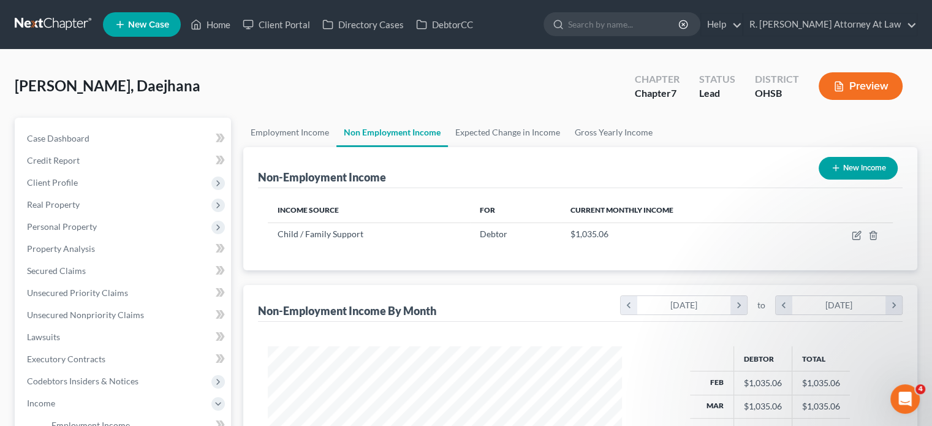
click at [831, 164] on icon "button" at bounding box center [836, 168] width 10 height 10
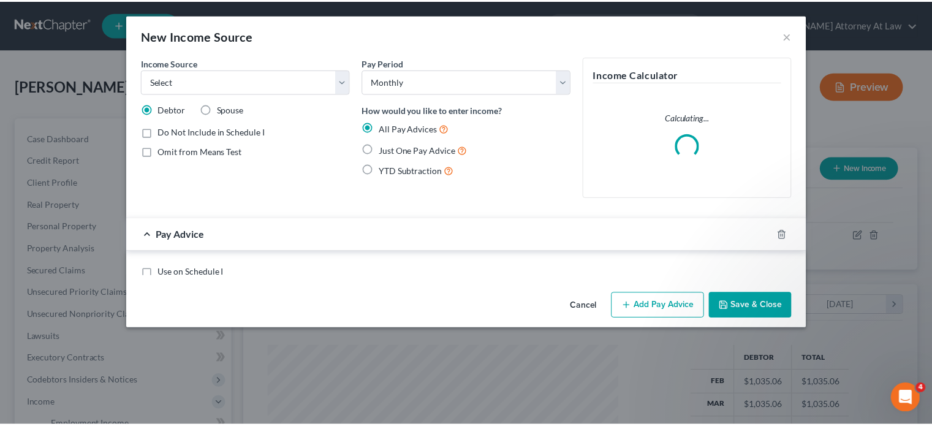
scroll to position [218, 382]
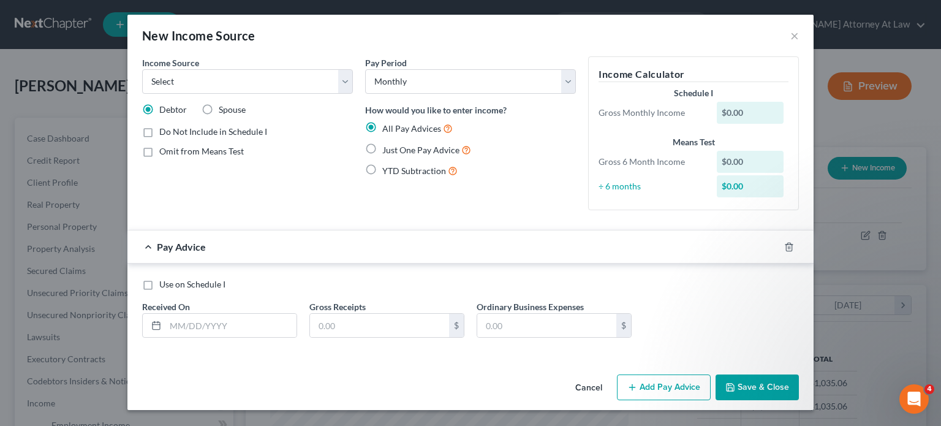
click at [382, 147] on label "Just One Pay Advice" at bounding box center [426, 150] width 89 height 14
click at [387, 147] on input "Just One Pay Advice" at bounding box center [391, 147] width 8 height 8
click at [186, 324] on div "Use on Schedule I Received On * Gross Receipts $ Ordinary Business Expenses $" at bounding box center [470, 312] width 669 height 69
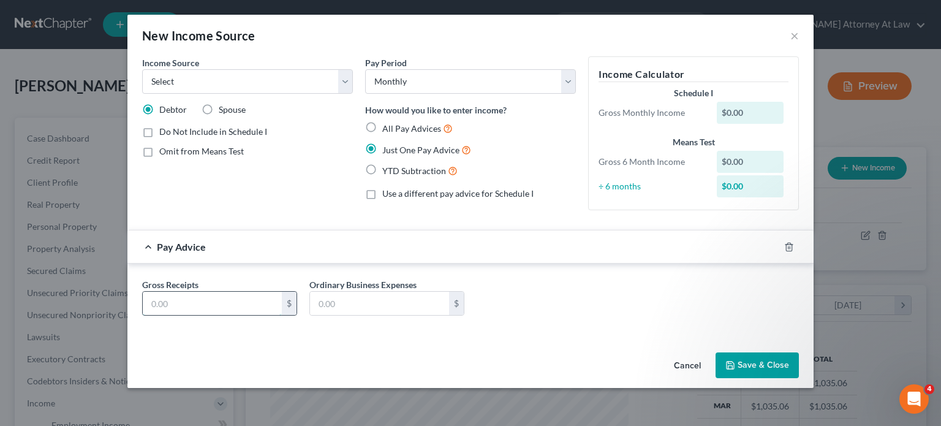
click at [176, 302] on input "text" at bounding box center [212, 303] width 139 height 23
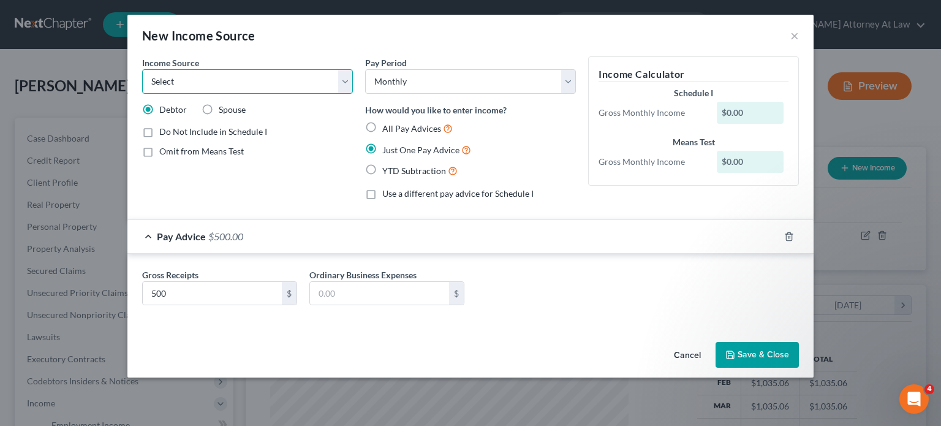
drag, startPoint x: 184, startPoint y: 79, endPoint x: 181, endPoint y: 92, distance: 13.2
click at [184, 79] on select "Select Unemployment Disability (from employer) Pension Retirement Social Securi…" at bounding box center [247, 81] width 211 height 25
click at [142, 69] on select "Select Unemployment Disability (from employer) Pension Retirement Social Securi…" at bounding box center [247, 81] width 211 height 25
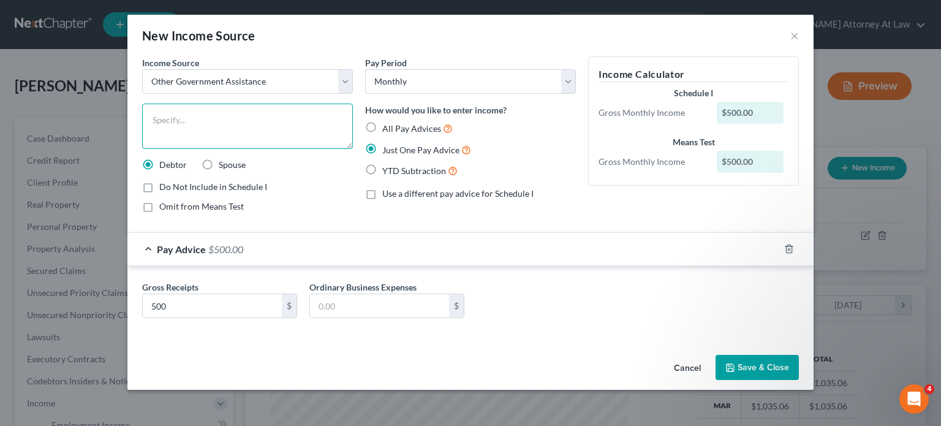
click at [173, 121] on textarea at bounding box center [247, 126] width 211 height 45
drag, startPoint x: 149, startPoint y: 205, endPoint x: 769, endPoint y: 365, distance: 640.3
click at [159, 205] on label "Omit from Means Test" at bounding box center [201, 206] width 85 height 12
click at [164, 205] on input "Omit from Means Test" at bounding box center [168, 204] width 8 height 8
click at [769, 365] on button "Save & Close" at bounding box center [756, 368] width 83 height 26
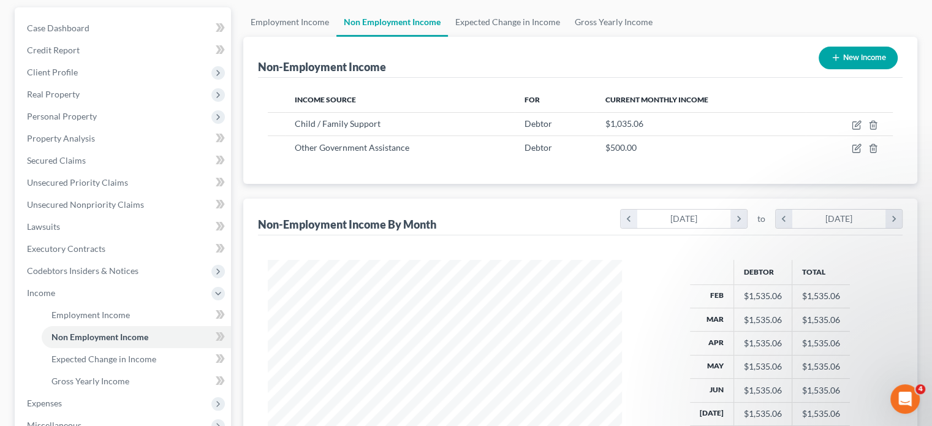
scroll to position [184, 0]
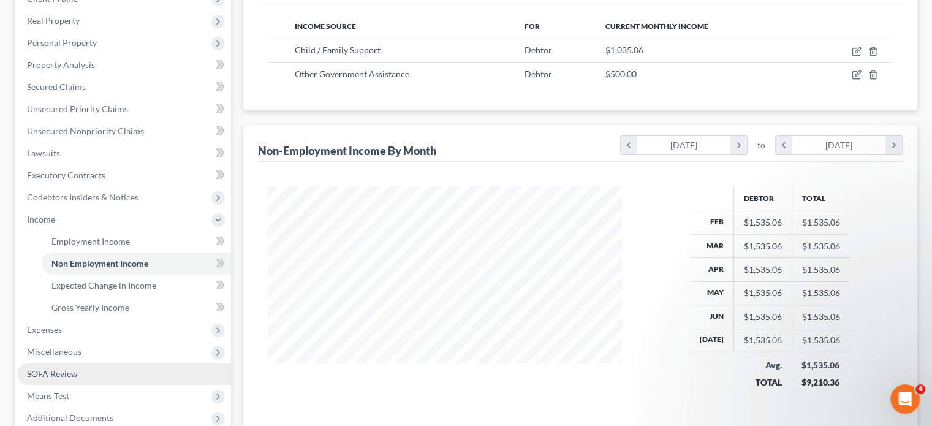
drag, startPoint x: 53, startPoint y: 326, endPoint x: 141, endPoint y: 383, distance: 105.8
click at [53, 326] on span "Expenses" at bounding box center [44, 329] width 35 height 10
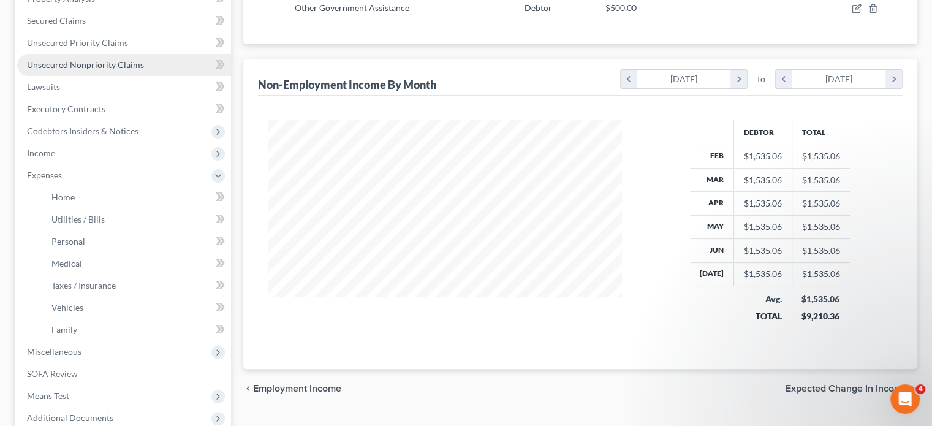
scroll to position [245, 0]
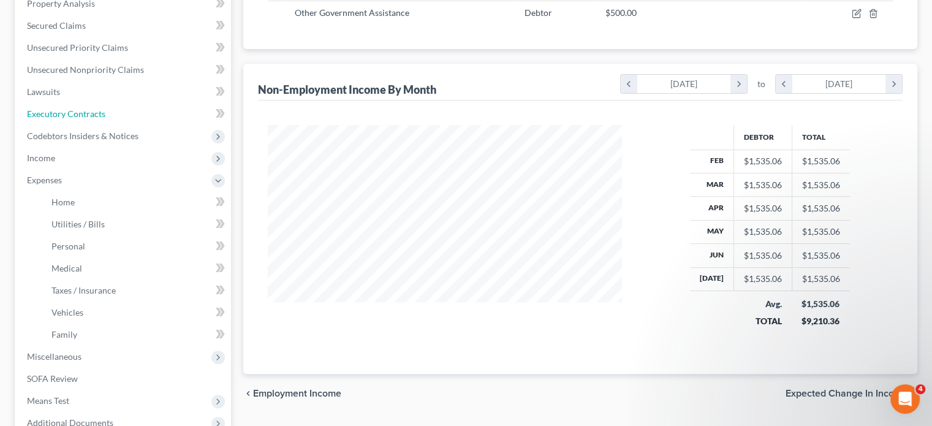
drag, startPoint x: 47, startPoint y: 114, endPoint x: 507, endPoint y: 70, distance: 462.7
click at [46, 114] on span "Executory Contracts" at bounding box center [66, 113] width 78 height 10
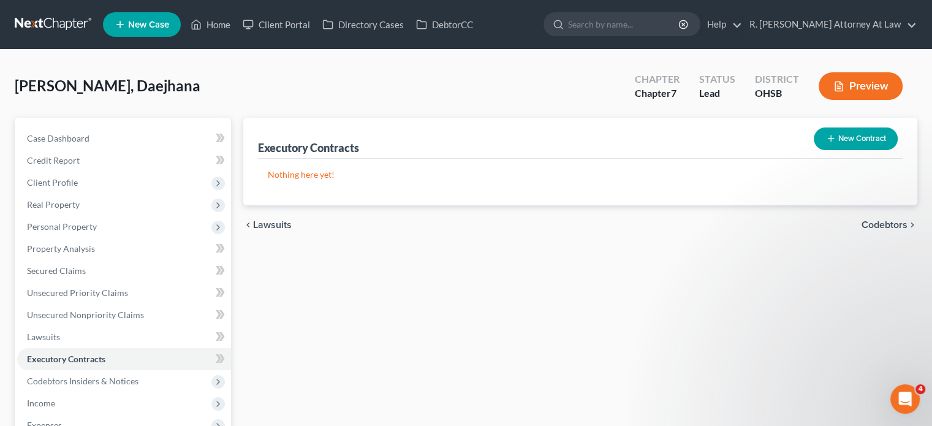
click at [860, 135] on button "New Contract" at bounding box center [855, 138] width 84 height 23
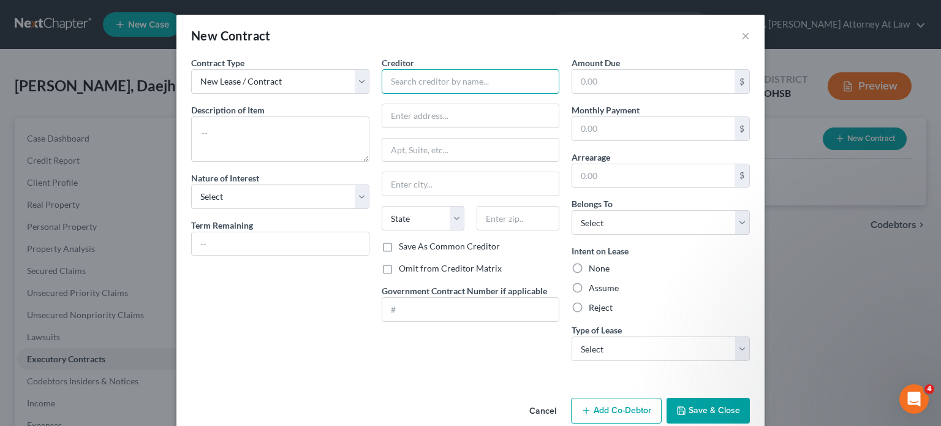
click at [406, 79] on input "text" at bounding box center [471, 81] width 178 height 25
drag, startPoint x: 593, startPoint y: 86, endPoint x: 584, endPoint y: 123, distance: 37.7
click at [593, 86] on input "text" at bounding box center [653, 81] width 162 height 23
drag, startPoint x: 584, startPoint y: 123, endPoint x: 553, endPoint y: 92, distance: 44.2
click at [584, 123] on input "text" at bounding box center [653, 128] width 162 height 23
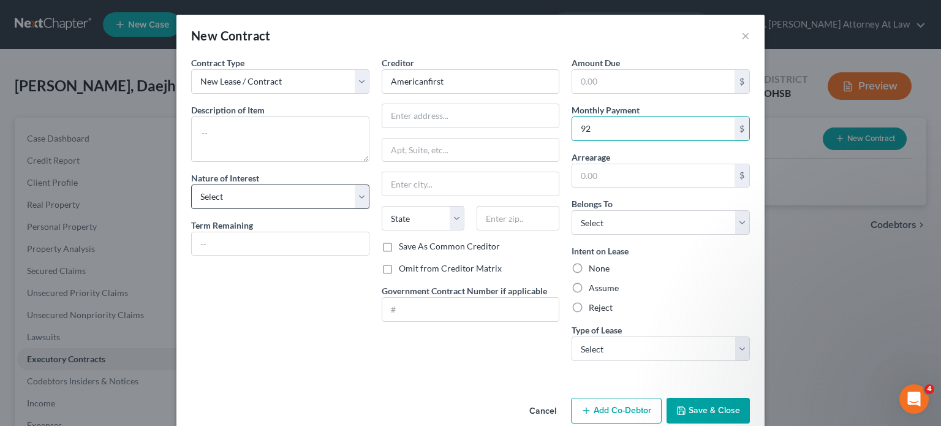
click at [589, 289] on label "Assume" at bounding box center [604, 288] width 30 height 12
click at [594, 289] on input "Assume" at bounding box center [598, 286] width 8 height 8
click at [236, 246] on input "text" at bounding box center [280, 243] width 177 height 23
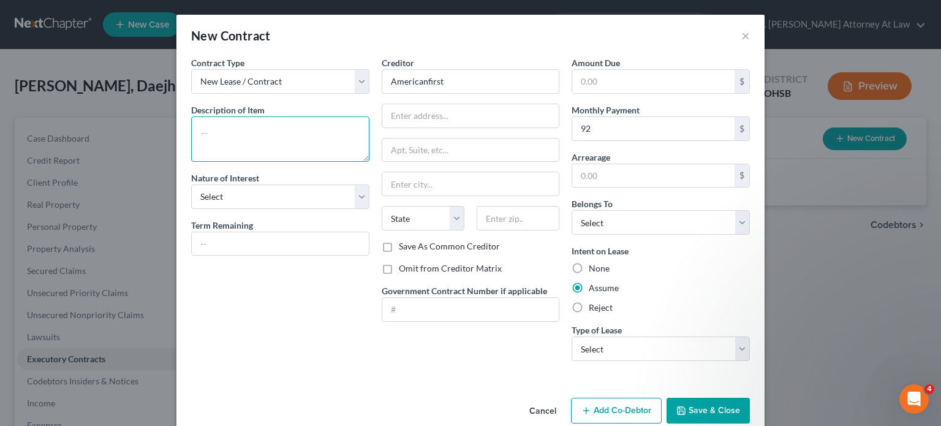
click at [228, 136] on textarea at bounding box center [280, 138] width 178 height 45
drag, startPoint x: 642, startPoint y: 349, endPoint x: 637, endPoint y: 357, distance: 9.3
click at [642, 349] on select "Select Real Estate Car Other" at bounding box center [660, 348] width 178 height 25
click at [571, 336] on select "Select Real Estate Car Other" at bounding box center [660, 348] width 178 height 25
click at [236, 247] on input "text" at bounding box center [280, 243] width 177 height 23
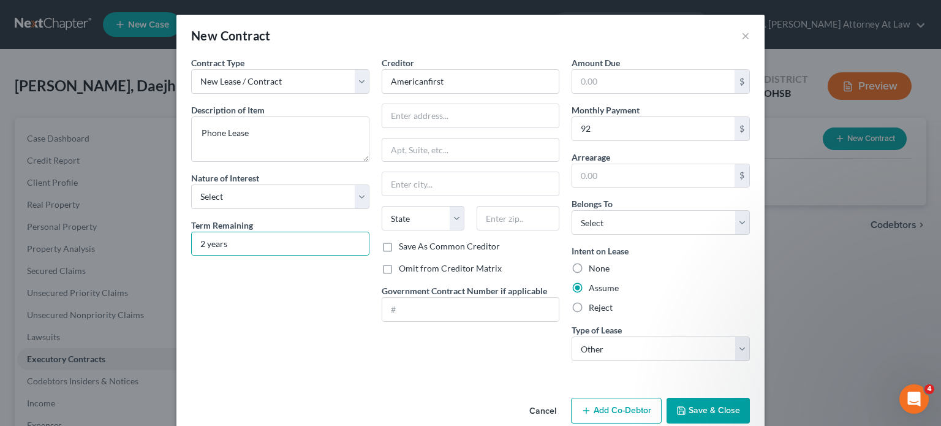
click at [682, 405] on icon "button" at bounding box center [681, 410] width 10 height 10
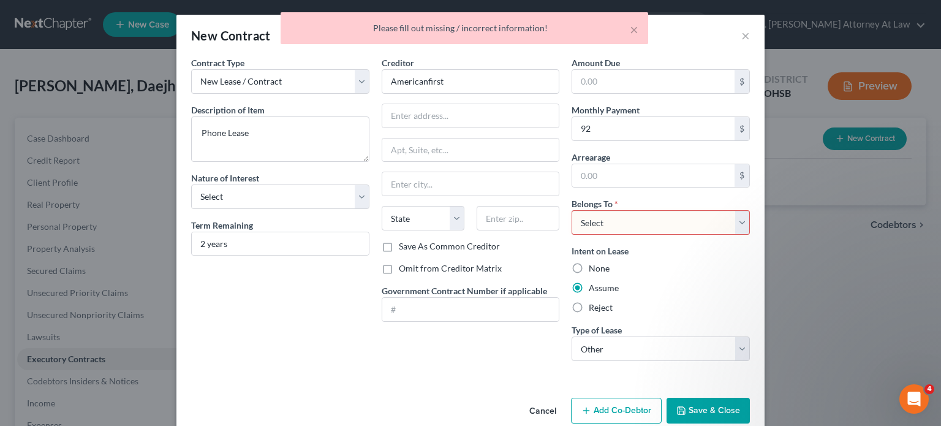
drag, startPoint x: 584, startPoint y: 220, endPoint x: 587, endPoint y: 232, distance: 12.6
click at [584, 220] on select "Select Debtor 1 Only Debtor 2 Only Debtor 1 And Debtor 2 Only At Least One Of T…" at bounding box center [660, 222] width 178 height 25
click at [571, 210] on select "Select Debtor 1 Only Debtor 2 Only Debtor 1 And Debtor 2 Only At Least One Of T…" at bounding box center [660, 222] width 178 height 25
drag, startPoint x: 687, startPoint y: 406, endPoint x: 282, endPoint y: 179, distance: 464.3
click at [686, 405] on button "Save & Close" at bounding box center [707, 411] width 83 height 26
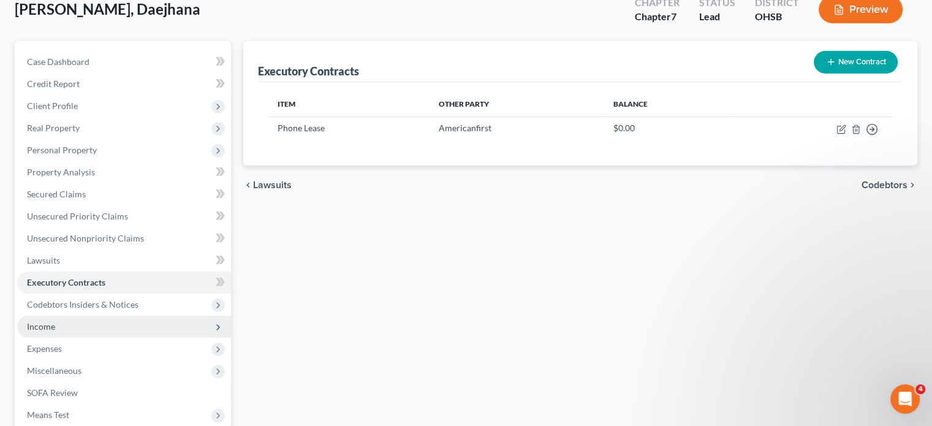
scroll to position [224, 0]
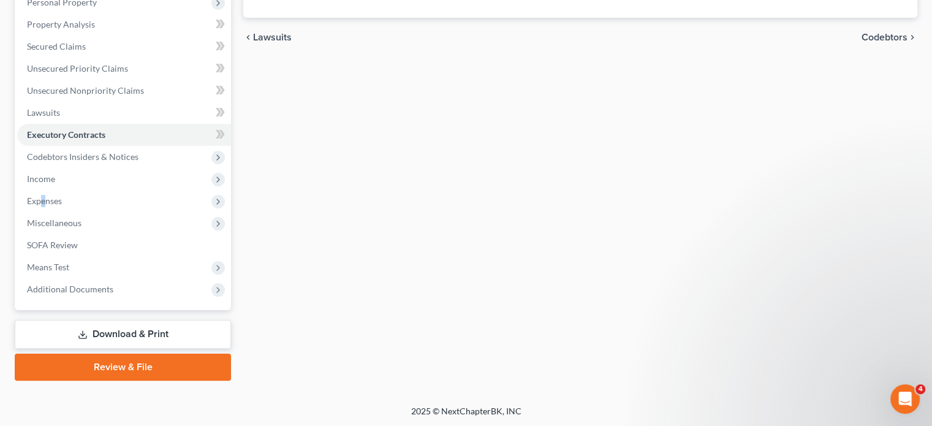
drag, startPoint x: 42, startPoint y: 195, endPoint x: 537, endPoint y: 162, distance: 495.4
click at [43, 195] on span "Expenses" at bounding box center [44, 200] width 35 height 10
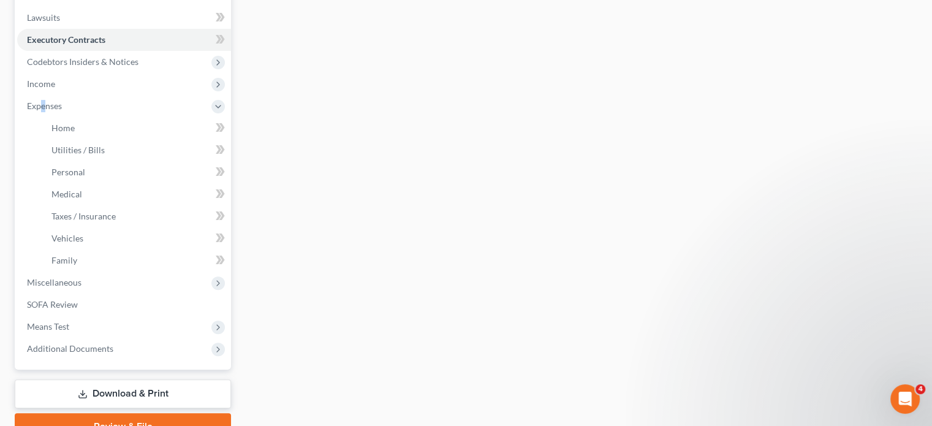
scroll to position [347, 0]
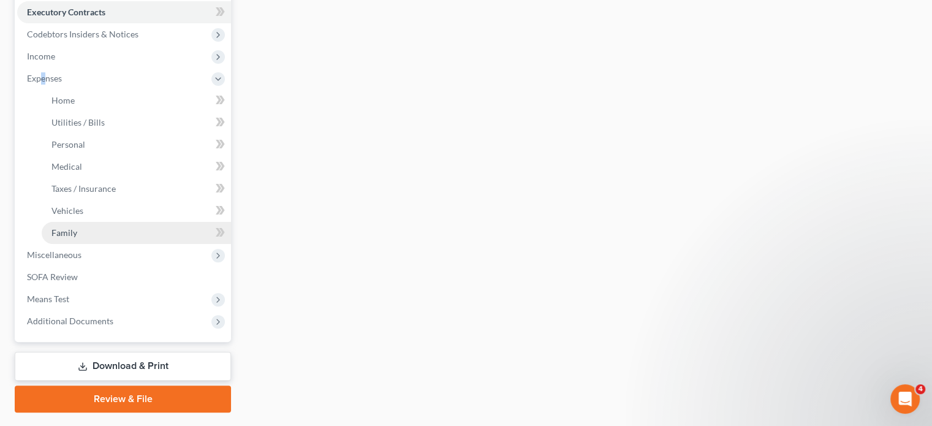
click at [79, 236] on link "Family" at bounding box center [136, 233] width 189 height 22
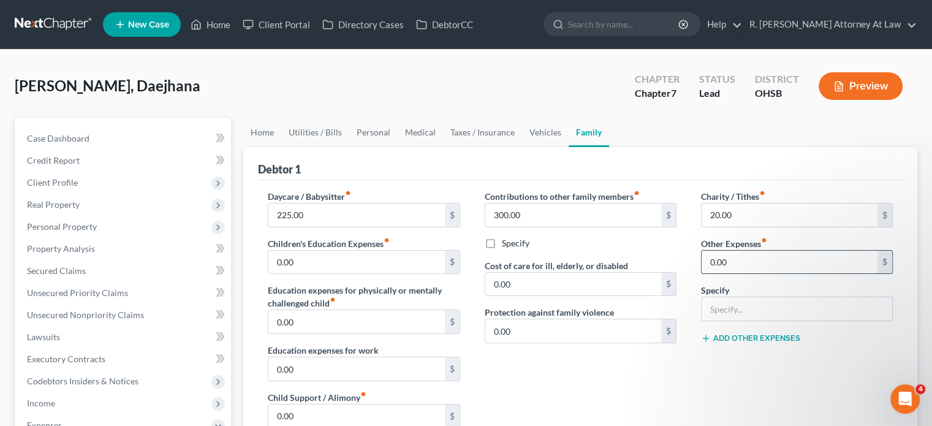
click at [733, 254] on input "0.00" at bounding box center [789, 262] width 176 height 23
click at [725, 301] on input "text" at bounding box center [796, 308] width 190 height 23
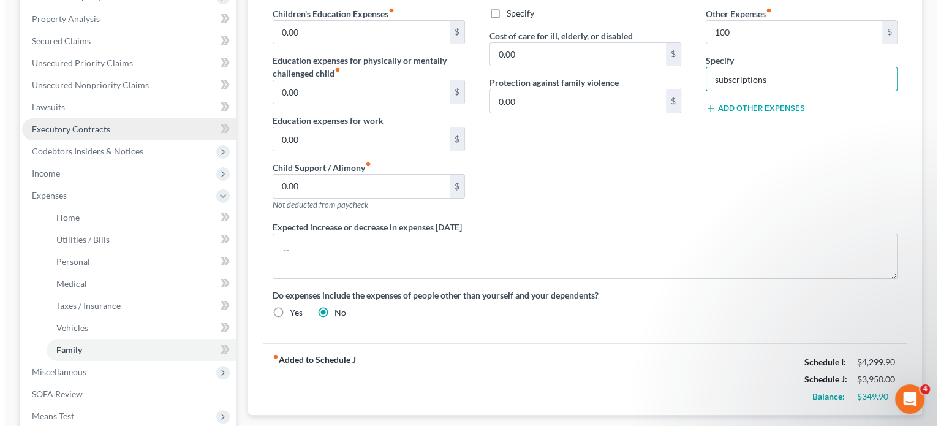
scroll to position [123, 0]
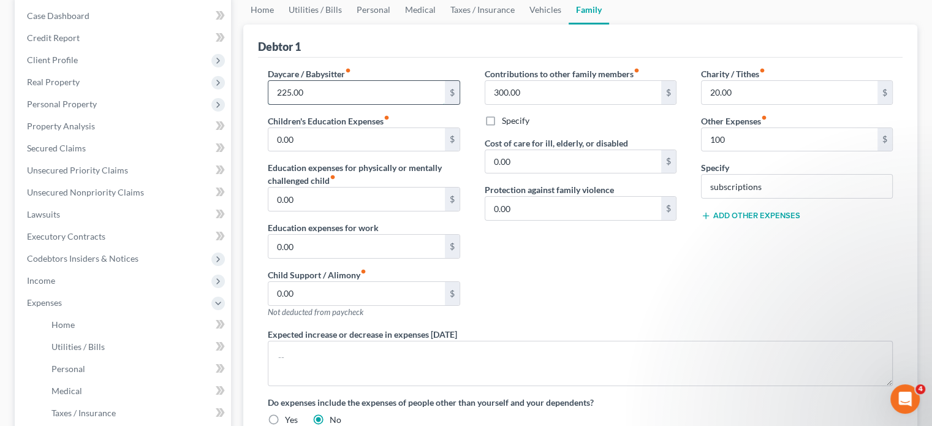
click at [336, 91] on input "225.00" at bounding box center [356, 92] width 176 height 23
click at [352, 203] on input "0.00" at bounding box center [356, 198] width 176 height 23
click at [759, 216] on button "Add Other Expenses" at bounding box center [750, 216] width 99 height 10
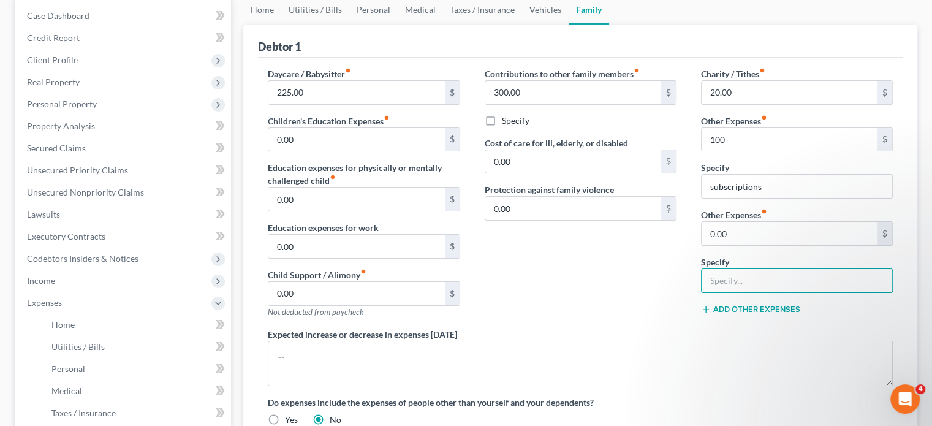
drag, startPoint x: 738, startPoint y: 274, endPoint x: 736, endPoint y: 262, distance: 12.5
click at [736, 275] on input "text" at bounding box center [796, 280] width 190 height 23
click at [743, 231] on input "0.00" at bounding box center [789, 233] width 176 height 23
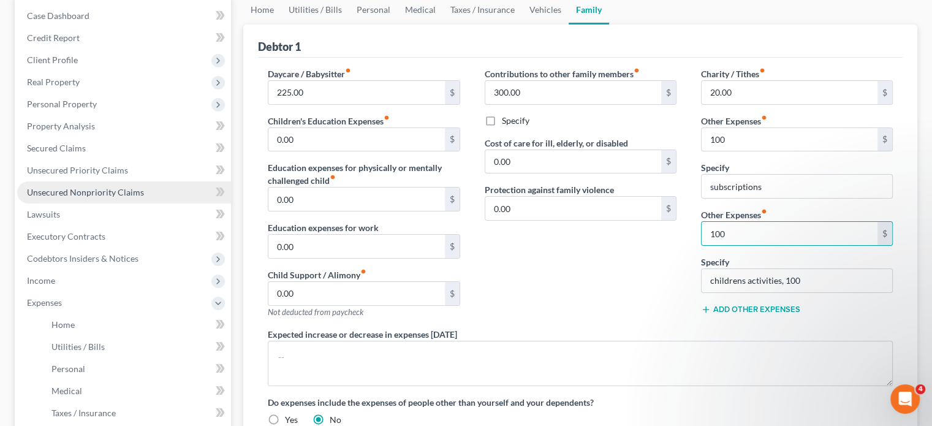
click at [75, 190] on span "Unsecured Nonpriority Claims" at bounding box center [85, 192] width 117 height 10
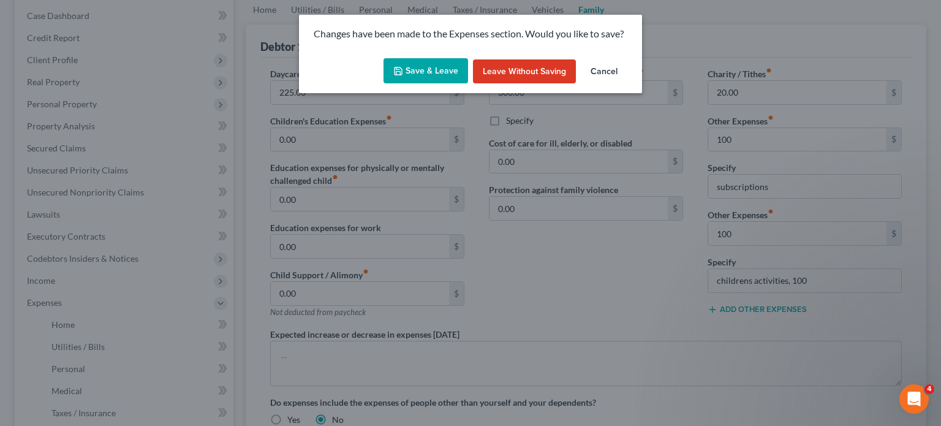
click at [434, 66] on button "Save & Leave" at bounding box center [425, 71] width 85 height 26
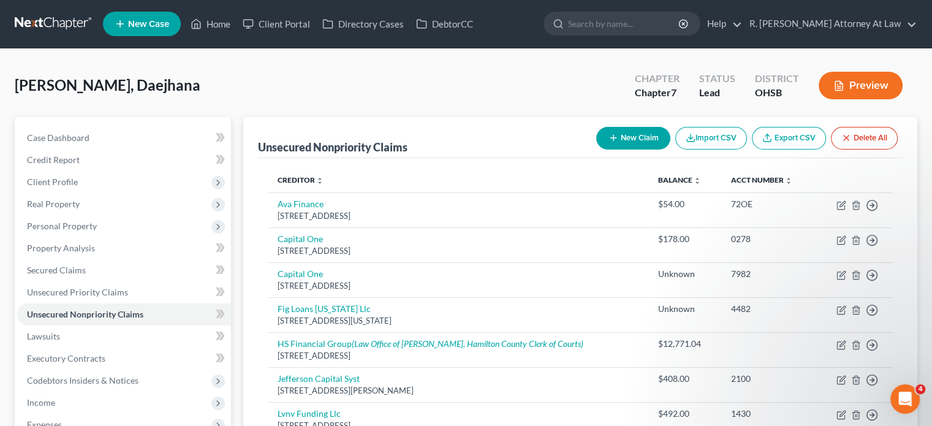
scroll to position [76, 0]
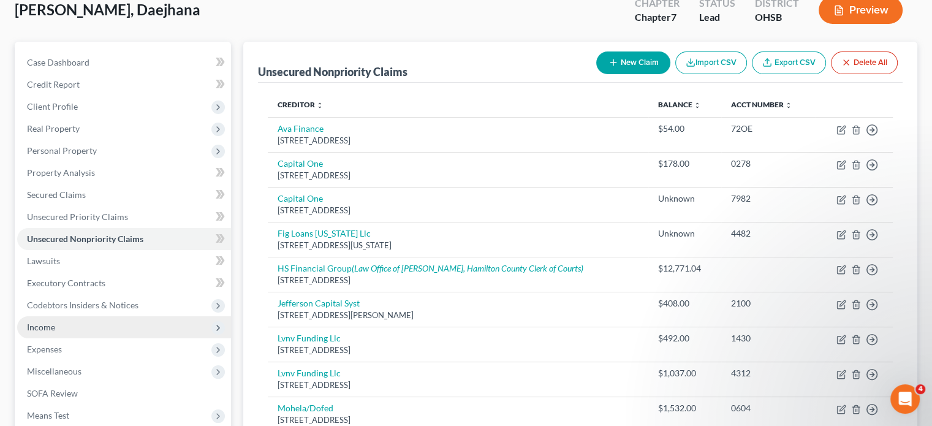
click at [36, 329] on span "Income" at bounding box center [41, 327] width 28 height 10
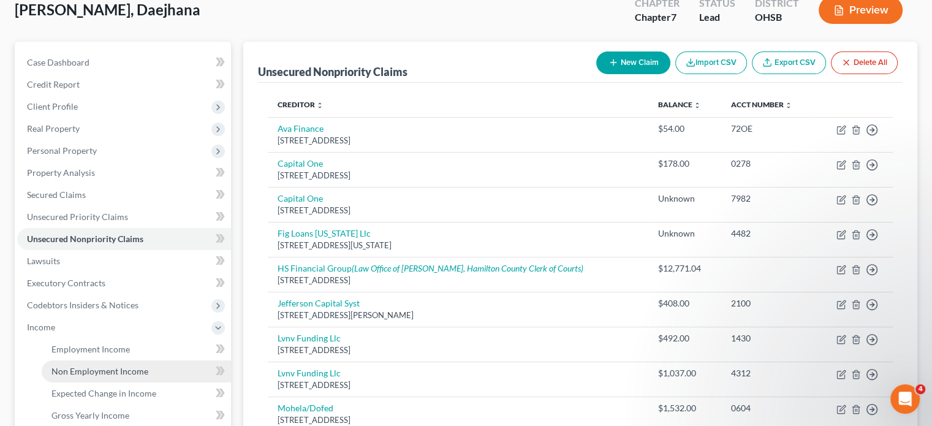
click at [74, 373] on span "Non Employment Income" at bounding box center [99, 371] width 97 height 10
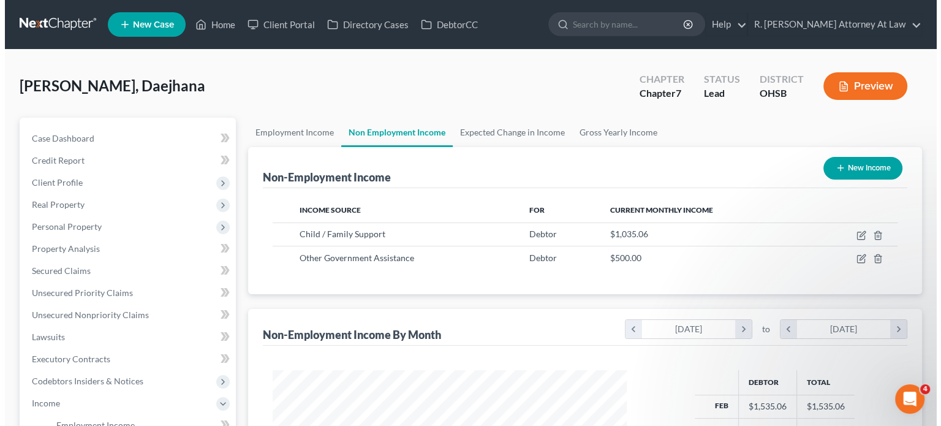
scroll to position [218, 378]
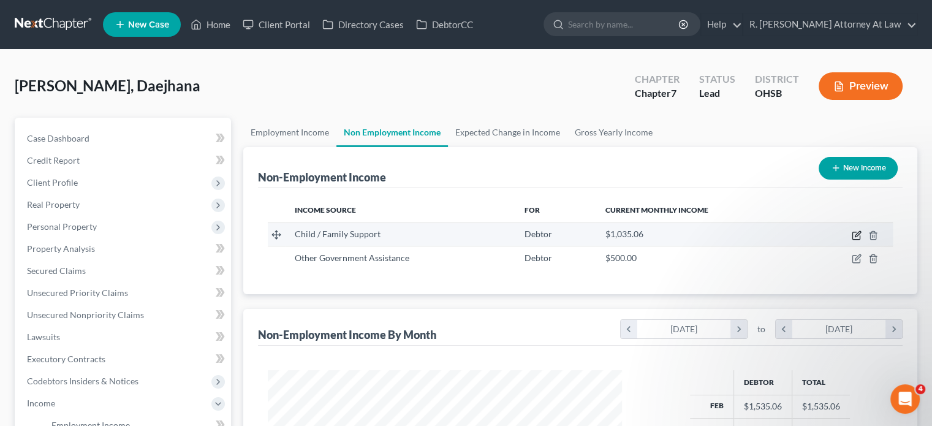
click at [854, 230] on icon "button" at bounding box center [856, 235] width 10 height 10
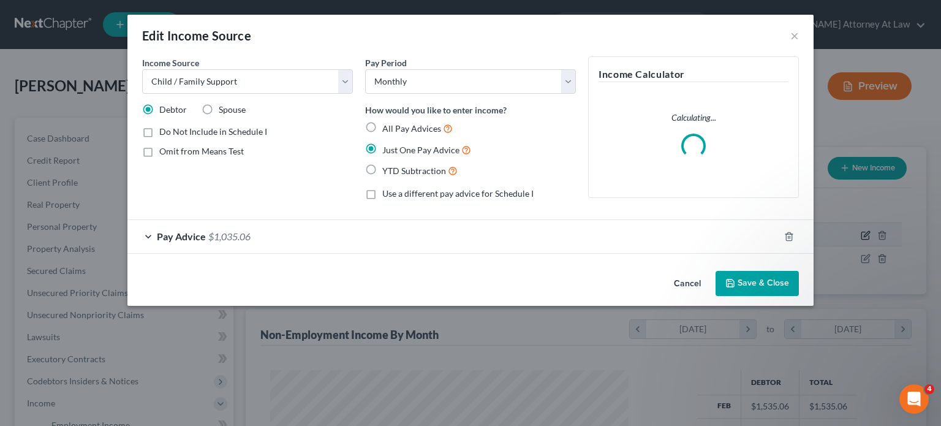
scroll to position [218, 382]
click at [414, 233] on div "Pay Advice $1,035.06" at bounding box center [453, 236] width 652 height 32
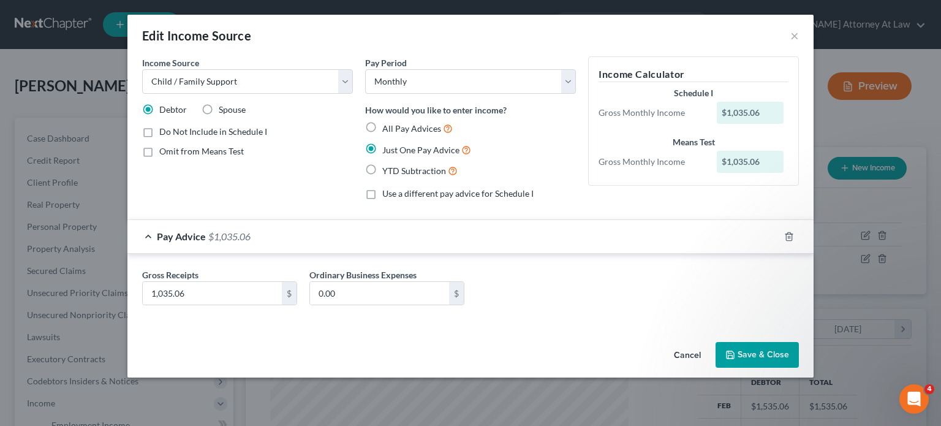
drag, startPoint x: 369, startPoint y: 194, endPoint x: 578, endPoint y: 228, distance: 211.8
click at [382, 194] on label "Use a different pay advice for Schedule I" at bounding box center [457, 193] width 151 height 12
click at [387, 194] on input "Use a different pay advice for Schedule I" at bounding box center [391, 191] width 8 height 8
click at [646, 353] on button "Add Schedule I Income" at bounding box center [649, 355] width 123 height 26
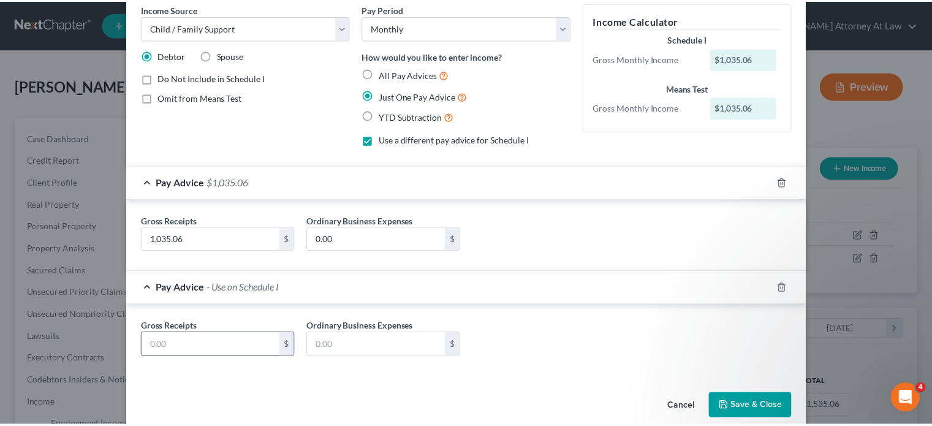
scroll to position [70, 0]
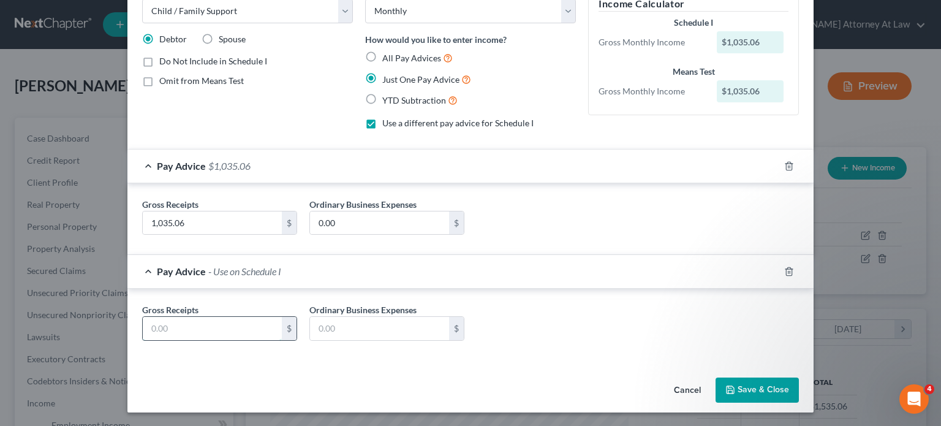
click at [192, 323] on input "text" at bounding box center [212, 328] width 139 height 23
click at [737, 385] on button "Save & Close" at bounding box center [756, 390] width 83 height 26
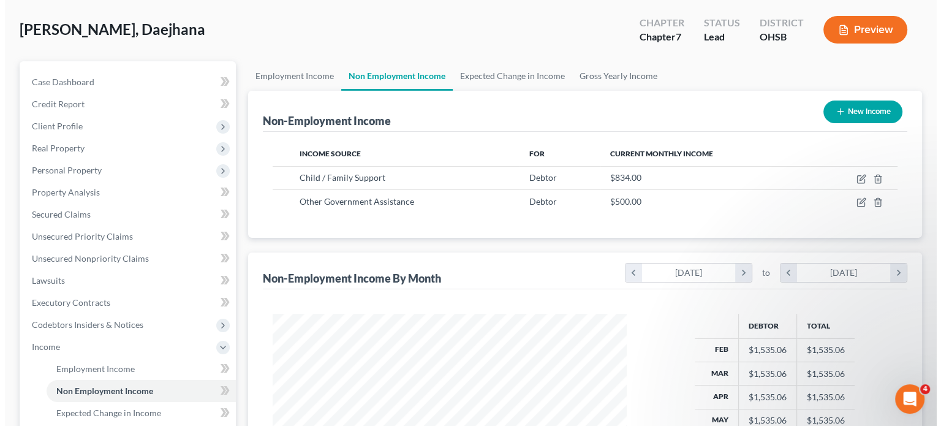
scroll to position [61, 0]
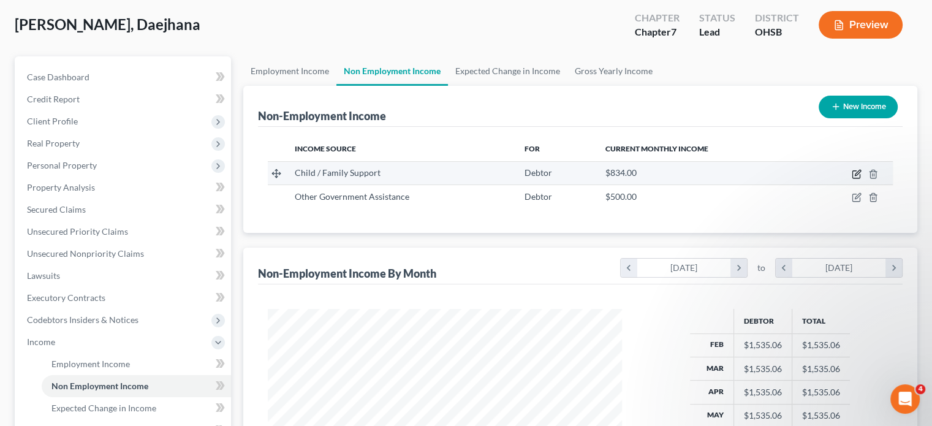
click at [854, 173] on icon "button" at bounding box center [856, 174] width 10 height 10
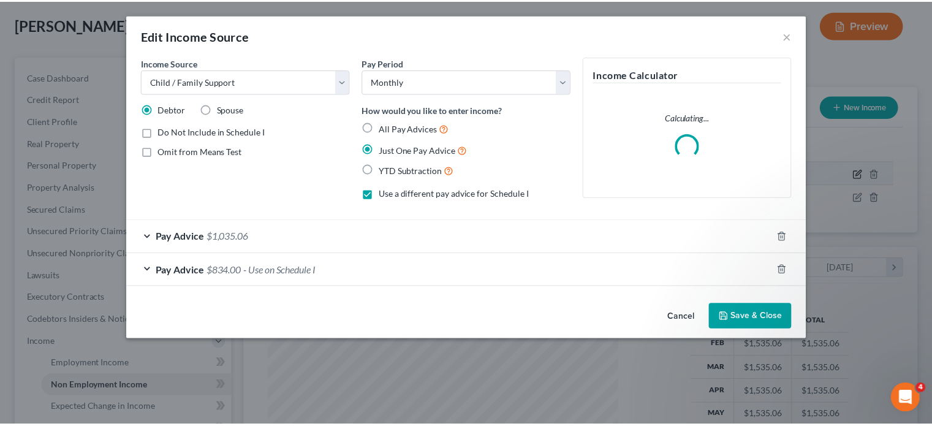
scroll to position [218, 382]
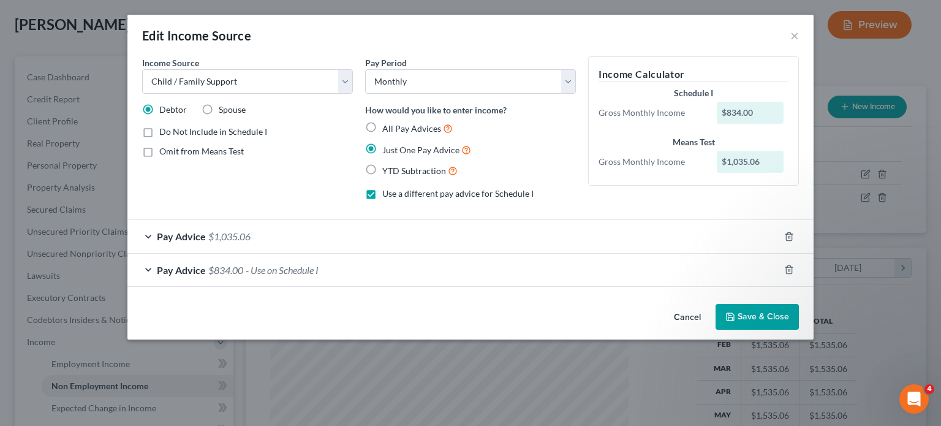
drag, startPoint x: 742, startPoint y: 314, endPoint x: 157, endPoint y: 330, distance: 585.2
click at [742, 314] on button "Save & Close" at bounding box center [756, 317] width 83 height 26
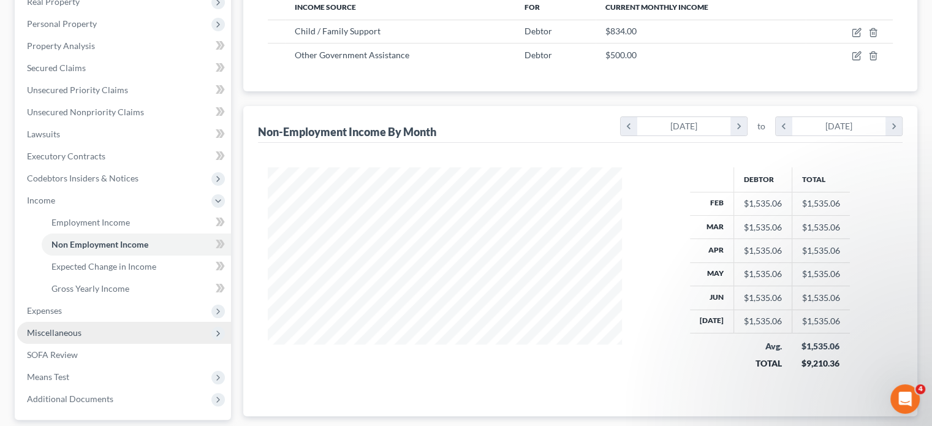
scroll to position [245, 0]
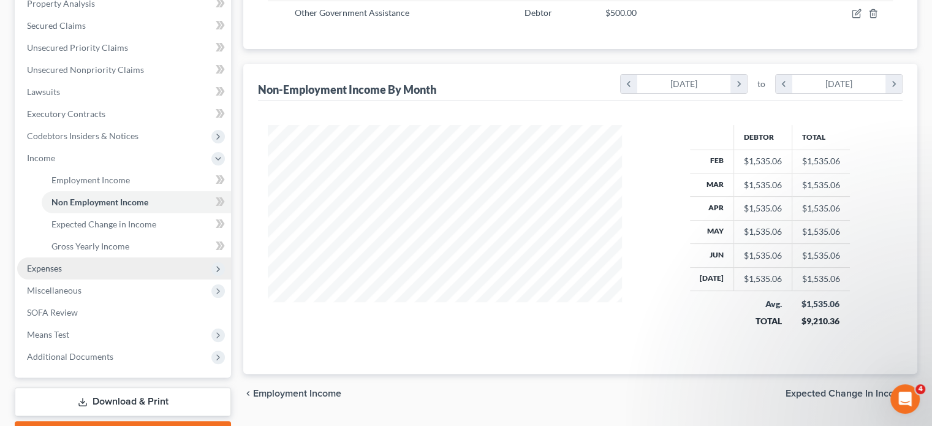
click at [44, 266] on span "Expenses" at bounding box center [44, 268] width 35 height 10
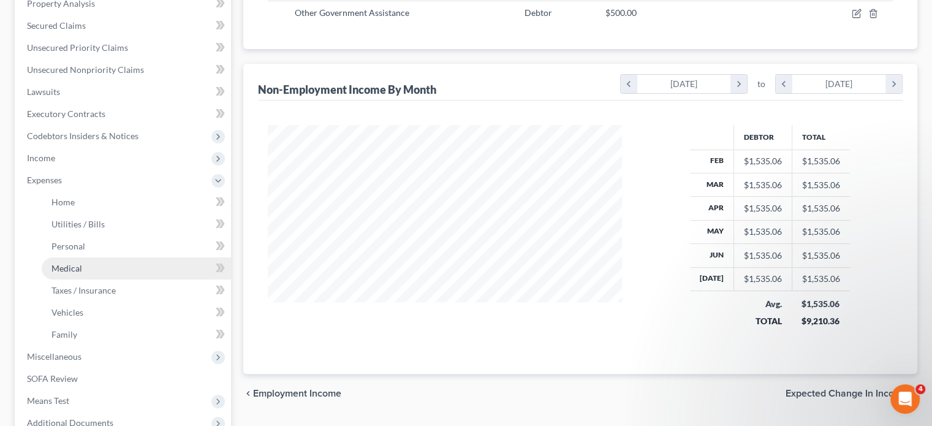
click at [60, 266] on span "Medical" at bounding box center [66, 268] width 31 height 10
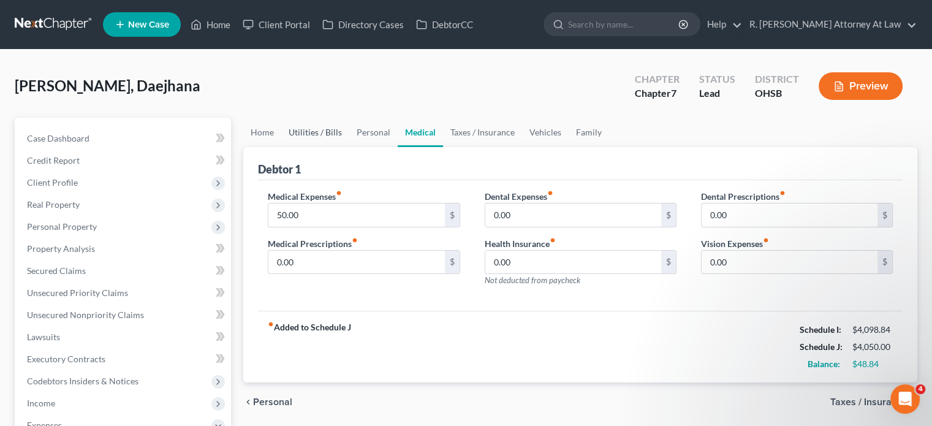
click at [302, 132] on link "Utilities / Bills" at bounding box center [315, 132] width 68 height 29
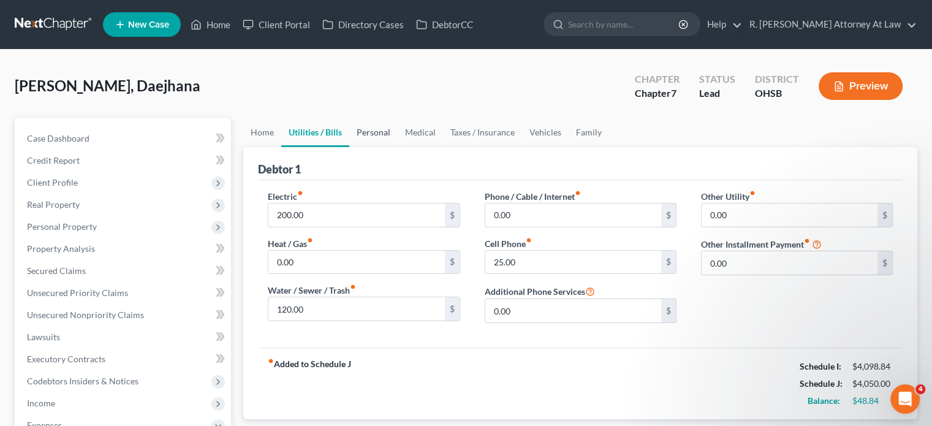
click at [368, 132] on link "Personal" at bounding box center [373, 132] width 48 height 29
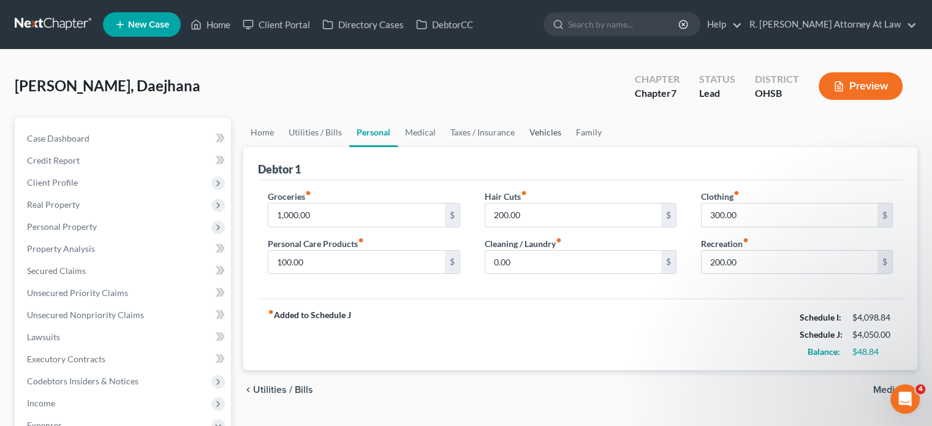
click at [556, 132] on link "Vehicles" at bounding box center [545, 132] width 47 height 29
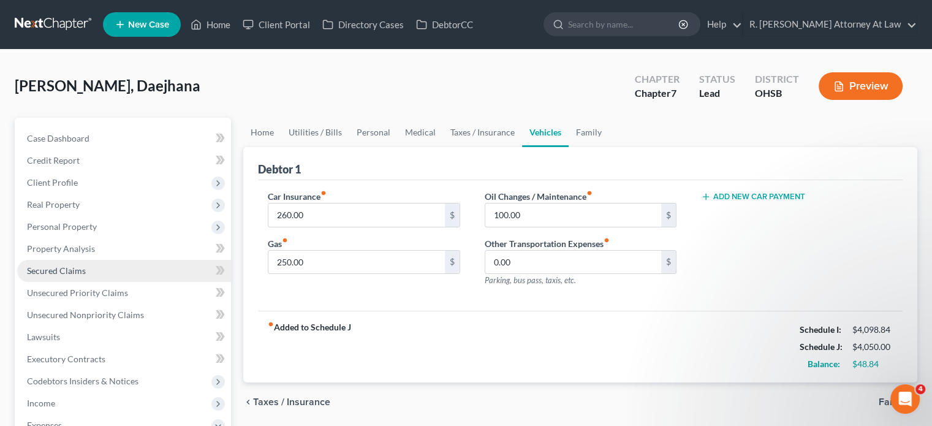
click at [54, 271] on span "Secured Claims" at bounding box center [56, 270] width 59 height 10
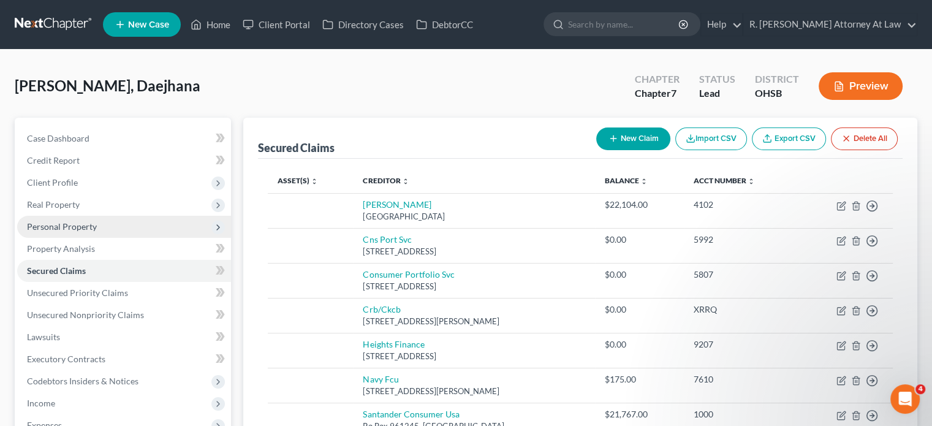
click at [51, 226] on span "Personal Property" at bounding box center [62, 226] width 70 height 10
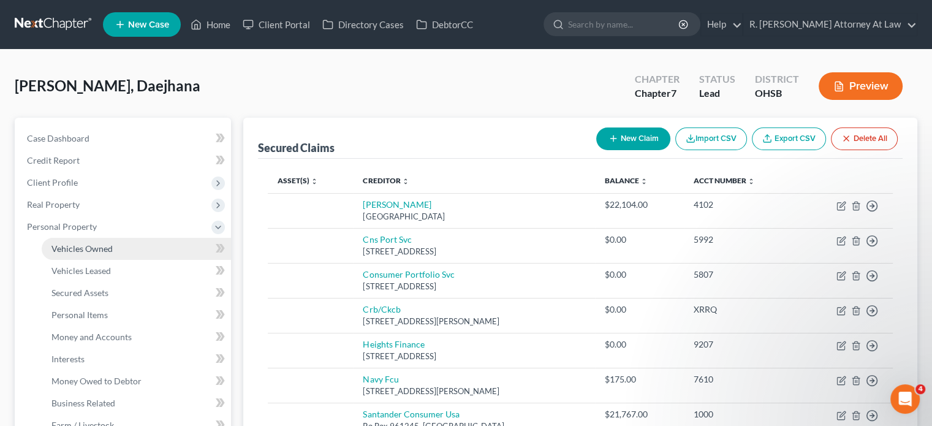
click at [61, 244] on span "Vehicles Owned" at bounding box center [81, 248] width 61 height 10
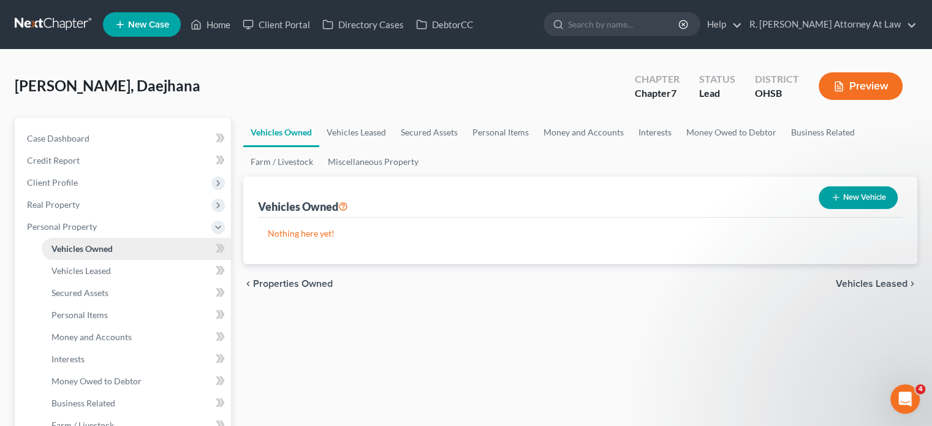
click at [84, 250] on span "Vehicles Owned" at bounding box center [81, 248] width 61 height 10
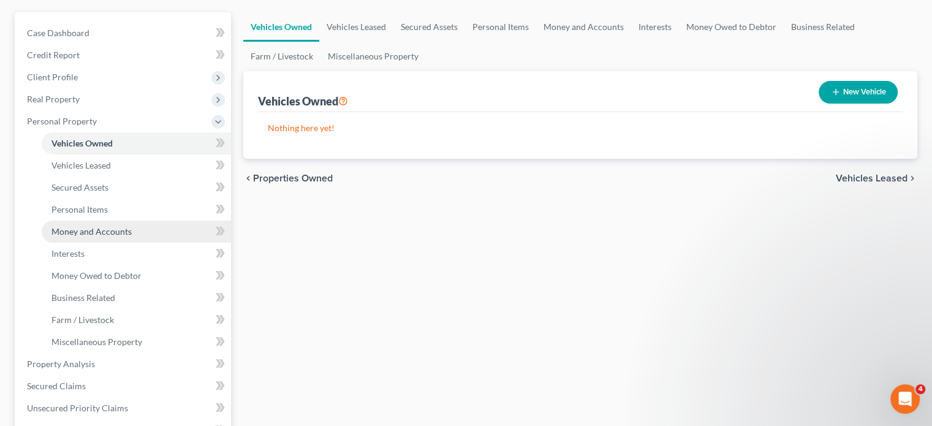
scroll to position [123, 0]
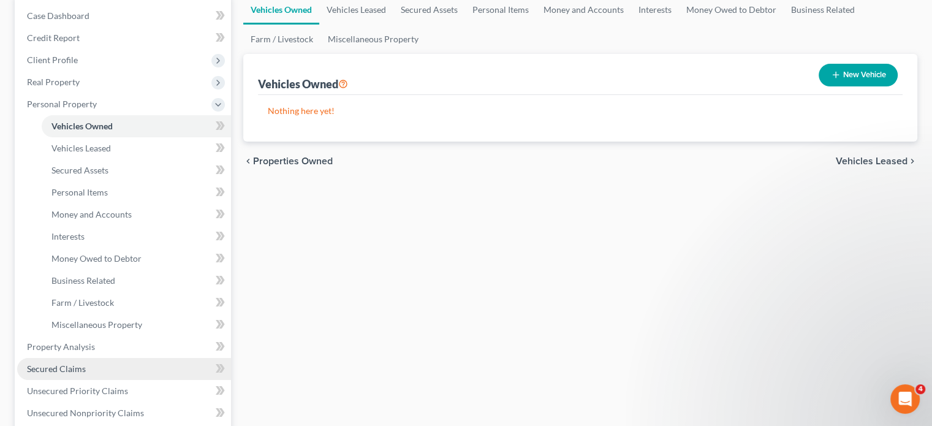
click at [66, 364] on span "Secured Claims" at bounding box center [56, 368] width 59 height 10
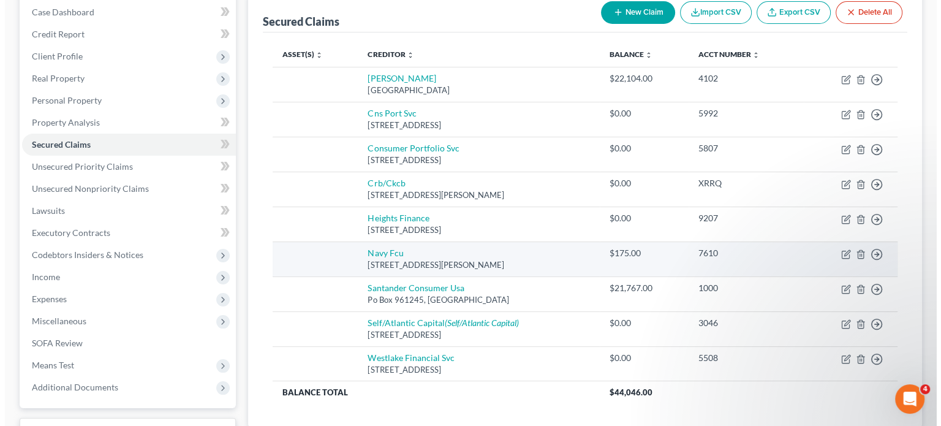
scroll to position [123, 0]
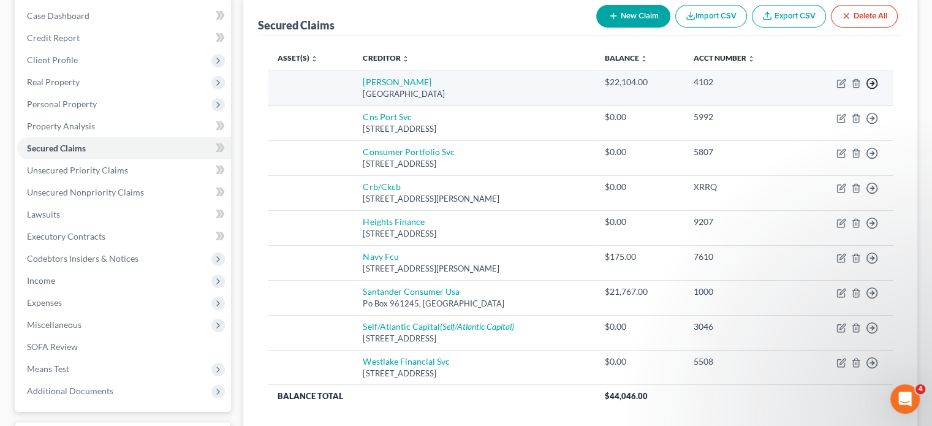
click at [870, 85] on icon "button" at bounding box center [872, 83] width 12 height 12
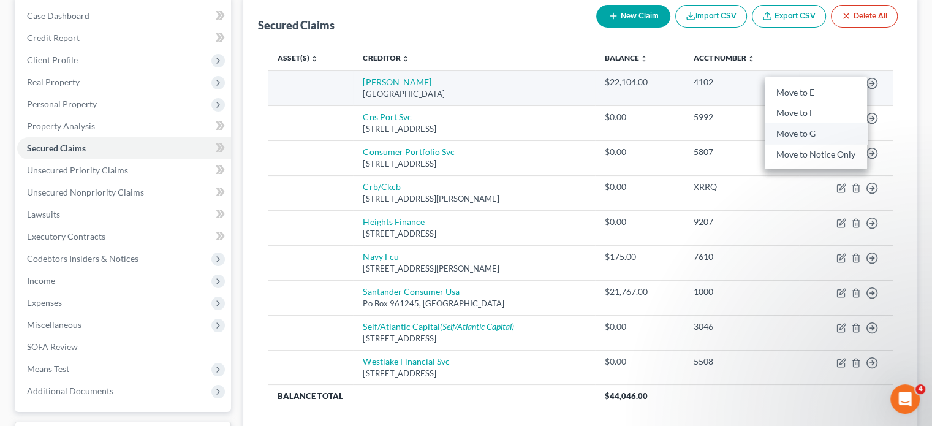
click at [804, 135] on link "Move to G" at bounding box center [815, 134] width 102 height 21
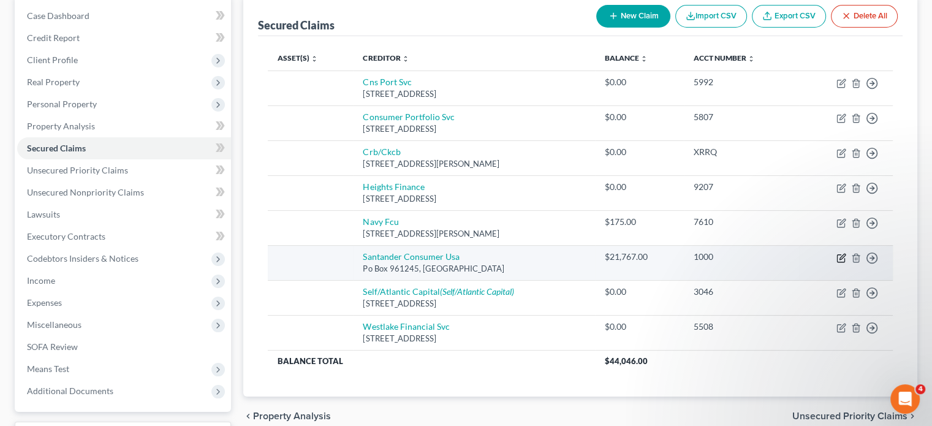
click at [839, 255] on icon "button" at bounding box center [841, 258] width 10 height 10
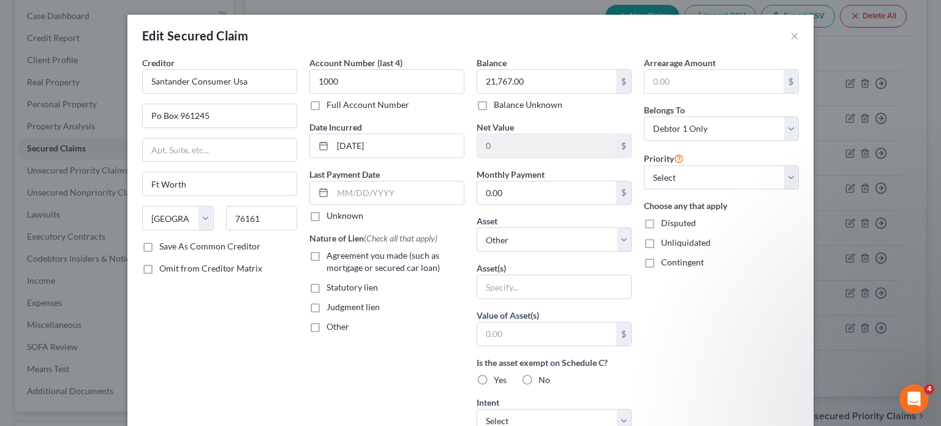
click at [326, 260] on label "Agreement you made (such as mortgage or secured car loan)" at bounding box center [395, 261] width 138 height 25
click at [331, 257] on input "Agreement you made (such as mortgage or secured car loan)" at bounding box center [335, 253] width 8 height 8
click at [542, 239] on select "Select Other Multiple Assets Household Goods - Pictures 20, Bedroom Furniture 5…" at bounding box center [554, 239] width 155 height 25
drag, startPoint x: 223, startPoint y: 360, endPoint x: 542, endPoint y: 284, distance: 327.9
click at [223, 360] on div "Creditor * Santander Consumer [GEOGRAPHIC_DATA] Po Box 961245 Ft Worth State [U…" at bounding box center [219, 329] width 167 height 546
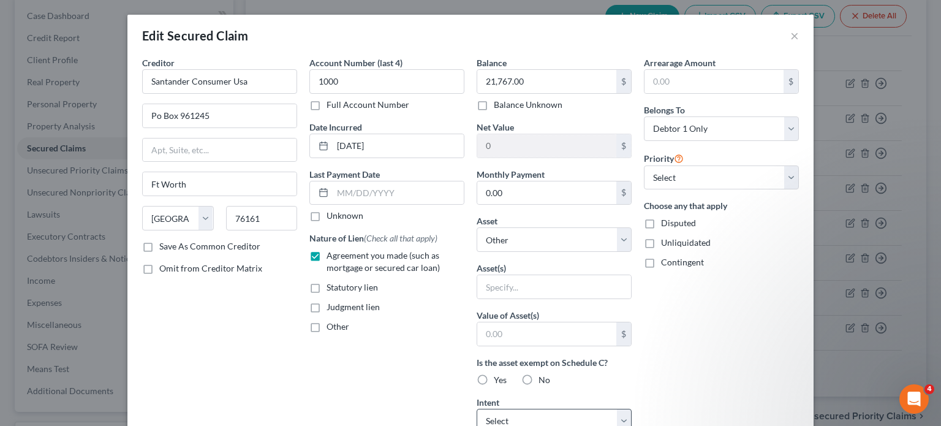
scroll to position [184, 0]
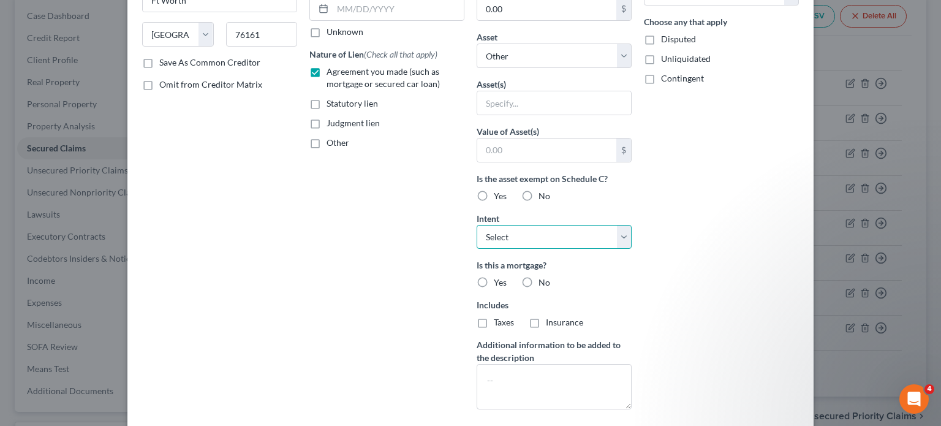
drag, startPoint x: 509, startPoint y: 233, endPoint x: 510, endPoint y: 246, distance: 12.9
click at [509, 233] on select "Select Surrender Redeem Reaffirm Avoid Other" at bounding box center [554, 237] width 155 height 25
click at [477, 225] on select "Select Surrender Redeem Reaffirm Avoid Other" at bounding box center [554, 237] width 155 height 25
click at [387, 271] on div "Account Number (last 4) 1000 Full Account Number Date Incurred [DATE] Last Paym…" at bounding box center [386, 146] width 167 height 546
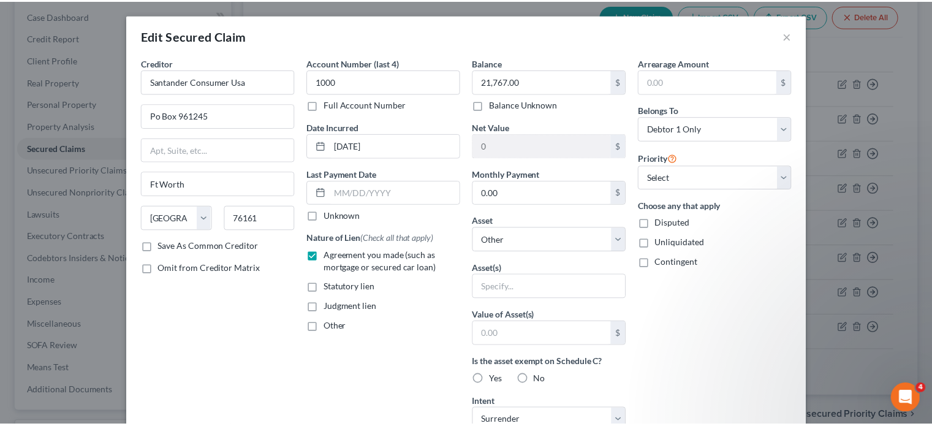
scroll to position [287, 0]
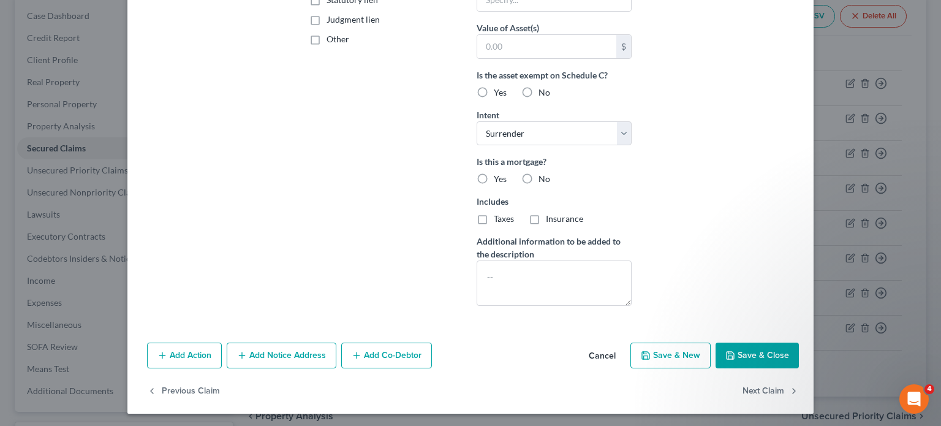
click at [753, 357] on button "Save & Close" at bounding box center [756, 355] width 83 height 26
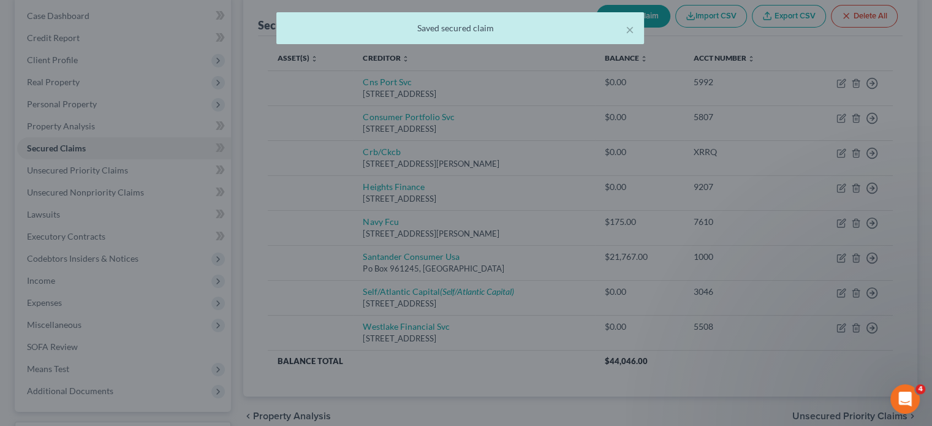
scroll to position [0, 0]
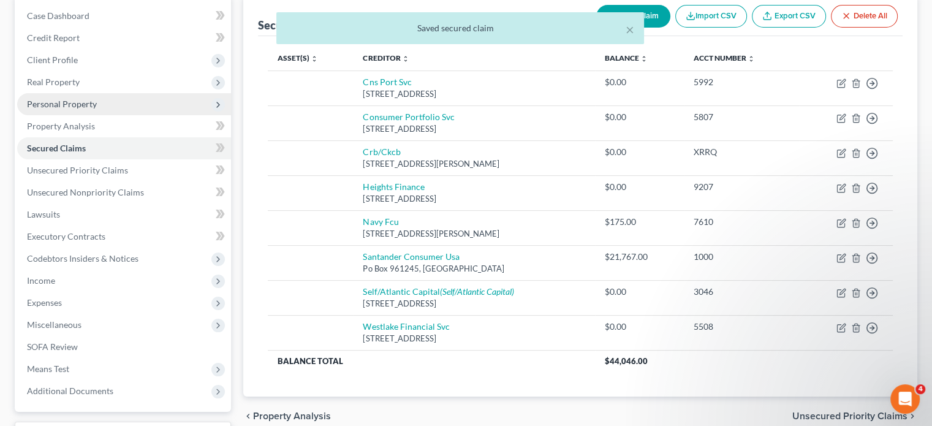
click at [50, 102] on span "Personal Property" at bounding box center [62, 104] width 70 height 10
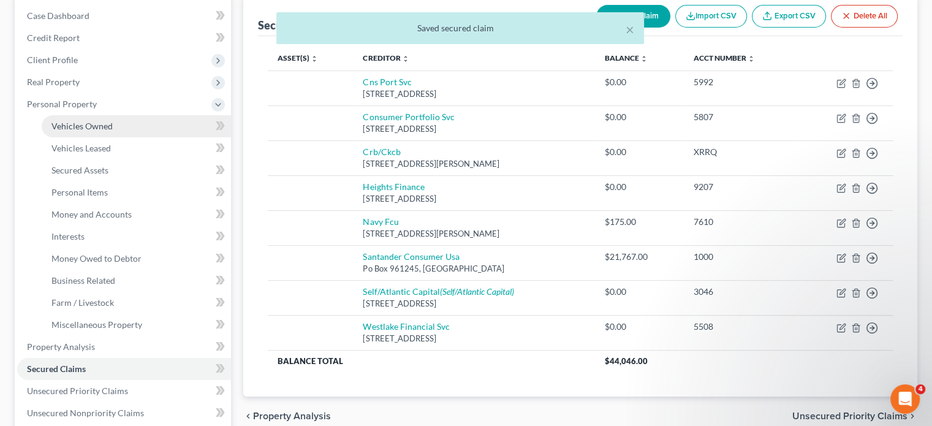
click at [61, 126] on span "Vehicles Owned" at bounding box center [81, 126] width 61 height 10
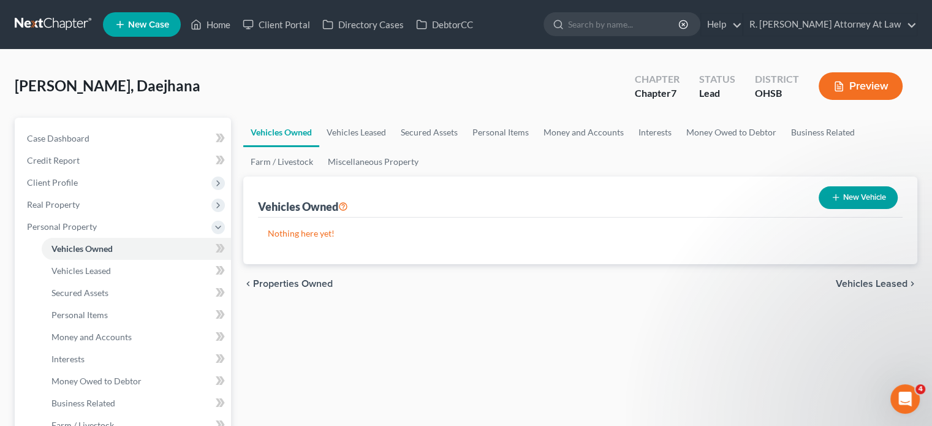
click at [838, 198] on icon "button" at bounding box center [836, 197] width 10 height 10
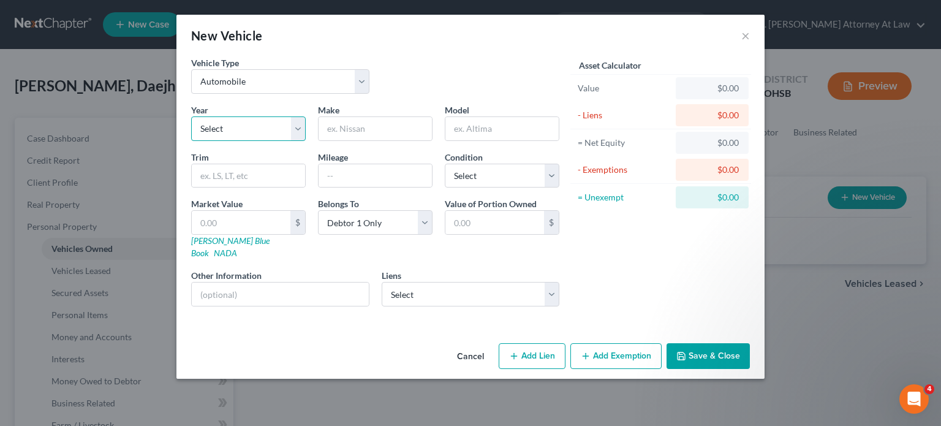
drag, startPoint x: 298, startPoint y: 130, endPoint x: 257, endPoint y: 139, distance: 41.9
click at [298, 130] on select "Select 2026 2025 2024 2023 2022 2021 2020 2019 2018 2017 2016 2015 2014 2013 20…" at bounding box center [248, 128] width 115 height 25
click at [641, 311] on div "Vehicle Type Select Automobile Truck Trailer Watercraft Aircraft Motor Home Atv…" at bounding box center [470, 197] width 588 height 282
click at [703, 344] on button "Save & Close" at bounding box center [707, 356] width 83 height 26
click at [331, 127] on input "text" at bounding box center [375, 128] width 113 height 23
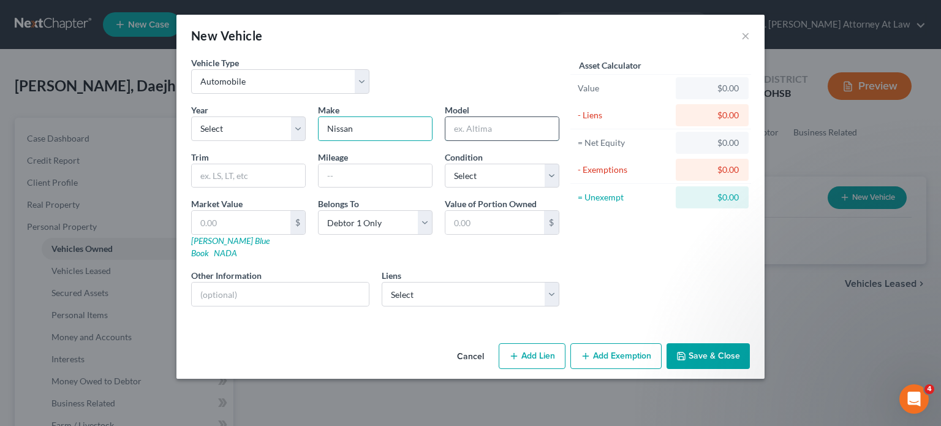
click at [467, 129] on input "text" at bounding box center [501, 128] width 113 height 23
drag, startPoint x: 406, startPoint y: 276, endPoint x: 403, endPoint y: 270, distance: 6.3
click at [407, 282] on select "Select Santander Consumer Usa - $21,767.00 Navy Fcu - $175.00 Cns Port Svc - $0…" at bounding box center [471, 294] width 178 height 25
click at [424, 72] on div "Vehicle Type Select Automobile Truck Trailer Watercraft Aircraft Motor Home Atv…" at bounding box center [375, 79] width 380 height 47
click at [490, 127] on input "Uknown" at bounding box center [501, 128] width 113 height 23
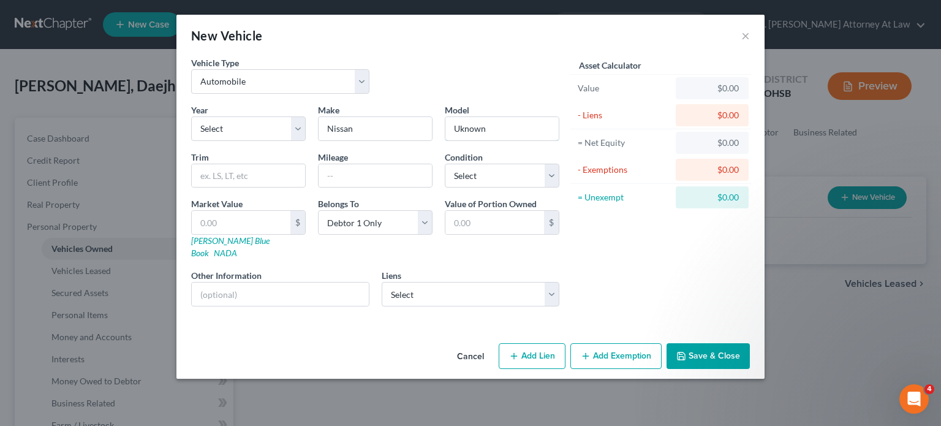
click at [488, 126] on input "Uknown" at bounding box center [501, 128] width 113 height 23
drag, startPoint x: 467, startPoint y: 173, endPoint x: 473, endPoint y: 183, distance: 11.8
click at [467, 173] on select "Select Excellent Very Good Good Fair Poor" at bounding box center [502, 176] width 115 height 25
click at [445, 164] on select "Select Excellent Very Good Good Fair Poor" at bounding box center [502, 176] width 115 height 25
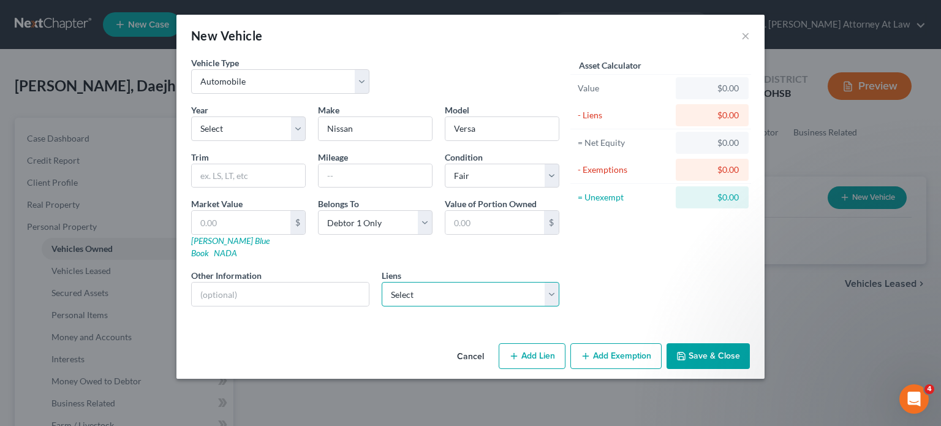
click at [422, 282] on select "Select Santander Consumer Usa - $21,767.00 Navy Fcu - $175.00 Cns Port Svc - $0…" at bounding box center [471, 294] width 178 height 25
click at [382, 282] on select "Select Santander Consumer Usa - $21,767.00 Navy Fcu - $175.00 Cns Port Svc - $0…" at bounding box center [471, 294] width 178 height 25
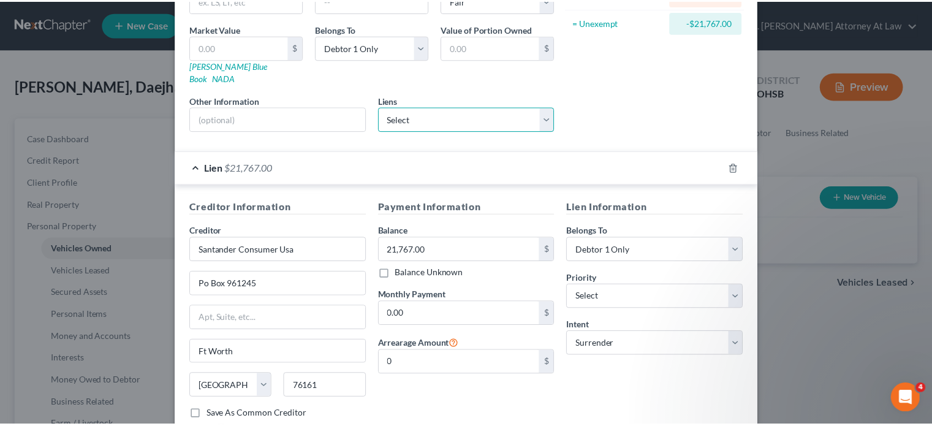
scroll to position [241, 0]
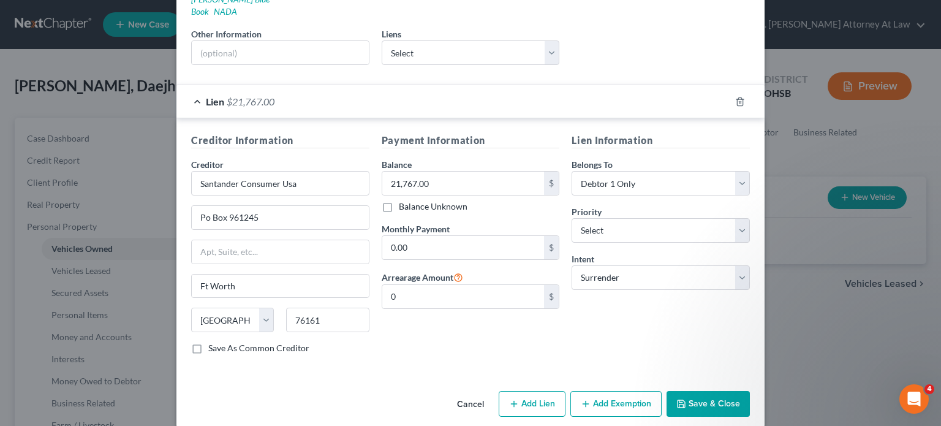
click at [678, 399] on icon "button" at bounding box center [681, 404] width 10 height 10
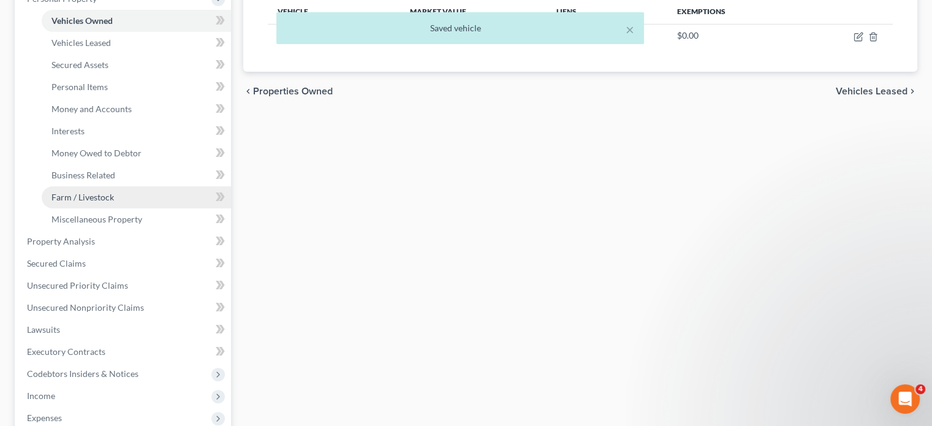
scroll to position [245, 0]
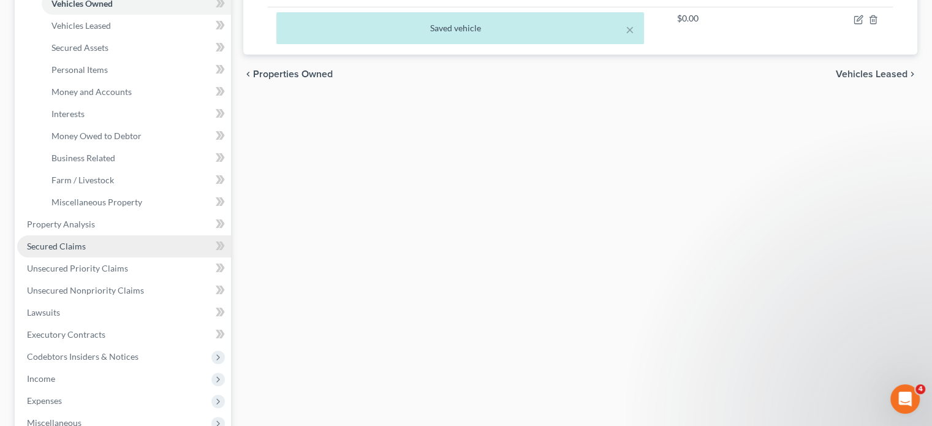
click at [69, 237] on link "Secured Claims" at bounding box center [124, 246] width 214 height 22
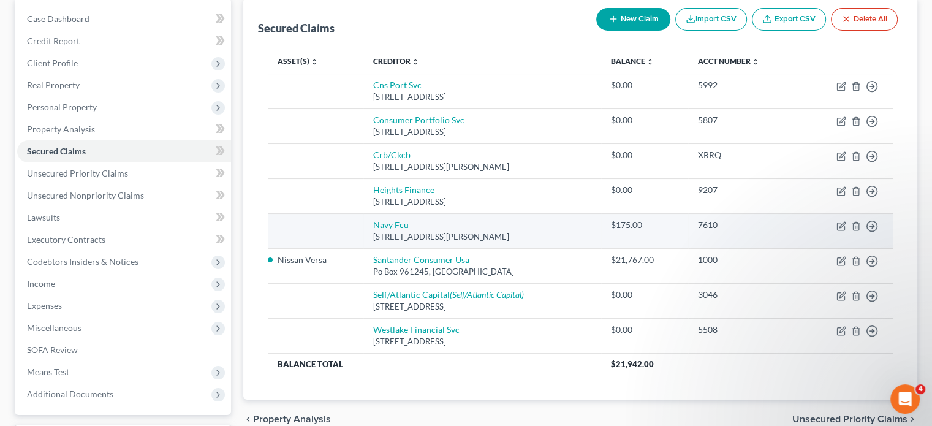
scroll to position [123, 0]
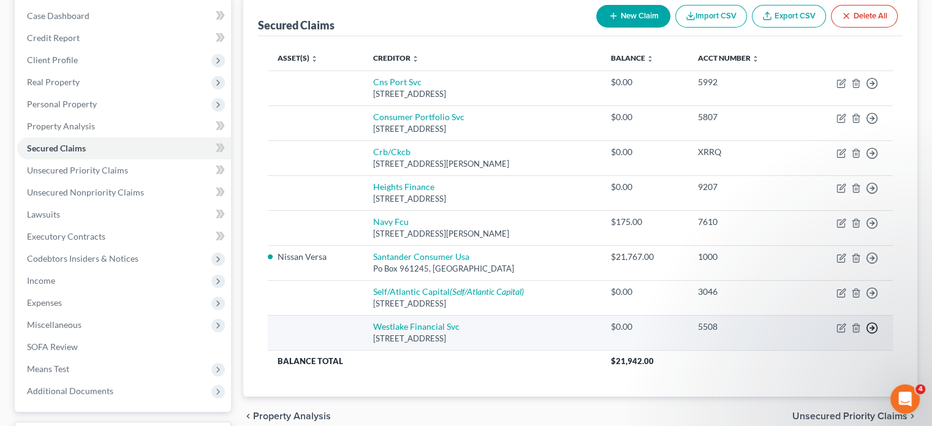
click at [872, 89] on icon "button" at bounding box center [872, 83] width 12 height 12
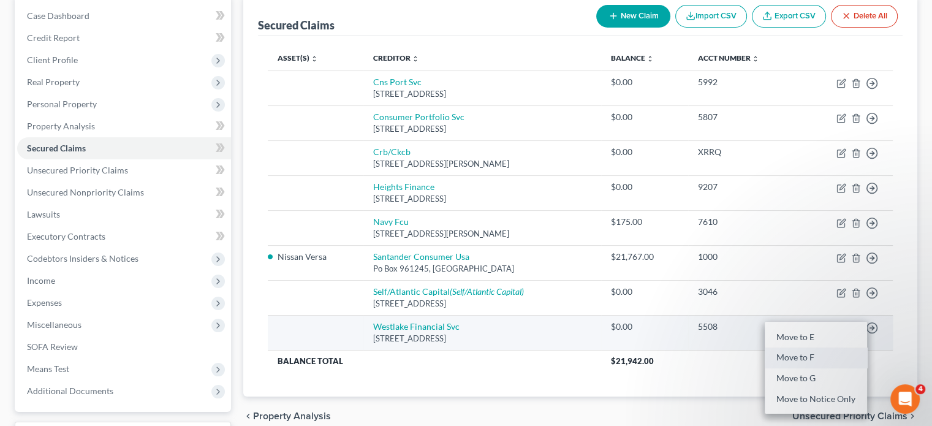
click at [805, 351] on link "Move to F" at bounding box center [815, 357] width 102 height 21
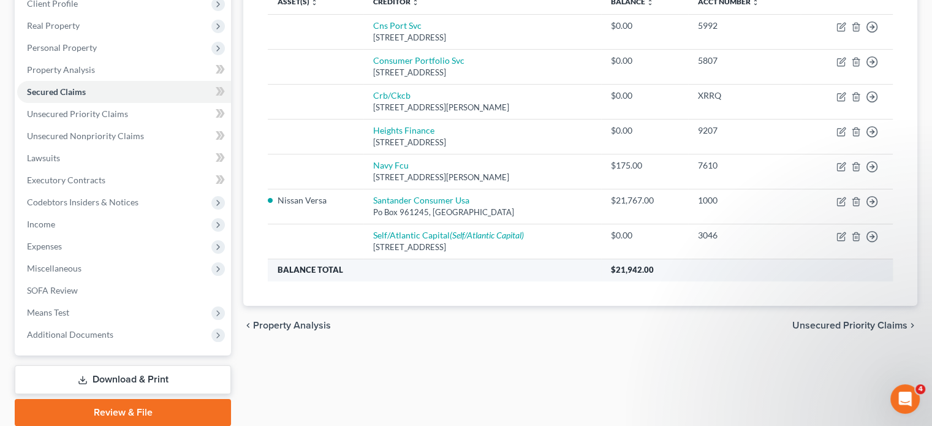
scroll to position [184, 0]
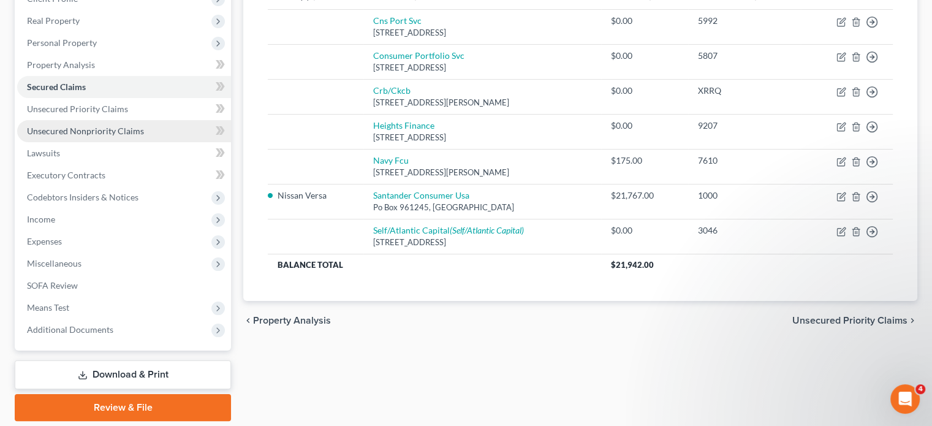
click at [37, 130] on span "Unsecured Nonpriority Claims" at bounding box center [85, 131] width 117 height 10
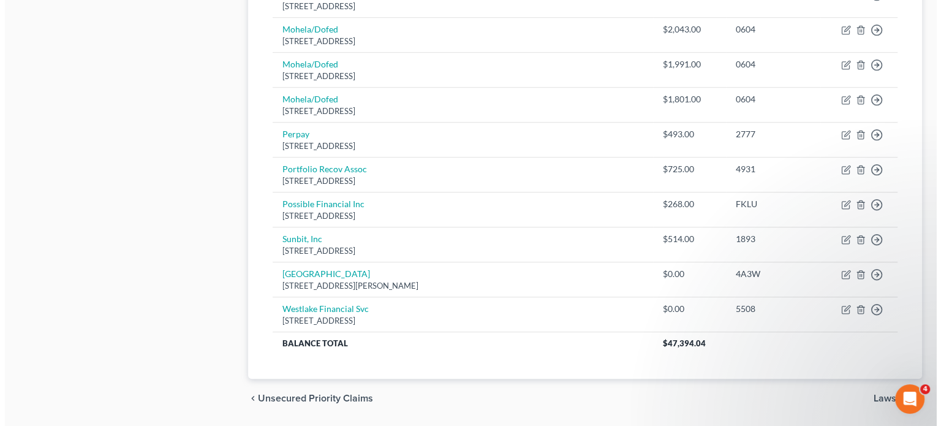
scroll to position [804, 0]
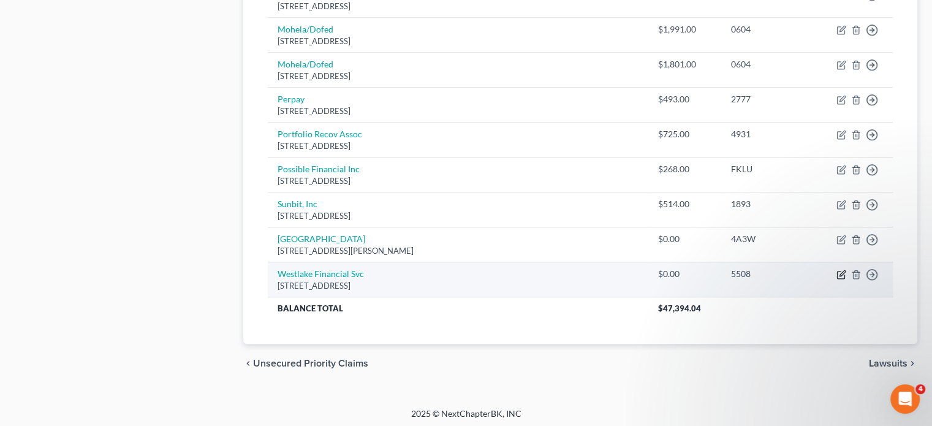
click at [841, 270] on icon "button" at bounding box center [841, 275] width 10 height 10
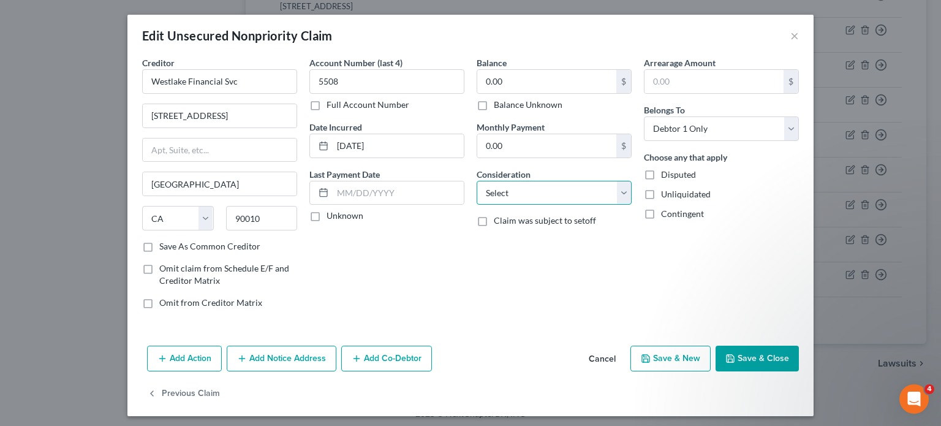
click at [485, 195] on select "Select Cable / Satellite Services Collection Agency Credit Card Debt Debt Couns…" at bounding box center [554, 193] width 155 height 25
click at [477, 181] on select "Select Cable / Satellite Services Collection Agency Credit Card Debt Debt Couns…" at bounding box center [554, 193] width 155 height 25
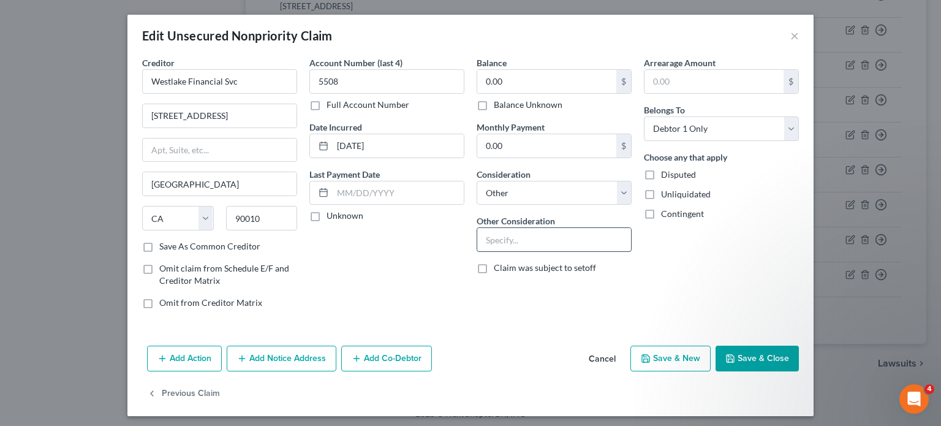
drag, startPoint x: 495, startPoint y: 237, endPoint x: 486, endPoint y: 228, distance: 12.1
click at [495, 237] on input "text" at bounding box center [554, 239] width 154 height 23
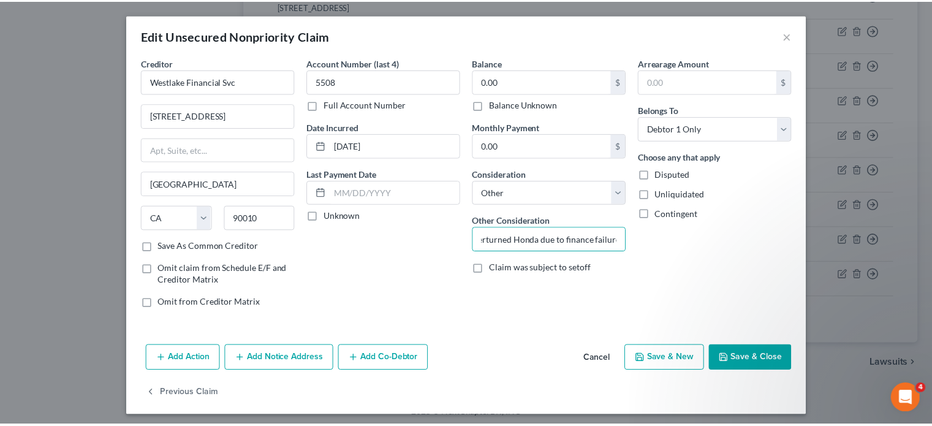
scroll to position [0, 0]
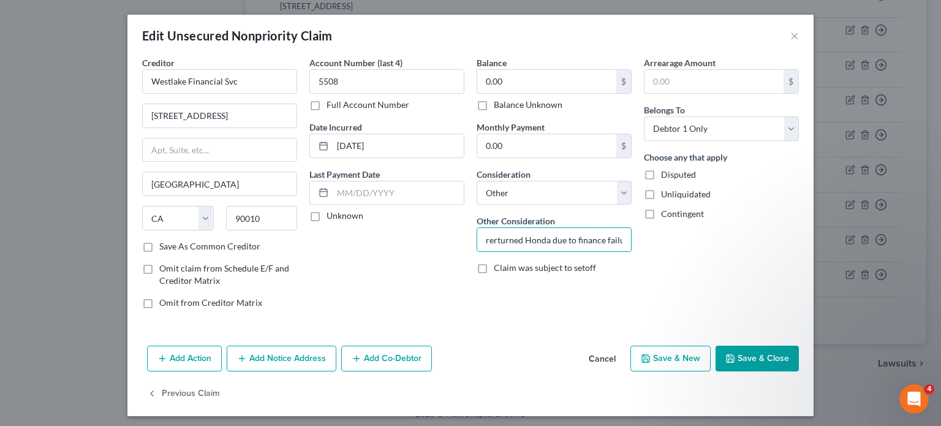
click at [494, 105] on label "Balance Unknown" at bounding box center [528, 105] width 69 height 12
click at [499, 105] on input "Balance Unknown" at bounding box center [503, 103] width 8 height 8
click at [735, 361] on button "Save & Close" at bounding box center [756, 358] width 83 height 26
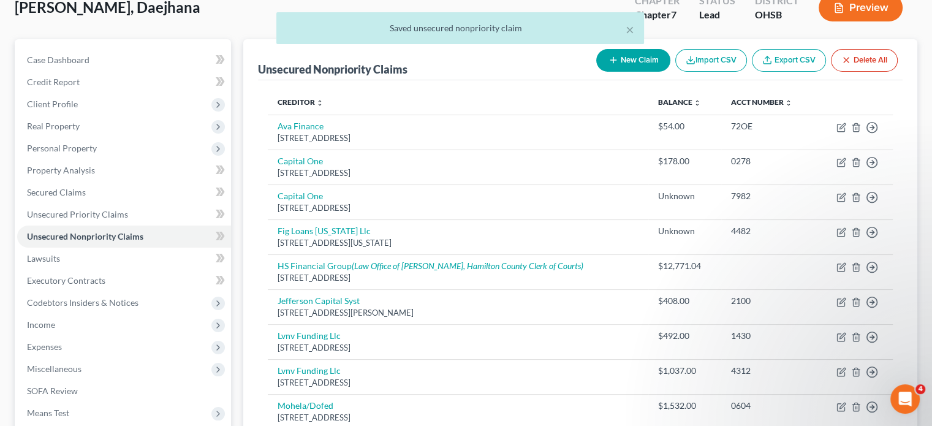
scroll to position [69, 0]
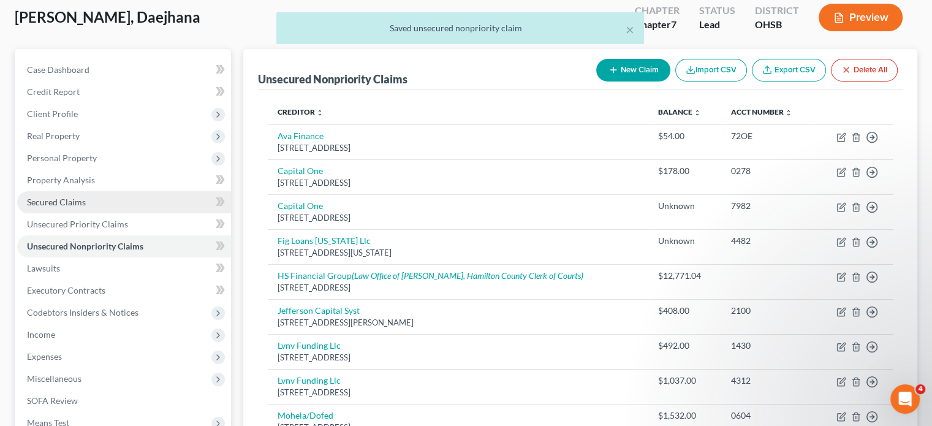
click at [40, 203] on span "Secured Claims" at bounding box center [56, 202] width 59 height 10
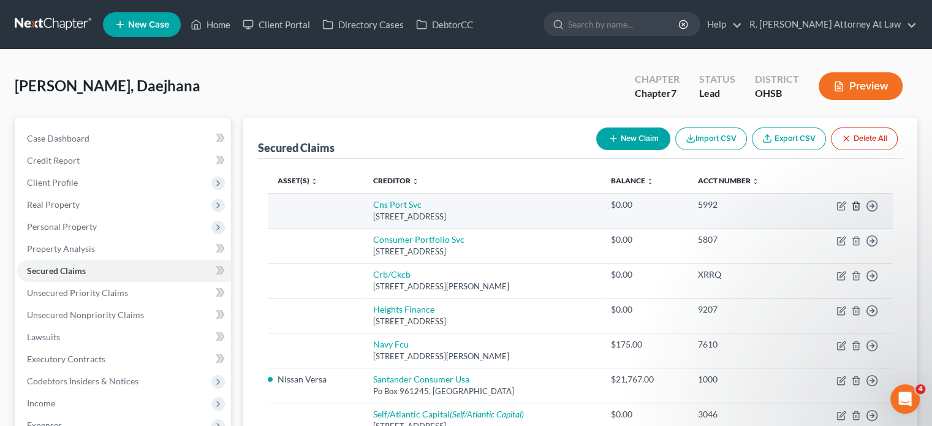
click at [855, 207] on icon "button" at bounding box center [856, 206] width 10 height 10
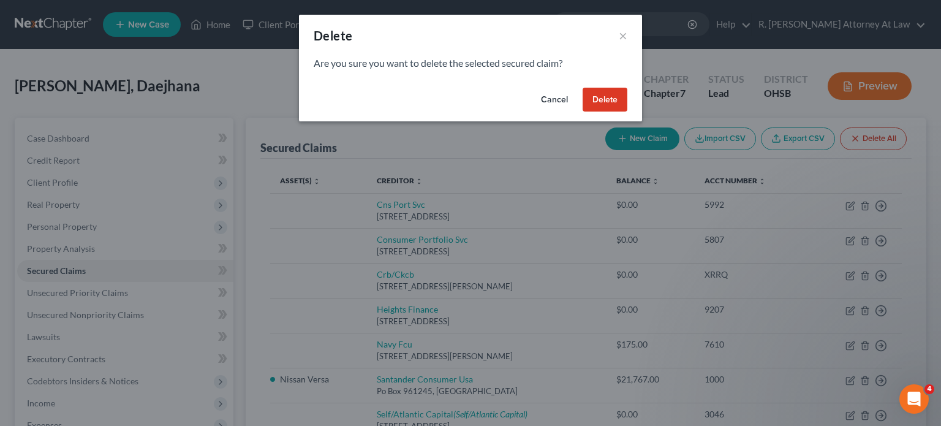
click at [609, 102] on button "Delete" at bounding box center [605, 100] width 45 height 25
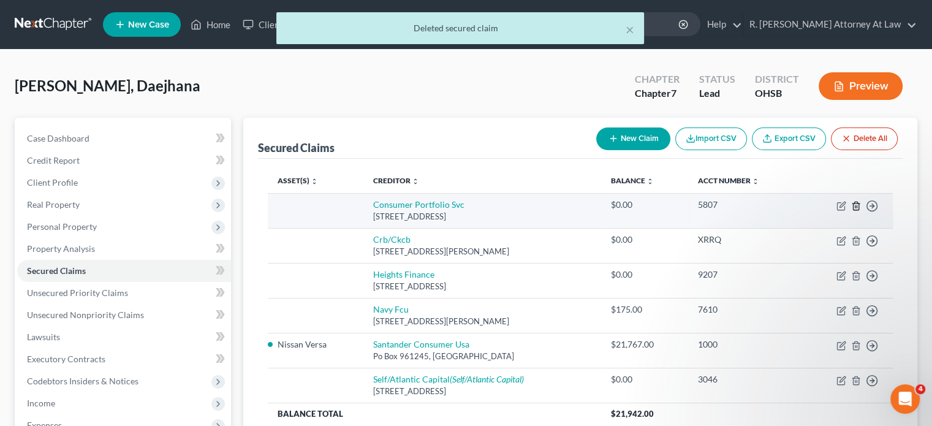
click at [855, 205] on icon "button" at bounding box center [856, 206] width 10 height 10
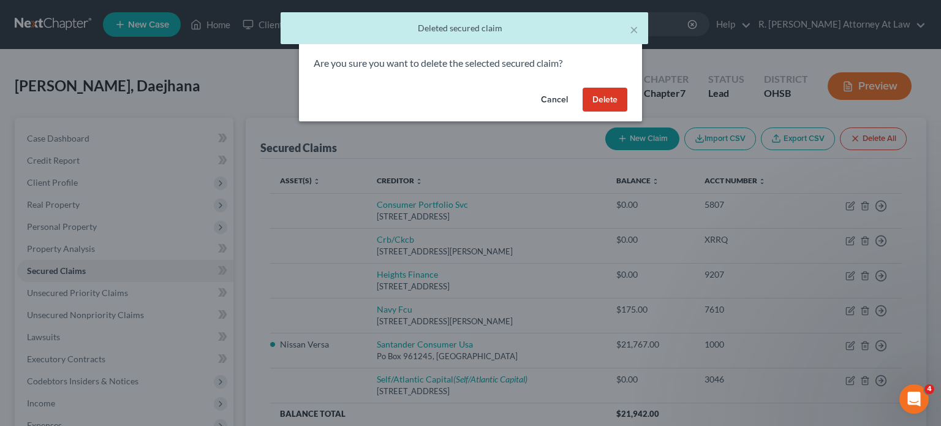
click at [598, 99] on button "Delete" at bounding box center [605, 100] width 45 height 25
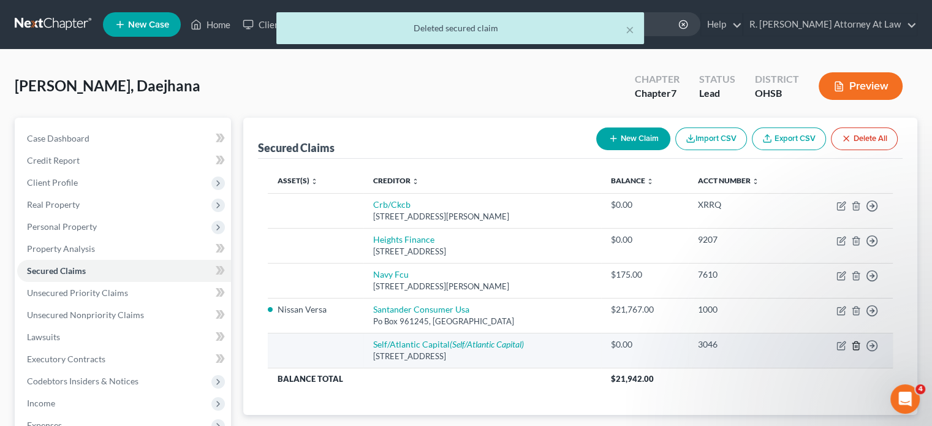
click at [854, 344] on icon "button" at bounding box center [856, 346] width 10 height 10
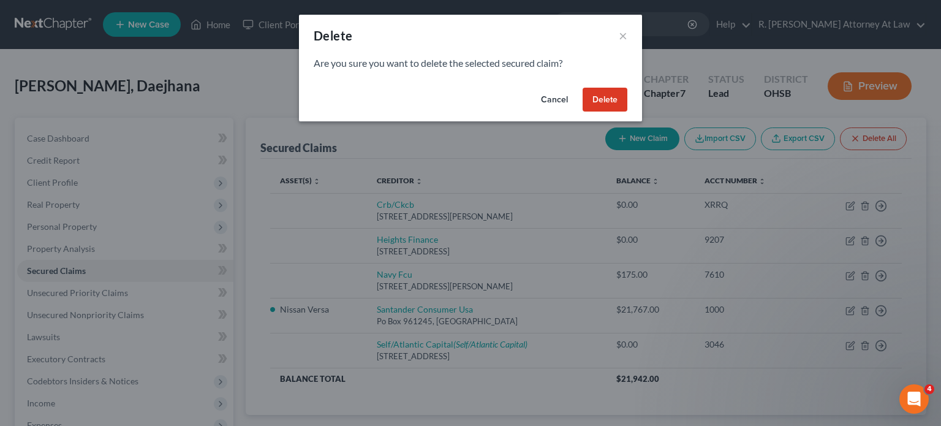
click at [598, 97] on button "Delete" at bounding box center [605, 100] width 45 height 25
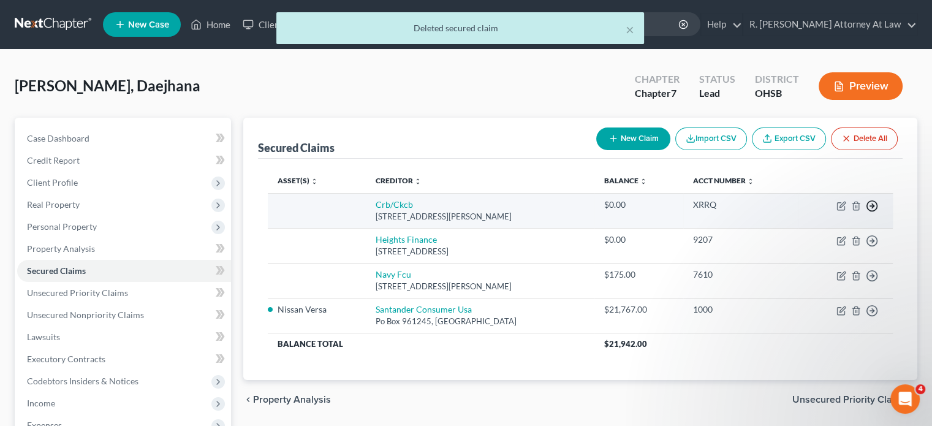
click at [872, 204] on icon "button" at bounding box center [872, 206] width 12 height 12
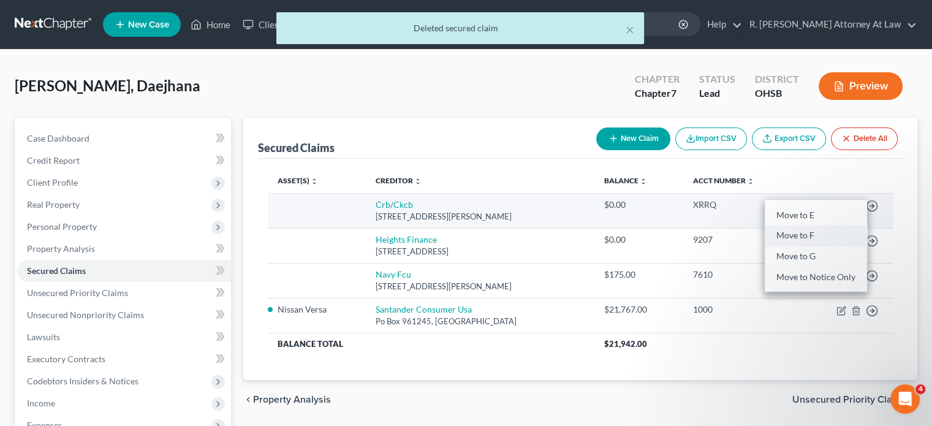
click at [783, 236] on link "Move to F" at bounding box center [815, 235] width 102 height 21
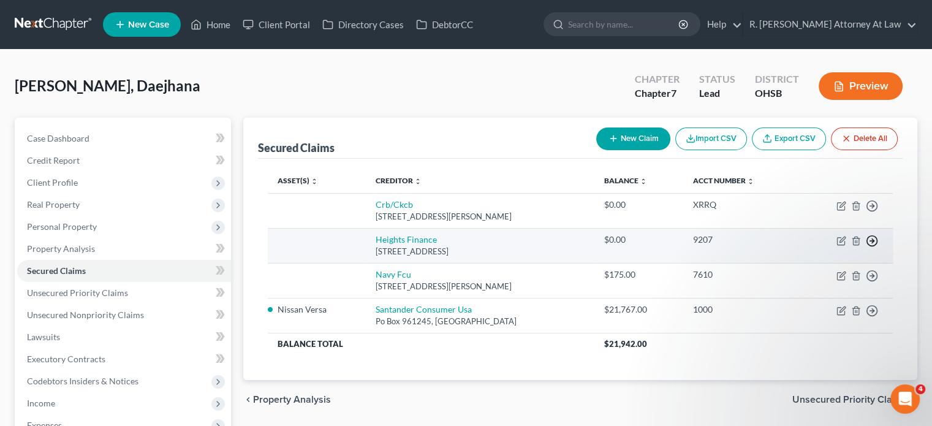
click at [870, 212] on icon "button" at bounding box center [872, 206] width 12 height 12
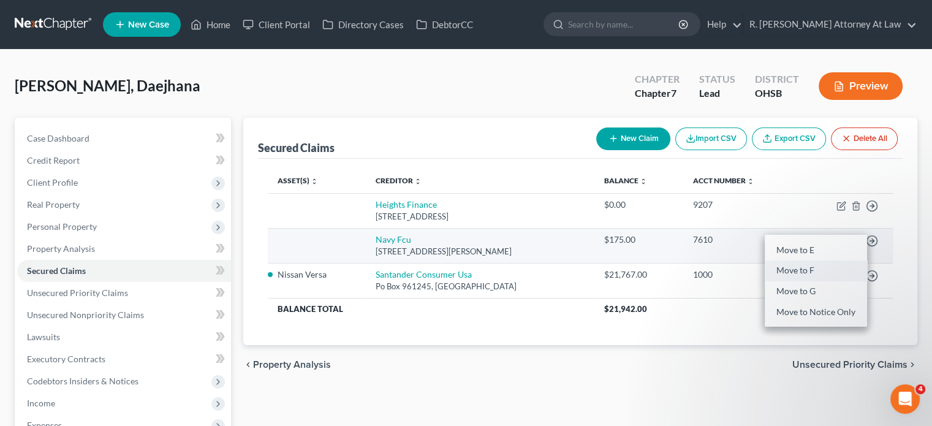
click at [794, 270] on link "Move to F" at bounding box center [815, 270] width 102 height 21
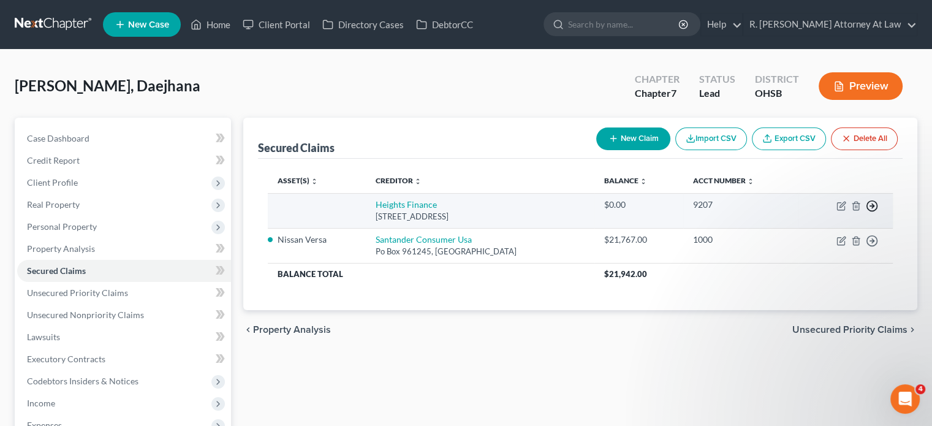
click at [870, 206] on icon "button" at bounding box center [872, 206] width 12 height 12
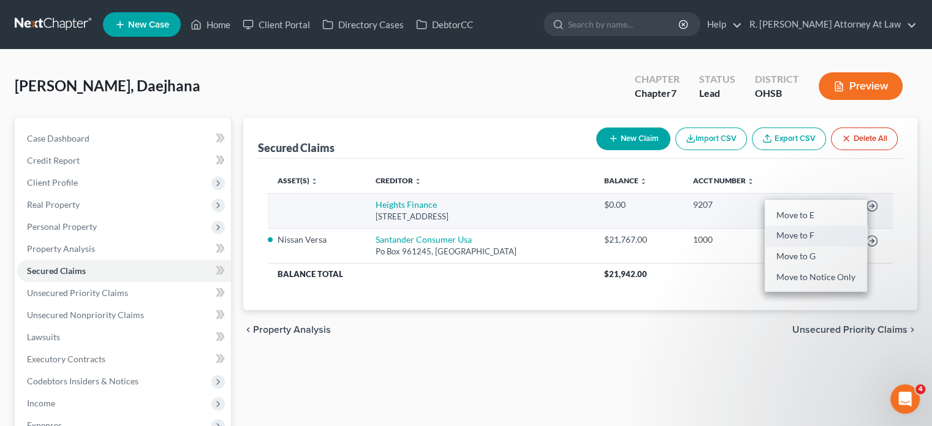
click at [798, 234] on link "Move to F" at bounding box center [815, 235] width 102 height 21
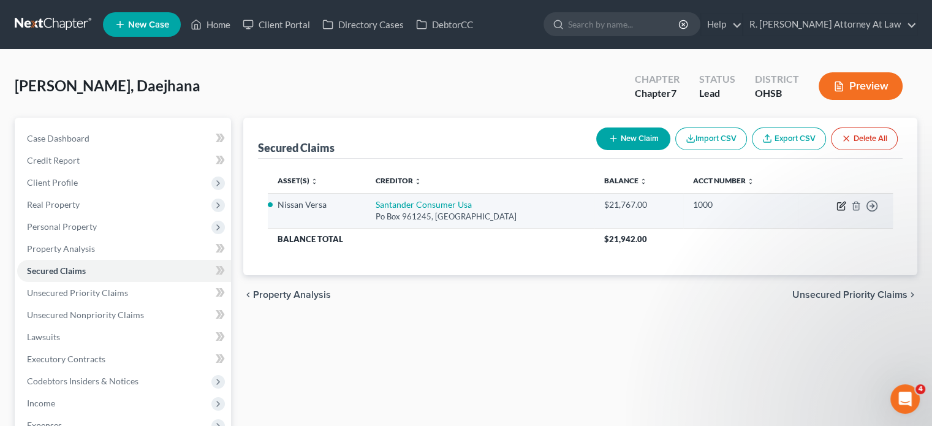
click at [839, 204] on icon "button" at bounding box center [841, 206] width 10 height 10
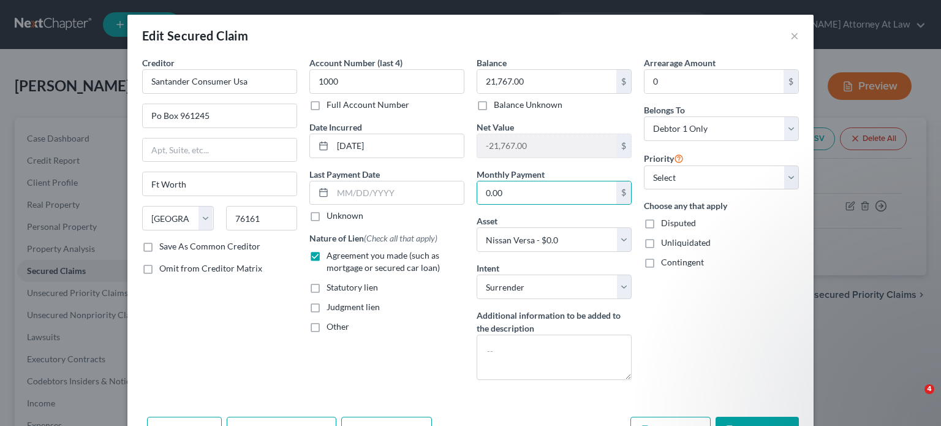
select select "45"
select select "13"
select select "0"
click at [499, 189] on input "0.00" at bounding box center [546, 192] width 139 height 23
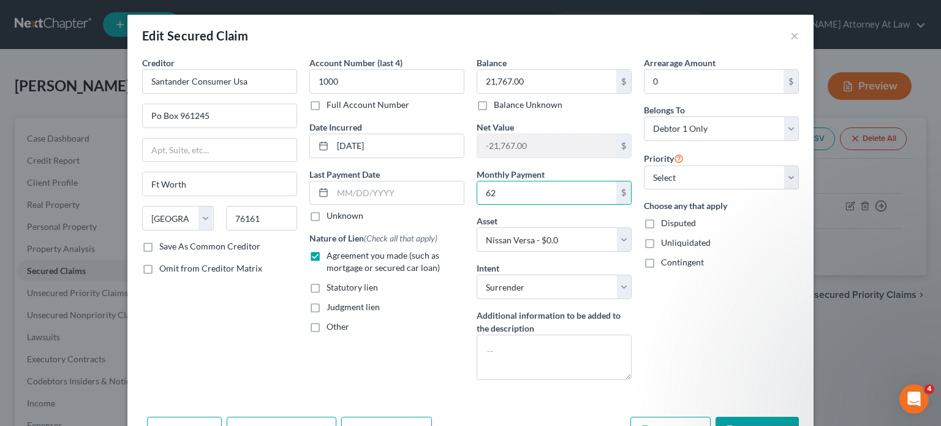
type input "6"
click at [725, 417] on button "Save & Close" at bounding box center [756, 430] width 83 height 26
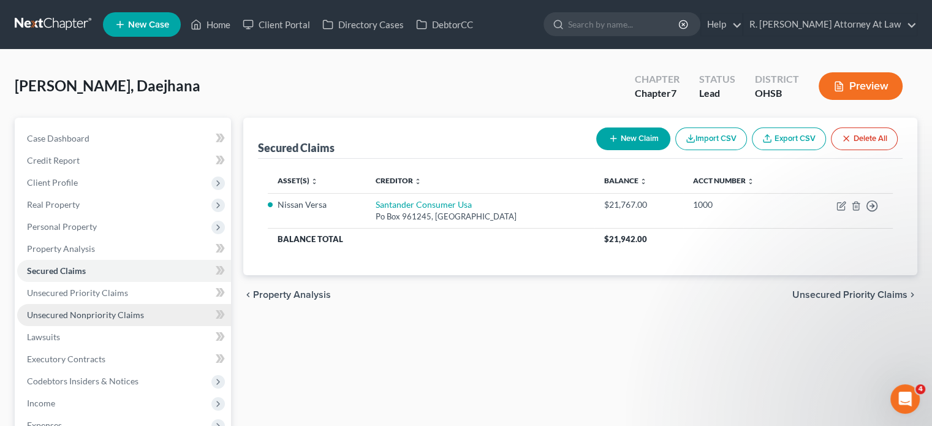
click at [61, 317] on span "Unsecured Nonpriority Claims" at bounding box center [85, 314] width 117 height 10
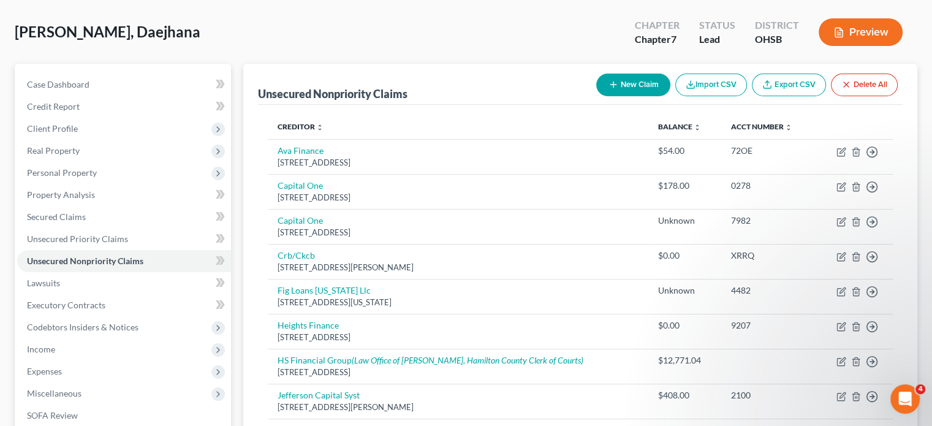
scroll to position [50, 0]
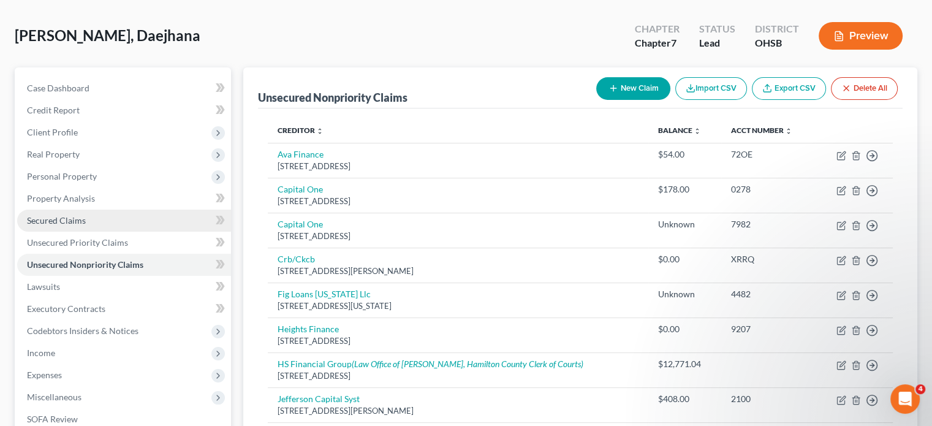
click at [36, 221] on span "Secured Claims" at bounding box center [56, 220] width 59 height 10
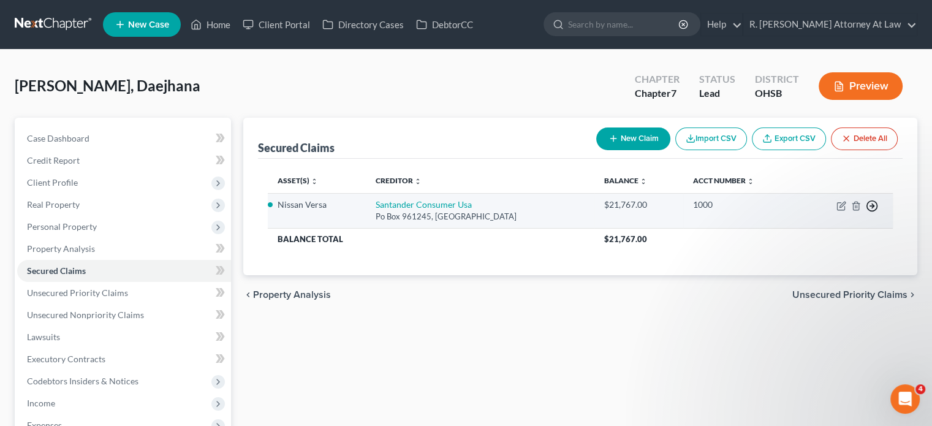
click at [872, 205] on polyline "button" at bounding box center [873, 206] width 2 height 4
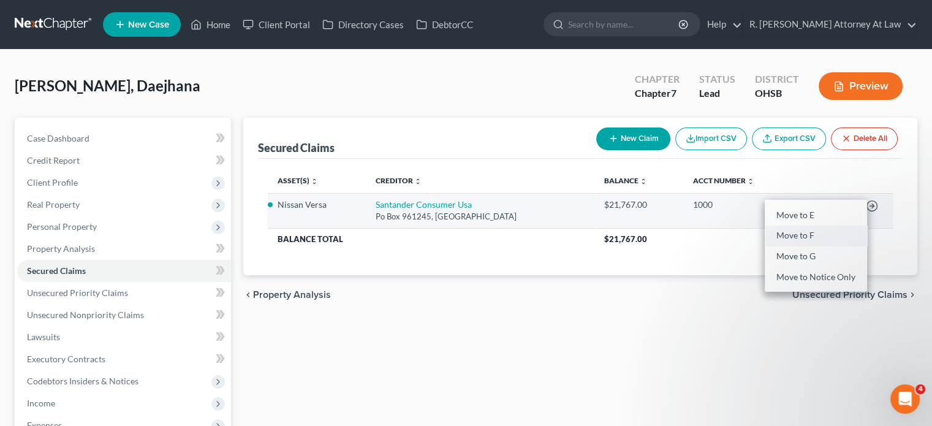
click at [814, 235] on link "Move to F" at bounding box center [815, 235] width 102 height 21
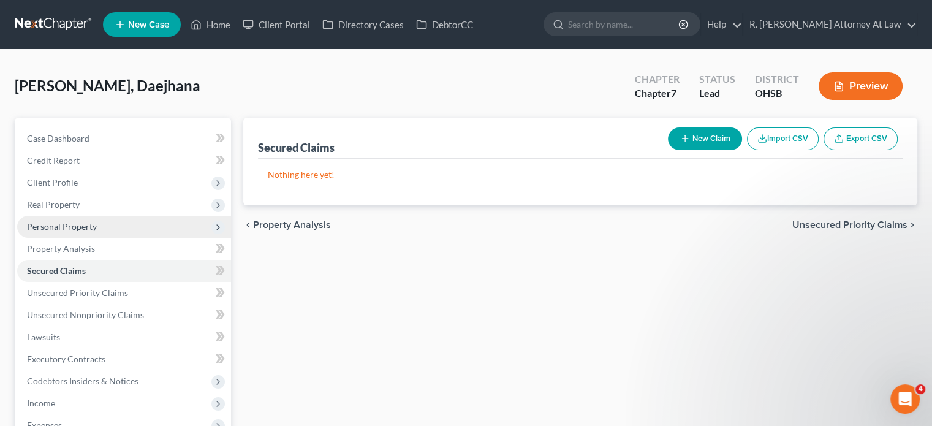
click at [42, 219] on span "Personal Property" at bounding box center [124, 227] width 214 height 22
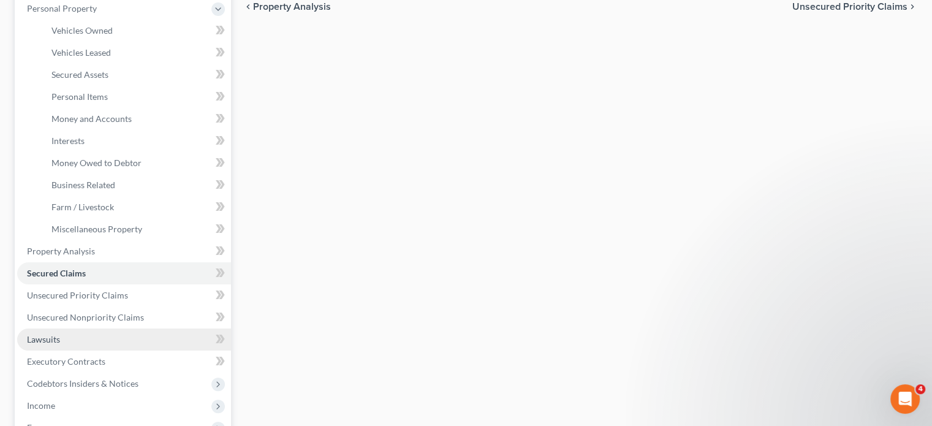
scroll to position [245, 0]
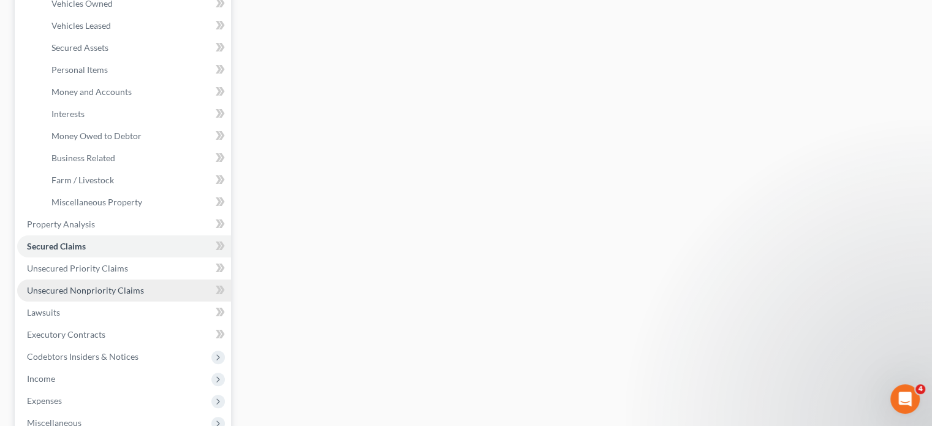
click at [62, 290] on span "Unsecured Nonpriority Claims" at bounding box center [85, 290] width 117 height 10
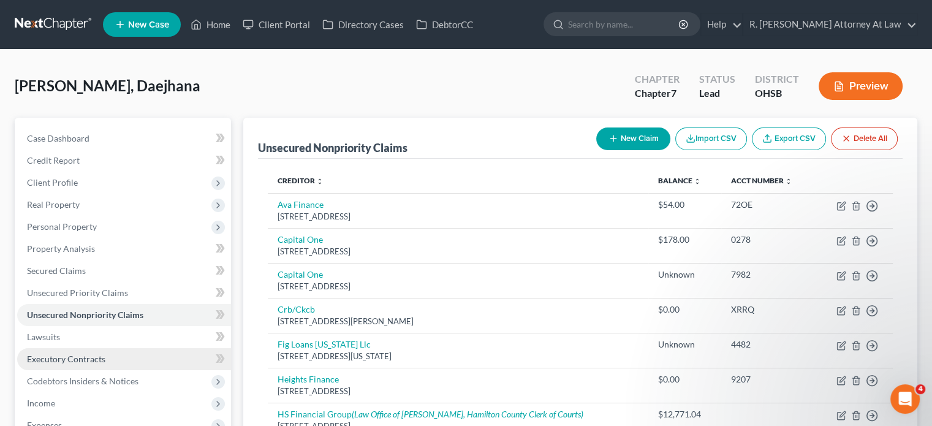
click at [49, 356] on span "Executory Contracts" at bounding box center [66, 358] width 78 height 10
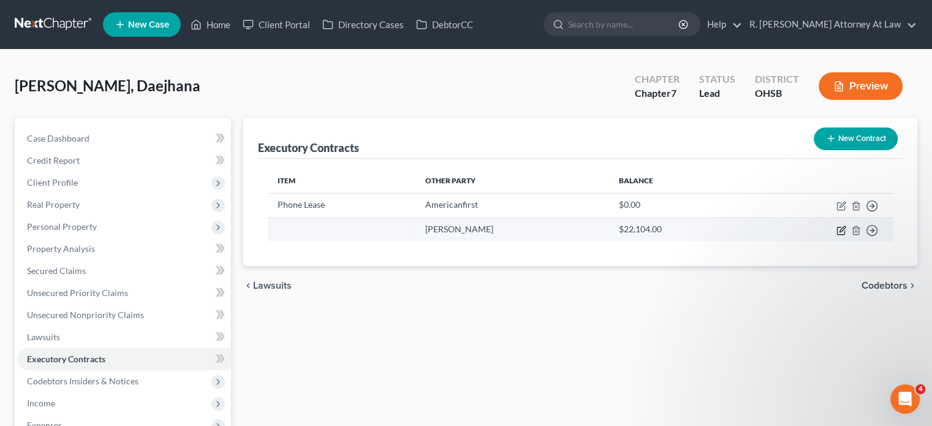
click at [840, 228] on icon "button" at bounding box center [842, 229] width 6 height 6
select select "45"
select select "0"
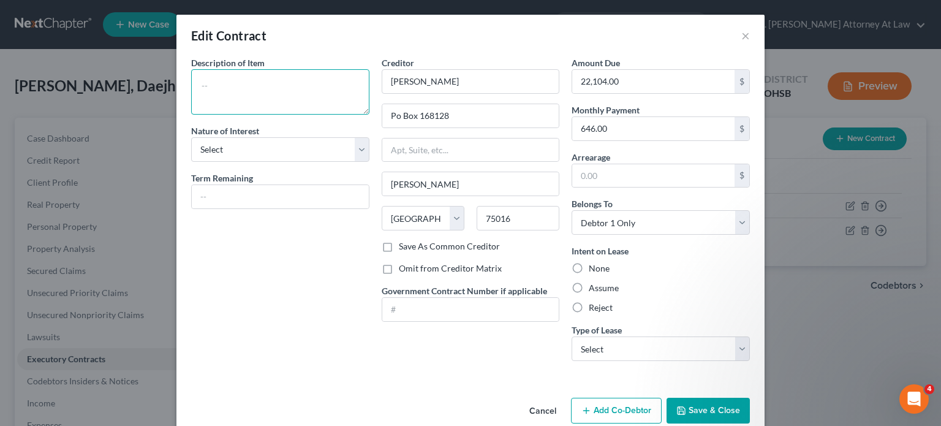
click at [217, 89] on textarea at bounding box center [280, 91] width 178 height 45
type textarea "2025 Honda CRV"
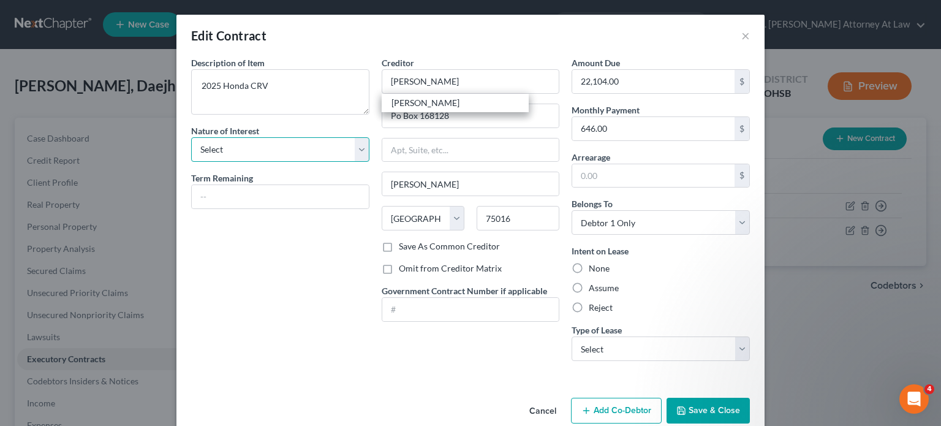
drag, startPoint x: 261, startPoint y: 153, endPoint x: 251, endPoint y: 160, distance: 13.1
click at [262, 153] on select "Select Purchaser Agent Lessor Lessee" at bounding box center [280, 149] width 178 height 25
select select "3"
click at [191, 137] on select "Select Purchaser Agent Lessor Lessee" at bounding box center [280, 149] width 178 height 25
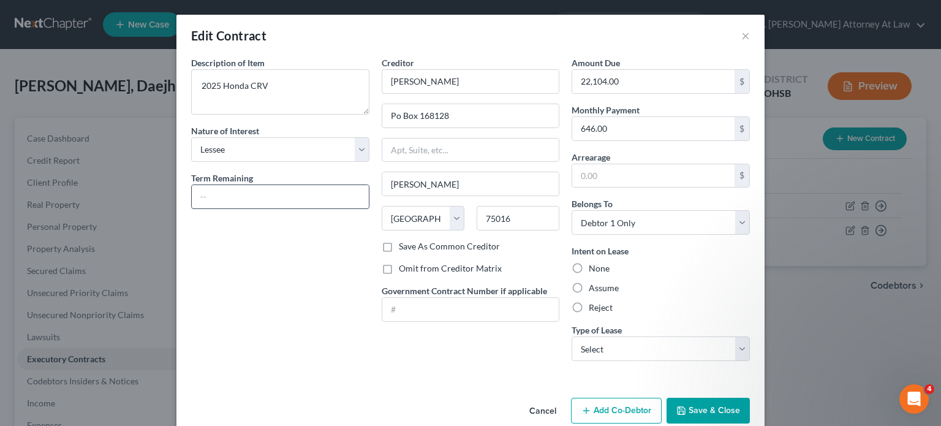
click at [214, 196] on input "text" at bounding box center [280, 196] width 177 height 23
type input "3 years"
click at [589, 287] on label "Assume" at bounding box center [604, 288] width 30 height 12
click at [594, 287] on input "Assume" at bounding box center [598, 286] width 8 height 8
radio input "true"
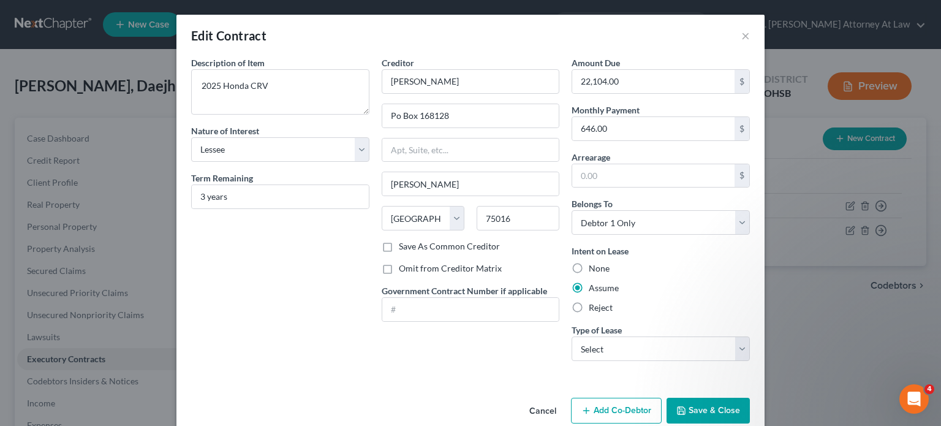
drag, startPoint x: 695, startPoint y: 413, endPoint x: 638, endPoint y: 362, distance: 77.2
click at [696, 413] on button "Save & Close" at bounding box center [707, 411] width 83 height 26
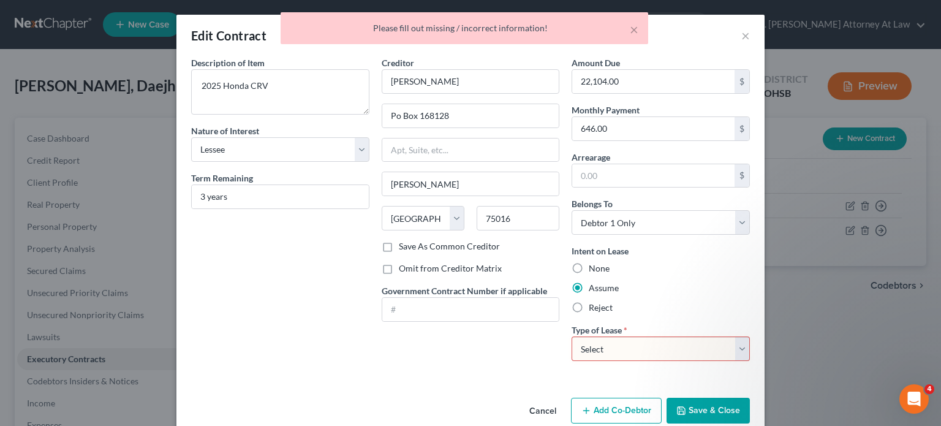
drag, startPoint x: 619, startPoint y: 350, endPoint x: 591, endPoint y: 425, distance: 80.4
click at [619, 350] on select "Select Real Estate Car Other" at bounding box center [660, 348] width 178 height 25
select select "1"
click at [571, 336] on select "Select Real Estate Car Other" at bounding box center [660, 348] width 178 height 25
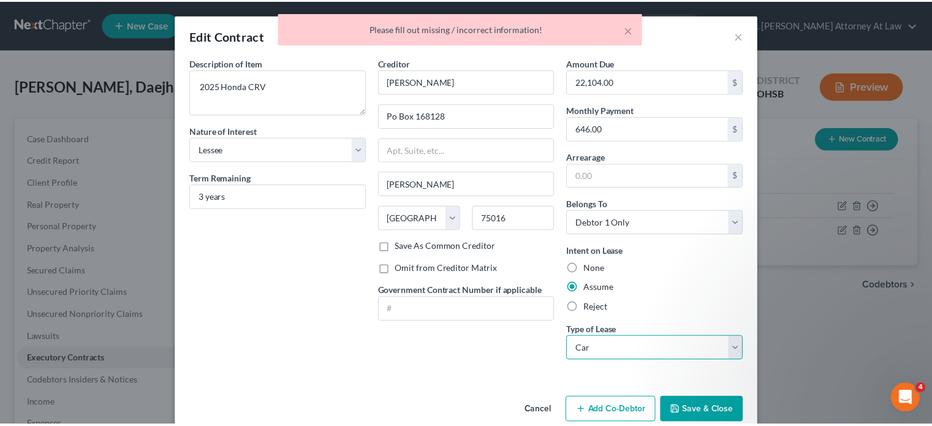
scroll to position [20, 0]
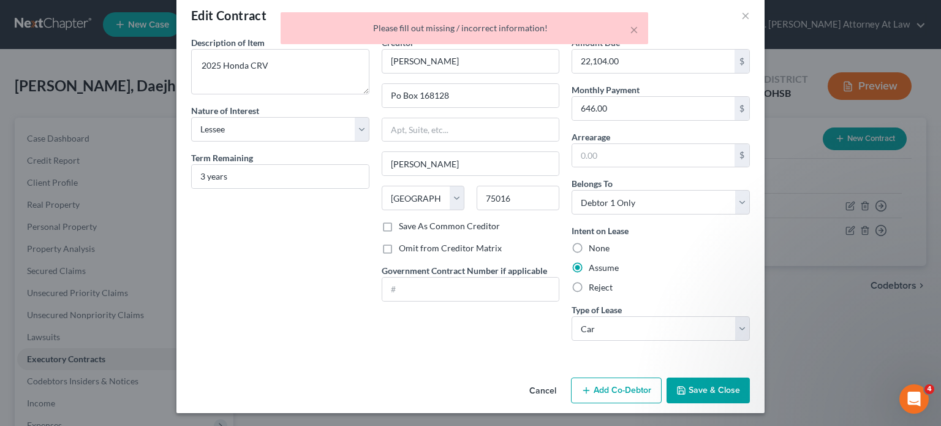
drag, startPoint x: 692, startPoint y: 389, endPoint x: 368, endPoint y: 259, distance: 349.1
click at [692, 389] on button "Save & Close" at bounding box center [707, 390] width 83 height 26
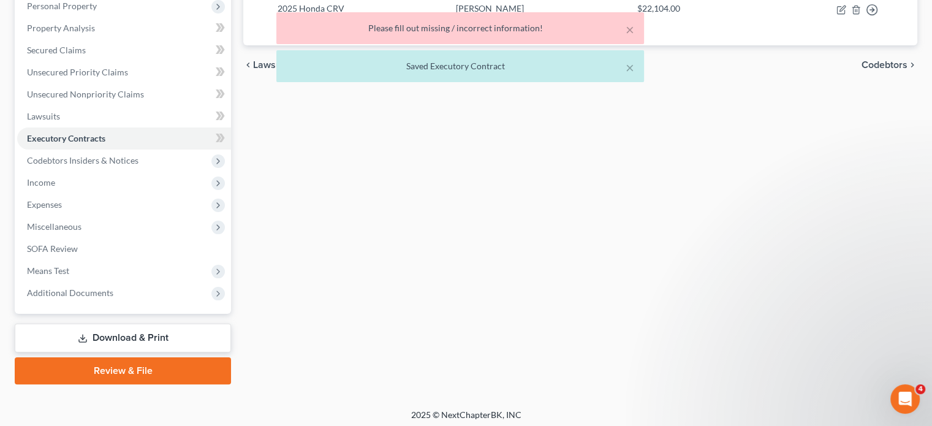
scroll to position [224, 0]
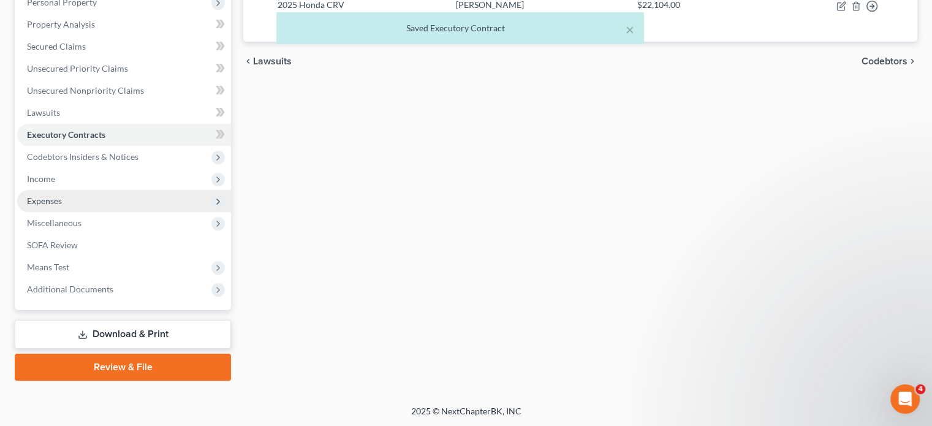
click at [45, 198] on span "Expenses" at bounding box center [44, 200] width 35 height 10
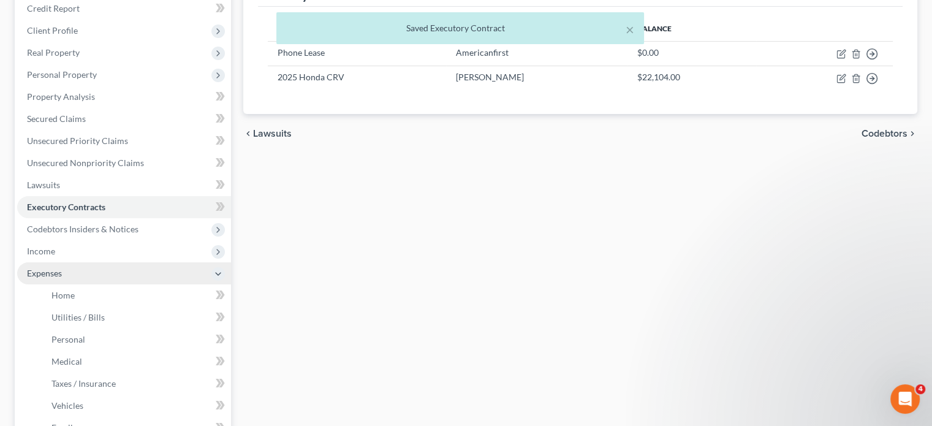
scroll to position [184, 0]
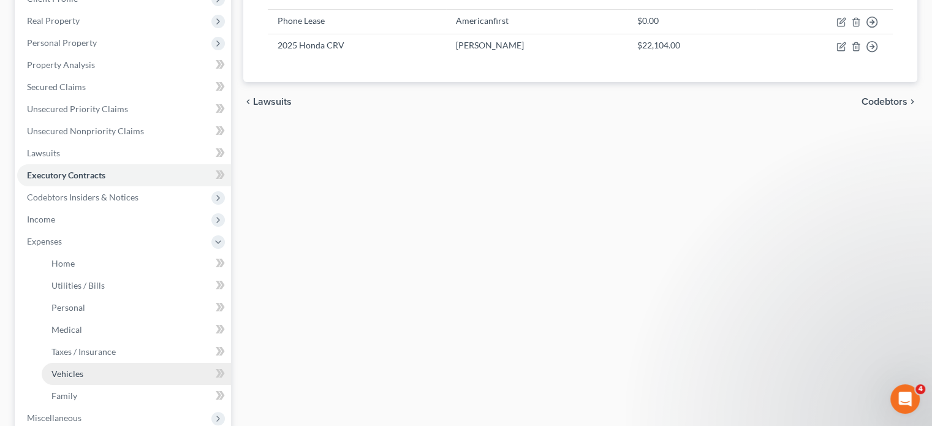
click at [72, 373] on span "Vehicles" at bounding box center [67, 373] width 32 height 10
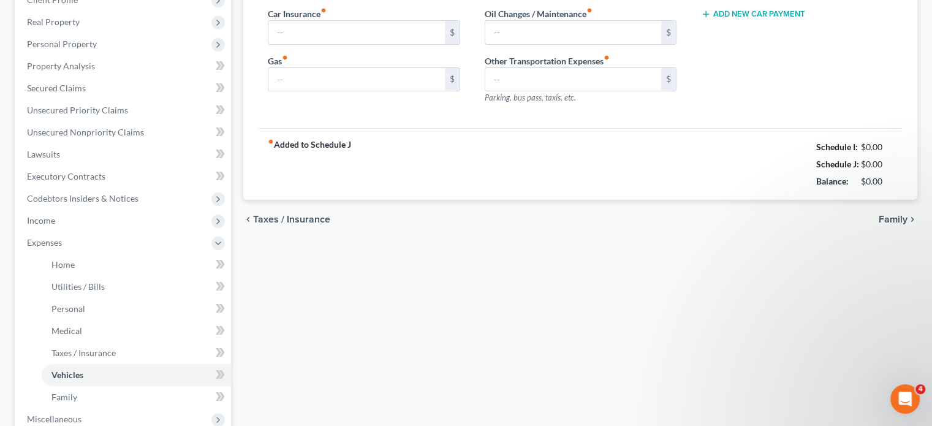
scroll to position [18, 0]
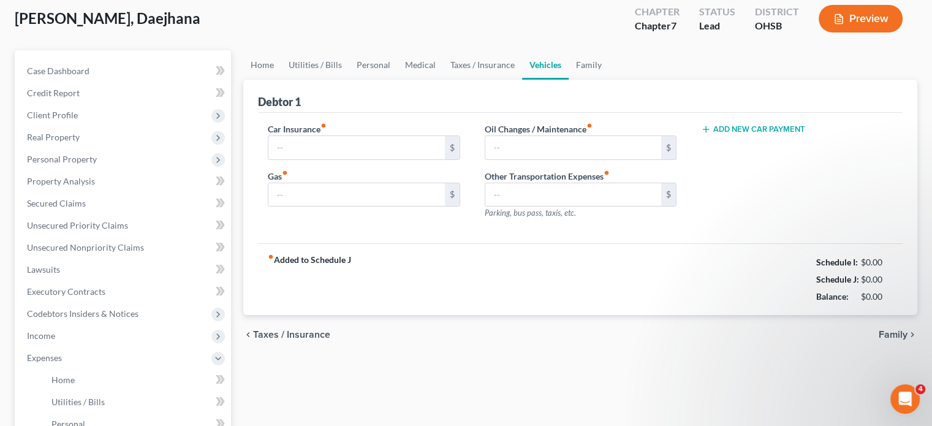
type input "260.00"
type input "250.00"
type input "100.00"
type input "0.00"
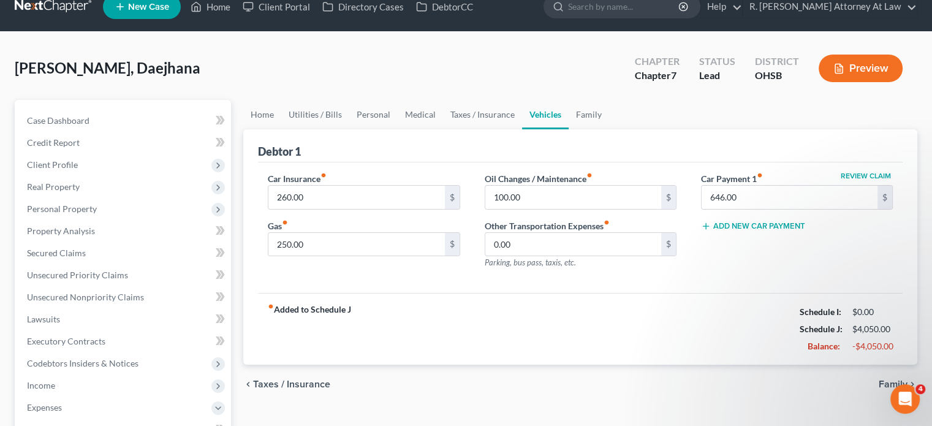
scroll to position [0, 0]
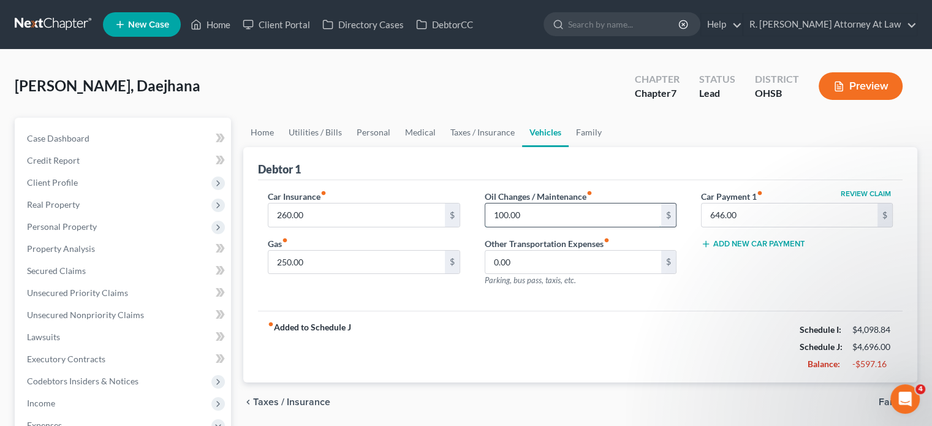
click at [523, 216] on input "100.00" at bounding box center [573, 214] width 176 height 23
type input "50"
click at [483, 130] on link "Taxes / Insurance" at bounding box center [482, 132] width 79 height 29
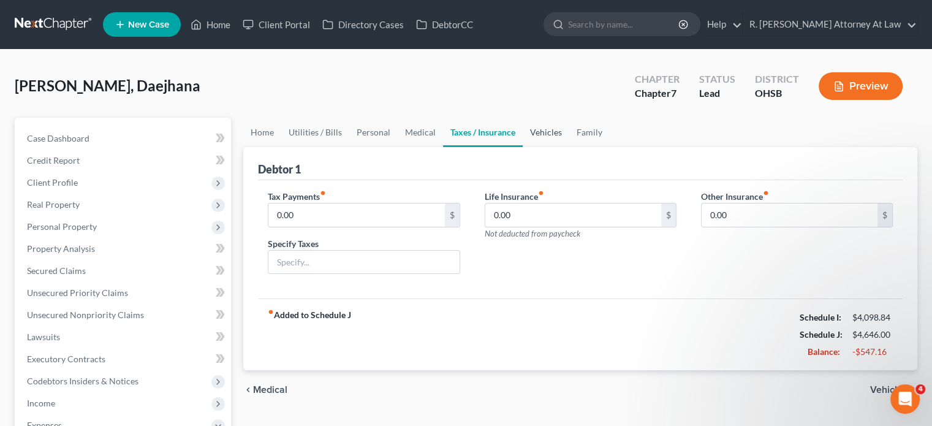
click at [537, 130] on link "Vehicles" at bounding box center [545, 132] width 47 height 29
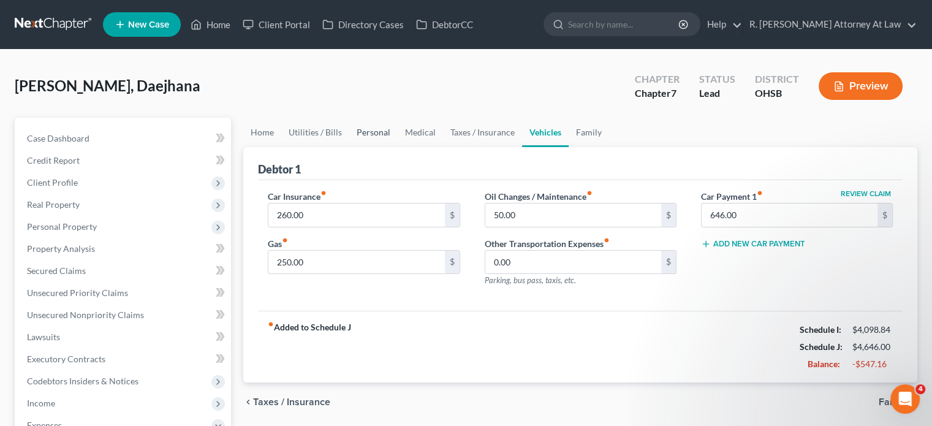
click at [372, 130] on link "Personal" at bounding box center [373, 132] width 48 height 29
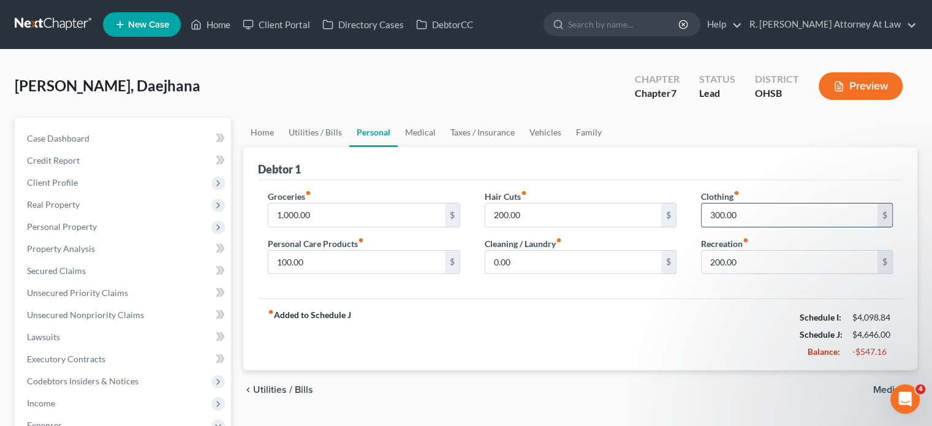
click at [745, 222] on input "300.00" at bounding box center [789, 214] width 176 height 23
type input "200"
type input "50"
drag, startPoint x: 368, startPoint y: 221, endPoint x: 352, endPoint y: 217, distance: 15.6
click at [368, 221] on input "1,000.00" at bounding box center [356, 214] width 176 height 23
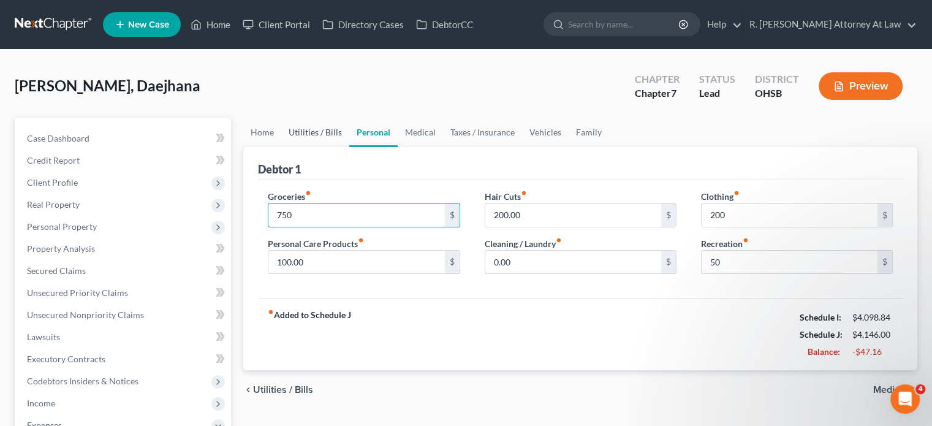
type input "750"
click at [323, 132] on link "Utilities / Bills" at bounding box center [315, 132] width 68 height 29
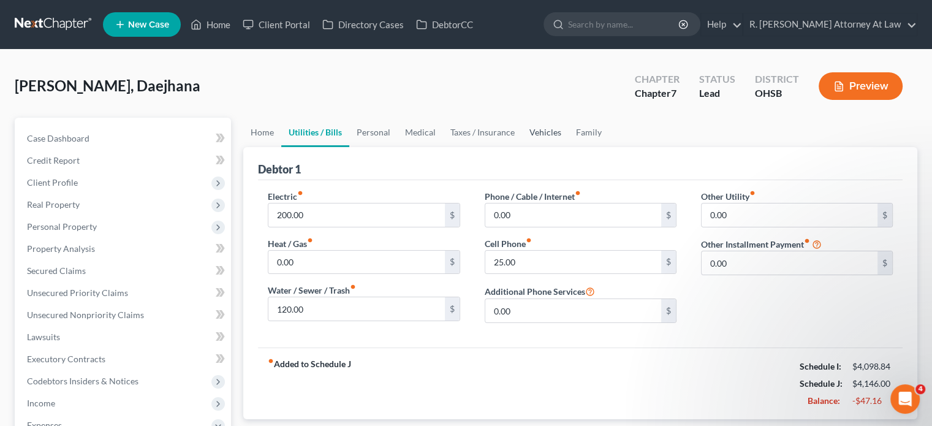
click at [543, 134] on link "Vehicles" at bounding box center [545, 132] width 47 height 29
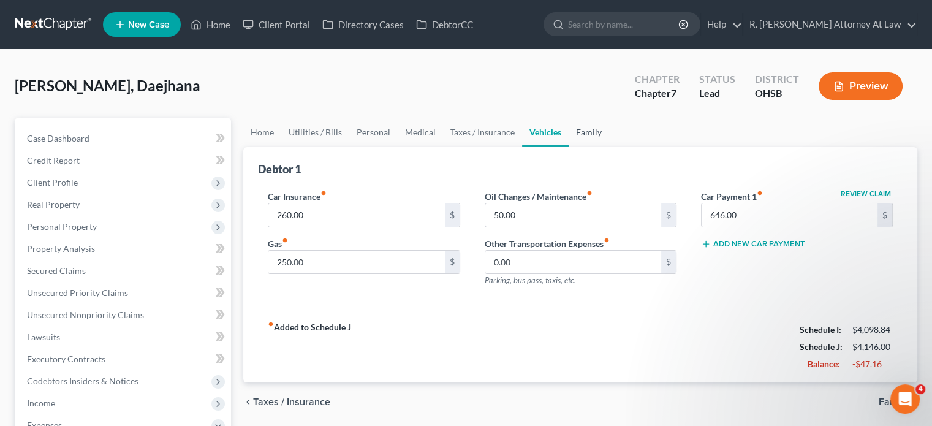
drag, startPoint x: 589, startPoint y: 130, endPoint x: 532, endPoint y: 190, distance: 82.7
click at [590, 130] on link "Family" at bounding box center [588, 132] width 40 height 29
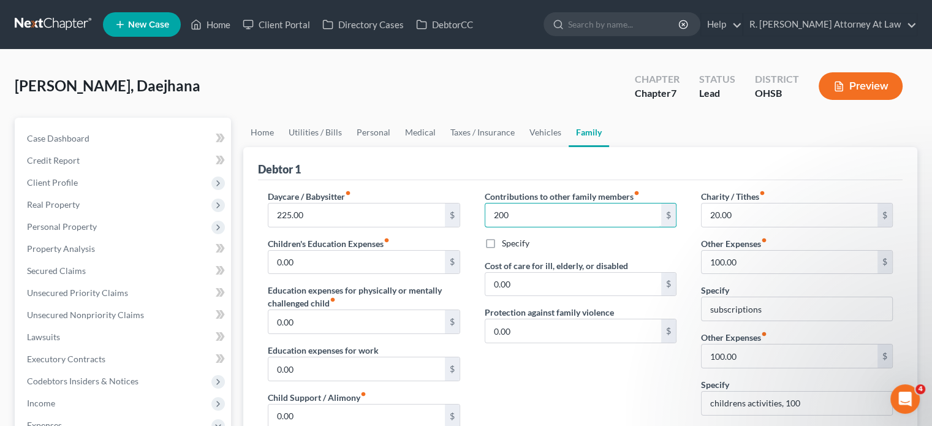
type input "200"
drag, startPoint x: 530, startPoint y: 345, endPoint x: 558, endPoint y: 308, distance: 46.4
click at [531, 345] on div "Contributions to other family members fiber_manual_record 200 $ Specify Cost of…" at bounding box center [580, 320] width 216 height 260
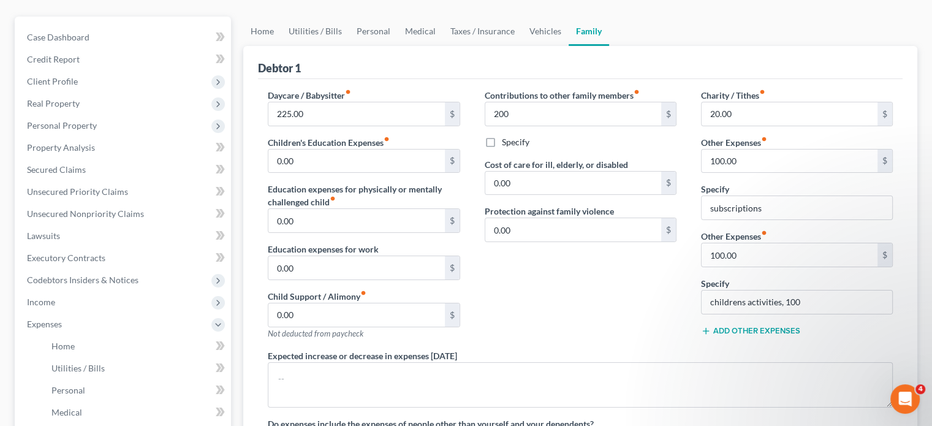
scroll to position [61, 0]
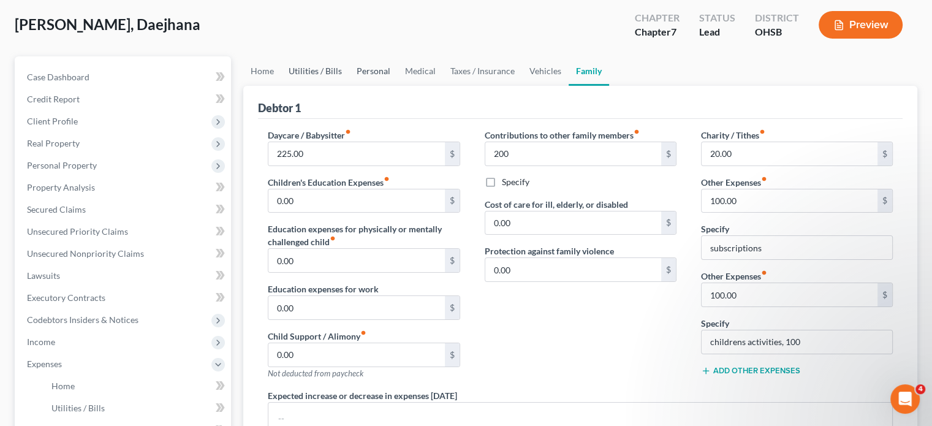
click at [315, 69] on link "Utilities / Bills" at bounding box center [315, 70] width 68 height 29
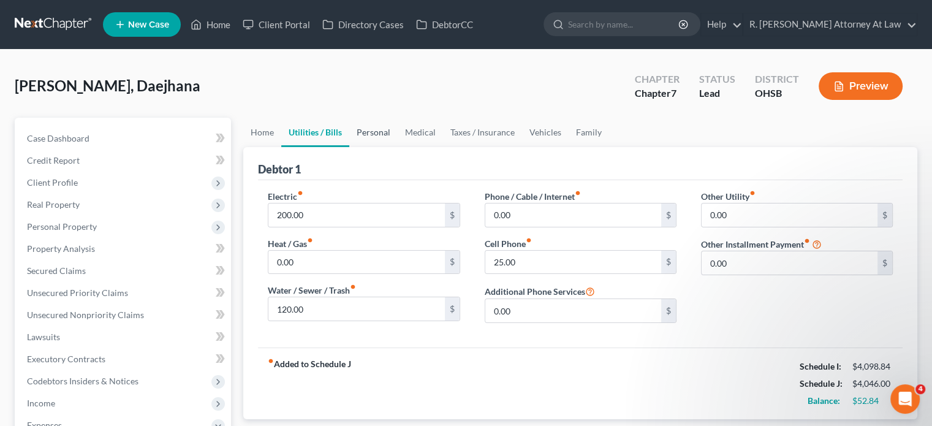
click at [372, 130] on link "Personal" at bounding box center [373, 132] width 48 height 29
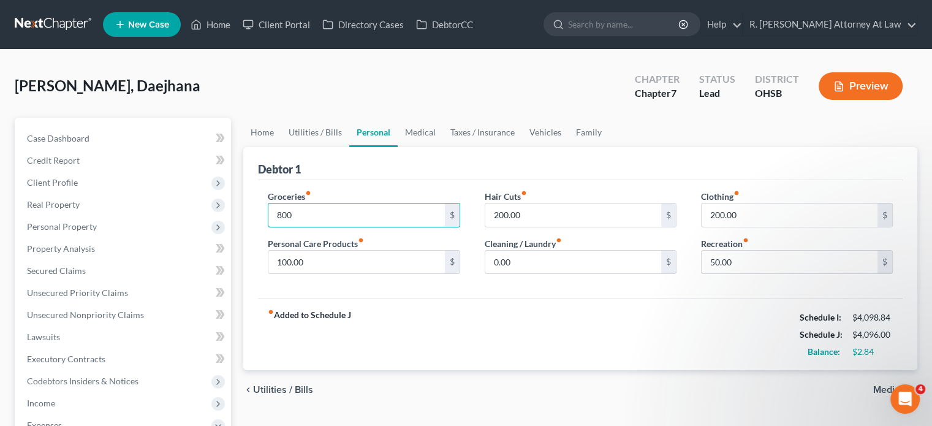
type input "800"
drag, startPoint x: 530, startPoint y: 297, endPoint x: 589, endPoint y: 83, distance: 222.1
click at [530, 298] on div "fiber_manual_record Added to Schedule J Schedule I: $4,098.84 Schedule J: $4,09…" at bounding box center [580, 334] width 644 height 72
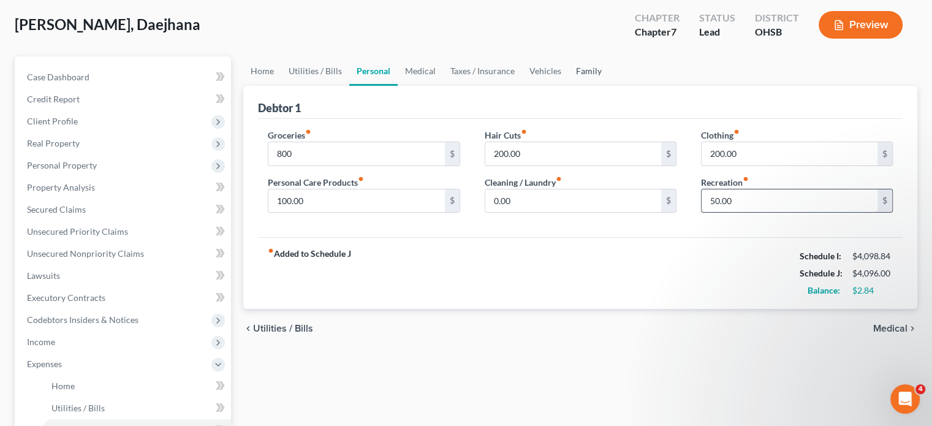
drag, startPoint x: 578, startPoint y: 70, endPoint x: 747, endPoint y: 202, distance: 213.9
click at [578, 70] on link "Family" at bounding box center [588, 70] width 40 height 29
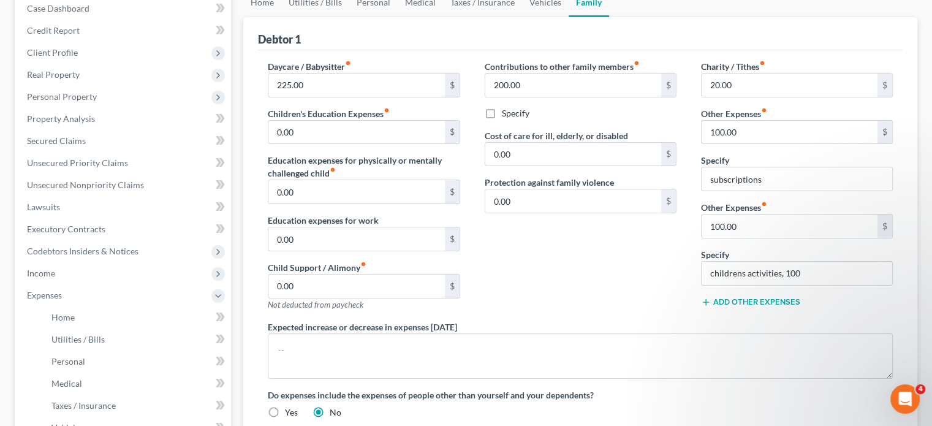
scroll to position [184, 0]
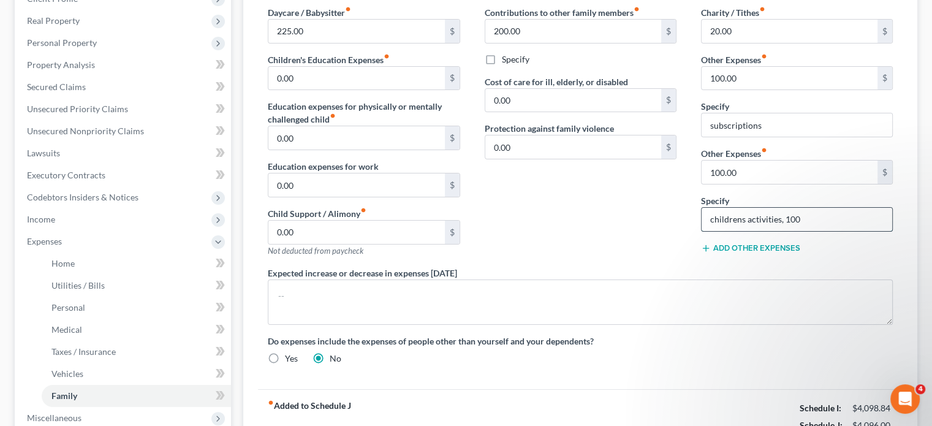
drag, startPoint x: 818, startPoint y: 220, endPoint x: 775, endPoint y: 214, distance: 43.9
click at [816, 221] on input "childrens activities, 100" at bounding box center [796, 219] width 190 height 23
type input "childrens activities, 50"
click at [739, 170] on input "text" at bounding box center [789, 171] width 176 height 23
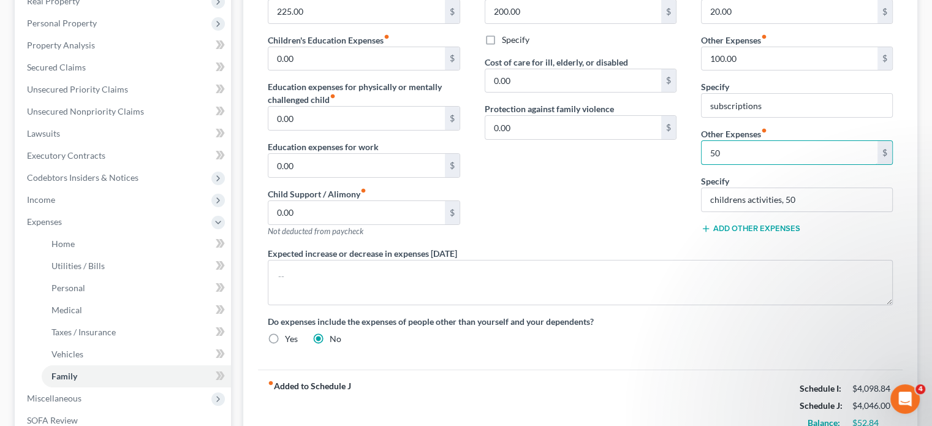
scroll to position [368, 0]
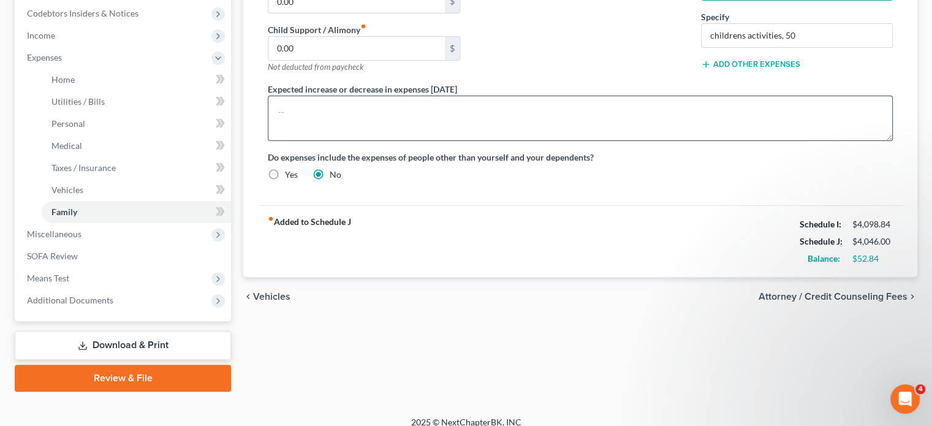
type input "50"
click at [393, 112] on textarea at bounding box center [580, 118] width 625 height 45
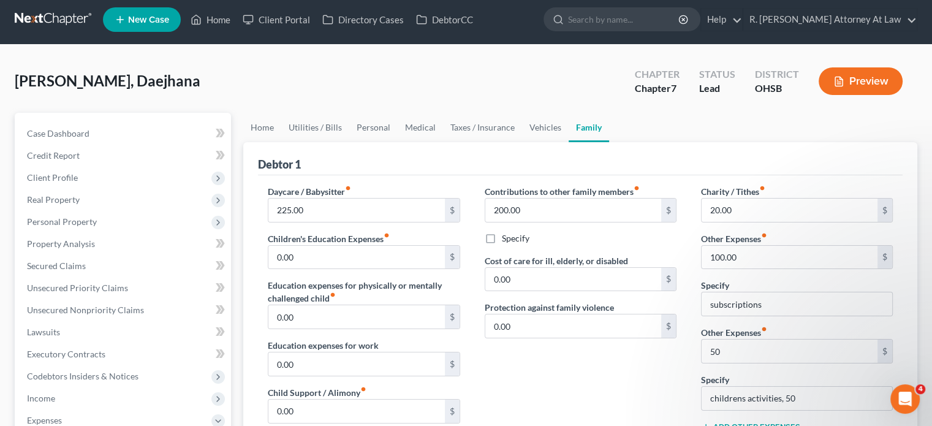
scroll to position [0, 0]
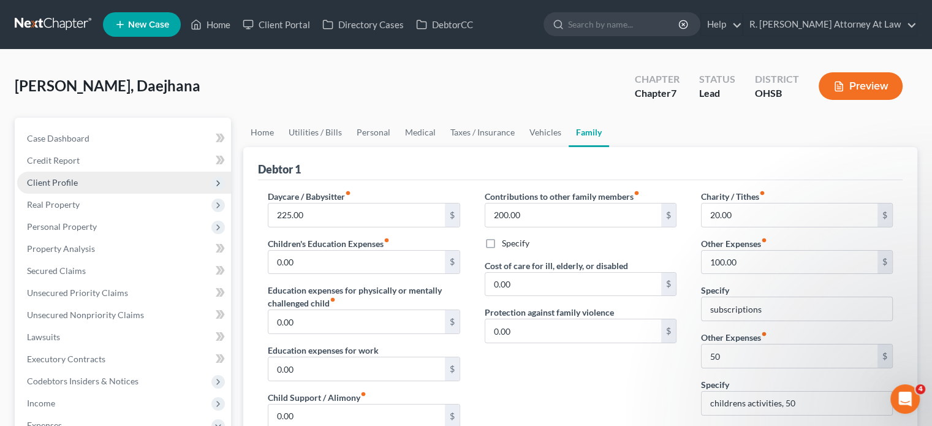
click at [46, 179] on span "Client Profile" at bounding box center [52, 182] width 51 height 10
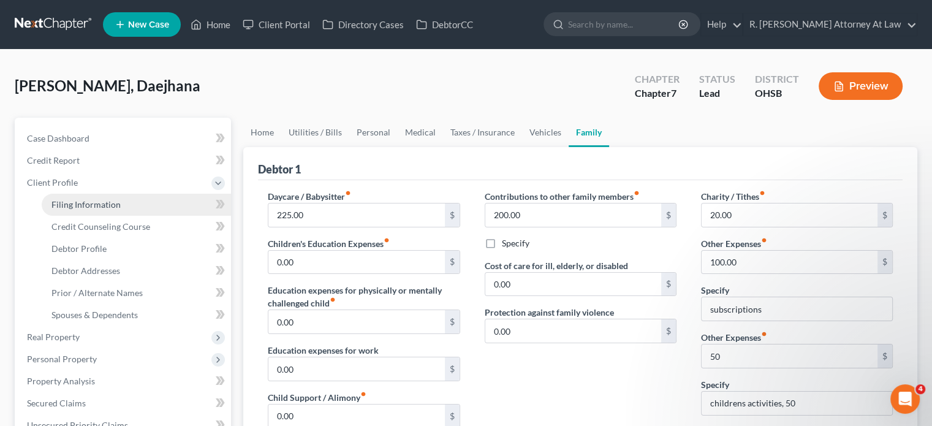
click at [68, 202] on span "Filing Information" at bounding box center [85, 204] width 69 height 10
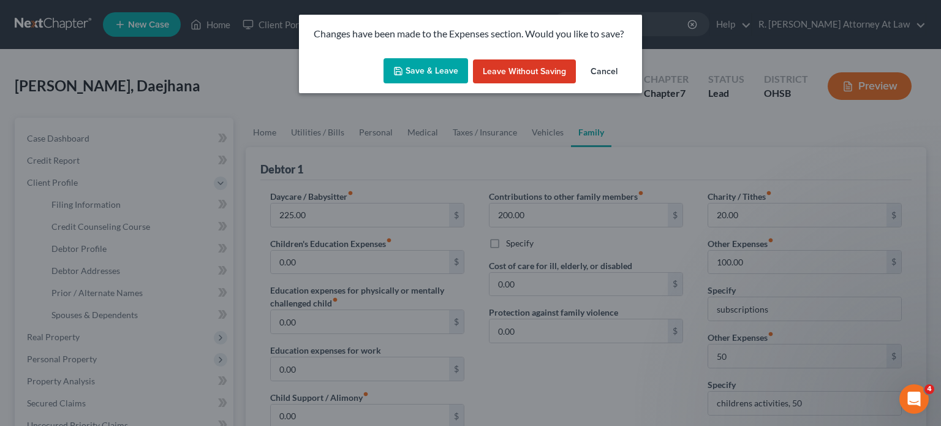
click at [421, 78] on button "Save & Leave" at bounding box center [425, 71] width 85 height 26
select select "1"
select select "0"
select select "62"
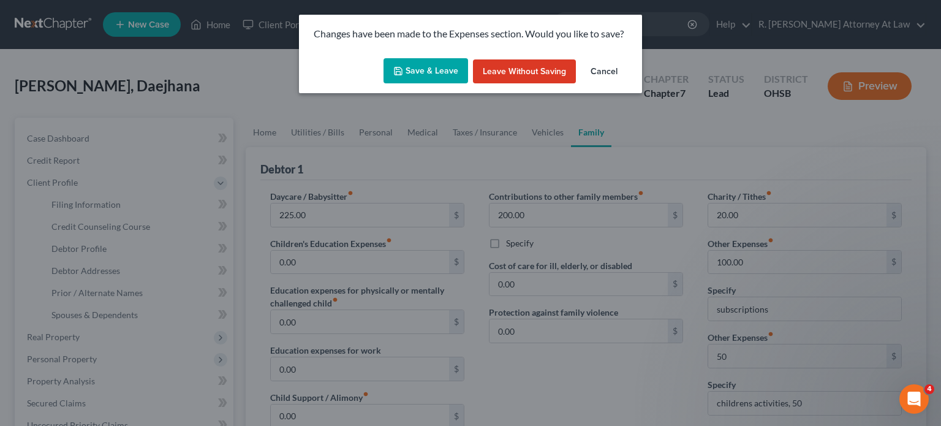
select select "0"
select select "36"
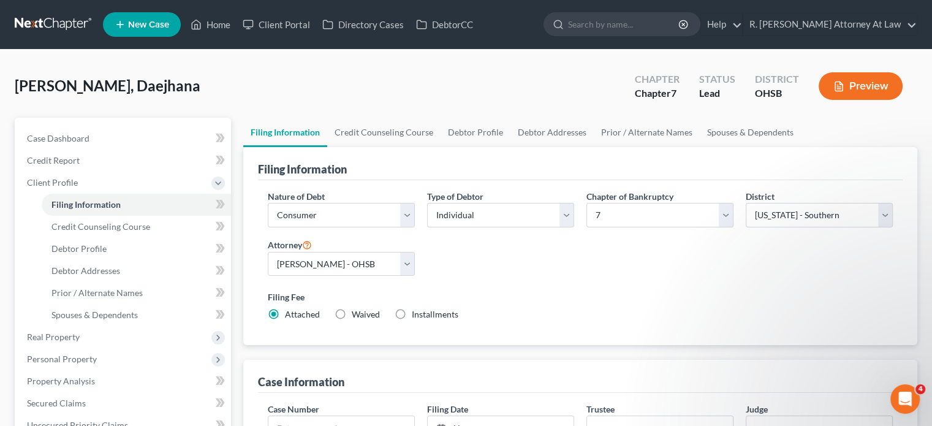
click at [412, 313] on label "Installments Installments" at bounding box center [435, 314] width 47 height 12
click at [417, 313] on input "Installments Installments" at bounding box center [421, 312] width 8 height 8
radio input "true"
radio input "false"
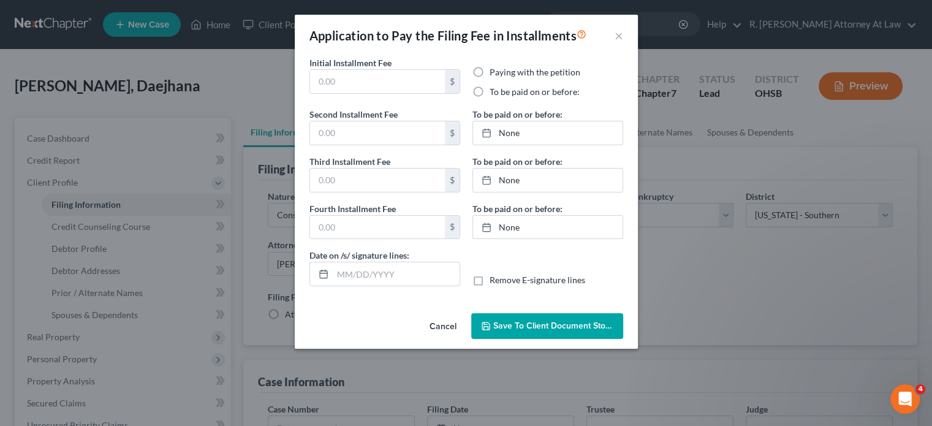
type input "0.00"
radio input "true"
type input "0.00"
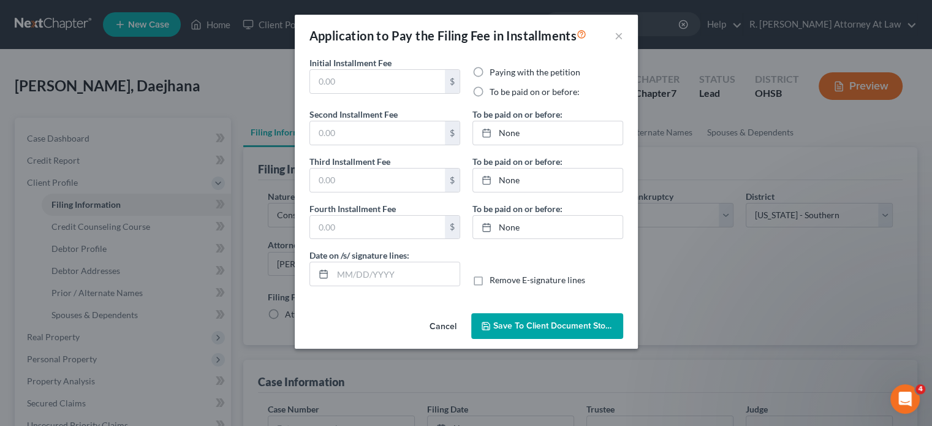
type input "[DATE]"
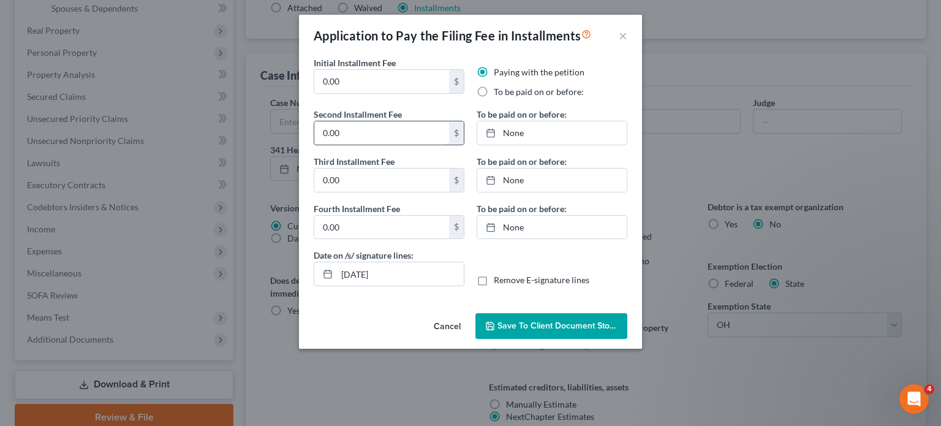
click at [349, 131] on input "0.00" at bounding box center [381, 132] width 135 height 23
type input "100"
type input "138"
type input "8/11/2025"
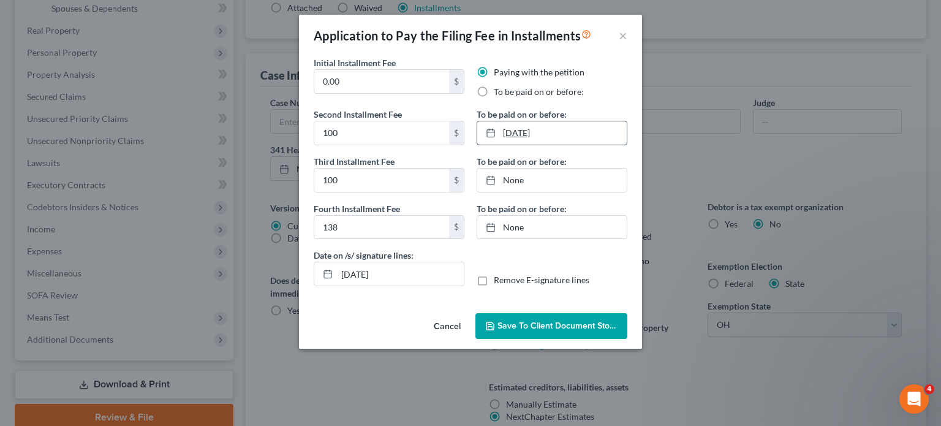
click at [511, 134] on link "8/11/2025" at bounding box center [551, 132] width 149 height 23
click at [513, 136] on link "8/11/2025" at bounding box center [551, 132] width 149 height 23
click at [494, 130] on rect at bounding box center [490, 133] width 7 height 7
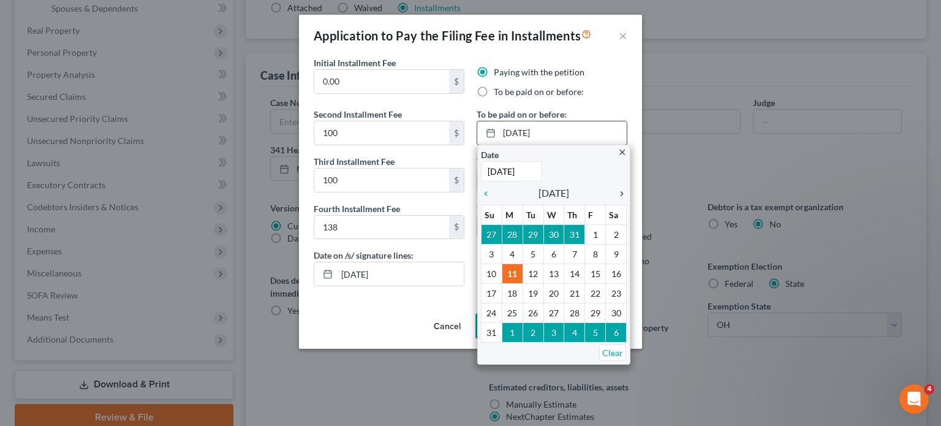
click at [620, 190] on icon "chevron_right" at bounding box center [619, 194] width 16 height 10
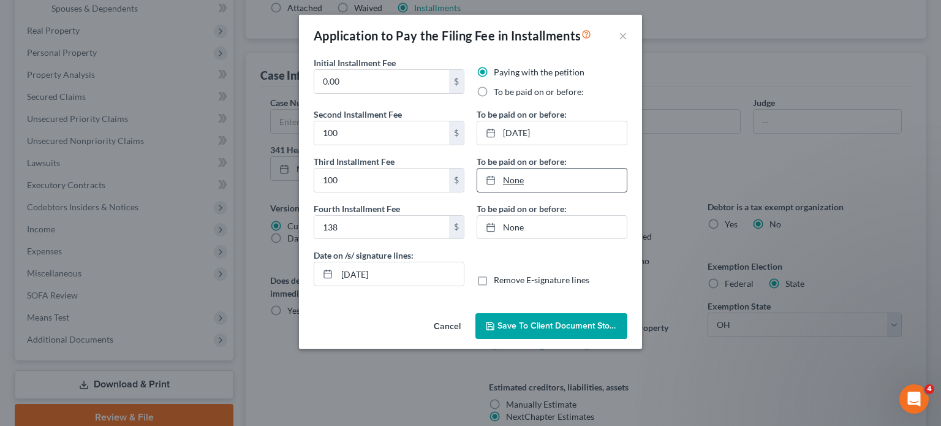
type input "8/11/2025"
click at [512, 181] on link "8/11/2025" at bounding box center [551, 179] width 149 height 23
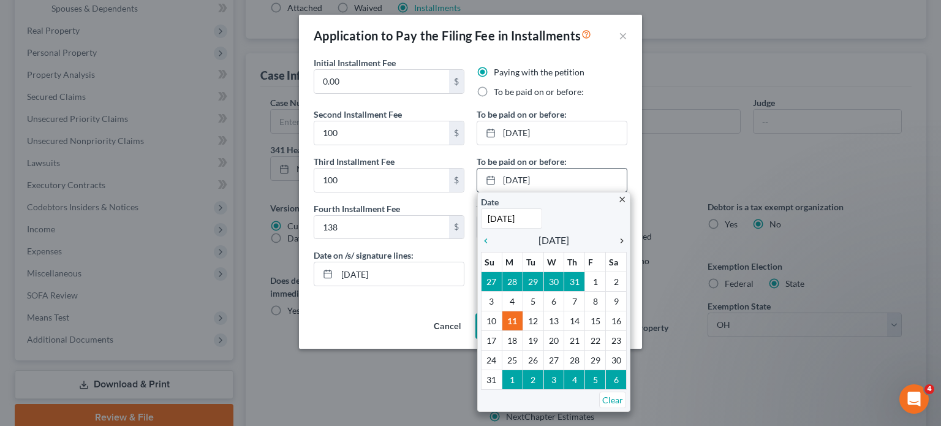
click at [622, 241] on icon "chevron_right" at bounding box center [619, 241] width 16 height 10
click at [622, 240] on icon "chevron_right" at bounding box center [619, 241] width 16 height 10
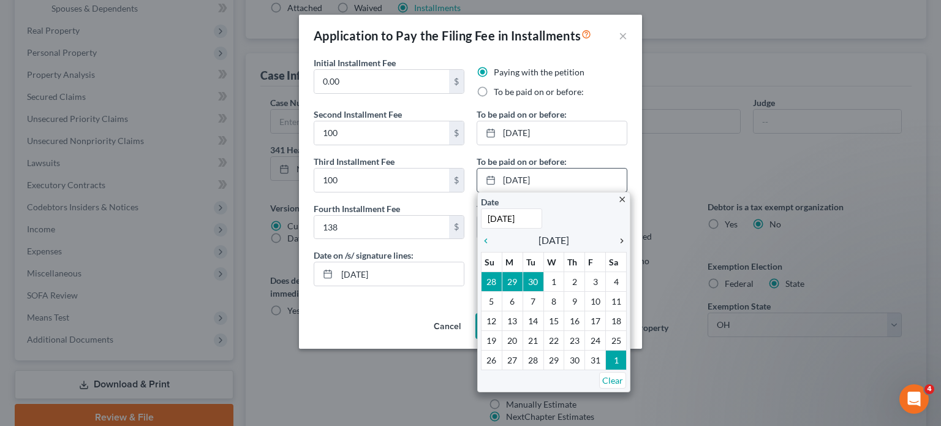
click at [622, 240] on icon "chevron_right" at bounding box center [619, 241] width 16 height 10
click at [484, 240] on icon "chevron_left" at bounding box center [489, 241] width 16 height 10
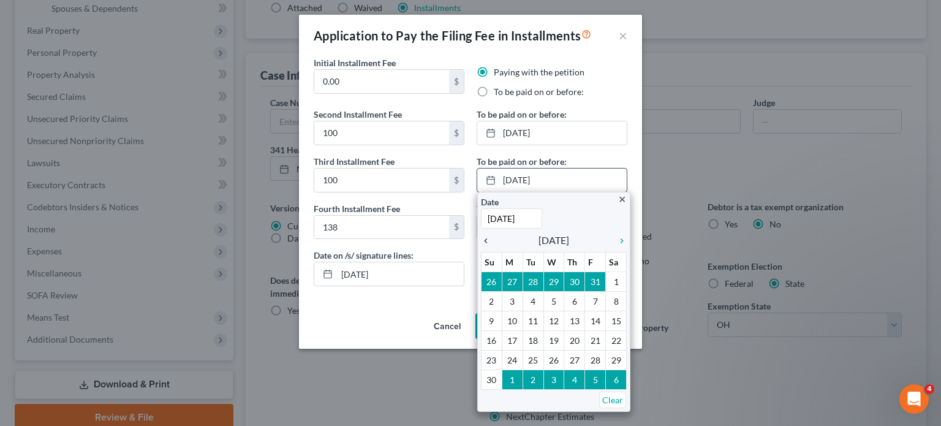
click at [487, 239] on icon "chevron_left" at bounding box center [489, 241] width 16 height 10
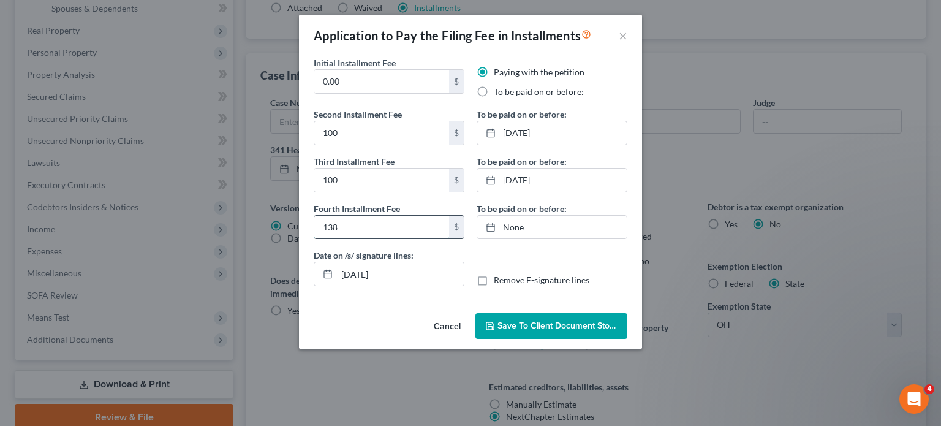
click at [355, 228] on input "138" at bounding box center [381, 227] width 135 height 23
type input "113"
click at [511, 328] on span "Save to Client Document Storage" at bounding box center [562, 325] width 130 height 10
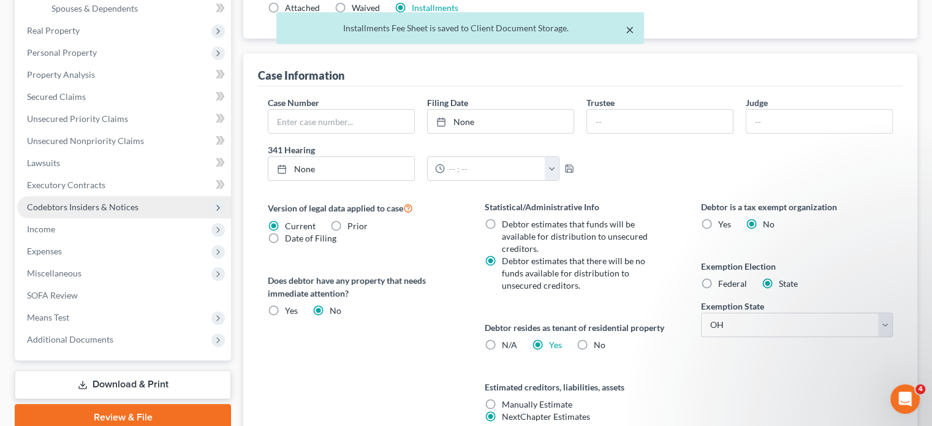
drag, startPoint x: 629, startPoint y: 31, endPoint x: 107, endPoint y: 197, distance: 547.6
click at [629, 31] on button "×" at bounding box center [629, 29] width 9 height 15
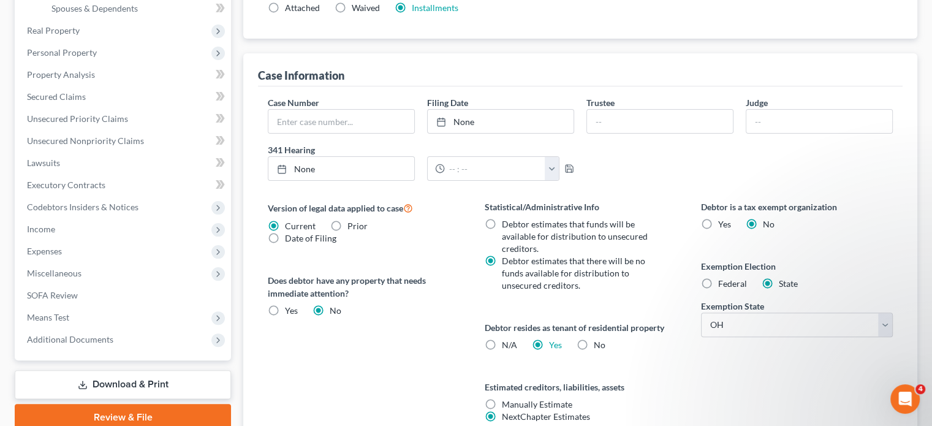
scroll to position [0, 0]
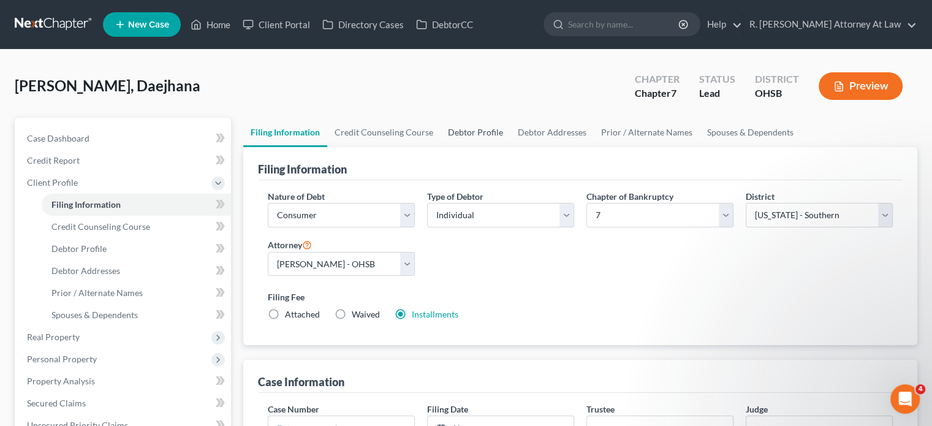
click at [461, 130] on link "Debtor Profile" at bounding box center [475, 132] width 70 height 29
select select "0"
select select "3"
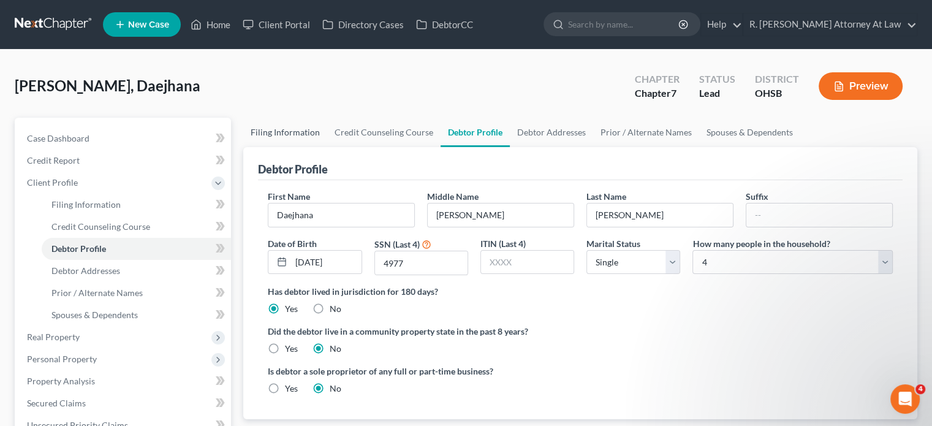
click at [274, 131] on link "Filing Information" at bounding box center [285, 132] width 84 height 29
select select "1"
select select "0"
select select "62"
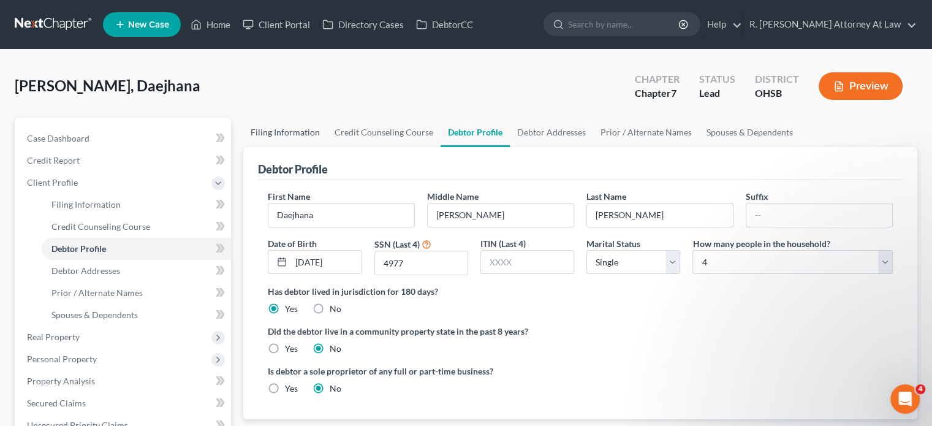
select select "0"
select select "36"
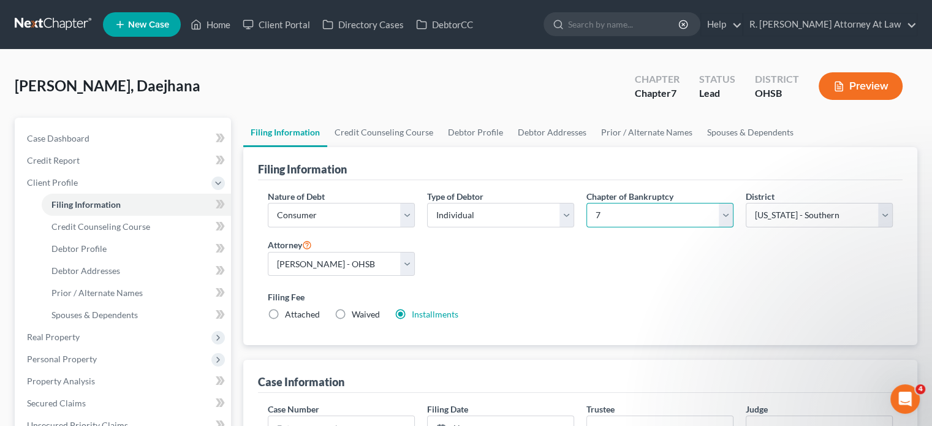
click at [600, 214] on select "Select 7 11 12 13" at bounding box center [659, 215] width 147 height 25
select select "3"
click at [586, 203] on select "Select 7 11 12 13" at bounding box center [659, 215] width 147 height 25
click at [545, 294] on label "Filing Fee" at bounding box center [580, 296] width 625 height 13
click at [580, 254] on div "Nature of Debt Select Business Consumer Other Nature of Business Select Clearin…" at bounding box center [580, 260] width 637 height 141
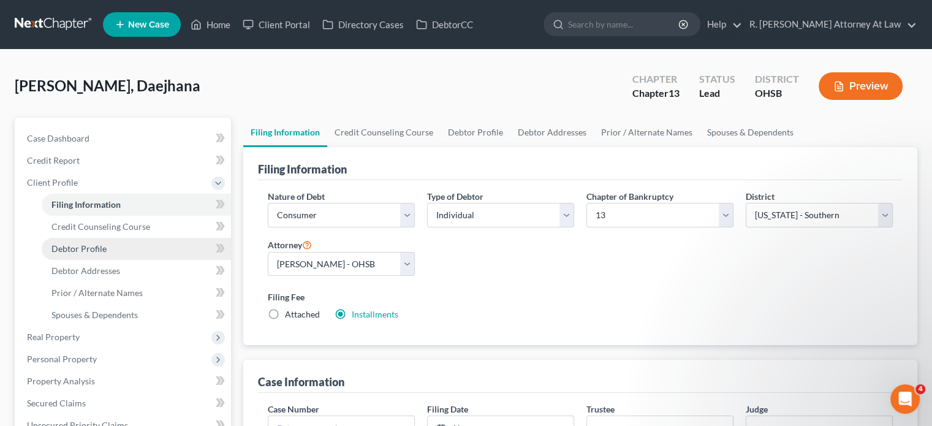
click at [70, 247] on span "Debtor Profile" at bounding box center [78, 248] width 55 height 10
select select "0"
select select "3"
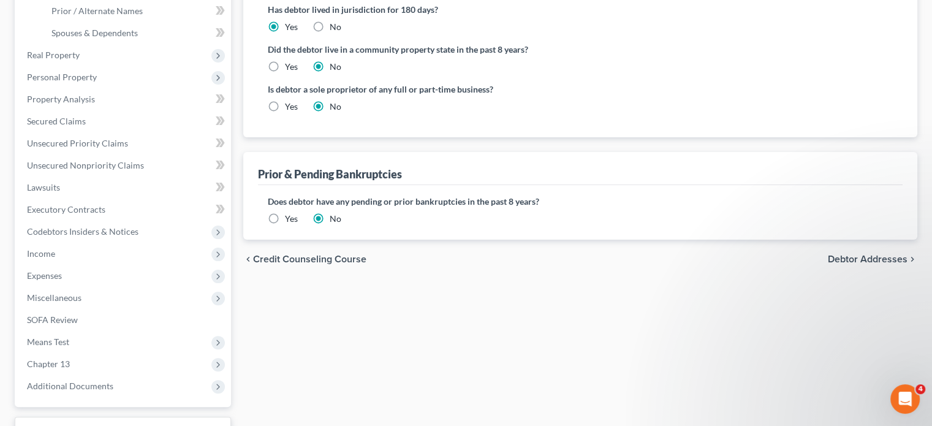
scroll to position [306, 0]
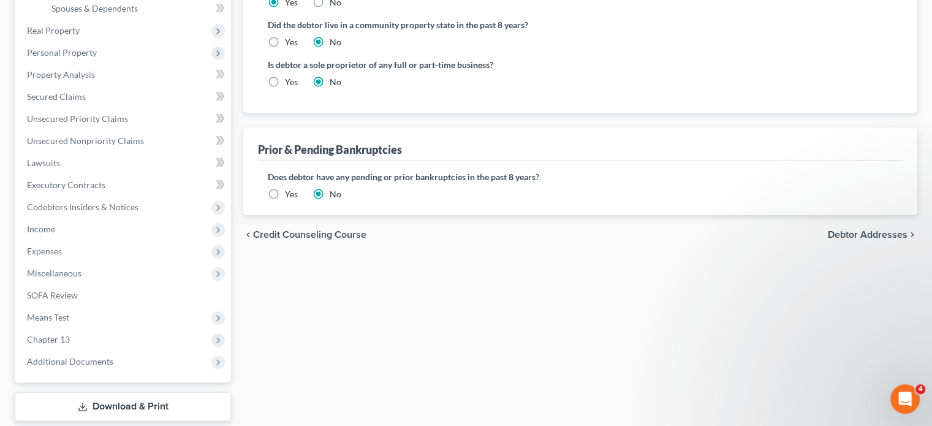
click at [272, 193] on div "Does debtor have any pending or prior bankruptcies in the past 8 years? Are any…" at bounding box center [580, 185] width 625 height 30
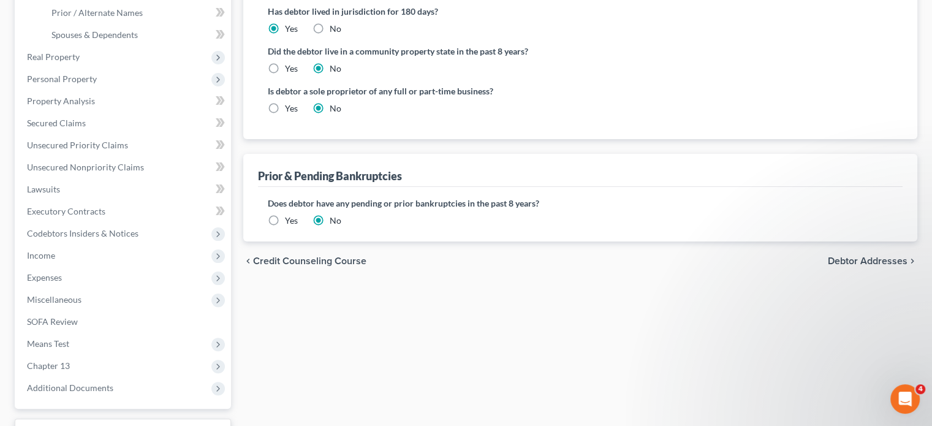
scroll to position [245, 0]
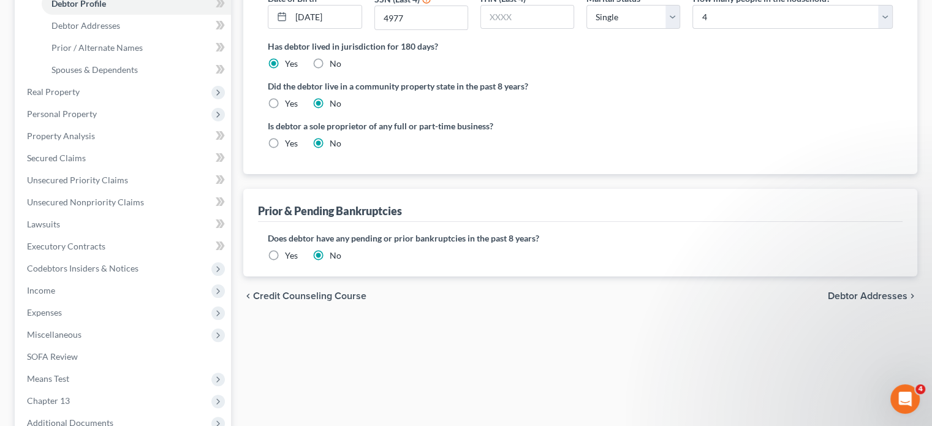
click at [285, 254] on label "Yes" at bounding box center [291, 255] width 13 height 12
click at [290, 254] on input "Yes" at bounding box center [294, 253] width 8 height 8
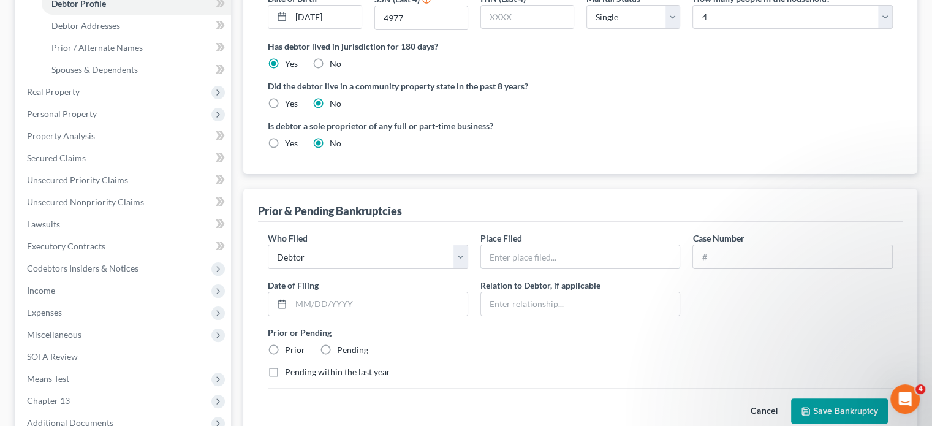
drag, startPoint x: 504, startPoint y: 258, endPoint x: 426, endPoint y: 187, distance: 105.4
click at [504, 258] on input "text" at bounding box center [580, 256] width 199 height 23
type input "SDO Western Division"
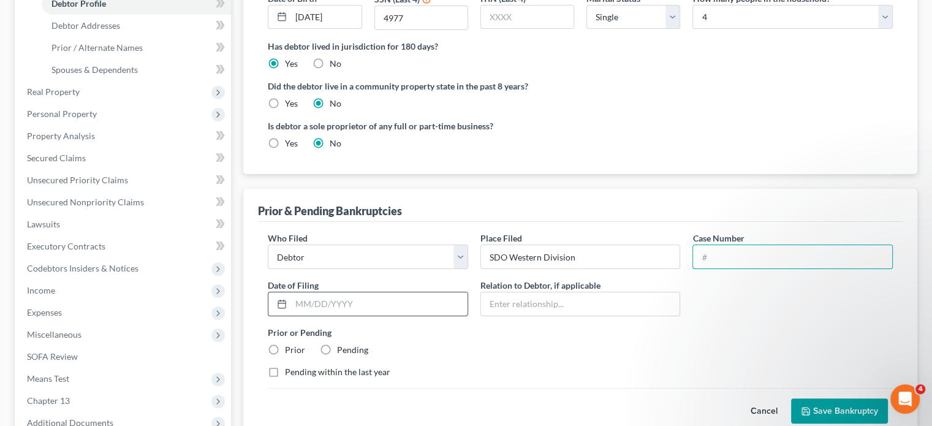
click at [323, 298] on input "text" at bounding box center [379, 303] width 176 height 23
type input "08/01/2018"
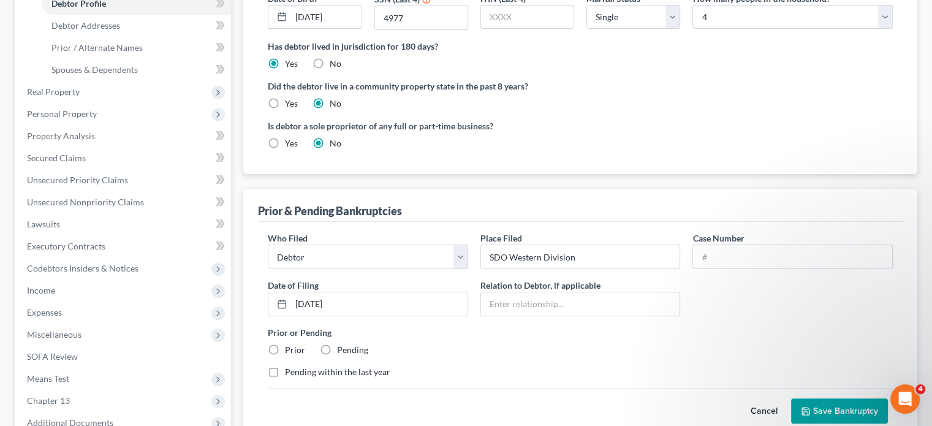
click at [285, 345] on label "Prior" at bounding box center [295, 350] width 20 height 12
click at [290, 345] on input "Prior" at bounding box center [294, 348] width 8 height 8
radio input "true"
click at [718, 249] on input "text" at bounding box center [792, 256] width 199 height 23
type input "18-12947"
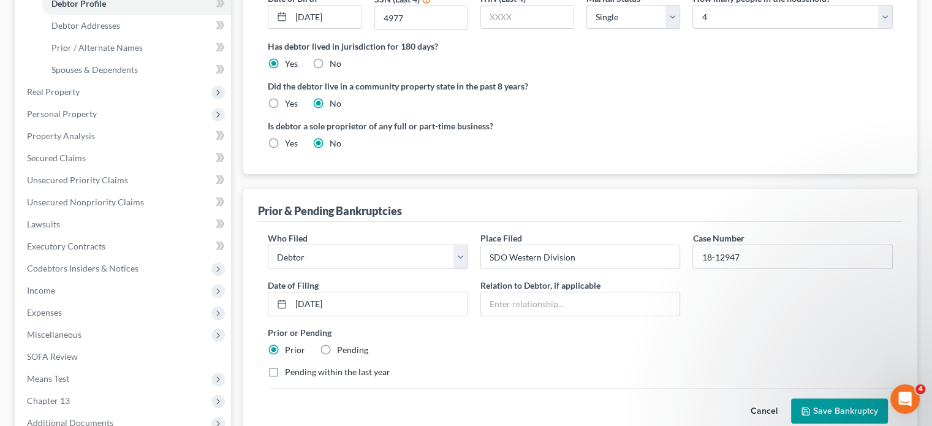
click at [837, 407] on button "Save Bankruptcy" at bounding box center [839, 411] width 97 height 26
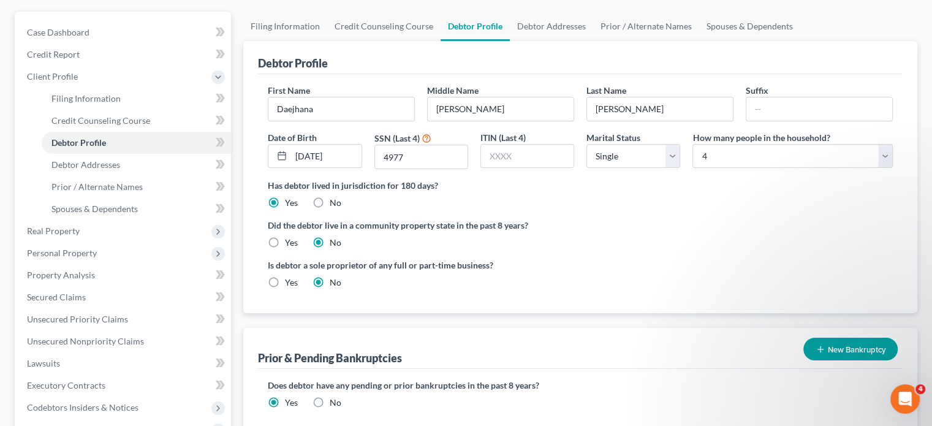
scroll to position [0, 0]
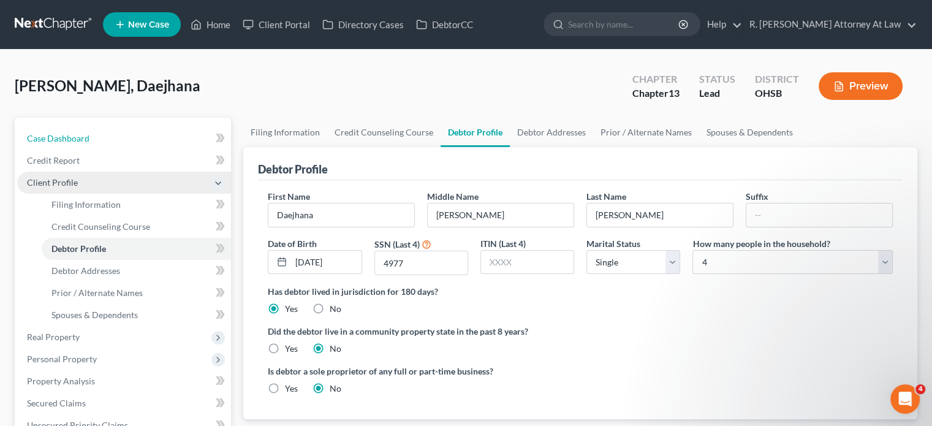
drag, startPoint x: 54, startPoint y: 137, endPoint x: 190, endPoint y: 191, distance: 146.5
click at [54, 137] on span "Case Dashboard" at bounding box center [58, 138] width 62 height 10
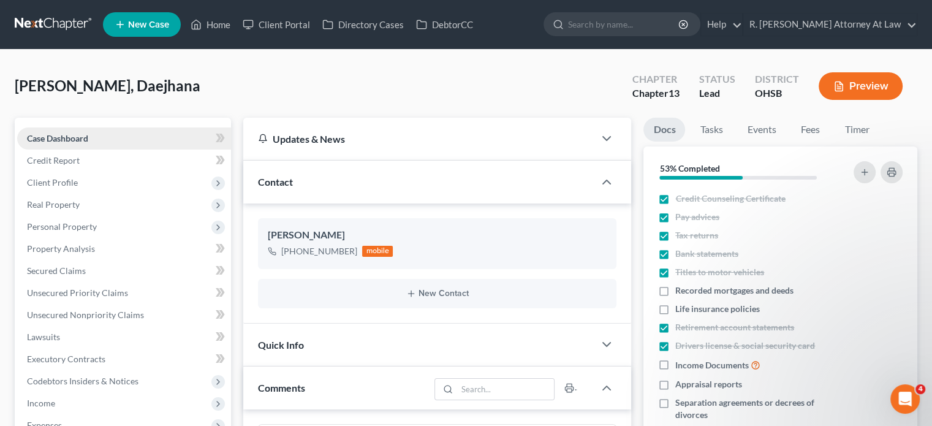
click at [61, 136] on span "Case Dashboard" at bounding box center [57, 138] width 61 height 10
click at [64, 159] on span "Credit Report" at bounding box center [53, 160] width 53 height 10
click at [41, 157] on span "Credit Report" at bounding box center [53, 160] width 53 height 10
click at [40, 158] on span "Credit Report" at bounding box center [53, 160] width 53 height 10
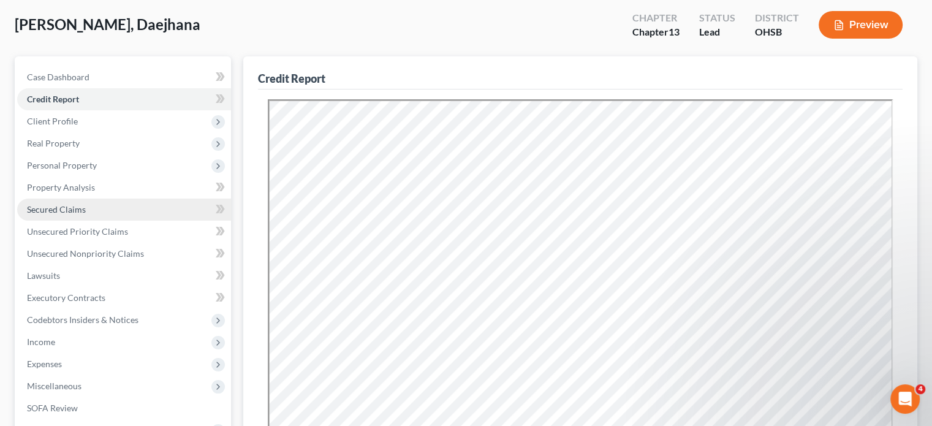
click at [59, 204] on span "Secured Claims" at bounding box center [56, 209] width 59 height 10
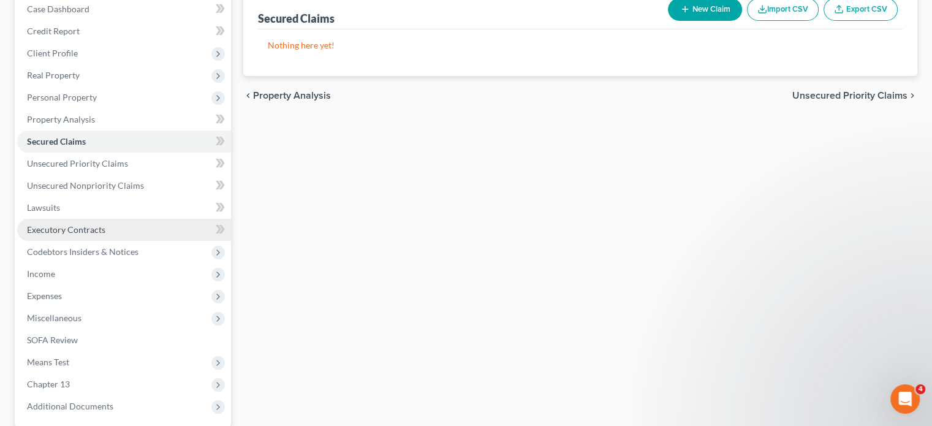
scroll to position [184, 0]
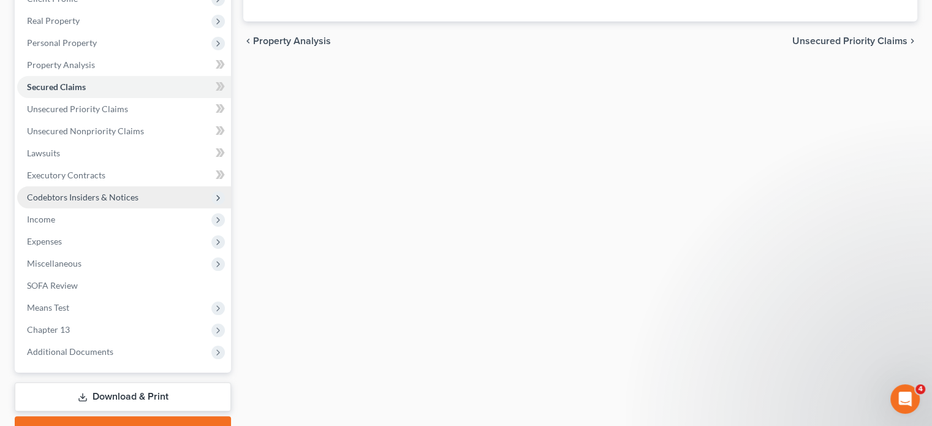
click at [48, 197] on span "Codebtors Insiders & Notices" at bounding box center [82, 197] width 111 height 10
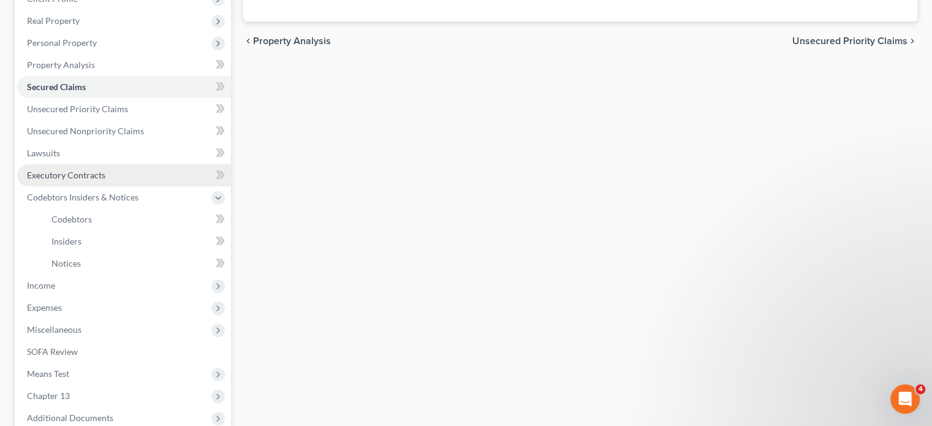
click at [42, 181] on link "Executory Contracts" at bounding box center [124, 175] width 214 height 22
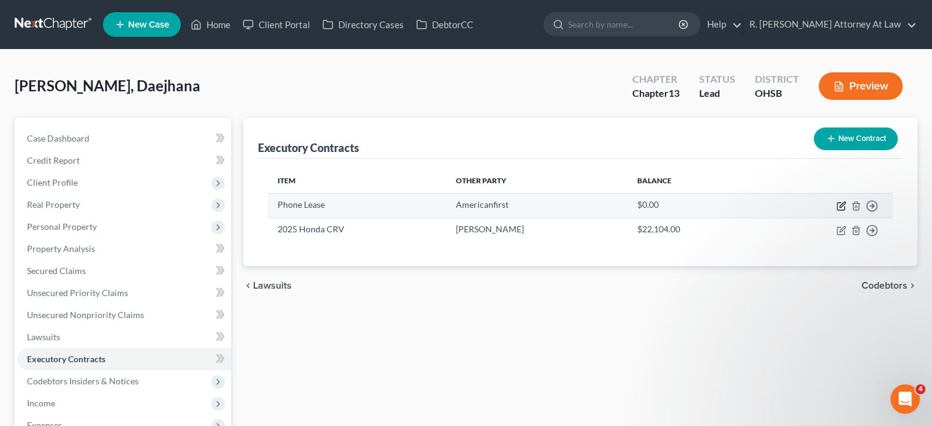
click at [842, 203] on icon "button" at bounding box center [842, 205] width 6 height 6
select select "0"
select select "2"
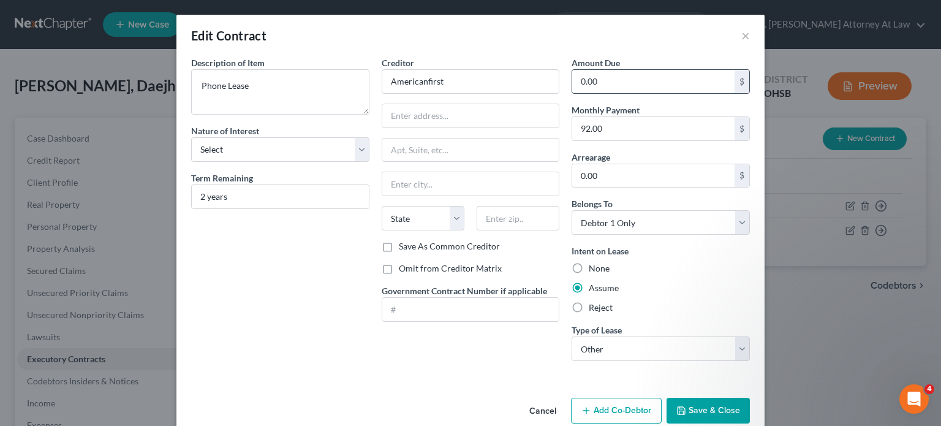
click at [603, 80] on input "0.00" at bounding box center [653, 81] width 162 height 23
type input "1,000"
click at [681, 410] on icon "button" at bounding box center [681, 410] width 10 height 10
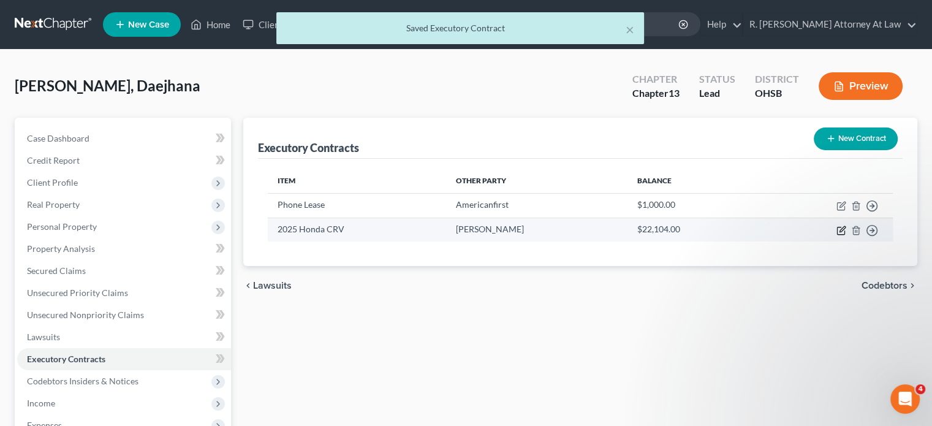
click at [838, 228] on icon "button" at bounding box center [841, 230] width 10 height 10
select select "3"
select select "45"
select select "0"
select select "1"
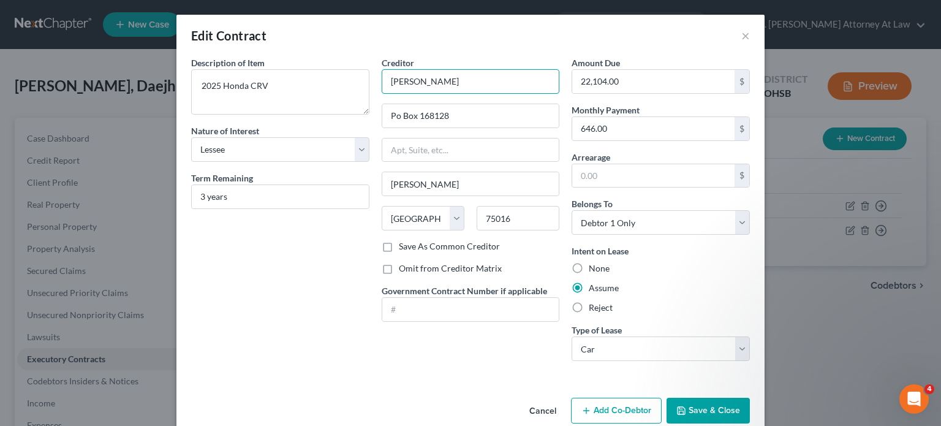
drag, startPoint x: 405, startPoint y: 83, endPoint x: 399, endPoint y: 81, distance: 7.0
click at [404, 81] on input "[PERSON_NAME]" at bounding box center [471, 81] width 178 height 25
type input "American Honda"
click at [688, 405] on button "Save & Close" at bounding box center [707, 411] width 83 height 26
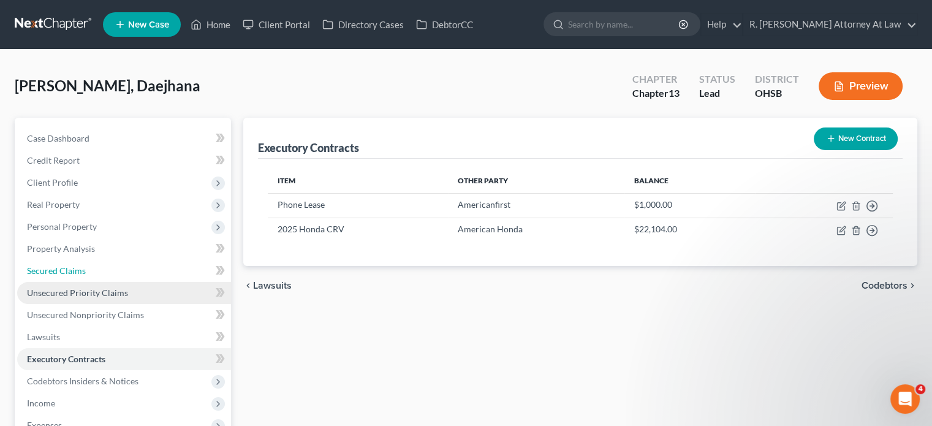
drag, startPoint x: 44, startPoint y: 269, endPoint x: 50, endPoint y: 292, distance: 23.3
click at [44, 269] on span "Secured Claims" at bounding box center [56, 270] width 59 height 10
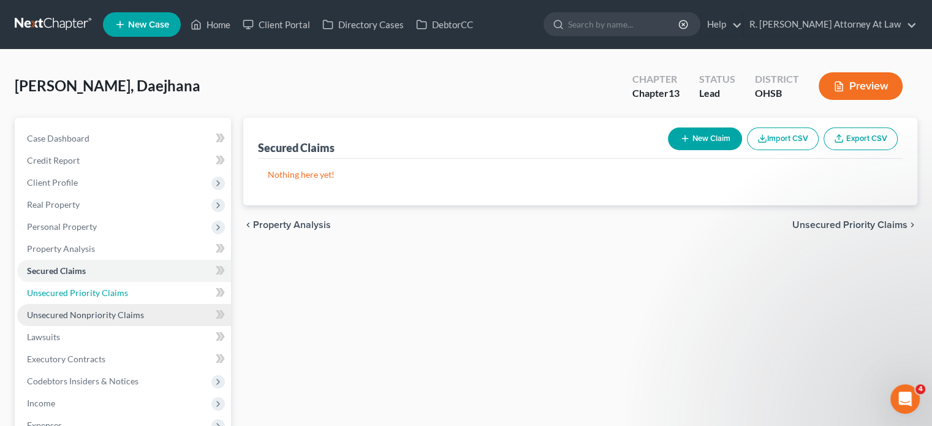
drag, startPoint x: 50, startPoint y: 292, endPoint x: 58, endPoint y: 309, distance: 19.2
click at [48, 292] on span "Unsecured Priority Claims" at bounding box center [77, 292] width 101 height 10
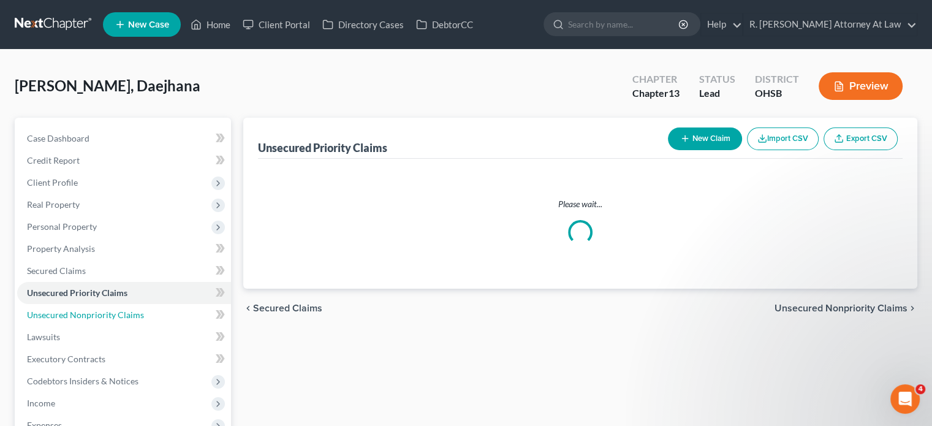
drag, startPoint x: 58, startPoint y: 312, endPoint x: 356, endPoint y: 6, distance: 426.7
click at [58, 311] on span "Unsecured Nonpriority Claims" at bounding box center [85, 314] width 117 height 10
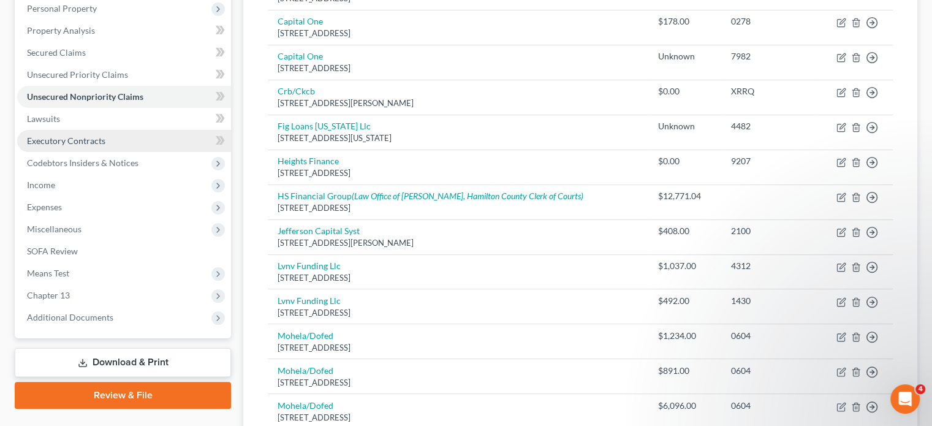
scroll to position [245, 0]
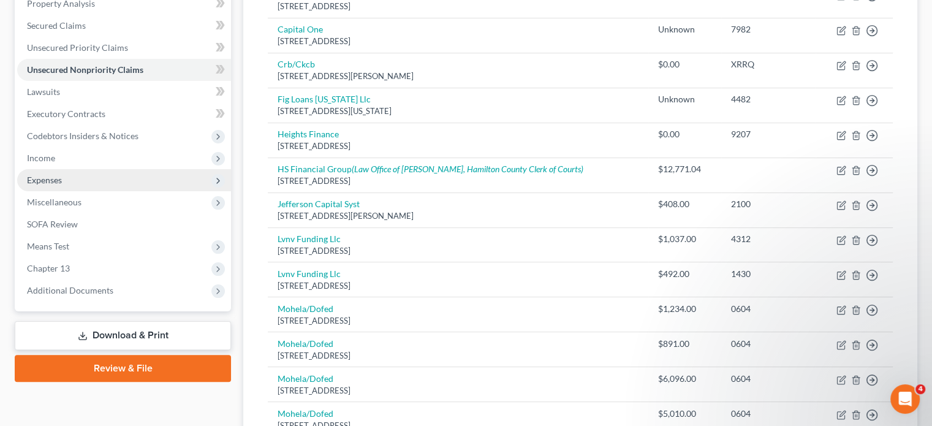
drag, startPoint x: 44, startPoint y: 180, endPoint x: 51, endPoint y: 177, distance: 7.4
click at [44, 180] on span "Expenses" at bounding box center [44, 180] width 35 height 10
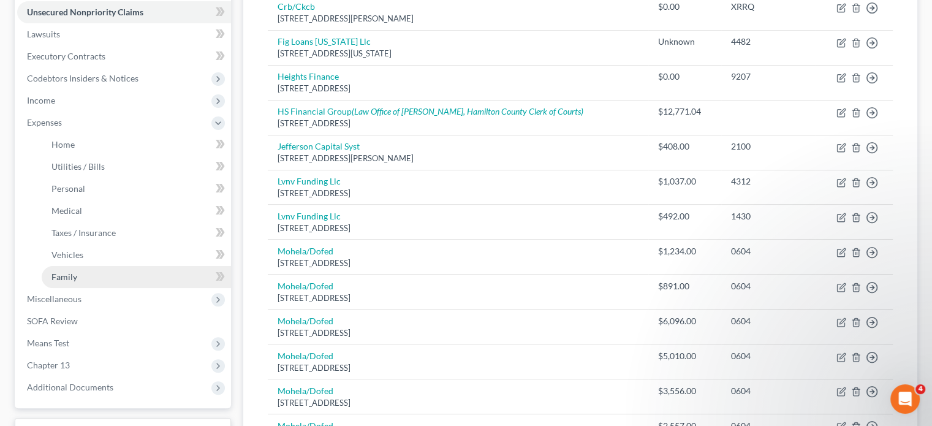
scroll to position [306, 0]
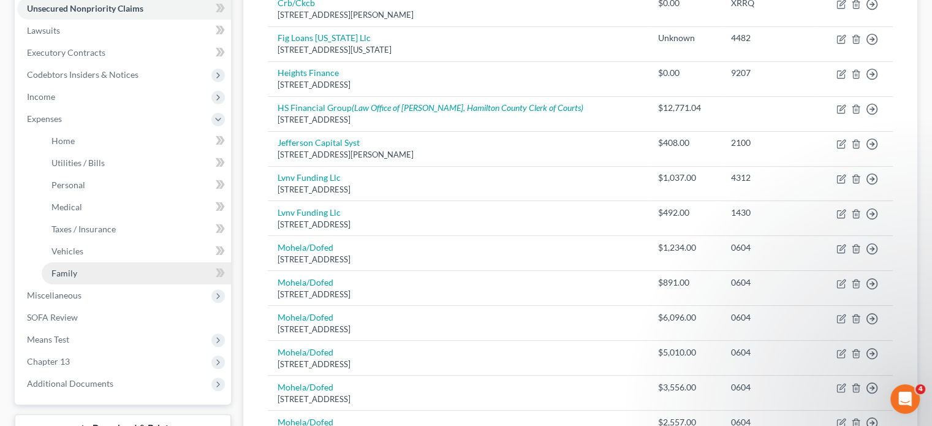
click at [54, 271] on span "Family" at bounding box center [64, 273] width 26 height 10
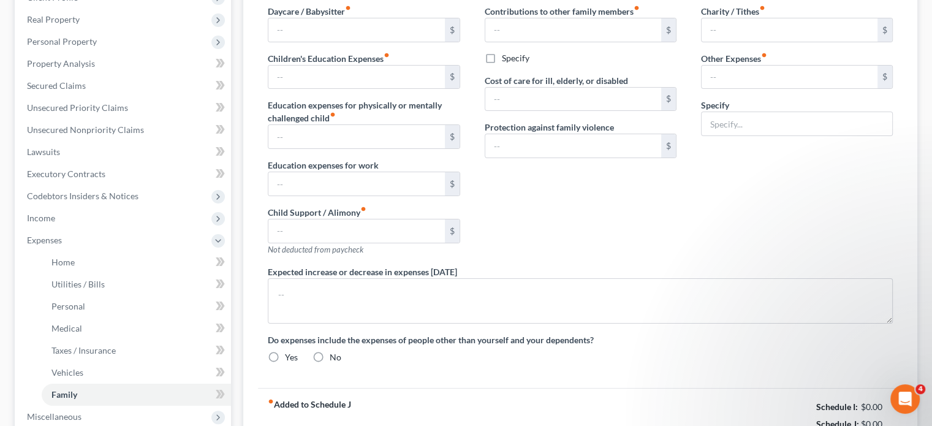
type input "225.00"
type input "0.00"
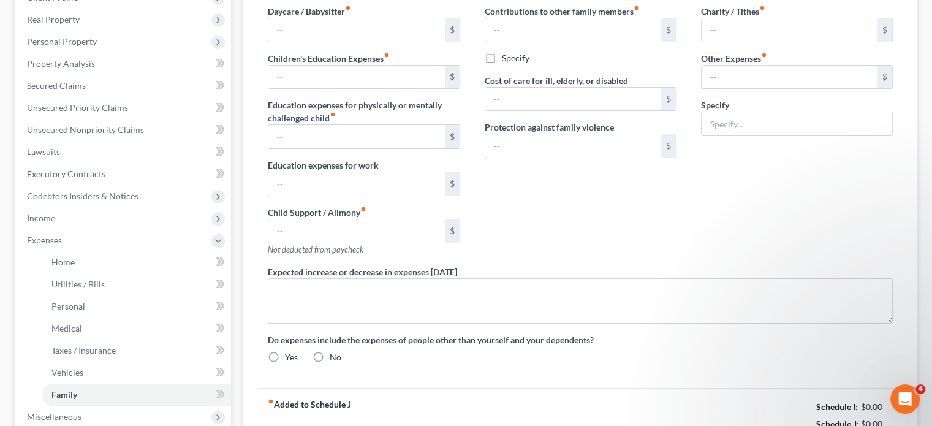
type input "200.00"
type input "0.00"
type input "20.00"
type input "100.00"
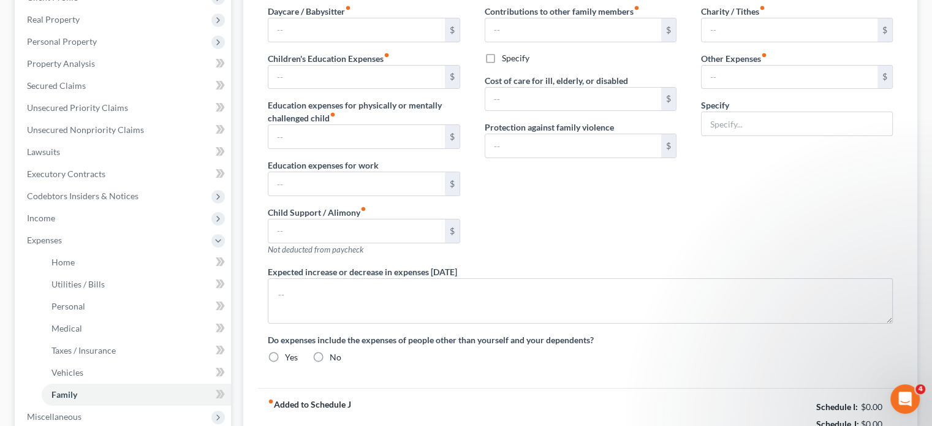
type input "subscriptions"
radio input "true"
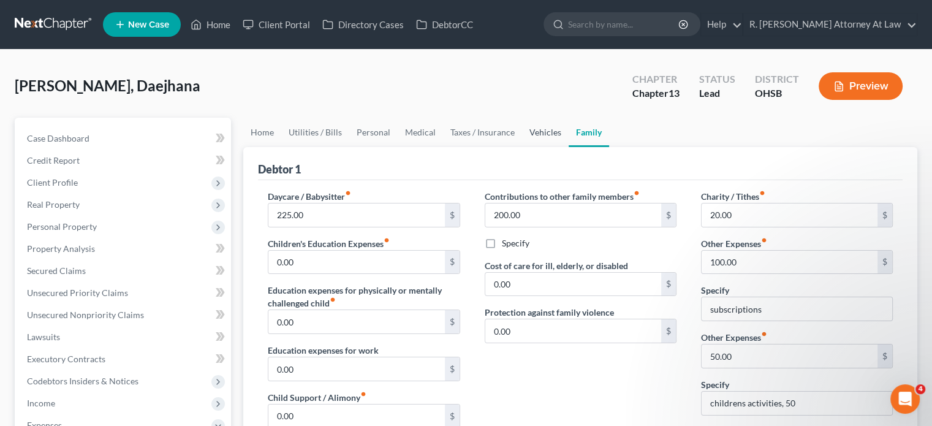
click at [548, 129] on link "Vehicles" at bounding box center [545, 132] width 47 height 29
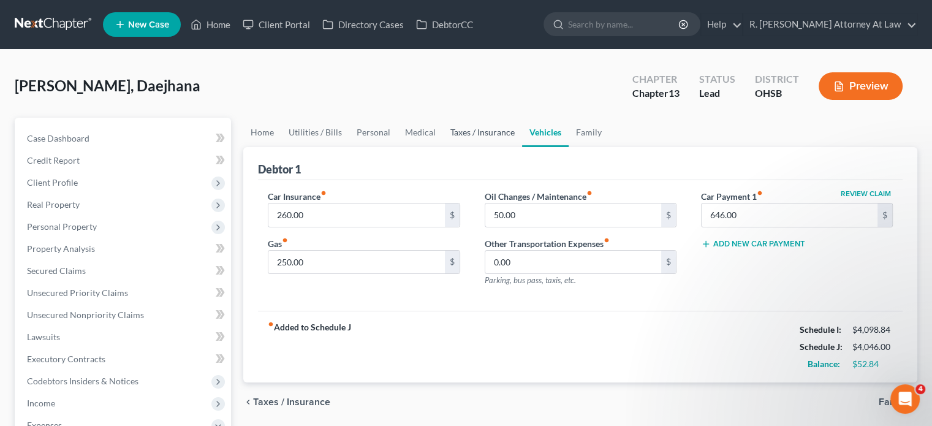
click at [494, 126] on link "Taxes / Insurance" at bounding box center [482, 132] width 79 height 29
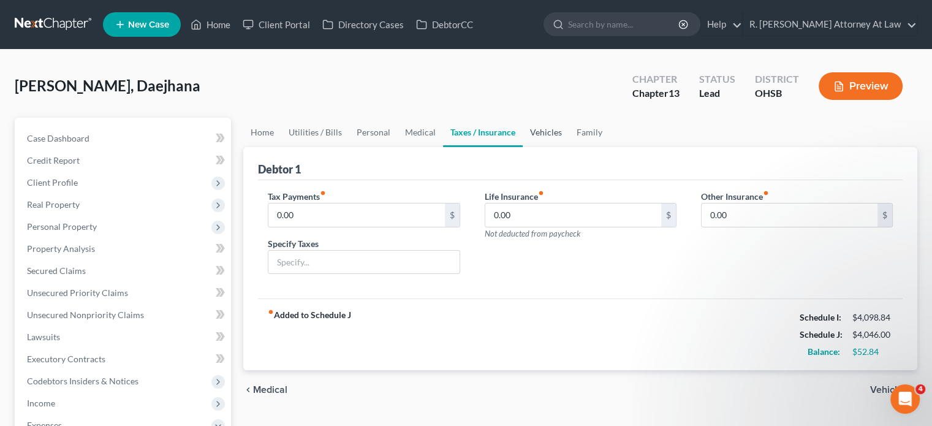
click at [540, 132] on link "Vehicles" at bounding box center [545, 132] width 47 height 29
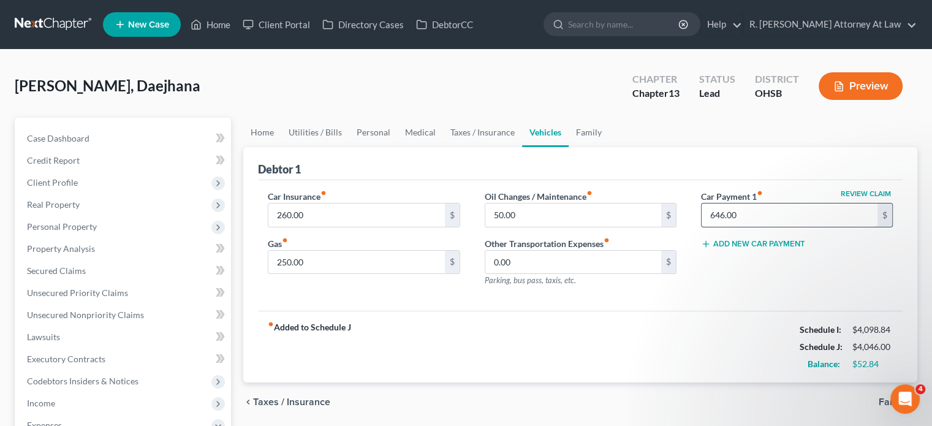
drag, startPoint x: 737, startPoint y: 219, endPoint x: 543, endPoint y: 161, distance: 202.5
click at [737, 218] on input "646.00" at bounding box center [789, 214] width 176 height 23
click at [480, 130] on link "Taxes / Insurance" at bounding box center [482, 132] width 79 height 29
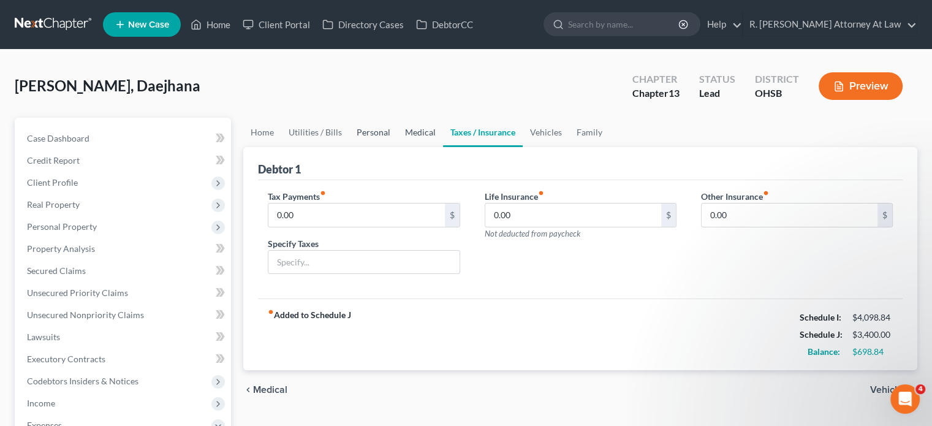
drag, startPoint x: 418, startPoint y: 129, endPoint x: 359, endPoint y: 132, distance: 59.5
click at [418, 129] on link "Medical" at bounding box center [420, 132] width 45 height 29
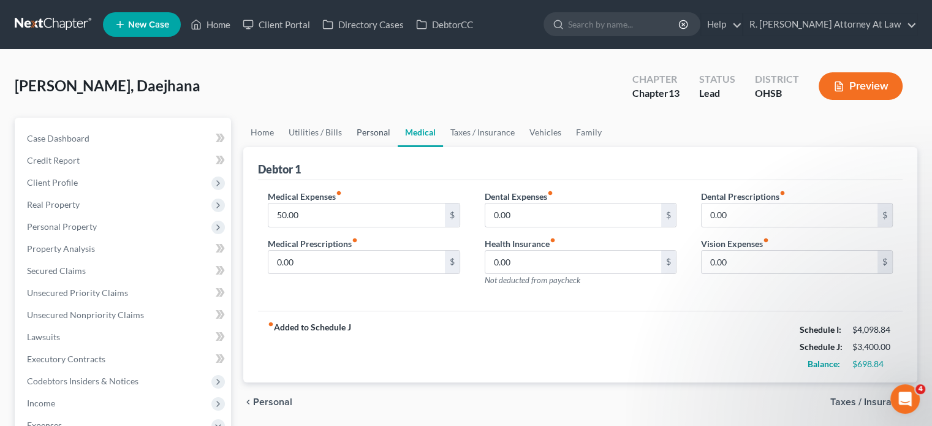
click at [358, 129] on link "Personal" at bounding box center [373, 132] width 48 height 29
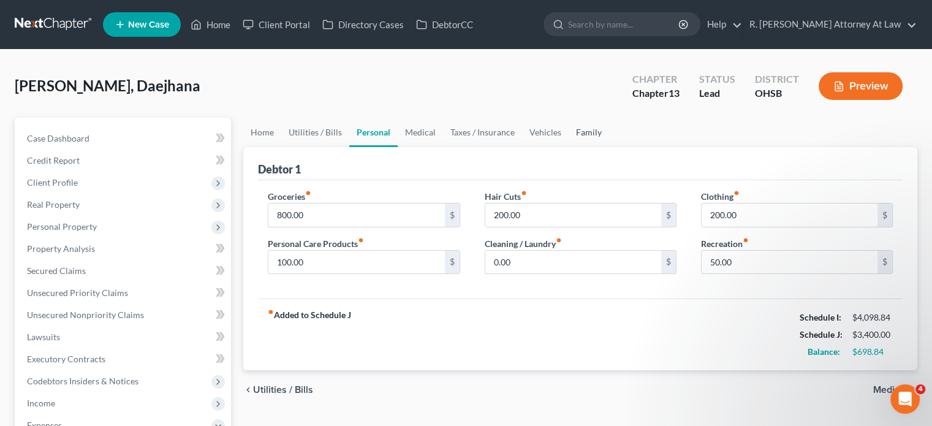
click at [588, 129] on link "Family" at bounding box center [588, 132] width 40 height 29
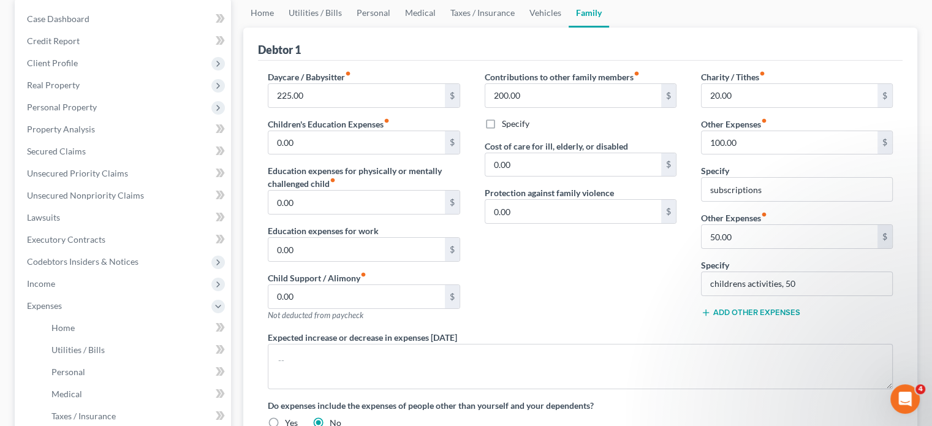
scroll to position [123, 0]
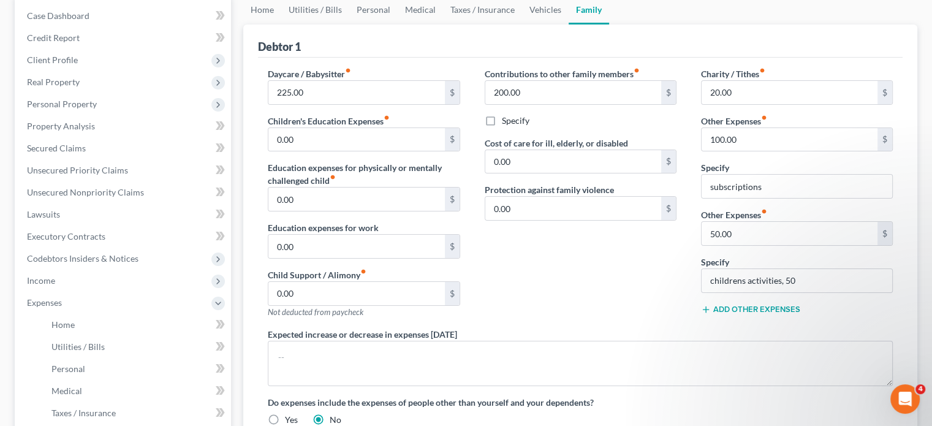
click at [730, 307] on button "Add Other Expenses" at bounding box center [750, 309] width 99 height 10
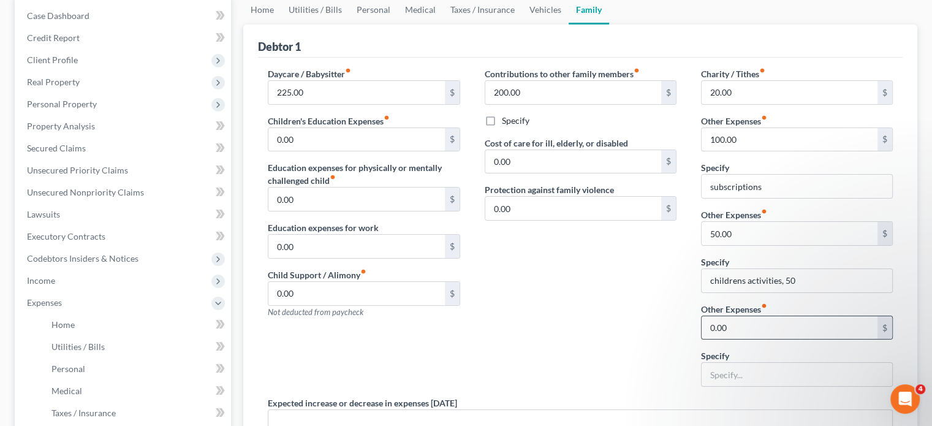
click at [729, 319] on input "0.00" at bounding box center [789, 327] width 176 height 23
type input "92.49"
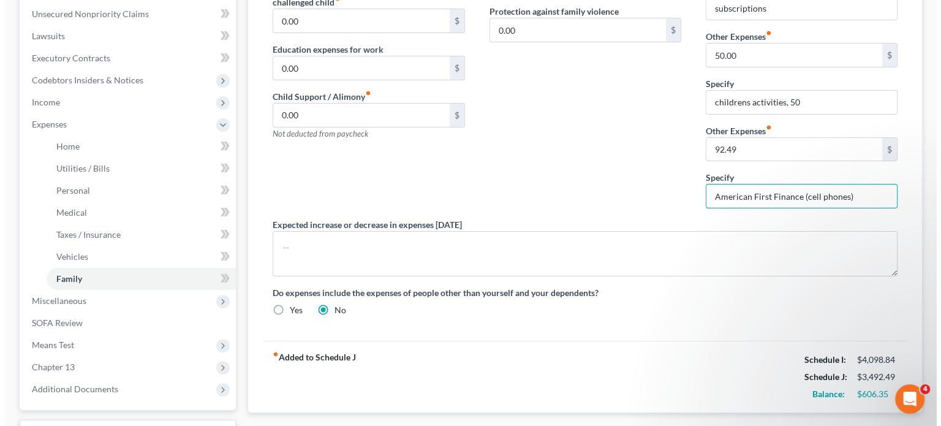
scroll to position [217, 0]
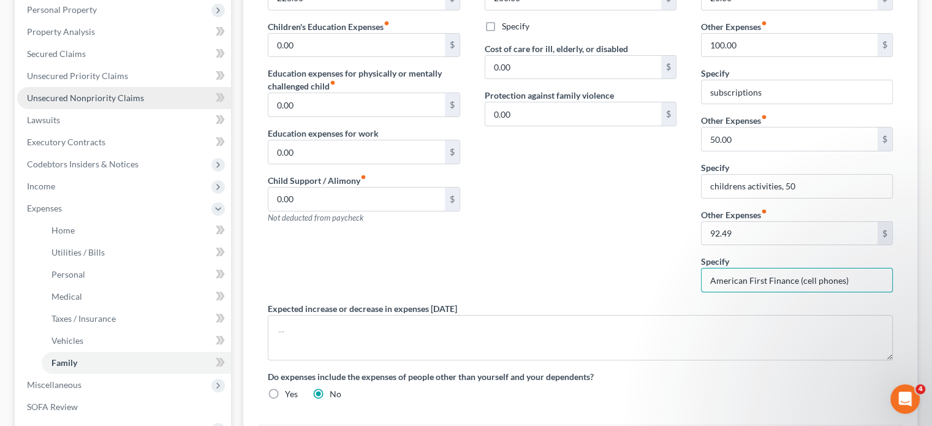
type input "American First Finance (cell phones)"
click at [51, 91] on link "Unsecured Nonpriority Claims" at bounding box center [124, 98] width 214 height 22
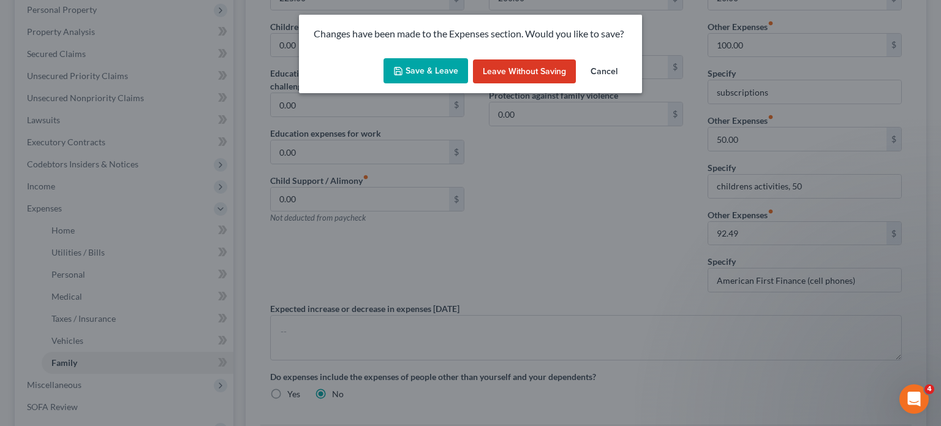
drag, startPoint x: 420, startPoint y: 75, endPoint x: 429, endPoint y: 89, distance: 16.0
click at [420, 75] on button "Save & Leave" at bounding box center [425, 71] width 85 height 26
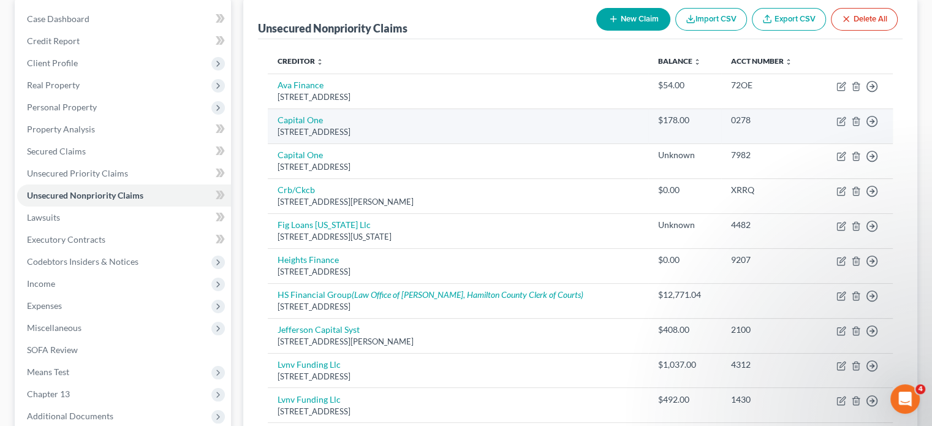
scroll to position [123, 0]
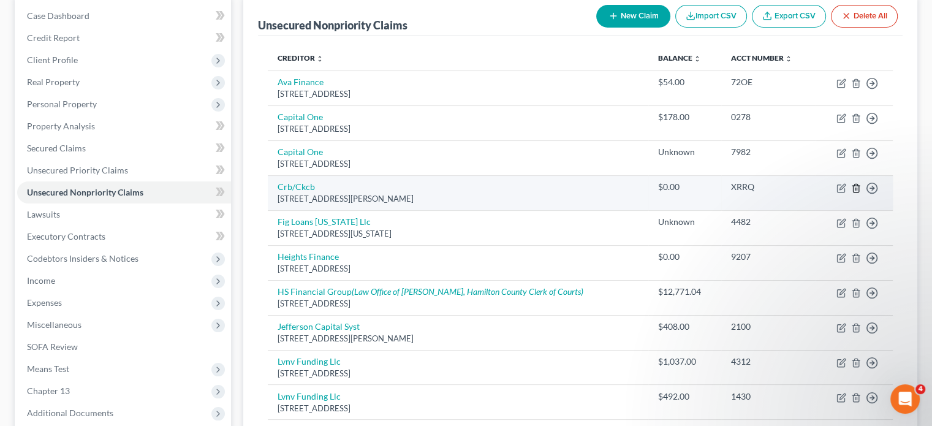
click at [857, 186] on icon "button" at bounding box center [856, 188] width 10 height 10
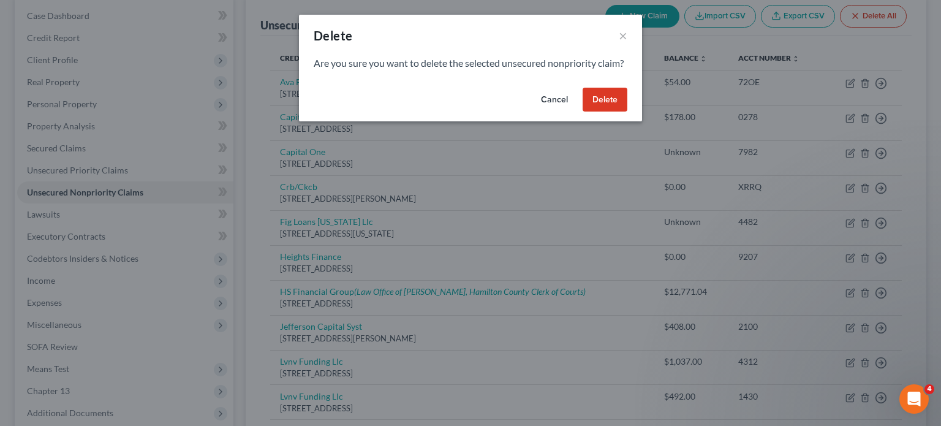
click at [615, 108] on button "Delete" at bounding box center [605, 100] width 45 height 25
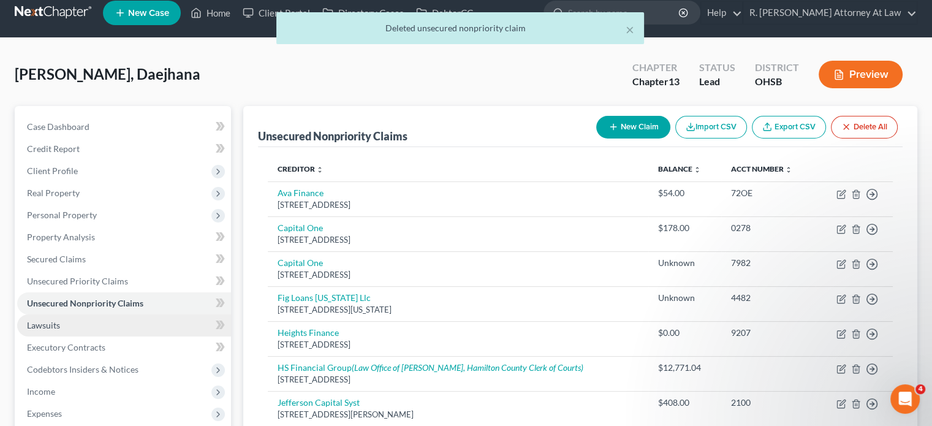
scroll to position [0, 0]
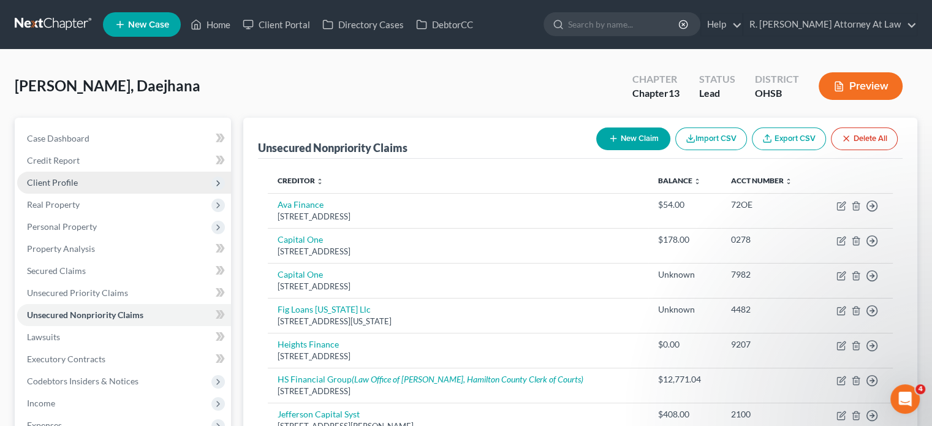
click at [45, 182] on span "Client Profile" at bounding box center [52, 182] width 51 height 10
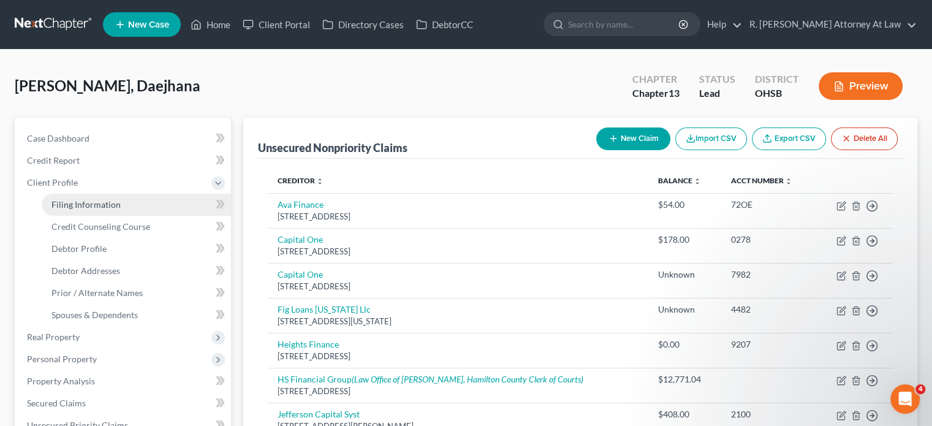
click at [62, 202] on span "Filing Information" at bounding box center [85, 204] width 69 height 10
select select "1"
select select "0"
select select "3"
select select "62"
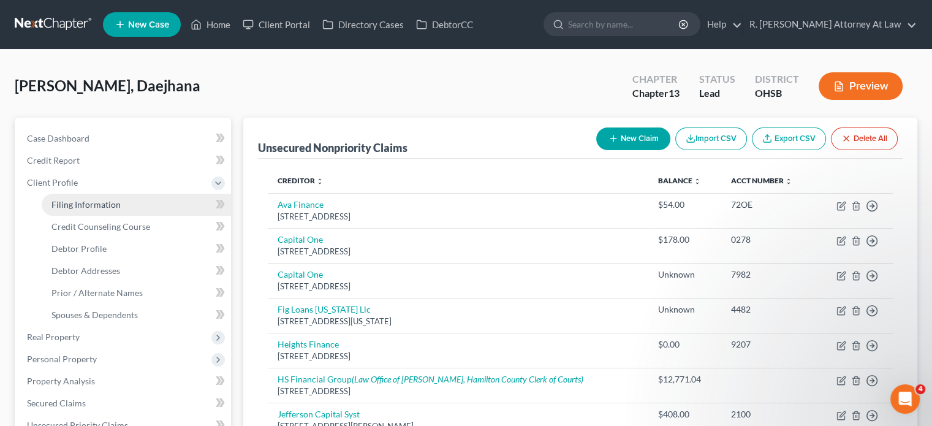
select select "0"
select select "36"
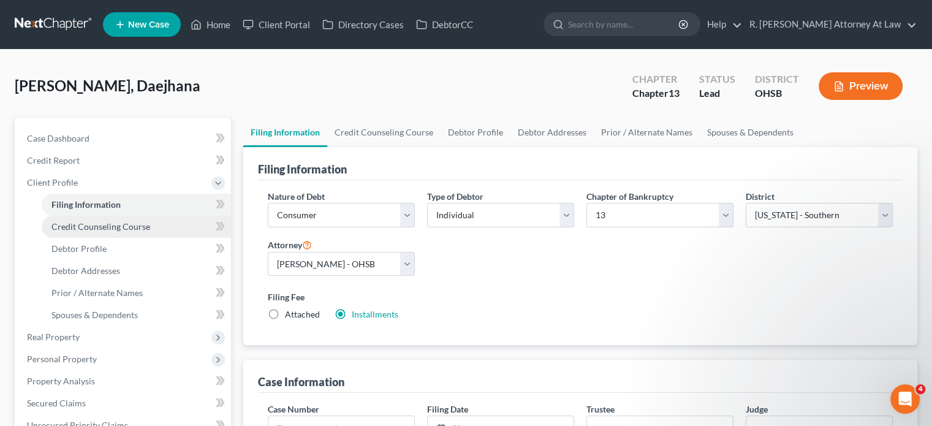
click at [75, 222] on span "Credit Counseling Course" at bounding box center [100, 226] width 99 height 10
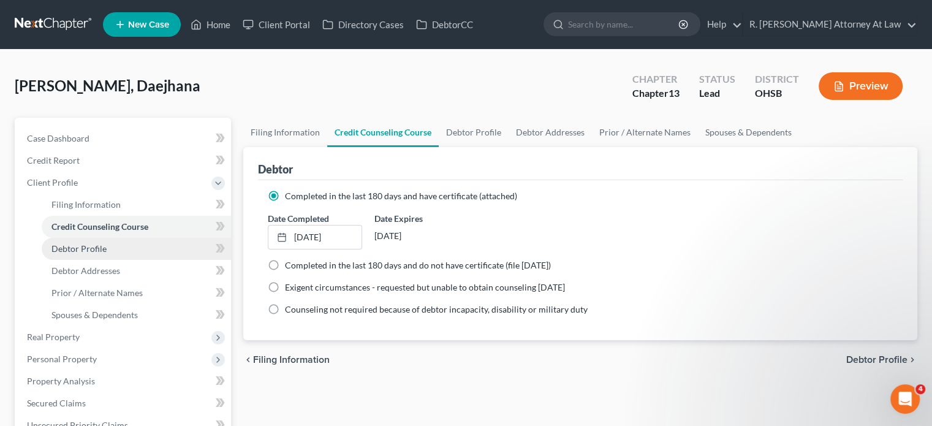
click at [86, 249] on span "Debtor Profile" at bounding box center [78, 248] width 55 height 10
select select "0"
select select "3"
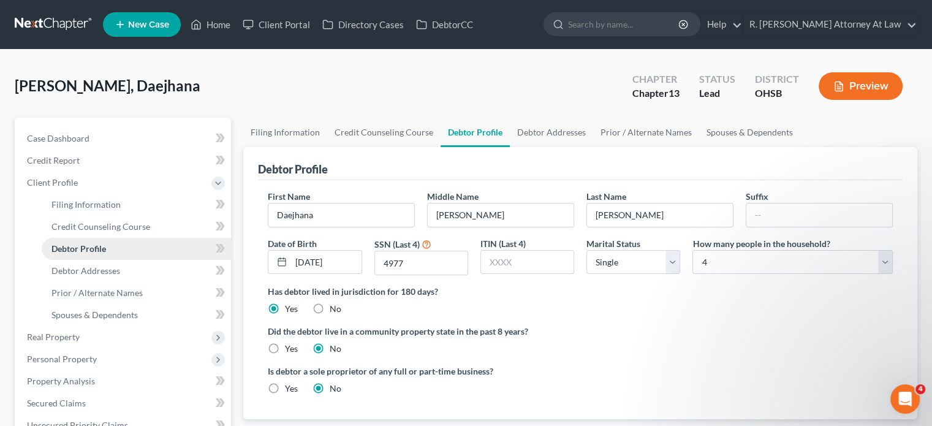
radio input "true"
drag, startPoint x: 94, startPoint y: 263, endPoint x: 525, endPoint y: 257, distance: 430.7
click at [95, 263] on link "Debtor Addresses" at bounding box center [136, 271] width 189 height 22
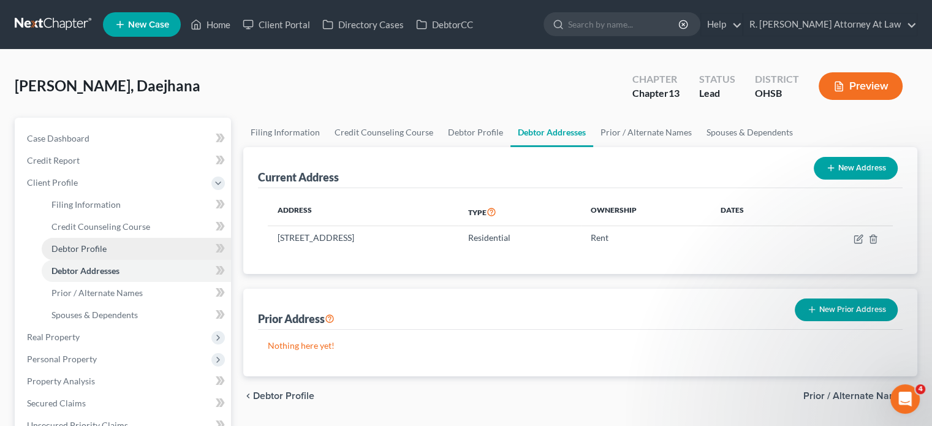
click at [93, 245] on span "Debtor Profile" at bounding box center [78, 248] width 55 height 10
select select "0"
select select "3"
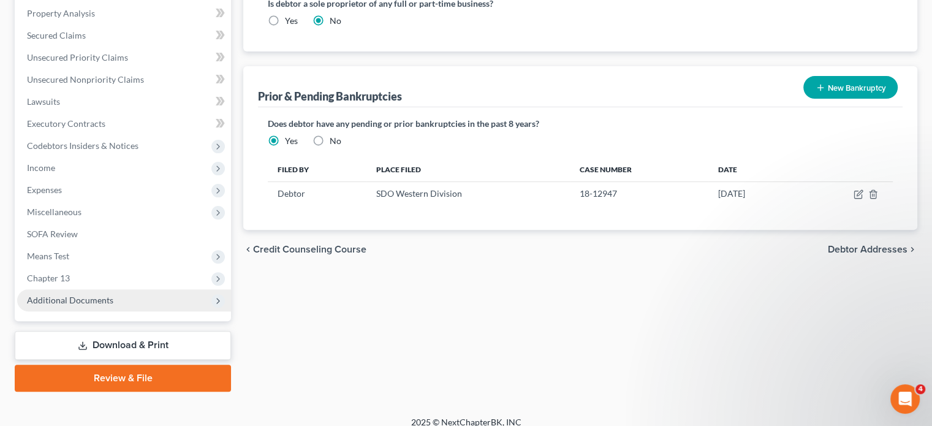
scroll to position [379, 0]
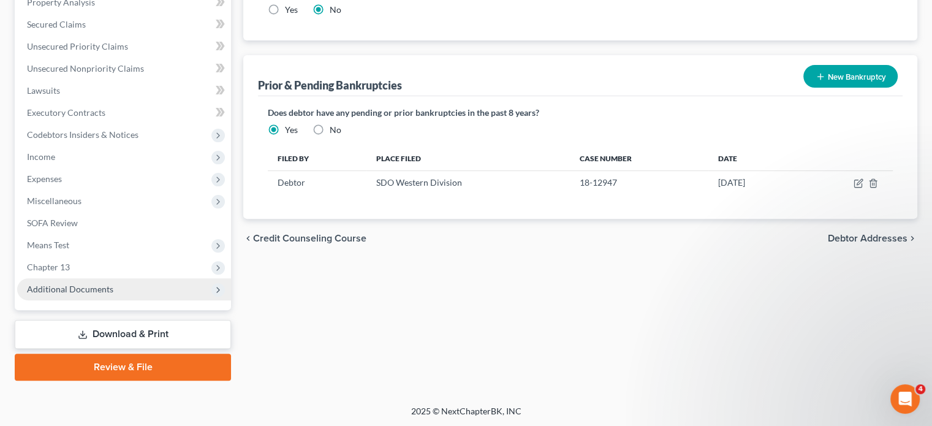
drag, startPoint x: 74, startPoint y: 289, endPoint x: 77, endPoint y: 296, distance: 8.0
click at [74, 288] on span "Additional Documents" at bounding box center [70, 289] width 86 height 10
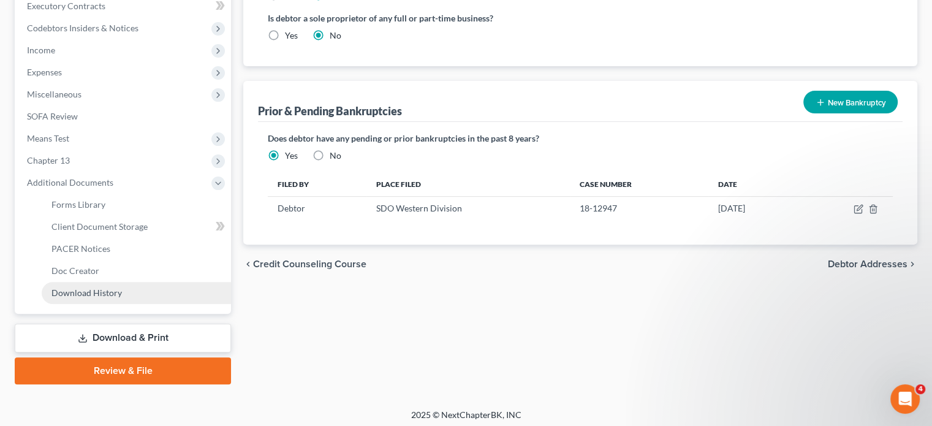
scroll to position [356, 0]
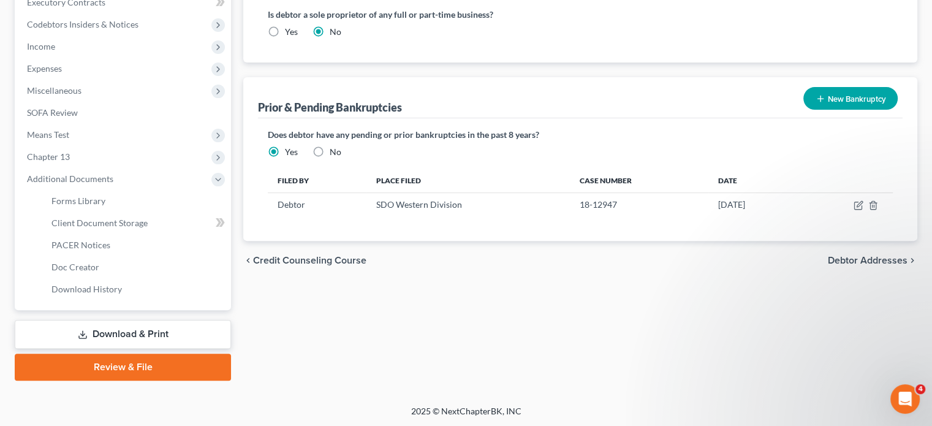
click at [94, 323] on link "Download & Print" at bounding box center [123, 334] width 216 height 29
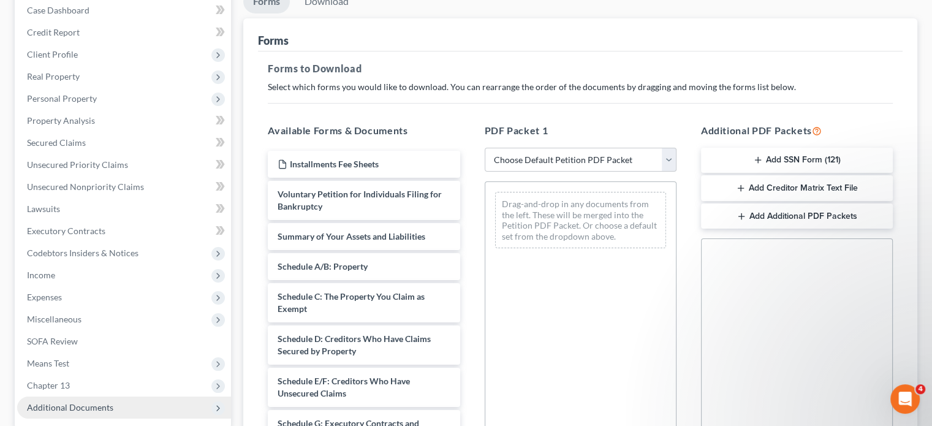
scroll to position [330, 0]
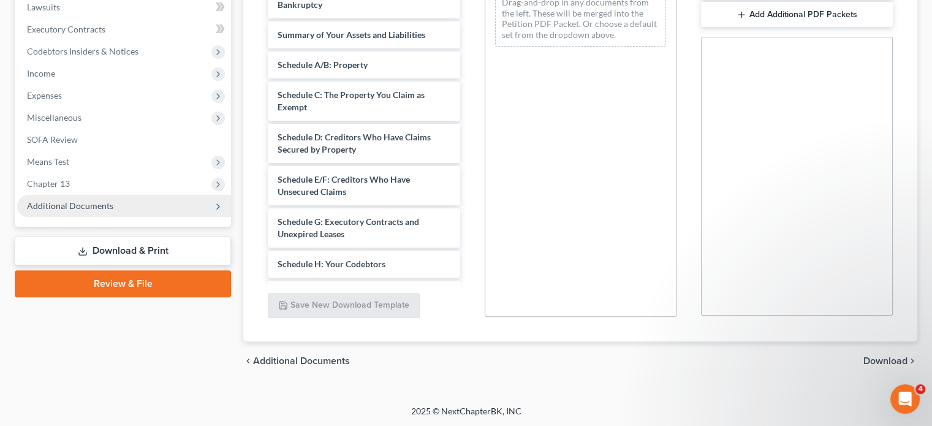
click at [69, 203] on span "Additional Documents" at bounding box center [70, 205] width 86 height 10
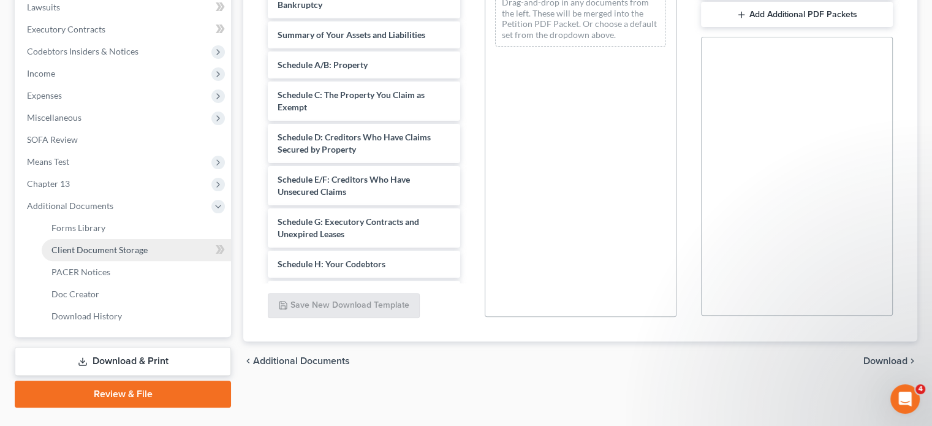
click at [88, 244] on span "Client Document Storage" at bounding box center [99, 249] width 96 height 10
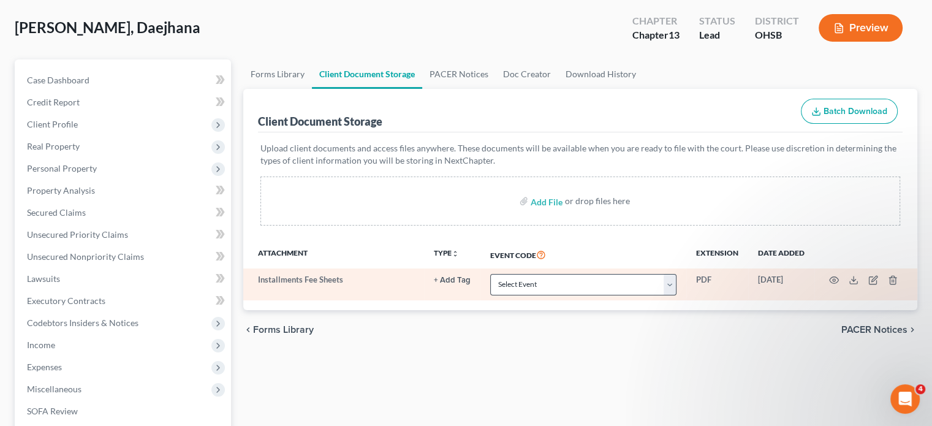
scroll to position [61, 0]
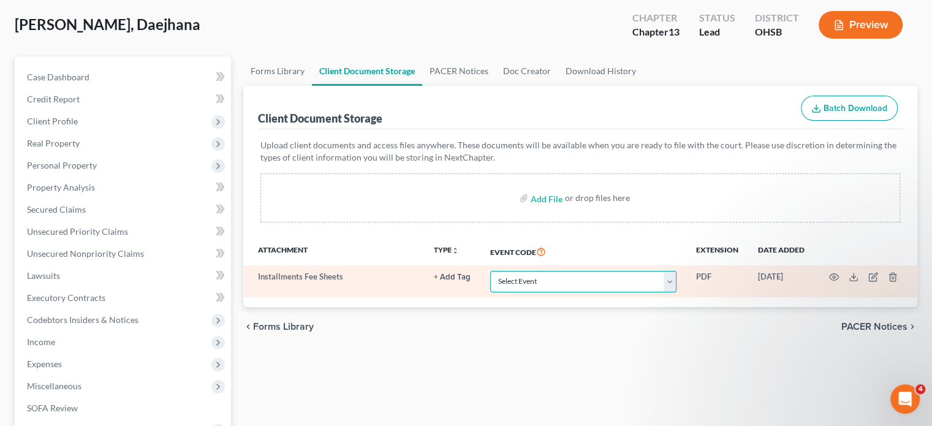
click at [538, 276] on select "Select Event 20 Largest Unsecured Creditors Amended Document Amended List of Cr…" at bounding box center [583, 281] width 186 height 21
select select "37"
click at [490, 271] on select "Select Event 20 Largest Unsecured Creditors Amended Document Amended List of Cr…" at bounding box center [583, 281] width 186 height 21
click at [835, 276] on circle "button" at bounding box center [833, 277] width 2 height 2
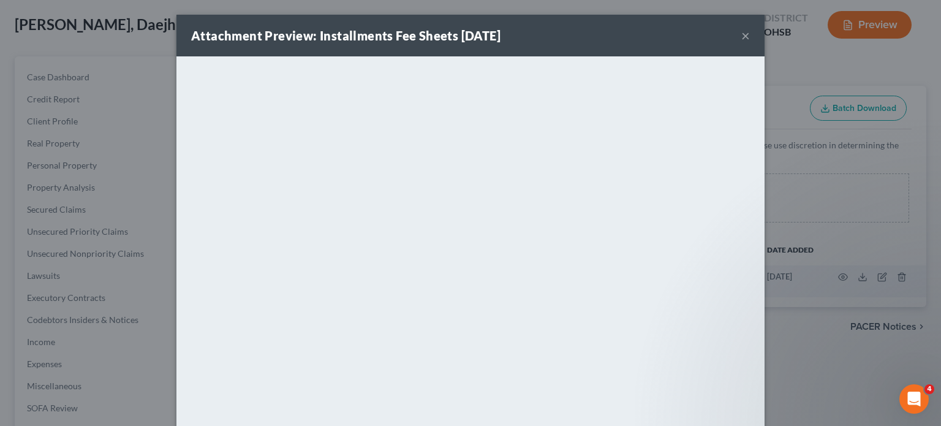
drag, startPoint x: 151, startPoint y: 99, endPoint x: 153, endPoint y: 61, distance: 38.0
click at [151, 99] on div "Attachment Preview: Installments Fee Sheets 08/11/2025 × <object ng-attr-data='…" at bounding box center [470, 213] width 941 height 426
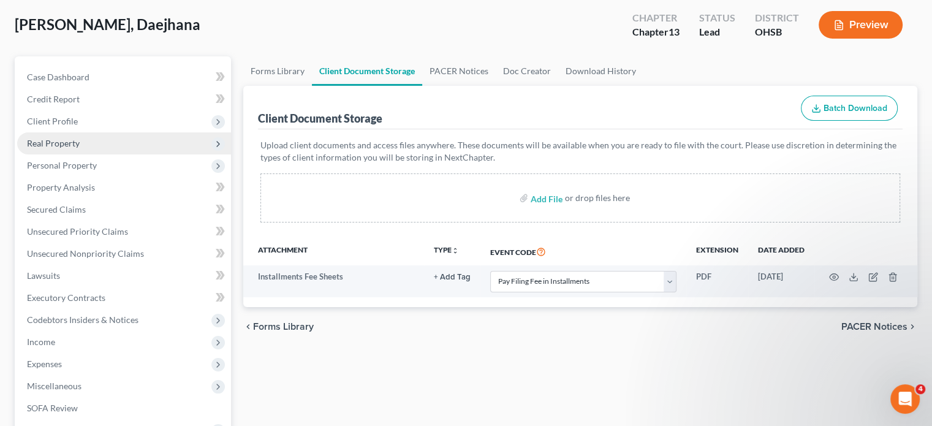
drag, startPoint x: 62, startPoint y: 123, endPoint x: 74, endPoint y: 145, distance: 24.4
click at [62, 123] on span "Client Profile" at bounding box center [52, 121] width 51 height 10
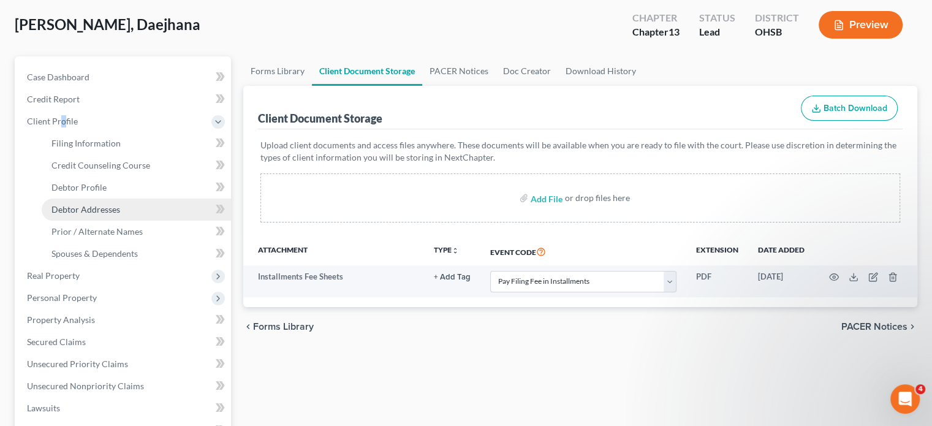
click at [88, 208] on span "Debtor Addresses" at bounding box center [85, 209] width 69 height 10
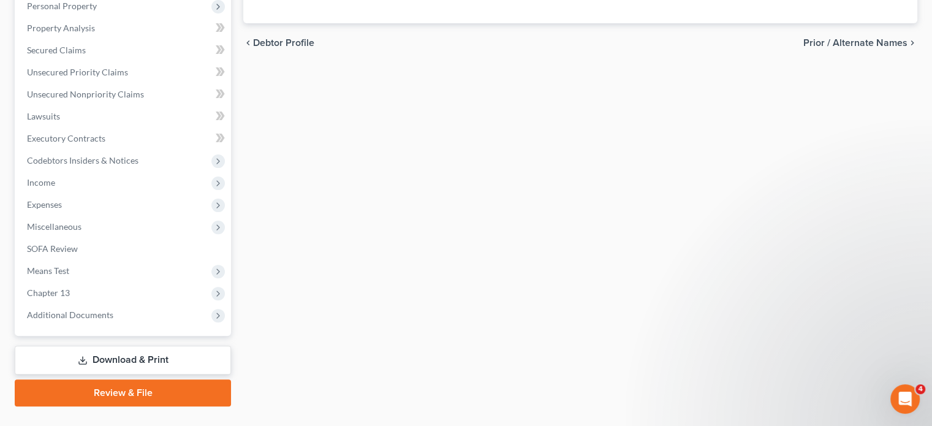
scroll to position [379, 0]
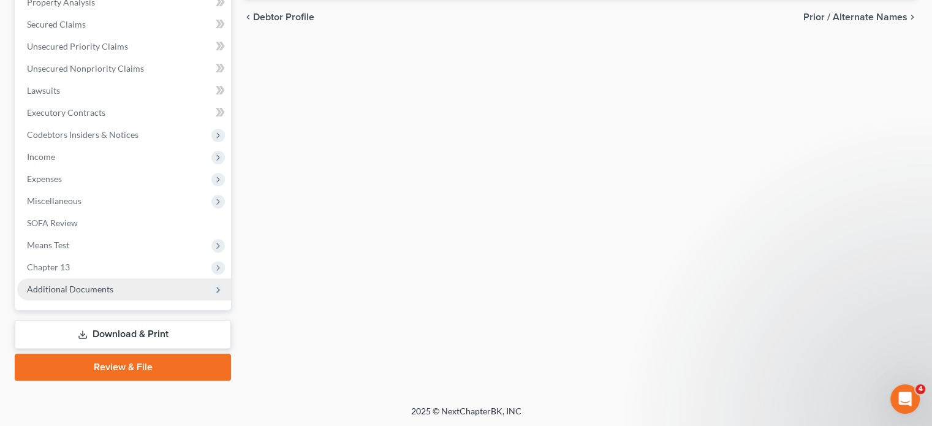
click at [59, 284] on span "Additional Documents" at bounding box center [70, 289] width 86 height 10
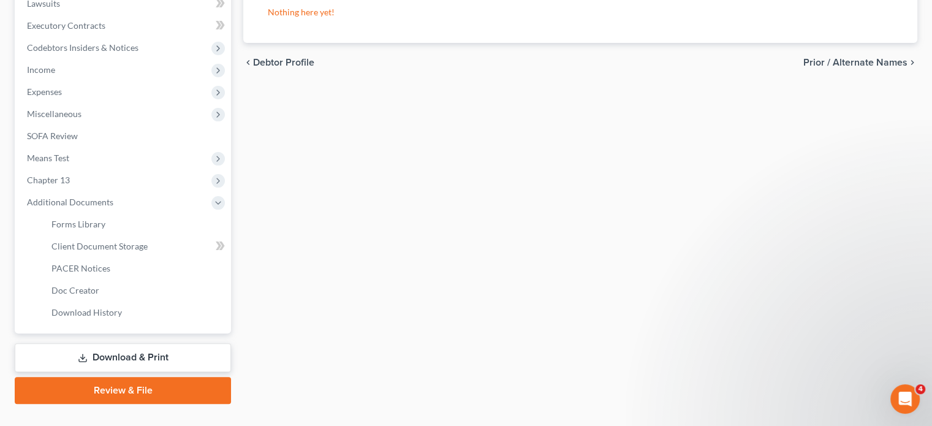
scroll to position [356, 0]
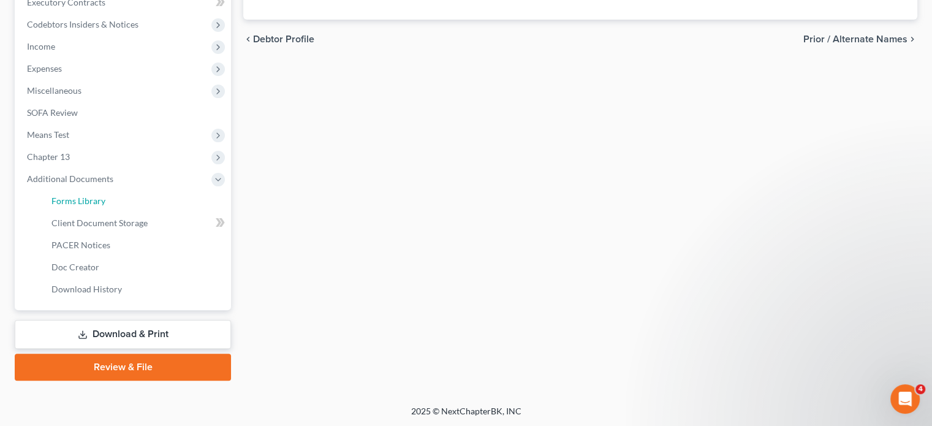
drag, startPoint x: 79, startPoint y: 195, endPoint x: 823, endPoint y: 189, distance: 744.2
click at [79, 195] on span "Forms Library" at bounding box center [78, 200] width 54 height 10
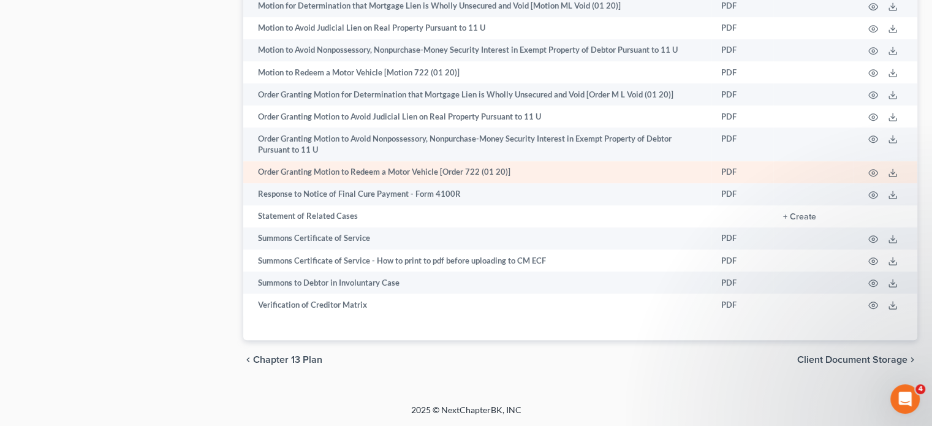
scroll to position [847, 0]
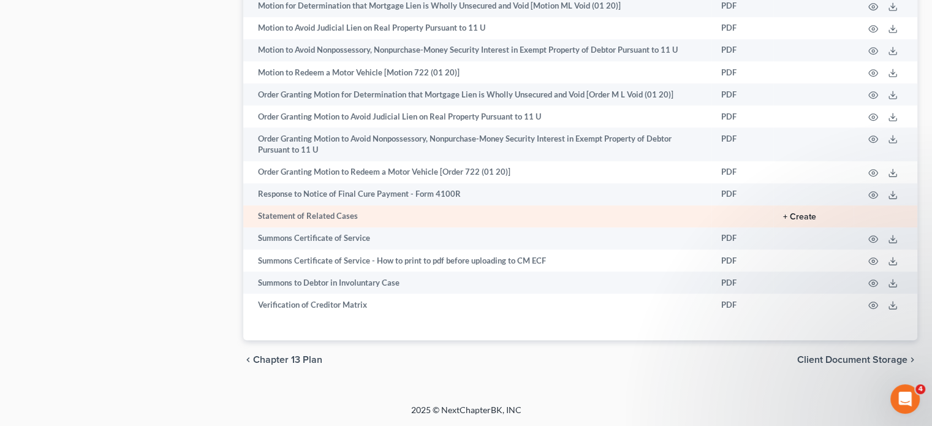
click at [803, 216] on button "+ Create" at bounding box center [799, 217] width 33 height 9
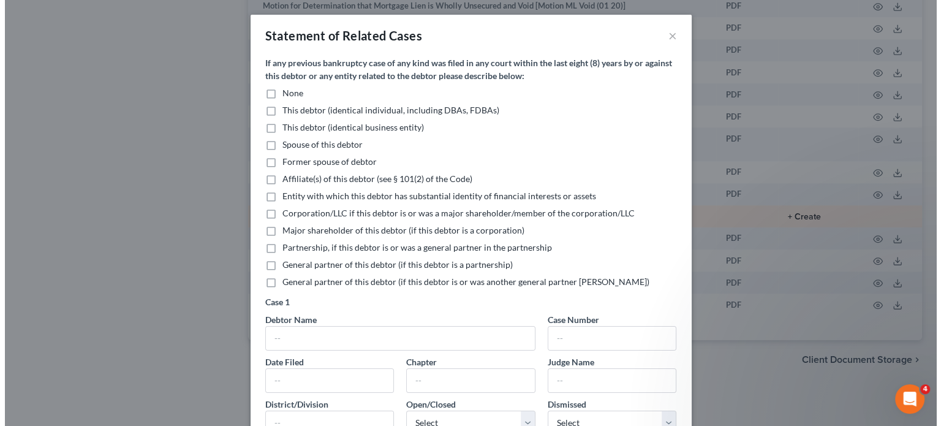
scroll to position [836, 0]
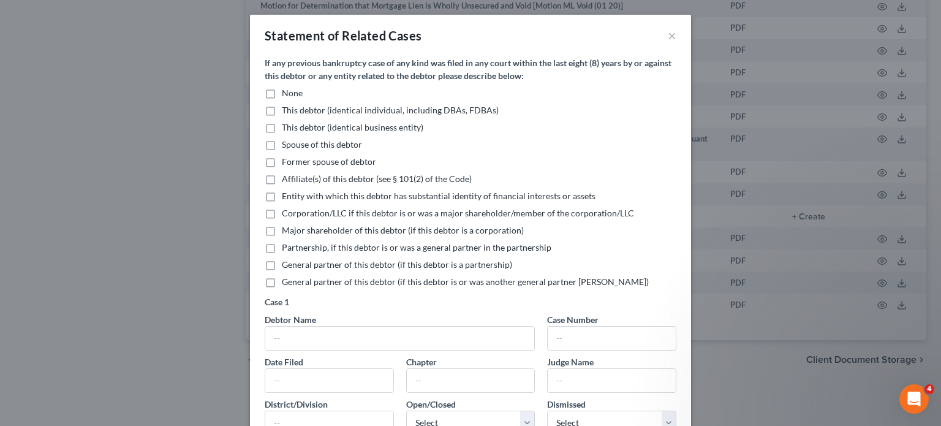
click at [282, 94] on label "None" at bounding box center [292, 93] width 21 height 12
click at [287, 94] on input "None" at bounding box center [291, 91] width 8 height 8
checkbox input "true"
click at [281, 326] on input "text" at bounding box center [399, 337] width 269 height 23
type input "Daejhana Shannell Wright"
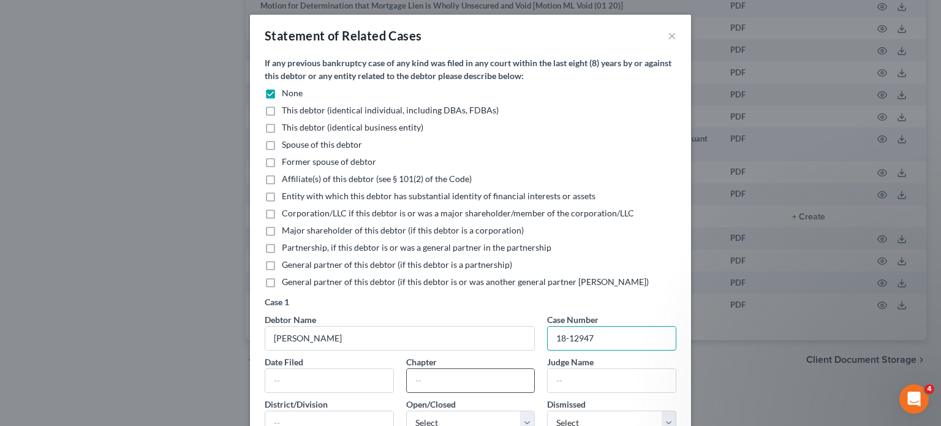
type input "18-12947"
type input "08/01/2018"
type input "7"
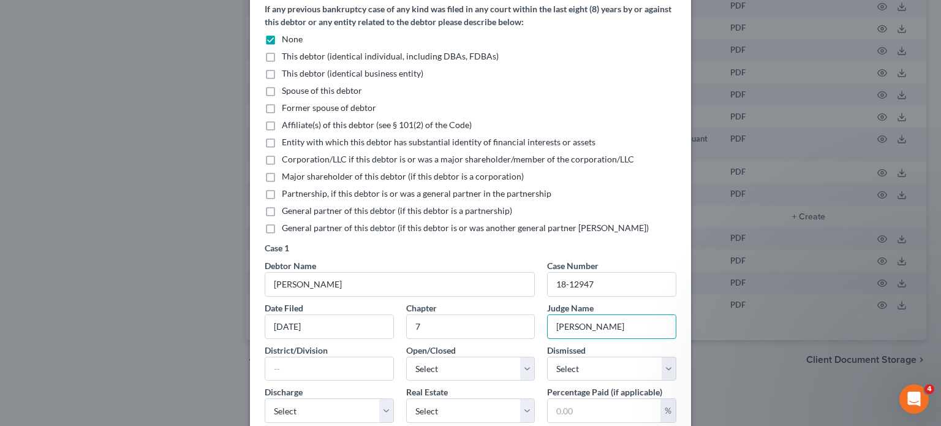
scroll to position [184, 0]
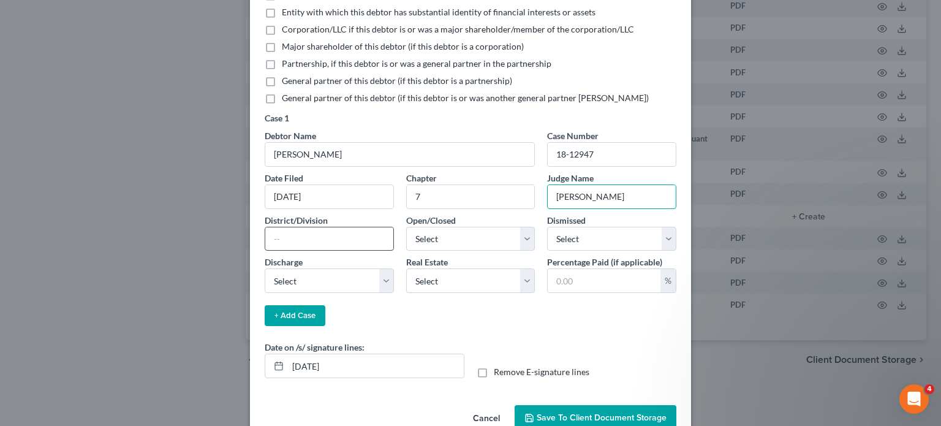
type input "Buchanan"
click at [305, 238] on input "text" at bounding box center [329, 238] width 128 height 23
type input "SDO Western Division"
drag, startPoint x: 430, startPoint y: 239, endPoint x: 437, endPoint y: 299, distance: 60.4
click at [430, 239] on select "Select Open Closed" at bounding box center [470, 239] width 129 height 25
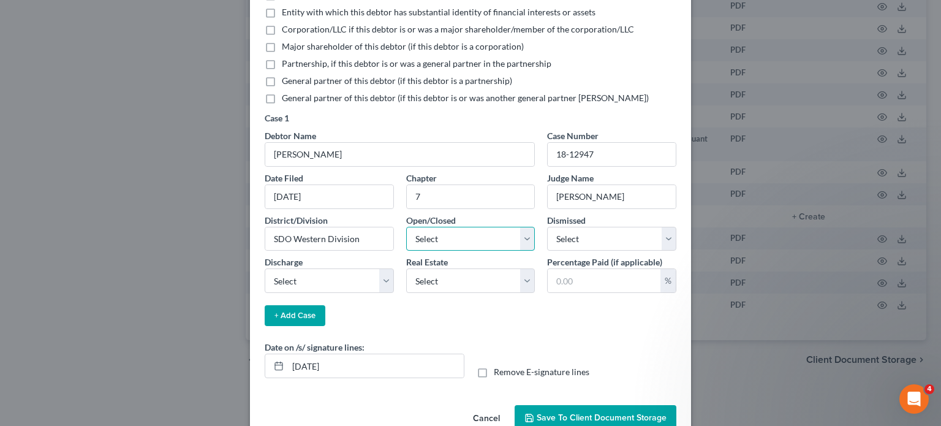
select select "1"
click at [406, 227] on select "Select Open Closed" at bounding box center [470, 239] width 129 height 25
click at [339, 279] on select "Select Granted Denied Revoked None" at bounding box center [329, 280] width 129 height 25
click at [312, 275] on select "Select Granted Denied Revoked None" at bounding box center [329, 280] width 129 height 25
click at [311, 275] on select "Select Granted Denied Revoked None" at bounding box center [329, 280] width 129 height 25
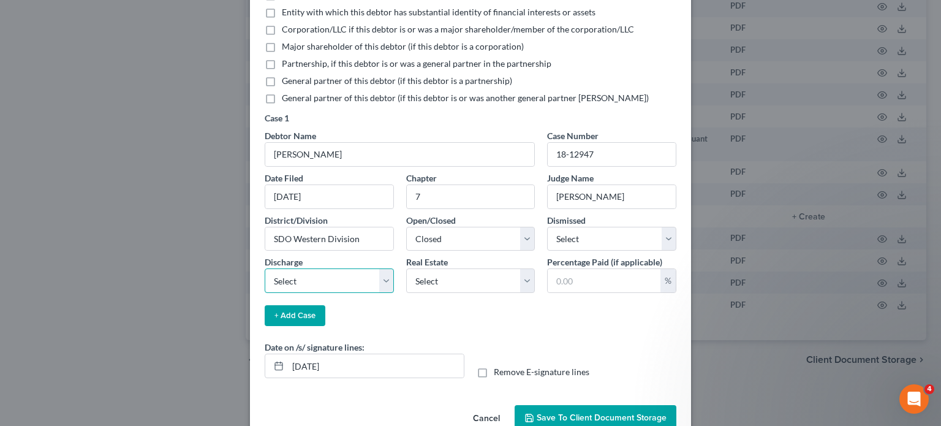
select select "0"
click at [265, 268] on select "Select Granted Denied Revoked None" at bounding box center [329, 280] width 129 height 25
click at [506, 316] on div "If any previous bankruptcy case of any kind was filed in any court within the l…" at bounding box center [471, 107] width 412 height 468
click at [573, 413] on span "Save to Client Document Storage" at bounding box center [602, 417] width 130 height 10
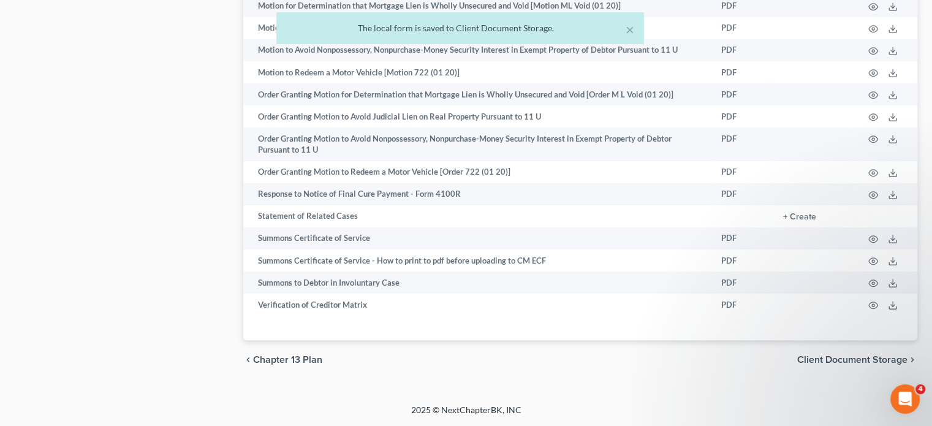
scroll to position [407, 0]
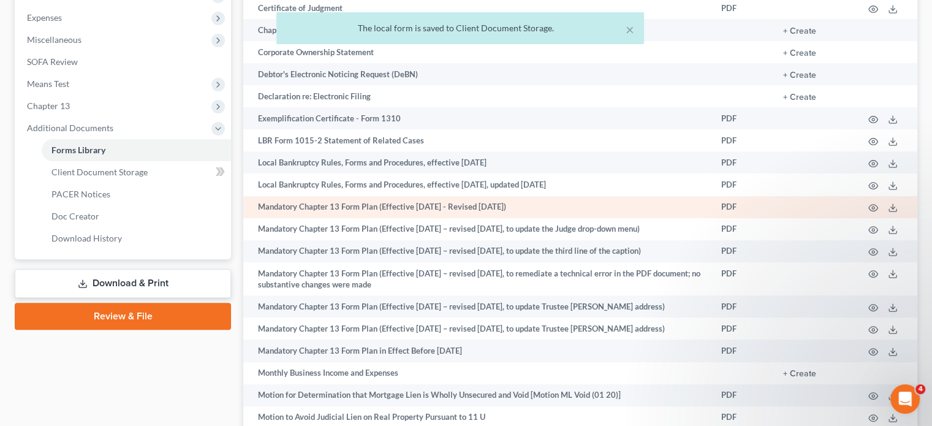
drag, startPoint x: 121, startPoint y: 279, endPoint x: 594, endPoint y: 212, distance: 478.2
click at [121, 279] on link "Download & Print" at bounding box center [123, 283] width 216 height 29
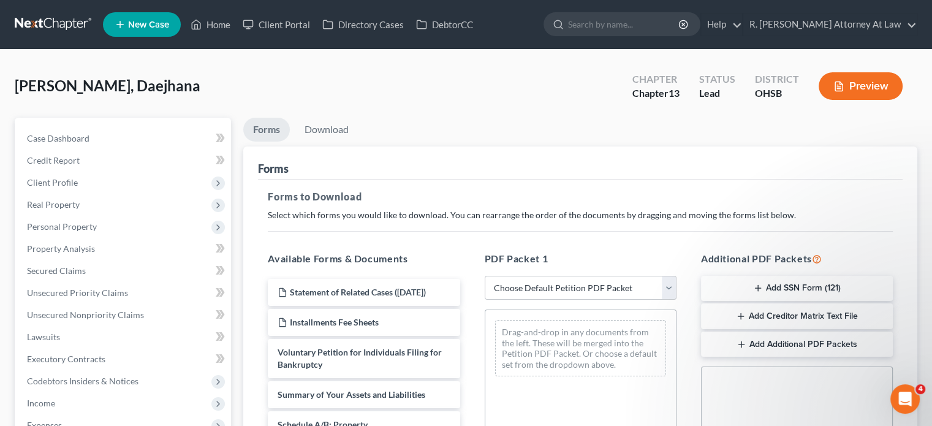
click at [777, 289] on button "Add SSN Form (121)" at bounding box center [797, 289] width 192 height 26
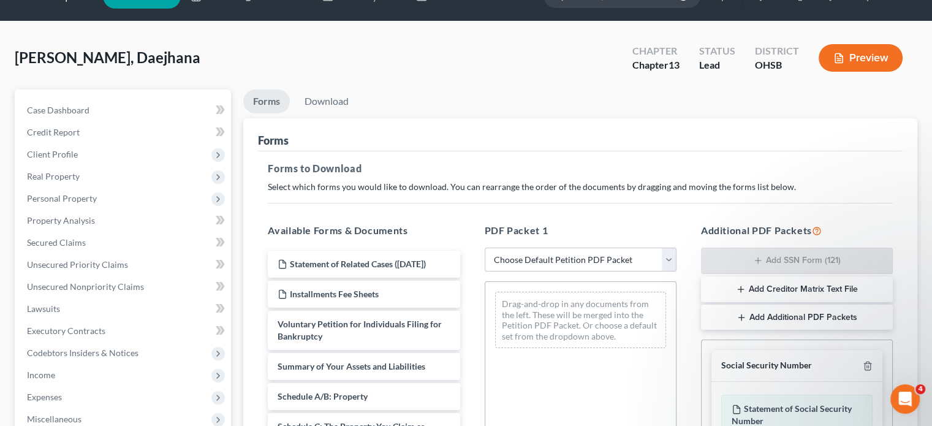
scroll to position [330, 0]
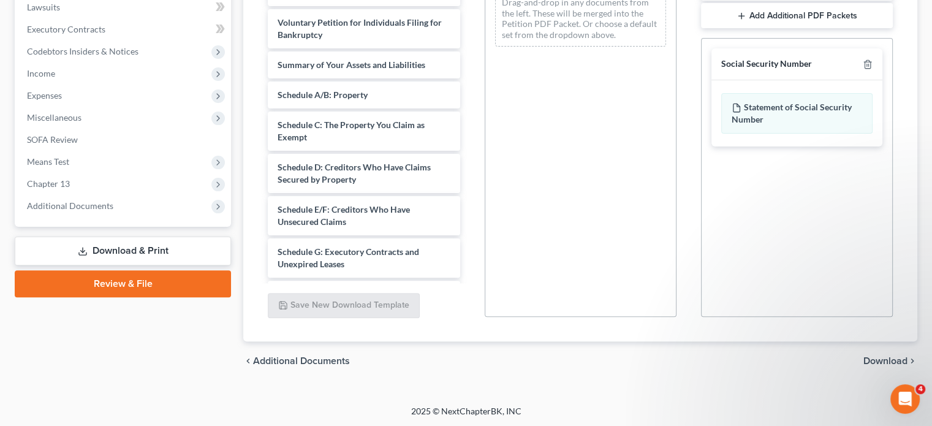
click at [870, 359] on span "Download" at bounding box center [885, 361] width 44 height 10
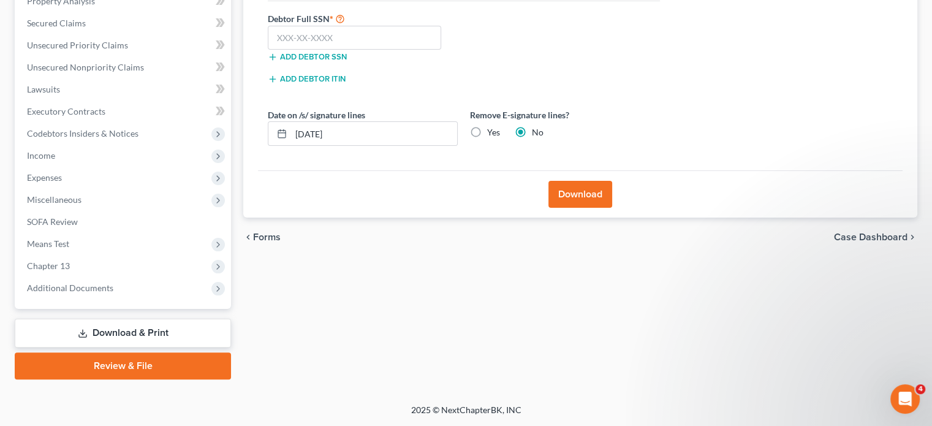
scroll to position [246, 0]
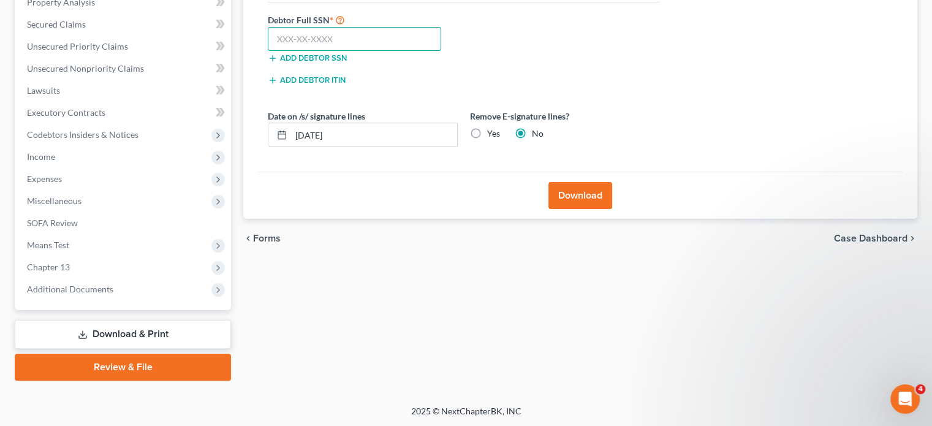
click at [285, 35] on input "text" at bounding box center [354, 39] width 173 height 25
type input "268-98-4977"
click at [583, 185] on button "Download" at bounding box center [580, 195] width 64 height 27
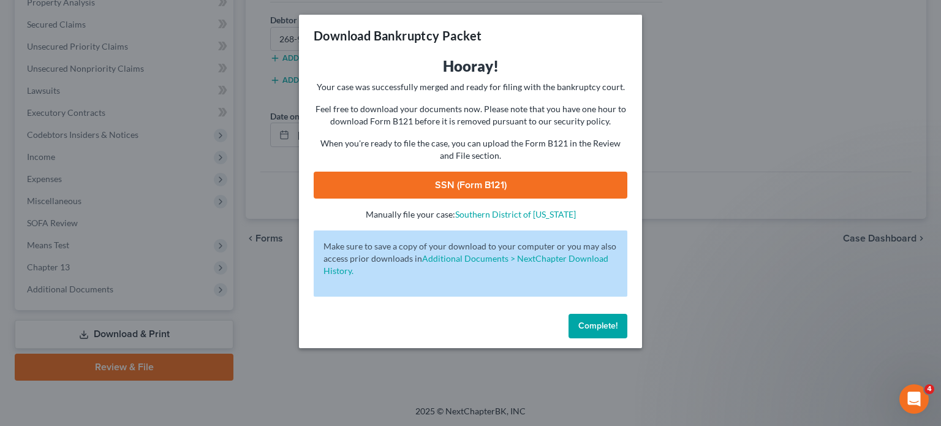
click at [490, 189] on link "SSN (Form B121)" at bounding box center [471, 185] width 314 height 27
drag, startPoint x: 586, startPoint y: 333, endPoint x: 104, endPoint y: 325, distance: 482.7
click at [586, 333] on button "Complete!" at bounding box center [597, 326] width 59 height 25
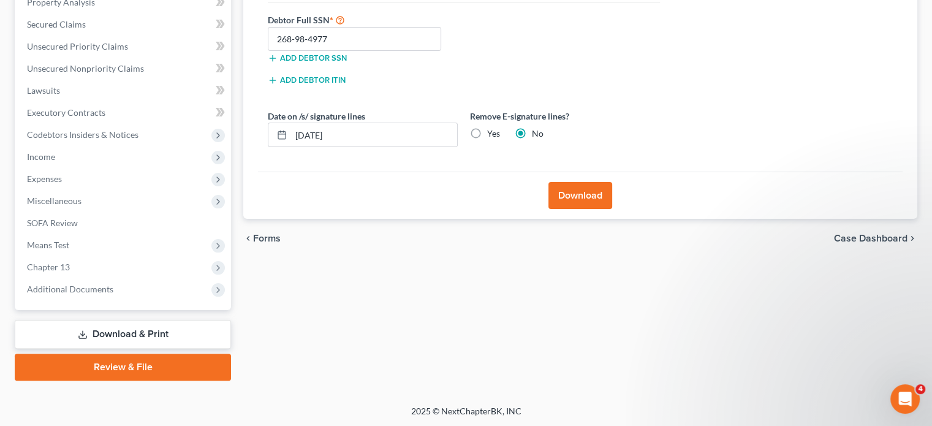
click at [103, 335] on link "Download & Print" at bounding box center [123, 334] width 216 height 29
click at [115, 332] on link "Download & Print" at bounding box center [123, 334] width 216 height 29
click at [113, 326] on link "Download & Print" at bounding box center [123, 334] width 216 height 29
click at [118, 327] on link "Download & Print" at bounding box center [123, 334] width 216 height 29
click at [101, 328] on link "Download & Print" at bounding box center [123, 334] width 216 height 29
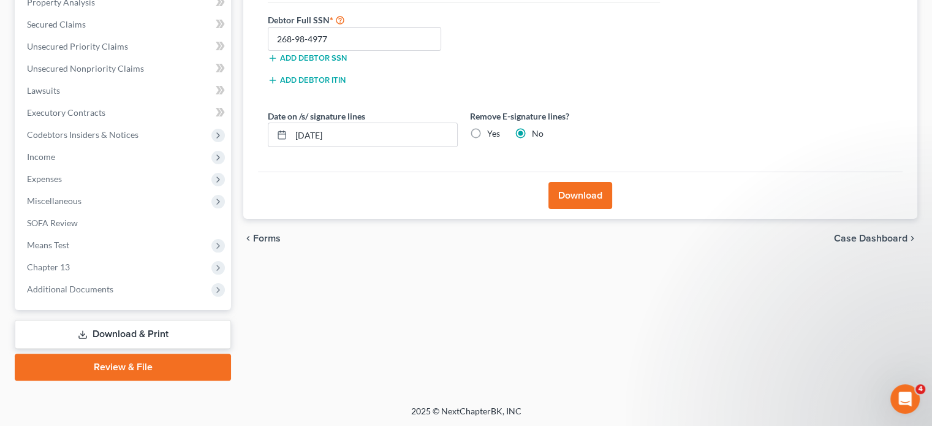
click at [101, 328] on link "Download & Print" at bounding box center [123, 334] width 216 height 29
click at [129, 328] on link "Download & Print" at bounding box center [123, 334] width 216 height 29
click at [70, 194] on span "Miscellaneous" at bounding box center [124, 201] width 214 height 22
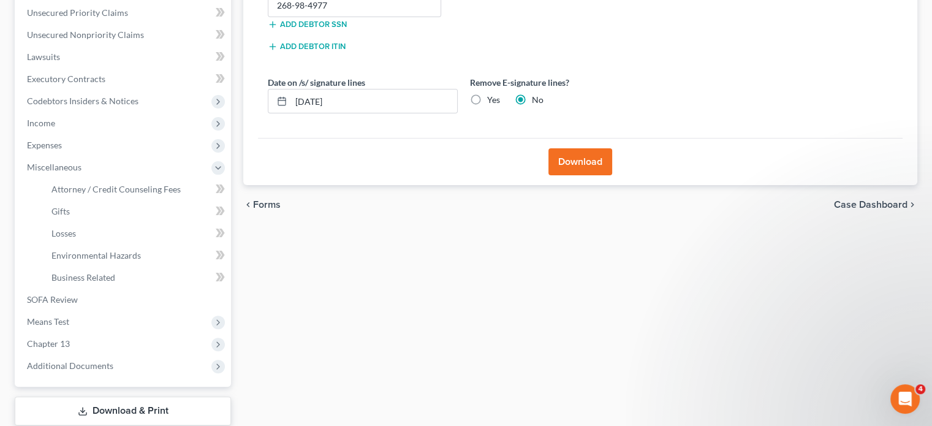
scroll to position [356, 0]
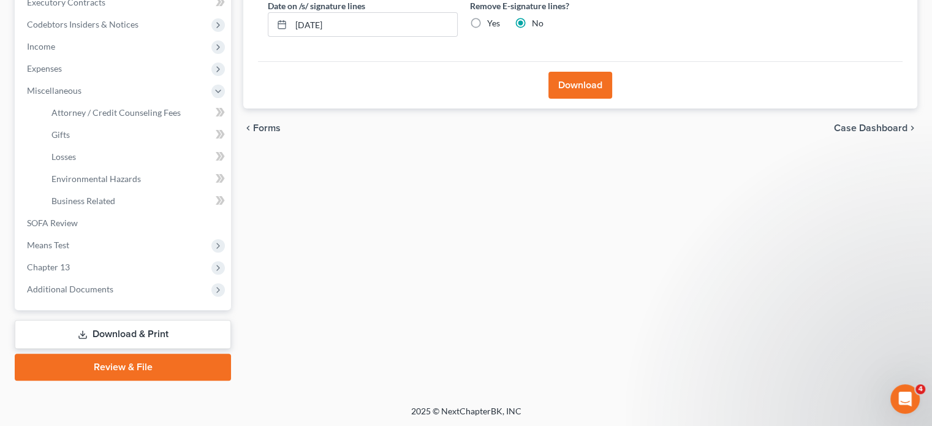
click at [86, 333] on icon at bounding box center [83, 335] width 10 height 10
click at [113, 326] on link "Download & Print" at bounding box center [123, 334] width 216 height 29
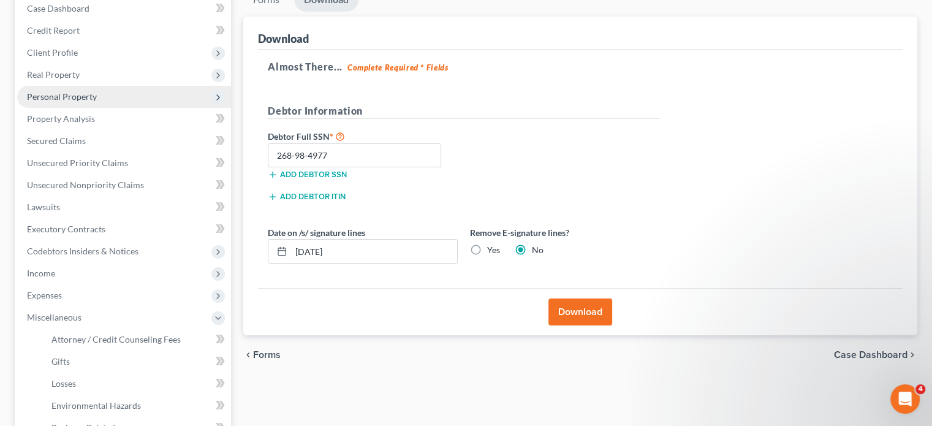
scroll to position [0, 0]
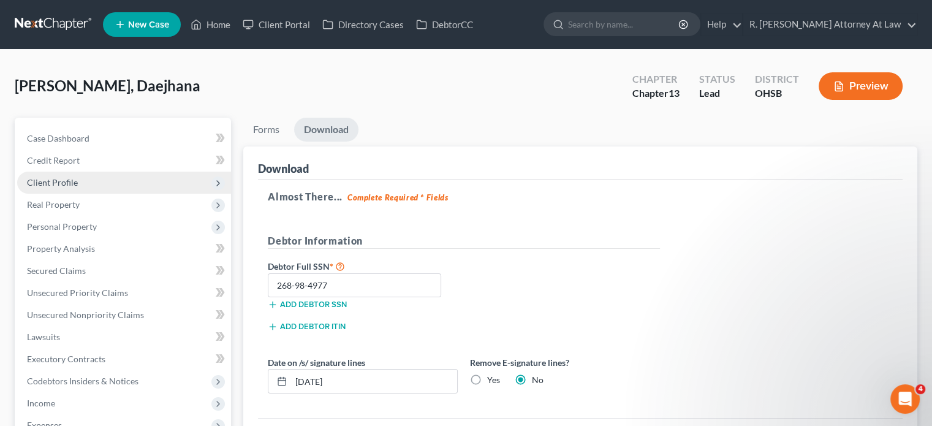
click at [71, 182] on span "Client Profile" at bounding box center [52, 182] width 51 height 10
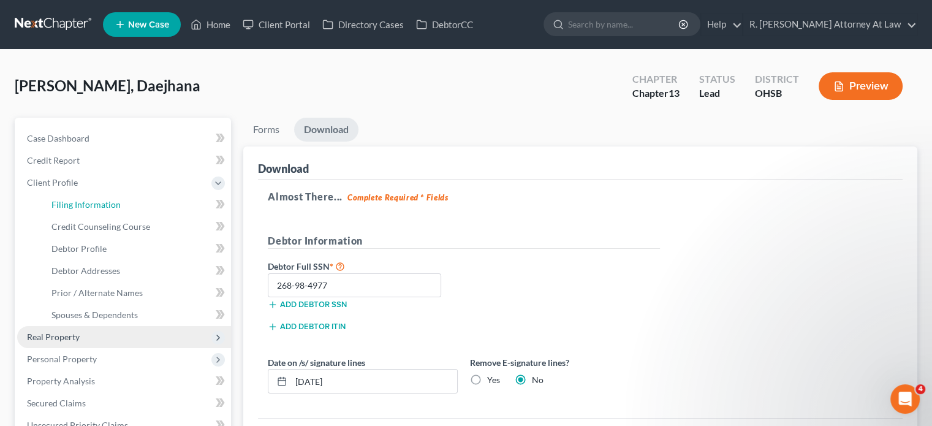
click at [60, 205] on span "Filing Information" at bounding box center [85, 204] width 69 height 10
select select "1"
select select "0"
select select "3"
select select "62"
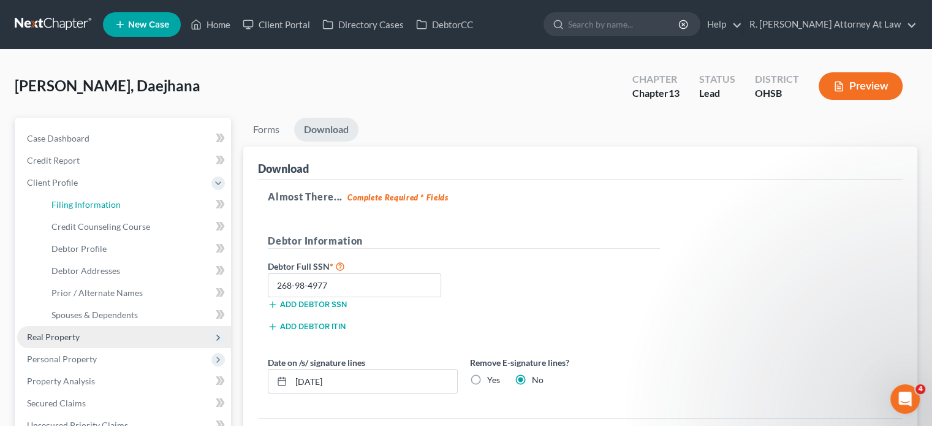
select select "0"
select select "36"
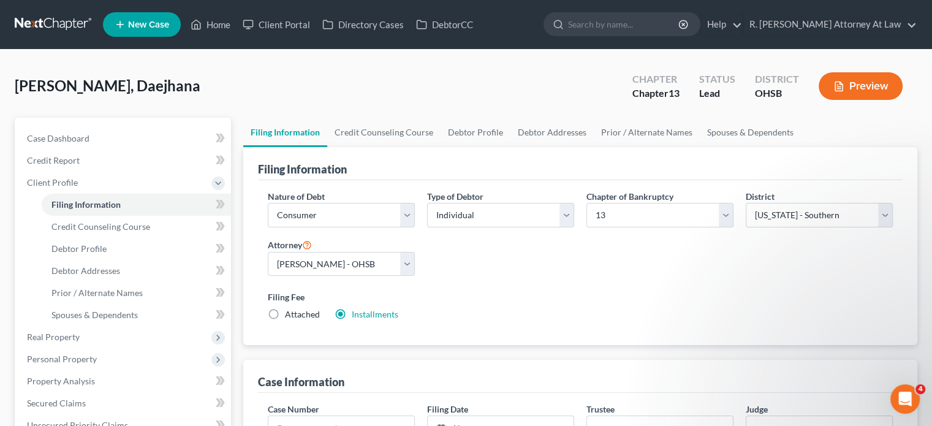
scroll to position [417, 0]
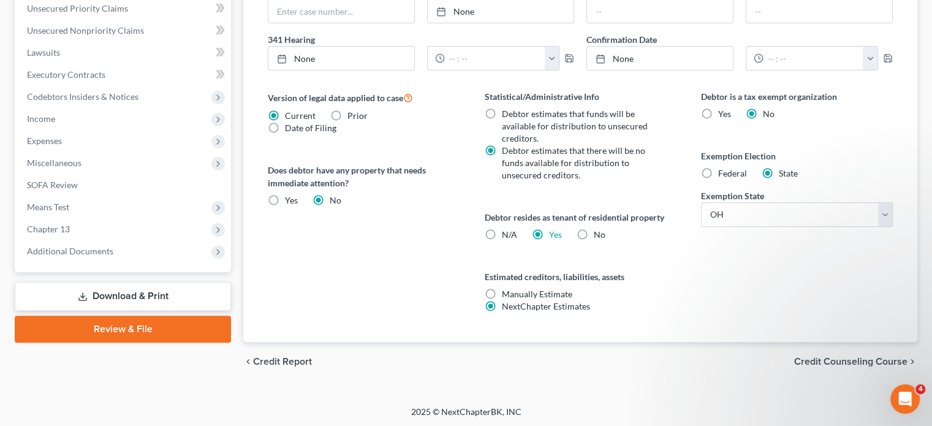
click at [105, 293] on link "Download & Print" at bounding box center [123, 296] width 216 height 29
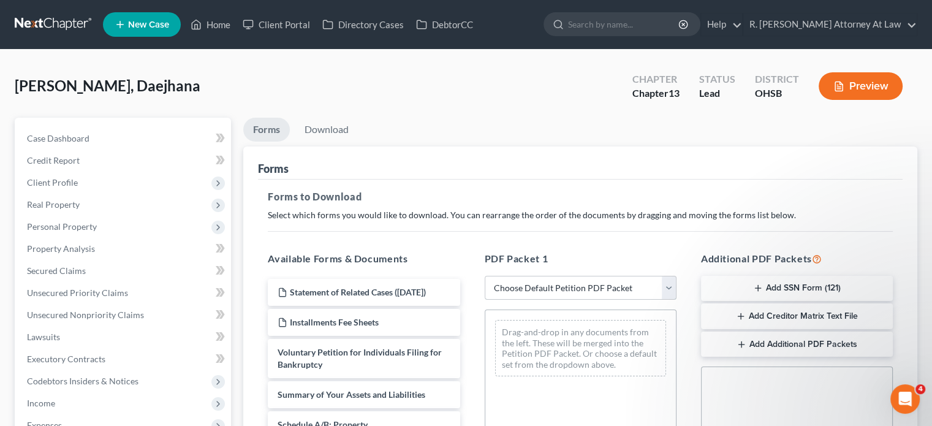
drag, startPoint x: 527, startPoint y: 284, endPoint x: 519, endPoint y: 276, distance: 11.3
click at [527, 284] on select "Choose Default Petition PDF Packet Complete Bankruptcy Petition (all forms and …" at bounding box center [581, 288] width 192 height 25
select select "9"
click at [485, 276] on select "Choose Default Petition PDF Packet Complete Bankruptcy Petition (all forms and …" at bounding box center [581, 288] width 192 height 25
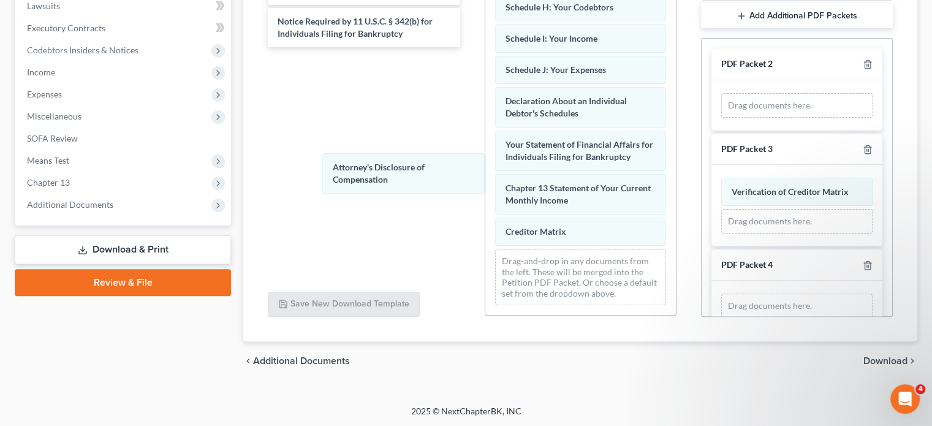
scroll to position [284, 0]
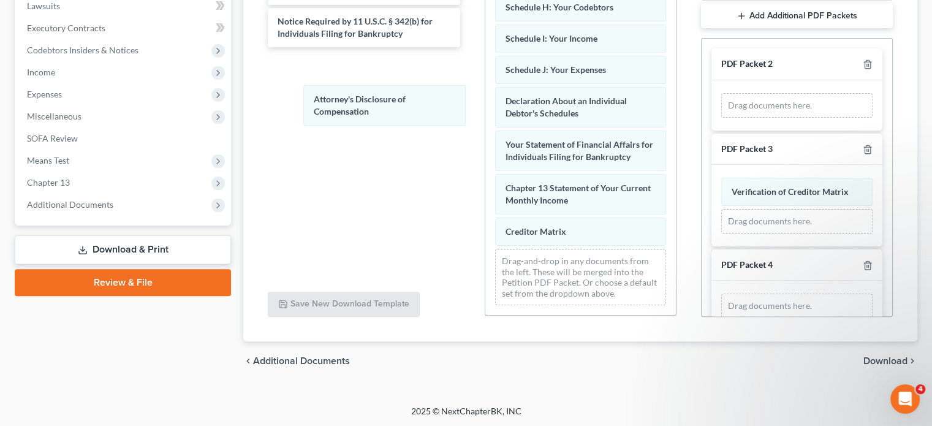
drag, startPoint x: 530, startPoint y: 221, endPoint x: 911, endPoint y: 309, distance: 390.9
click at [485, 100] on div "Attorney's Disclosure of Compensation Voluntary Petition for Individuals Filing…" at bounding box center [580, 9] width 190 height 611
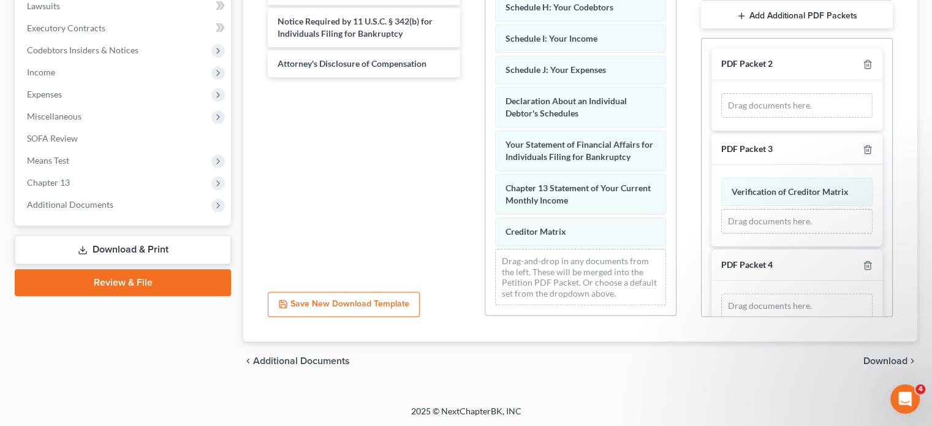
scroll to position [380, 0]
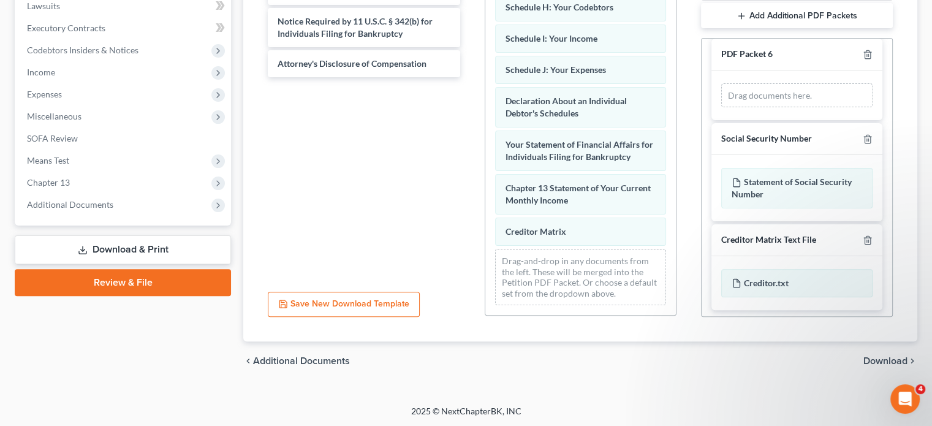
drag, startPoint x: 888, startPoint y: 354, endPoint x: 373, endPoint y: 83, distance: 581.7
click at [887, 356] on span "Download" at bounding box center [885, 361] width 44 height 10
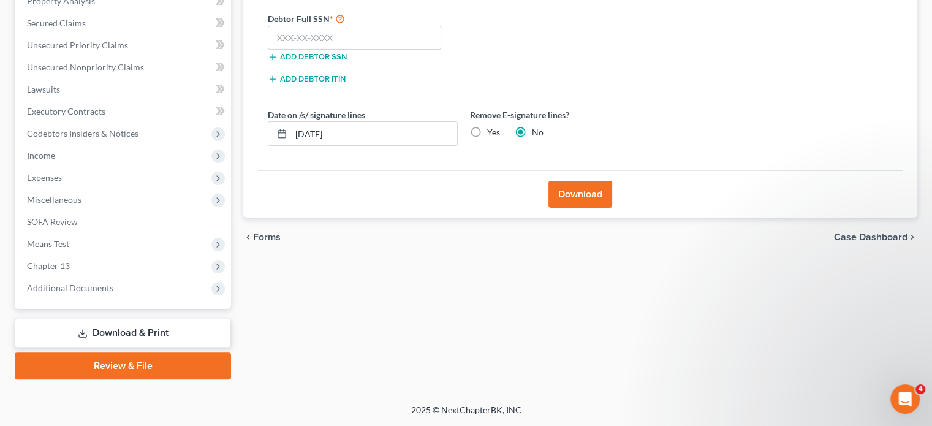
scroll to position [246, 0]
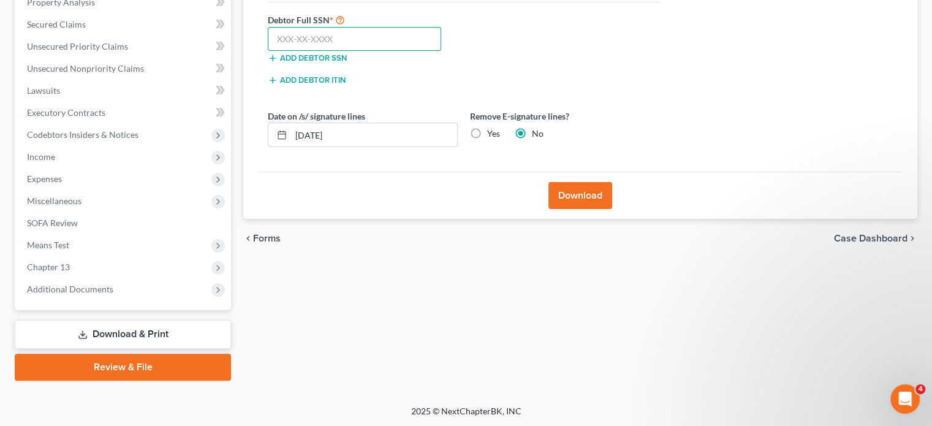
click at [291, 38] on input "text" at bounding box center [354, 39] width 173 height 25
type input "268-98-4977"
click at [568, 189] on button "Download" at bounding box center [580, 195] width 64 height 27
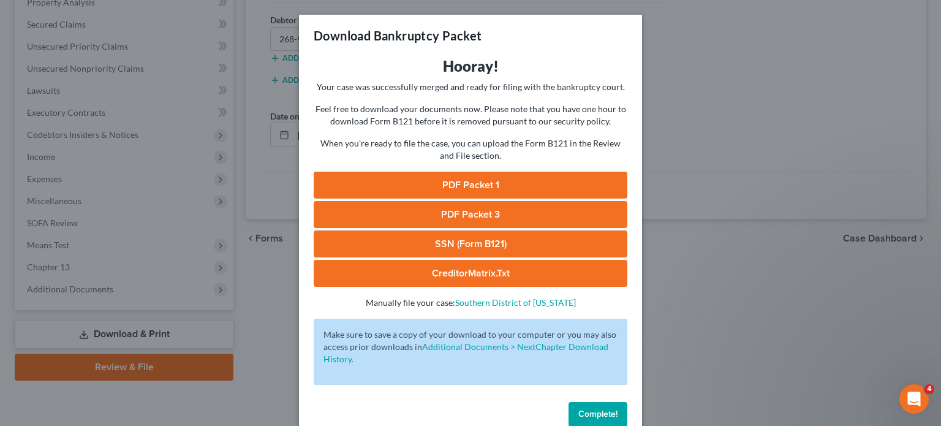
click at [436, 185] on link "PDF Packet 1" at bounding box center [471, 185] width 314 height 27
click at [440, 210] on link "PDF Packet 3" at bounding box center [471, 214] width 314 height 27
click at [590, 416] on span "Complete!" at bounding box center [597, 414] width 39 height 10
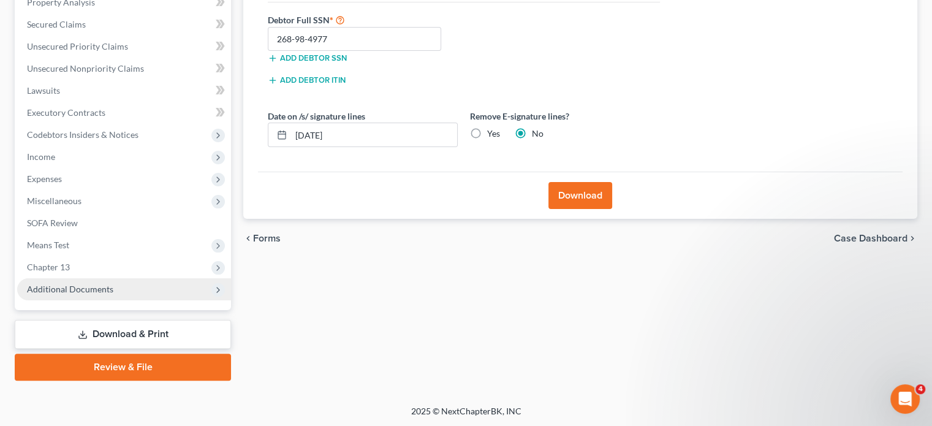
drag, startPoint x: 91, startPoint y: 288, endPoint x: 218, endPoint y: 202, distance: 153.9
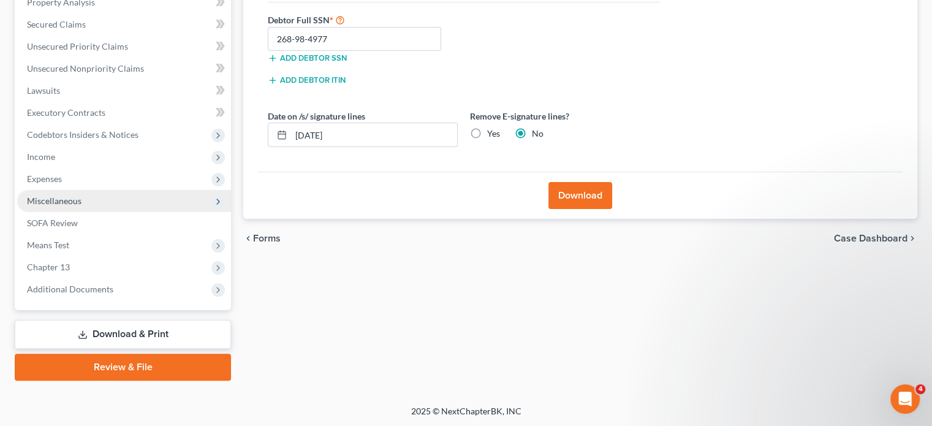
click at [89, 288] on span "Additional Documents" at bounding box center [70, 289] width 86 height 10
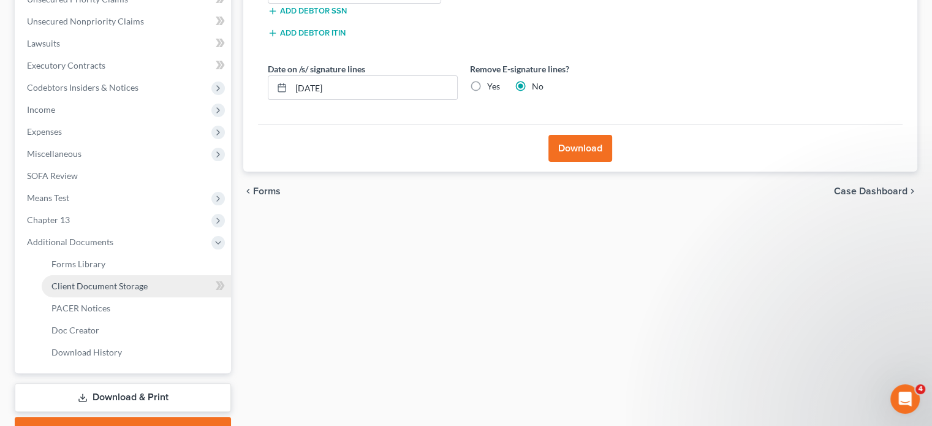
scroll to position [306, 0]
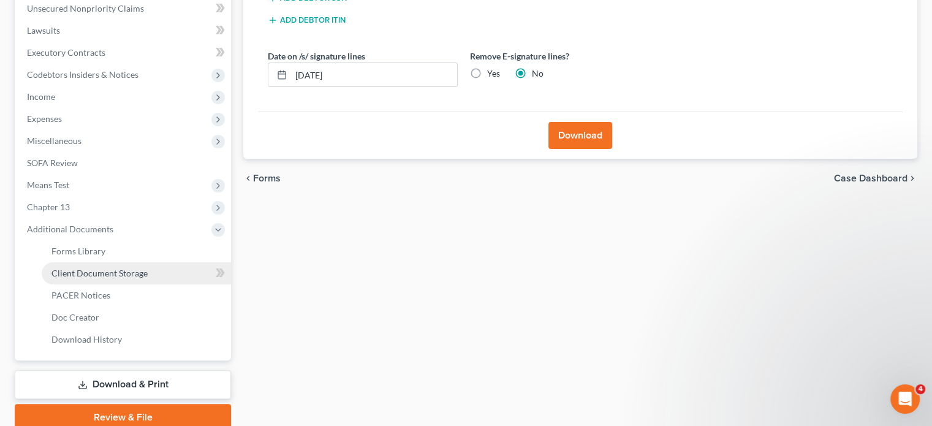
click at [76, 275] on span "Client Document Storage" at bounding box center [99, 273] width 96 height 10
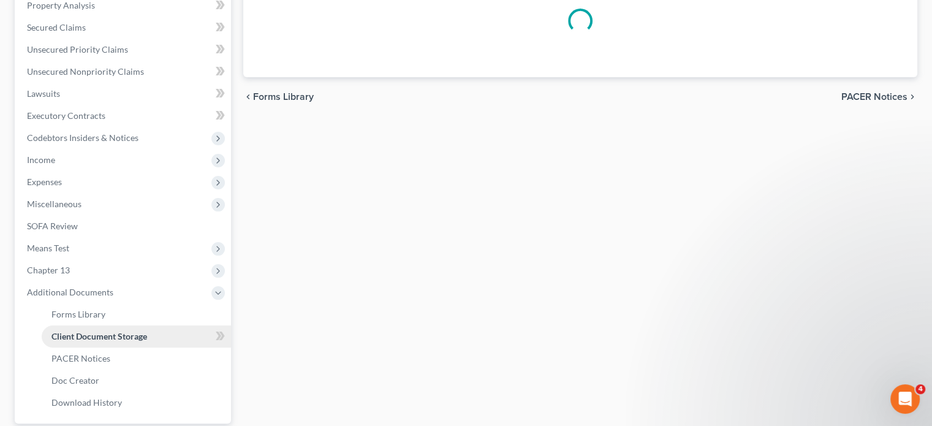
select select "37"
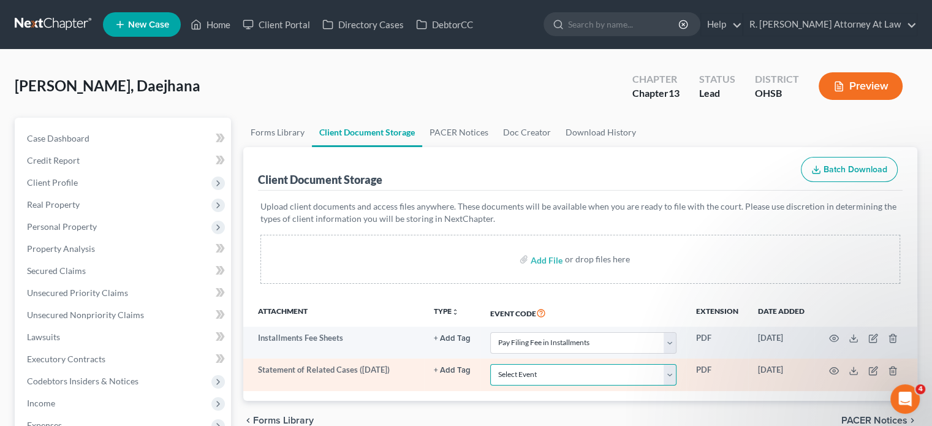
click at [530, 372] on select "Select Event 20 Largest Unsecured Creditors Amended Document Amended List of Cr…" at bounding box center [583, 374] width 186 height 21
select select "53"
click at [490, 364] on select "Select Event 20 Largest Unsecured Creditors Amended Document Amended List of Cr…" at bounding box center [583, 374] width 186 height 21
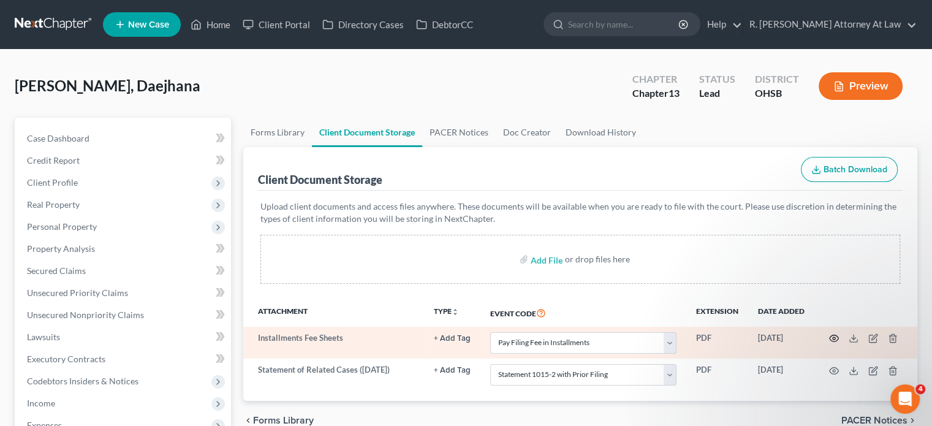
click at [833, 337] on circle "button" at bounding box center [833, 338] width 2 height 2
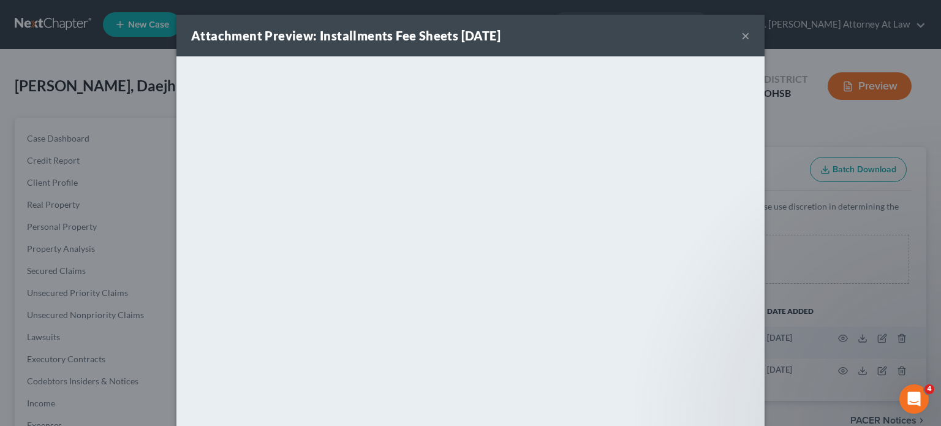
click at [744, 33] on button "×" at bounding box center [745, 35] width 9 height 15
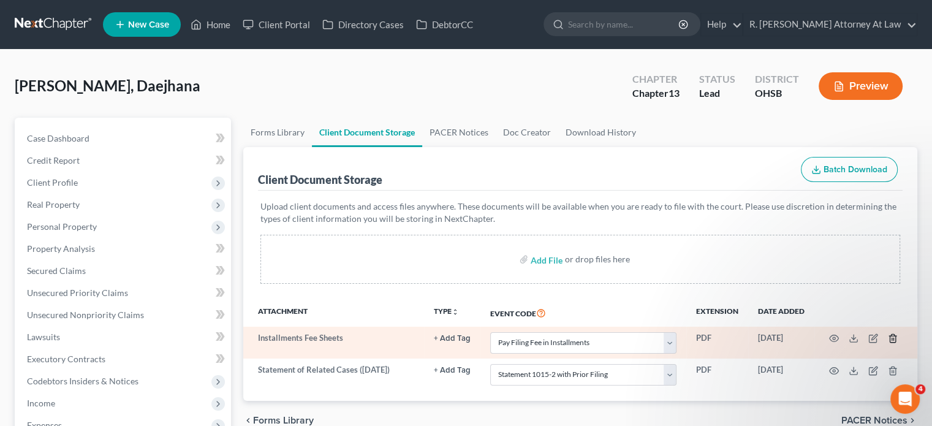
click at [892, 336] on polyline "button" at bounding box center [892, 336] width 7 height 0
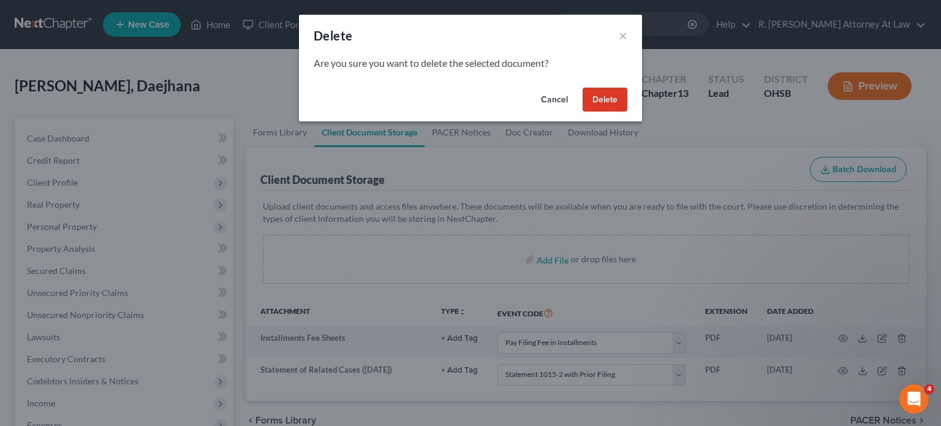
click at [595, 104] on button "Delete" at bounding box center [605, 100] width 45 height 25
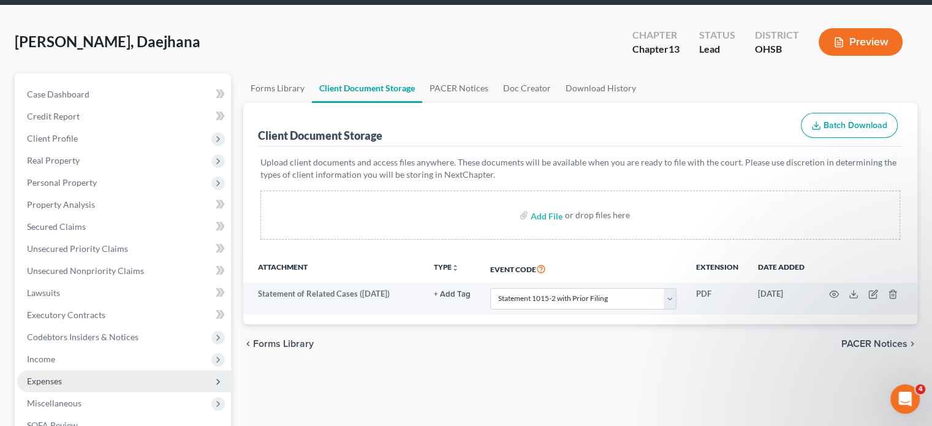
scroll to position [184, 0]
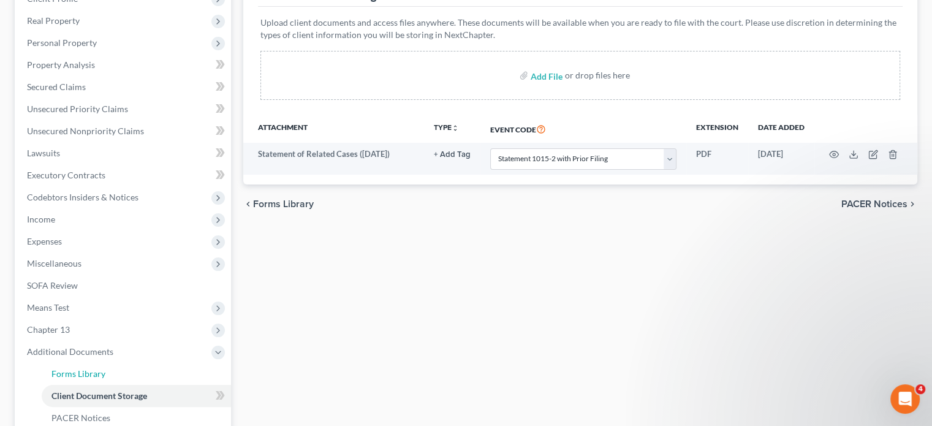
drag, startPoint x: 88, startPoint y: 374, endPoint x: 435, endPoint y: 198, distance: 389.0
click at [88, 374] on span "Forms Library" at bounding box center [78, 373] width 54 height 10
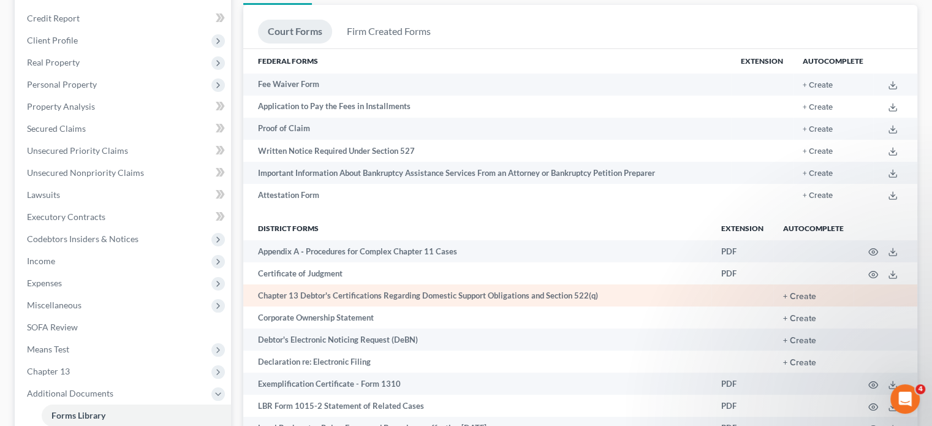
scroll to position [184, 0]
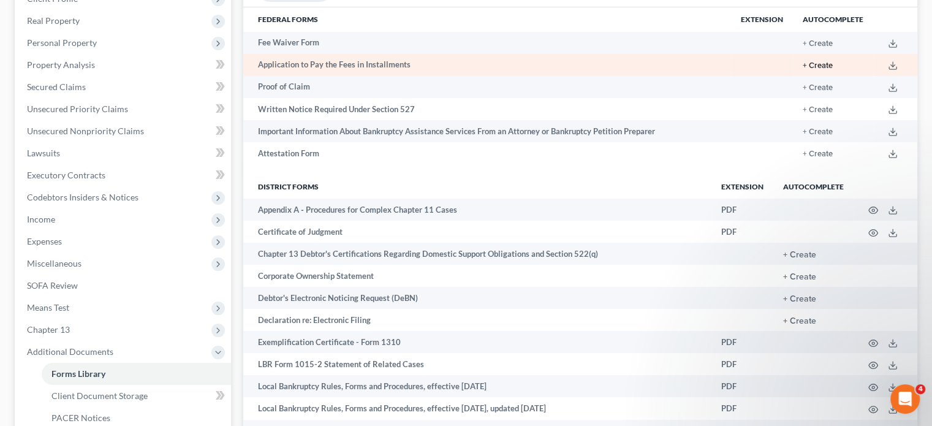
click at [821, 63] on button "+ Create" at bounding box center [817, 66] width 30 height 8
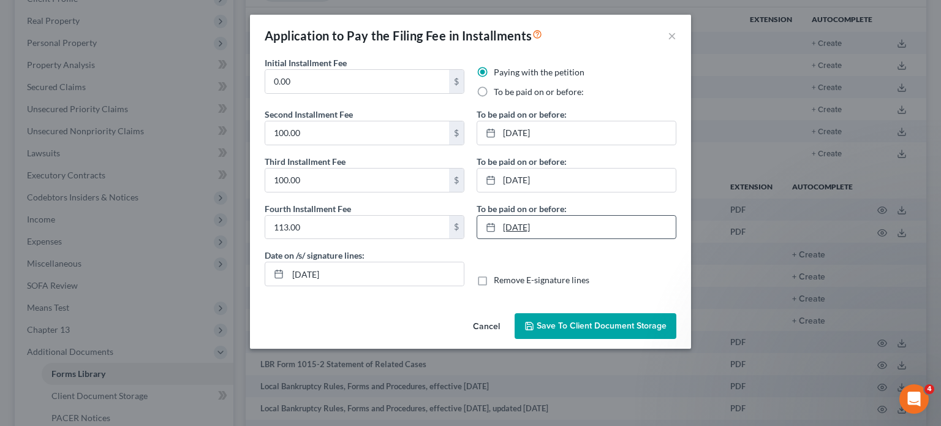
type input "8/11/2025"
click at [515, 233] on link "8/11/2025" at bounding box center [576, 227] width 198 height 23
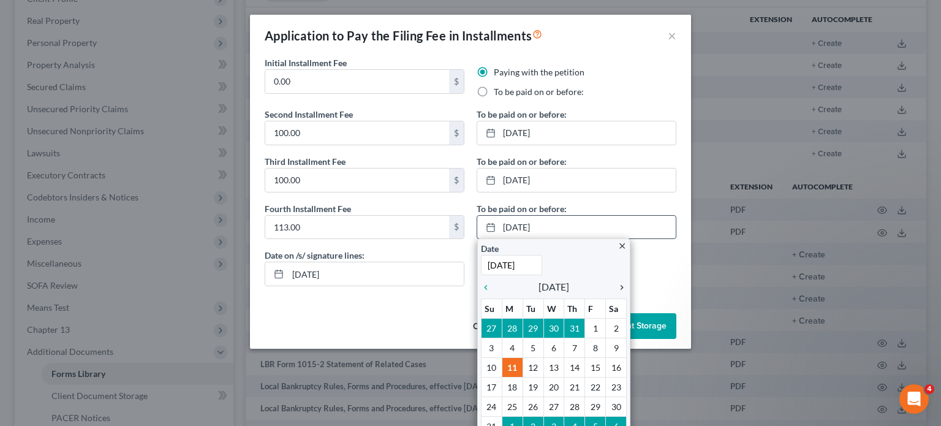
click at [616, 287] on icon "chevron_right" at bounding box center [619, 287] width 16 height 10
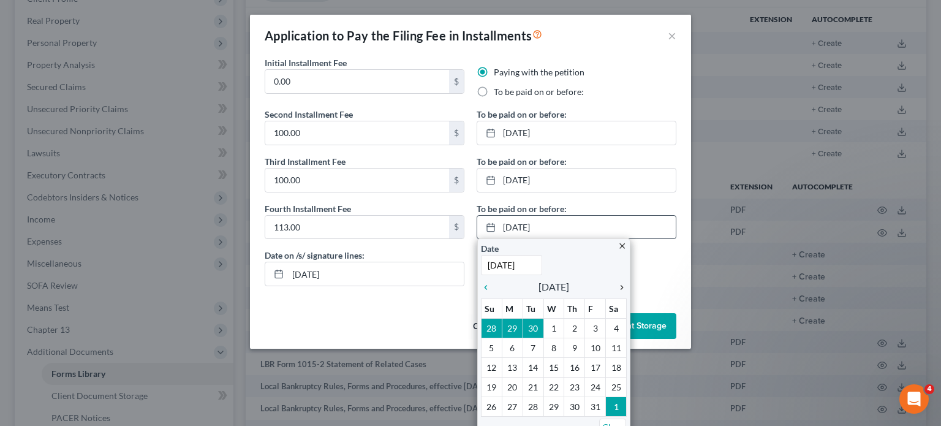
click at [616, 287] on icon "chevron_right" at bounding box center [619, 287] width 16 height 10
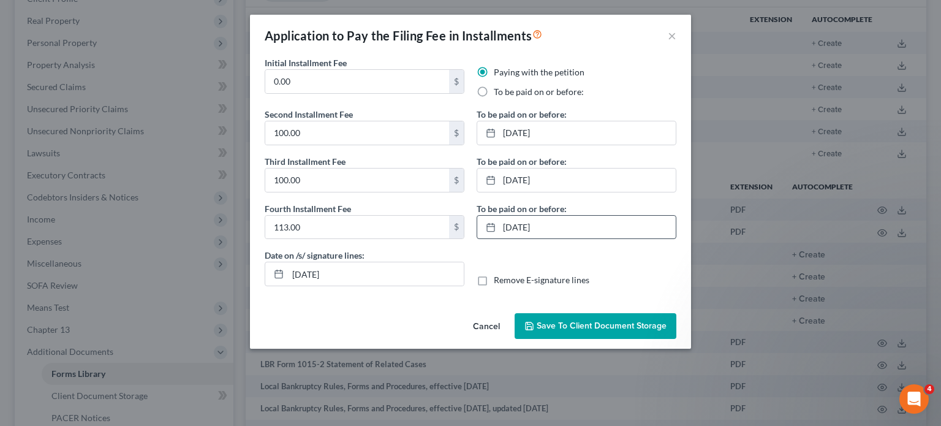
drag, startPoint x: 609, startPoint y: 328, endPoint x: 516, endPoint y: 259, distance: 115.6
click at [608, 328] on span "Save to Client Document Storage" at bounding box center [602, 325] width 130 height 10
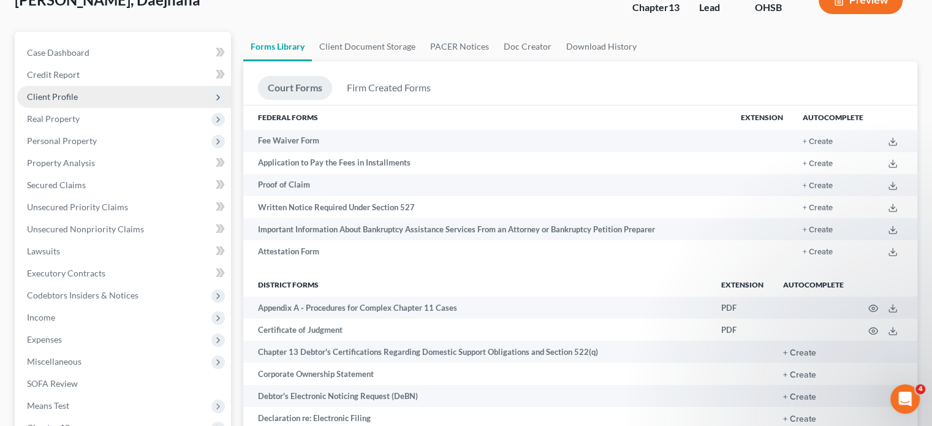
scroll to position [0, 0]
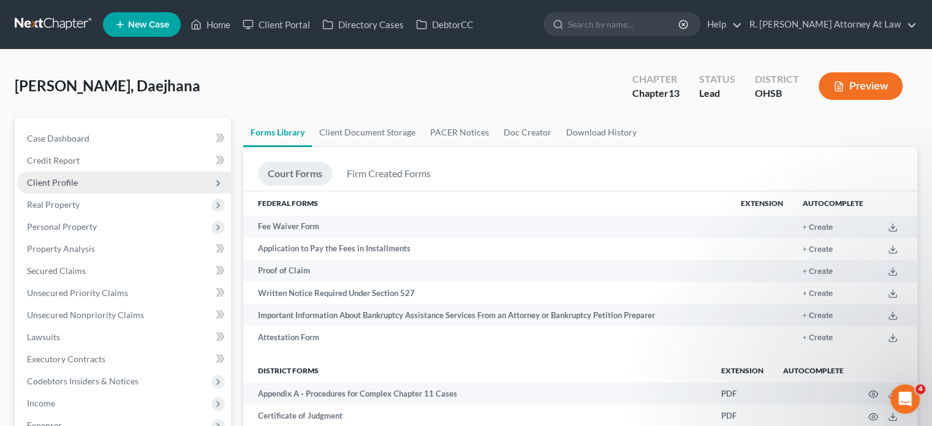
click at [52, 182] on span "Client Profile" at bounding box center [52, 182] width 51 height 10
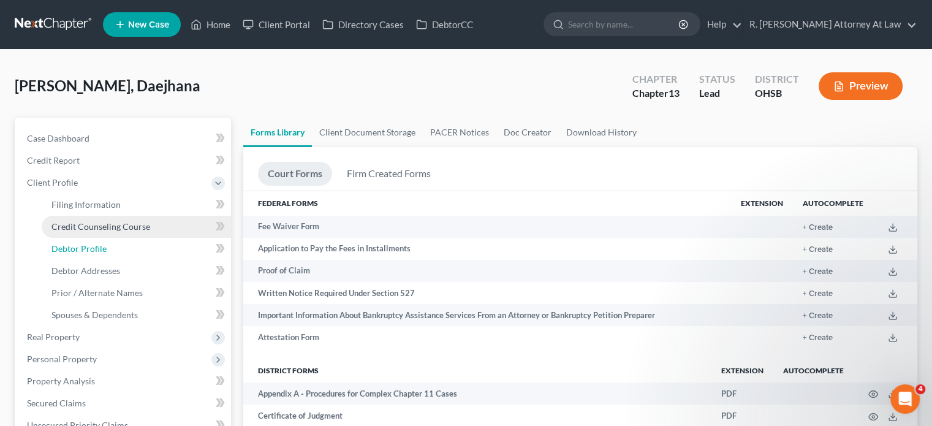
drag, startPoint x: 61, startPoint y: 244, endPoint x: 110, endPoint y: 215, distance: 57.4
click at [61, 244] on span "Debtor Profile" at bounding box center [78, 248] width 55 height 10
select select "0"
select select "3"
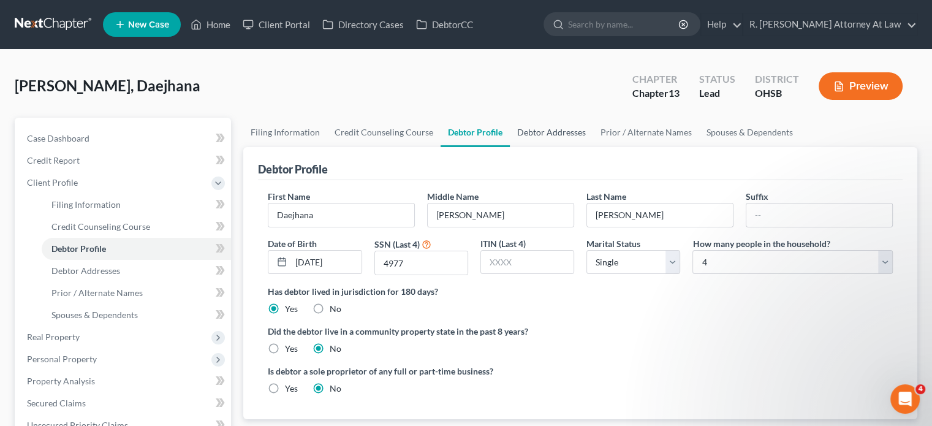
click at [546, 132] on link "Debtor Addresses" at bounding box center [551, 132] width 83 height 29
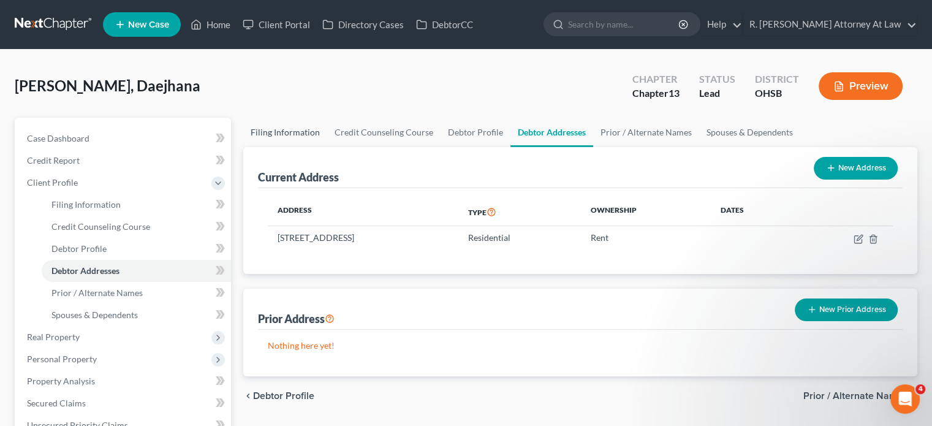
drag, startPoint x: 276, startPoint y: 129, endPoint x: 301, endPoint y: 177, distance: 54.5
click at [277, 130] on link "Filing Information" at bounding box center [285, 132] width 84 height 29
select select "1"
select select "0"
select select "3"
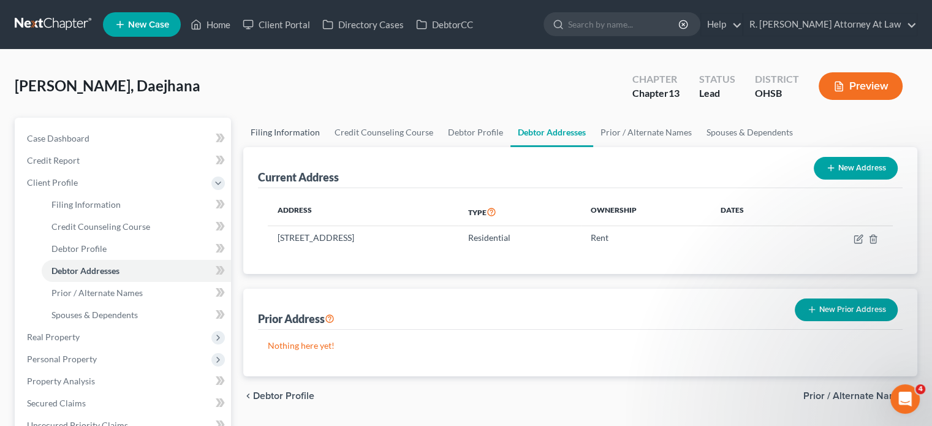
select select "62"
select select "0"
select select "36"
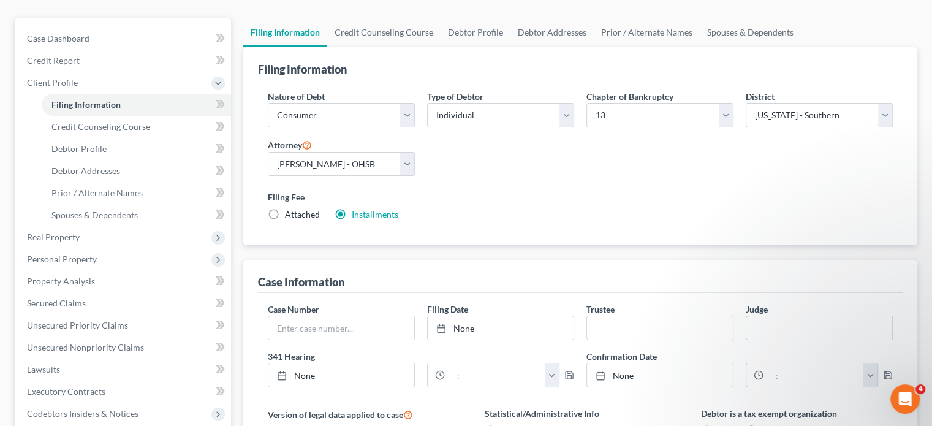
scroll to position [123, 0]
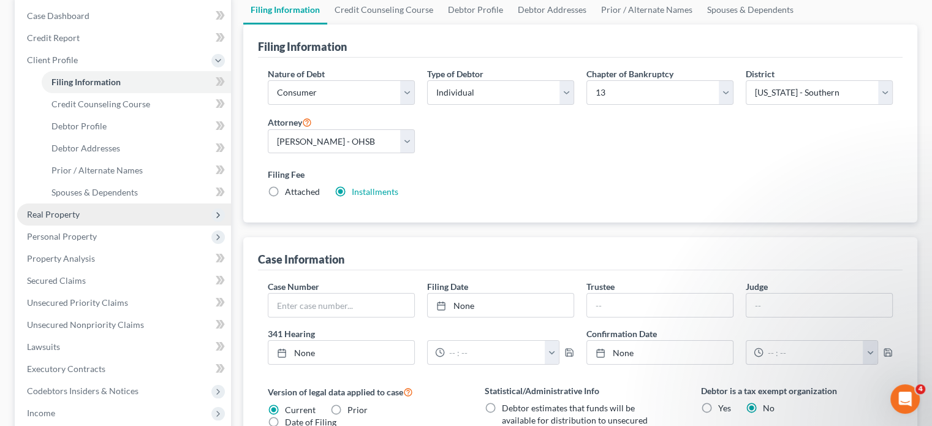
click at [58, 209] on span "Real Property" at bounding box center [53, 214] width 53 height 10
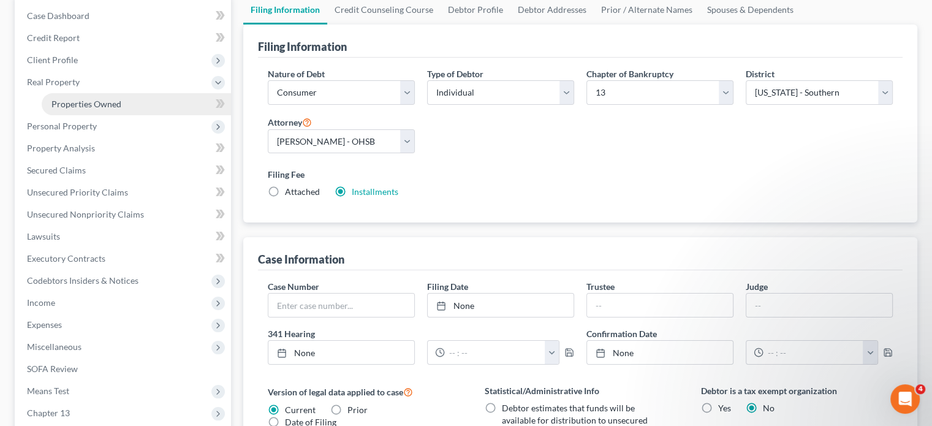
click at [59, 102] on span "Properties Owned" at bounding box center [86, 104] width 70 height 10
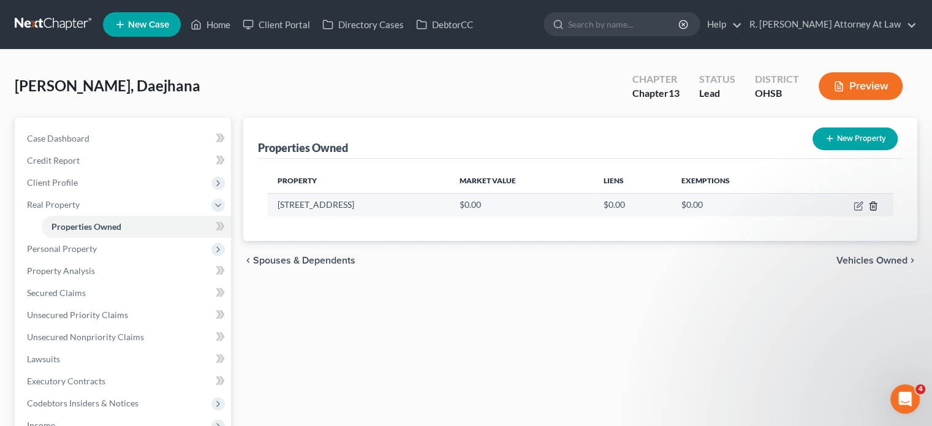
click at [875, 204] on icon "button" at bounding box center [873, 206] width 6 height 8
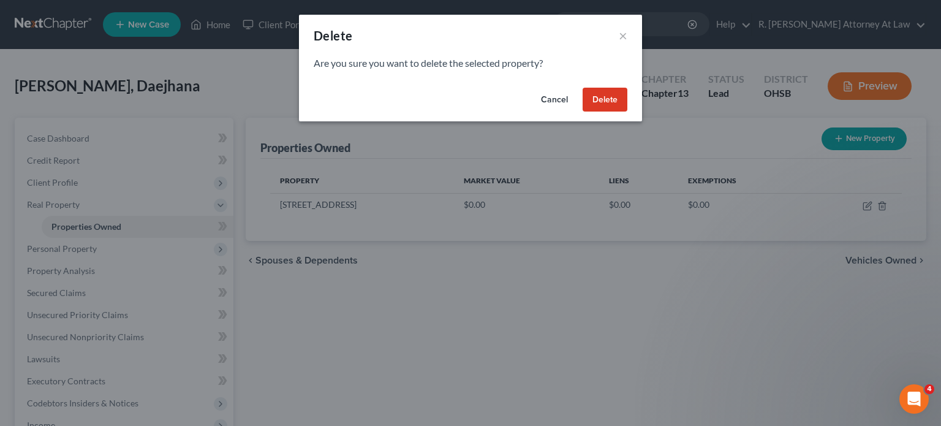
drag, startPoint x: 603, startPoint y: 100, endPoint x: 575, endPoint y: 108, distance: 29.3
click at [603, 100] on button "Delete" at bounding box center [605, 100] width 45 height 25
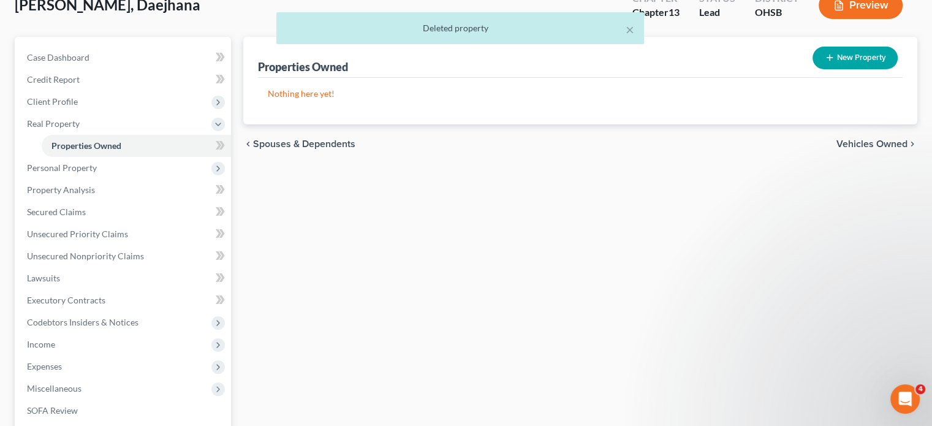
scroll to position [268, 0]
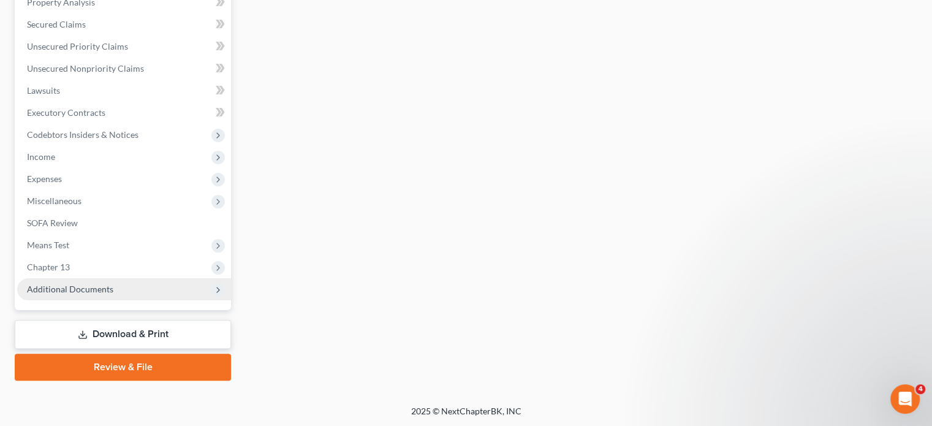
click at [56, 289] on span "Additional Documents" at bounding box center [70, 289] width 86 height 10
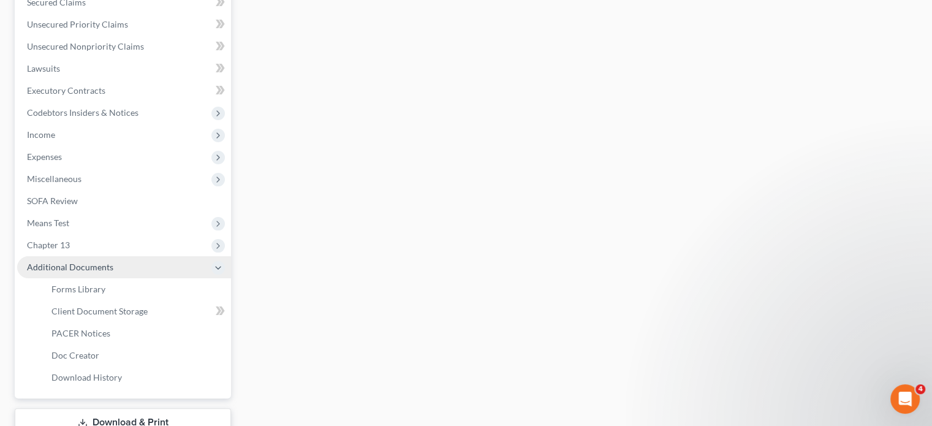
scroll to position [246, 0]
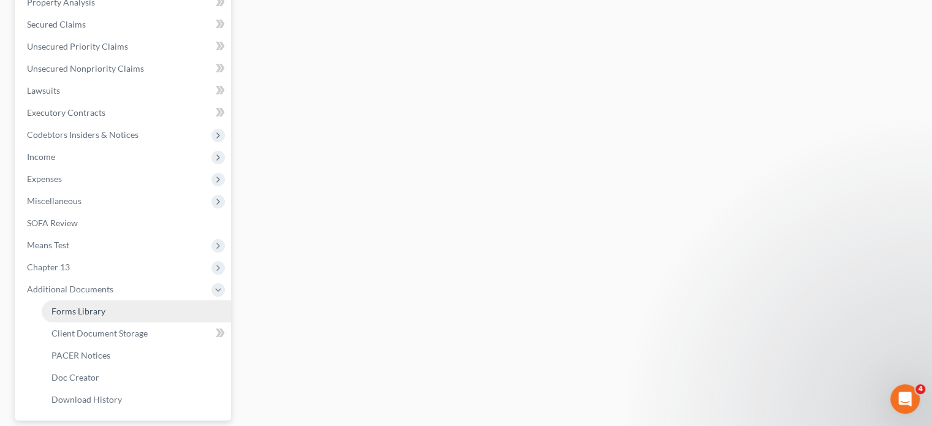
click at [74, 309] on span "Forms Library" at bounding box center [78, 311] width 54 height 10
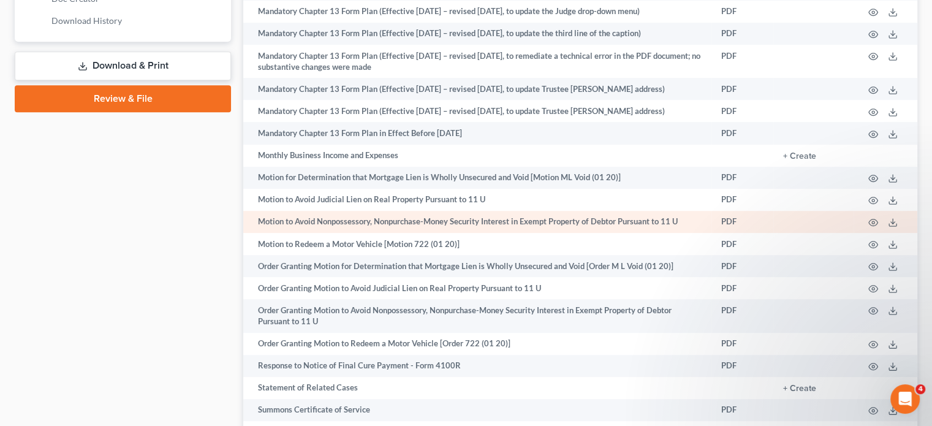
scroll to position [674, 0]
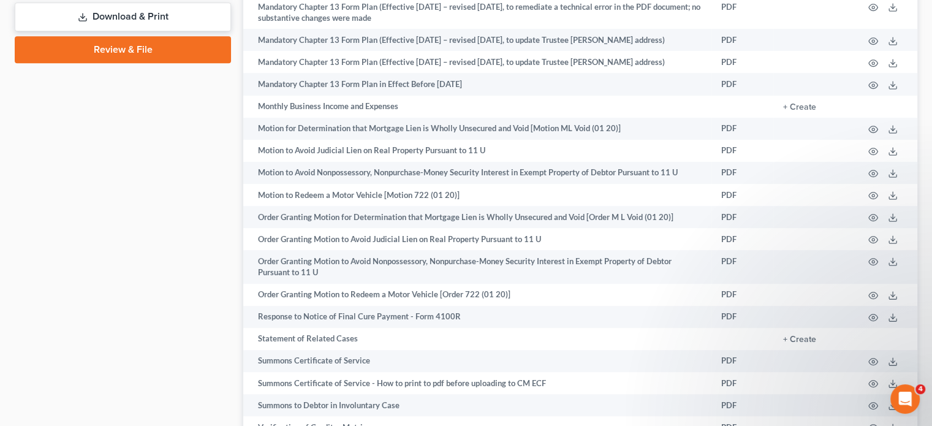
click at [102, 9] on link "Download & Print" at bounding box center [123, 16] width 216 height 29
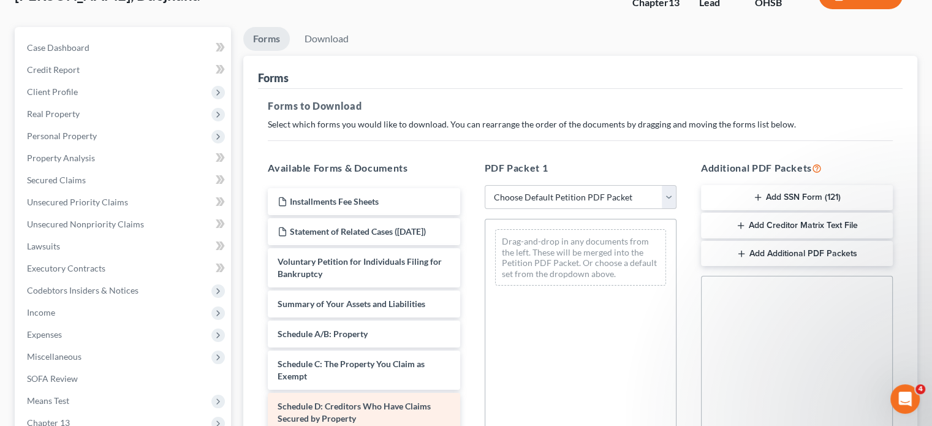
scroll to position [306, 0]
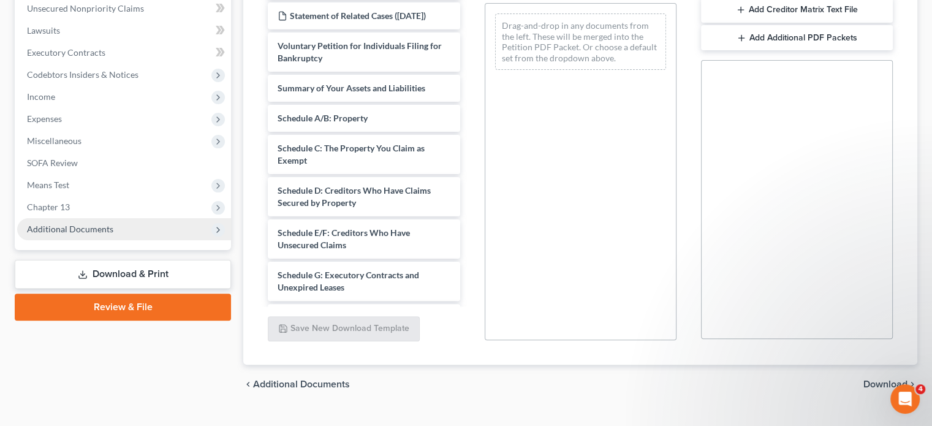
drag, startPoint x: 59, startPoint y: 227, endPoint x: 63, endPoint y: 233, distance: 7.0
click at [59, 227] on span "Additional Documents" at bounding box center [70, 229] width 86 height 10
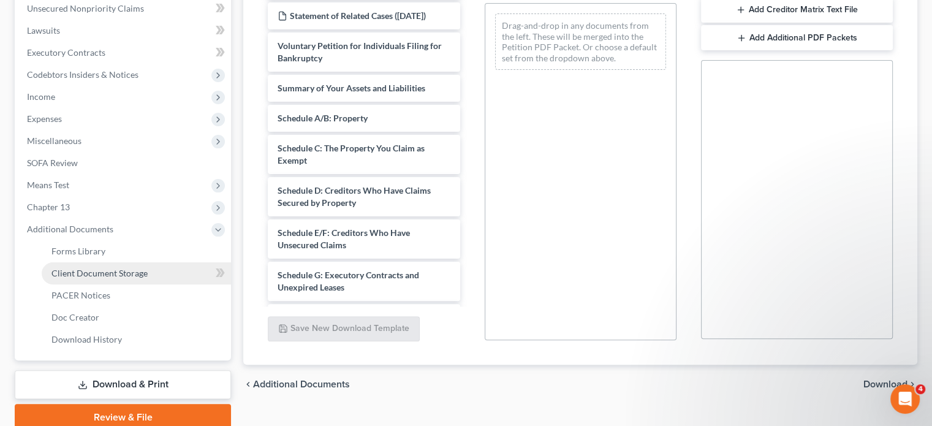
click at [86, 273] on span "Client Document Storage" at bounding box center [99, 273] width 96 height 10
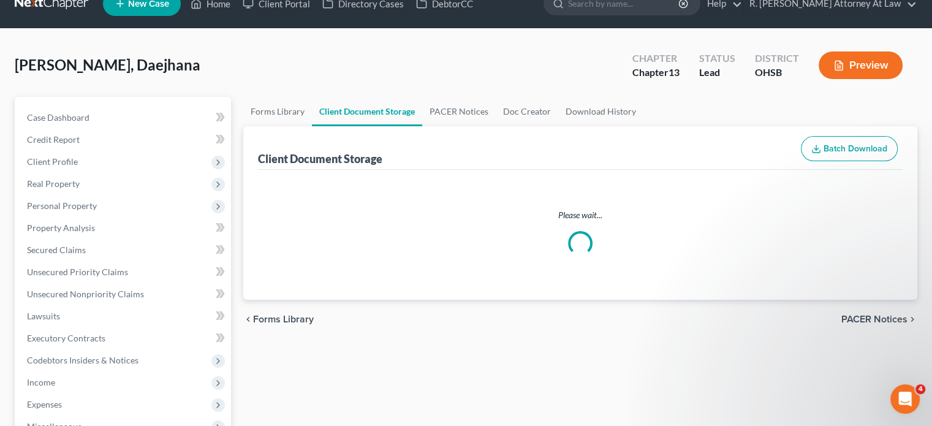
select select "53"
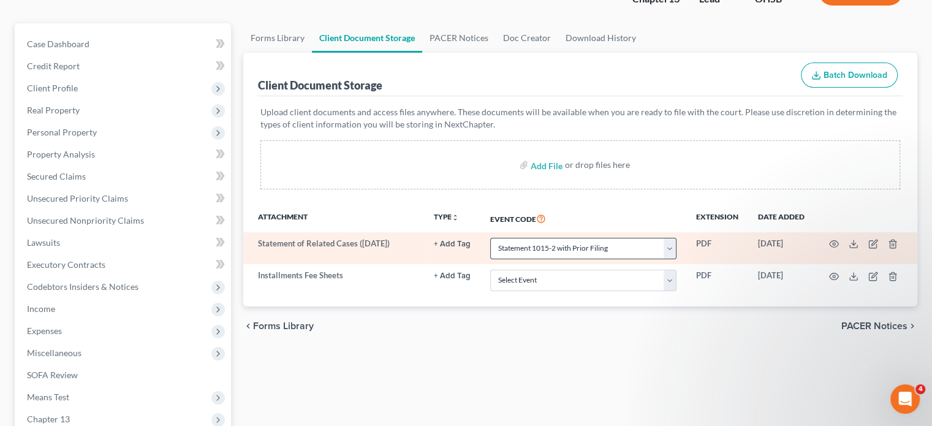
scroll to position [123, 0]
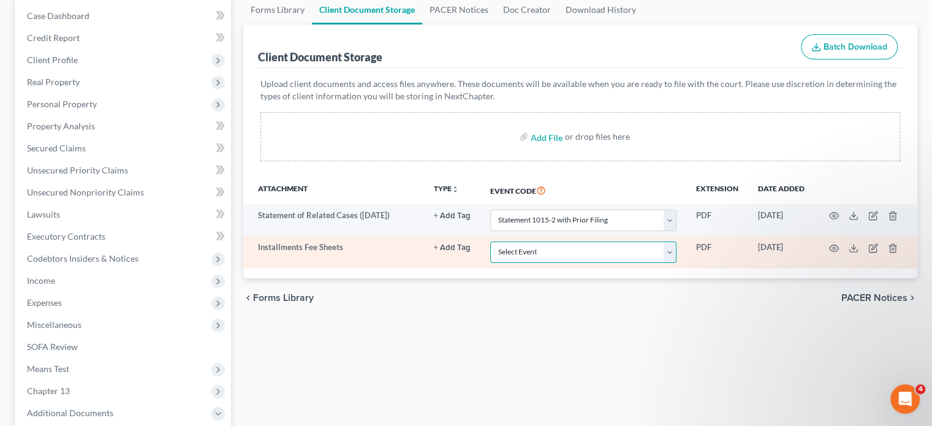
click at [664, 250] on select "Select Event 20 Largest Unsecured Creditors Amended Document Amended List of Cr…" at bounding box center [583, 251] width 186 height 21
select select "37"
click at [490, 241] on select "Select Event 20 Largest Unsecured Creditors Amended Document Amended List of Cr…" at bounding box center [583, 251] width 186 height 21
click at [835, 247] on icon "button" at bounding box center [834, 248] width 10 height 10
click at [834, 244] on icon "button" at bounding box center [834, 248] width 10 height 10
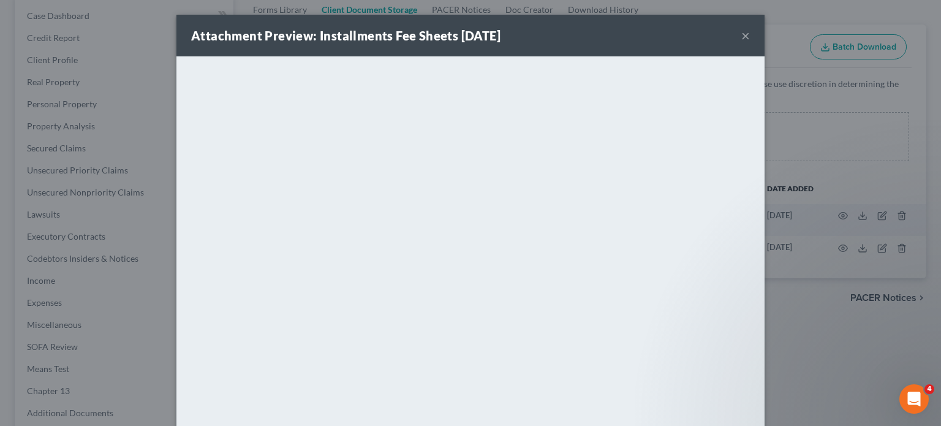
click at [771, 31] on div "Attachment Preview: Installments Fee Sheets 08/11/2025 × <object ng-attr-data='…" at bounding box center [470, 213] width 941 height 426
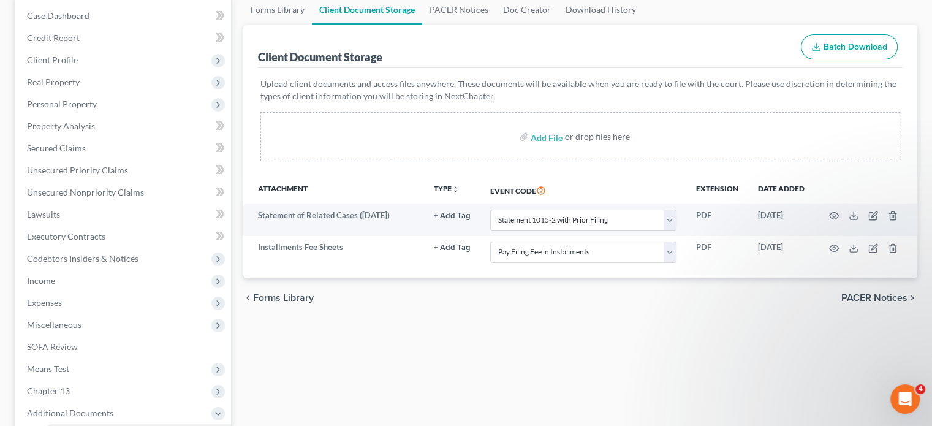
scroll to position [356, 0]
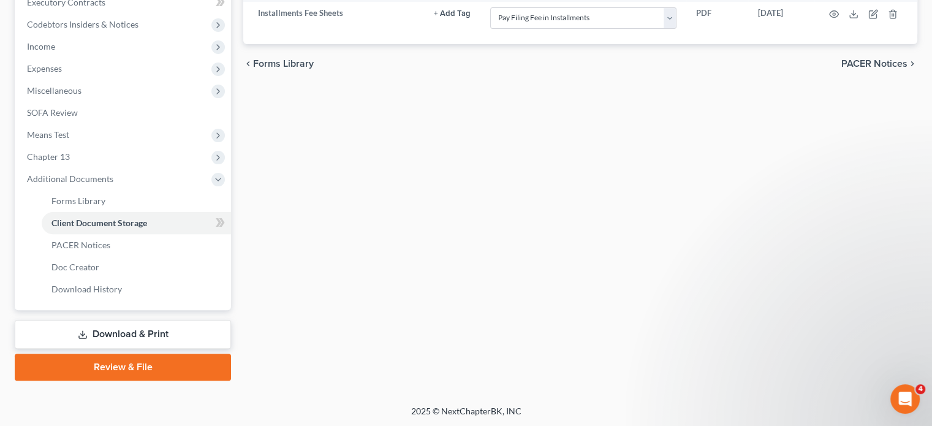
click at [115, 332] on link "Download & Print" at bounding box center [123, 334] width 216 height 29
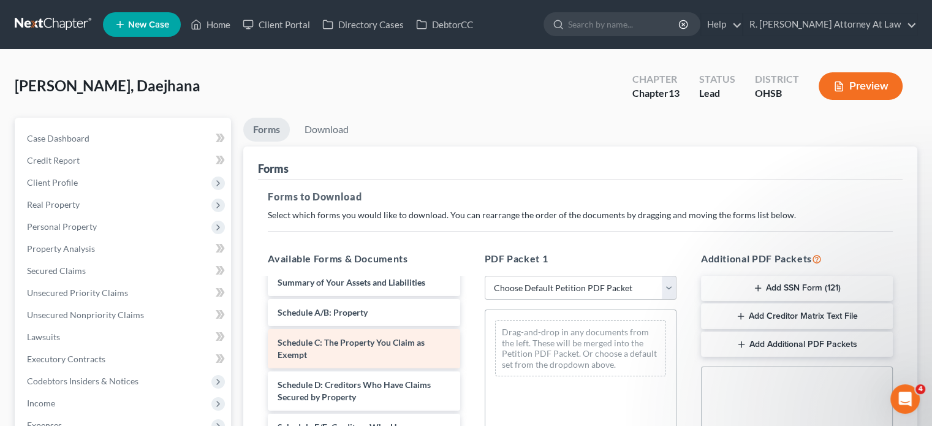
scroll to position [123, 0]
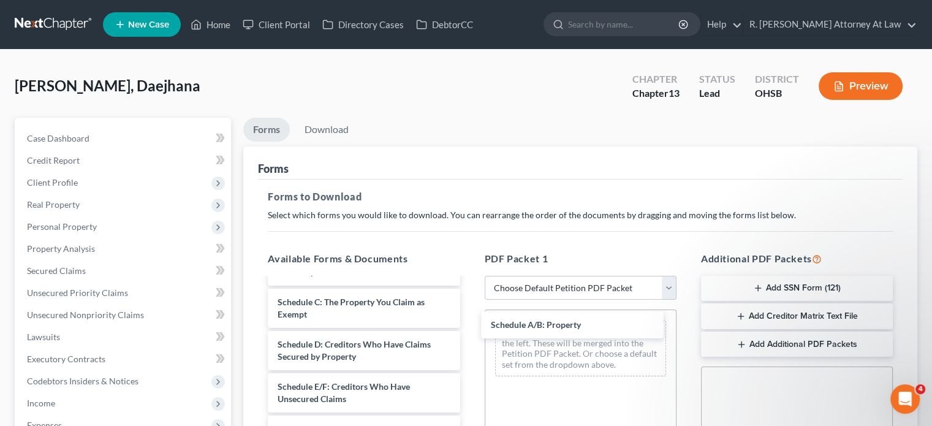
drag, startPoint x: 352, startPoint y: 309, endPoint x: 747, endPoint y: 383, distance: 402.0
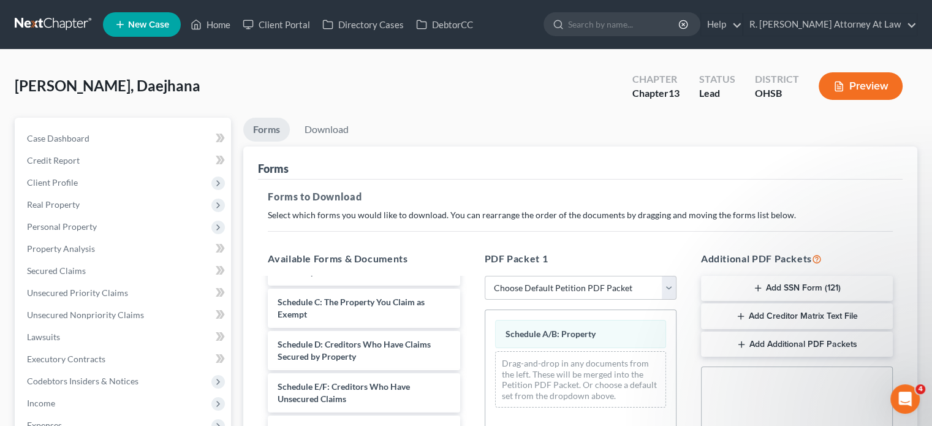
scroll to position [330, 0]
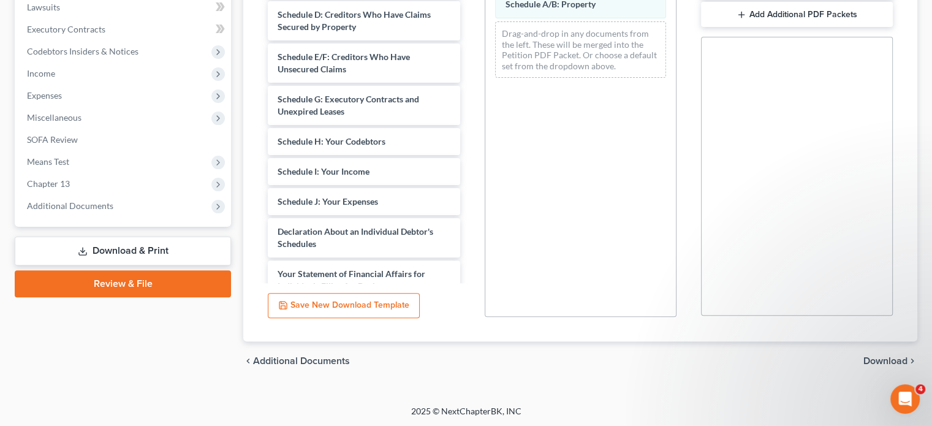
click at [870, 358] on span "Download" at bounding box center [885, 361] width 44 height 10
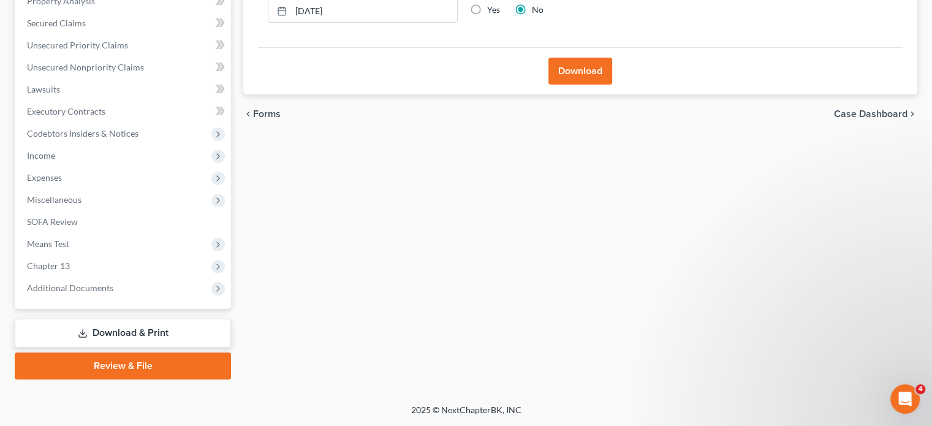
scroll to position [246, 0]
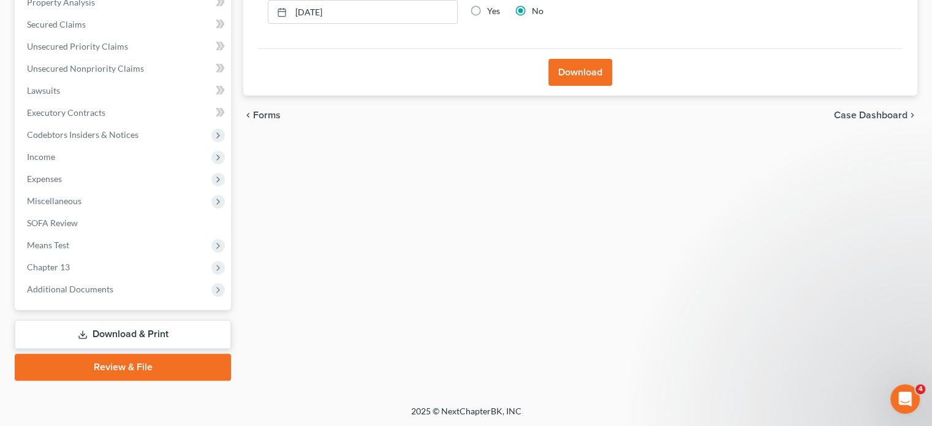
drag, startPoint x: 570, startPoint y: 66, endPoint x: 549, endPoint y: 34, distance: 37.2
click at [568, 63] on button "Download" at bounding box center [580, 72] width 64 height 27
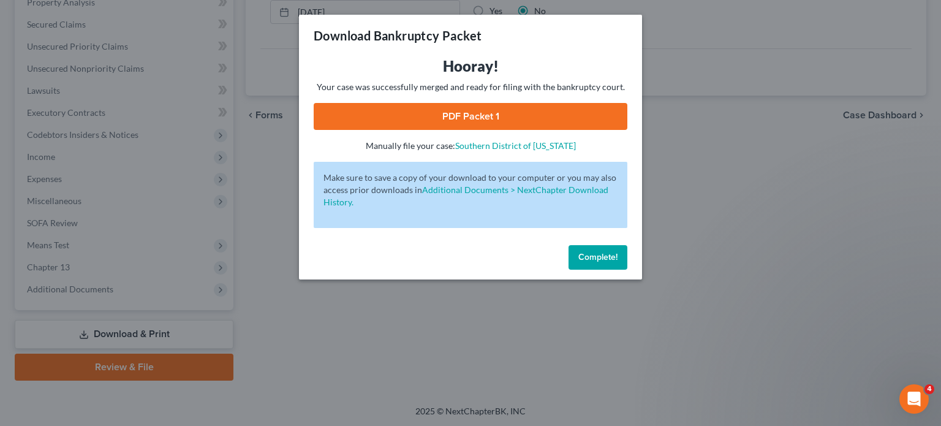
click at [454, 115] on link "PDF Packet 1" at bounding box center [471, 116] width 314 height 27
click at [586, 248] on button "Complete!" at bounding box center [597, 257] width 59 height 25
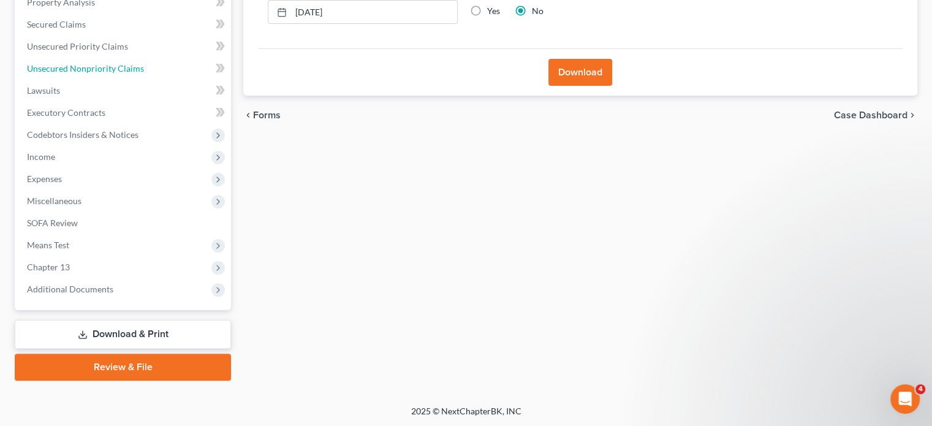
click at [85, 66] on span "Unsecured Nonpriority Claims" at bounding box center [85, 68] width 117 height 10
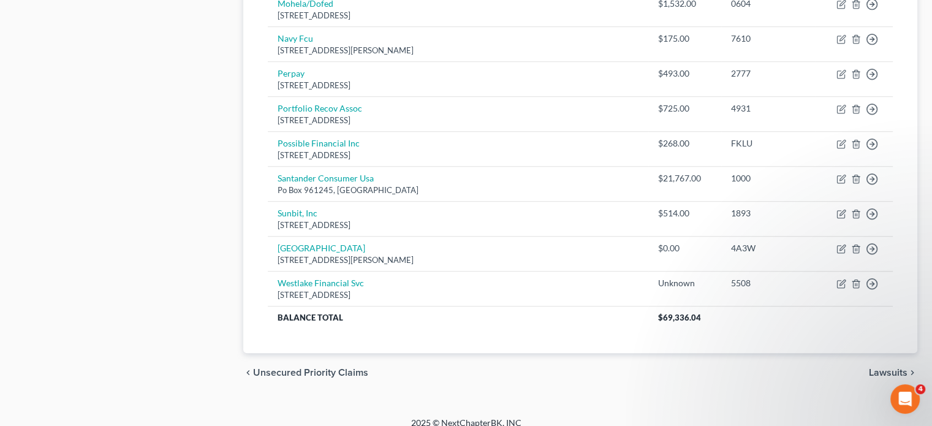
scroll to position [908, 0]
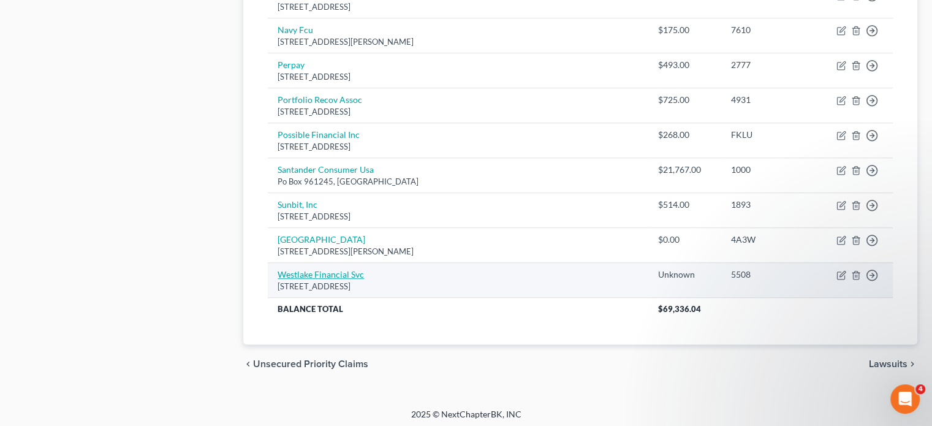
click at [301, 271] on link "Westlake Financial Svc" at bounding box center [320, 274] width 86 height 10
select select "4"
select select "14"
select select "0"
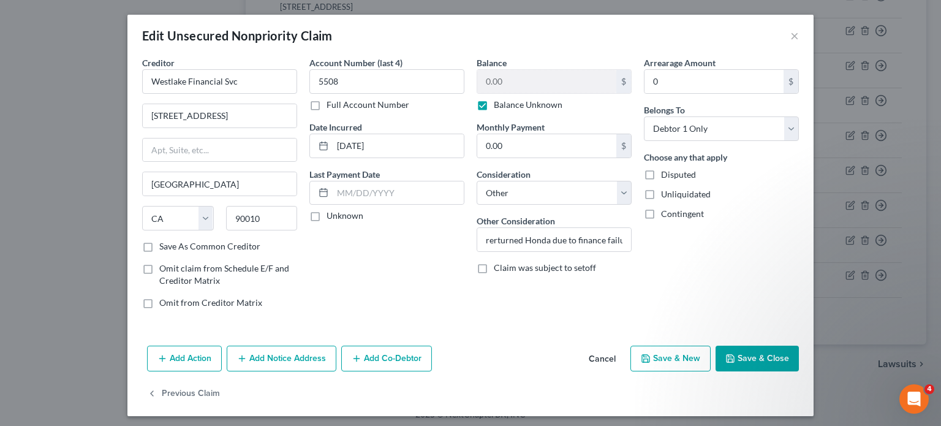
click at [755, 358] on button "Save & Close" at bounding box center [756, 358] width 83 height 26
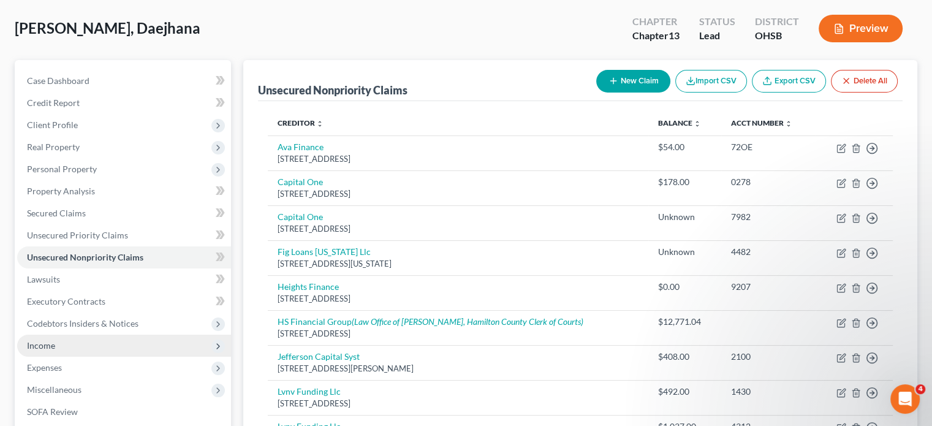
scroll to position [50, 0]
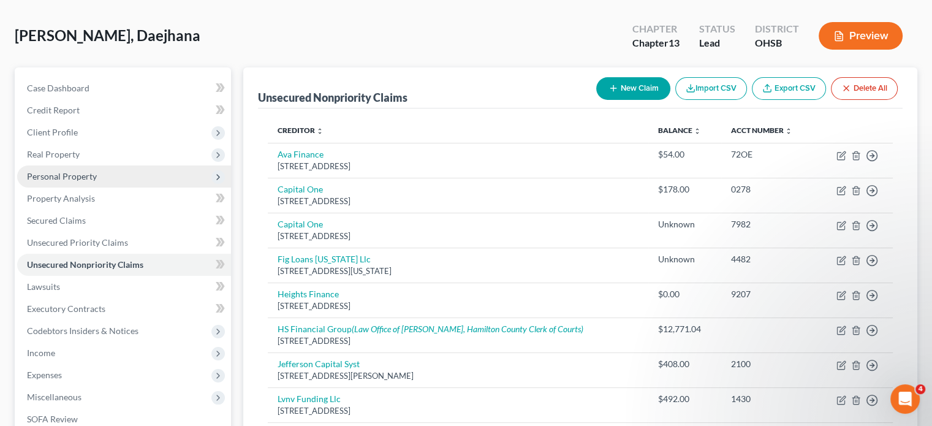
drag, startPoint x: 54, startPoint y: 173, endPoint x: 66, endPoint y: 176, distance: 11.9
click at [54, 173] on span "Personal Property" at bounding box center [62, 176] width 70 height 10
click at [50, 174] on span "Personal Property" at bounding box center [62, 176] width 70 height 10
click at [49, 173] on span "Personal Property" at bounding box center [62, 176] width 70 height 10
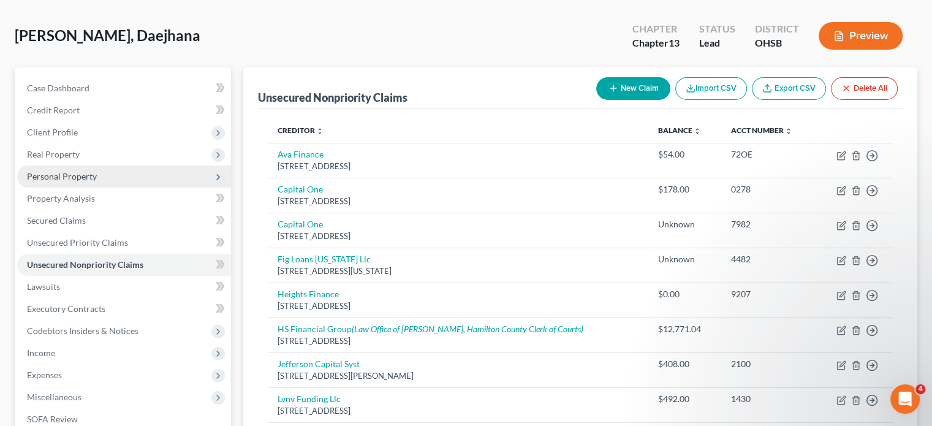
click at [53, 173] on span "Personal Property" at bounding box center [62, 176] width 70 height 10
click at [66, 176] on span "Personal Property" at bounding box center [62, 176] width 70 height 10
click at [54, 171] on span "Personal Property" at bounding box center [62, 176] width 70 height 10
click at [62, 171] on span "Personal Property" at bounding box center [62, 176] width 70 height 10
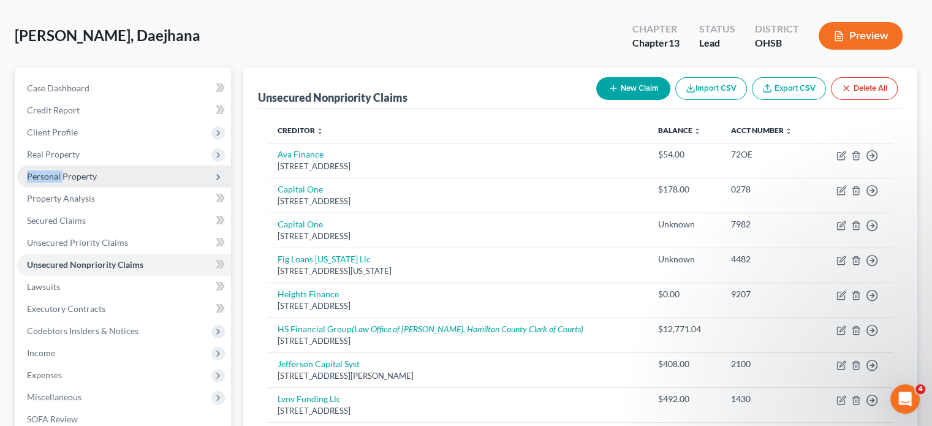
click at [62, 171] on span "Personal Property" at bounding box center [62, 176] width 70 height 10
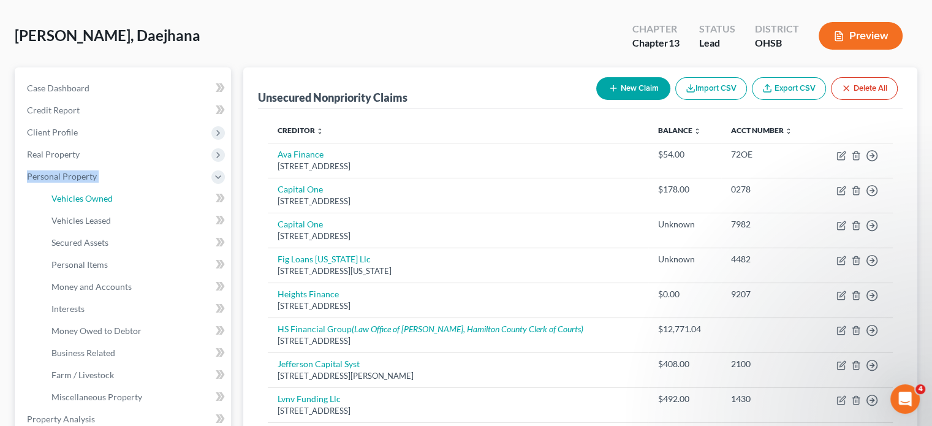
drag, startPoint x: 64, startPoint y: 195, endPoint x: 102, endPoint y: 3, distance: 195.3
click at [64, 195] on span "Vehicles Owned" at bounding box center [81, 198] width 61 height 10
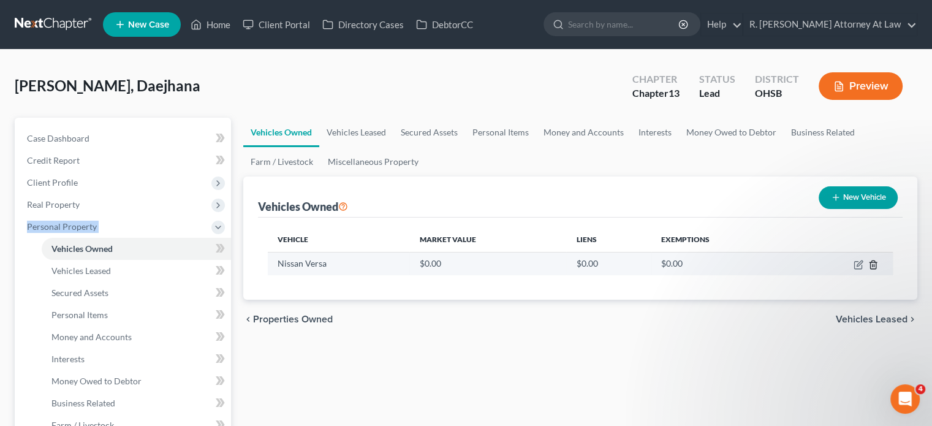
click at [872, 264] on line "button" at bounding box center [872, 265] width 0 height 2
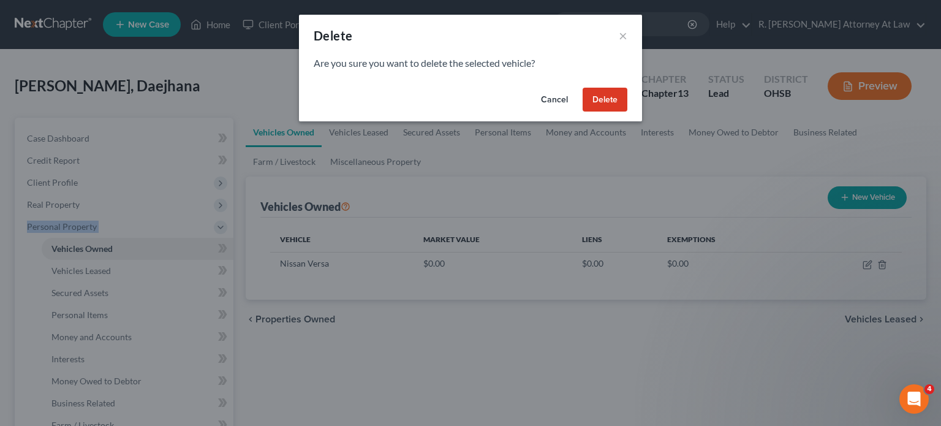
drag, startPoint x: 601, startPoint y: 92, endPoint x: 591, endPoint y: 97, distance: 11.0
click at [597, 94] on button "Delete" at bounding box center [605, 100] width 45 height 25
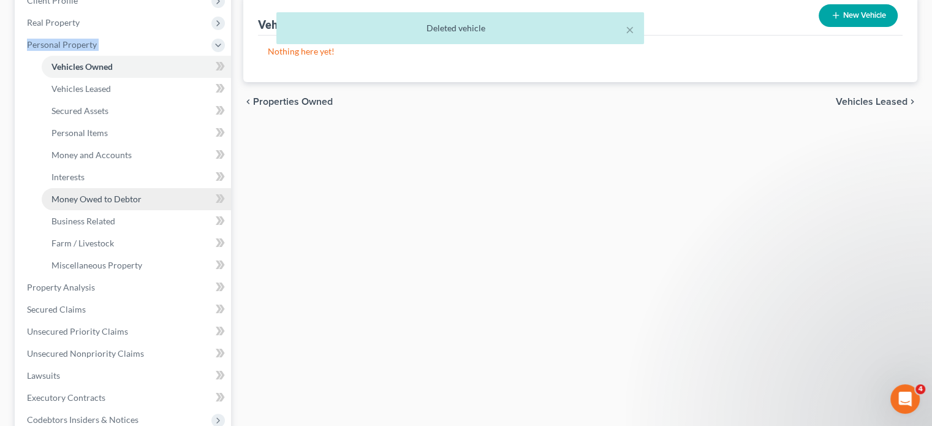
scroll to position [184, 0]
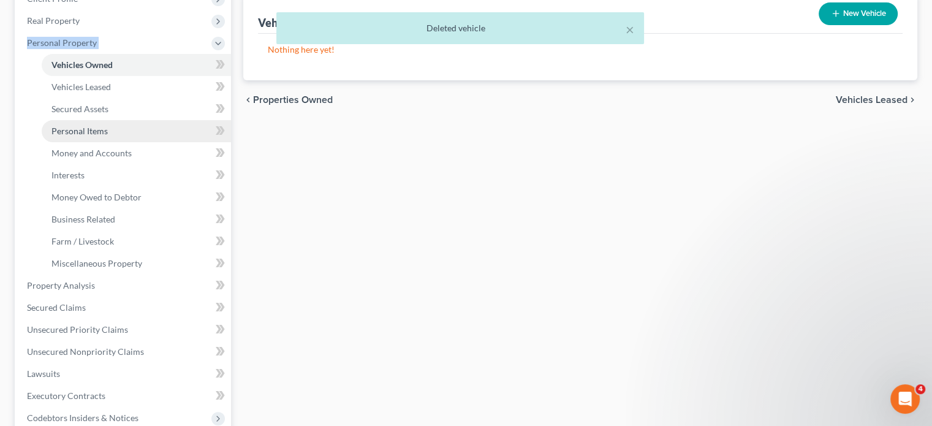
click at [78, 130] on span "Personal Items" at bounding box center [79, 131] width 56 height 10
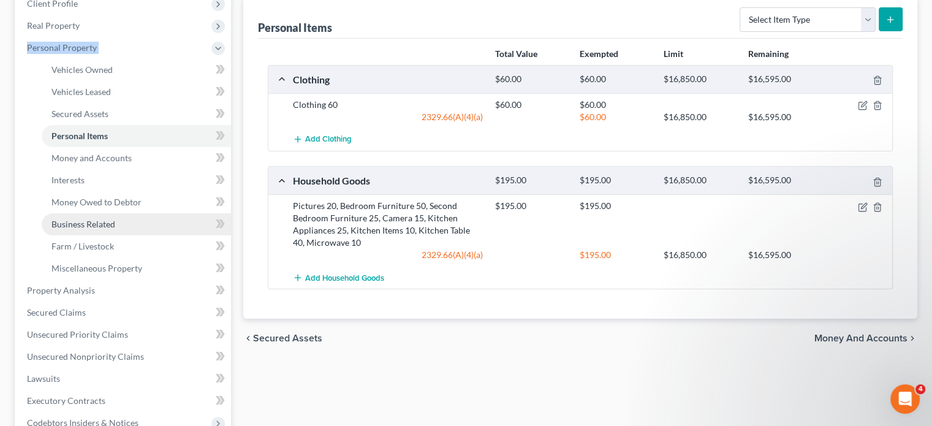
scroll to position [184, 0]
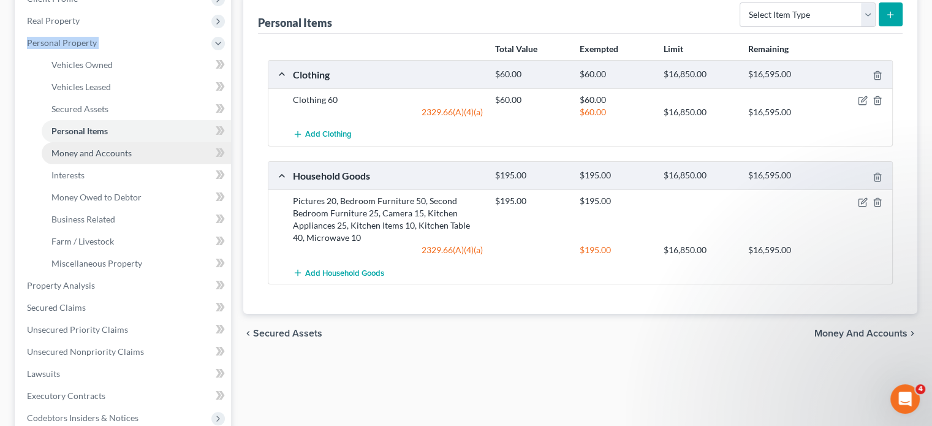
click at [61, 151] on span "Money and Accounts" at bounding box center [91, 153] width 80 height 10
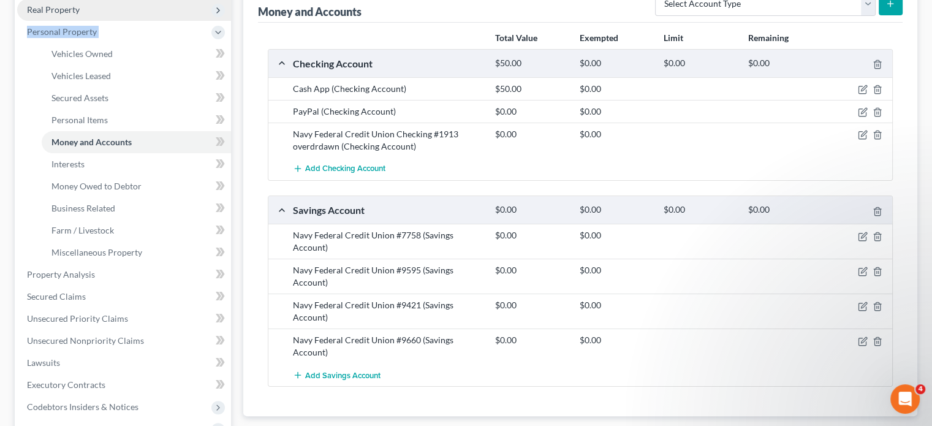
scroll to position [245, 0]
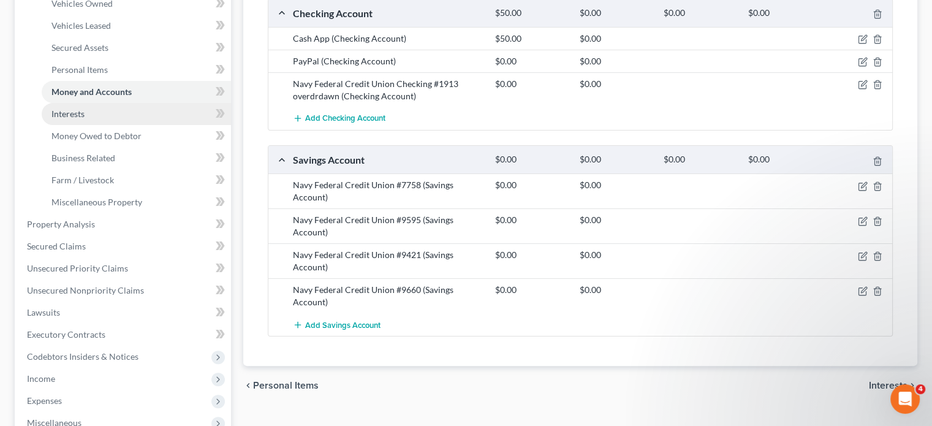
click at [61, 110] on span "Interests" at bounding box center [67, 113] width 33 height 10
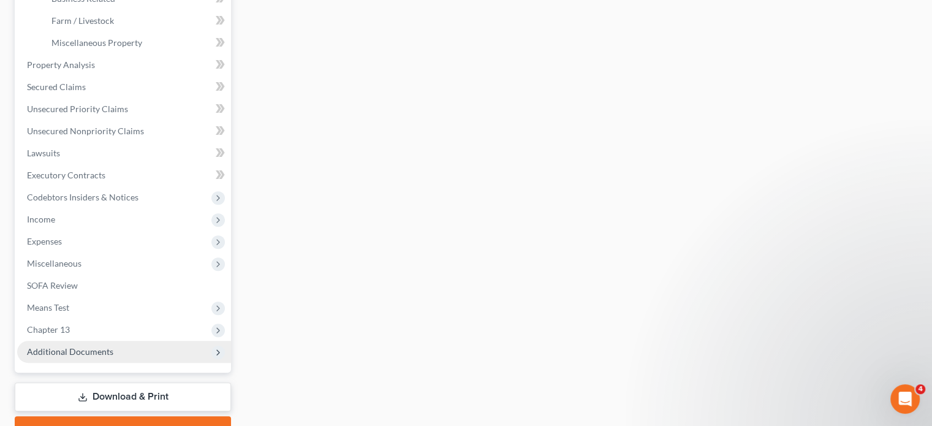
scroll to position [429, 0]
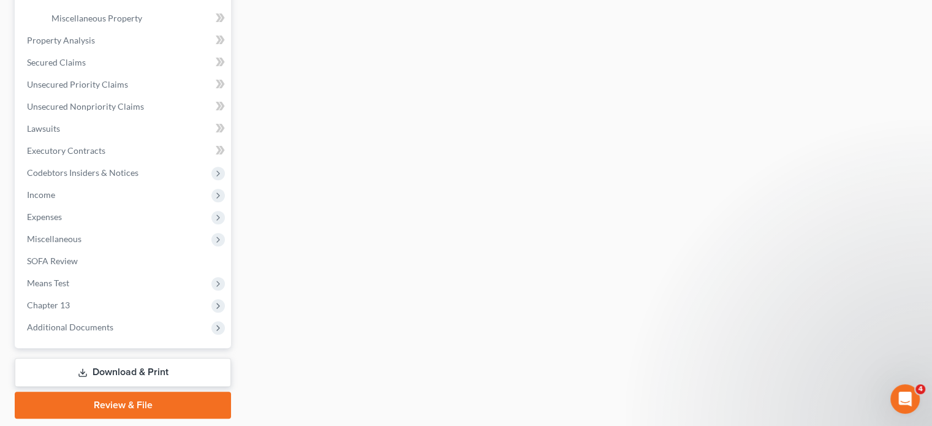
click at [117, 370] on link "Download & Print" at bounding box center [123, 372] width 216 height 29
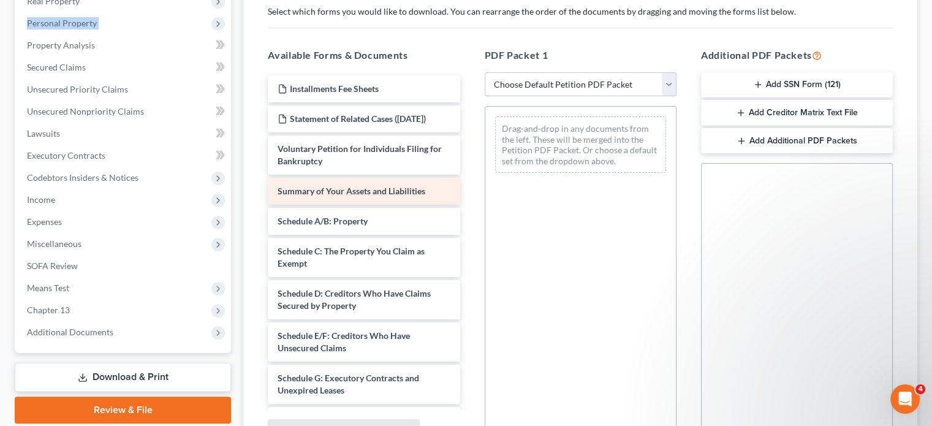
scroll to position [203, 0]
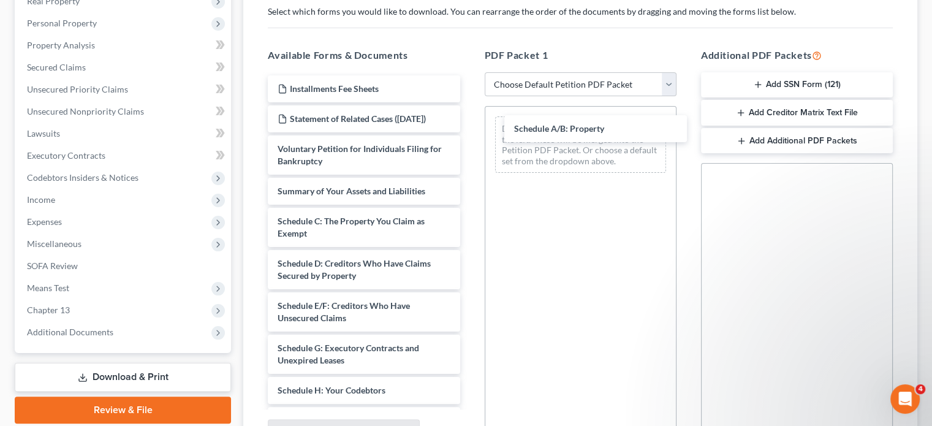
drag, startPoint x: 319, startPoint y: 230, endPoint x: 745, endPoint y: 281, distance: 428.7
click at [469, 126] on div "Schedule A/B: Property Installments Fee Sheets Statement of Related Cases (08/1…" at bounding box center [363, 398] width 211 height 647
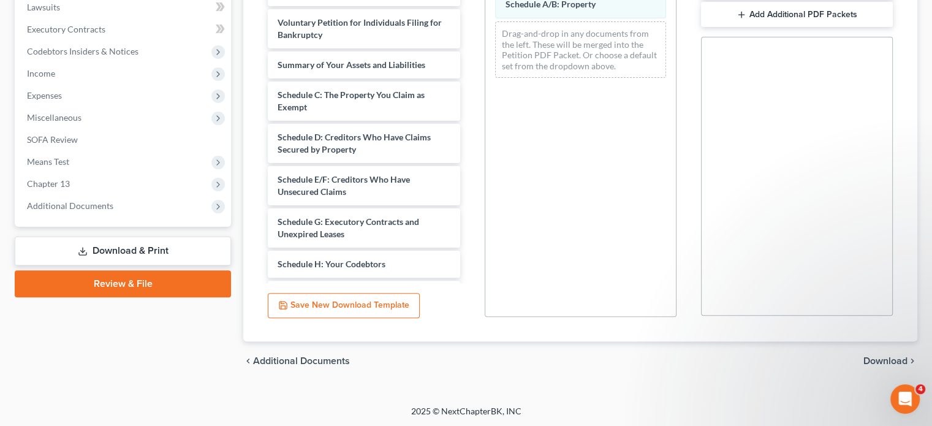
click at [894, 356] on span "Download" at bounding box center [885, 361] width 44 height 10
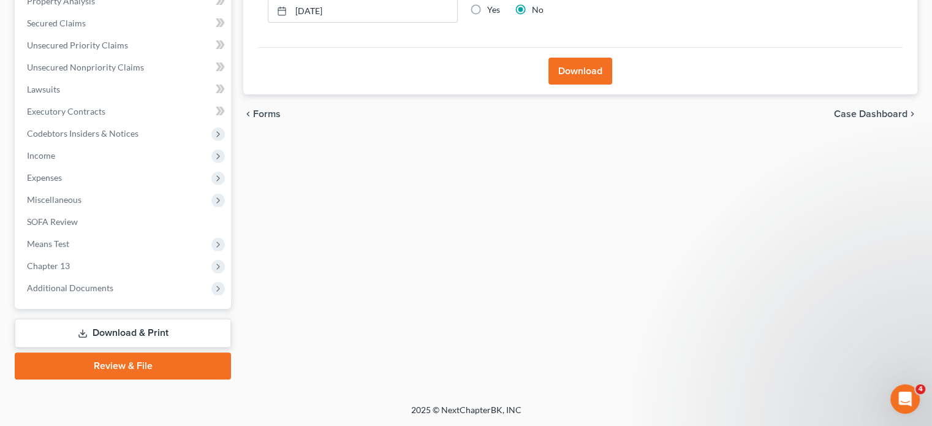
scroll to position [246, 0]
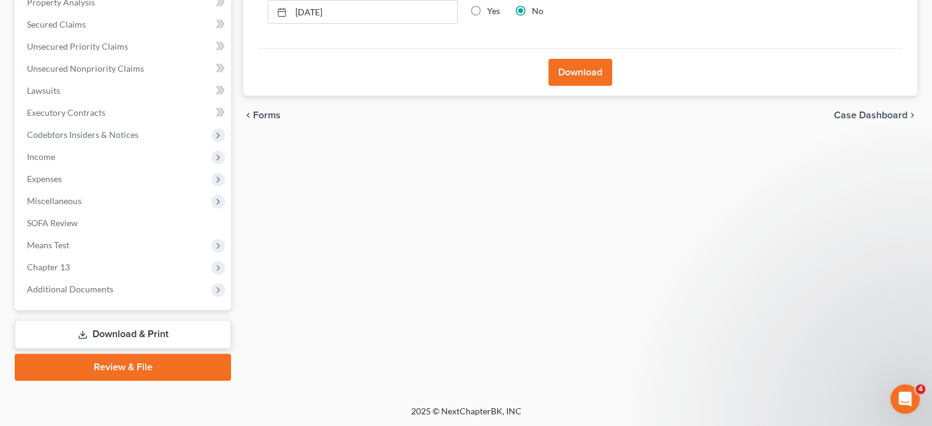
click at [568, 61] on button "Download" at bounding box center [580, 72] width 64 height 27
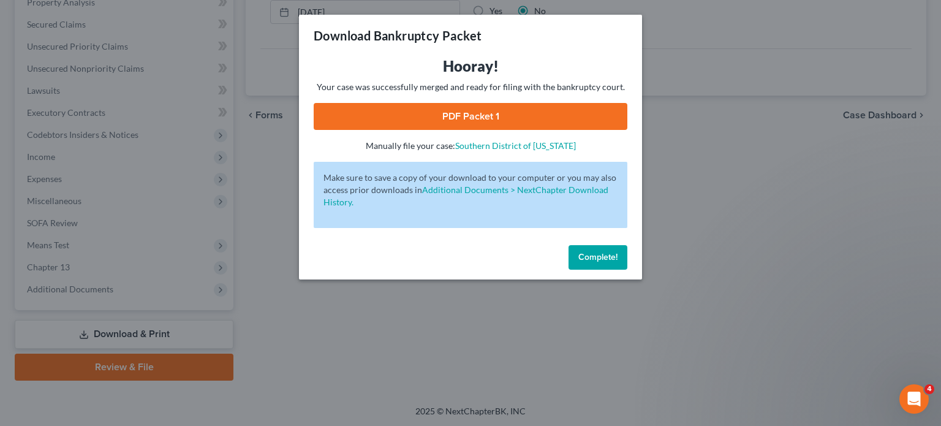
drag, startPoint x: 373, startPoint y: 113, endPoint x: 395, endPoint y: 108, distance: 22.6
click at [374, 113] on link "PDF Packet 1" at bounding box center [471, 116] width 314 height 27
drag, startPoint x: 600, startPoint y: 258, endPoint x: 38, endPoint y: 157, distance: 570.7
click at [596, 257] on span "Complete!" at bounding box center [597, 257] width 39 height 10
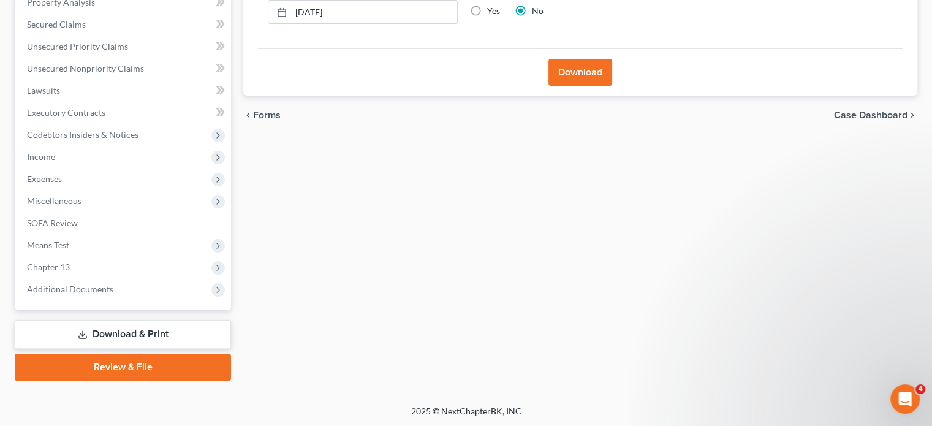
click at [38, 157] on span "Income" at bounding box center [41, 156] width 28 height 10
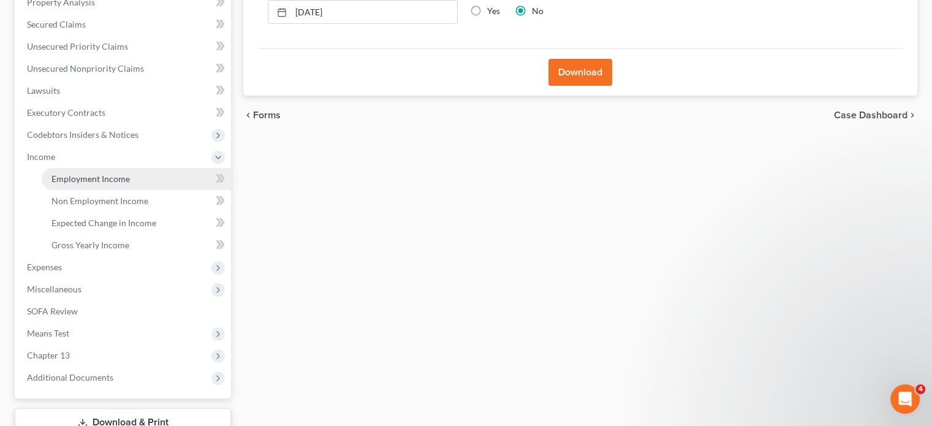
click at [67, 178] on span "Employment Income" at bounding box center [90, 178] width 78 height 10
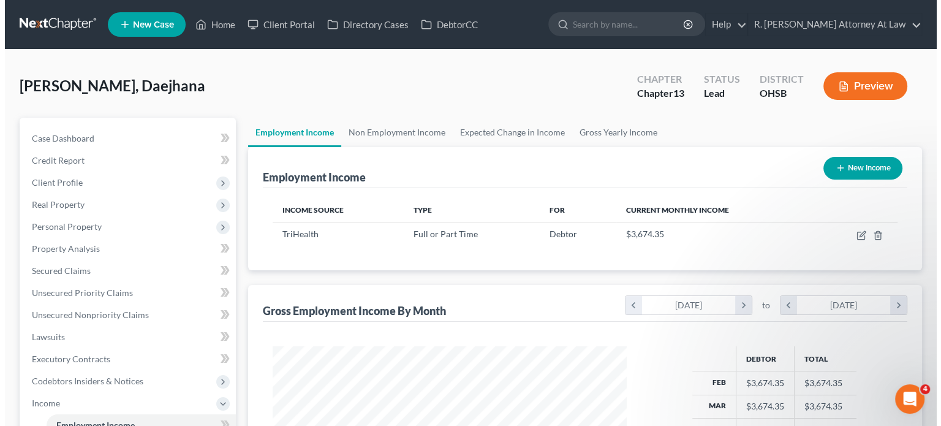
scroll to position [218, 378]
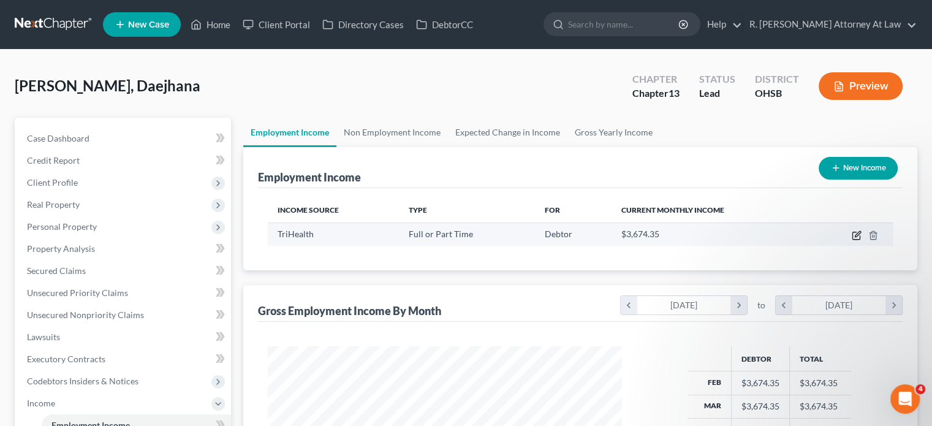
click at [853, 234] on icon "button" at bounding box center [856, 235] width 10 height 10
select select "0"
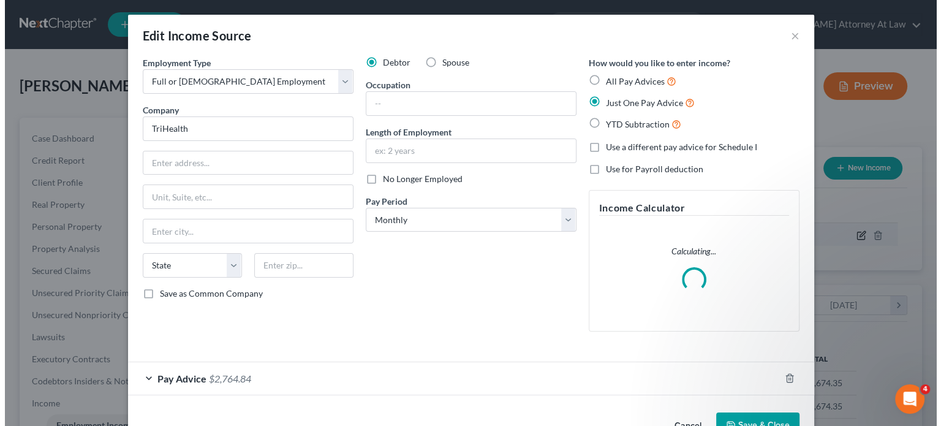
scroll to position [218, 382]
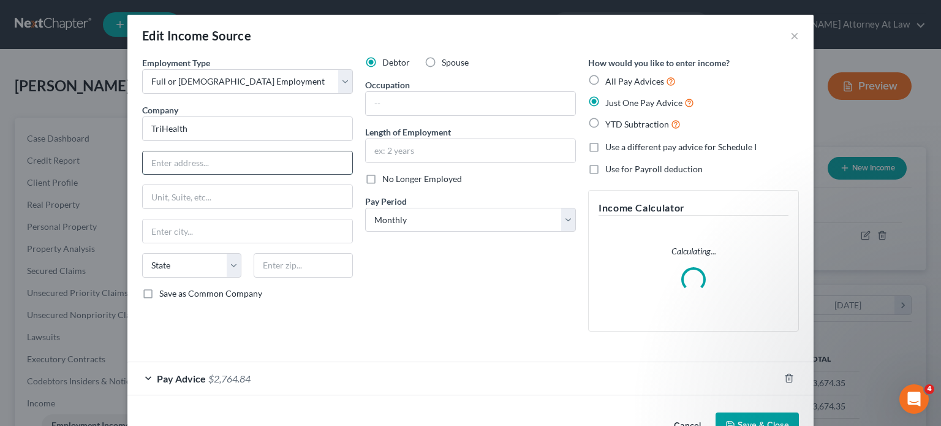
click at [178, 156] on input "text" at bounding box center [247, 162] width 209 height 23
type input "379 Dixmyth Drive"
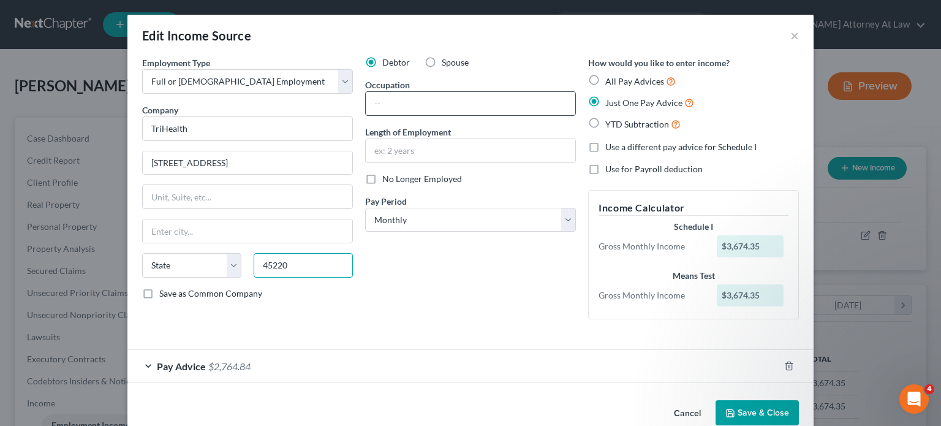
type input "45220"
click at [400, 104] on input "text" at bounding box center [470, 103] width 209 height 23
type input "LP"
type input "[GEOGRAPHIC_DATA]"
select select "36"
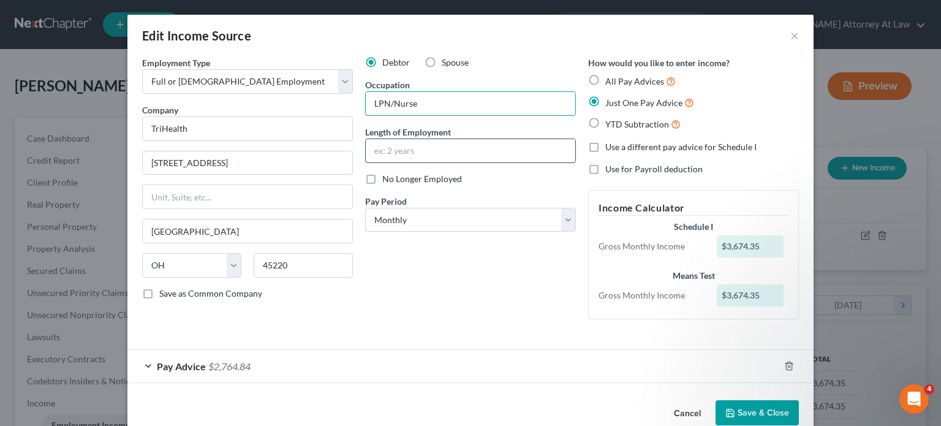
type input "LPN/Nurse"
click at [407, 152] on input "text" at bounding box center [470, 150] width 209 height 23
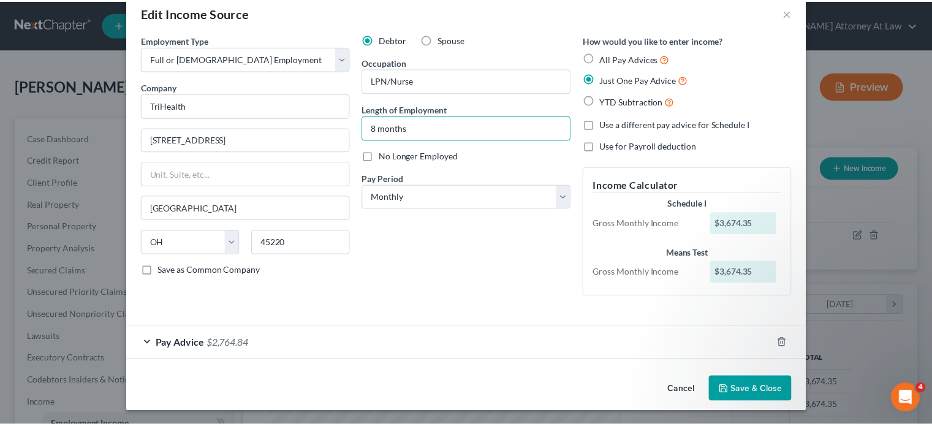
scroll to position [23, 0]
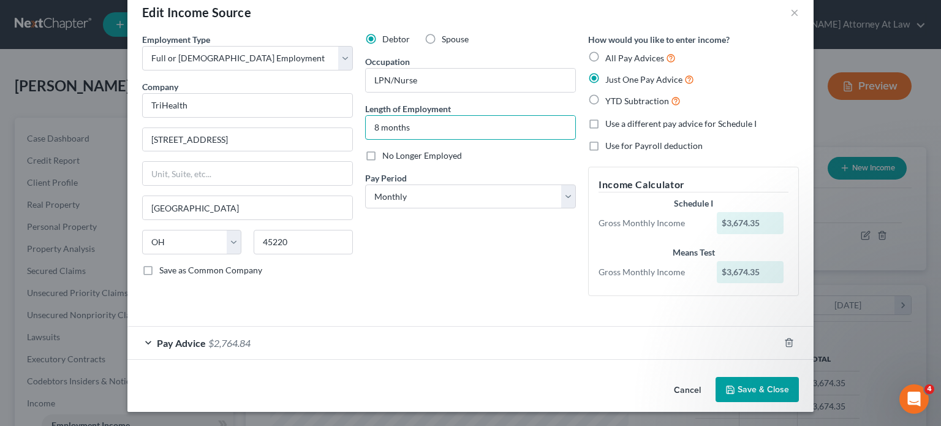
type input "8 months"
click at [737, 385] on button "Save & Close" at bounding box center [756, 390] width 83 height 26
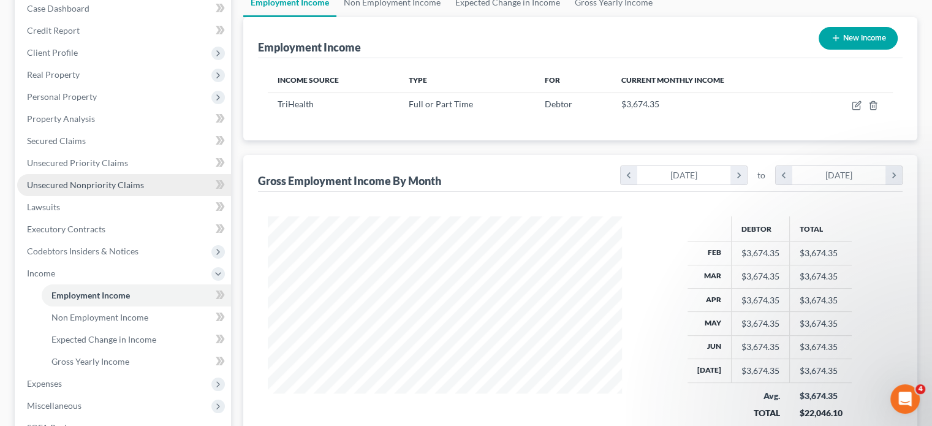
scroll to position [184, 0]
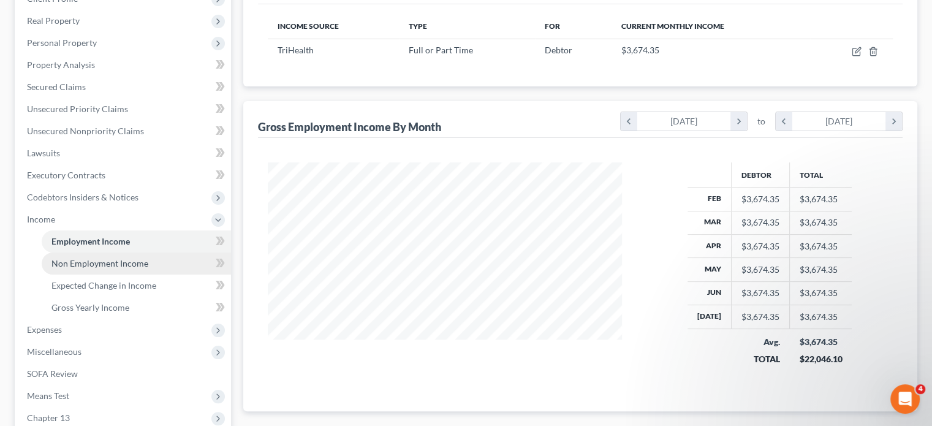
click at [56, 264] on span "Non Employment Income" at bounding box center [99, 263] width 97 height 10
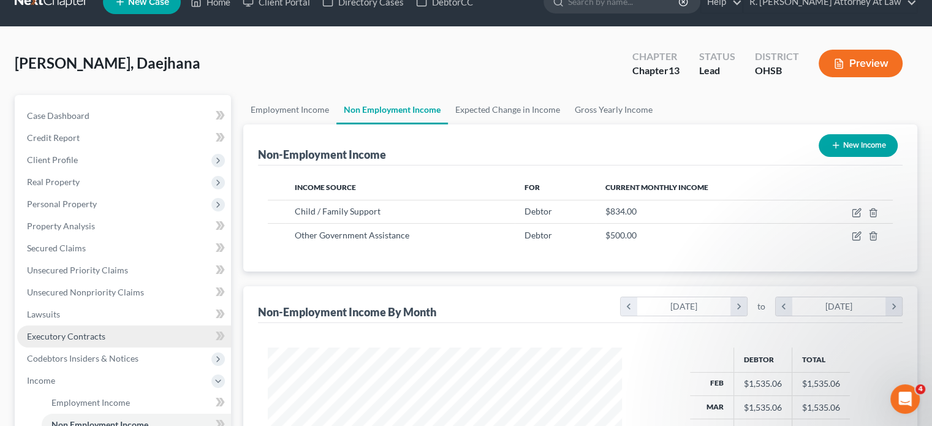
scroll to position [123, 0]
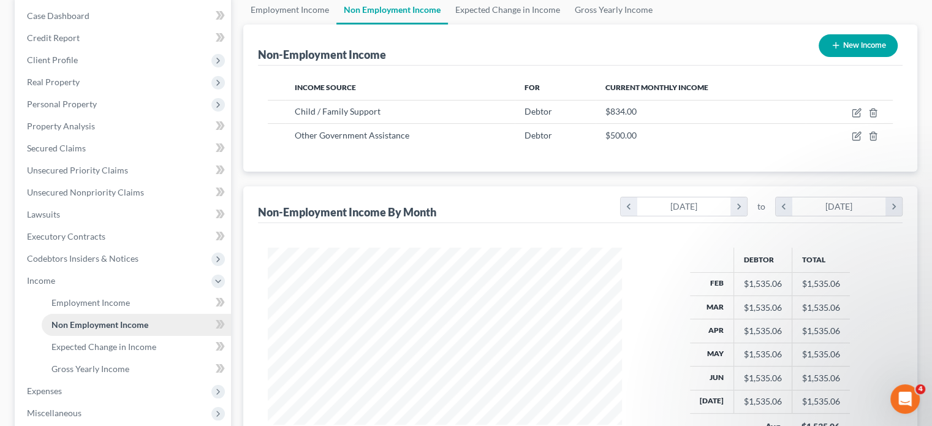
drag, startPoint x: 55, startPoint y: 387, endPoint x: 55, endPoint y: 319, distance: 68.0
click at [55, 387] on span "Expenses" at bounding box center [44, 390] width 35 height 10
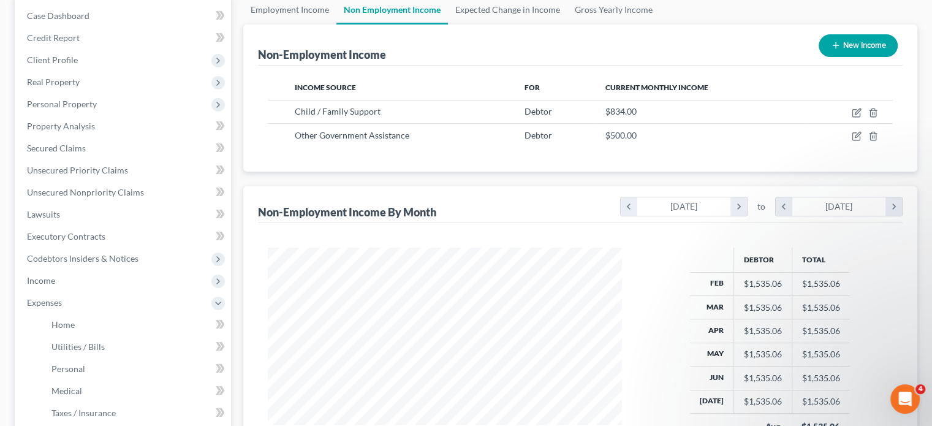
scroll to position [245, 0]
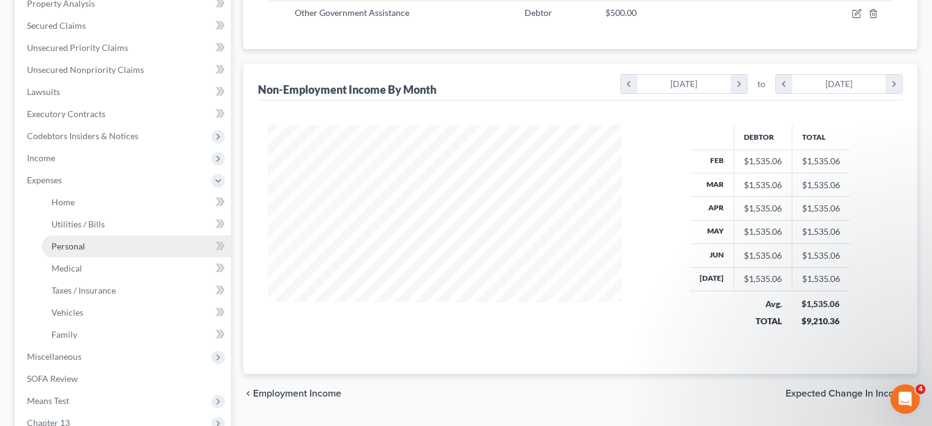
click at [71, 244] on span "Personal" at bounding box center [68, 246] width 34 height 10
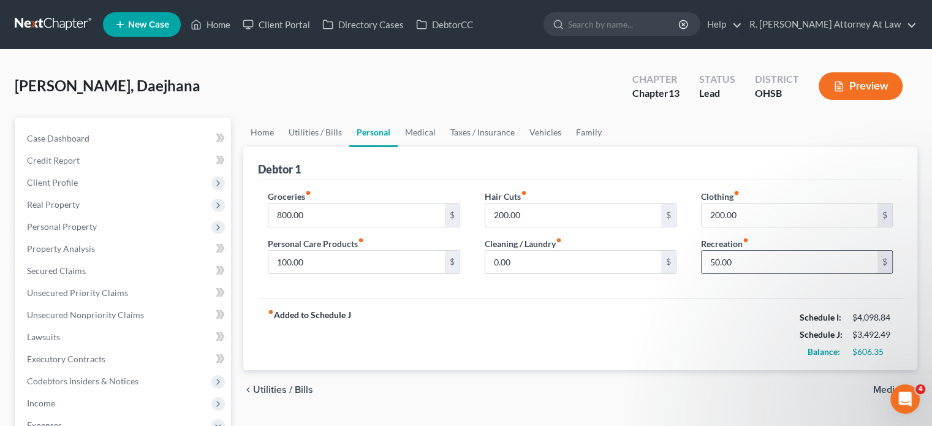
click at [742, 268] on input "50.00" at bounding box center [789, 262] width 176 height 23
type input "1"
type input "6"
type input "50"
drag, startPoint x: 306, startPoint y: 211, endPoint x: 293, endPoint y: 211, distance: 12.3
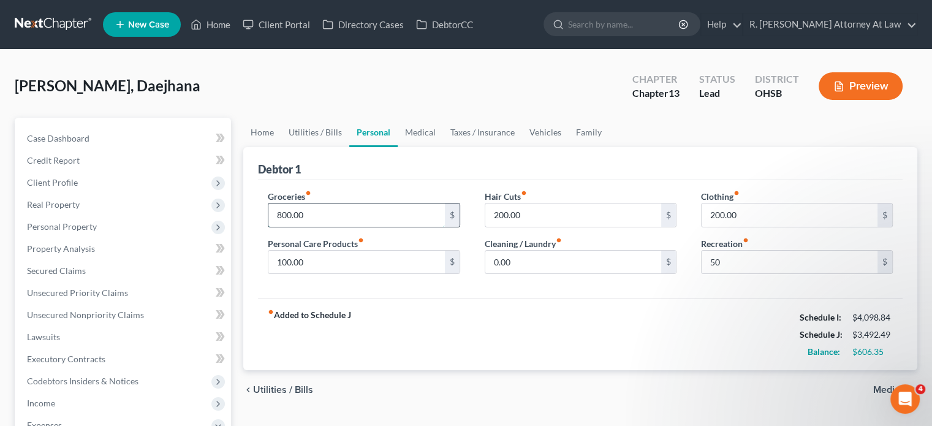
click at [304, 211] on input "800.00" at bounding box center [356, 214] width 176 height 23
type input "700"
click at [731, 265] on input "50" at bounding box center [789, 262] width 176 height 23
type input "56"
click at [698, 295] on div "Groceries fiber_manual_record 700 $ Personal Care Products fiber_manual_record …" at bounding box center [580, 239] width 644 height 119
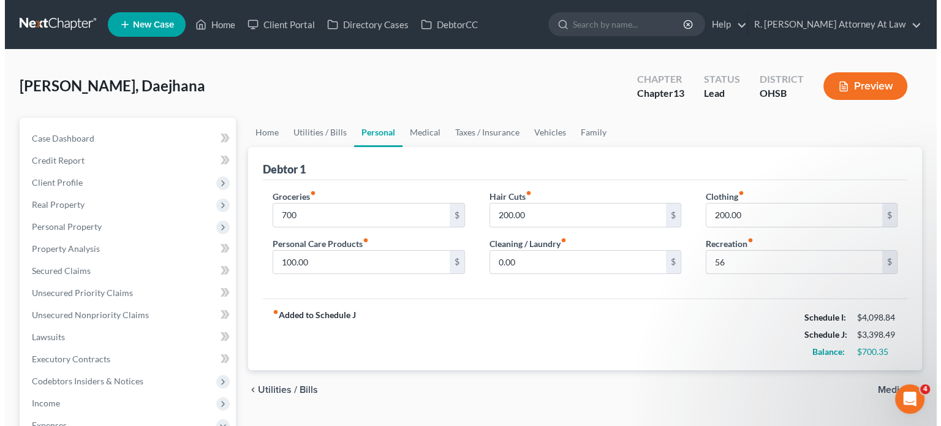
scroll to position [401, 0]
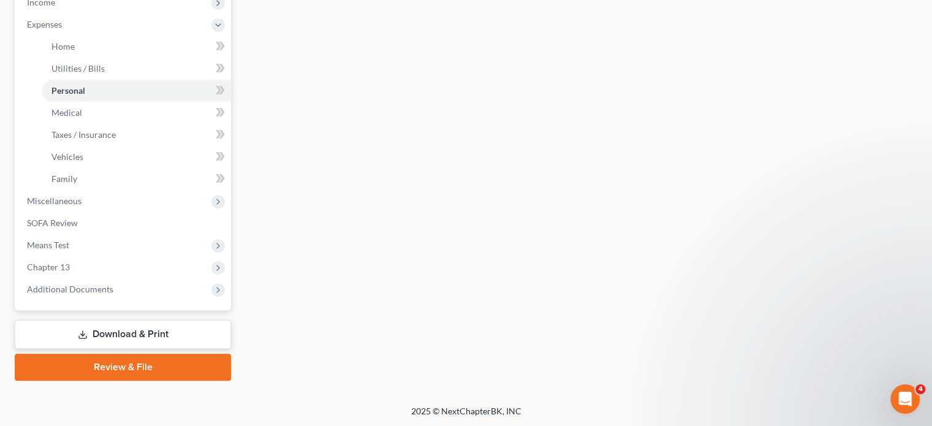
click at [126, 333] on link "Download & Print" at bounding box center [123, 334] width 216 height 29
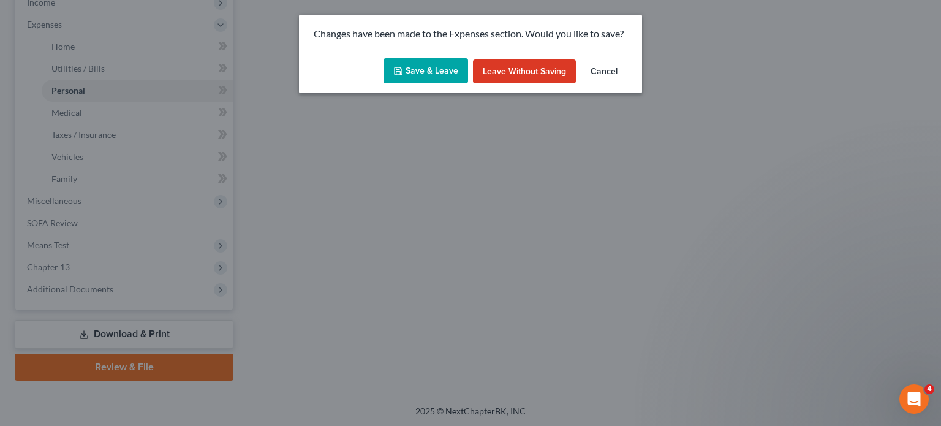
drag, startPoint x: 458, startPoint y: 63, endPoint x: 441, endPoint y: 59, distance: 16.9
click at [456, 63] on button "Save & Leave" at bounding box center [425, 71] width 85 height 26
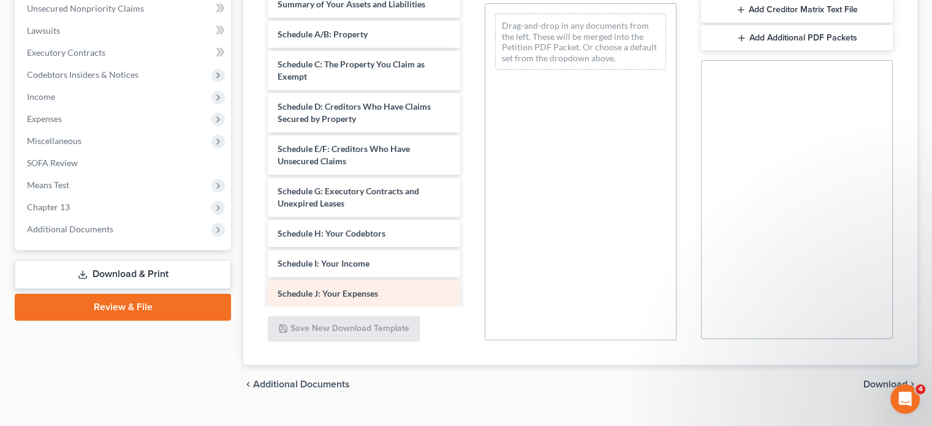
scroll to position [184, 0]
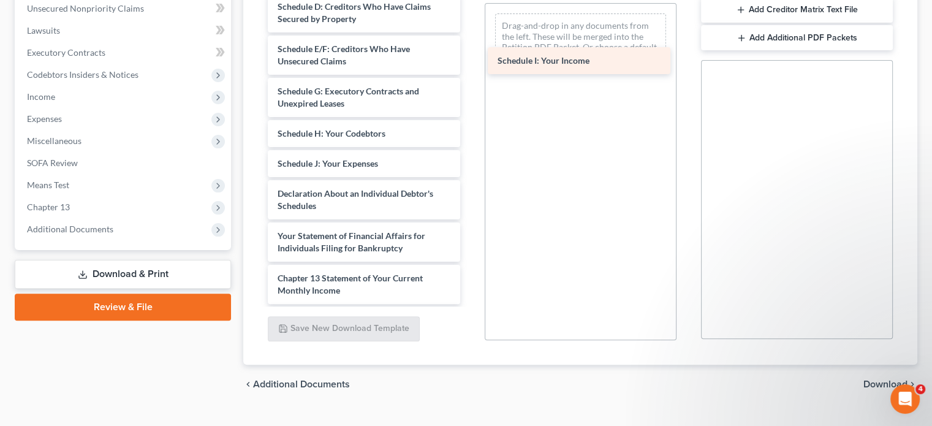
drag, startPoint x: 332, startPoint y: 175, endPoint x: 552, endPoint y: 61, distance: 247.7
click at [469, 61] on div "Schedule I: Your Income Installments Fee Sheets Statement of Related Cases (08/…" at bounding box center [363, 112] width 211 height 647
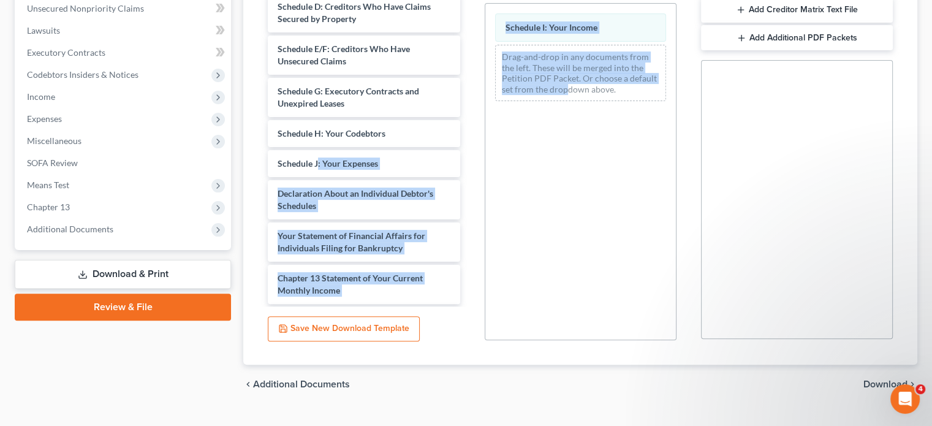
drag, startPoint x: 463, startPoint y: 125, endPoint x: 535, endPoint y: 112, distance: 72.8
click at [535, 112] on div "Available Forms & Documents Installments Fee Sheets Statement of Related Cases …" at bounding box center [579, 142] width 649 height 415
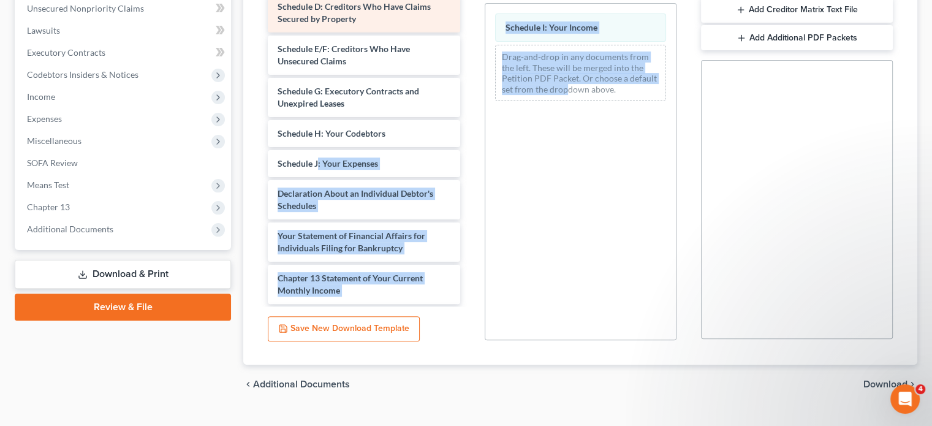
click at [527, 116] on div "Schedule I: Your Income Drag-and-drop in any documents from the left. These wil…" at bounding box center [581, 171] width 192 height 337
click at [499, 154] on div "Schedule I: Your Income Drag-and-drop in any documents from the left. These wil…" at bounding box center [581, 171] width 192 height 337
click at [510, 186] on div "Schedule I: Your Income Drag-and-drop in any documents from the left. These wil…" at bounding box center [581, 171] width 192 height 337
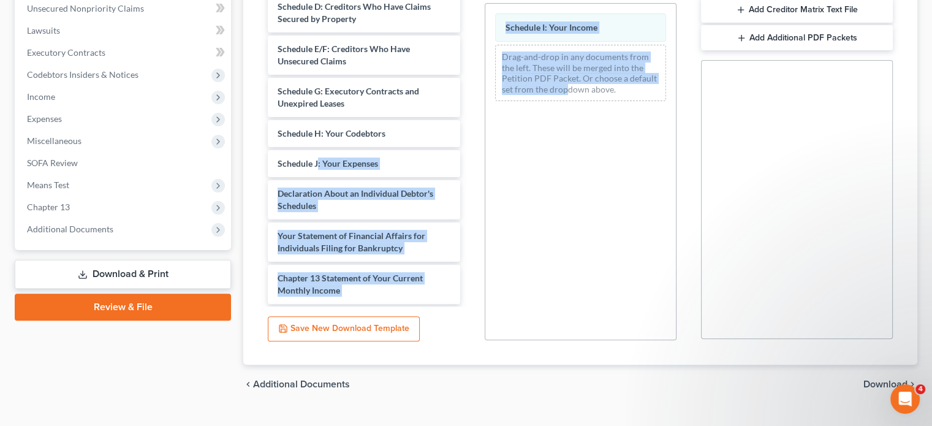
click at [515, 127] on div "Schedule I: Your Income Drag-and-drop in any documents from the left. These wil…" at bounding box center [581, 171] width 192 height 337
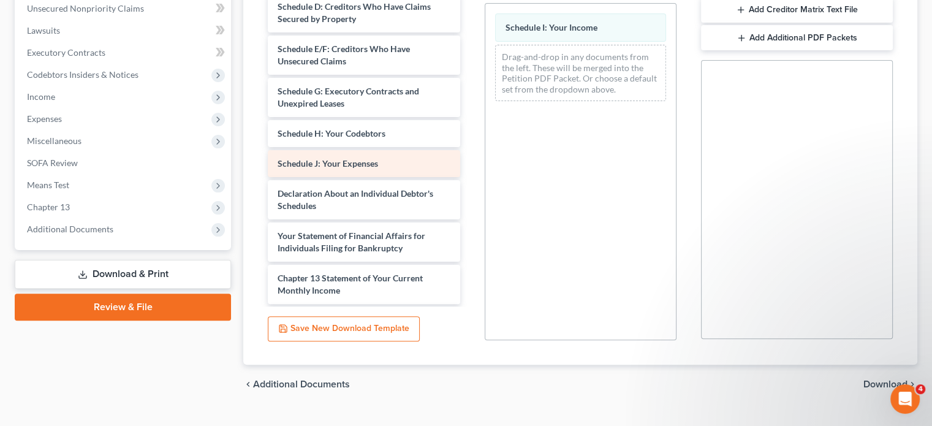
drag, startPoint x: 140, startPoint y: 323, endPoint x: 360, endPoint y: 162, distance: 272.7
click at [140, 325] on div "Case Dashboard Payments Invoices Payments Payments Credit Report Client Profile" at bounding box center [123, 107] width 228 height 593
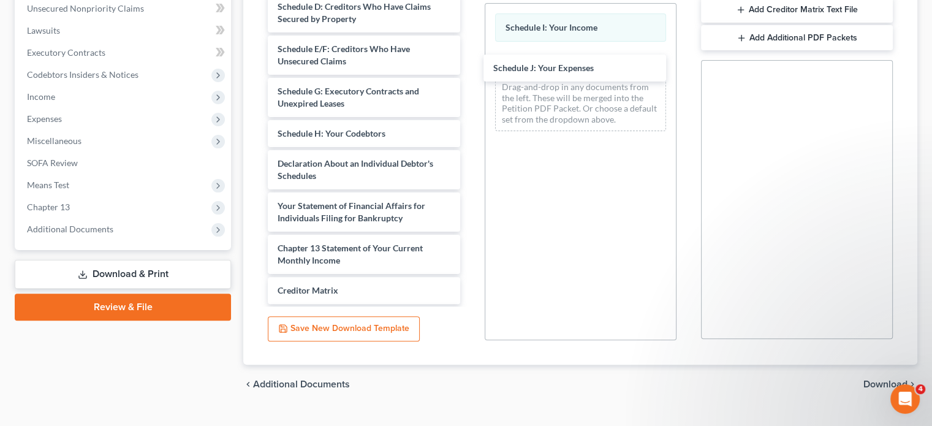
drag, startPoint x: 361, startPoint y: 172, endPoint x: 879, endPoint y: 382, distance: 559.2
click at [469, 66] on div "Schedule J: Your Expenses Installments Fee Sheets Statement of Related Cases (0…" at bounding box center [363, 97] width 211 height 617
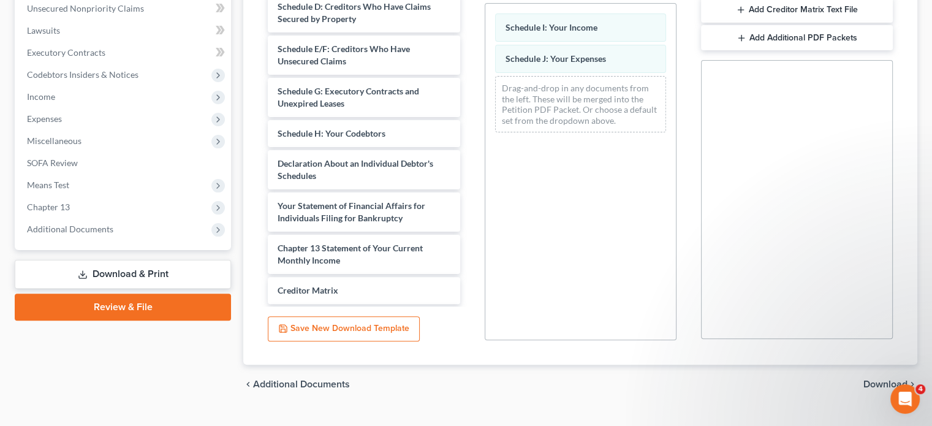
click at [879, 382] on span "Download" at bounding box center [885, 384] width 44 height 10
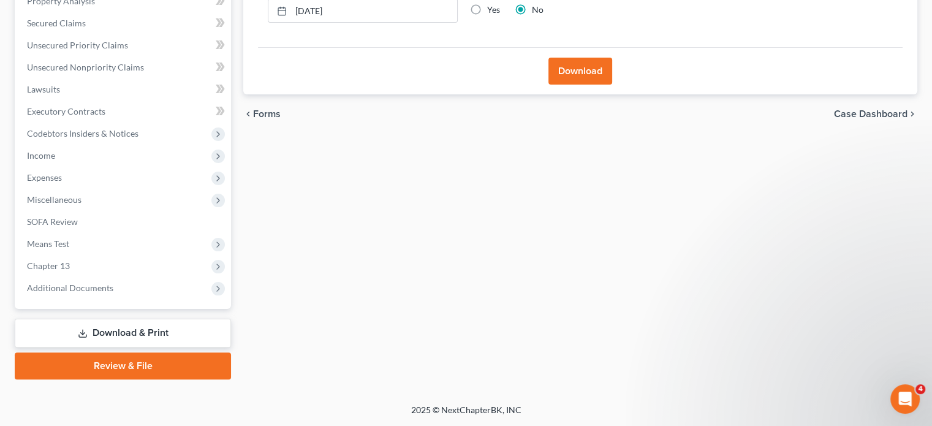
scroll to position [246, 0]
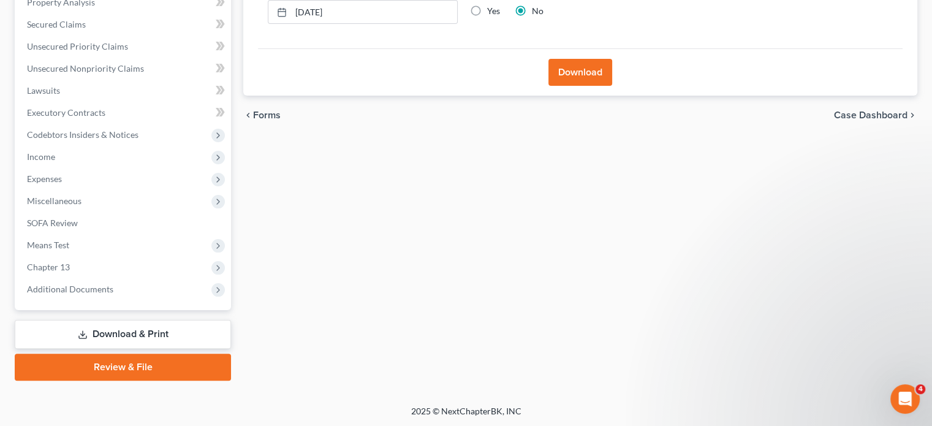
drag, startPoint x: 137, startPoint y: 327, endPoint x: 238, endPoint y: 250, distance: 127.2
click at [137, 328] on link "Download & Print" at bounding box center [123, 334] width 216 height 29
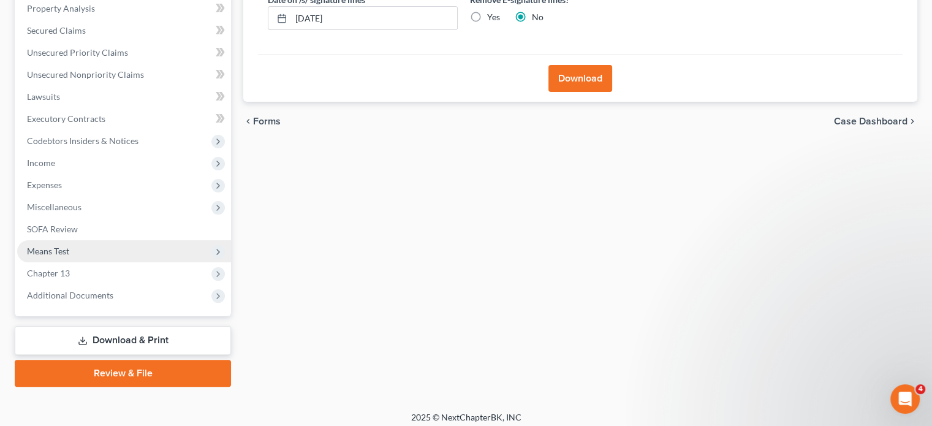
scroll to position [245, 0]
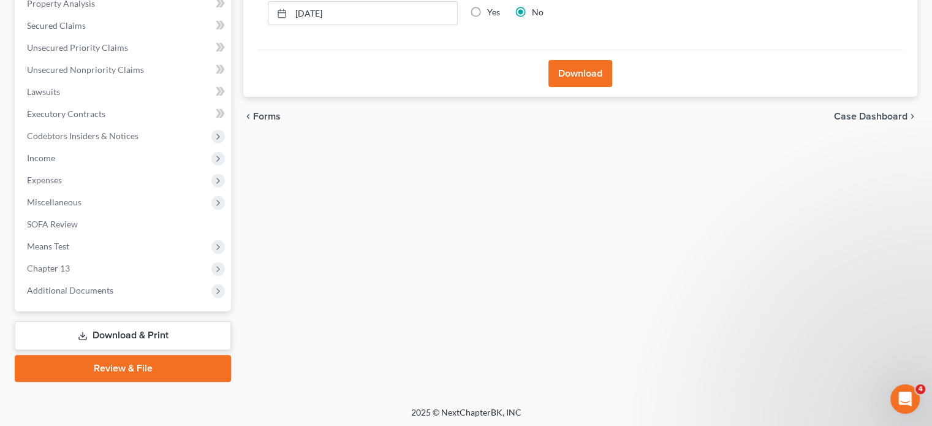
click at [104, 330] on link "Download & Print" at bounding box center [123, 335] width 216 height 29
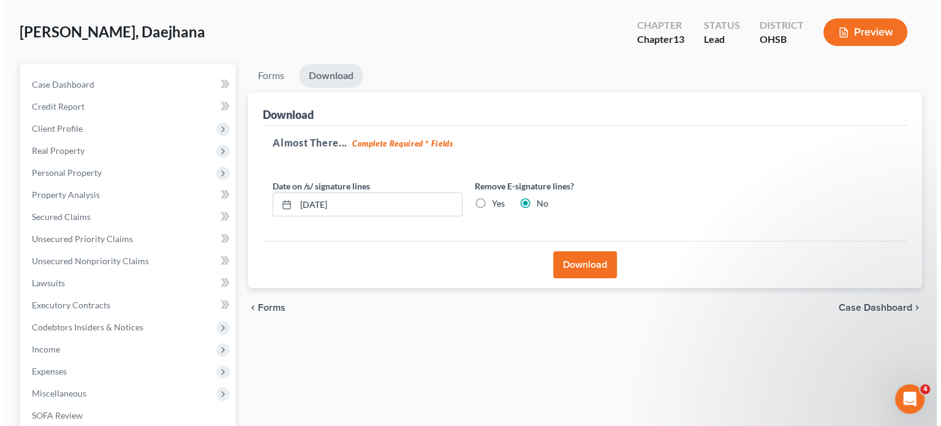
scroll to position [0, 0]
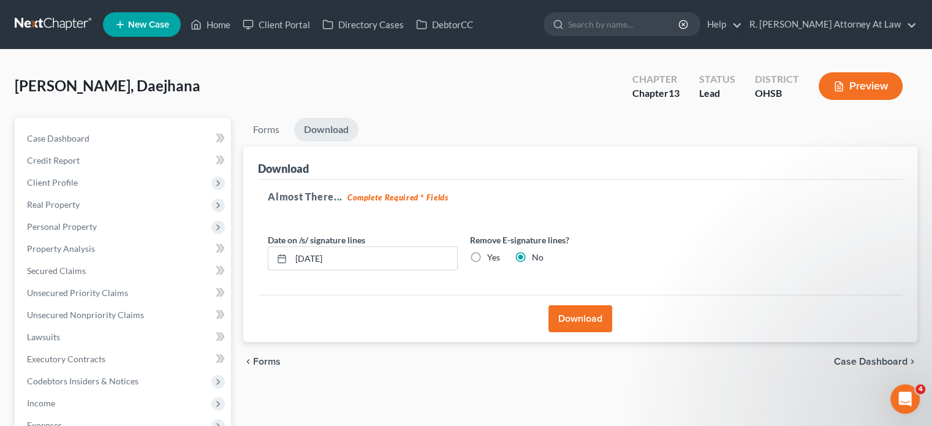
drag, startPoint x: 557, startPoint y: 311, endPoint x: 420, endPoint y: 220, distance: 164.3
click at [556, 311] on button "Download" at bounding box center [580, 318] width 64 height 27
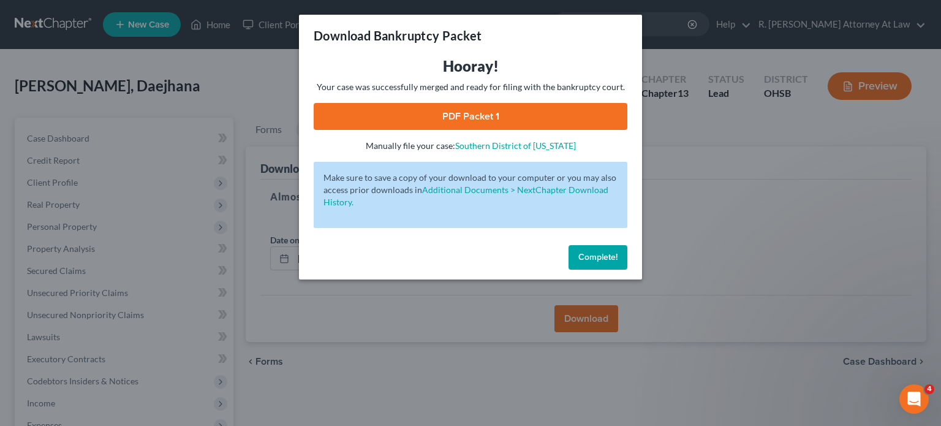
click at [451, 112] on link "PDF Packet 1" at bounding box center [471, 116] width 314 height 27
